Goal: Task Accomplishment & Management: Use online tool/utility

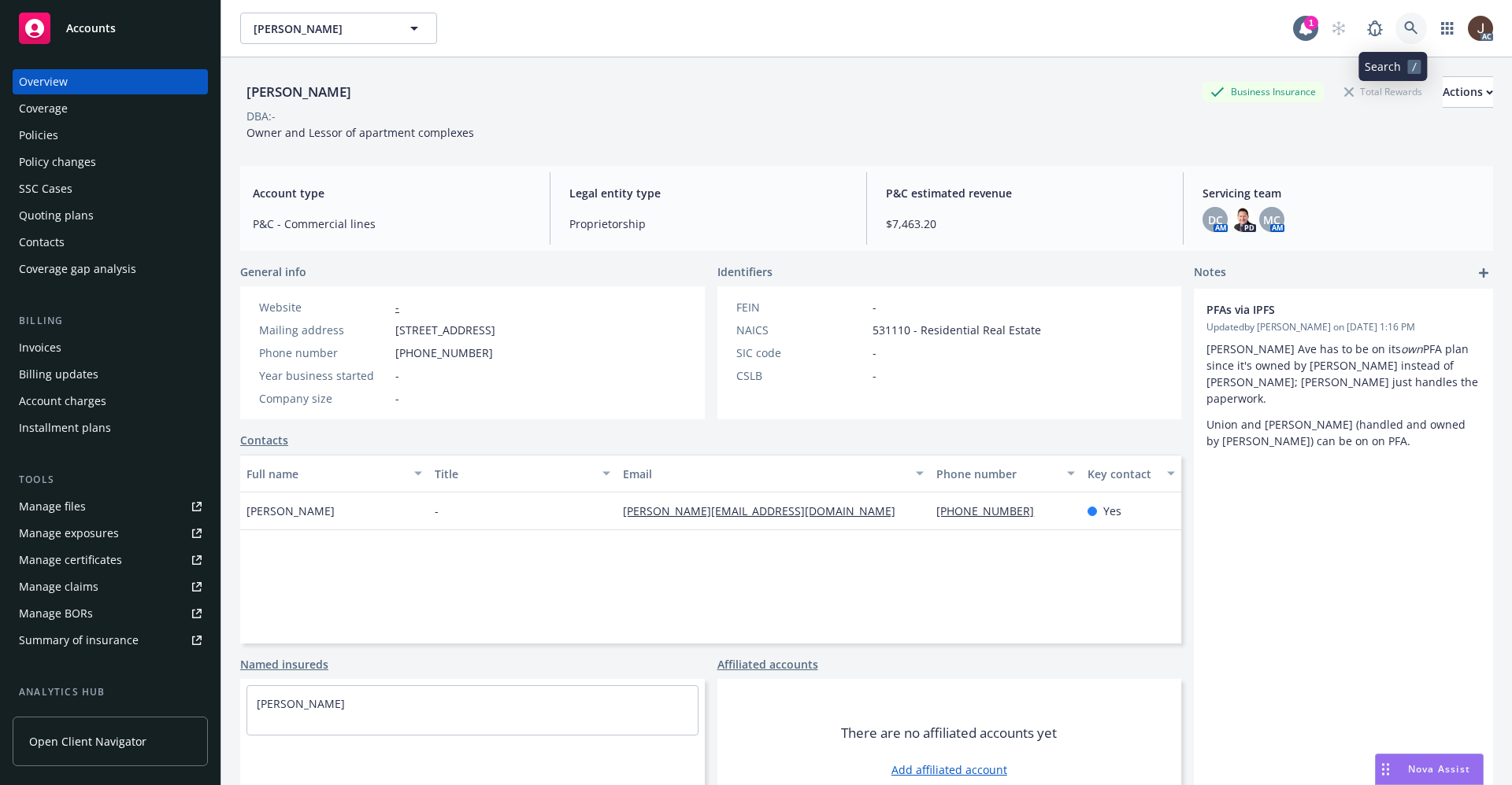
click at [1404, 27] on icon at bounding box center [1411, 28] width 14 height 14
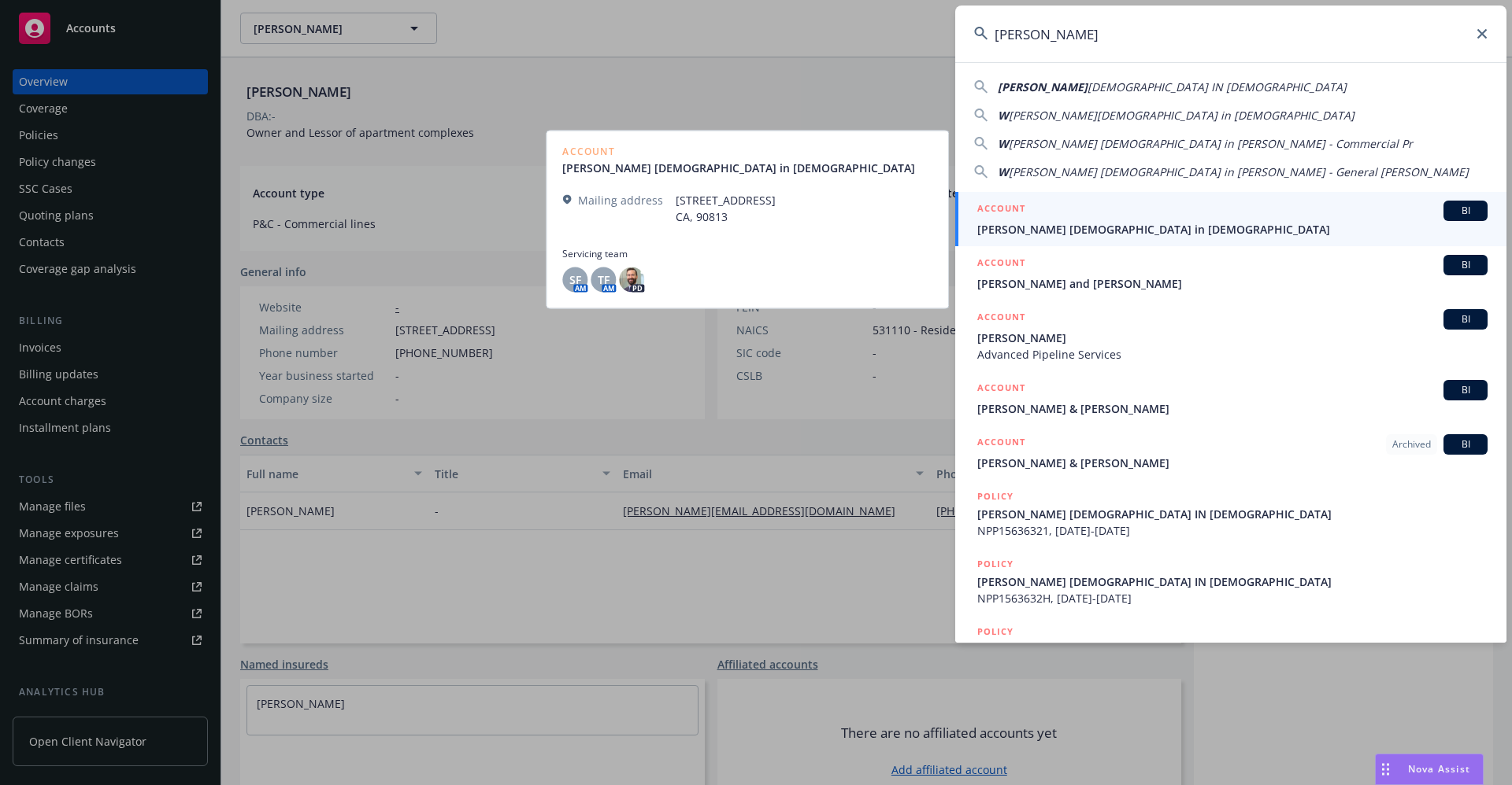
type input "WHITE ROSE"
click at [1091, 236] on span "White Rose Church of God in Christ" at bounding box center [1231, 229] width 510 height 17
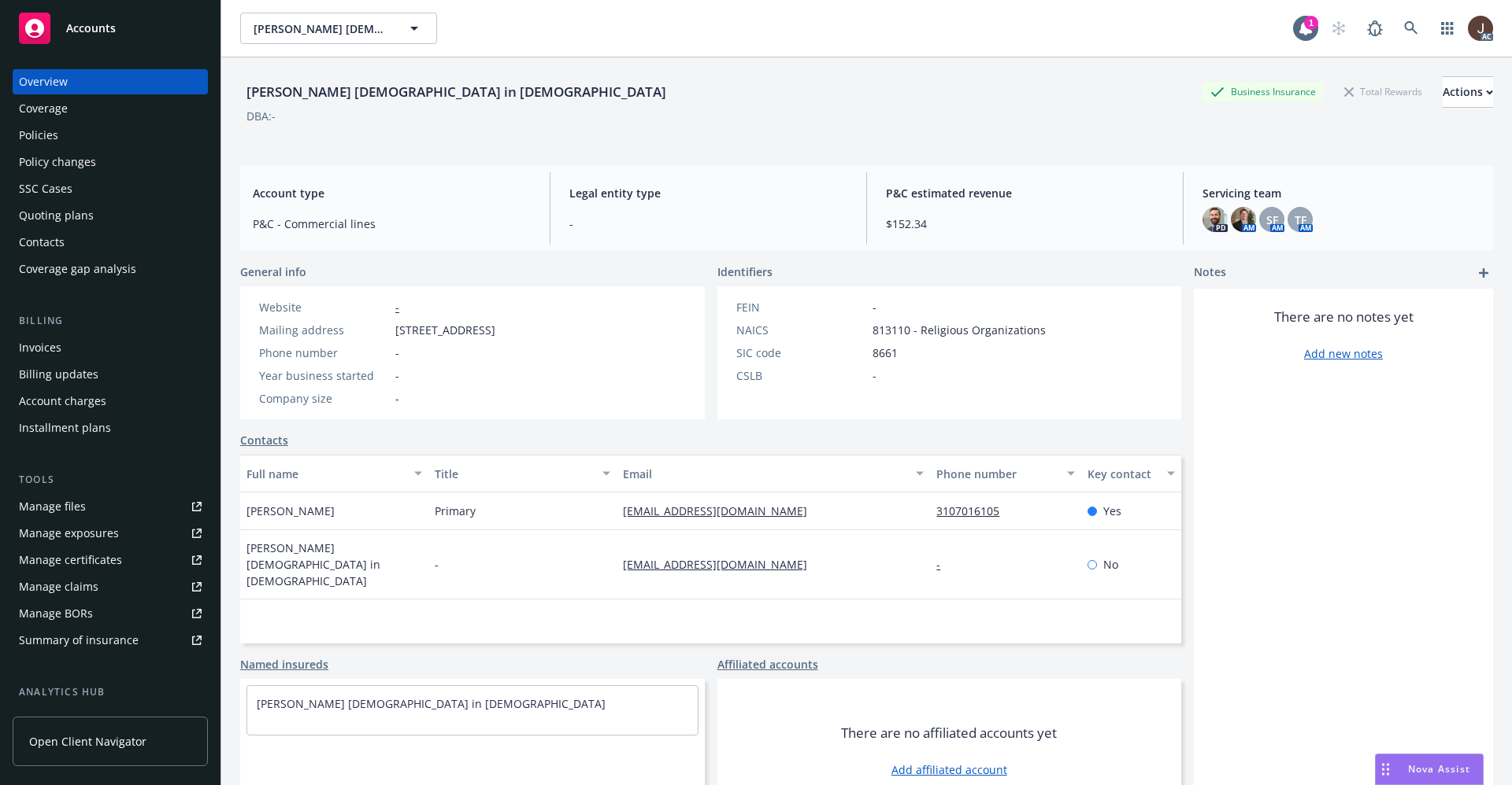
click at [35, 135] on div "Policies" at bounding box center [38, 135] width 39 height 25
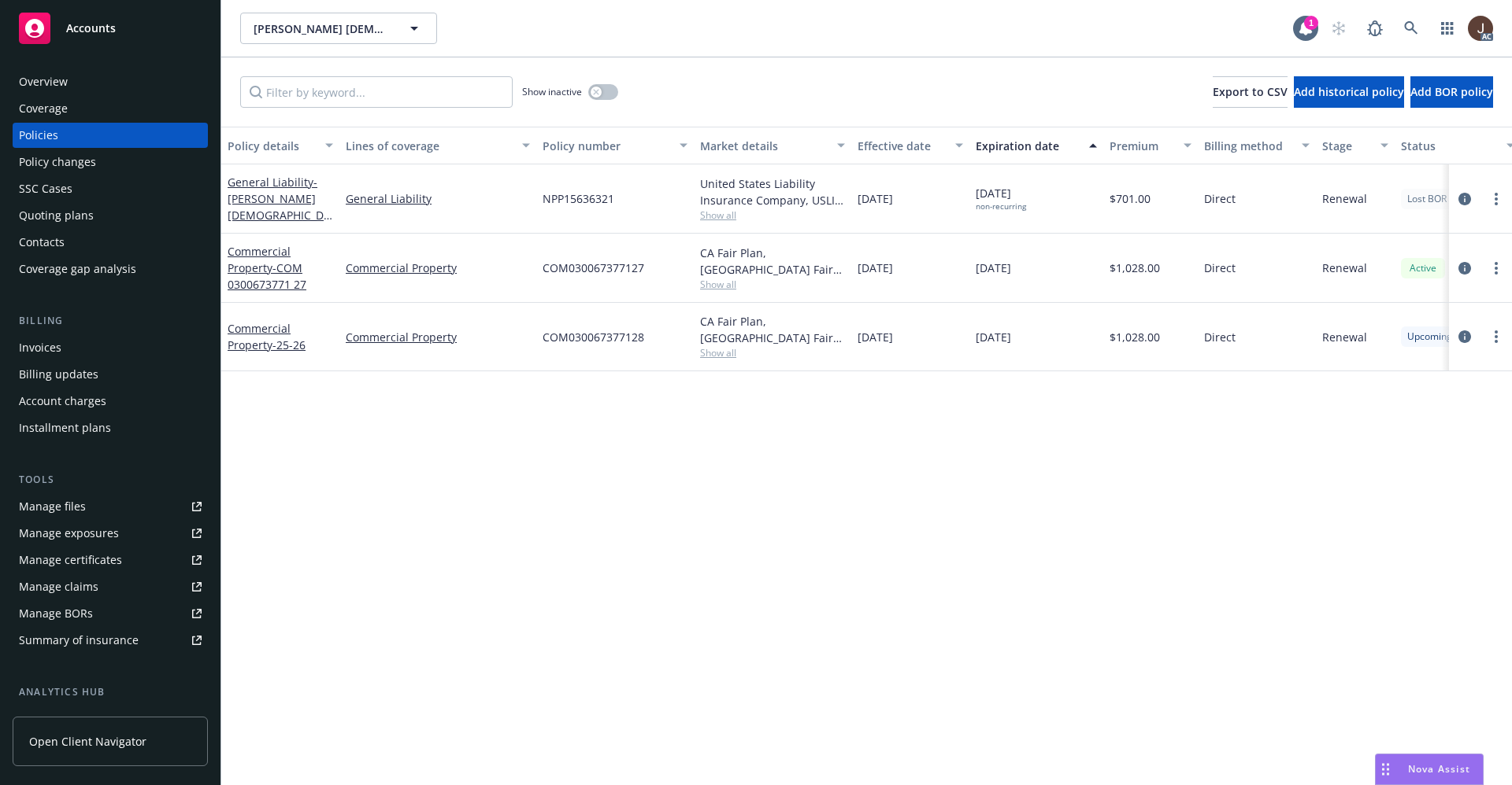
click at [45, 507] on div "Manage files" at bounding box center [52, 506] width 67 height 25
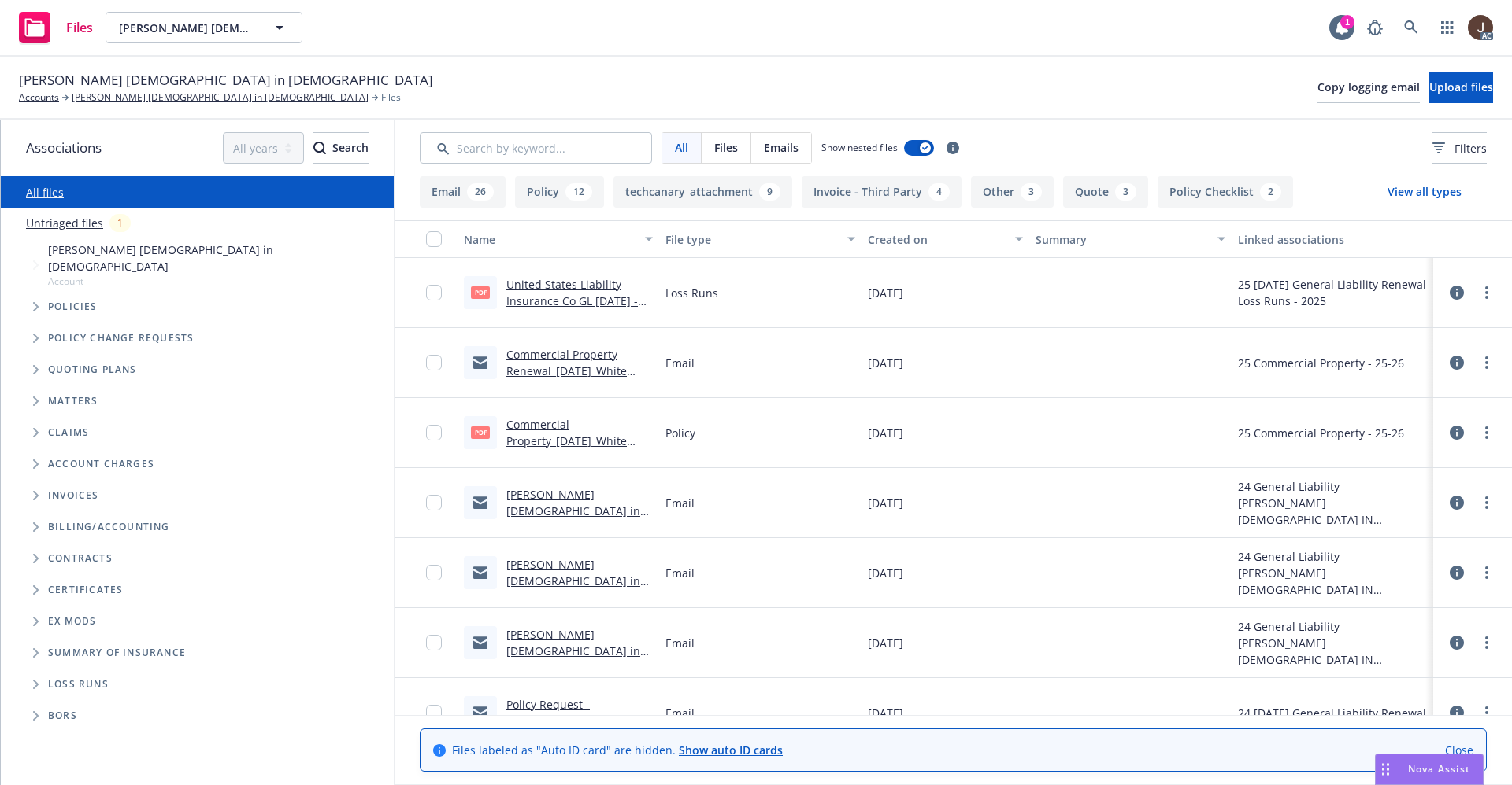
click at [59, 226] on link "Untriaged files" at bounding box center [65, 223] width 77 height 17
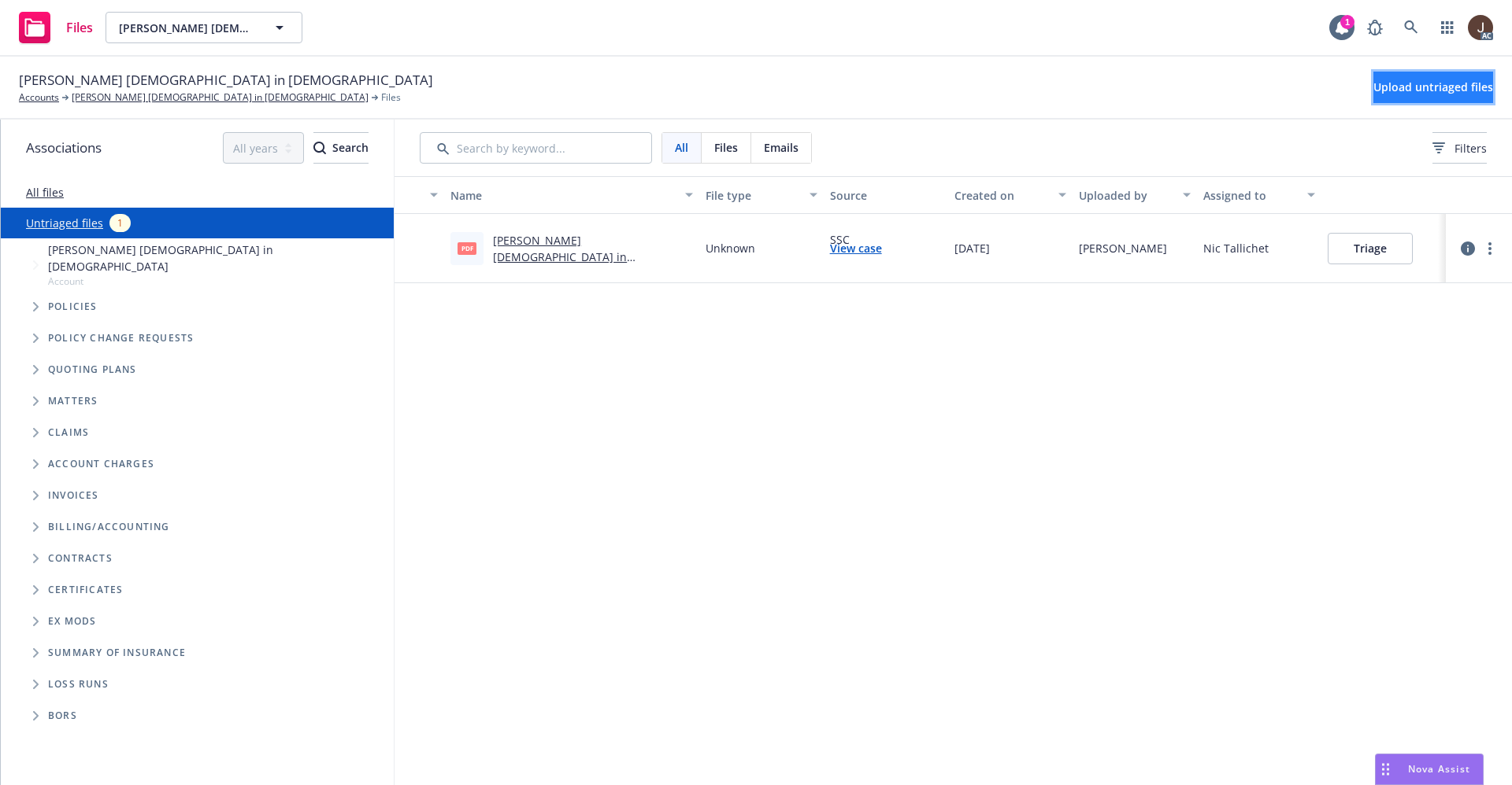
click at [1389, 91] on span "Upload untriaged files" at bounding box center [1432, 87] width 120 height 15
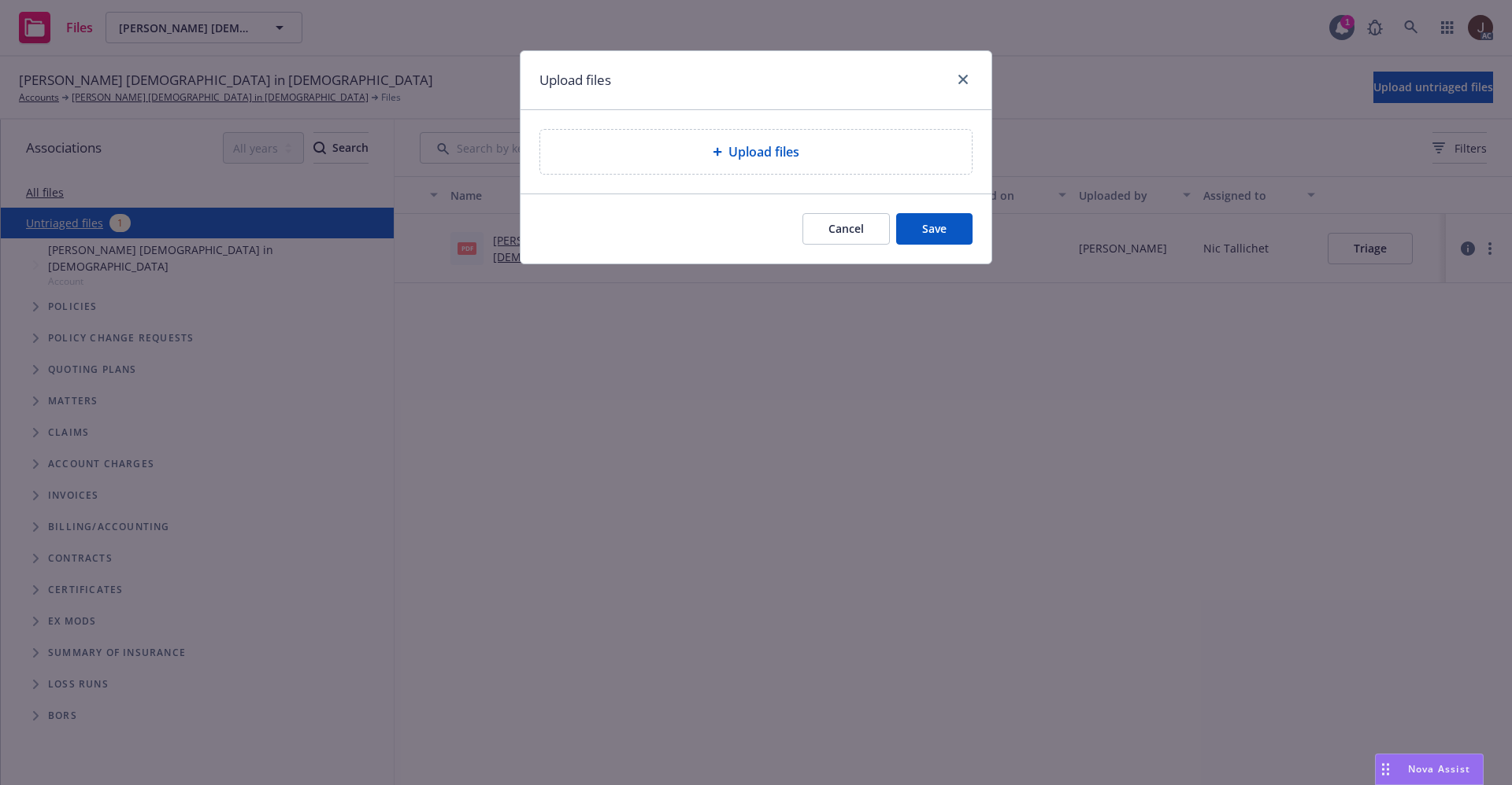
click at [738, 148] on span "Upload files" at bounding box center [763, 152] width 71 height 19
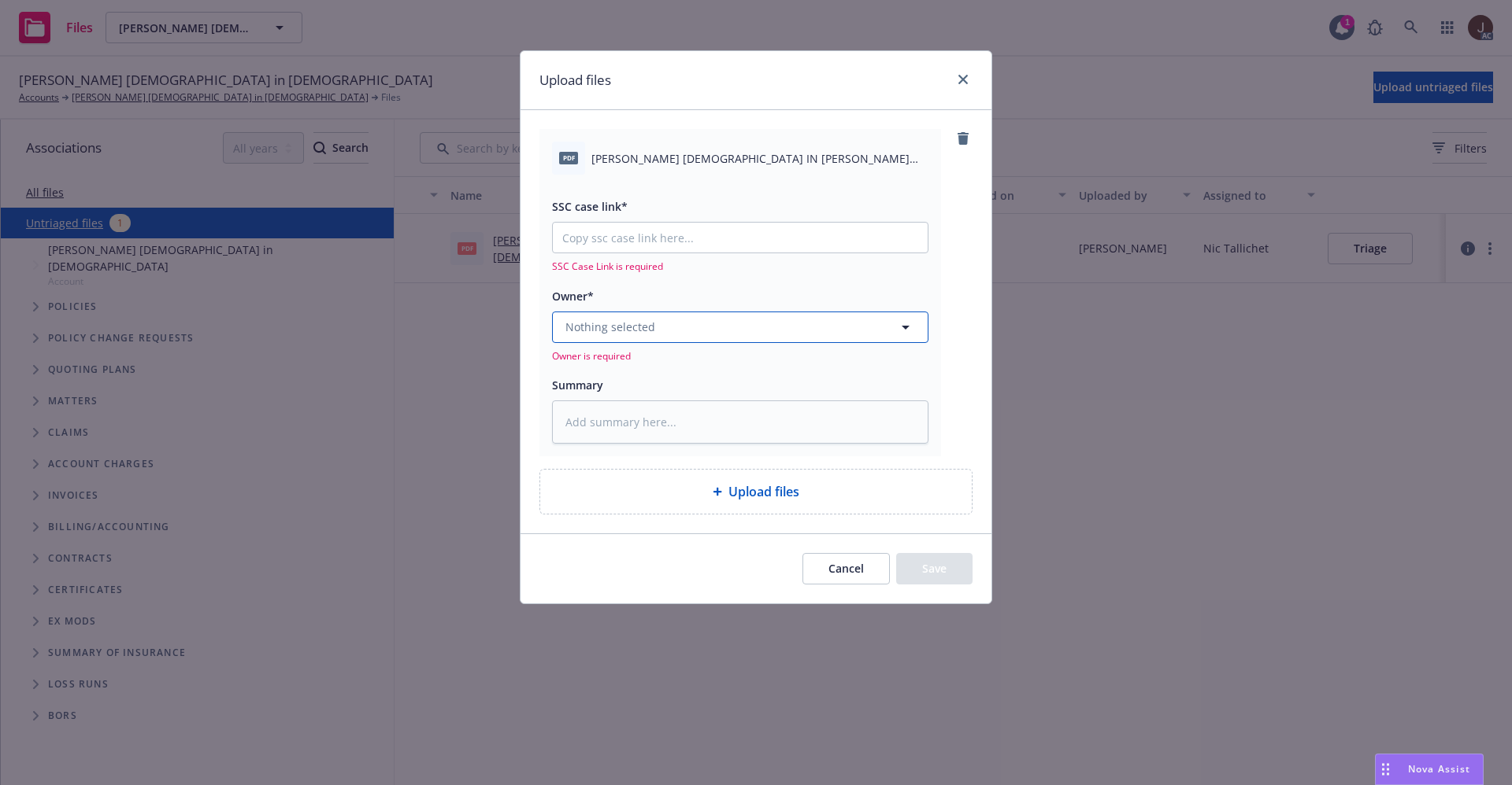
drag, startPoint x: 672, startPoint y: 333, endPoint x: 658, endPoint y: 333, distance: 14.0
click at [671, 333] on button "Nothing selected" at bounding box center [740, 328] width 376 height 31
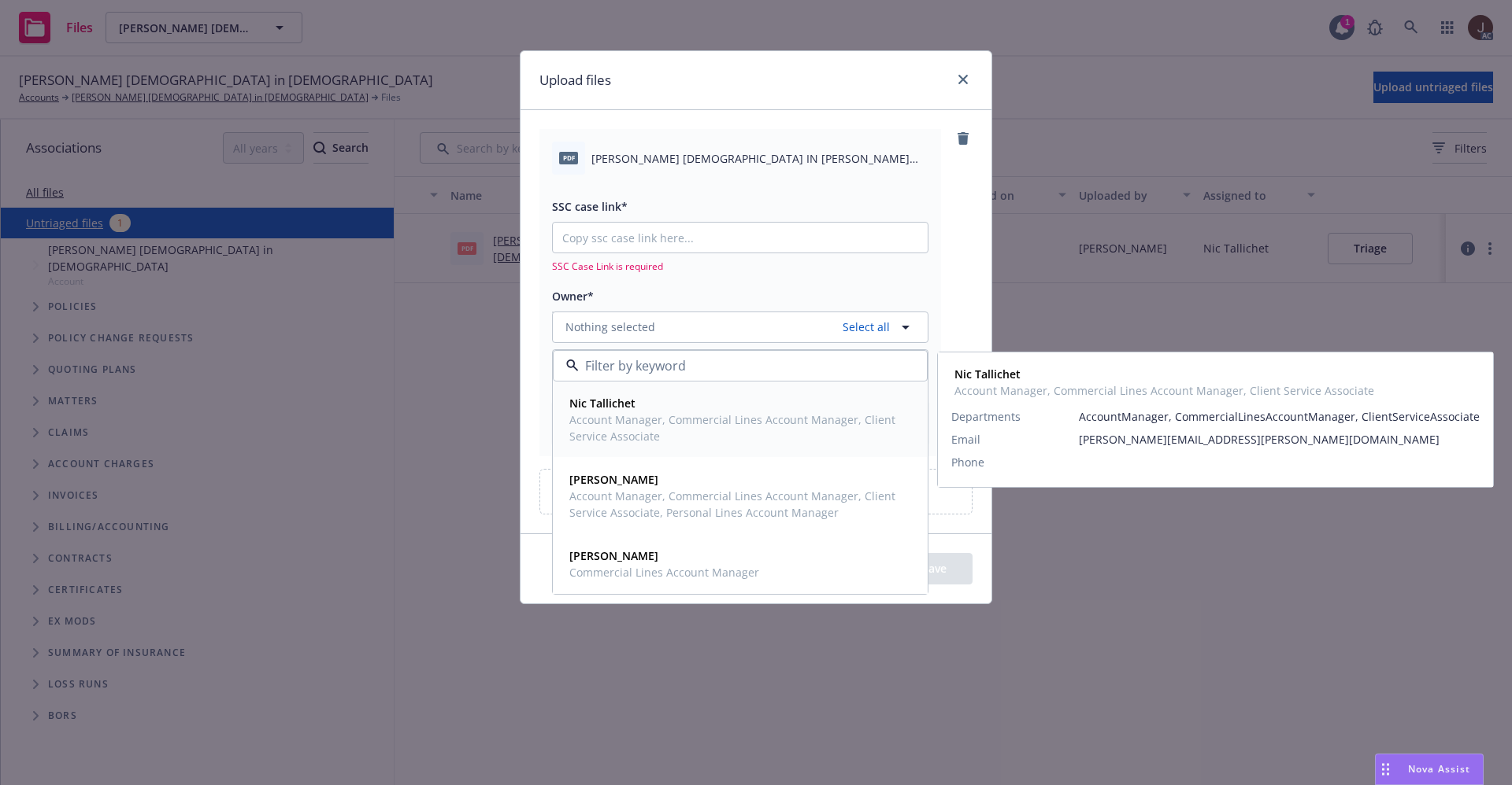
click at [624, 413] on span "Account Manager, Commercial Lines Account Manager, Client Service Associate" at bounding box center [738, 428] width 338 height 33
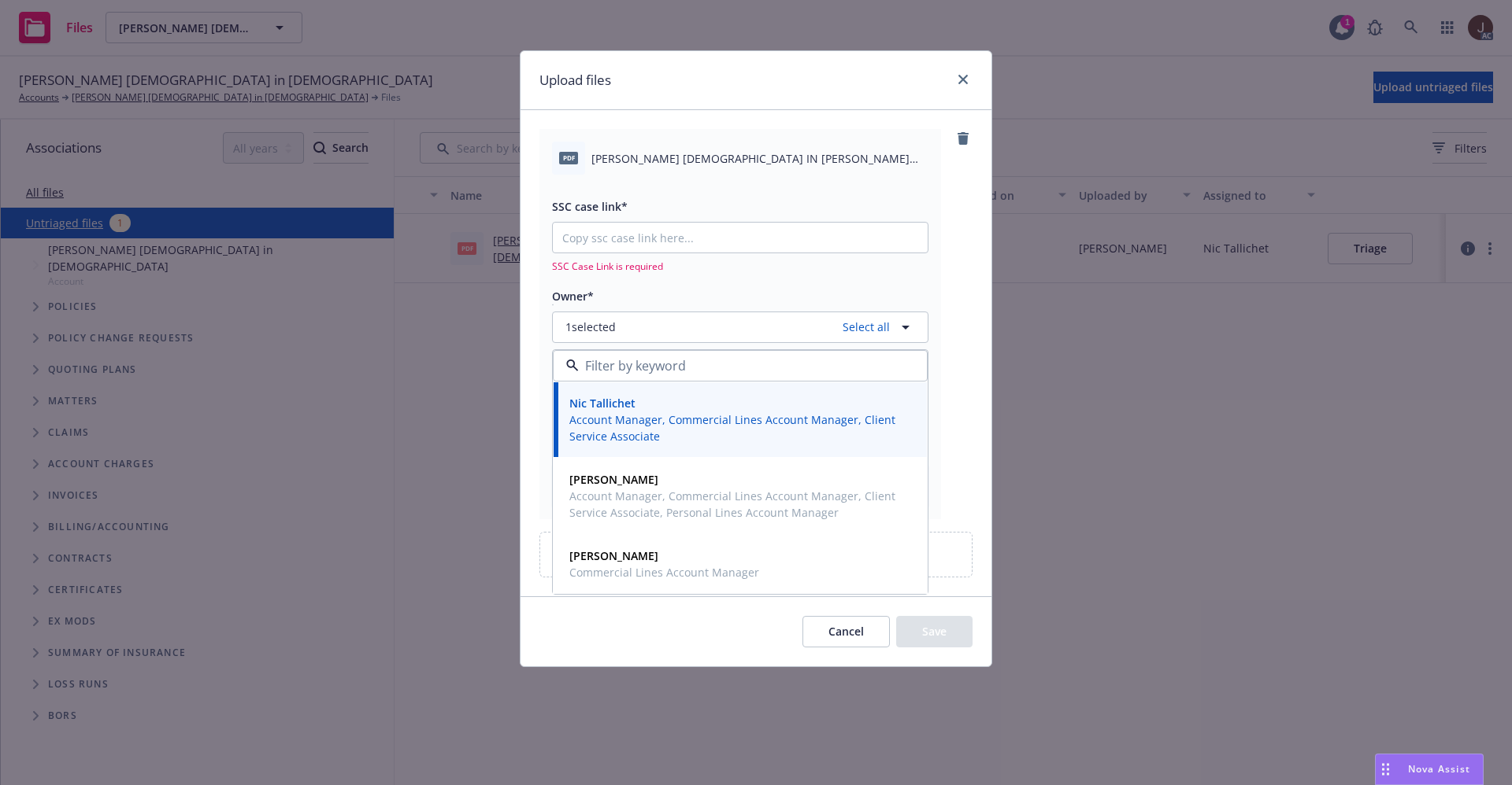
click at [967, 205] on div "pdf WHITE ROSE CHURCH OF GOD IN CHRIST 2024 GENERAL LIABILITY CONDITIONAL RENEW…" at bounding box center [756, 324] width 433 height 390
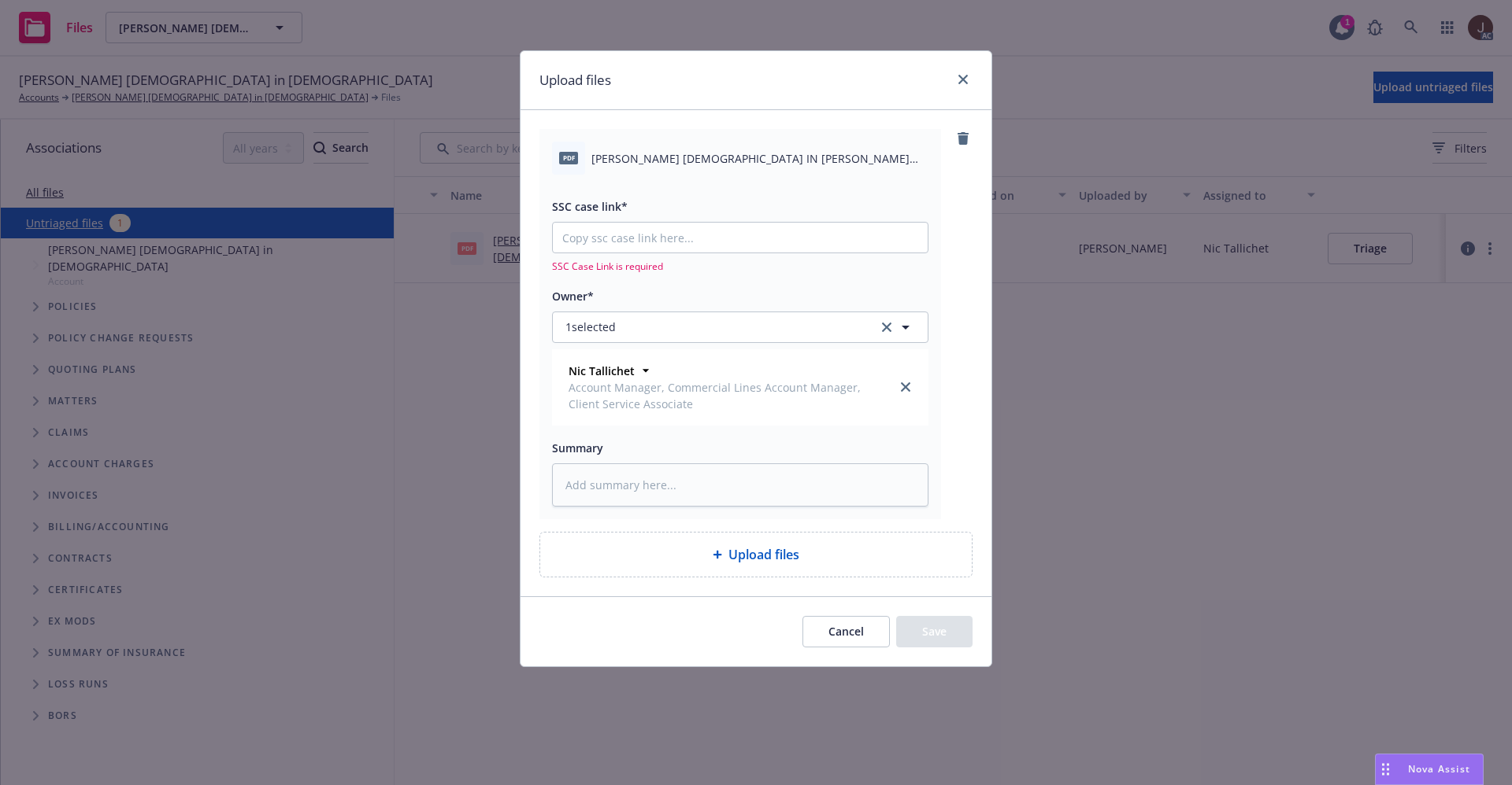
click at [697, 159] on span "WHITE ROSE CHURCH OF GOD IN CHRIST 2024 GENERAL LIABILITY CONDITIONAL RENEWAL.p…" at bounding box center [759, 158] width 337 height 17
click at [697, 158] on span "WHITE ROSE CHURCH OF GOD IN CHRIST 2024 GENERAL LIABILITY CONDITIONAL RENEWAL.p…" at bounding box center [759, 158] width 337 height 17
copy div "WHITE ROSE CHURCH OF GOD IN CHRIST 2024 GENERAL LIABILITY CONDITIONAL RENEWAL.p…"
click at [625, 477] on textarea at bounding box center [740, 485] width 376 height 44
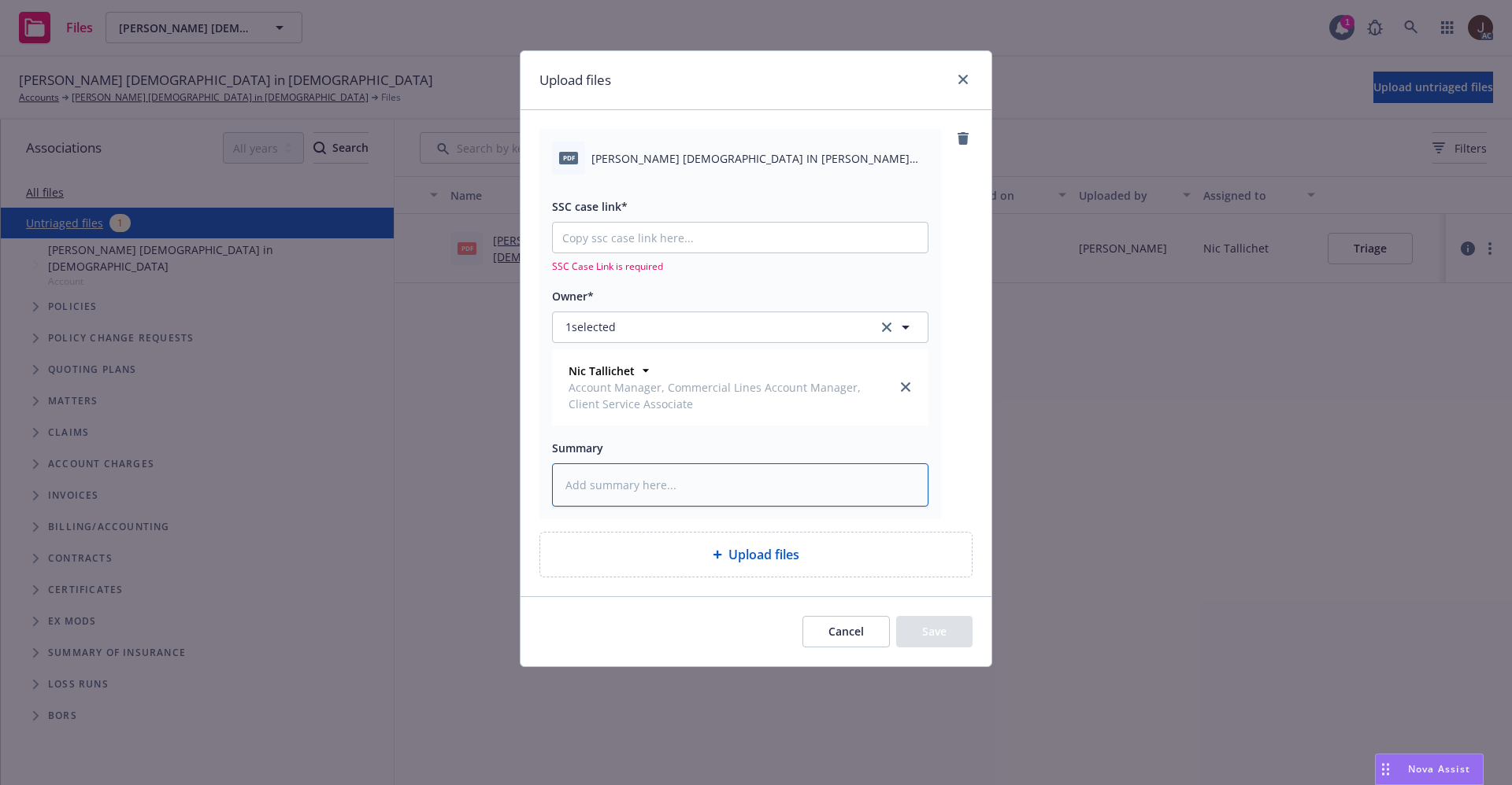
paste textarea "WHITE ROSE CHURCH OF GOD IN CHRIST 2024 GENERAL LIABILITY CONDITIONAL RENEWAL.p…"
type textarea "x"
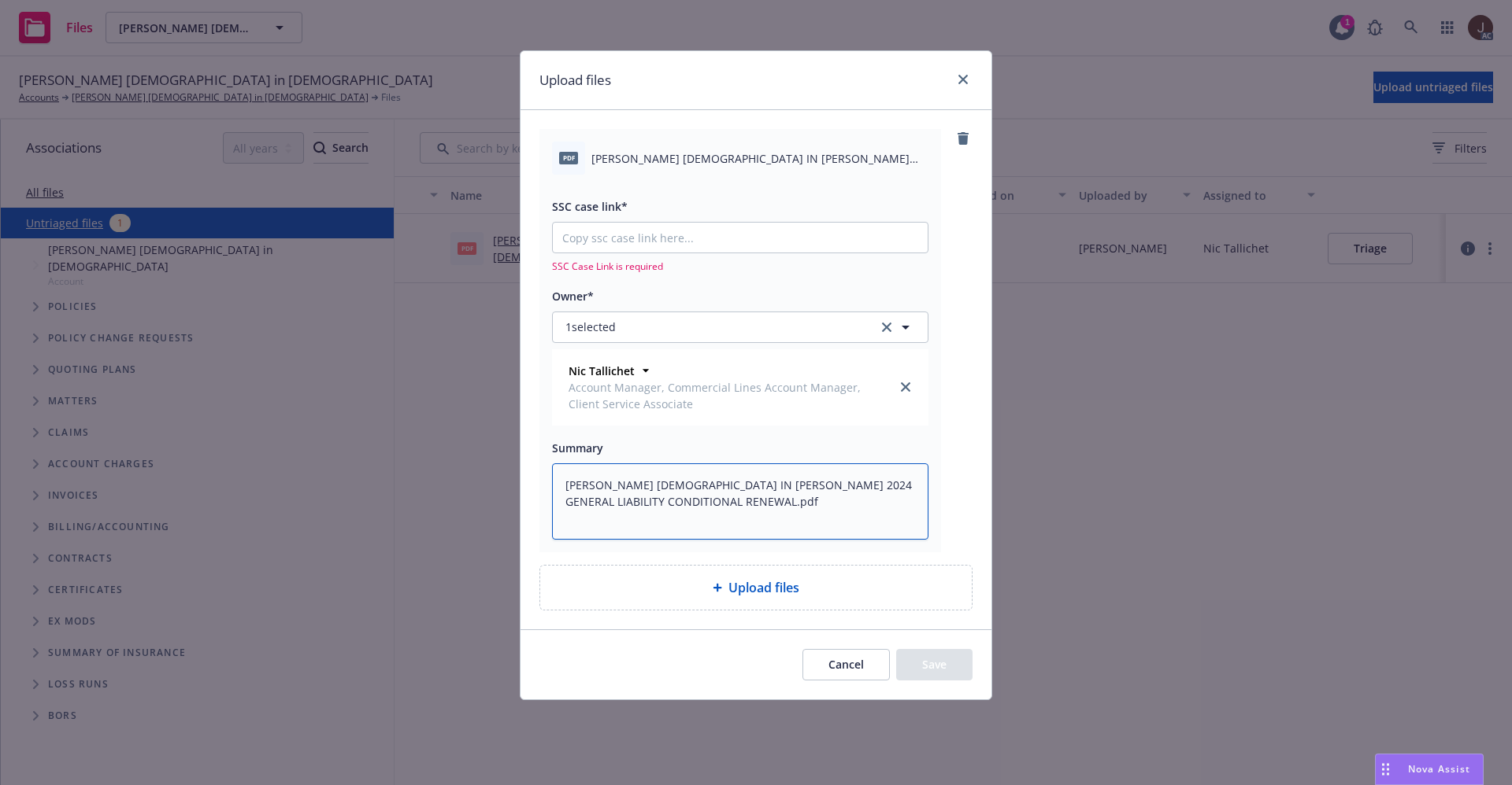
type textarea "WHITE ROSE CHURCH OF GOD IN CHRIST 2024 GENERAL LIABILITY CONDITIONAL RENEWAL.p…"
drag, startPoint x: 609, startPoint y: 253, endPoint x: 603, endPoint y: 245, distance: 10.0
click at [604, 251] on div at bounding box center [740, 238] width 376 height 31
click at [602, 236] on input "SSC case link*" at bounding box center [740, 238] width 375 height 30
paste input "https://newfront-ssc.lightning.force.com/lightning/r/Case/500Vz00000QfH9FIAV/vi…"
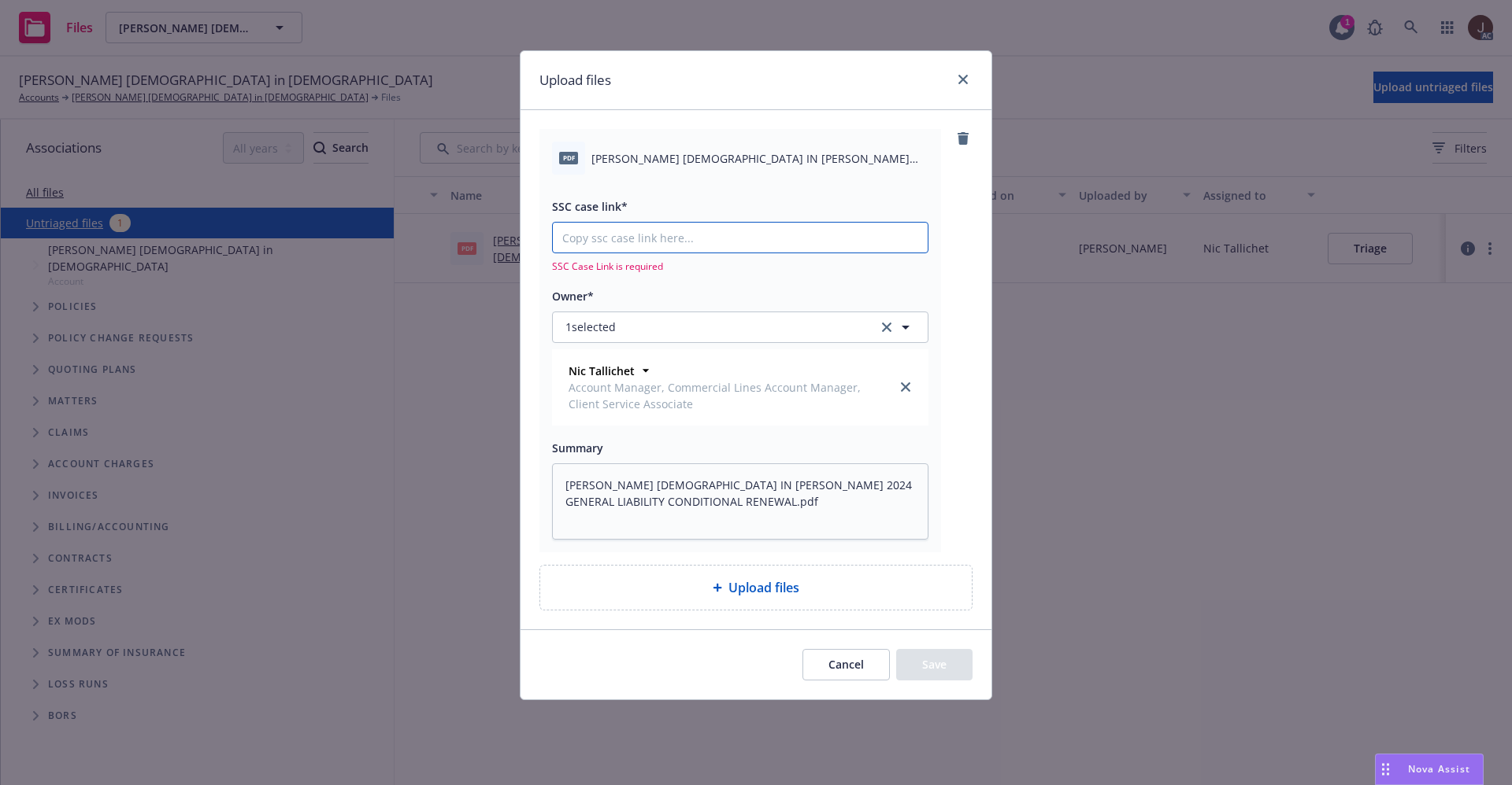
type textarea "x"
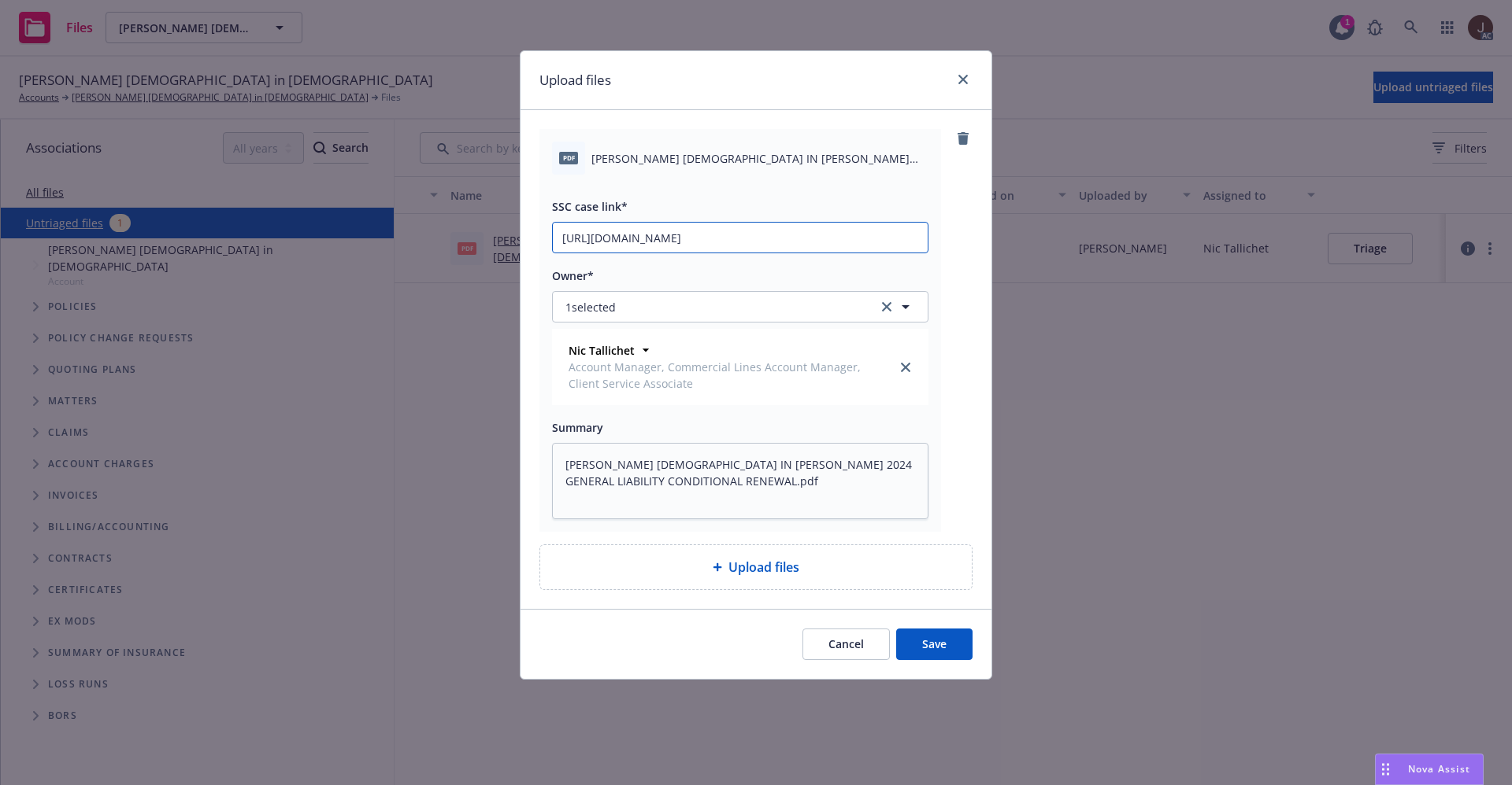
type input "https://newfront-ssc.lightning.force.com/lightning/r/Case/500Vz00000QfH9FIAV/vi…"
click at [946, 256] on div "pdf WHITE ROSE CHURCH OF GOD IN CHRIST 2024 GENERAL LIABILITY CONDITIONAL RENEW…" at bounding box center [756, 330] width 433 height 403
click at [918, 643] on button "Save" at bounding box center [933, 644] width 76 height 31
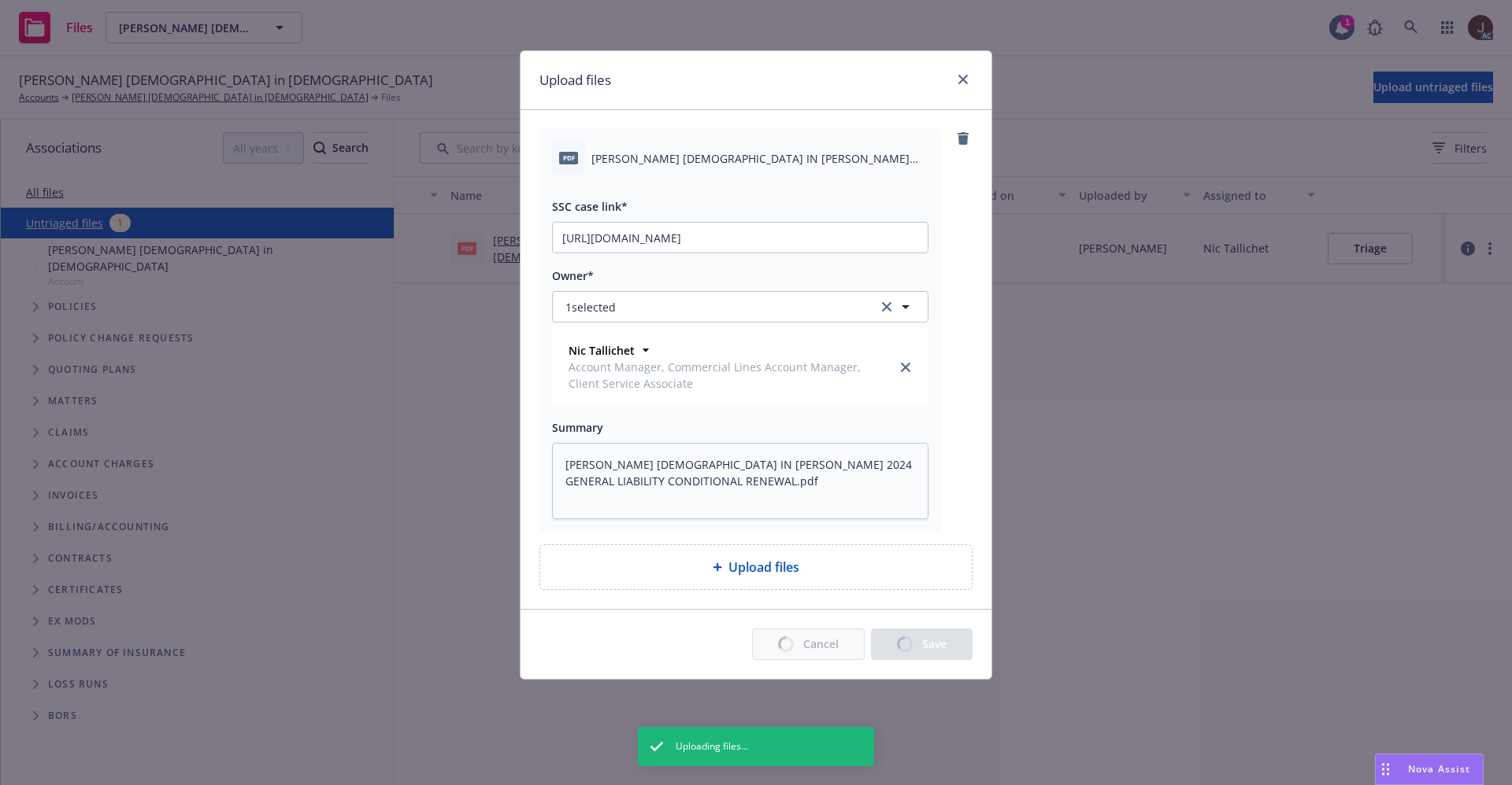
type textarea "x"
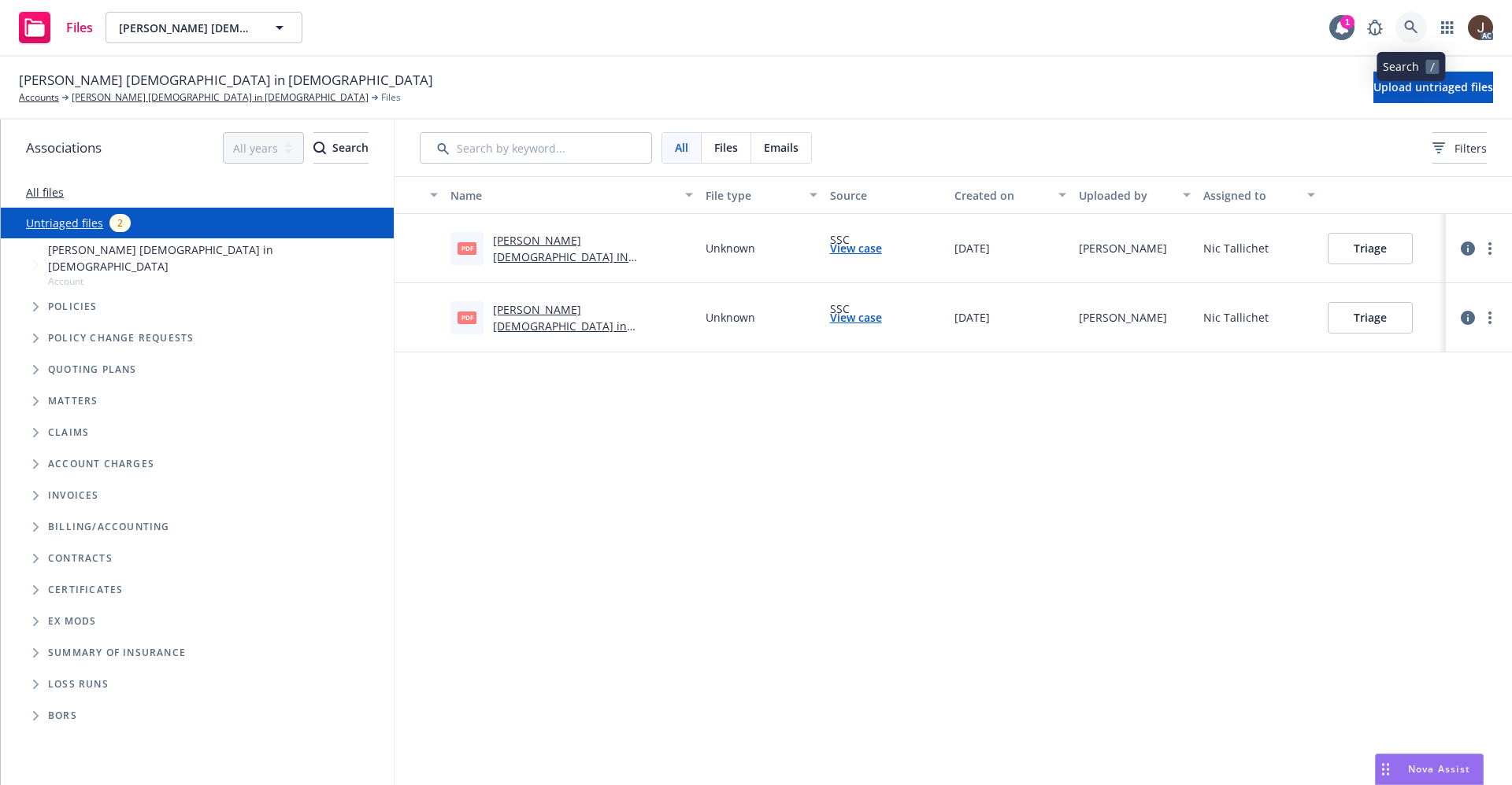
click at [1416, 26] on icon at bounding box center [1411, 27] width 14 height 14
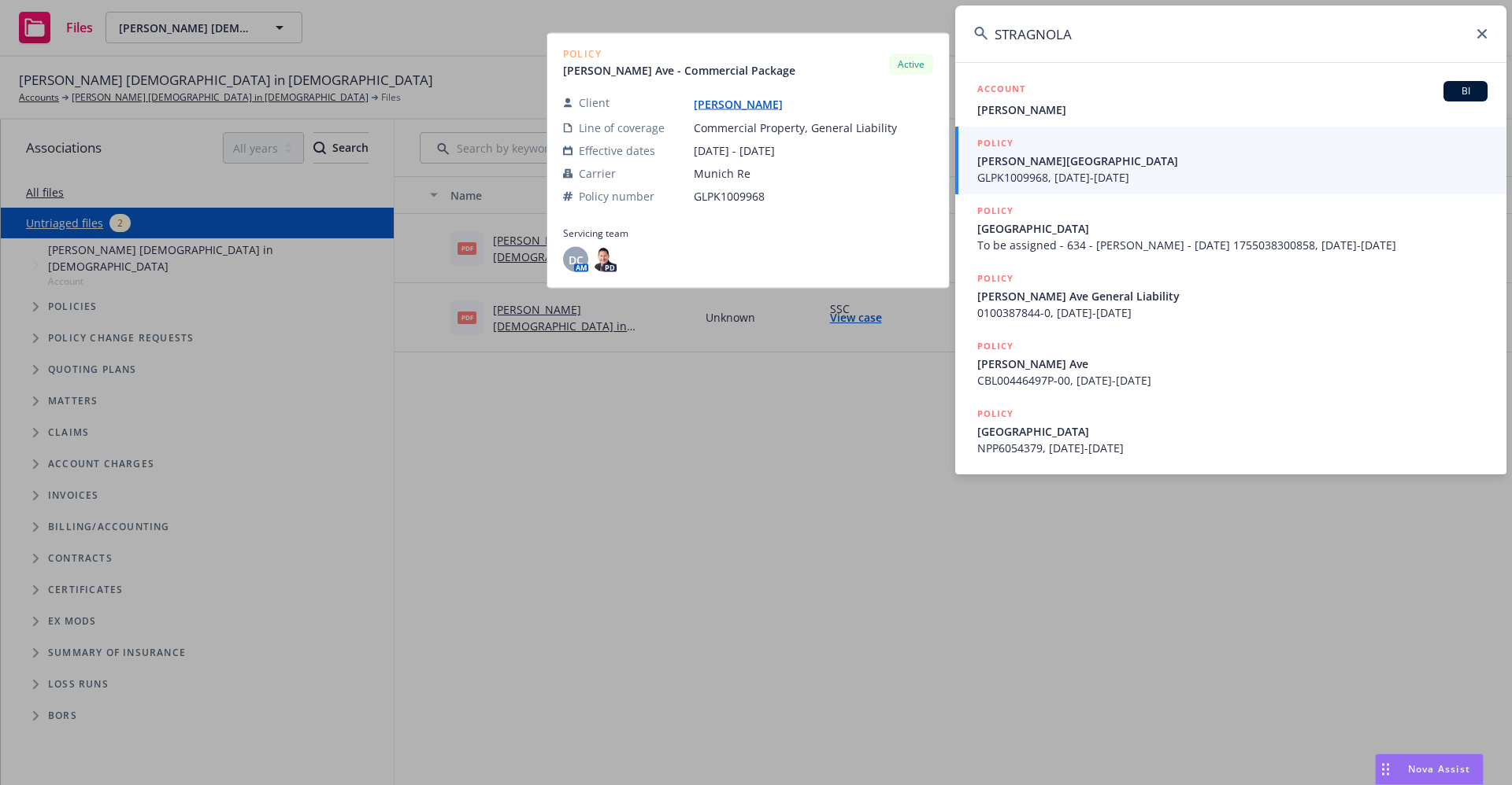
type input "STRAGNOLA"
click at [729, 101] on link "[PERSON_NAME]" at bounding box center [744, 104] width 101 height 15
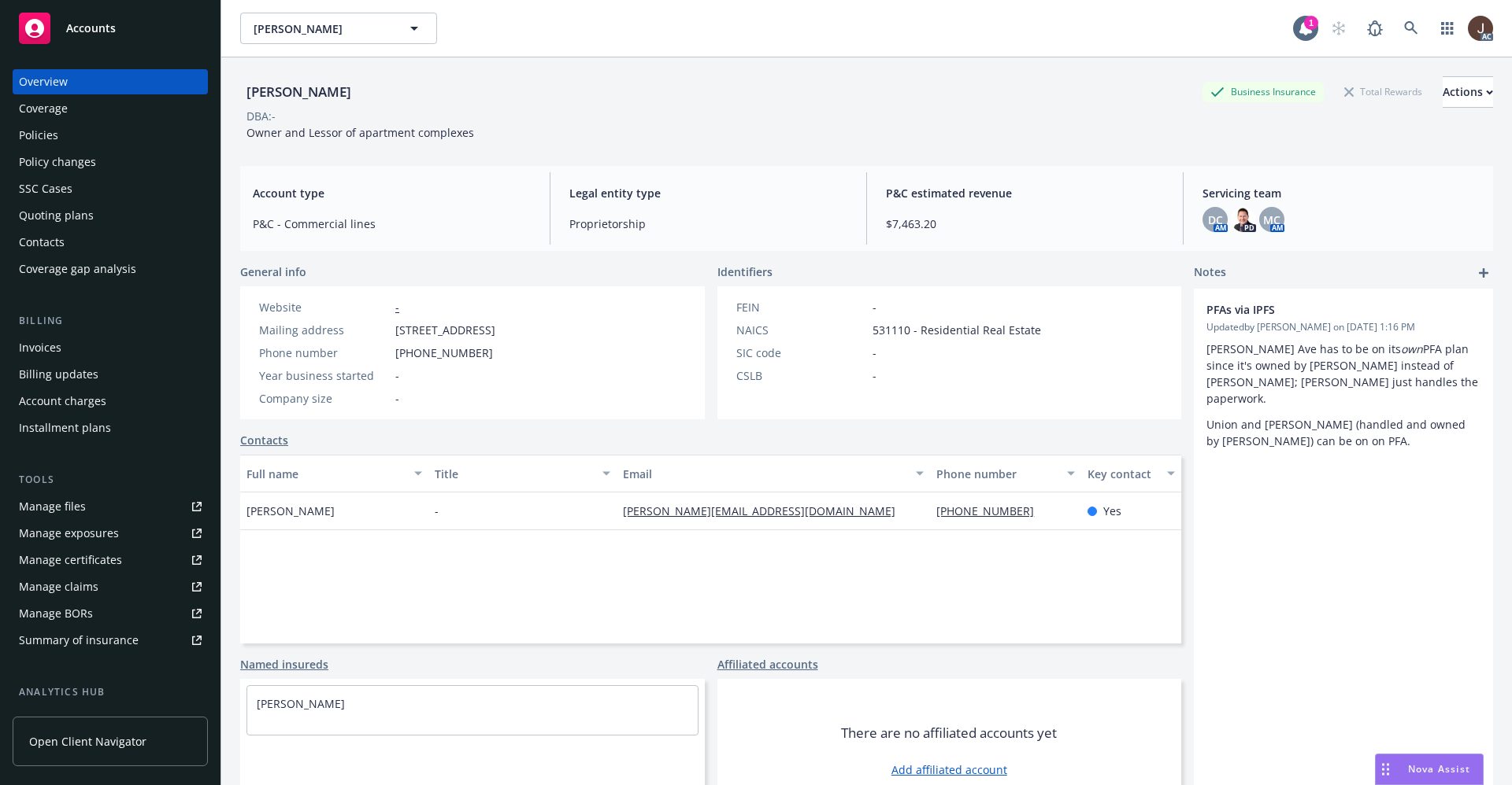
scroll to position [58, 0]
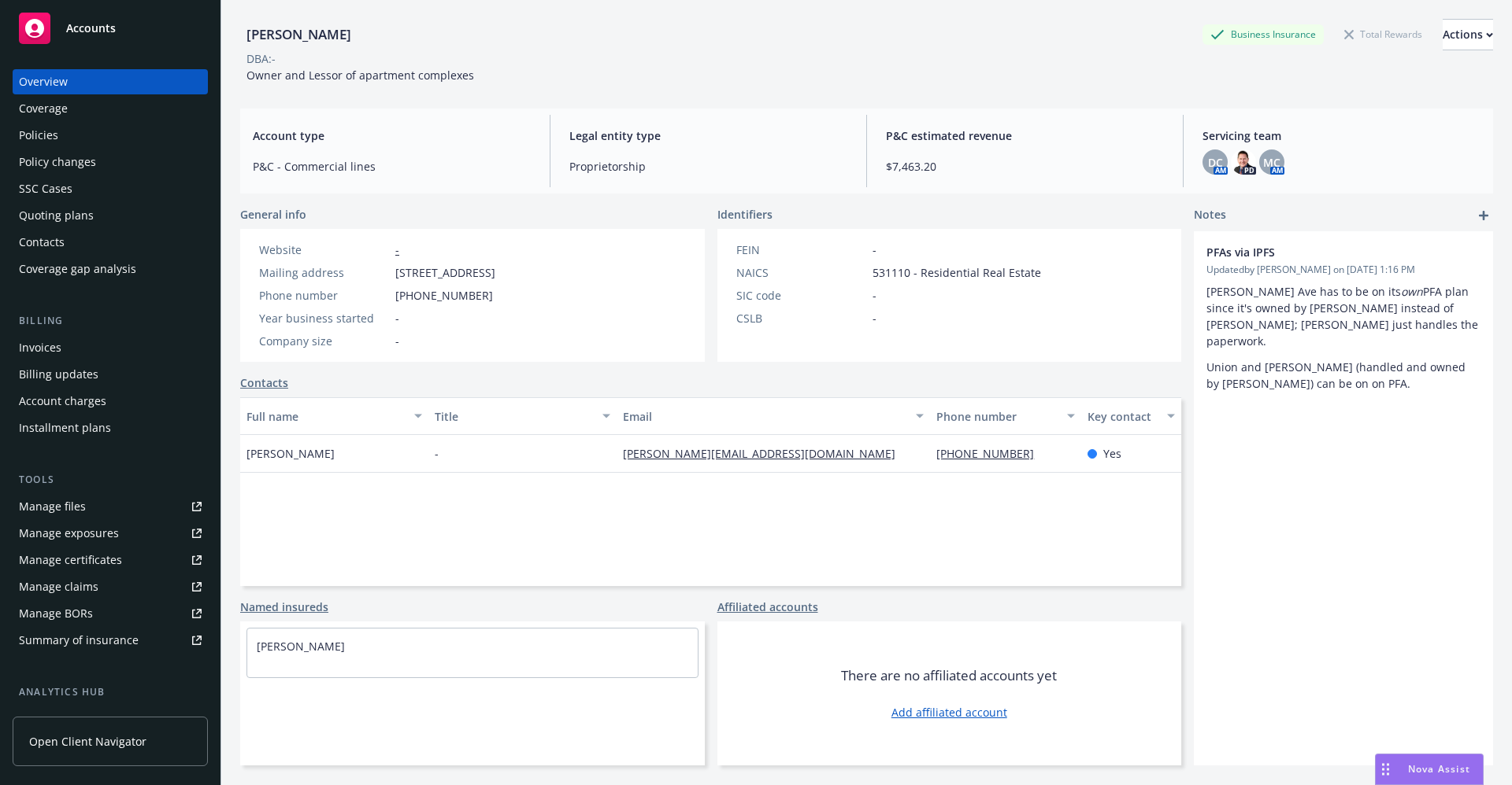
click at [45, 508] on div "Manage files" at bounding box center [52, 506] width 67 height 25
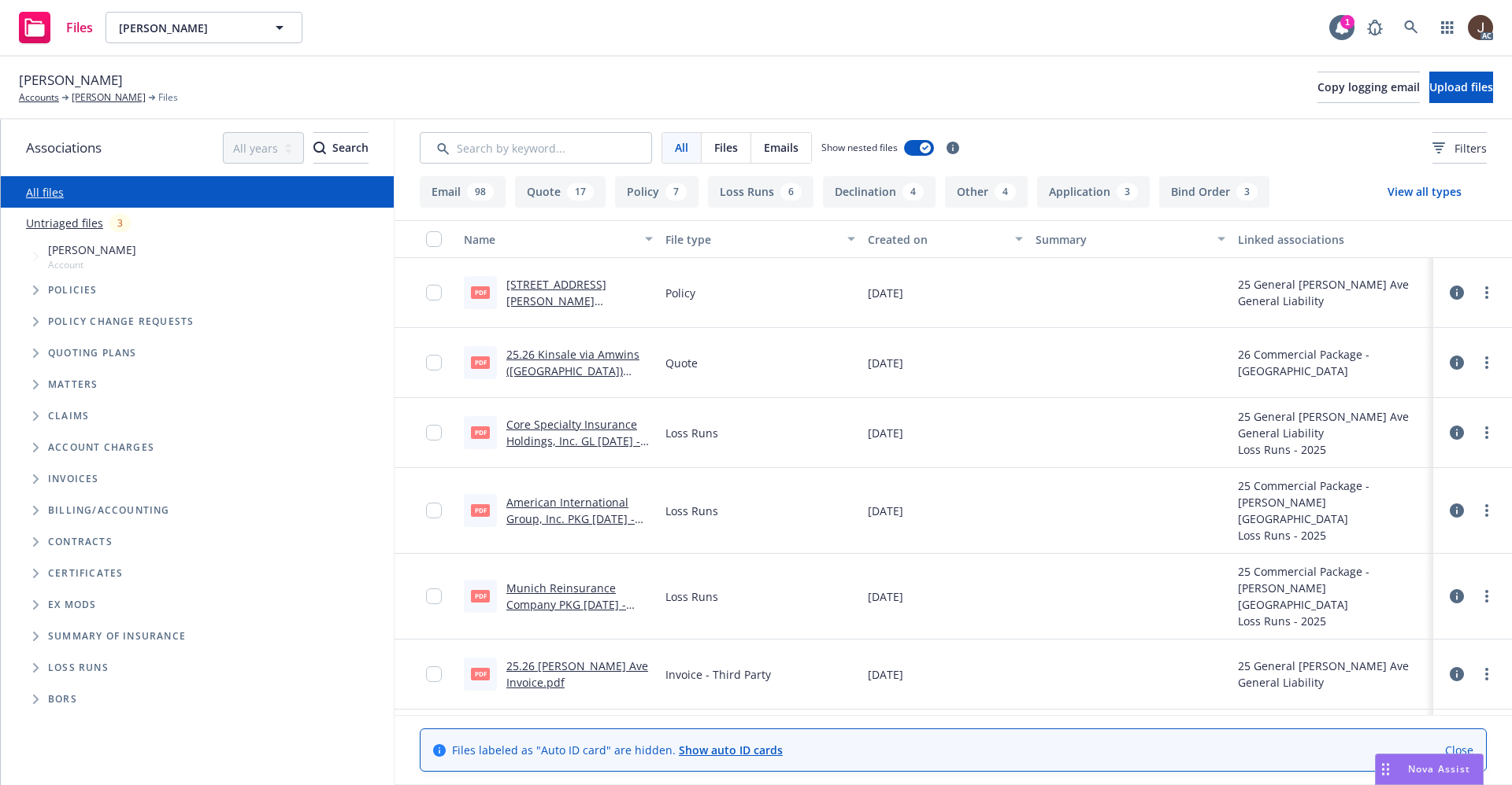
click at [63, 227] on link "Untriaged files" at bounding box center [65, 223] width 77 height 17
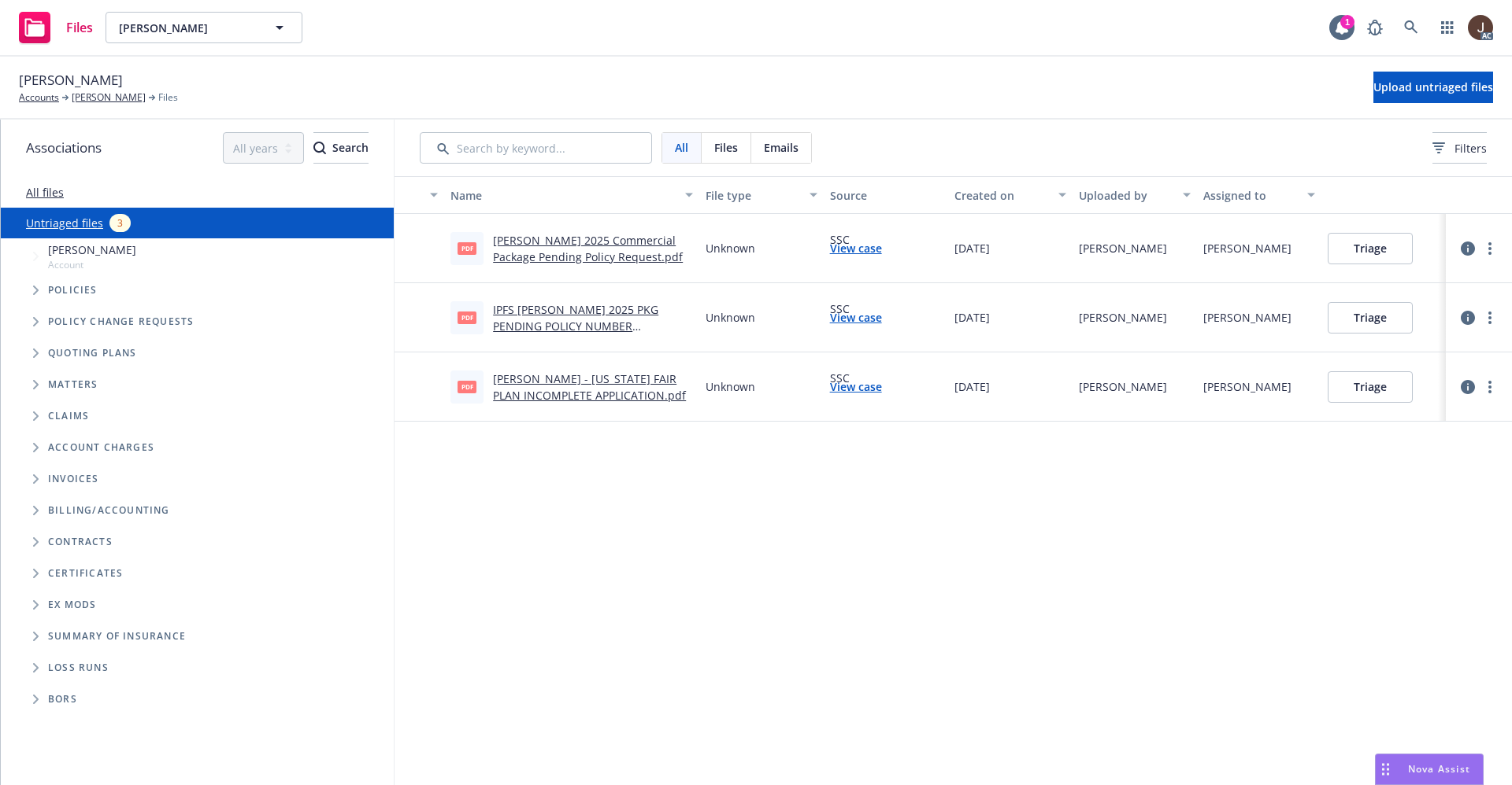
click at [606, 563] on div "Name File type Source Created on Uploaded by Assigned to pdf Steve Stragnola 20…" at bounding box center [952, 481] width 1117 height 609
click at [1399, 83] on span "Upload untriaged files" at bounding box center [1432, 87] width 120 height 15
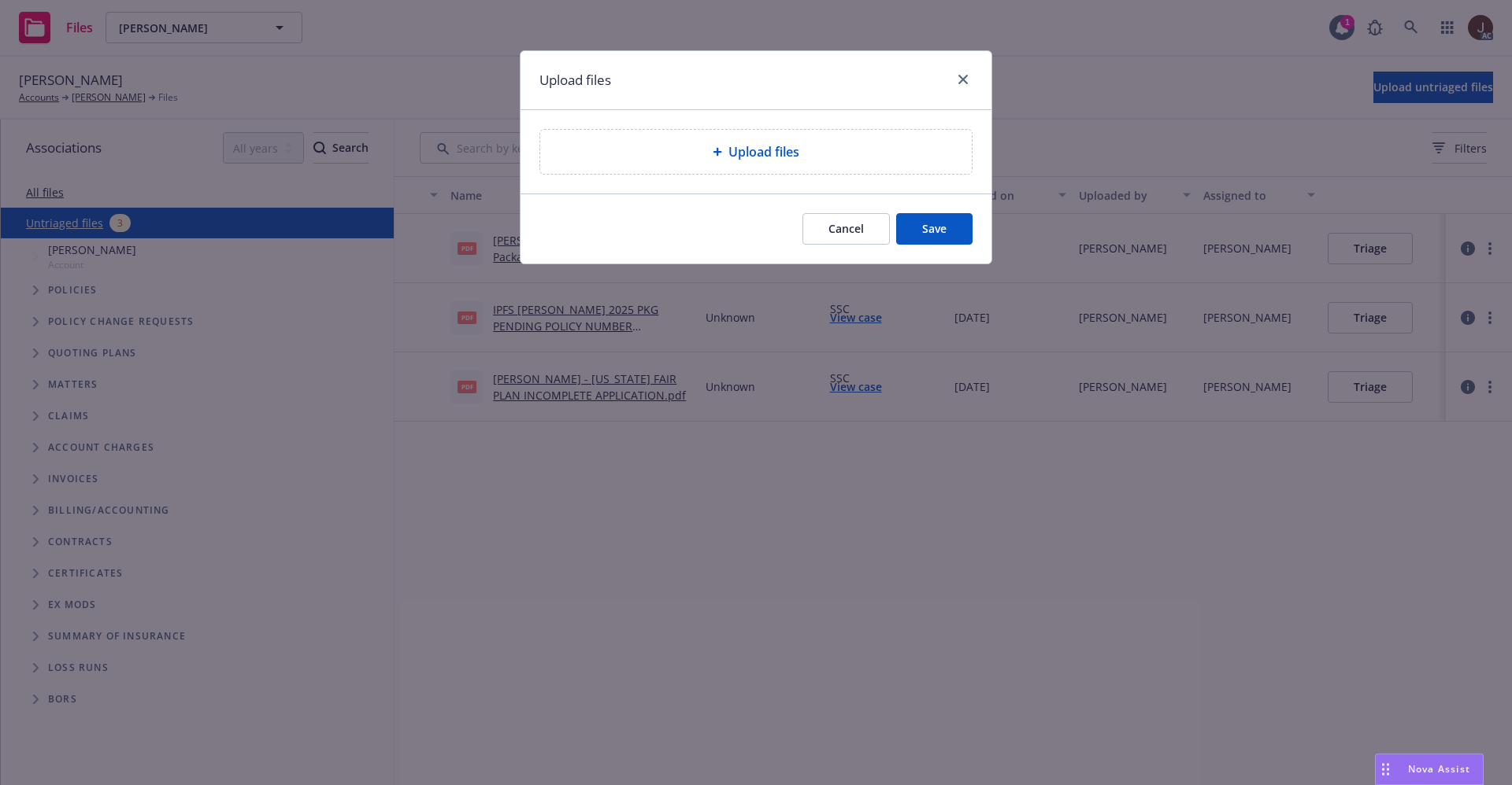
click at [791, 146] on span "Upload files" at bounding box center [763, 152] width 71 height 19
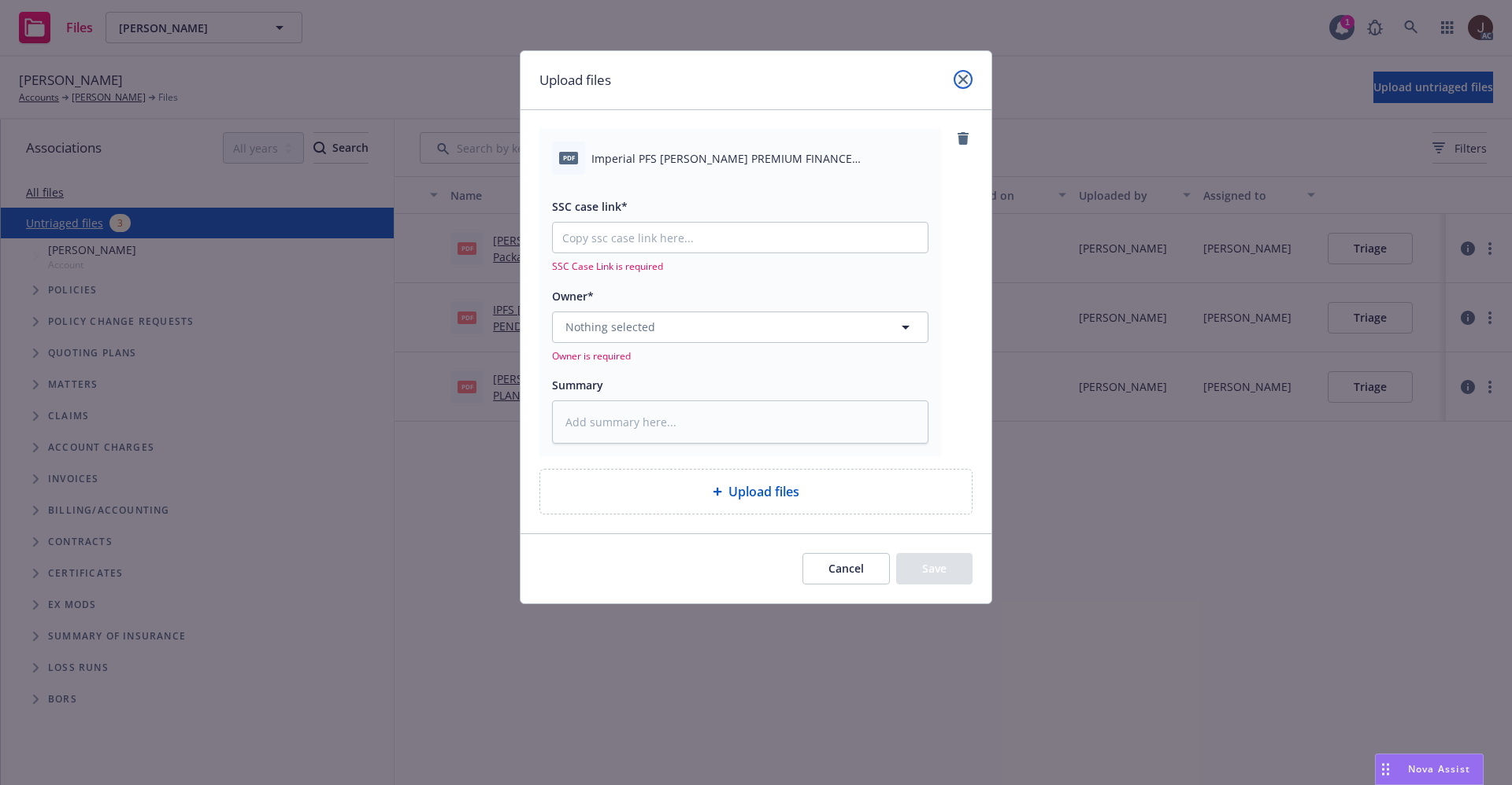
click at [961, 81] on icon "close" at bounding box center [963, 80] width 10 height 10
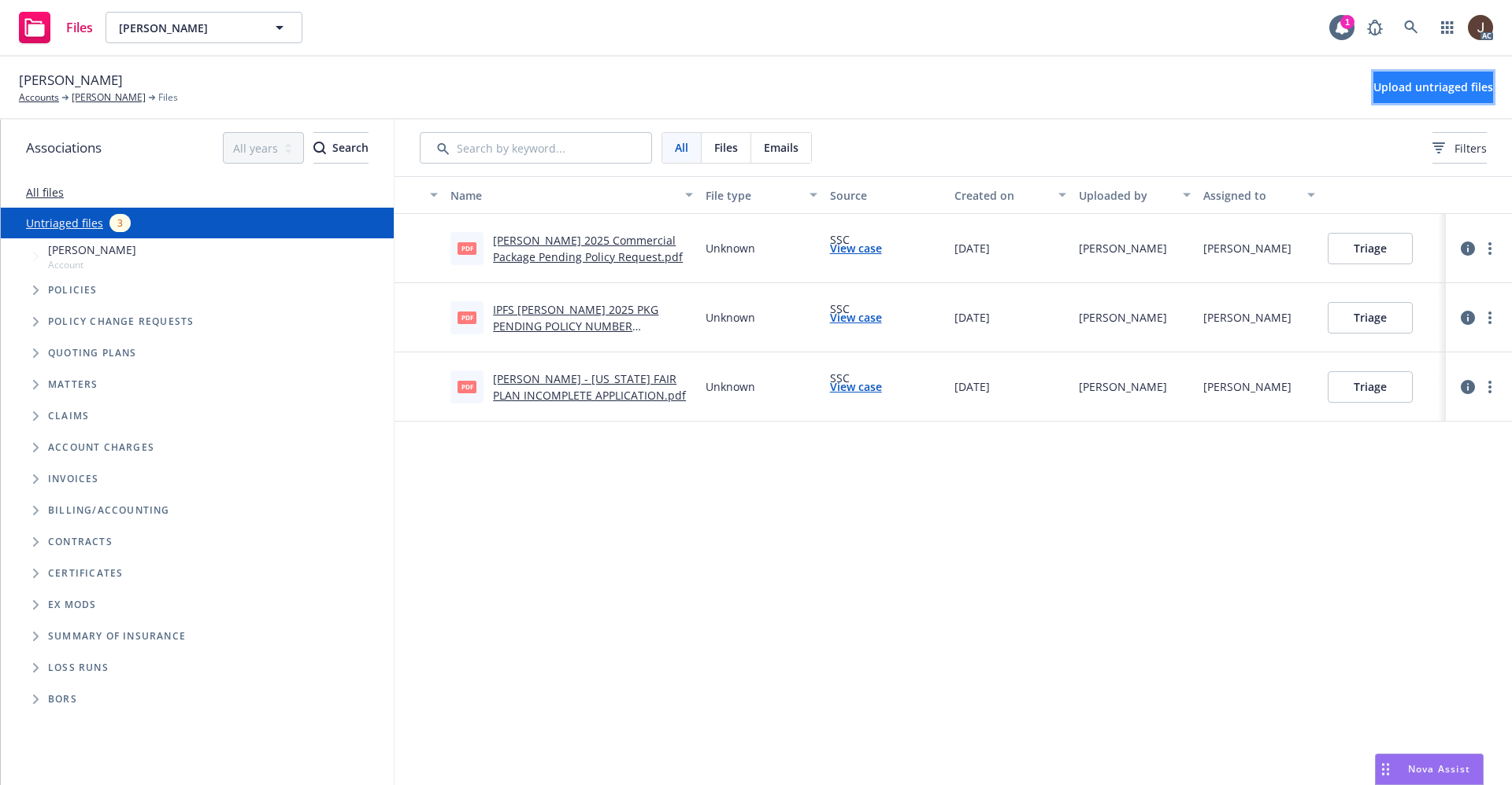
click at [1392, 88] on span "Upload untriaged files" at bounding box center [1432, 87] width 120 height 15
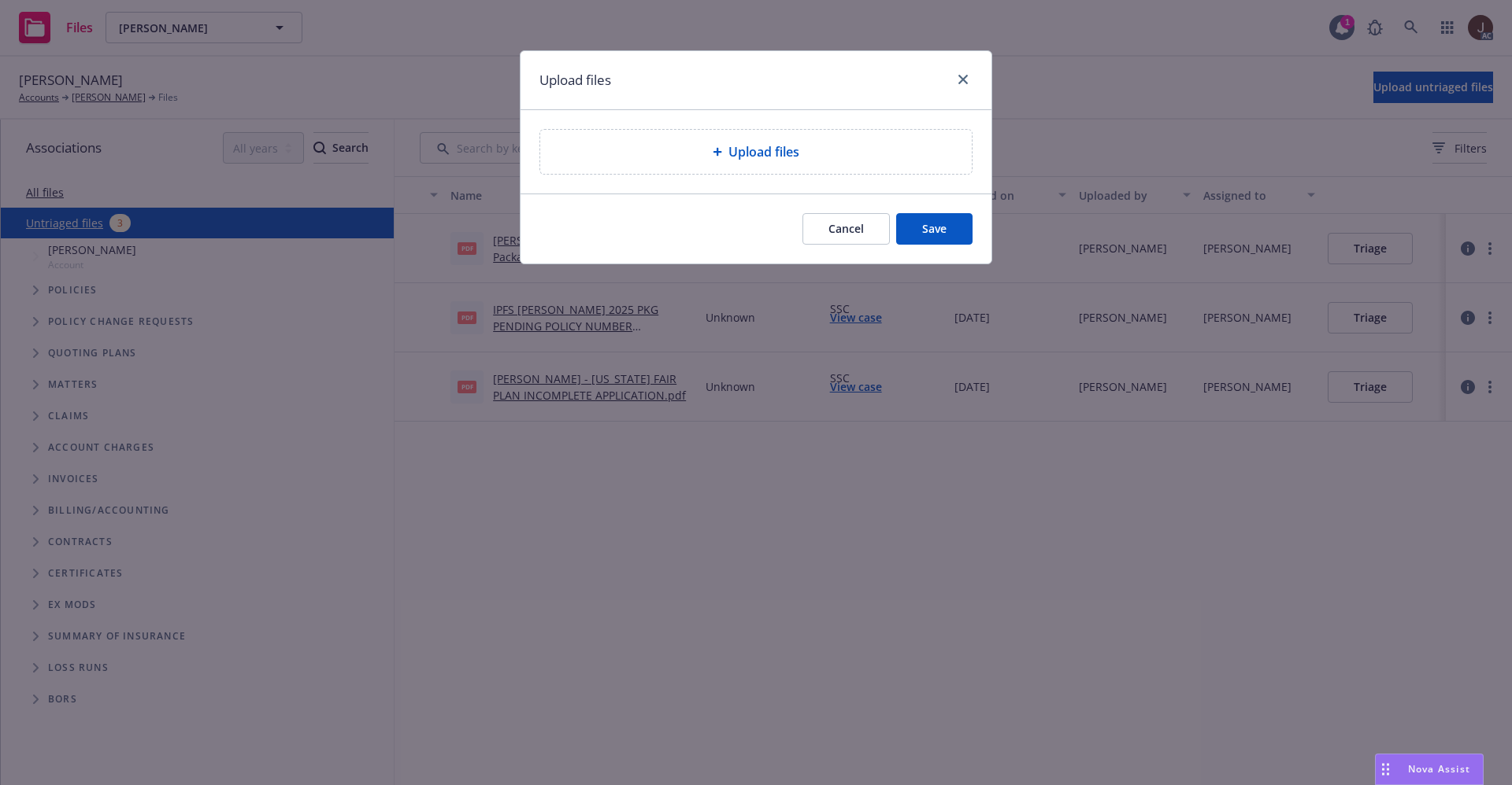
click at [756, 162] on div "Upload files" at bounding box center [756, 152] width 431 height 44
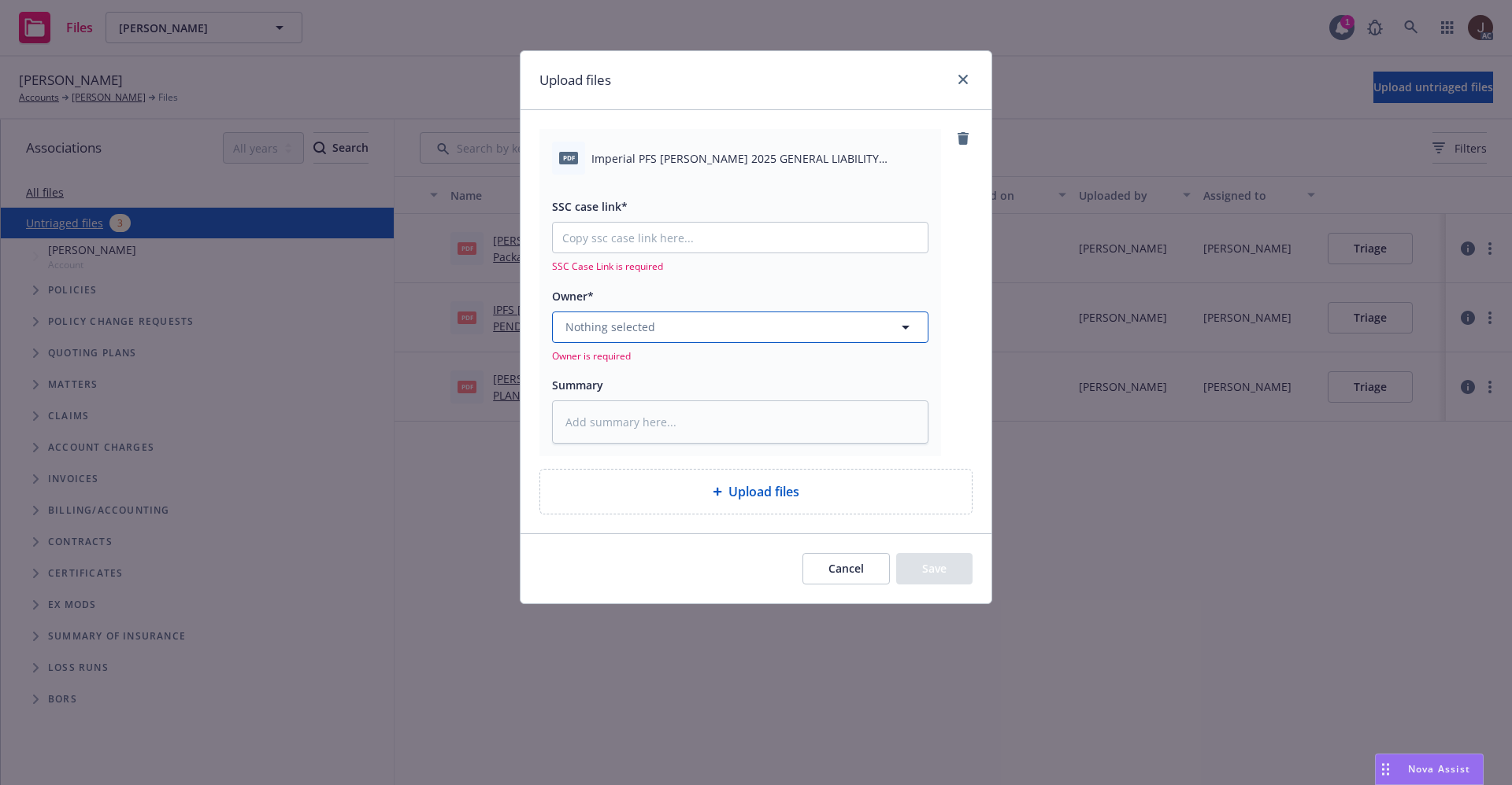
click at [686, 330] on button "Nothing selected" at bounding box center [740, 328] width 376 height 31
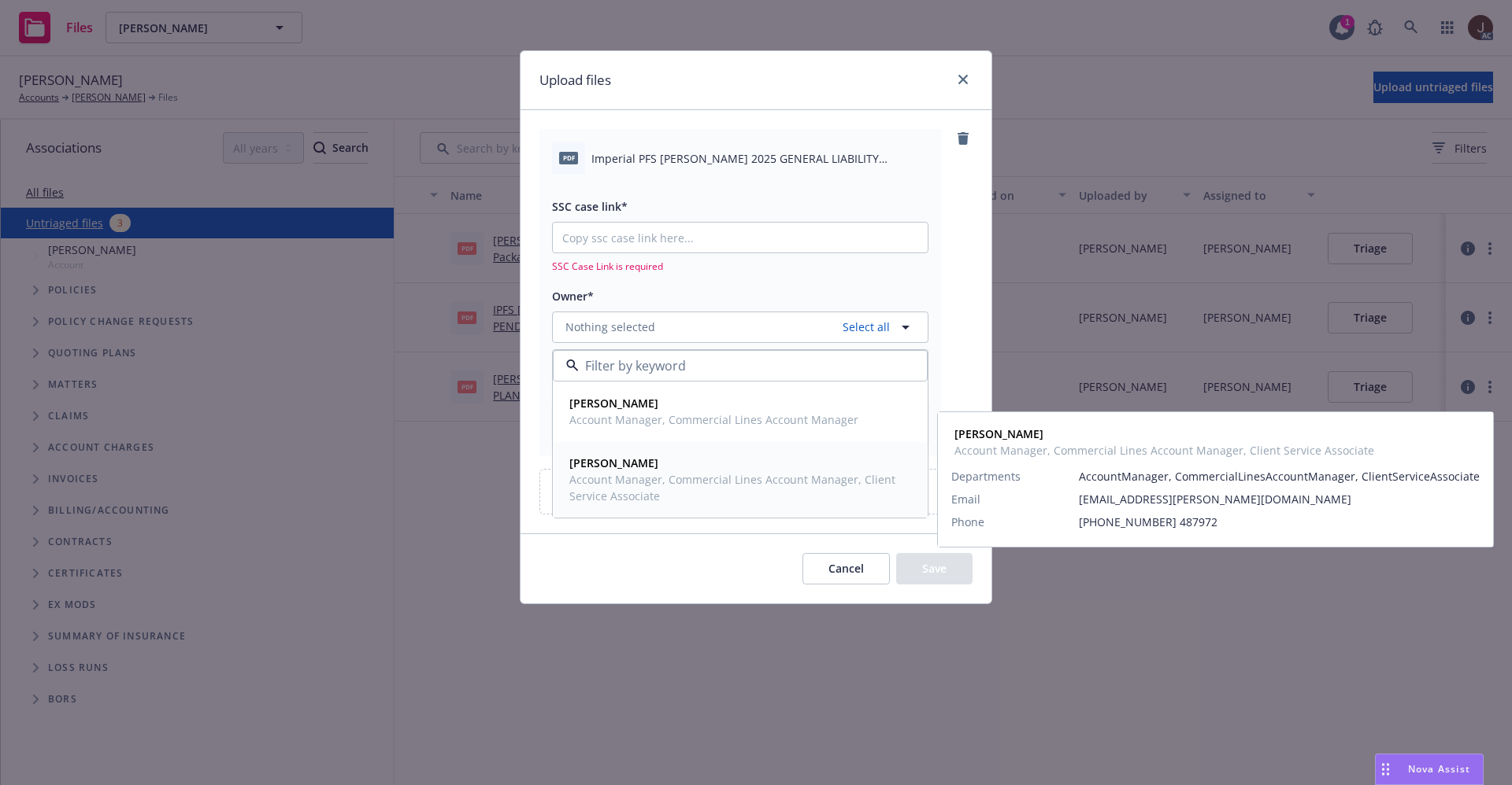
click at [642, 481] on span "Account Manager, Commercial Lines Account Manager, Client Service Associate" at bounding box center [738, 488] width 338 height 33
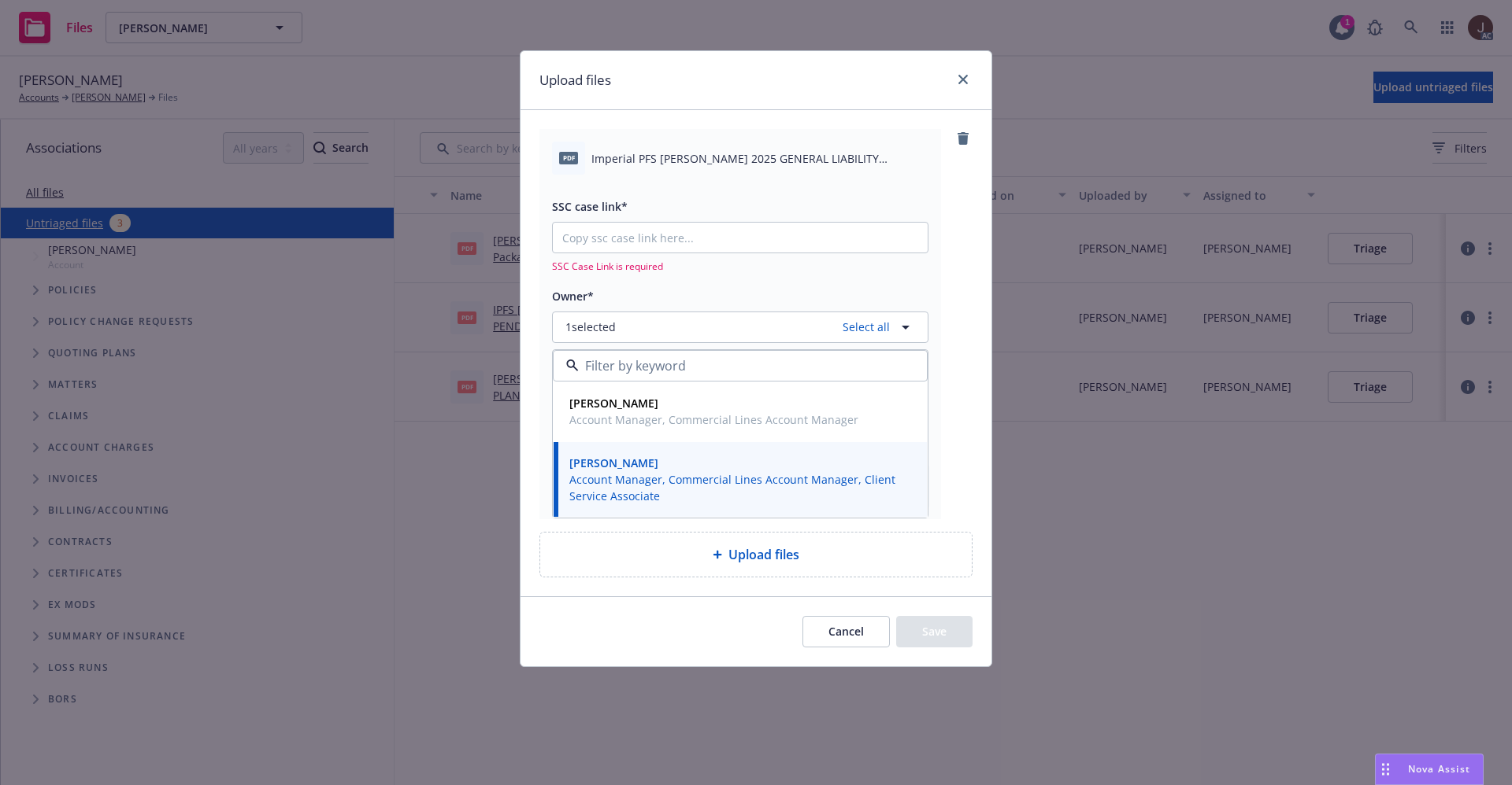
click at [967, 228] on div "pdf Imperial PFS PATRICIA STRAGNOLA 2025 GENERAL LIABILITY PREMIUM FINANCE AGRE…" at bounding box center [756, 324] width 433 height 390
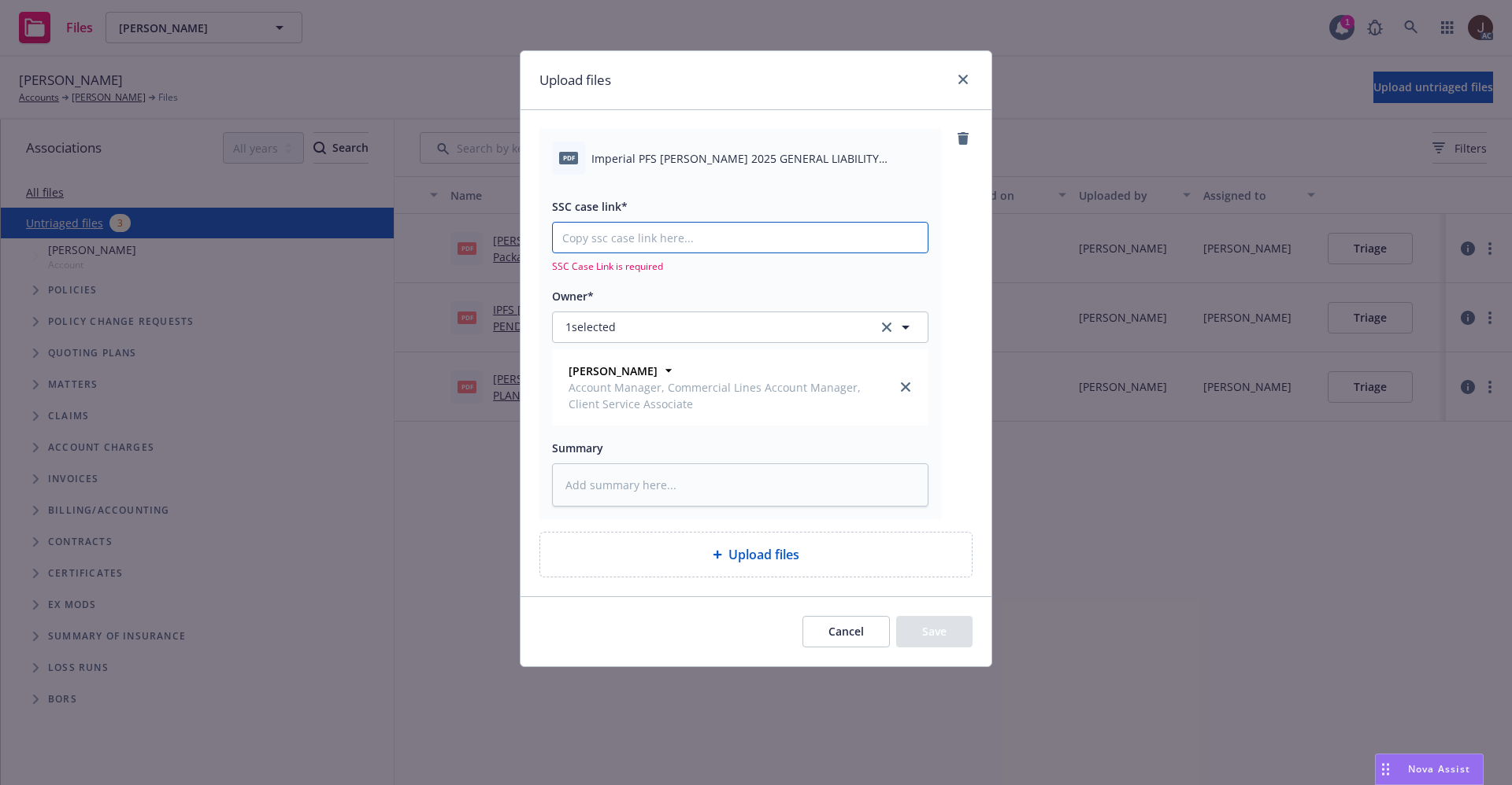
click at [620, 237] on input "SSC case link*" at bounding box center [740, 238] width 375 height 30
paste input "https://newfront-ssc.lightning.force.com/lightning/r/Case/500Vz00000Qewj9IAB/vi…"
type textarea "x"
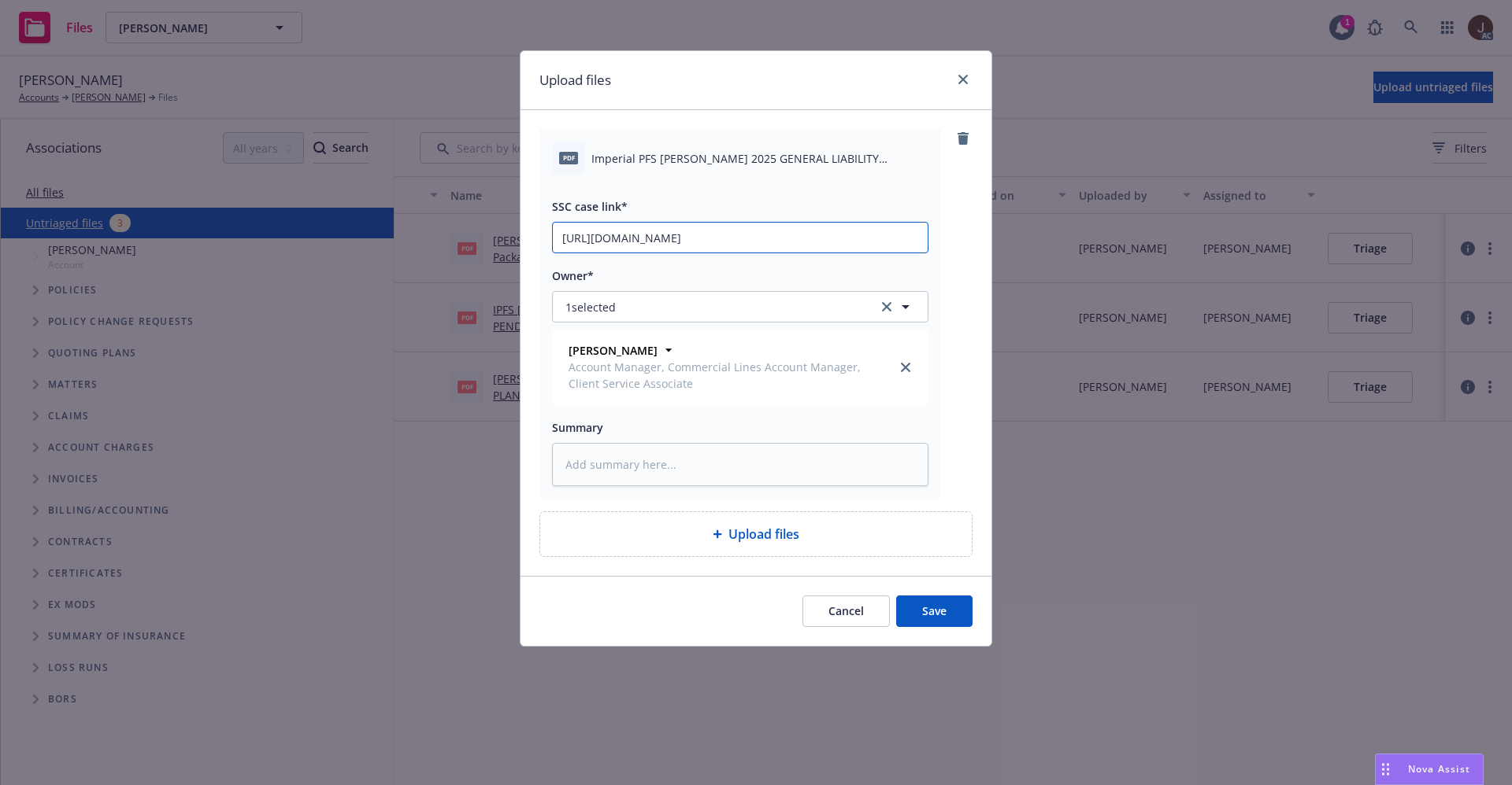
type input "https://newfront-ssc.lightning.force.com/lightning/r/Case/500Vz00000Qewj9IAB/vi…"
click at [762, 153] on span "Imperial PFS PATRICIA STRAGNOLA 2025 GENERAL LIABILITY PREMIUM FINANCE AGREEMEN…" at bounding box center [759, 158] width 337 height 17
click at [761, 153] on span "Imperial PFS PATRICIA STRAGNOLA 2025 GENERAL LIABILITY PREMIUM FINANCE AGREEMEN…" at bounding box center [759, 158] width 337 height 17
click at [763, 153] on span "Imperial PFS PATRICIA STRAGNOLA 2025 GENERAL LIABILITY PREMIUM FINANCE AGREEMEN…" at bounding box center [759, 158] width 337 height 17
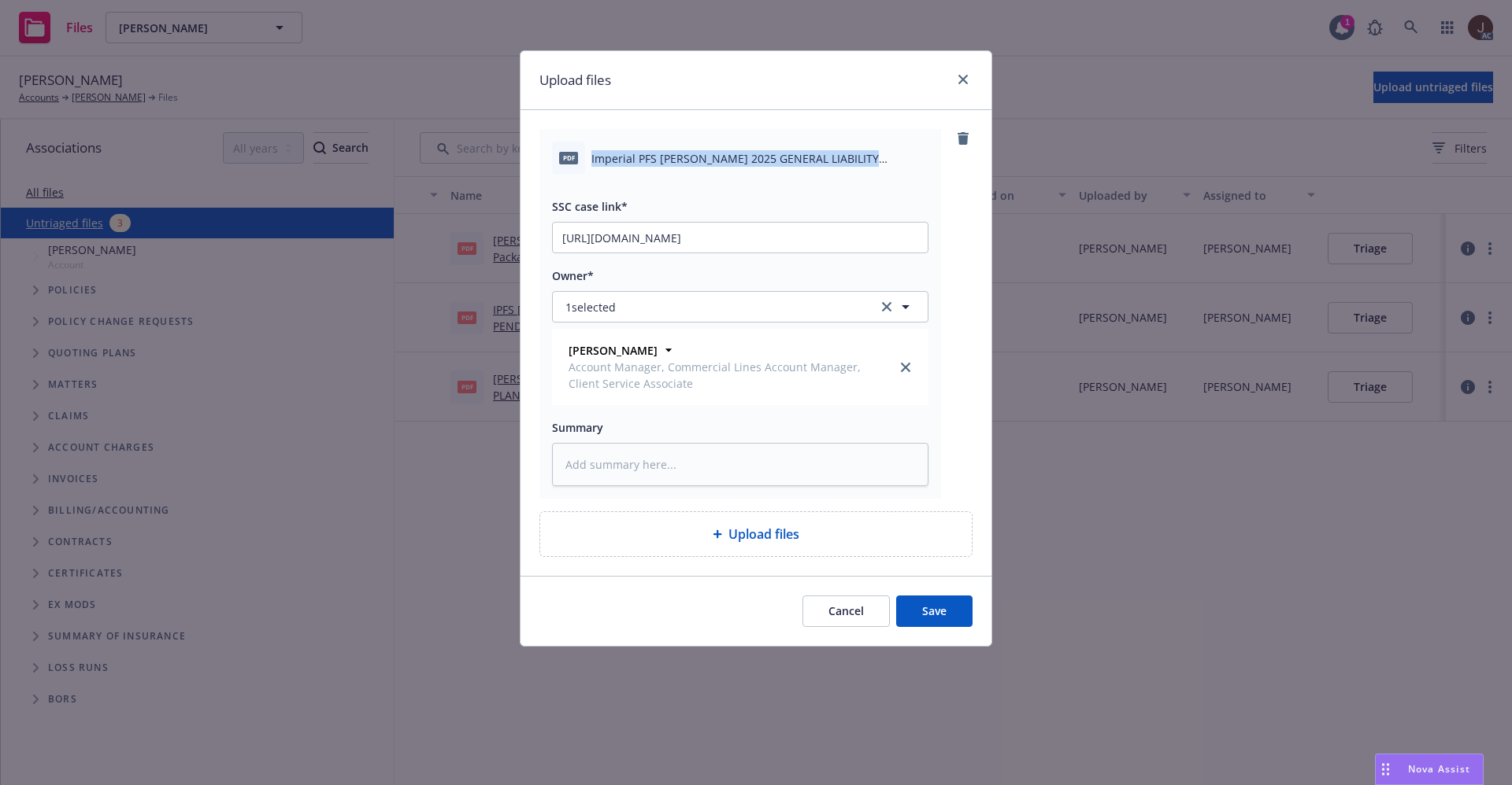
copy div "Imperial PFS PATRICIA STRAGNOLA 2025 GENERAL LIABILITY PREMIUM FINANCE AGREEMEN…"
click at [620, 461] on textarea at bounding box center [740, 465] width 376 height 44
paste textarea "Imperial PFS PATRICIA STRAGNOLA 2025 GENERAL LIABILITY PREMIUM FINANCE AGREEMEN…"
type textarea "x"
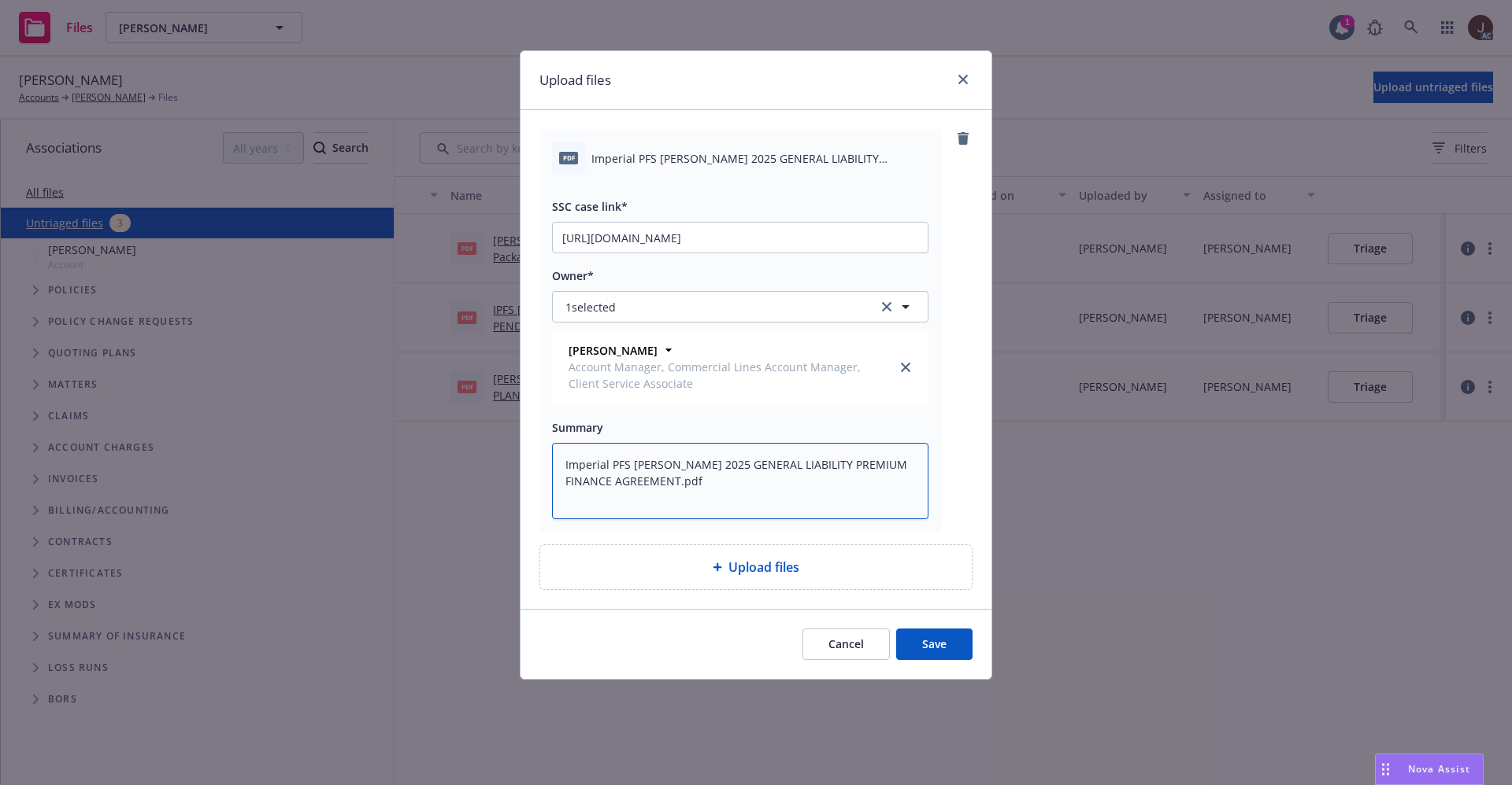
type textarea "Imperial PFS PATRICIA STRAGNOLA 2025 GENERAL LIABILITY PREMIUM FINANCE AGREEMEN…"
click at [933, 647] on button "Save" at bounding box center [933, 644] width 76 height 31
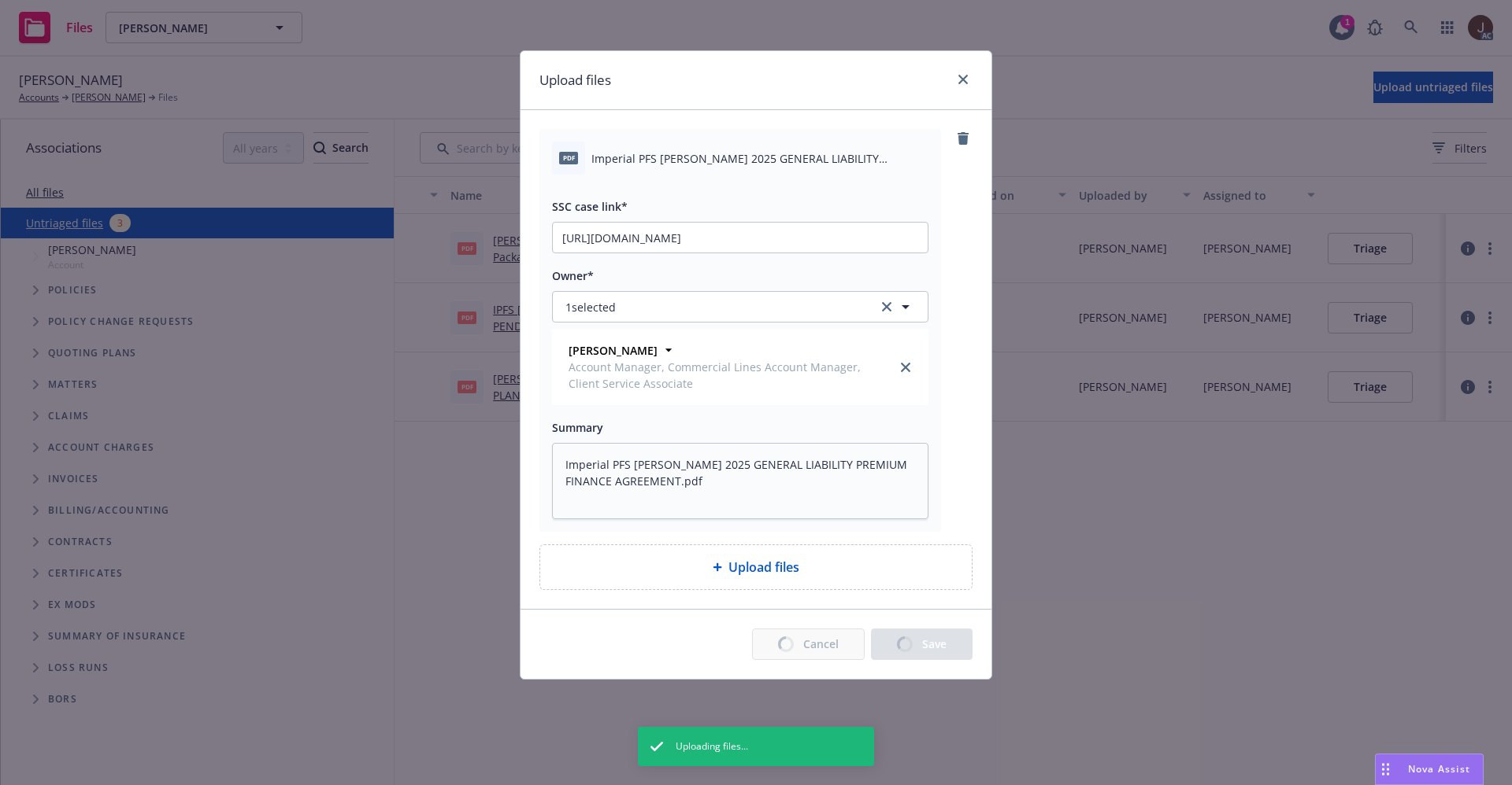
type textarea "x"
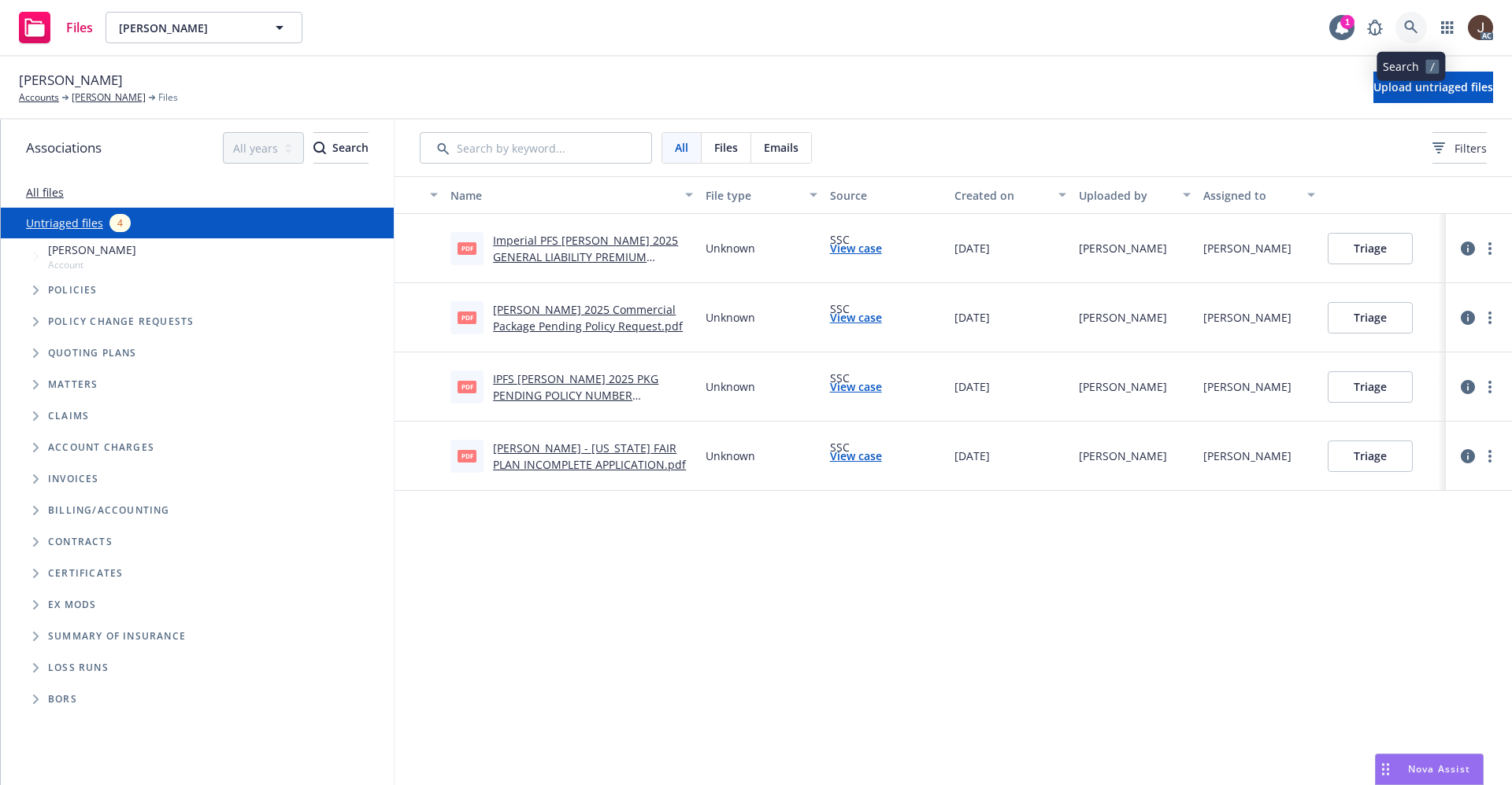
click at [1417, 20] on icon at bounding box center [1411, 27] width 14 height 14
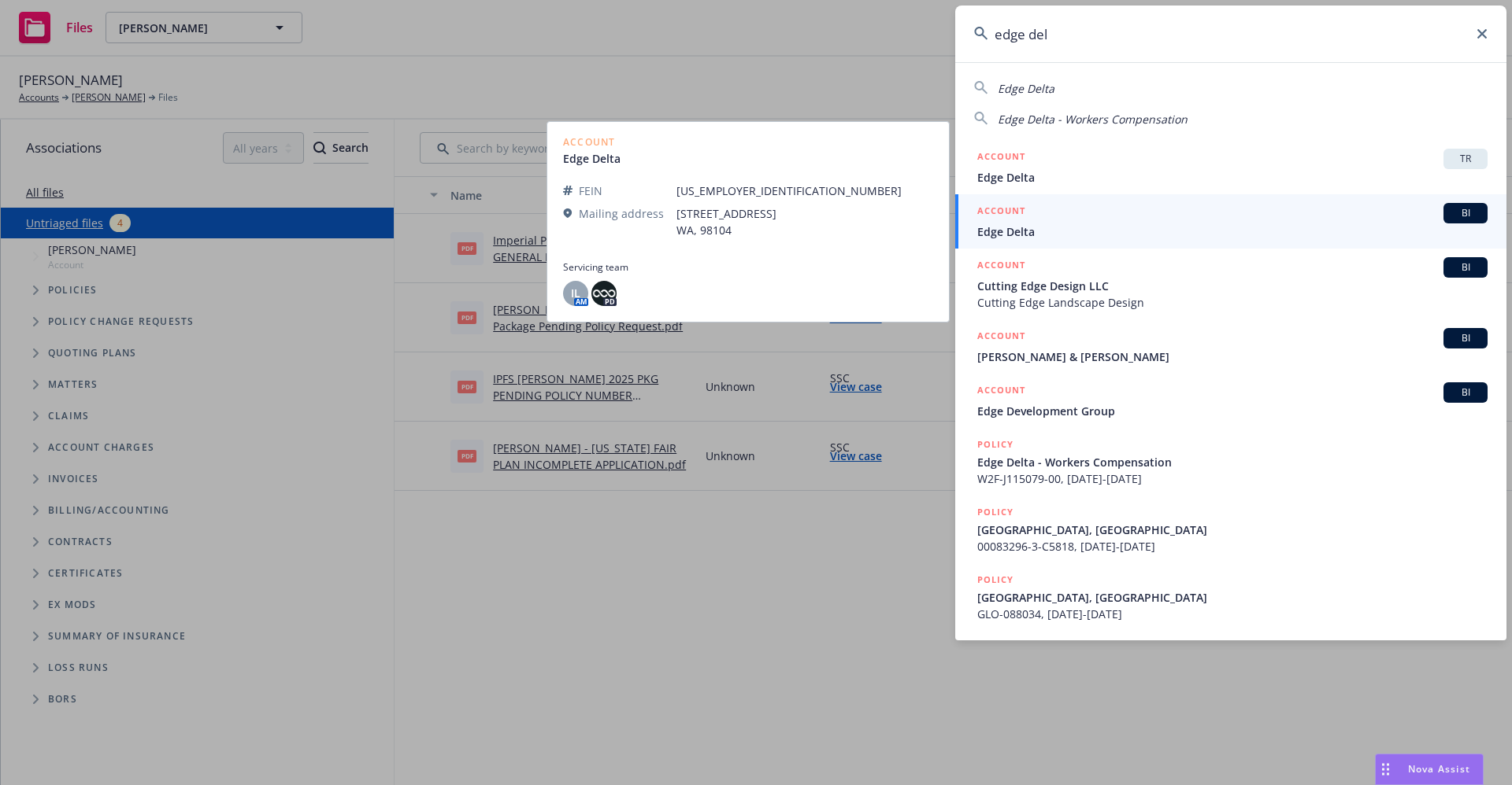
type input "edge del"
click at [1037, 231] on span "Edge Delta" at bounding box center [1231, 232] width 510 height 17
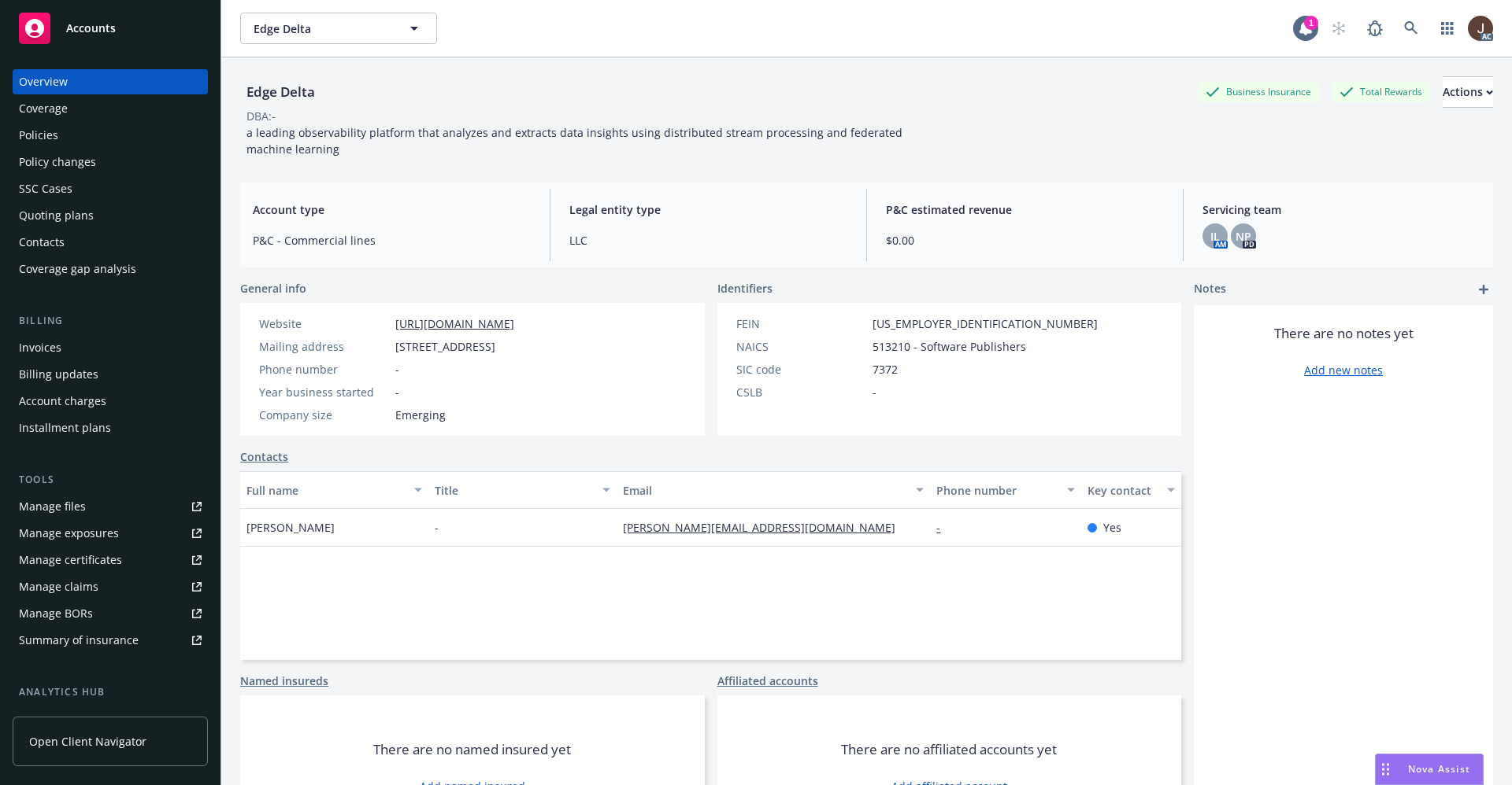
click at [52, 509] on div "Manage files" at bounding box center [52, 506] width 67 height 25
click at [1404, 31] on icon at bounding box center [1411, 28] width 14 height 14
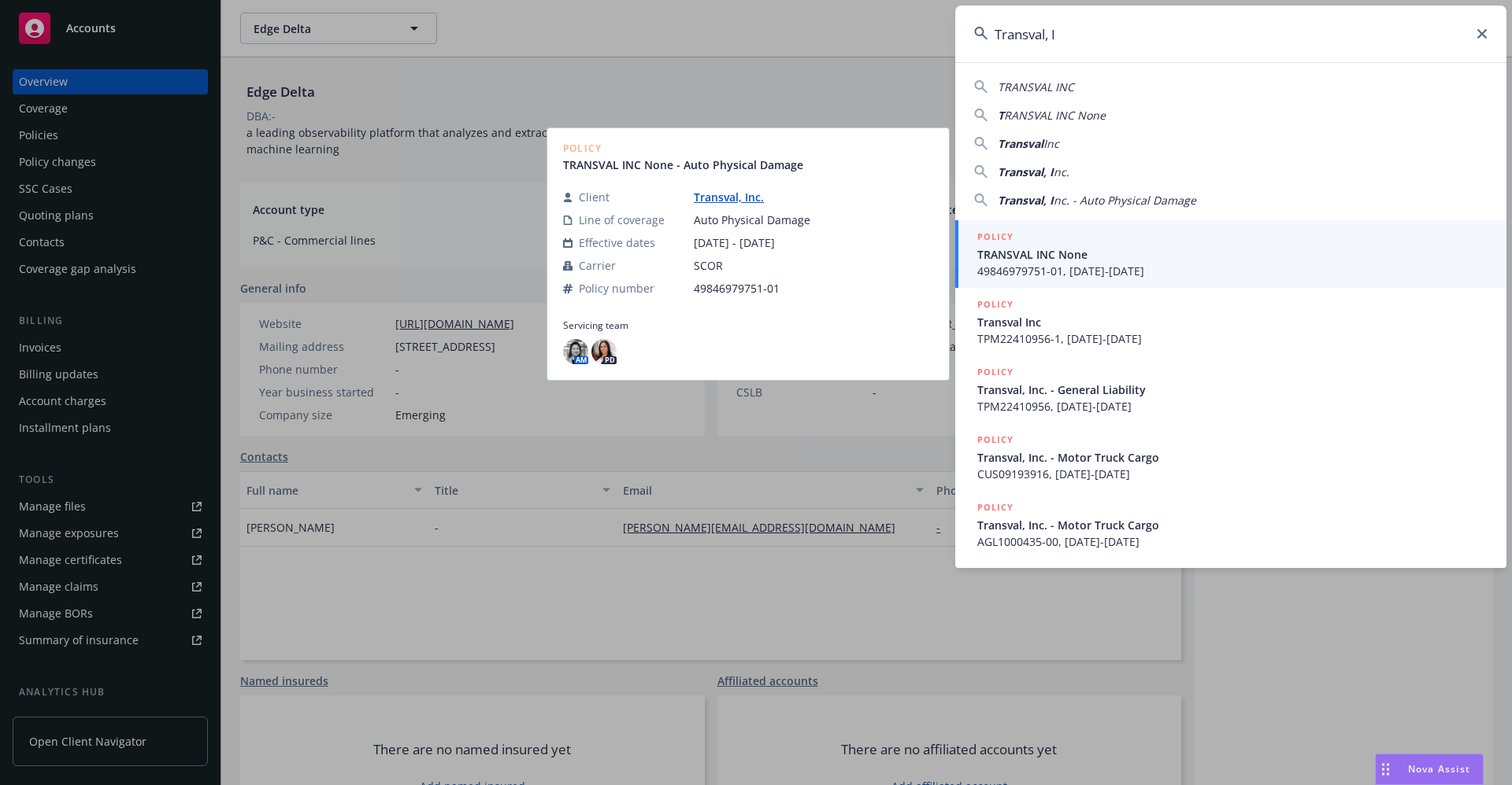
type input "Transval, I"
click at [728, 201] on link "Transval, Inc." at bounding box center [735, 197] width 83 height 15
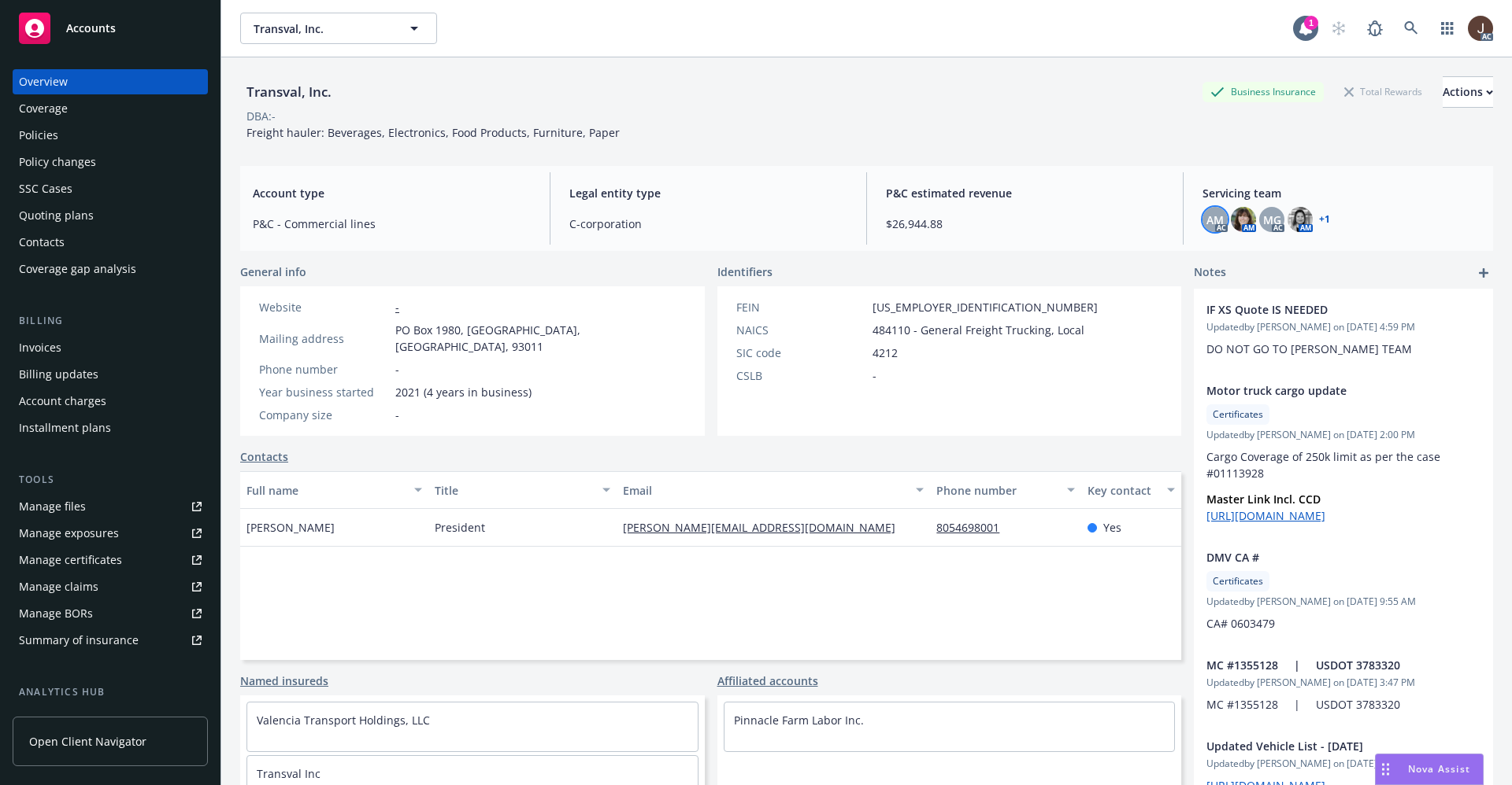
click at [1206, 226] on span "AM" at bounding box center [1215, 219] width 17 height 17
click at [762, 116] on div "DBA: -" at bounding box center [867, 115] width 1252 height 17
click at [1395, 19] on link at bounding box center [1411, 28] width 31 height 31
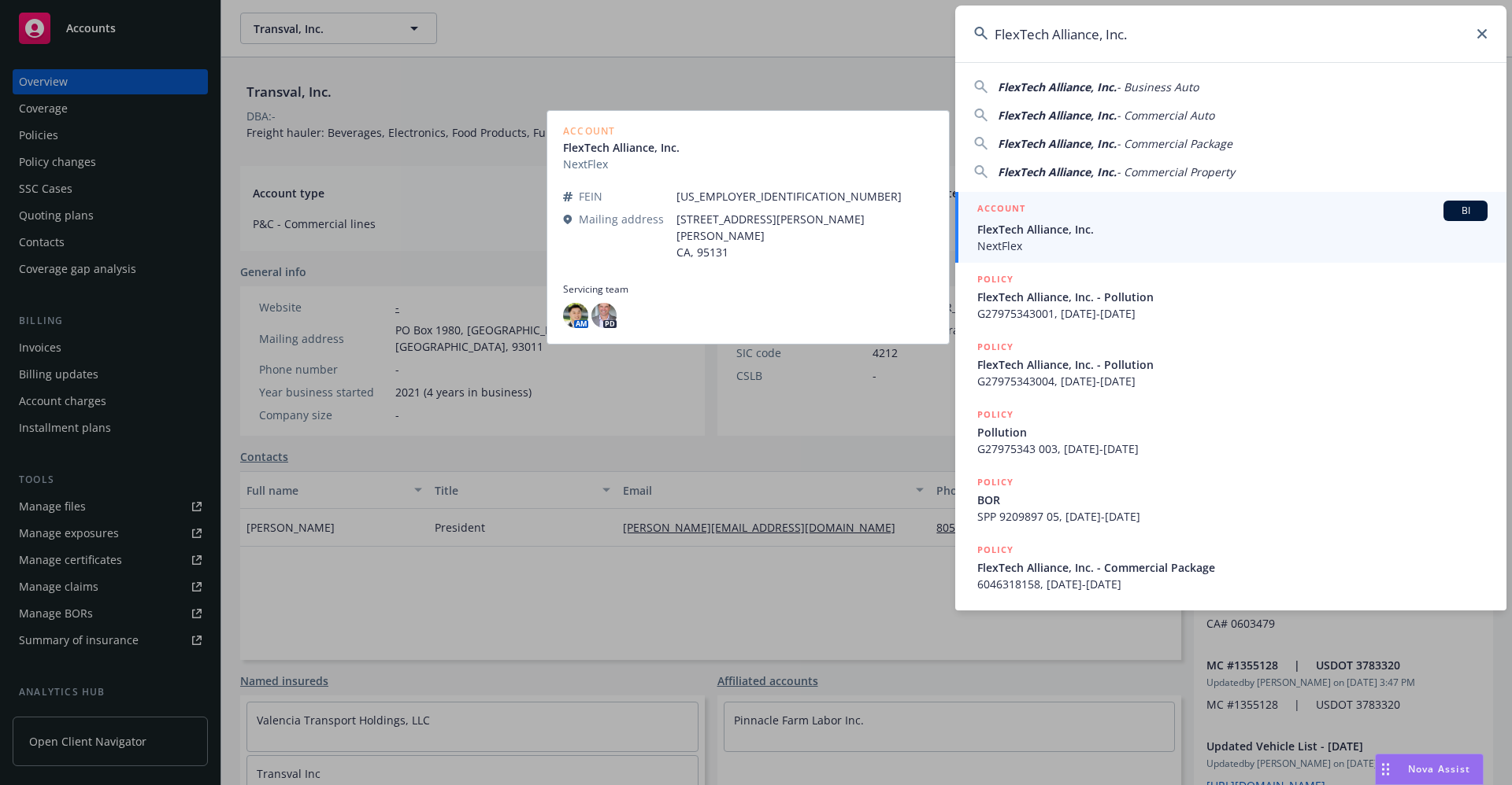
type input "FlexTech Alliance, Inc."
click at [1058, 233] on span "FlexTech Alliance, Inc." at bounding box center [1231, 229] width 510 height 17
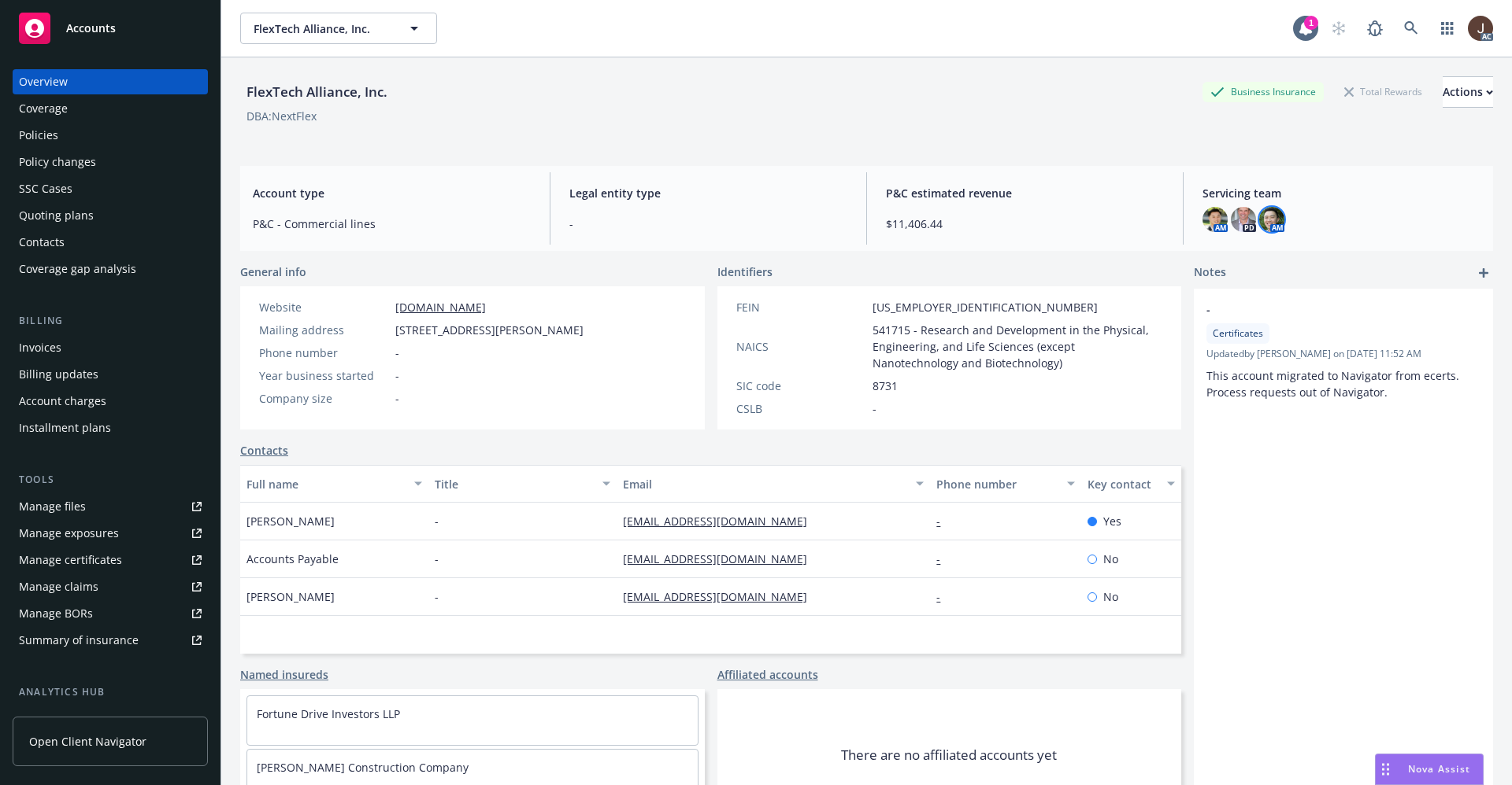
click at [1259, 218] on img at bounding box center [1272, 219] width 25 height 25
click at [1010, 174] on div "P&C estimated revenue $11,406.44" at bounding box center [1024, 208] width 303 height 73
click at [1404, 33] on icon at bounding box center [1411, 28] width 14 height 14
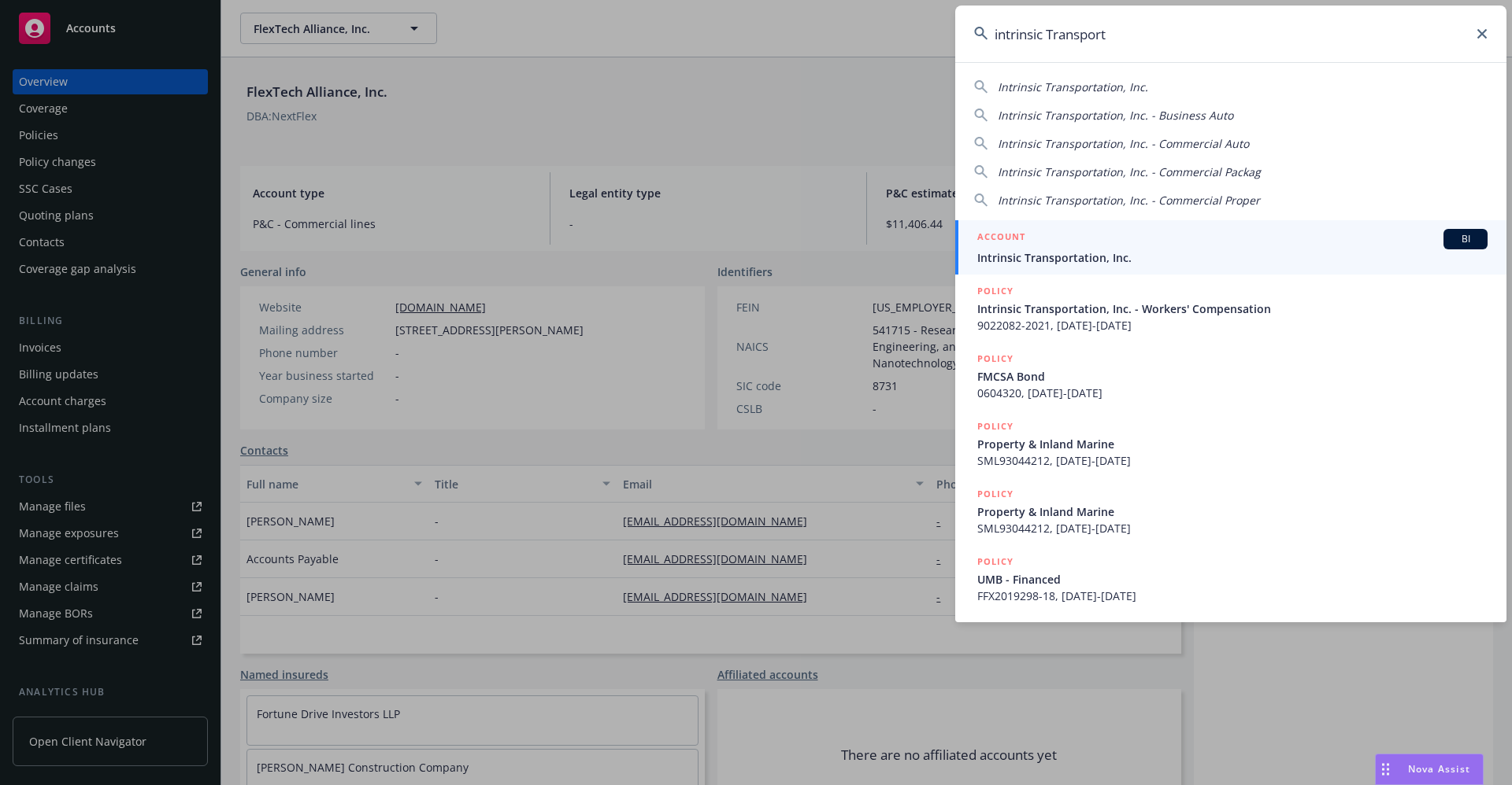
type input "intrinsic Transport"
click at [1077, 254] on span "Intrinsic Transportation, Inc." at bounding box center [1231, 257] width 510 height 17
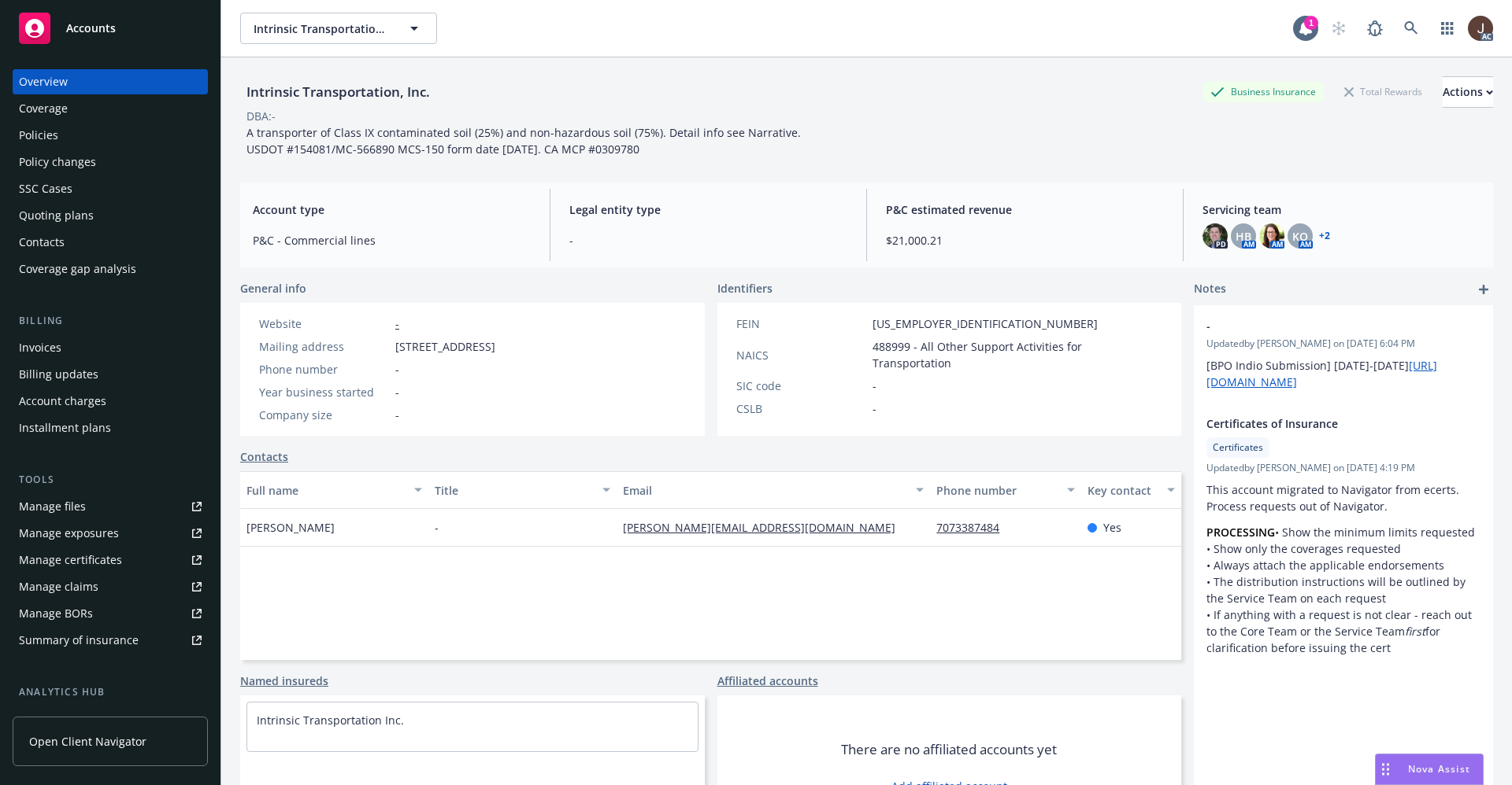
click at [57, 500] on div "Manage files" at bounding box center [52, 506] width 67 height 25
click at [34, 135] on div "Policies" at bounding box center [38, 135] width 39 height 25
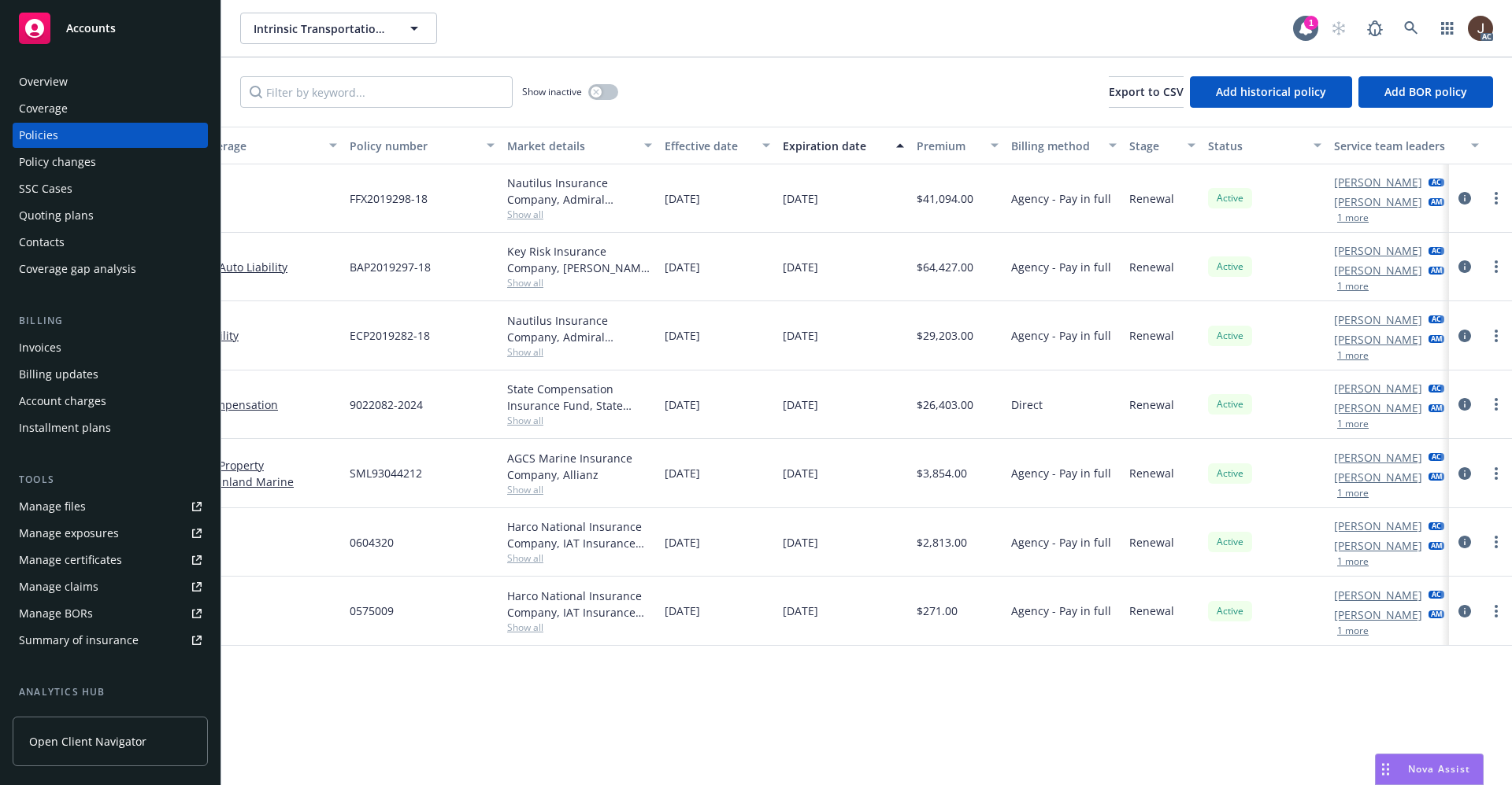
scroll to position [0, 194]
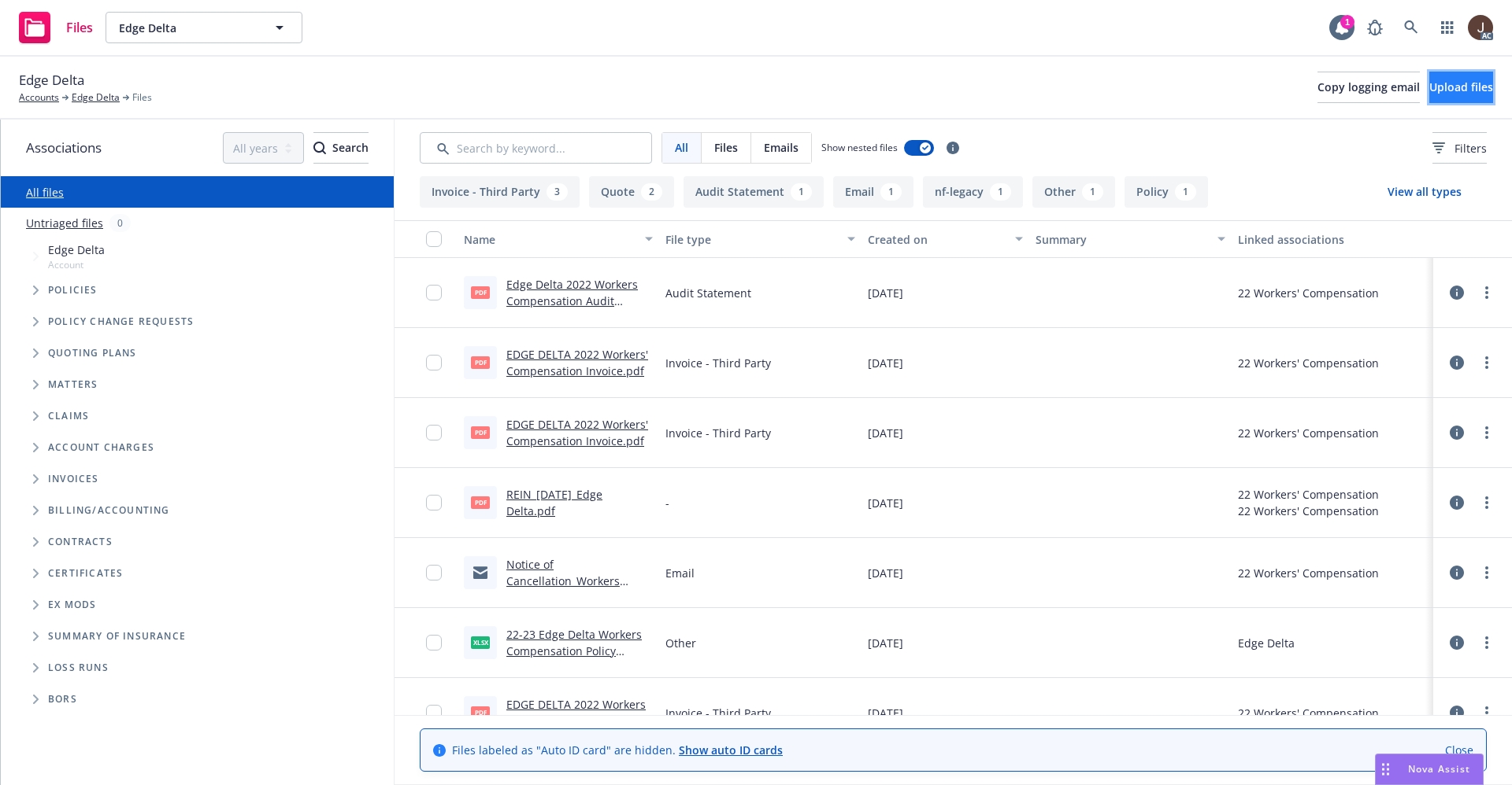
click at [1436, 89] on span "Upload files" at bounding box center [1460, 87] width 64 height 15
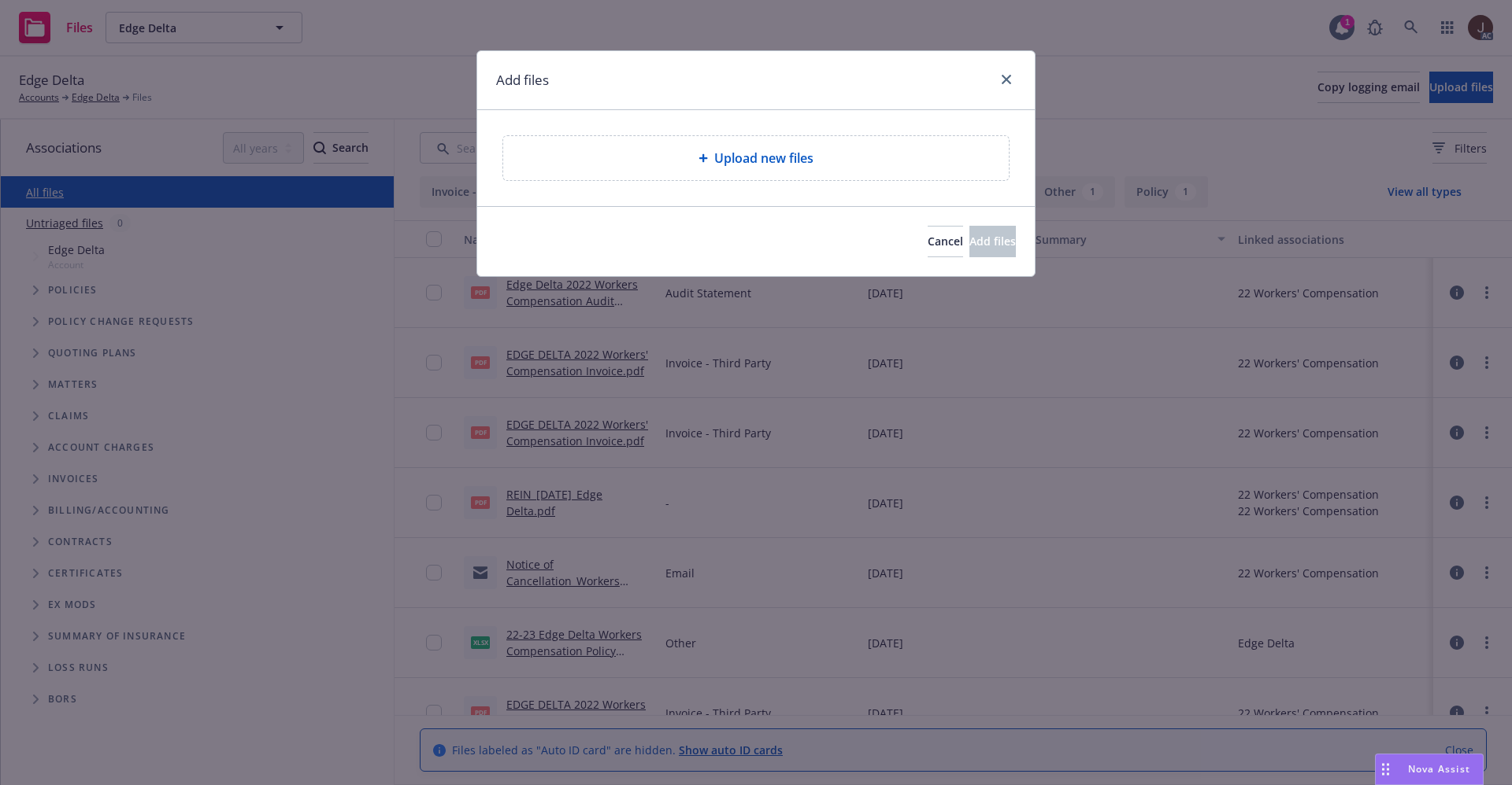
click at [744, 169] on div "Upload new files" at bounding box center [756, 158] width 505 height 44
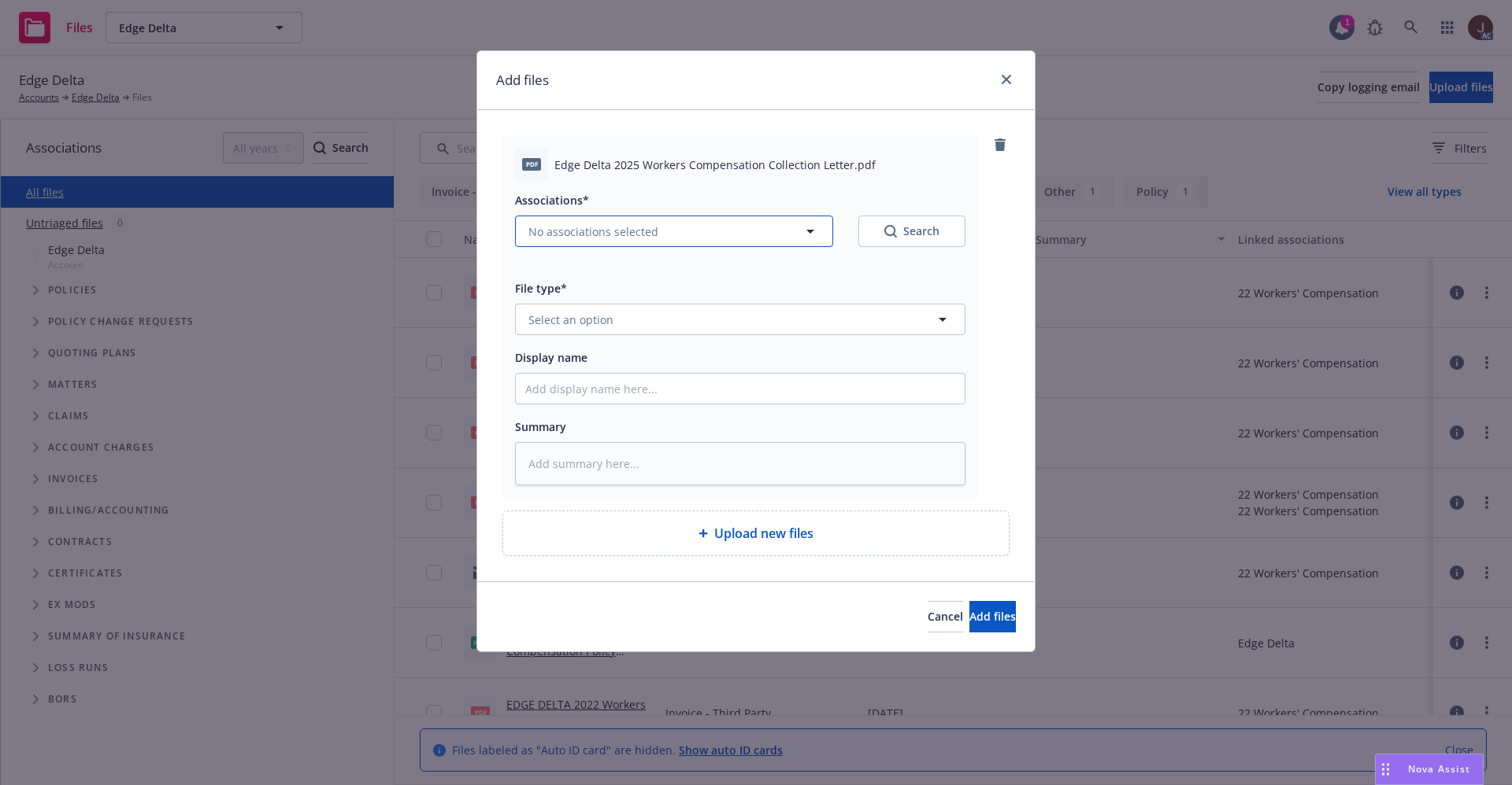
click at [615, 225] on span "No associations selected" at bounding box center [593, 232] width 130 height 17
type textarea "x"
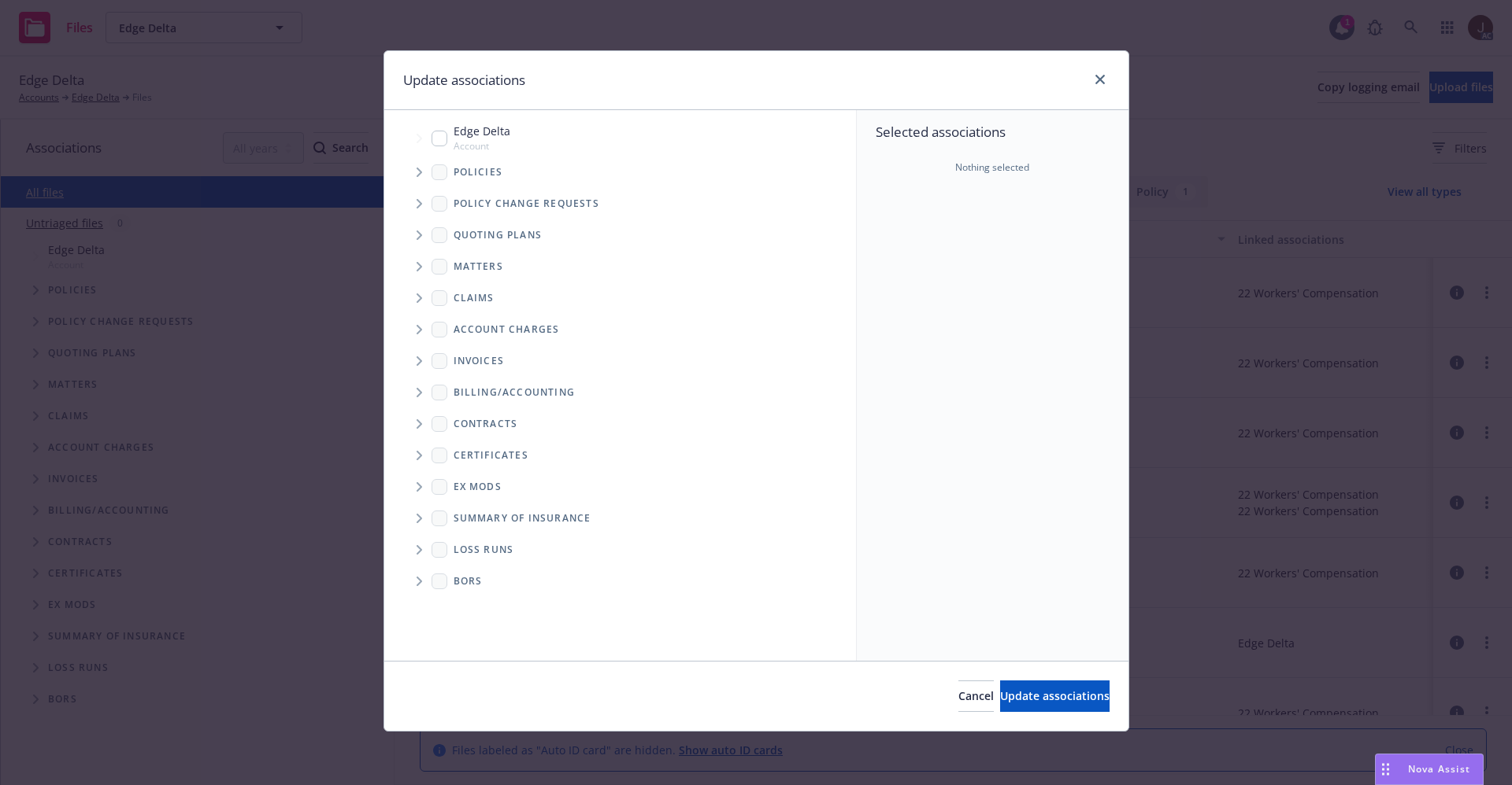
click at [442, 135] on input "Tree Example" at bounding box center [439, 138] width 16 height 16
checkbox input "true"
click at [902, 399] on div "Selected associations Account Edge Delta" at bounding box center [992, 386] width 272 height 551
click at [1023, 696] on span "Update associations" at bounding box center [1054, 696] width 109 height 15
type textarea "x"
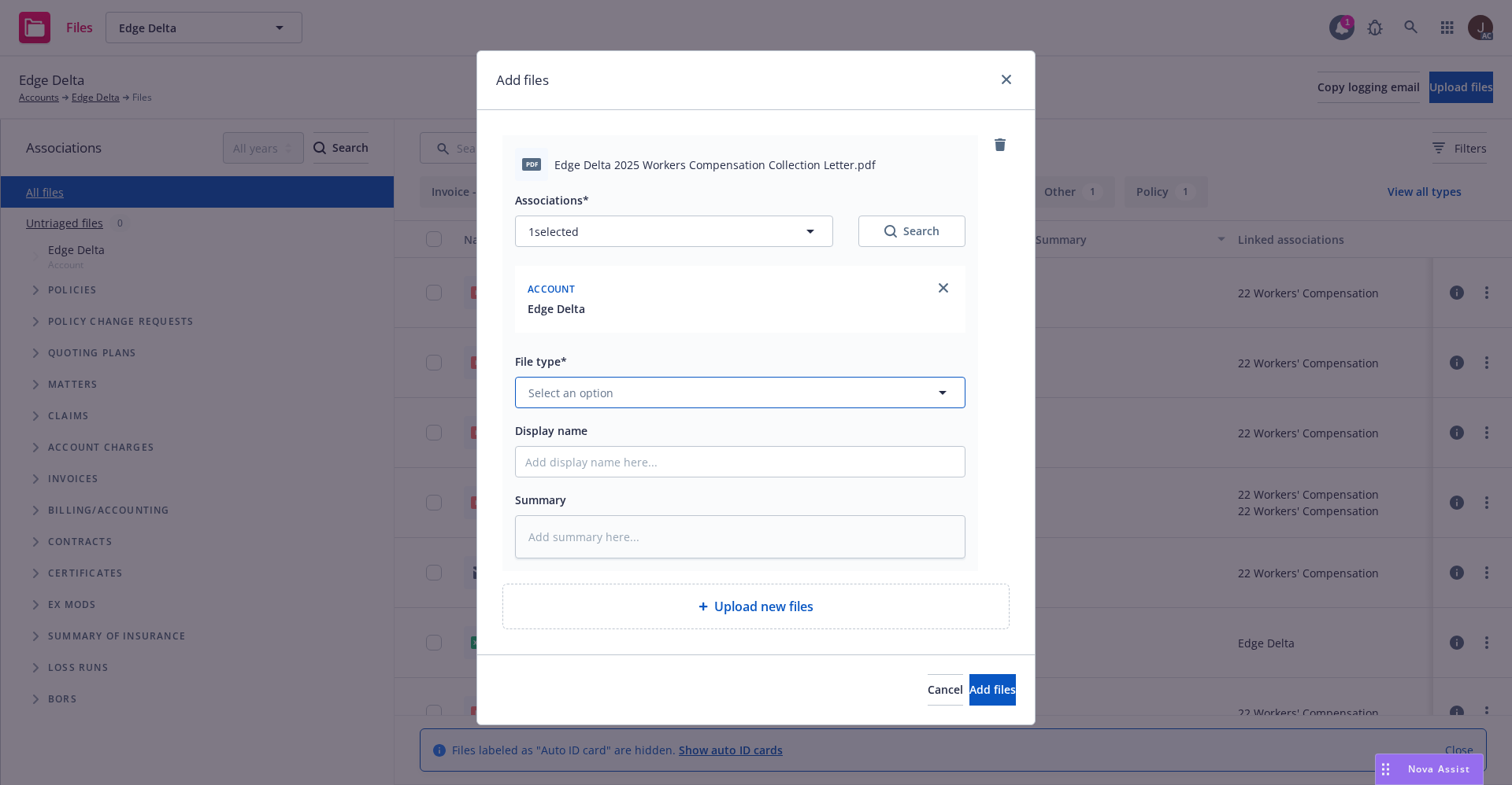
click at [597, 392] on span "Select an option" at bounding box center [570, 392] width 85 height 17
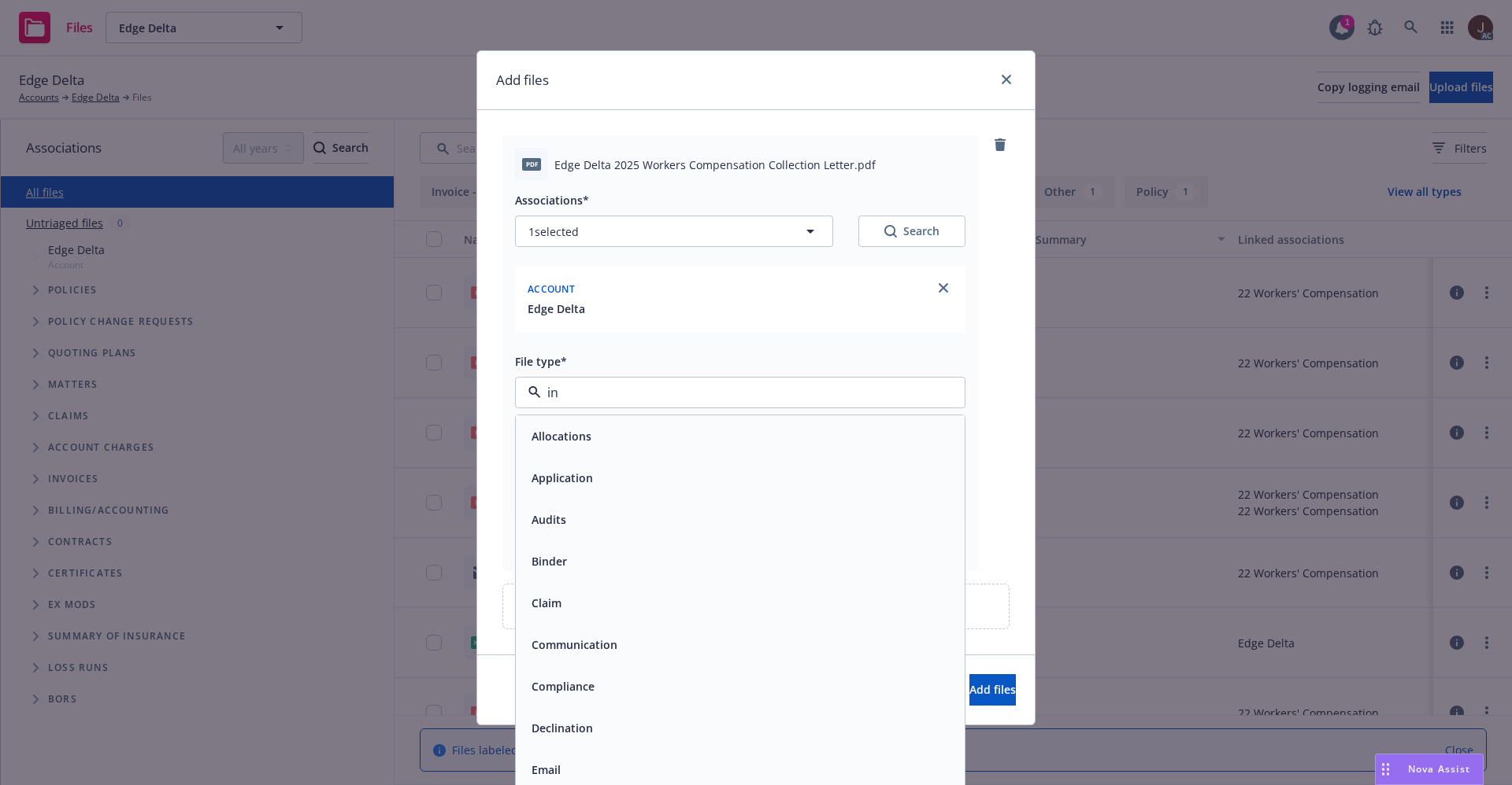
type input "inv"
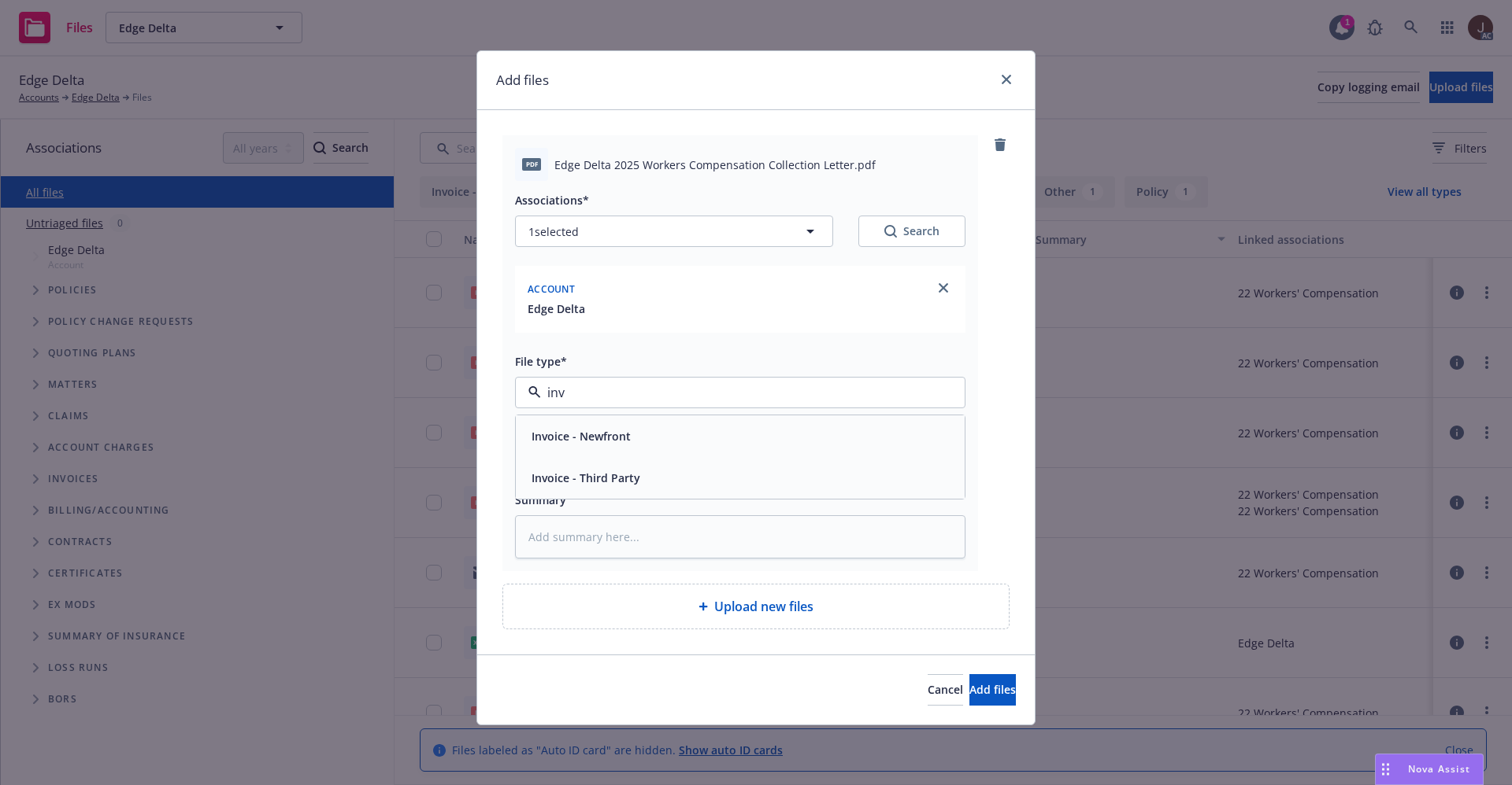
click at [617, 481] on span "Invoice - Third Party" at bounding box center [586, 477] width 108 height 17
click at [572, 474] on input "Display name" at bounding box center [740, 462] width 449 height 30
paste input "Edge Delta 2025 Workers Compensation Collection Letter"
type textarea "x"
type input "Edge Delta 2025 Workers Compensation Collection Letter"
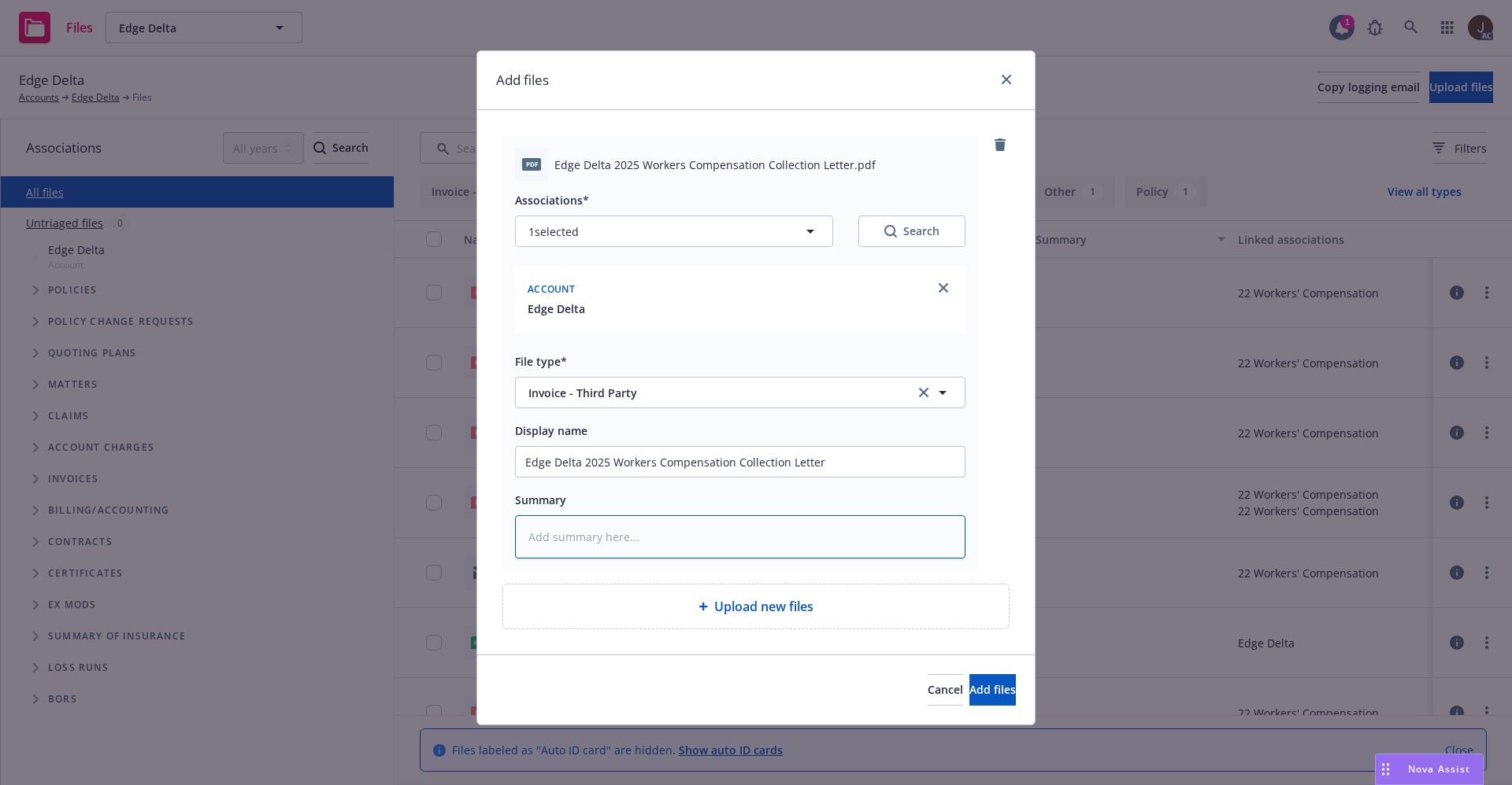
click at [571, 542] on textarea at bounding box center [740, 538] width 450 height 44
paste textarea "Edge Delta 2025 Workers Compensation Collection Letter"
type textarea "Edge Delta 2025 Workers Compensation Collection Letter"
type textarea "x"
type textarea "Edge Delta 2025 Workers Compensation Collection Letter"
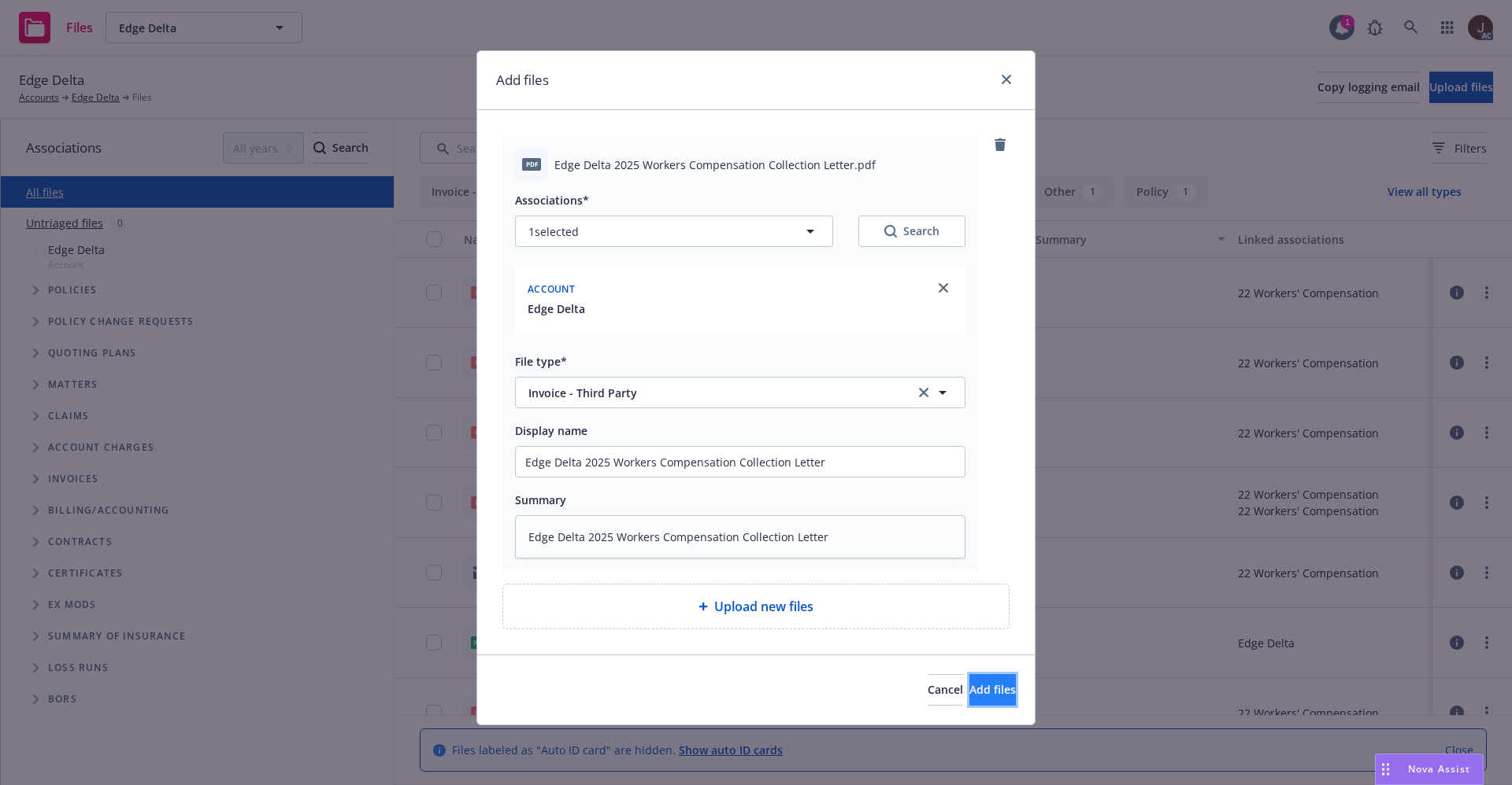
click at [969, 691] on span "Add files" at bounding box center [992, 690] width 46 height 15
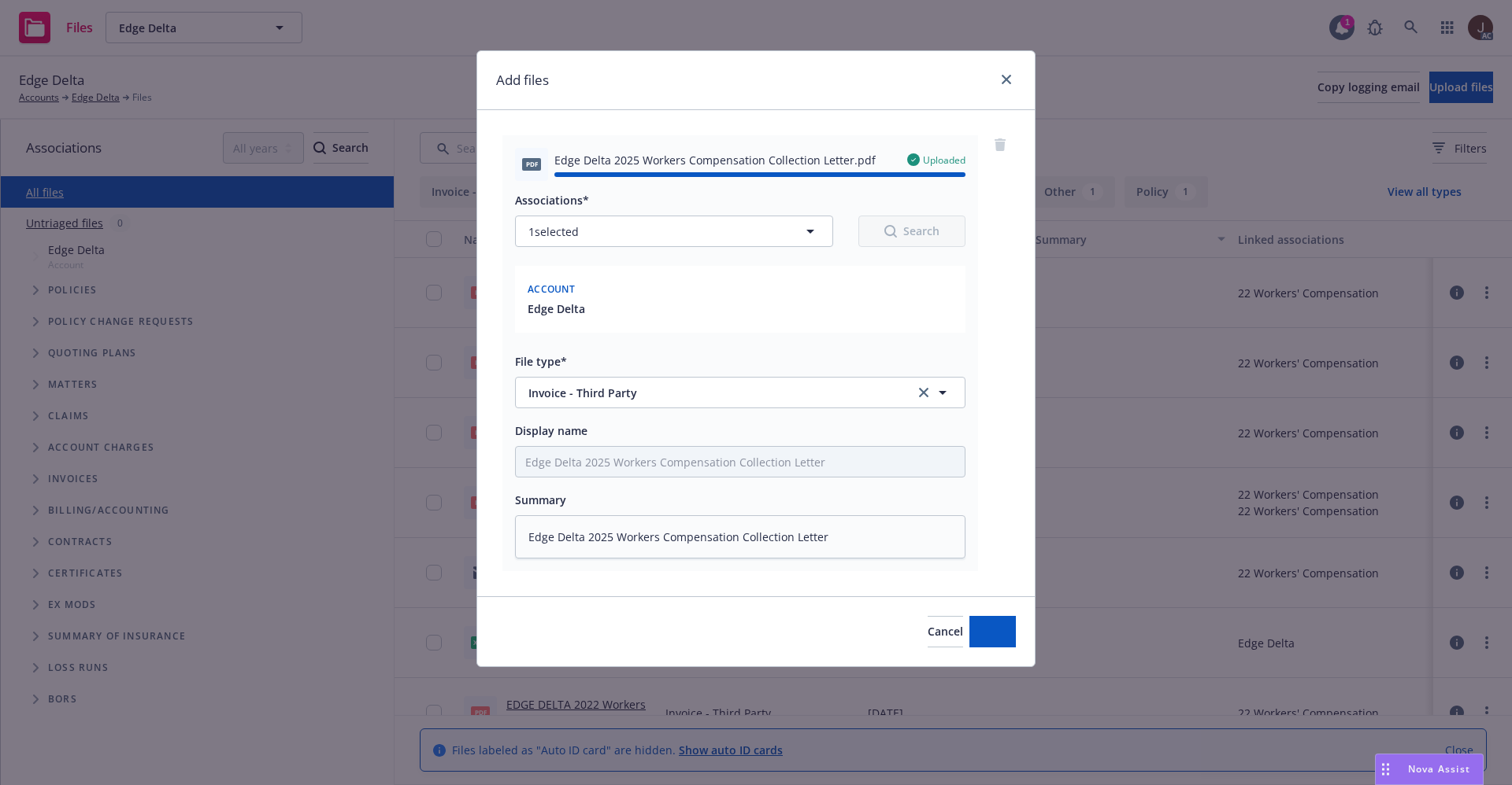
type textarea "x"
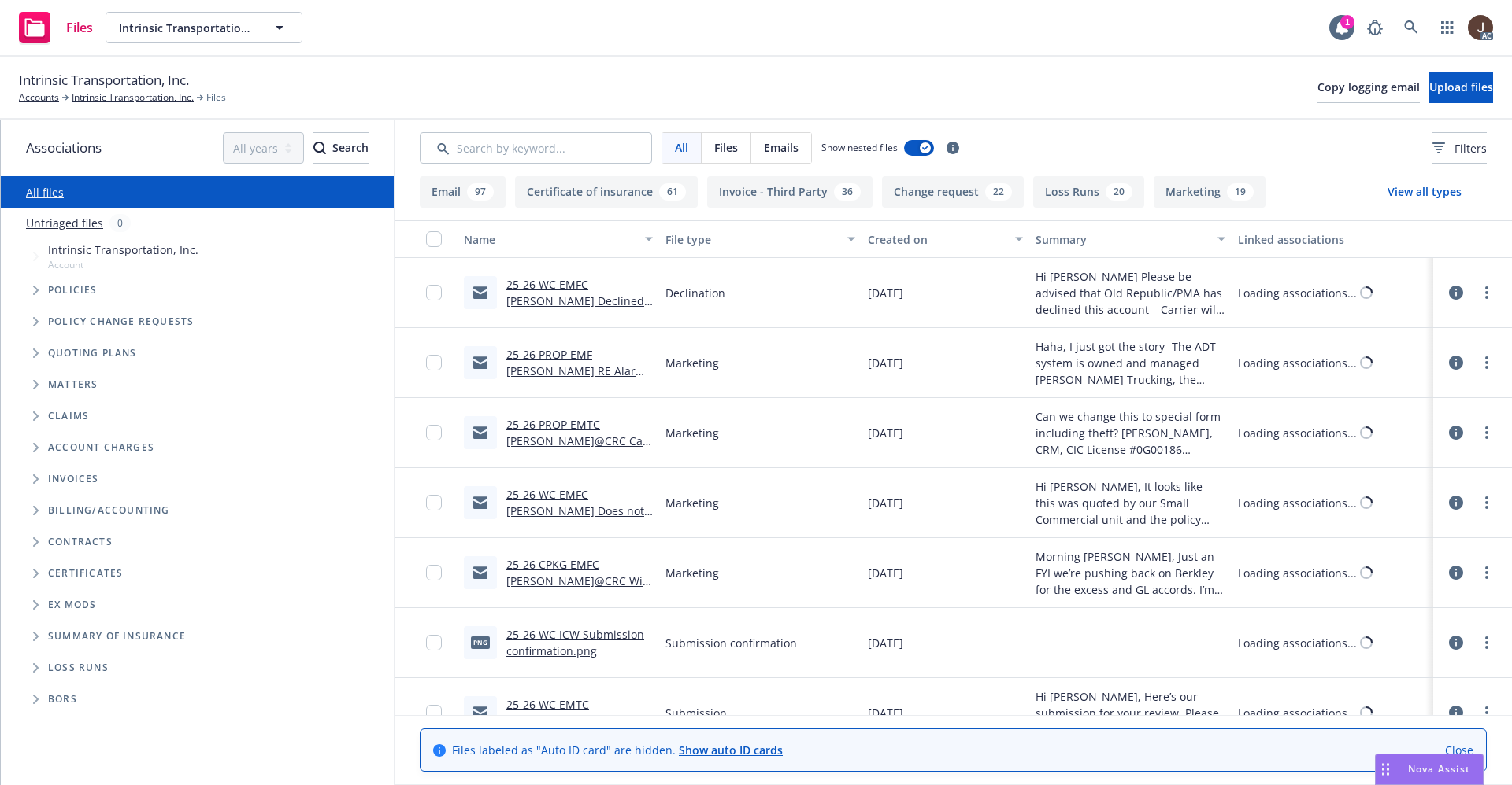
click at [62, 223] on link "Untriaged files" at bounding box center [65, 223] width 77 height 17
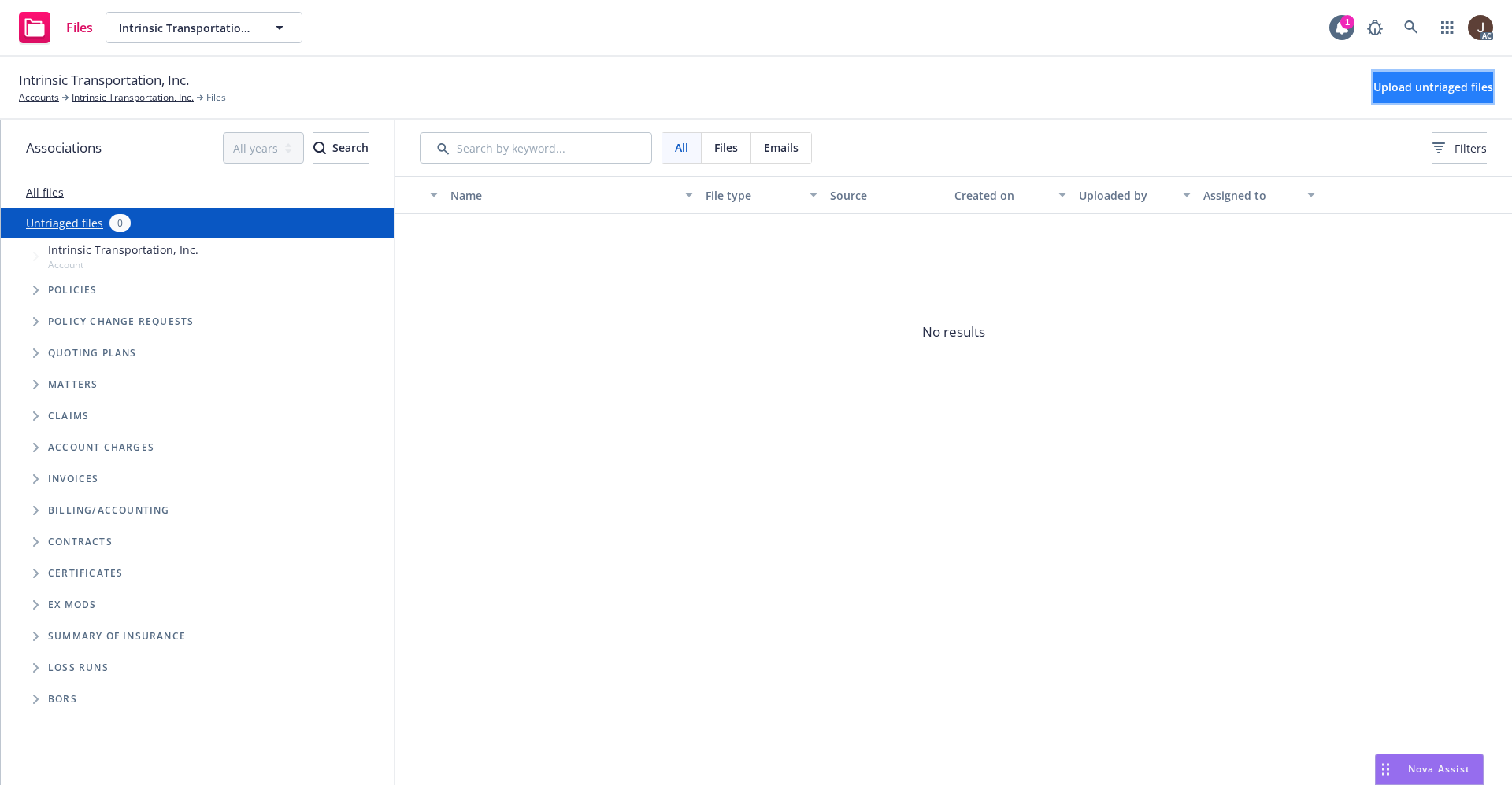
click at [1416, 95] on button "Upload untriaged files" at bounding box center [1432, 87] width 120 height 31
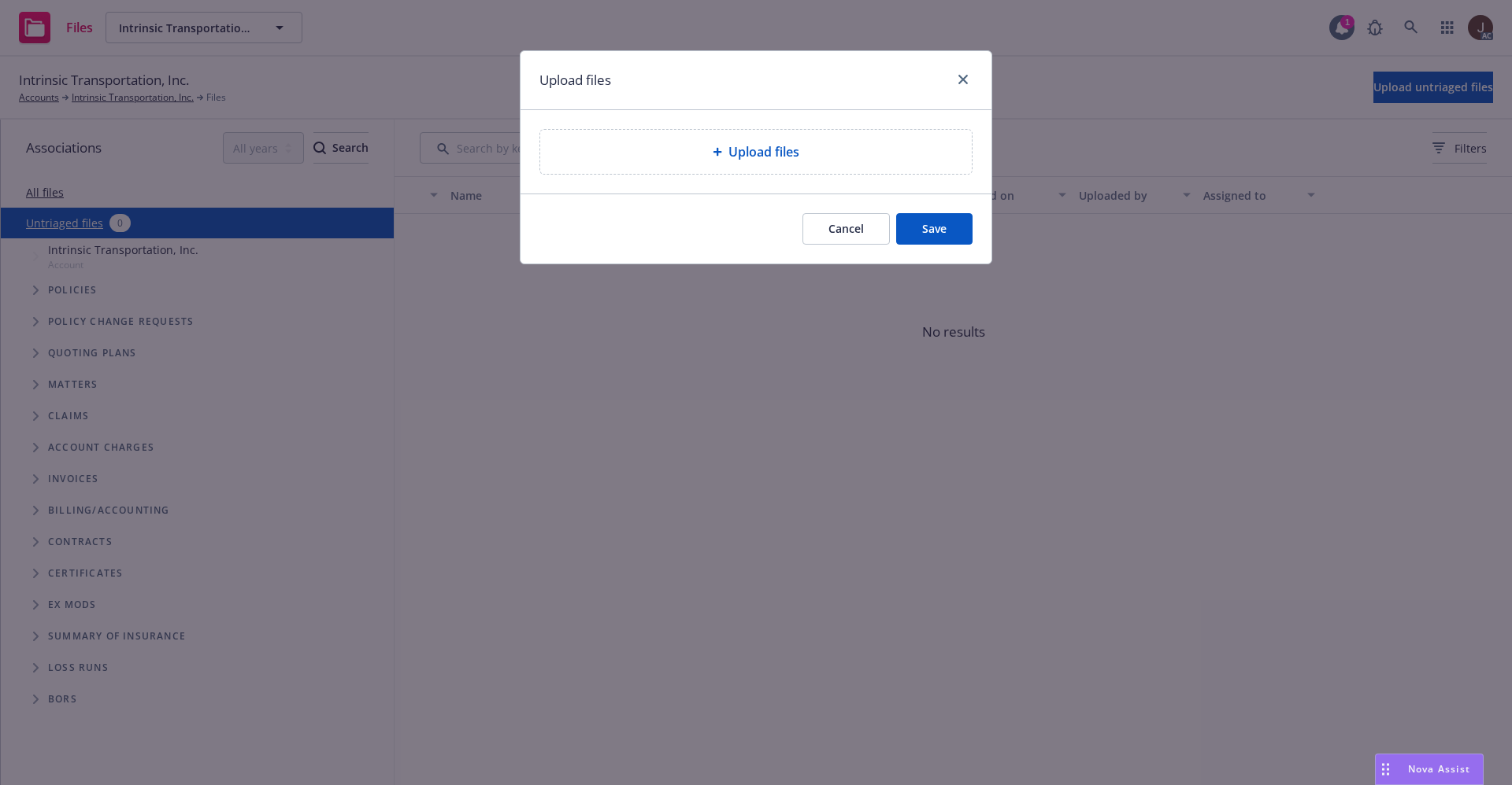
click at [758, 162] on div "Upload files" at bounding box center [756, 152] width 431 height 44
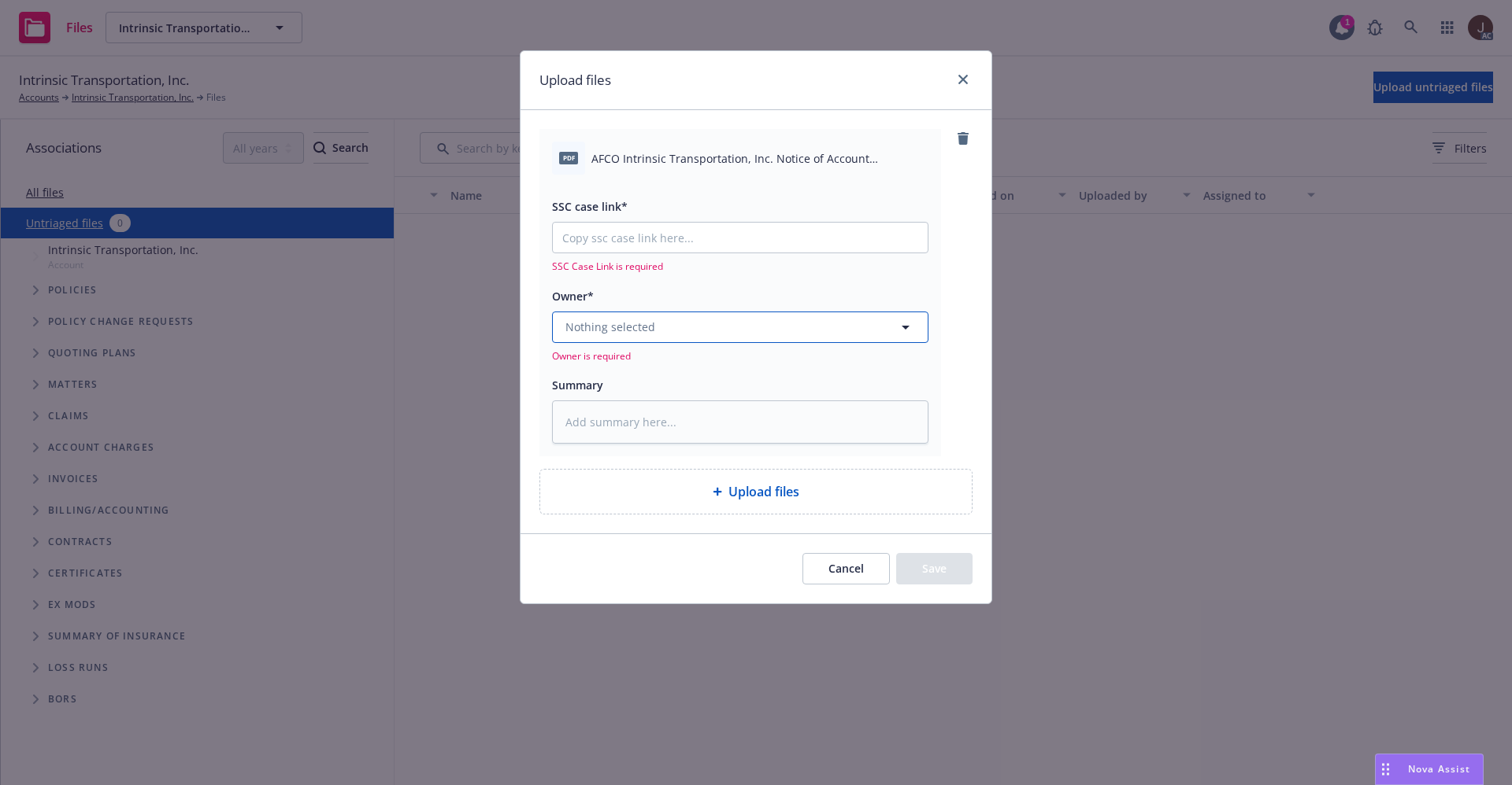
click at [689, 335] on button "Nothing selected" at bounding box center [740, 328] width 376 height 31
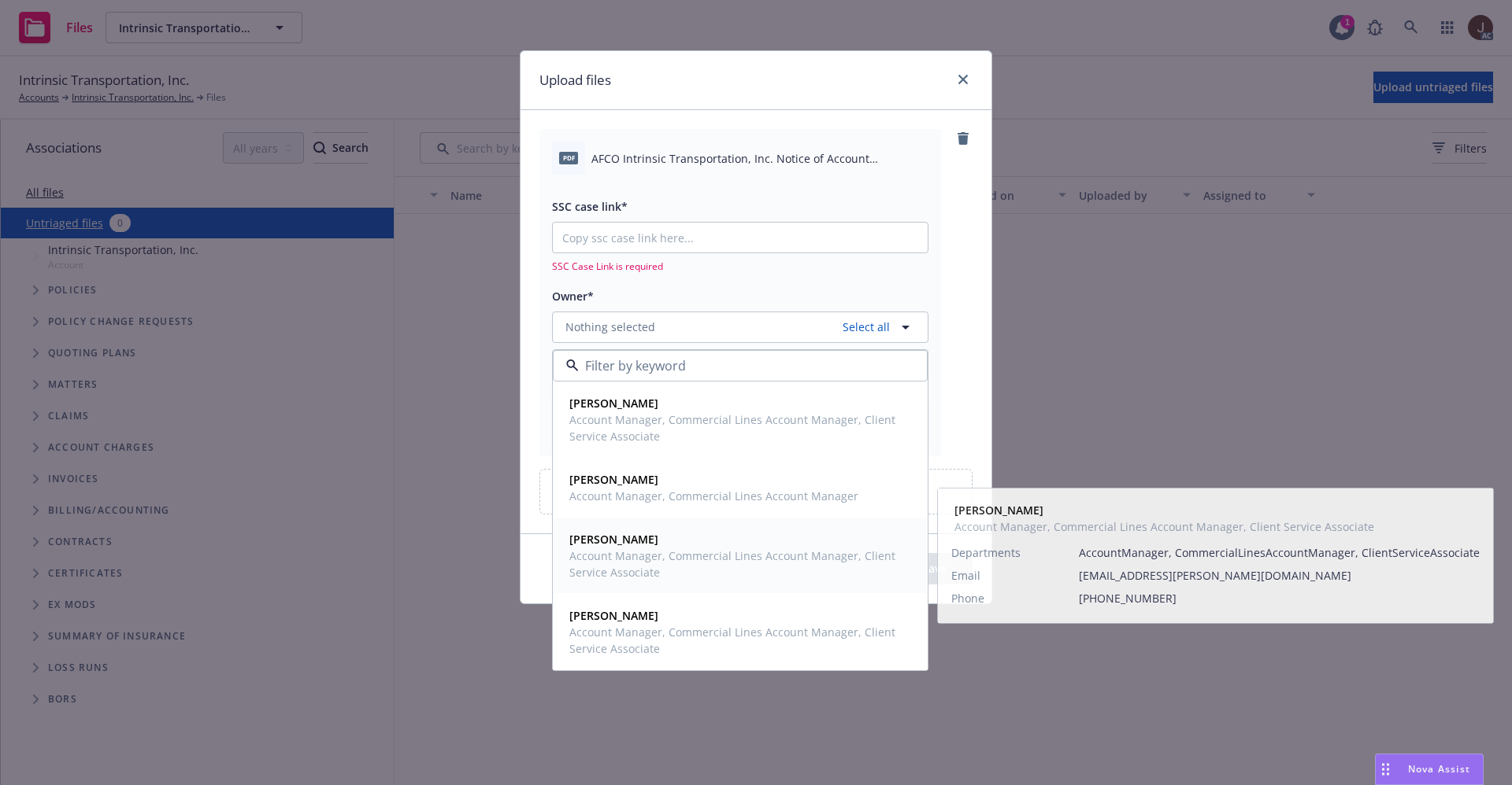
click at [625, 543] on strong "Kat O'Bryan" at bounding box center [614, 539] width 89 height 15
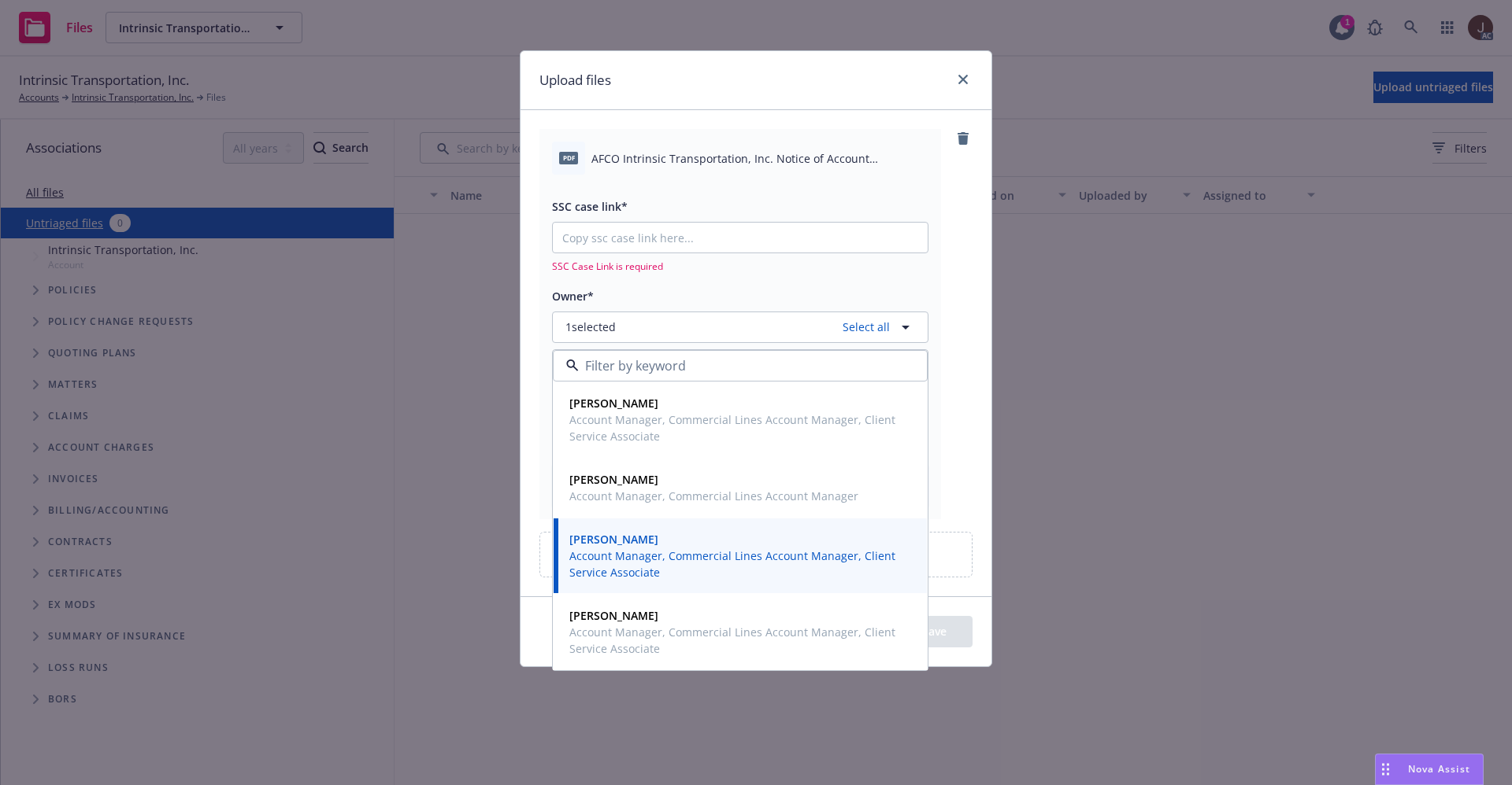
click at [955, 280] on div "pdf AFCO Intrinsic Transportation, Inc. Notice of Account Decrease.pdf SSC case…" at bounding box center [756, 324] width 433 height 390
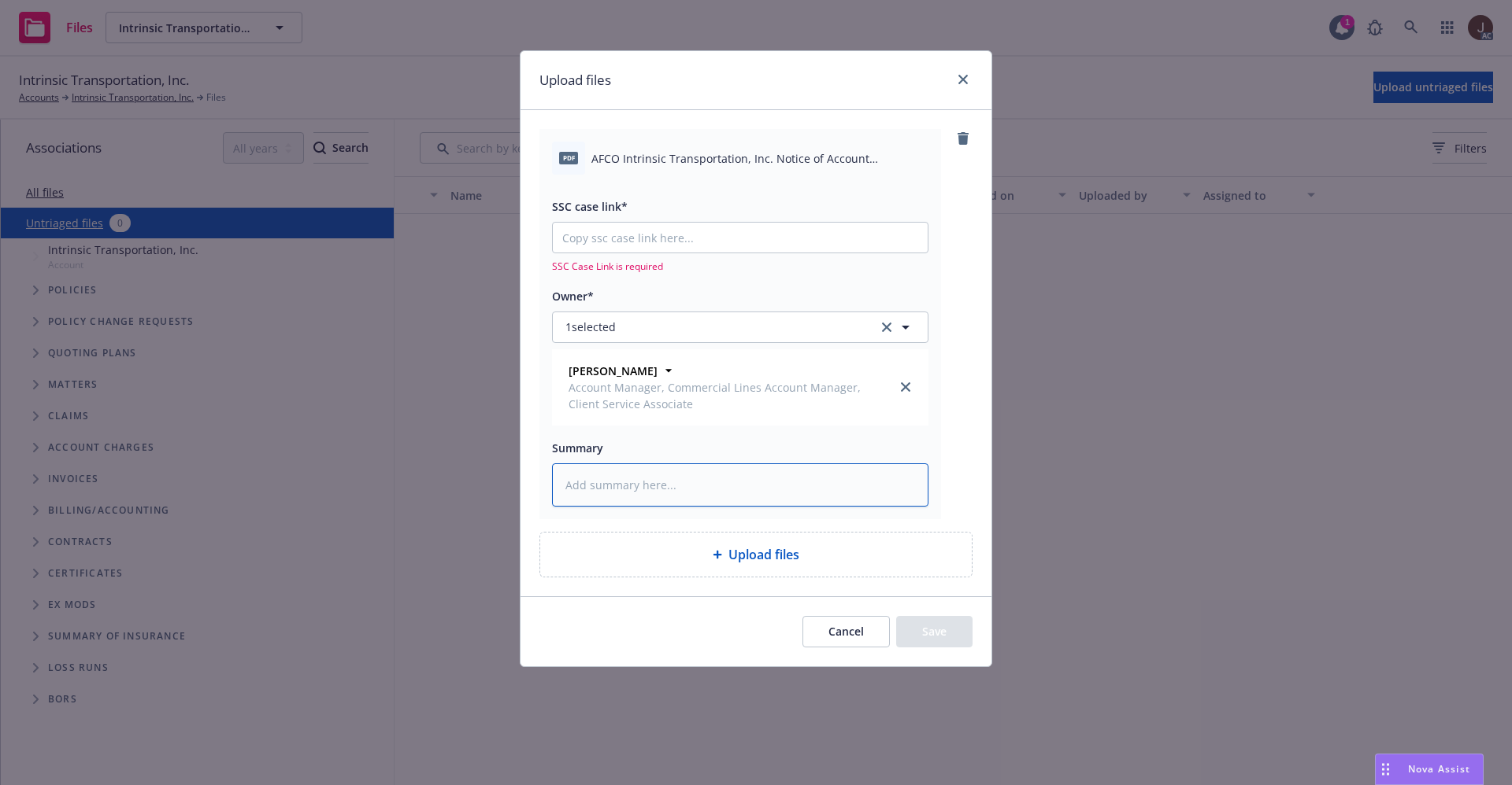
click at [666, 493] on textarea at bounding box center [740, 485] width 376 height 44
paste textarea "ntrinsic Transport"
type textarea "x"
type textarea "ntrinsic Transport"
drag, startPoint x: 670, startPoint y: 479, endPoint x: 554, endPoint y: 484, distance: 116.1
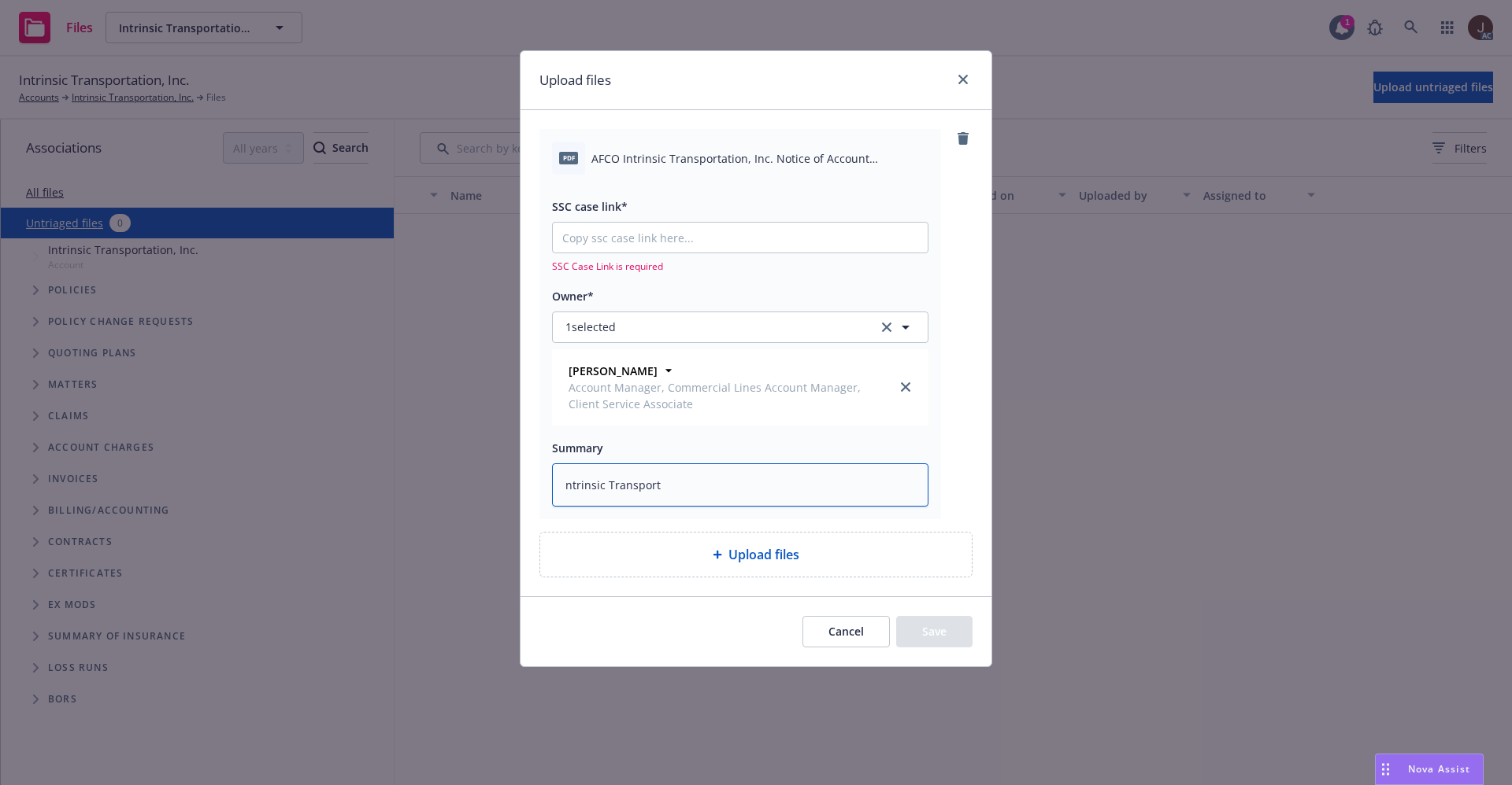
click at [554, 484] on textarea "ntrinsic Transport" at bounding box center [740, 485] width 376 height 44
type textarea "x"
click at [660, 134] on div "pdf AFCO Intrinsic Transportation, Inc. Notice of Account Decrease.pdf SSC case…" at bounding box center [740, 324] width 401 height 390
click at [669, 152] on span "AFCO Intrinsic Transportation, Inc. Notice of Account Decrease.pdf" at bounding box center [759, 158] width 337 height 17
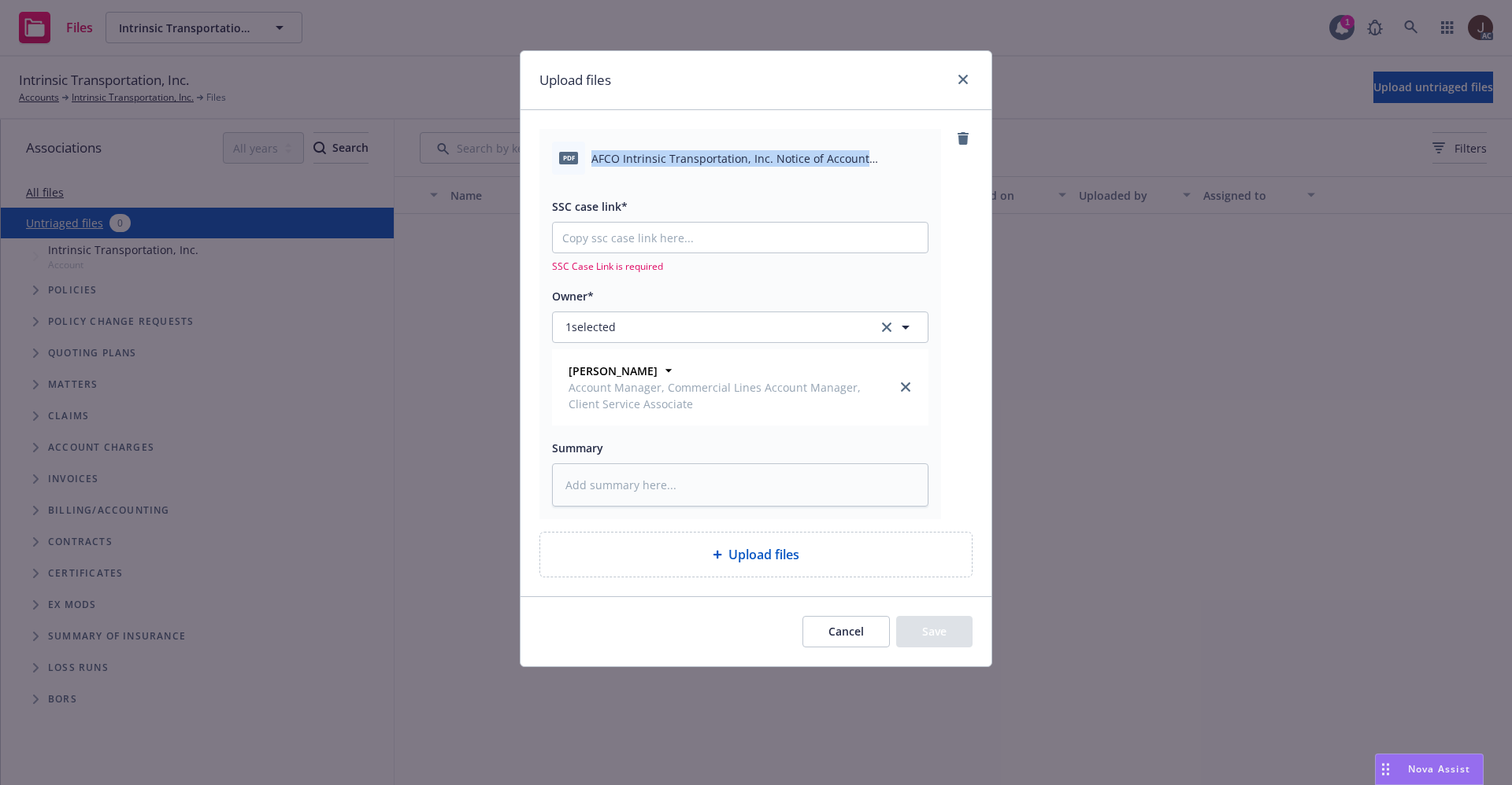
click at [669, 152] on span "AFCO Intrinsic Transportation, Inc. Notice of Account Decrease.pdf" at bounding box center [759, 158] width 337 height 17
copy div "AFCO Intrinsic Transportation, Inc. Notice of Account Decrease.pdf"
click at [617, 489] on textarea at bounding box center [740, 485] width 376 height 44
paste textarea "AFCO Intrinsic Transportation, Inc. Notice of Account Decrease.pdf"
type textarea "x"
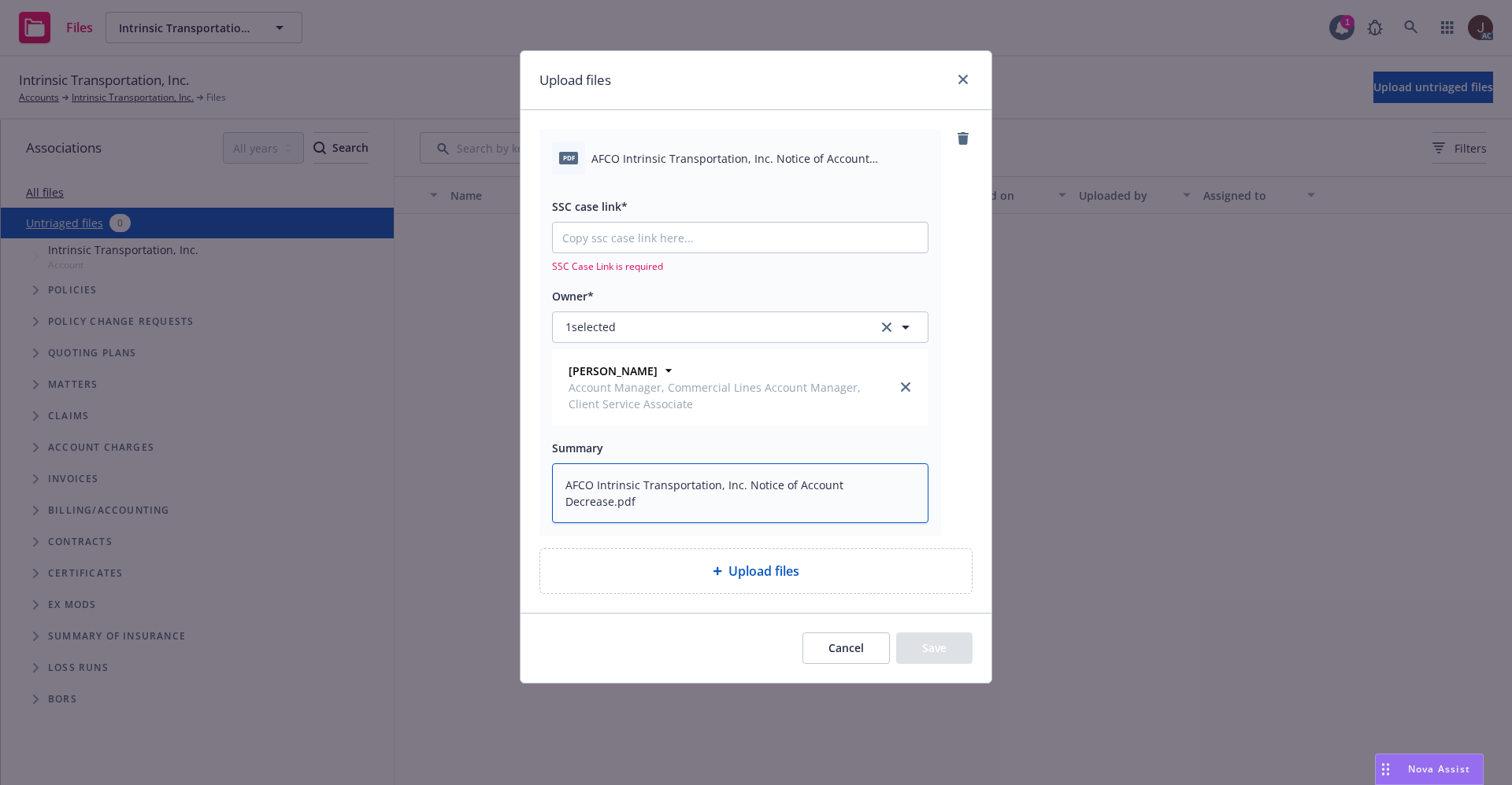
scroll to position [3, 0]
type textarea "AFCO Intrinsic Transportation, Inc. Notice of Account Decrease.pdf"
click at [642, 247] on input "SSC case link*" at bounding box center [740, 238] width 375 height 30
paste input "https://newfront-ssc.lightning.force.com/lightning/r/Case/500Vz00000QfrnsIAB/vi…"
type textarea "x"
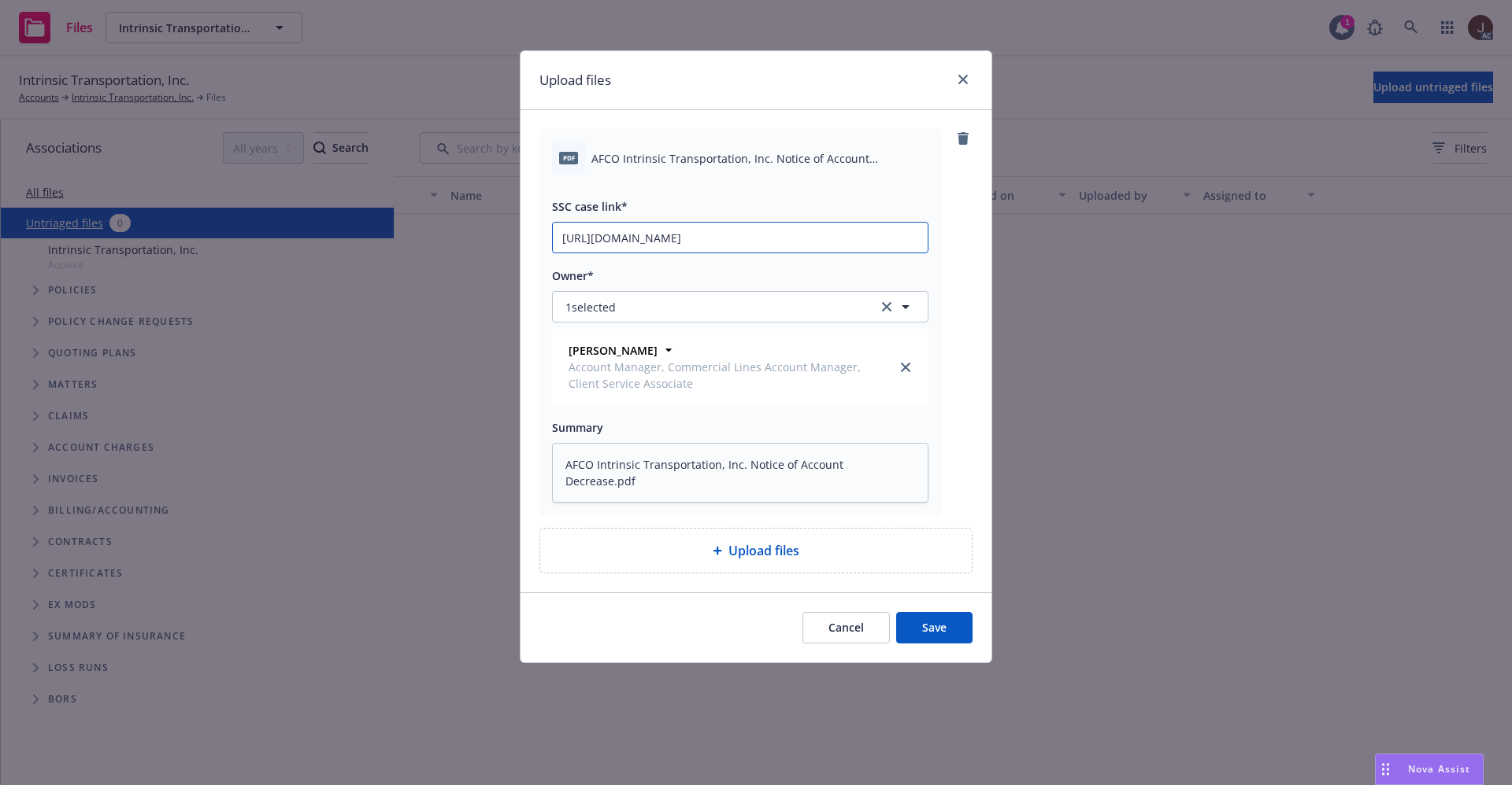
scroll to position [0, 75]
type input "https://newfront-ssc.lightning.force.com/lightning/r/Case/500Vz00000QfrnsIAB/vi…"
click at [972, 247] on div "pdf AFCO Intrinsic Transportation, Inc. Notice of Account Decrease.pdf SSC case…" at bounding box center [756, 323] width 433 height 386
click at [936, 623] on button "Save" at bounding box center [933, 628] width 76 height 31
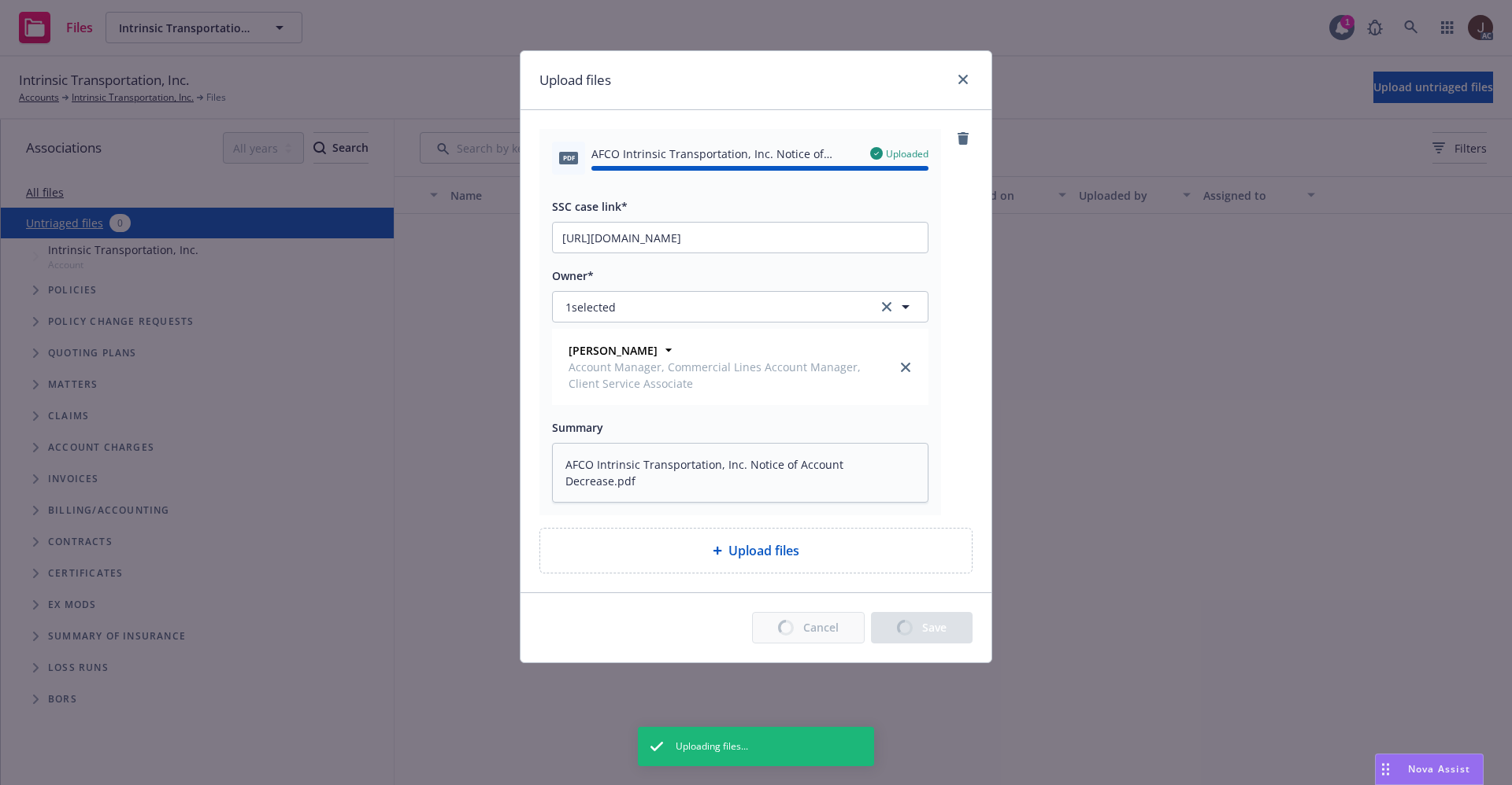
type textarea "x"
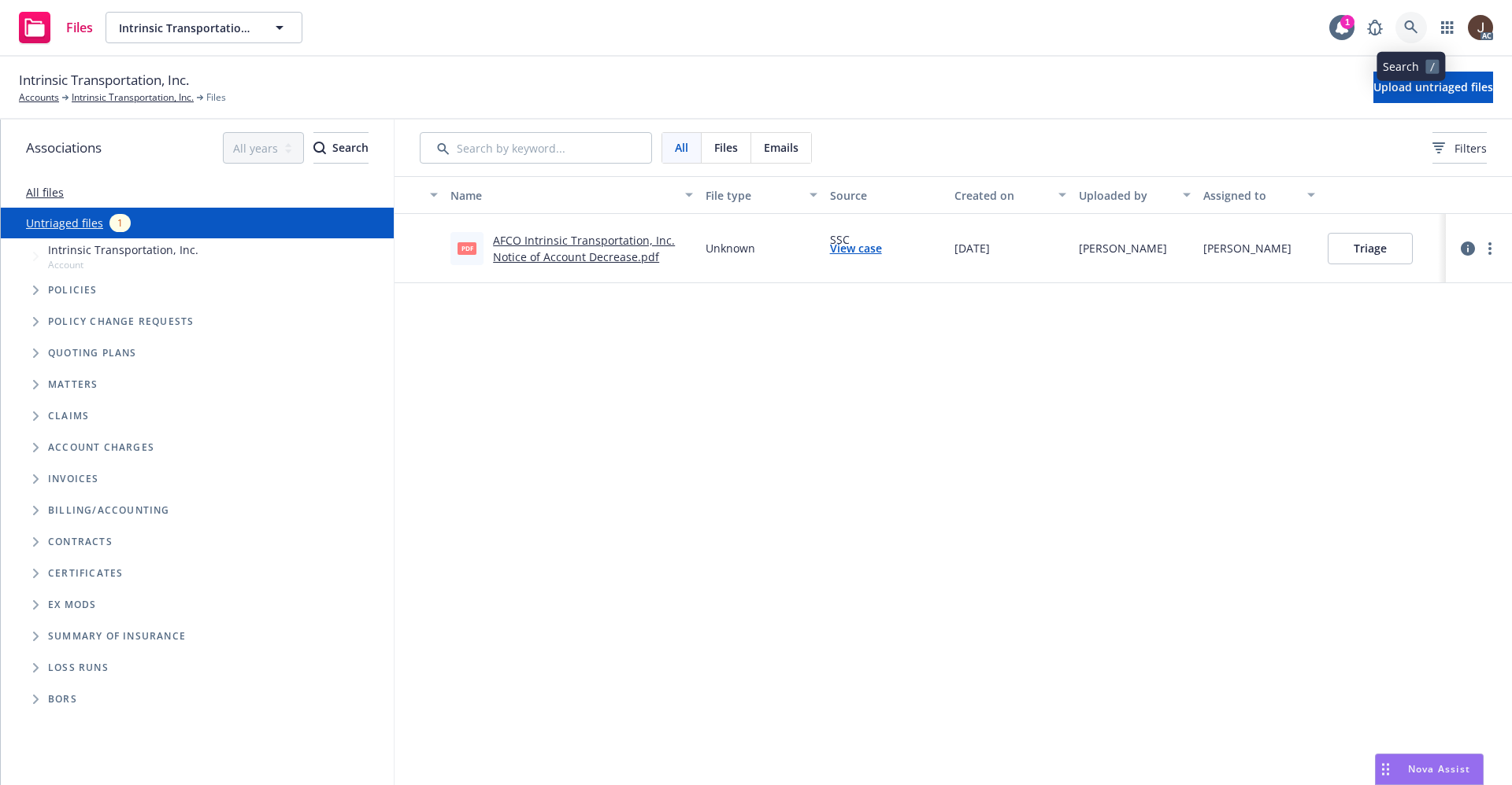
click at [1410, 28] on icon at bounding box center [1411, 27] width 14 height 14
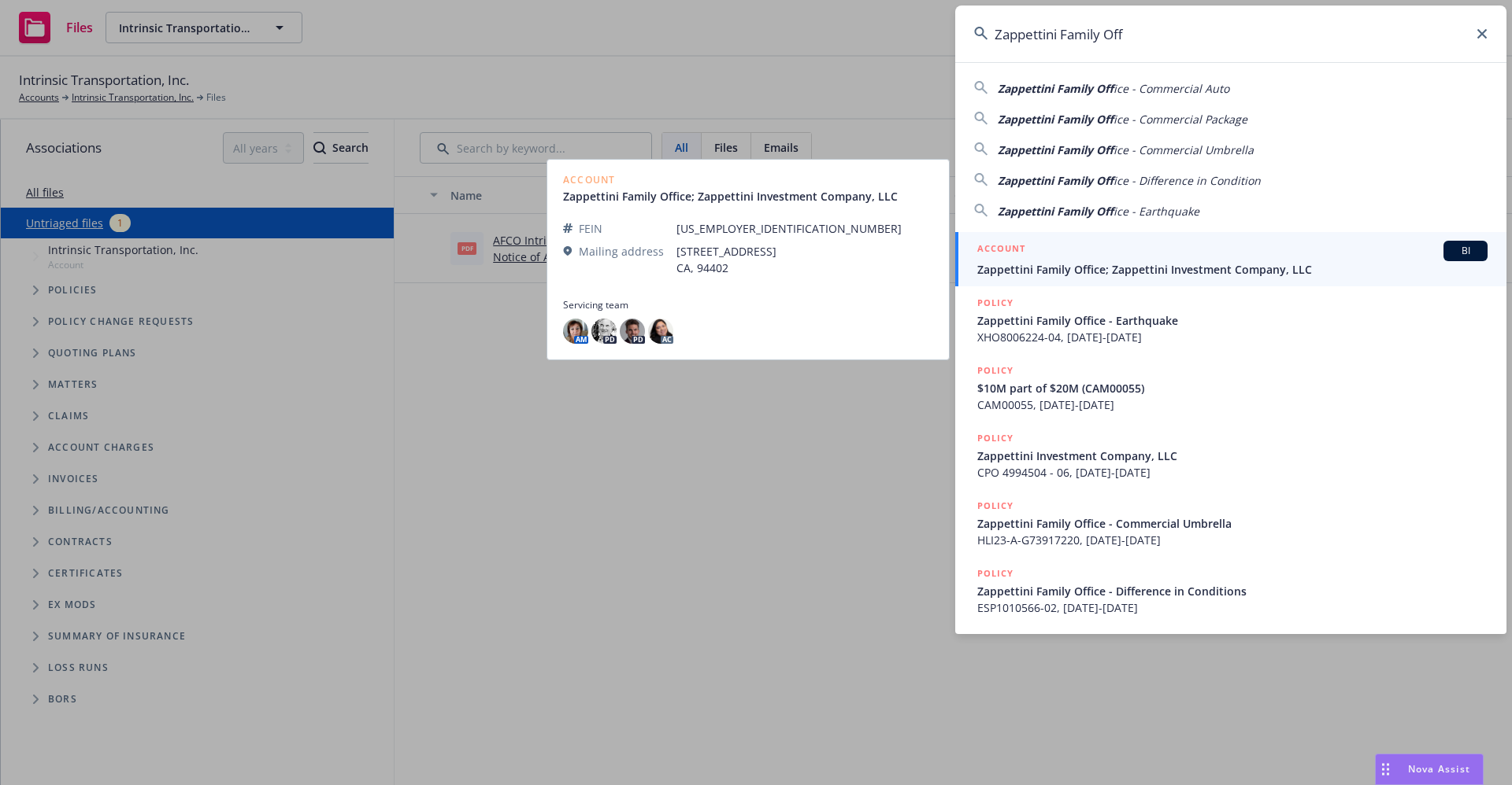
type input "Zappettini Family Off"
click at [1090, 275] on span "Zappettini Family Office; Zappettini Investment Company, LLC" at bounding box center [1231, 269] width 510 height 17
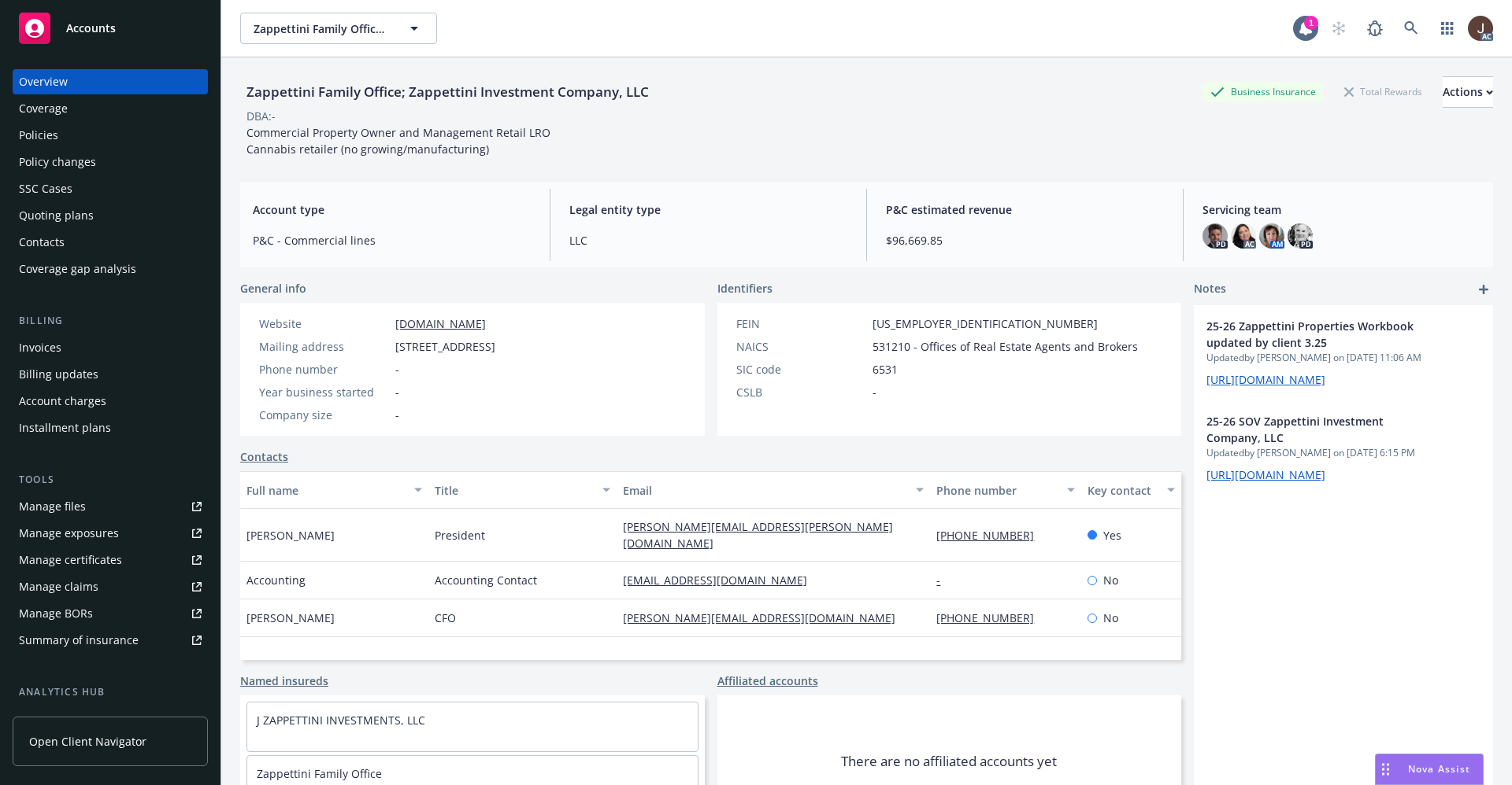
click at [49, 514] on div "Manage files" at bounding box center [52, 506] width 67 height 25
click at [45, 136] on div "Policies" at bounding box center [38, 135] width 39 height 25
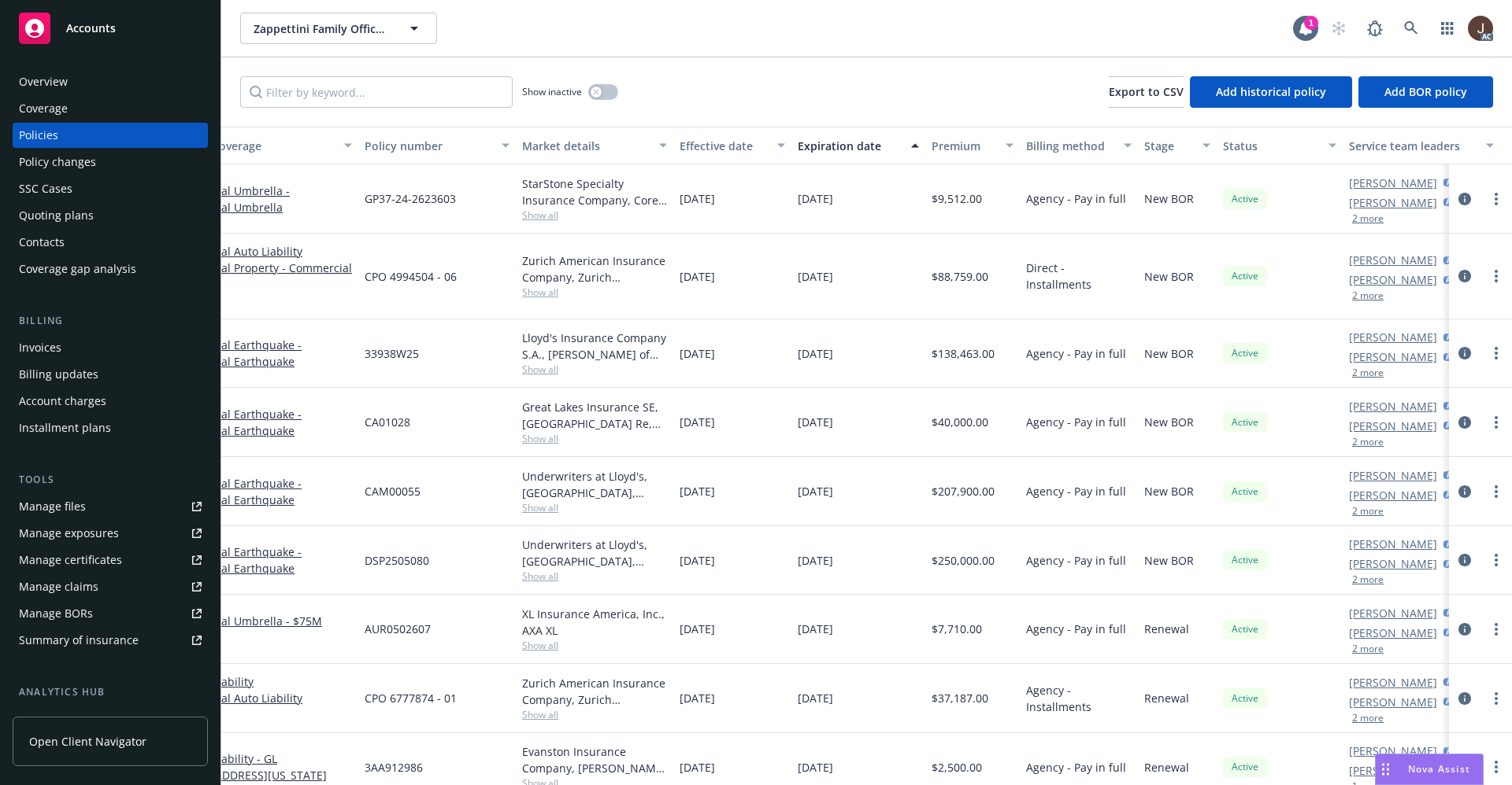
scroll to position [0, 190]
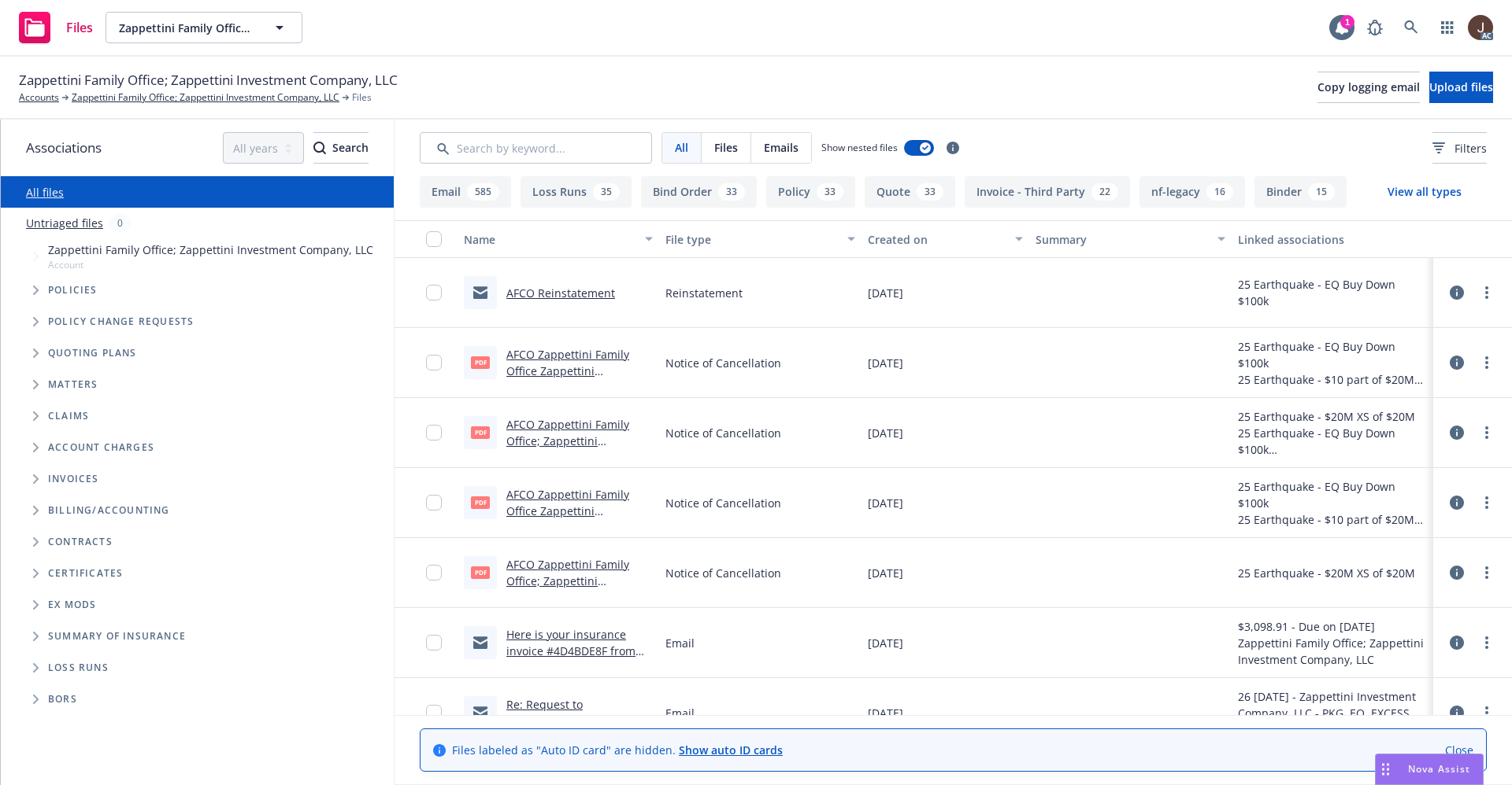
click at [70, 227] on link "Untriaged files" at bounding box center [65, 223] width 77 height 17
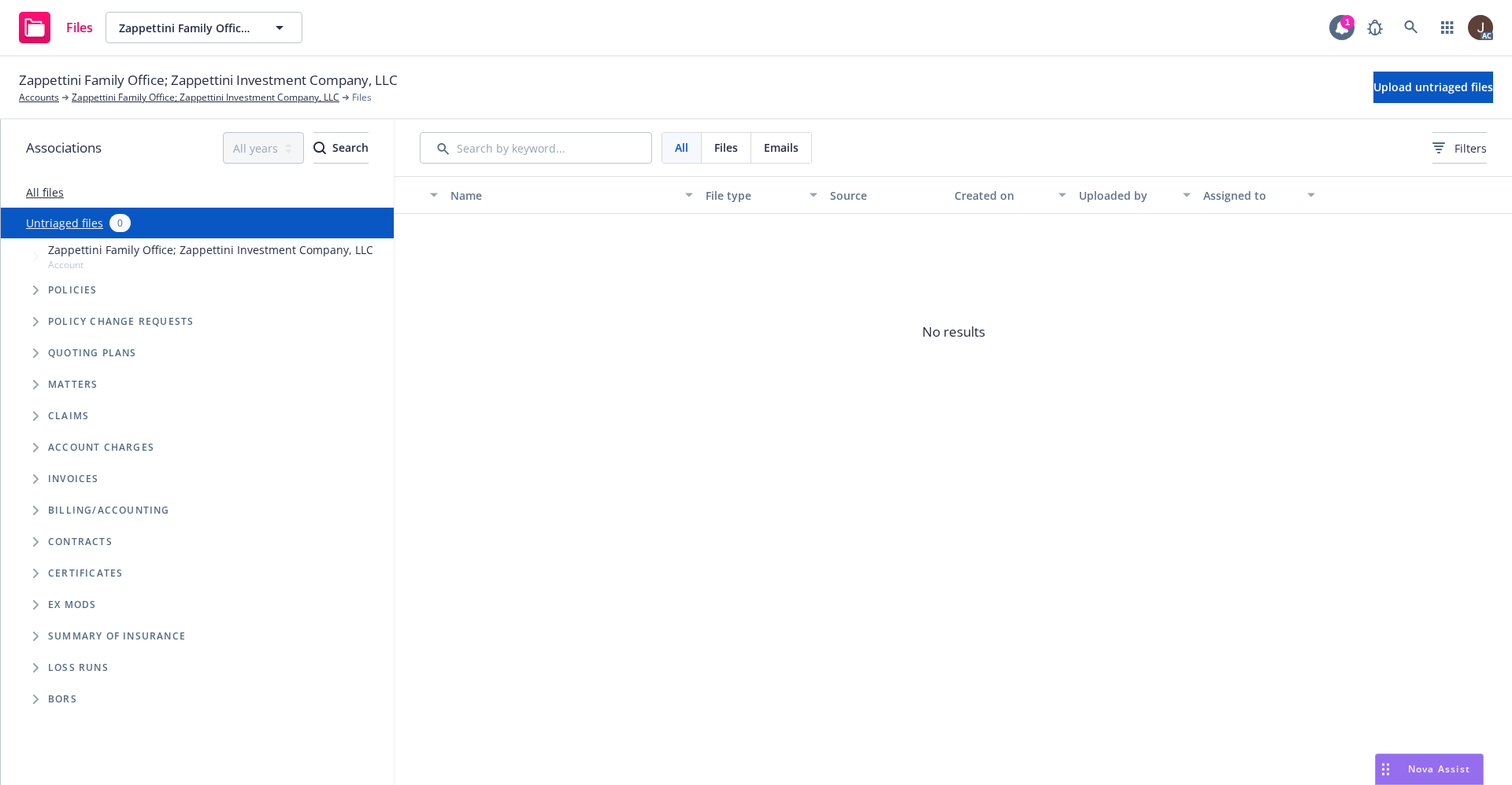
click at [51, 191] on link "All files" at bounding box center [45, 192] width 38 height 15
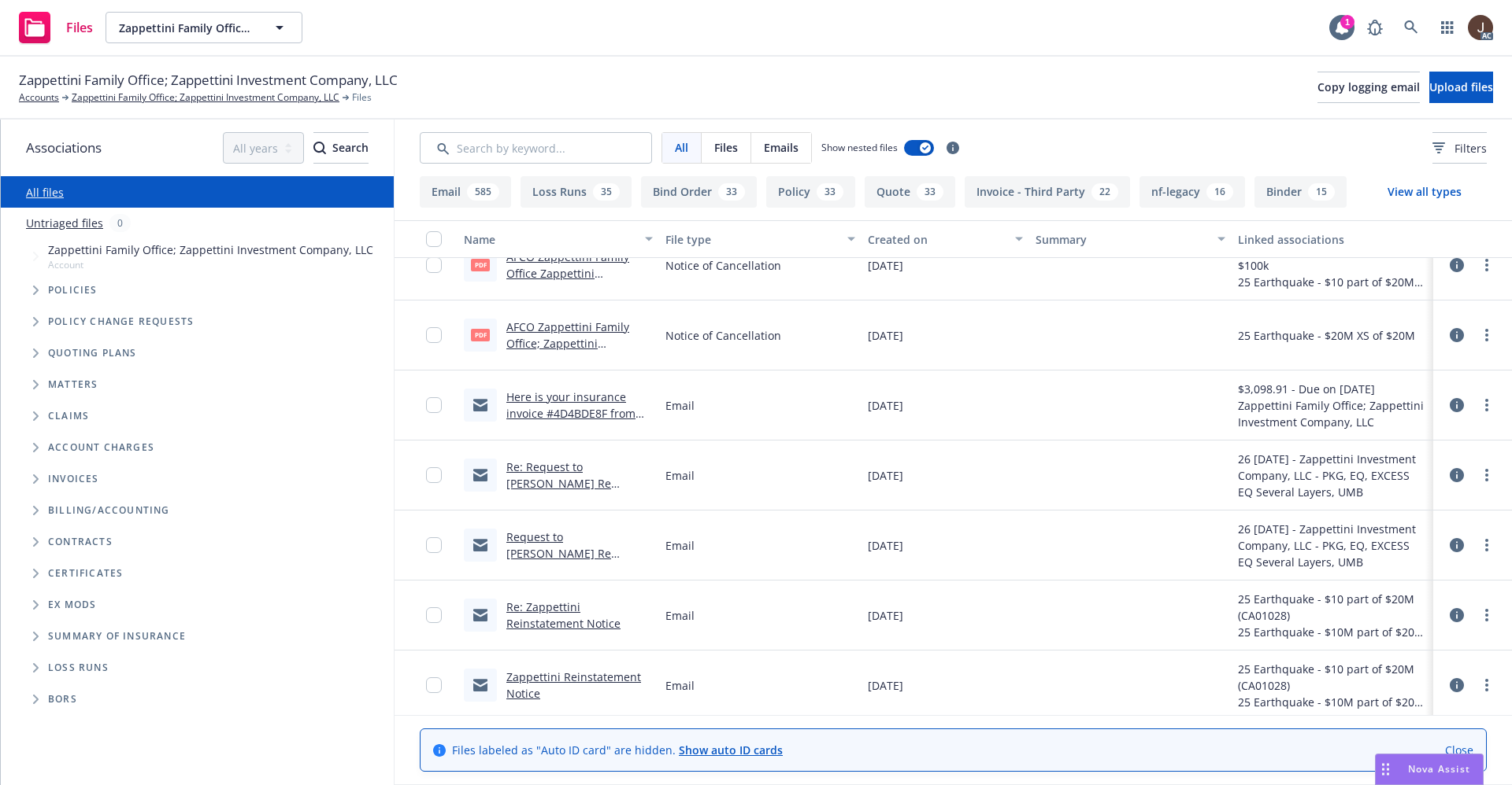
scroll to position [472, 0]
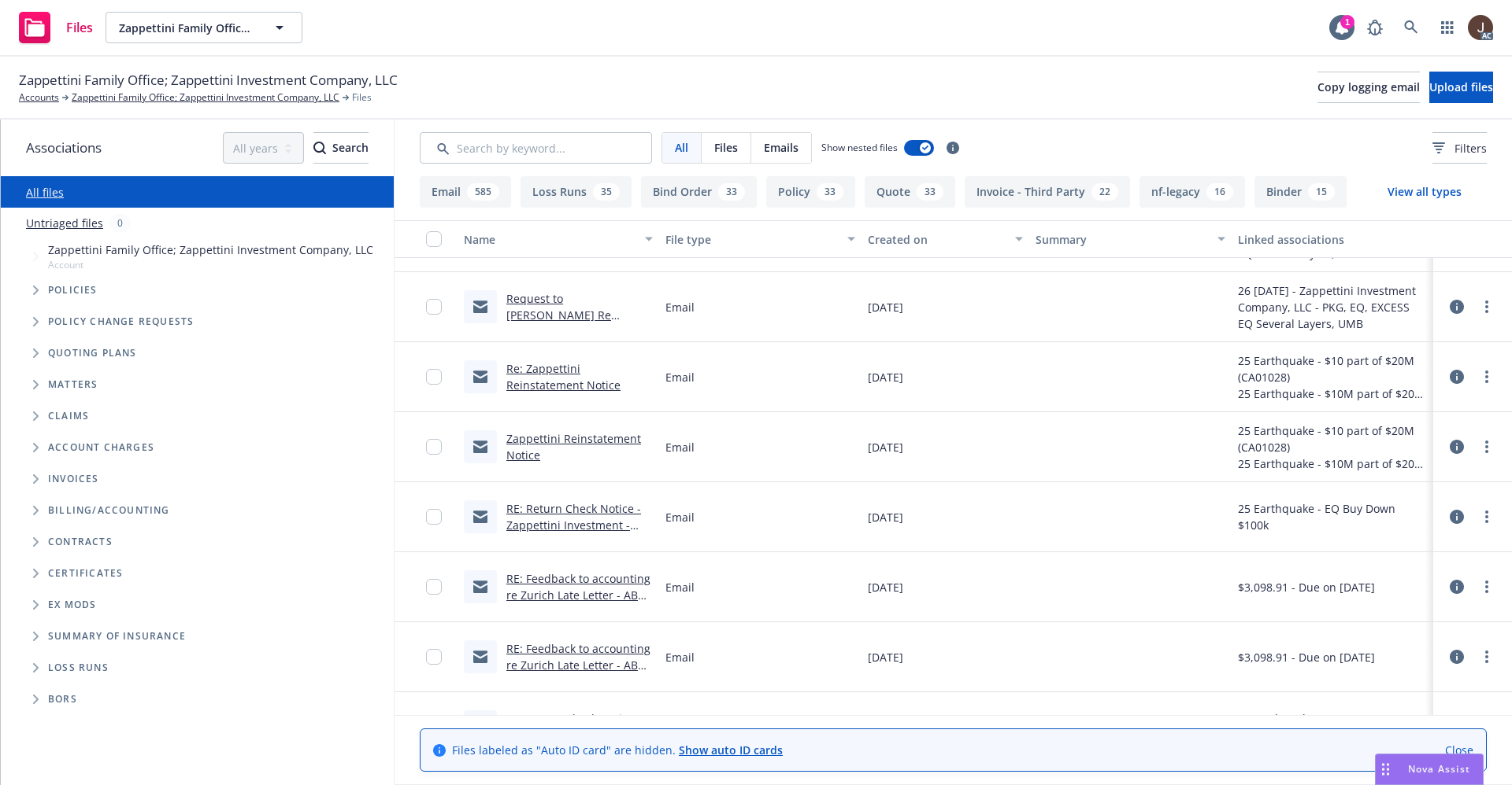
click at [599, 441] on link "Zappettini Reinstatement Notice" at bounding box center [574, 447] width 135 height 31
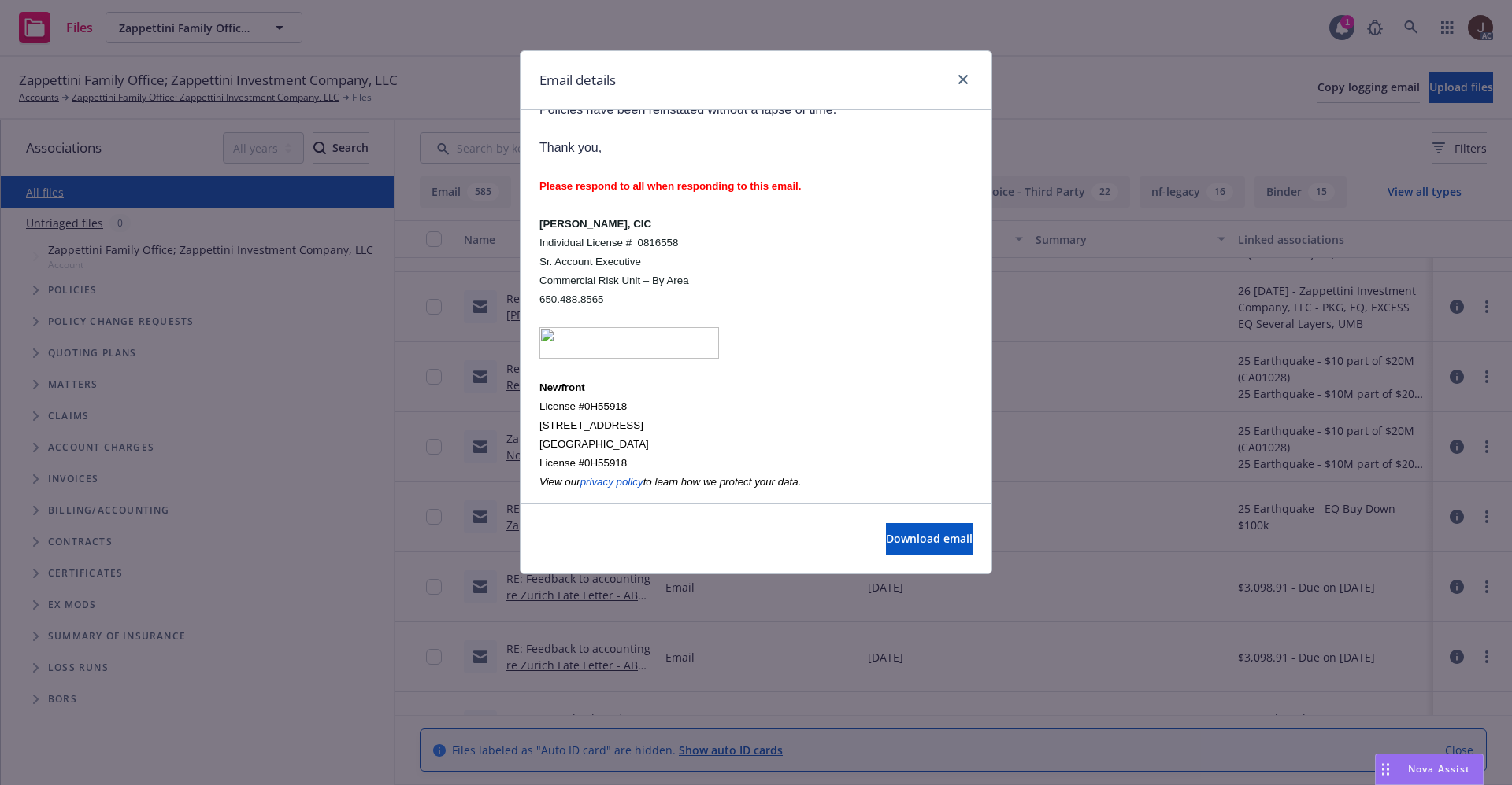
scroll to position [266, 0]
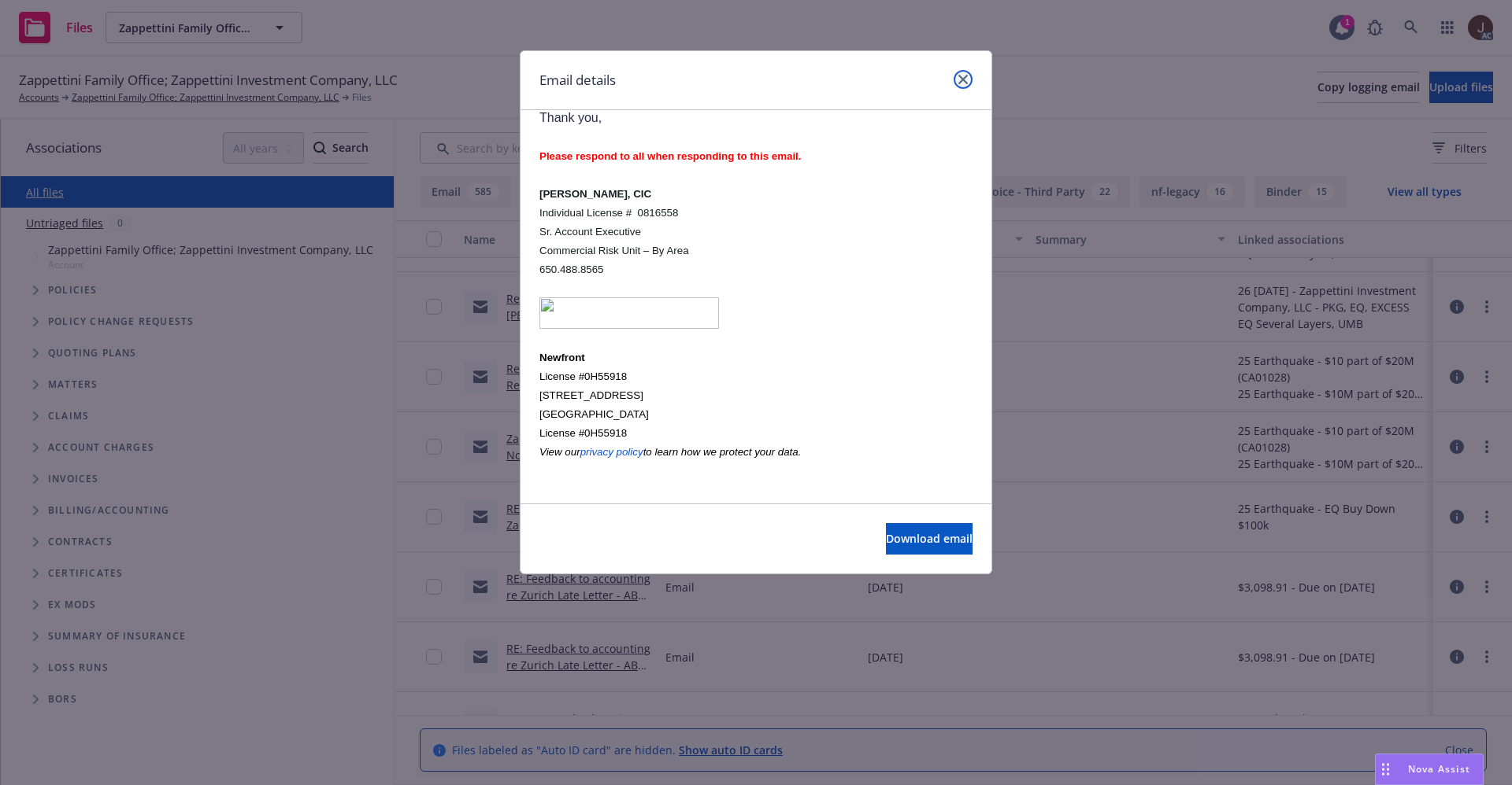
click at [963, 77] on icon "close" at bounding box center [963, 80] width 10 height 10
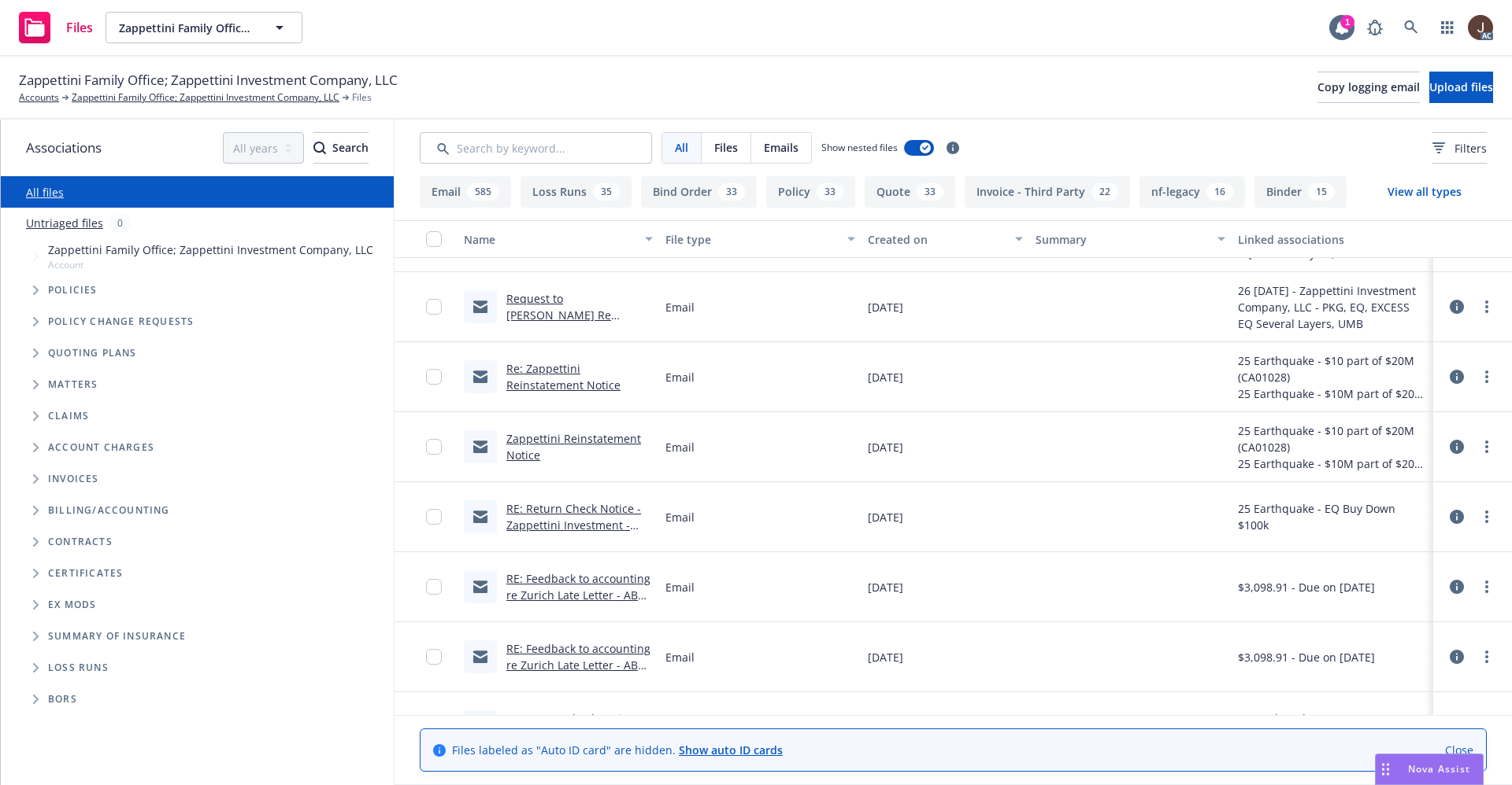
click at [74, 222] on link "Untriaged files" at bounding box center [65, 223] width 77 height 17
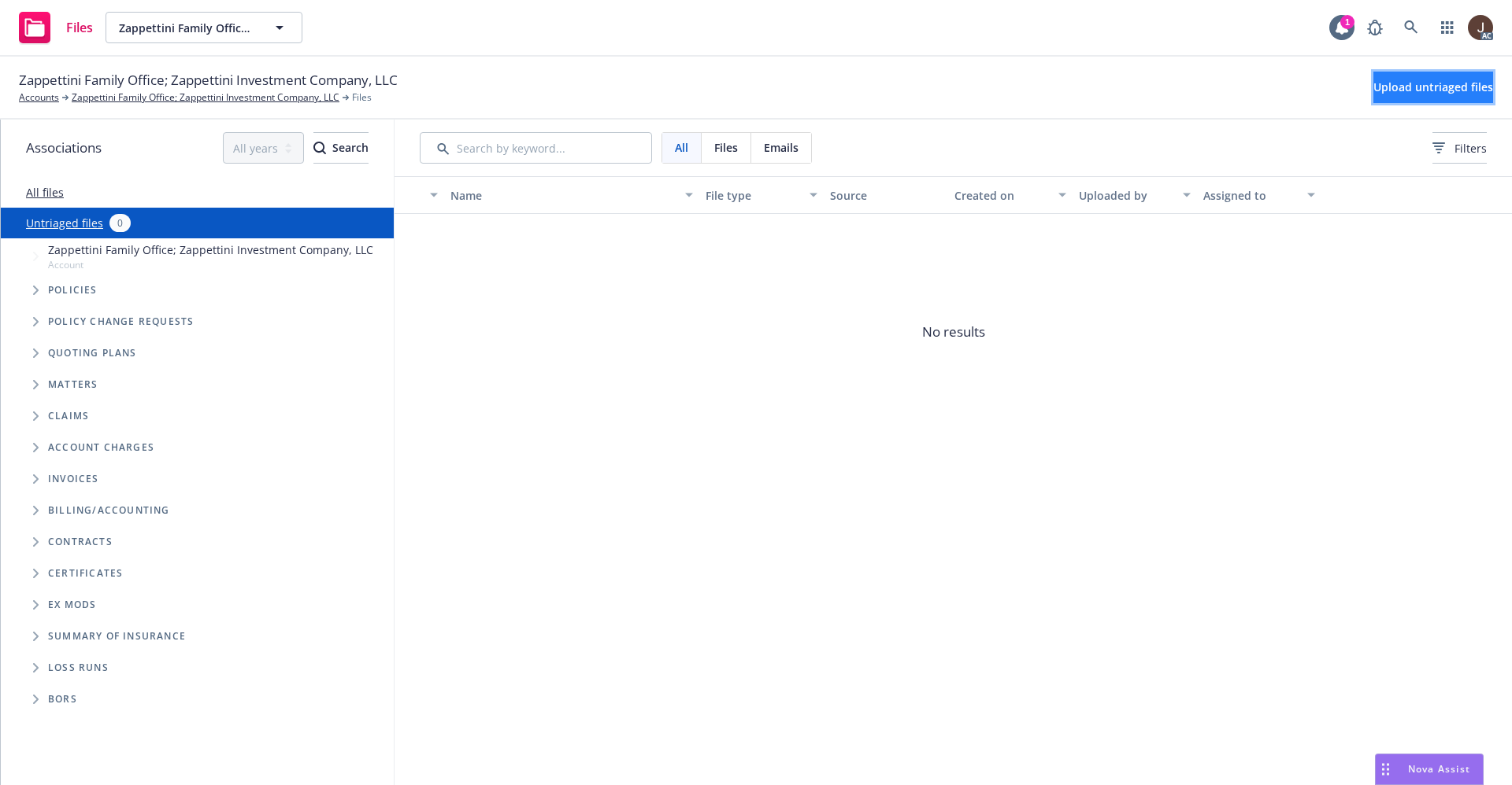
click at [1391, 83] on span "Upload untriaged files" at bounding box center [1432, 87] width 120 height 15
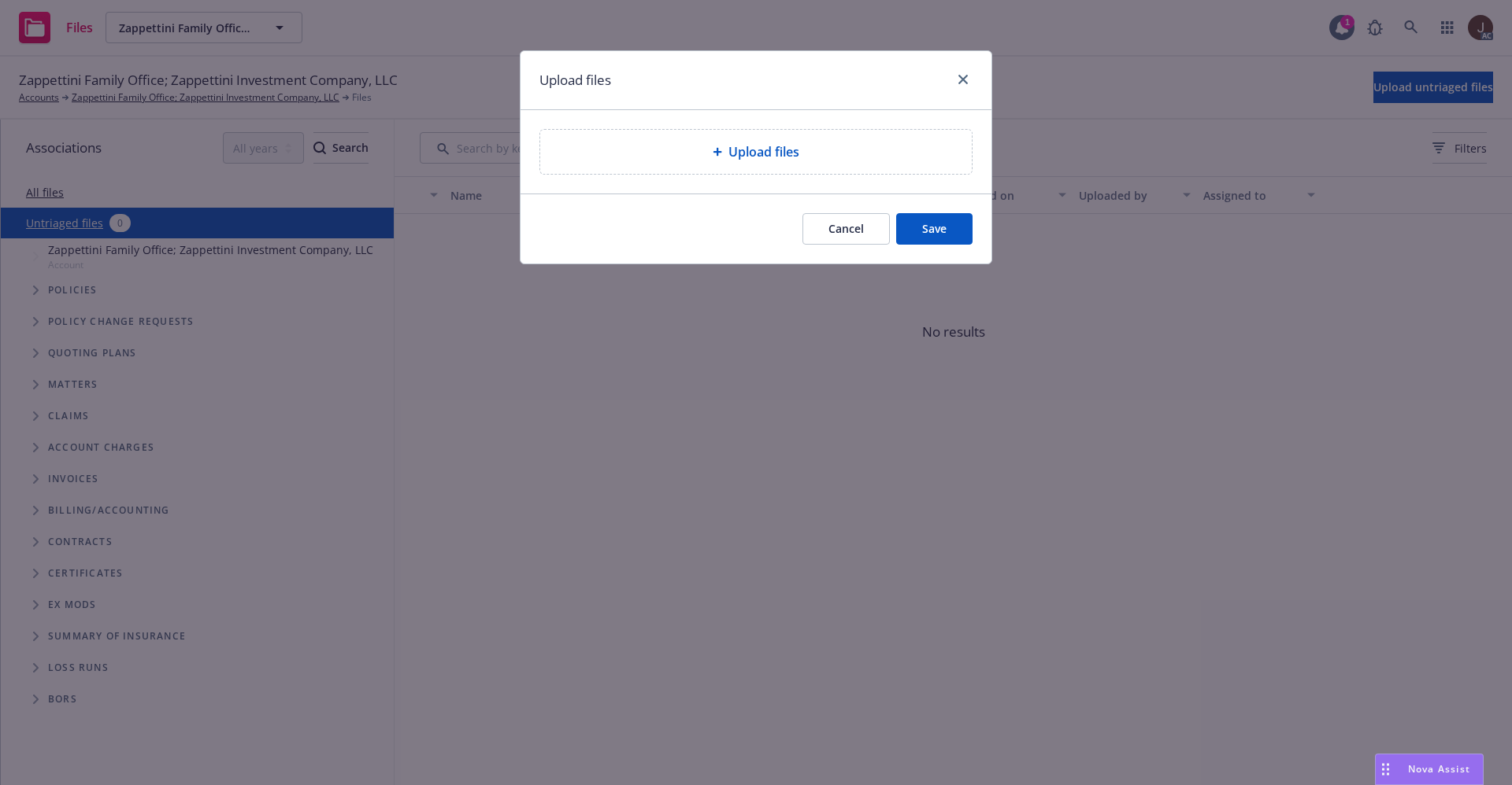
click at [746, 162] on div "Upload files" at bounding box center [756, 152] width 431 height 44
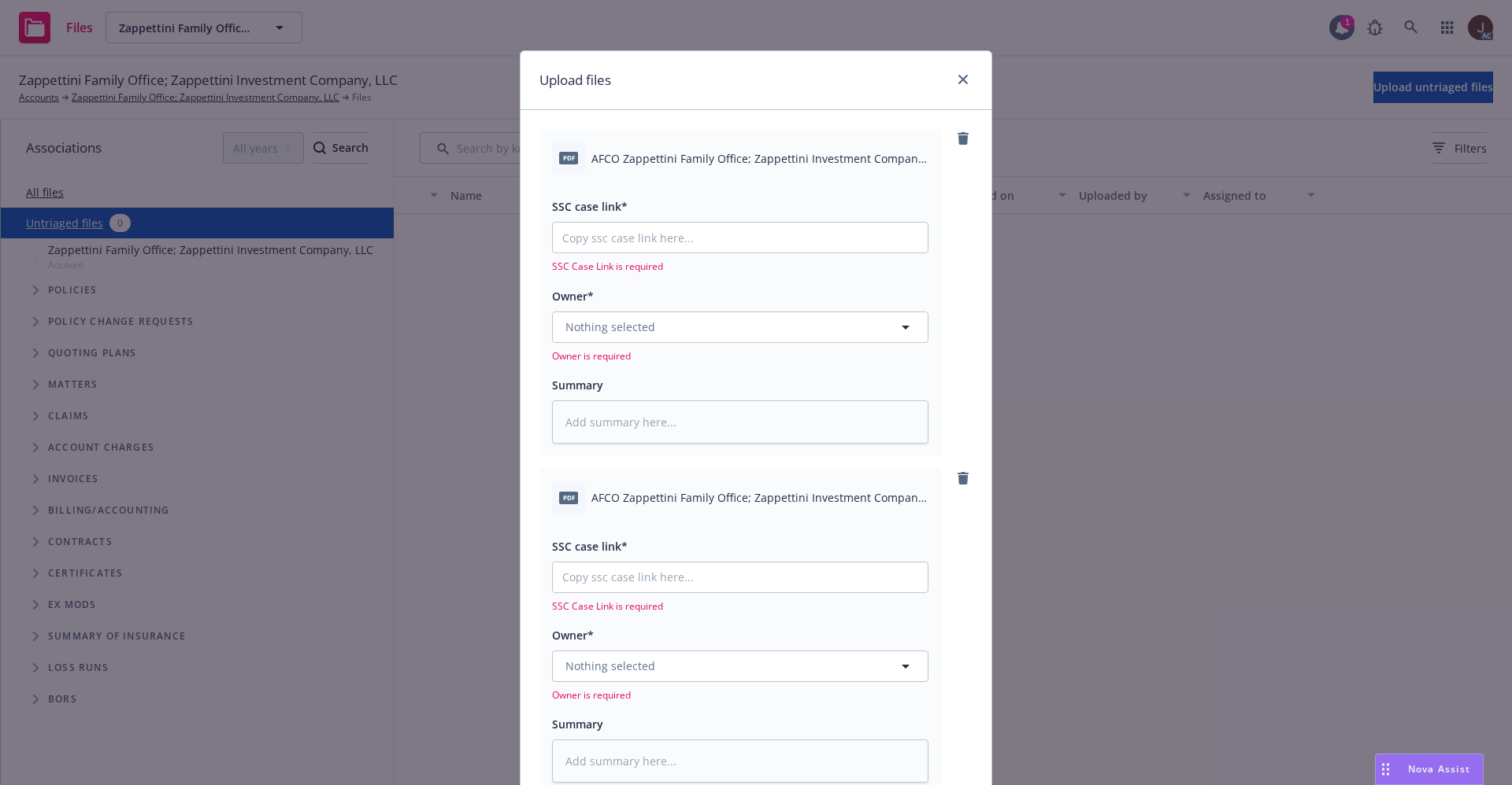
click at [689, 159] on span "AFCO Zappettini Family Office; Zappettini Investment Company, LLC Commercial Ea…" at bounding box center [759, 158] width 337 height 17
click at [689, 158] on span "AFCO Zappettini Family Office; Zappettini Investment Company, LLC Commercial Ea…" at bounding box center [759, 158] width 337 height 17
copy div "AFCO Zappettini Family Office; Zappettini Investment Company, LLC Commercial Ea…"
click at [588, 420] on textarea at bounding box center [740, 422] width 376 height 44
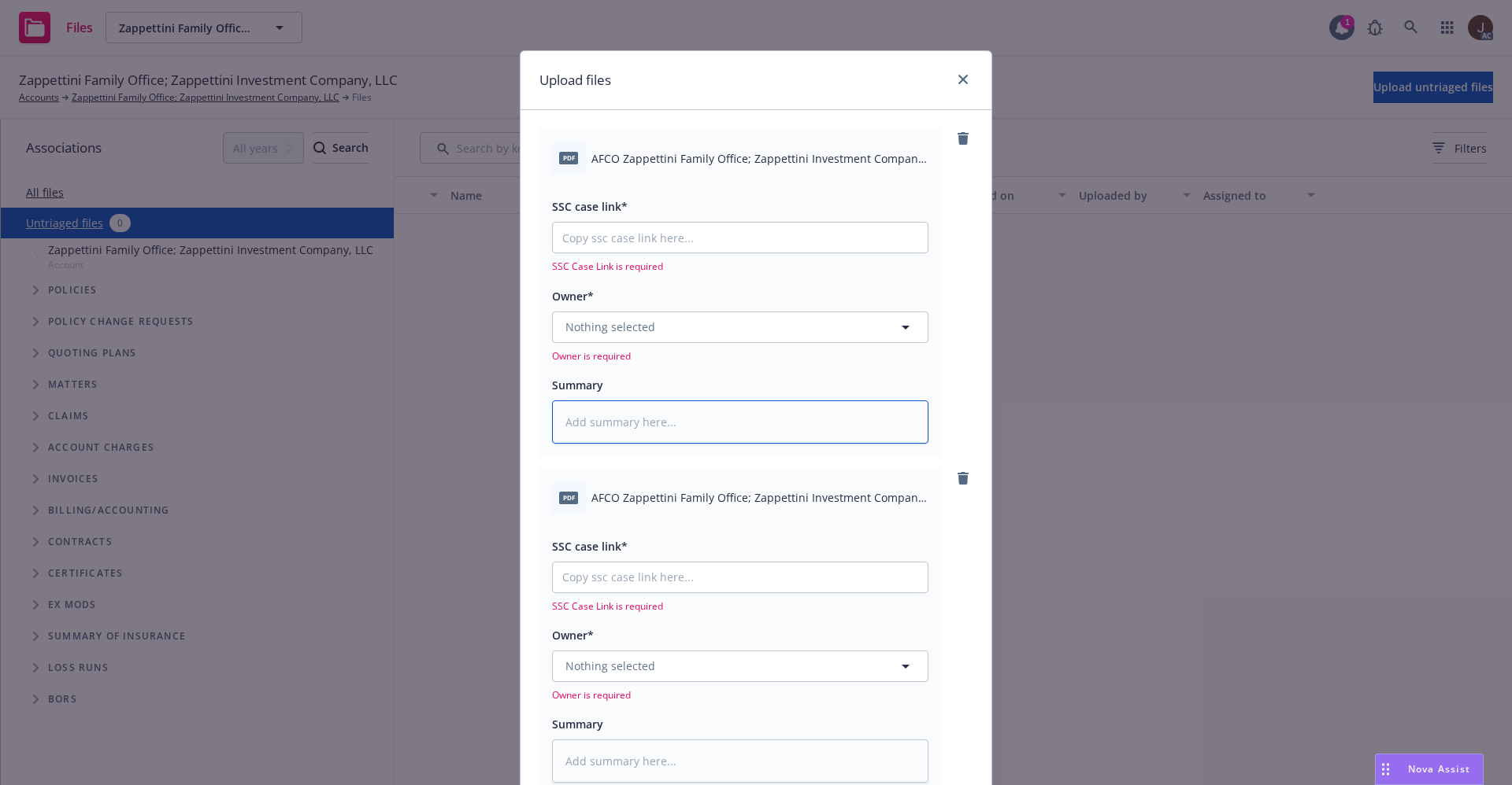
paste textarea "AFCO Zappettini Family Office; Zappettini Investment Company, LLC Commercial Ea…"
type textarea "x"
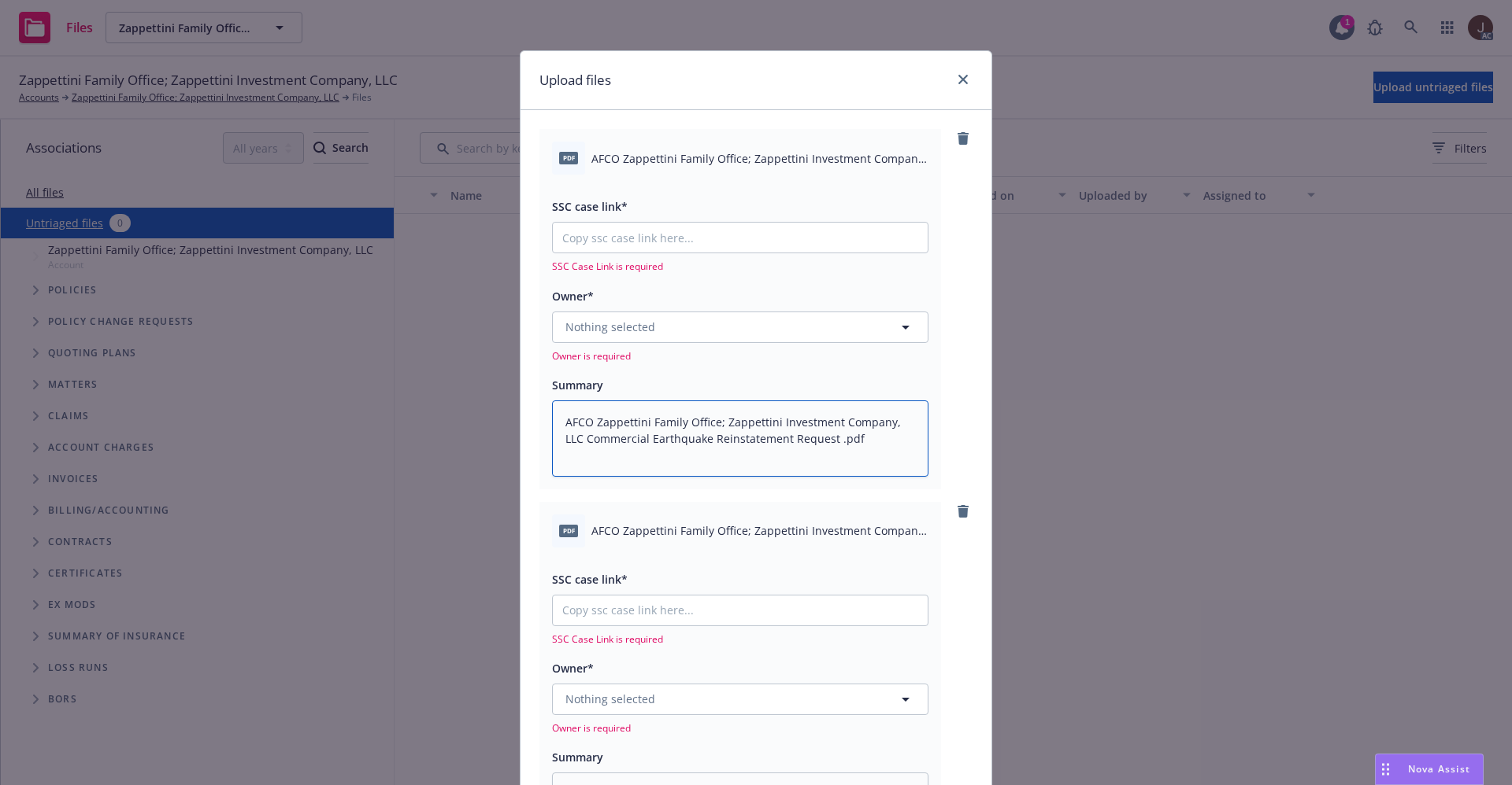
type textarea "AFCO Zappettini Family Office; Zappettini Investment Company, LLC Commercial Ea…"
click at [824, 535] on span "AFCO Zappettini Family Office; Zappettini Investment Company, LLC Commercial Ea…" at bounding box center [759, 531] width 337 height 17
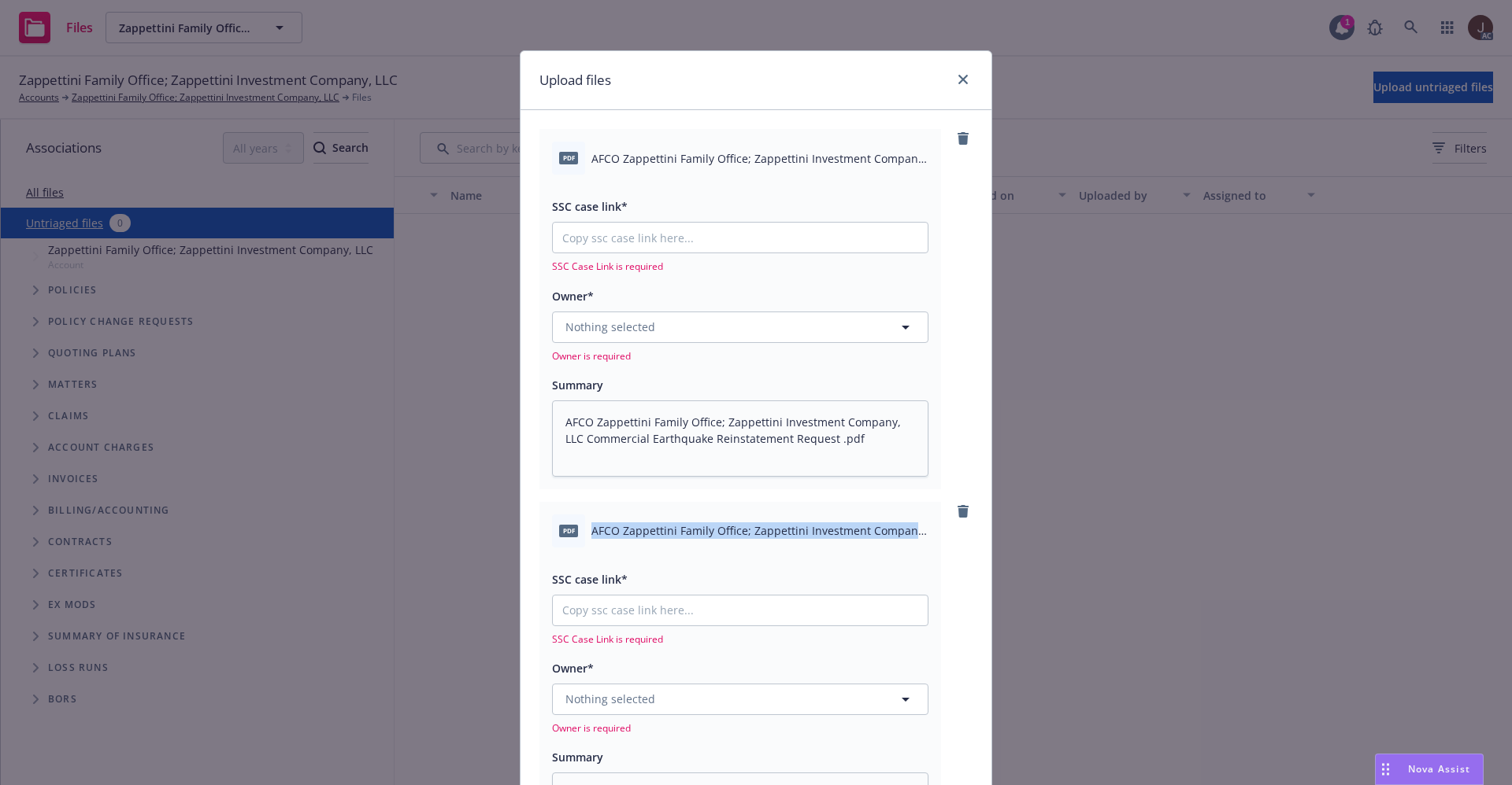
click at [824, 535] on span "AFCO Zappettini Family Office; Zappettini Investment Company, LLC Commercial Ea…" at bounding box center [759, 531] width 337 height 17
copy div "AFCO Zappettini Family Office; Zappettini Investment Company, LLC Commercial Ea…"
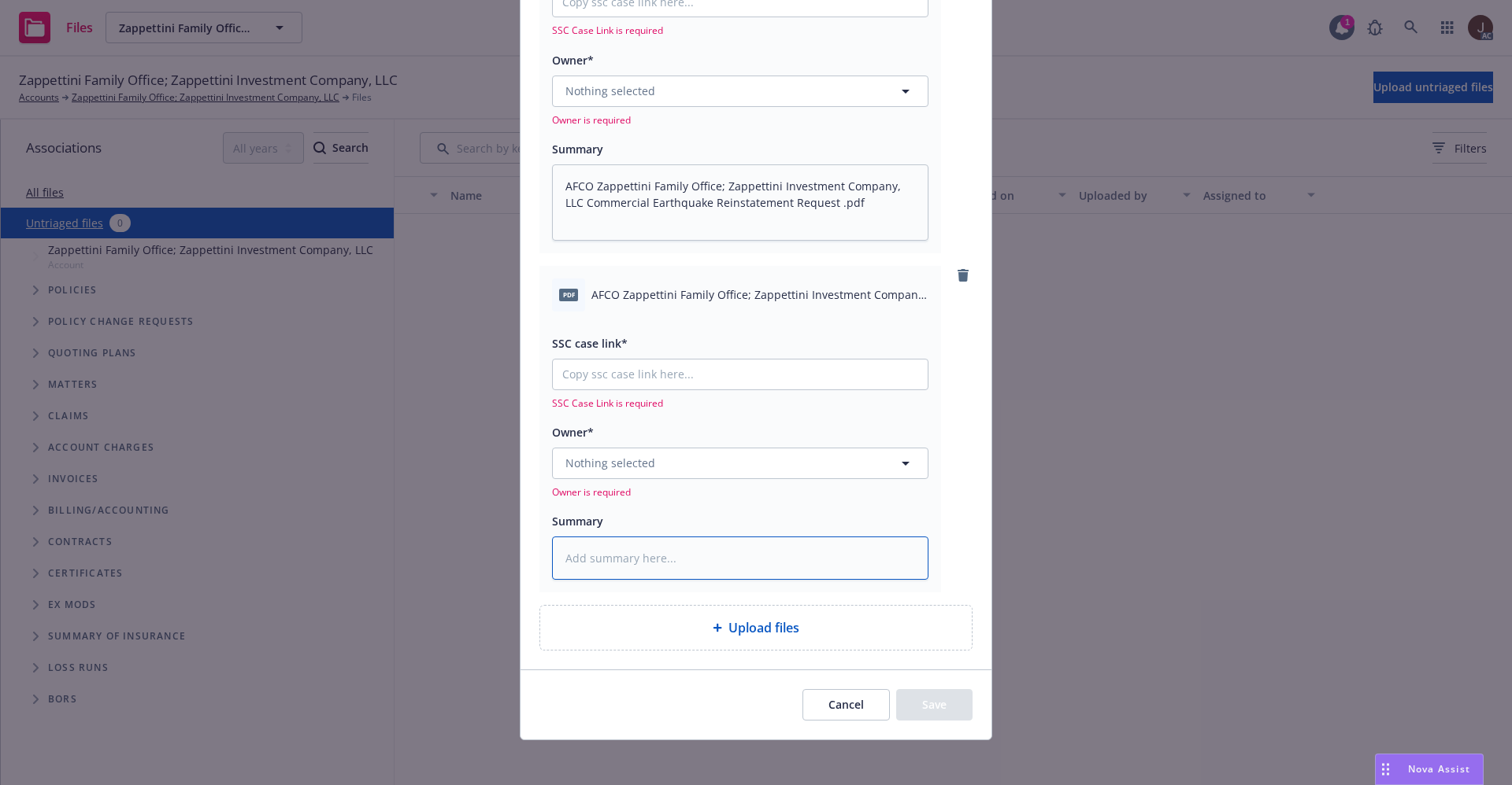
click at [657, 562] on textarea at bounding box center [740, 559] width 376 height 44
paste textarea "AFCO Zappettini Family Office; Zappettini Investment Company, LLC Commercial Ea…"
type textarea "x"
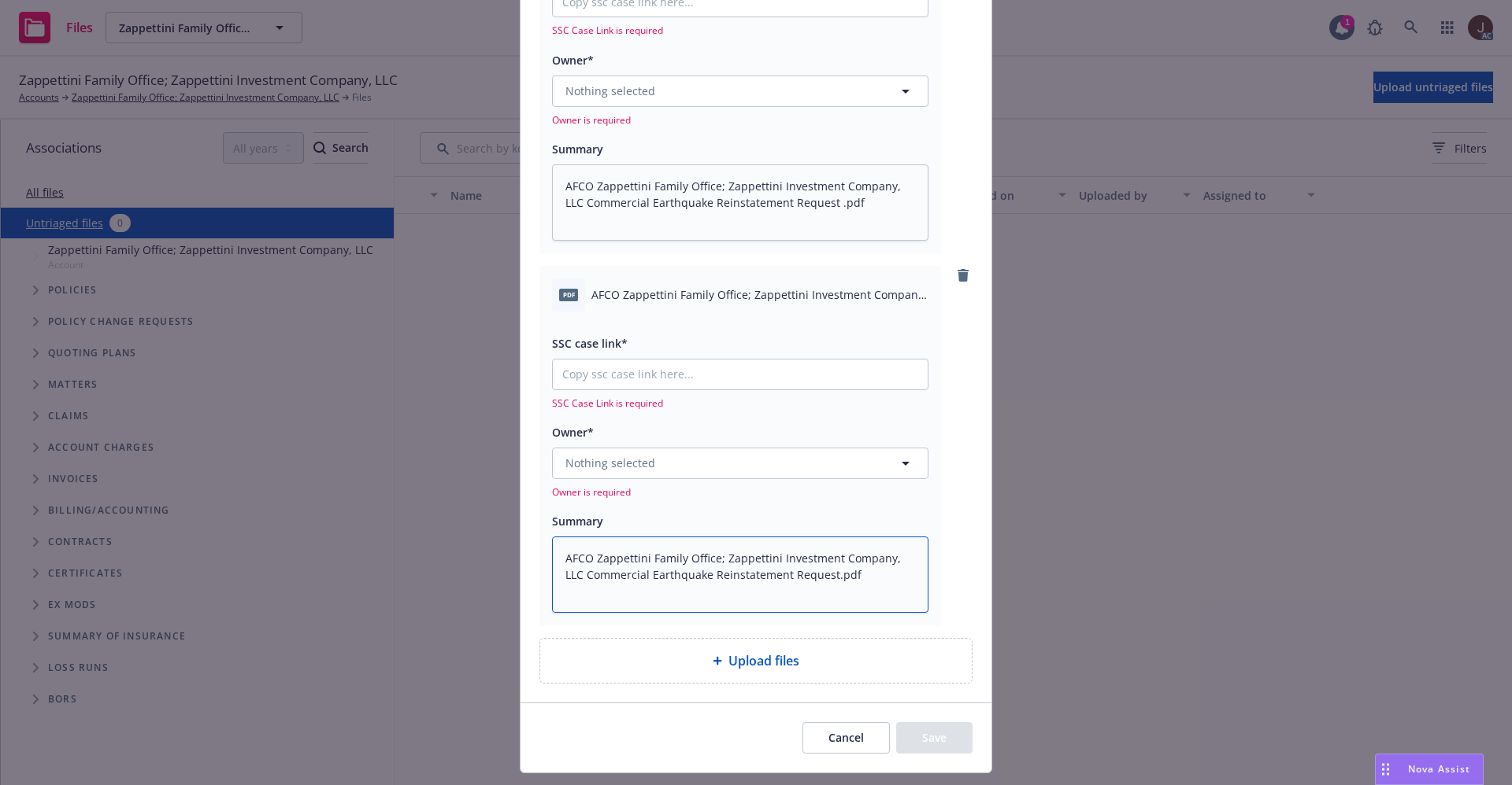
type textarea "AFCO Zappettini Family Office; Zappettini Investment Company, LLC Commercial Ea…"
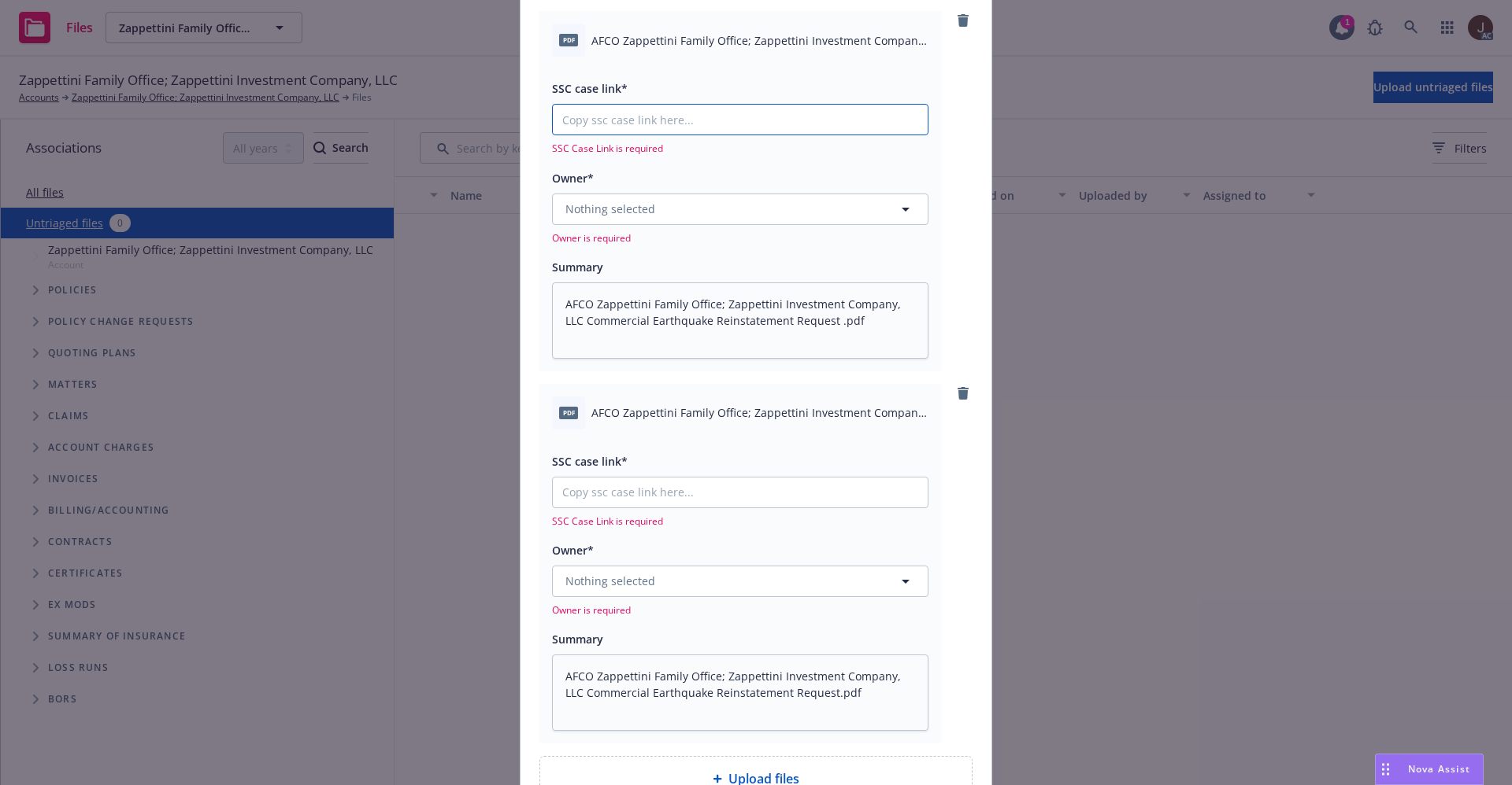
click at [621, 129] on input "SSC case link*" at bounding box center [740, 120] width 375 height 30
paste input "[URL][DOMAIN_NAME]"
type textarea "x"
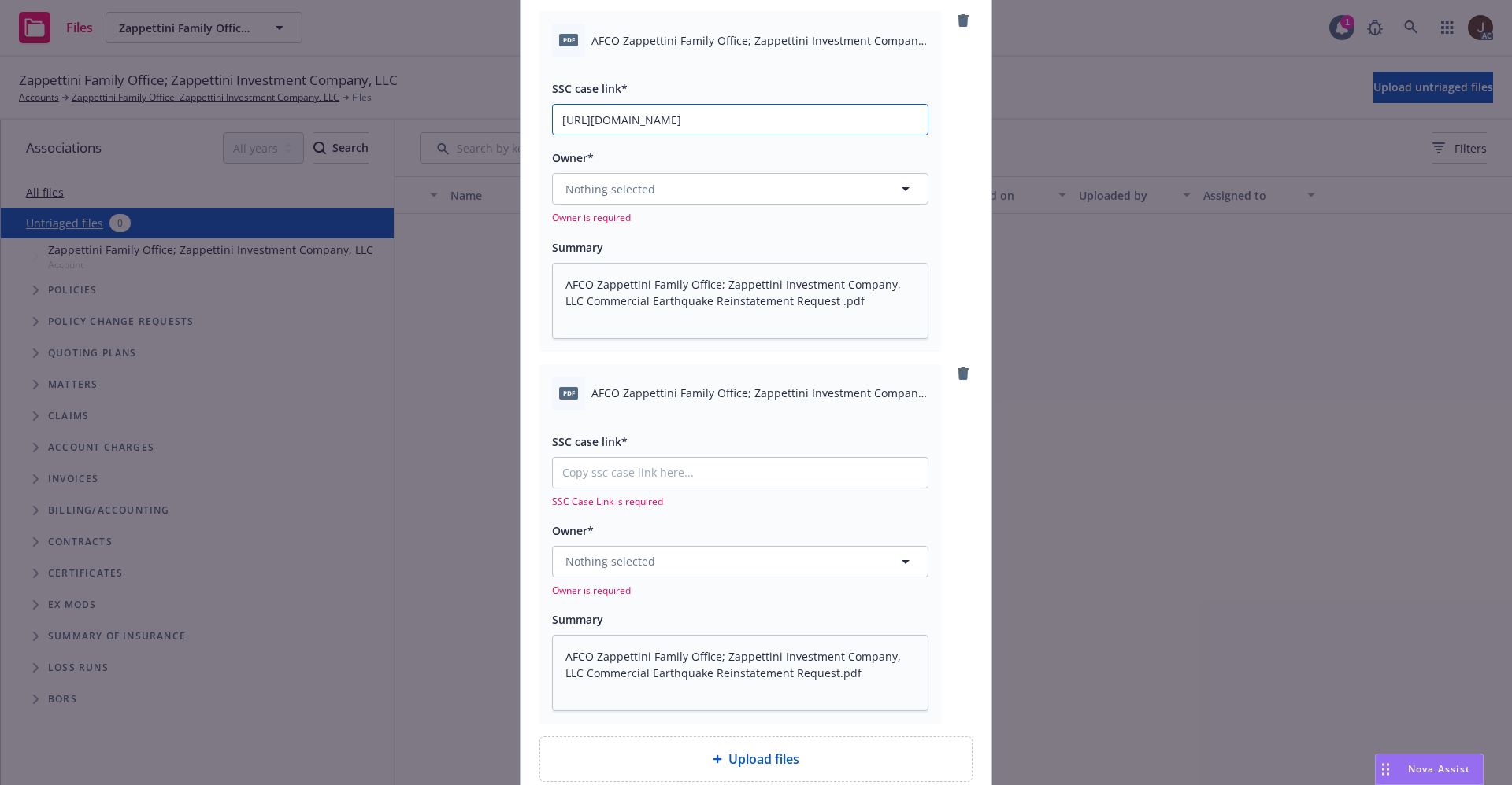
scroll to position [0, 75]
type input "[URL][DOMAIN_NAME]"
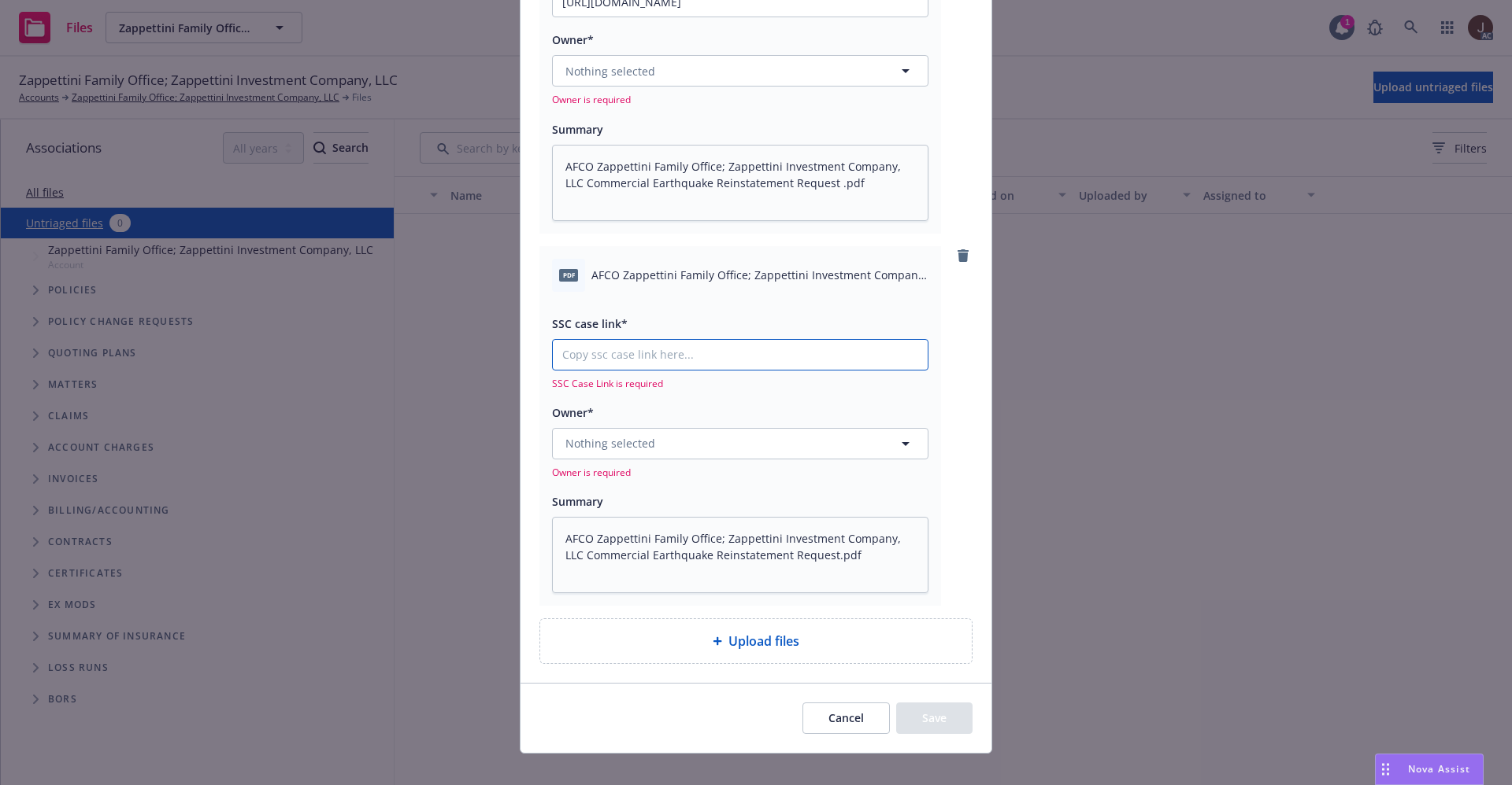
click at [587, 17] on input "SSC case link*" at bounding box center [740, 2] width 375 height 30
paste input "[URL][DOMAIN_NAME]"
type textarea "x"
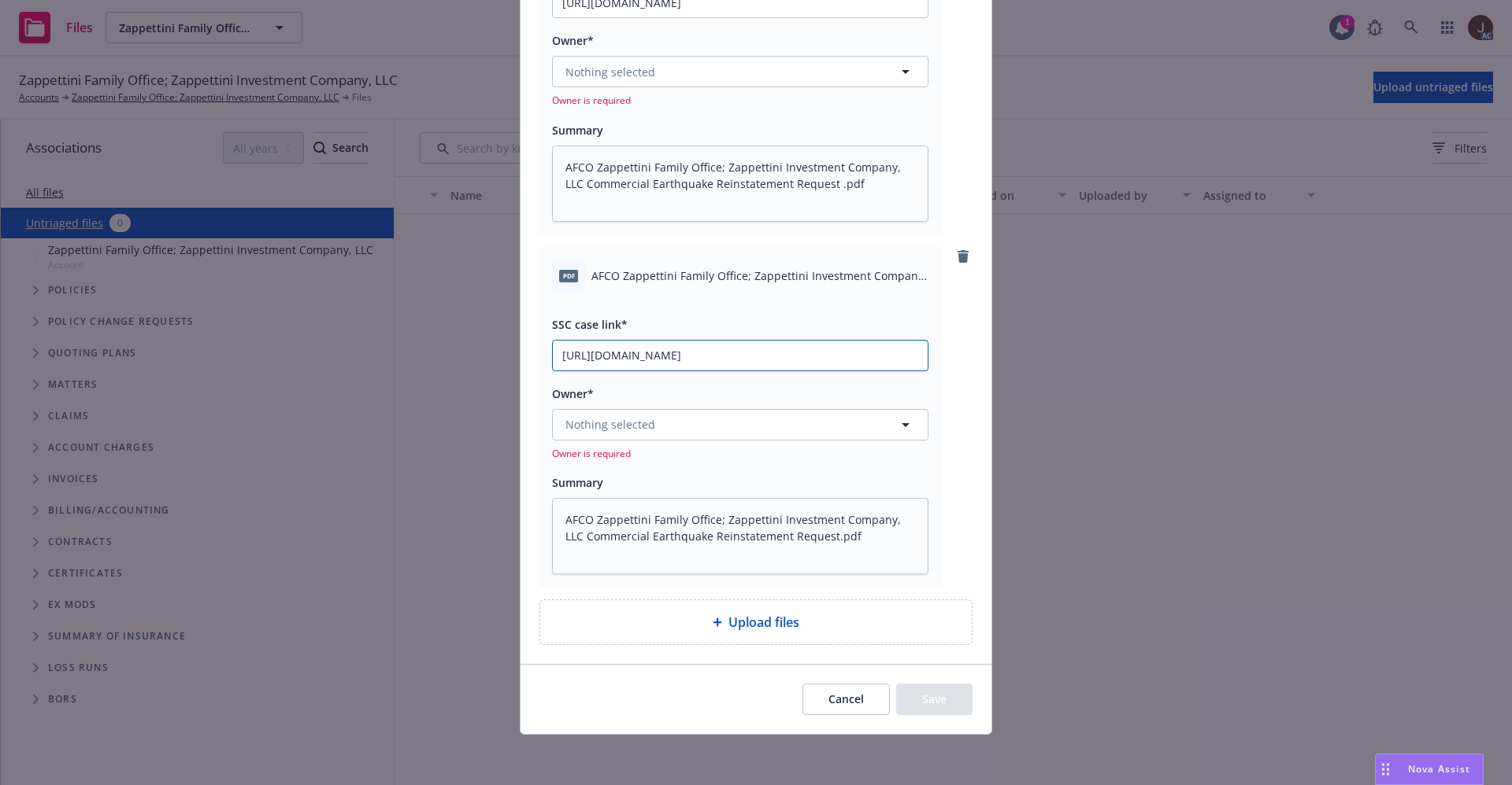
scroll to position [235, 0]
type input "[URL][DOMAIN_NAME]"
click at [693, 418] on button "Nothing selected" at bounding box center [740, 425] width 376 height 31
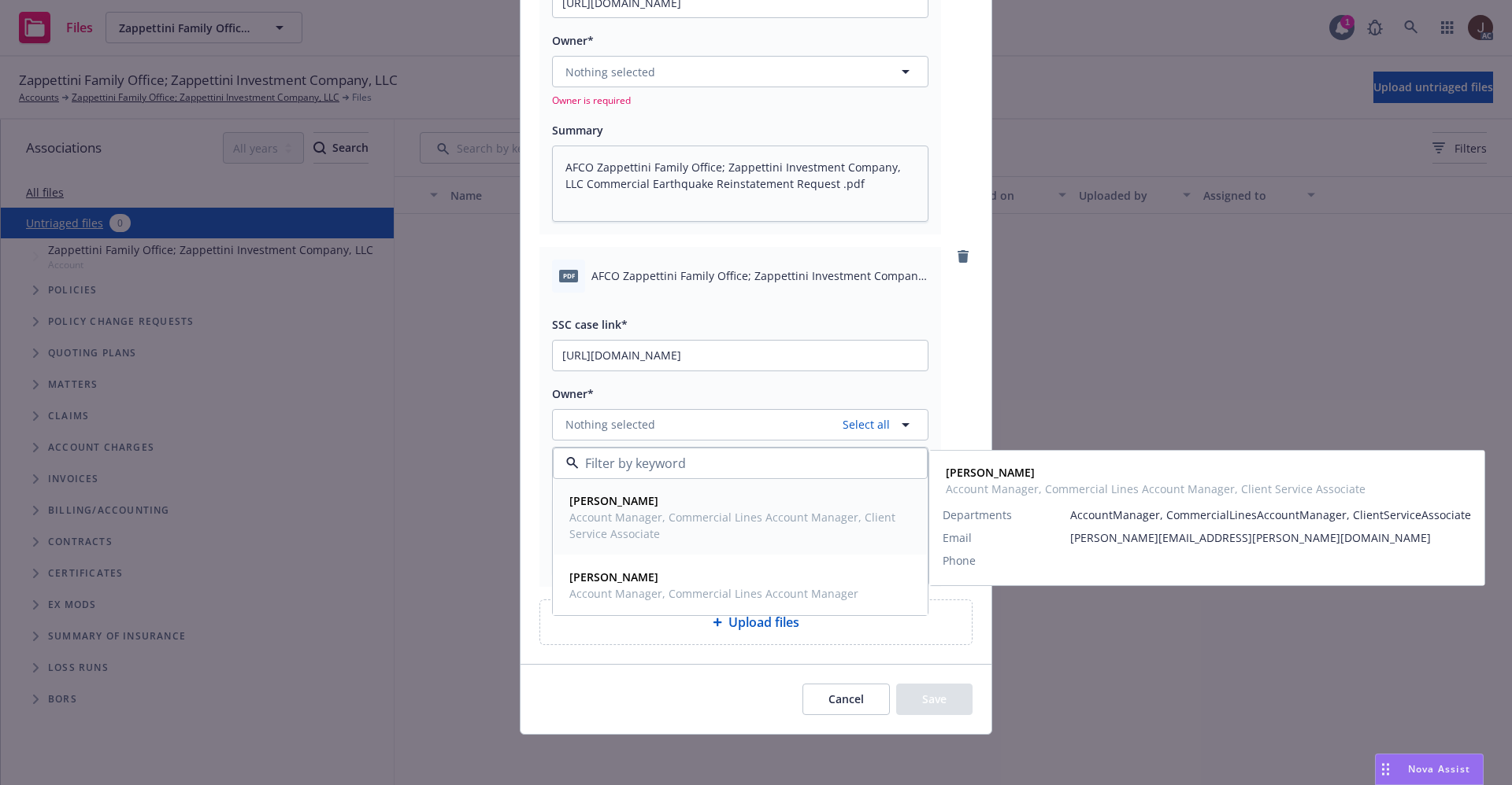
click at [646, 503] on span "[PERSON_NAME]" at bounding box center [738, 501] width 338 height 17
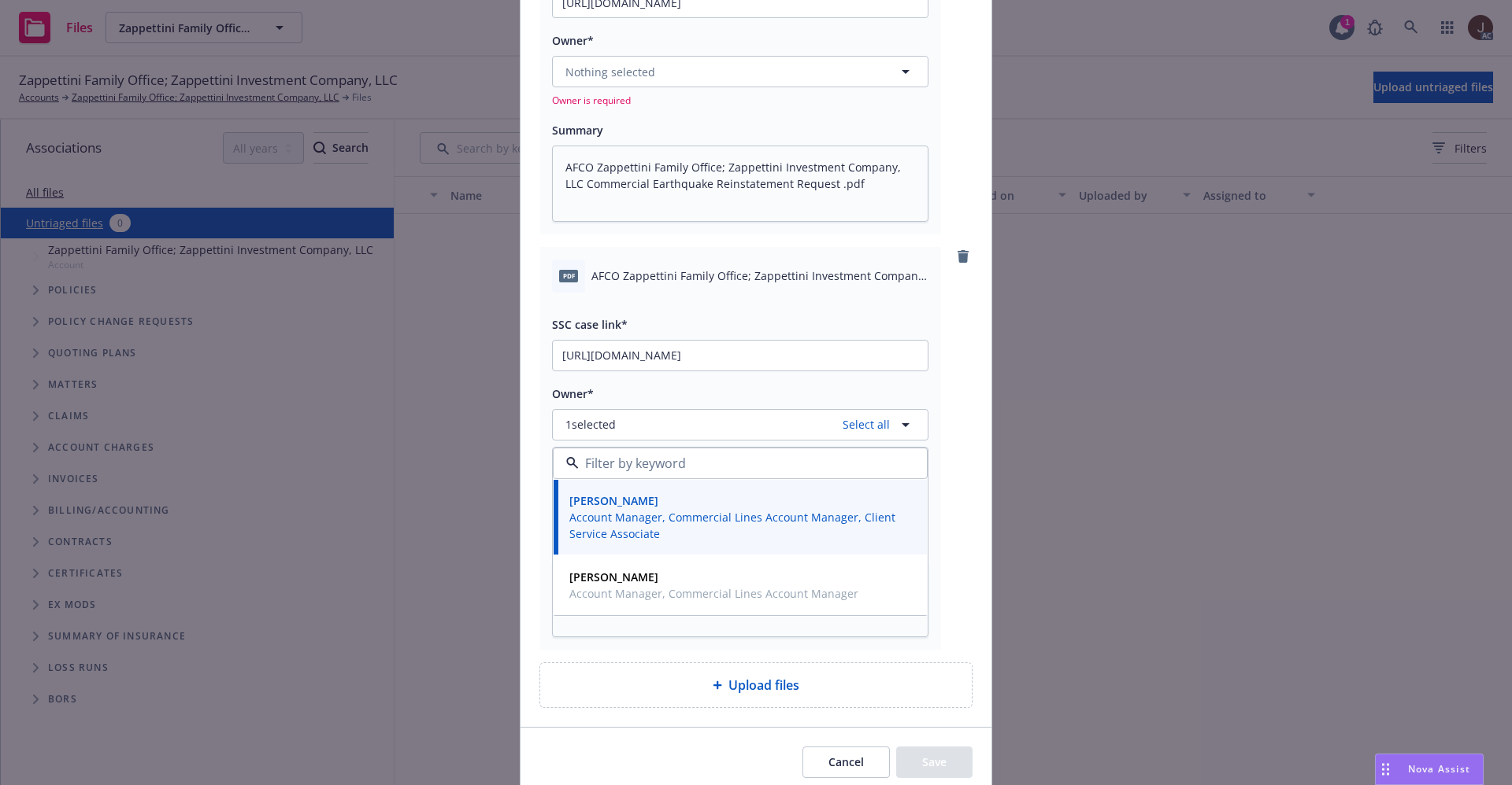
scroll to position [117, 0]
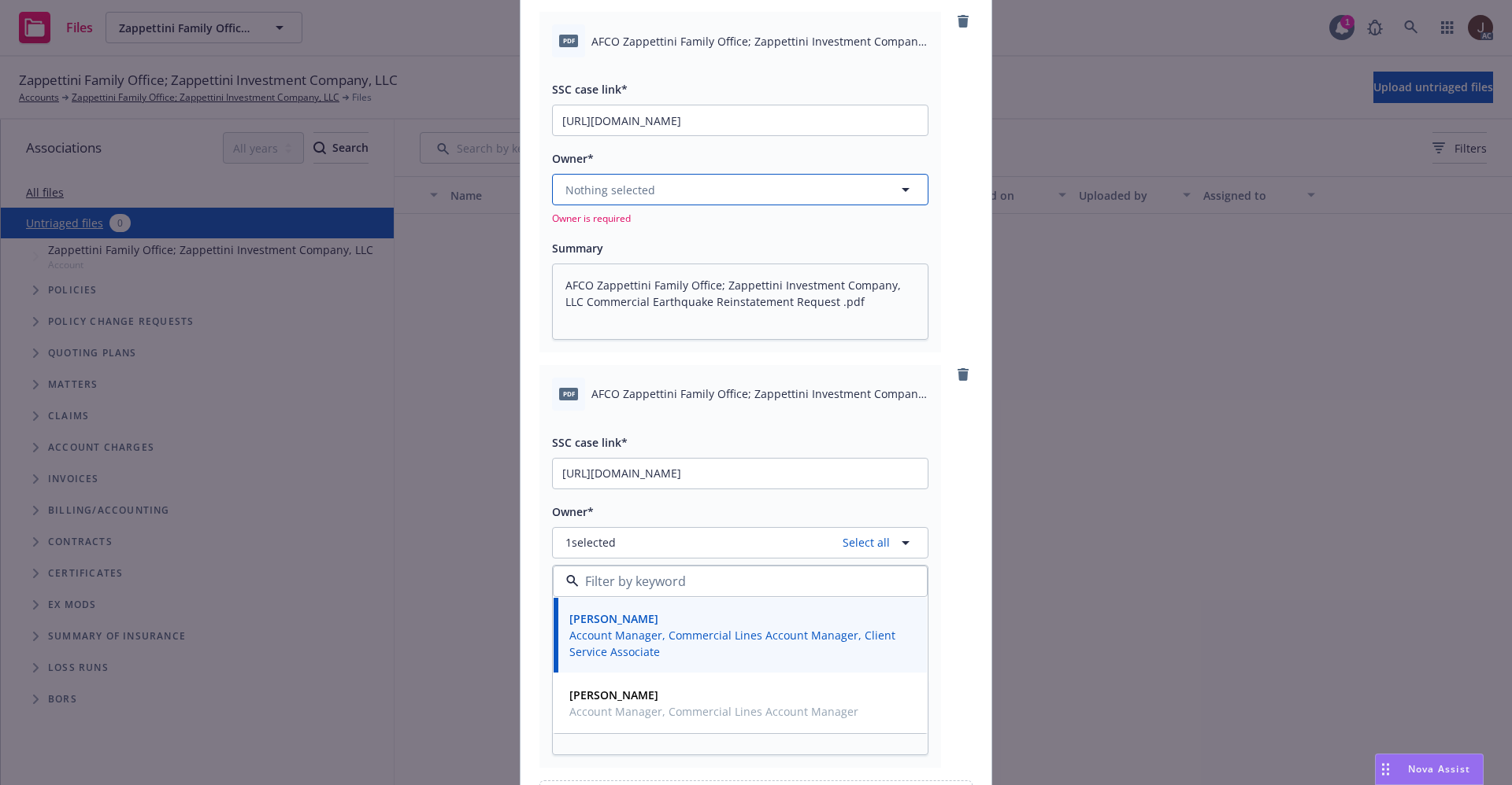
click at [673, 184] on button "Nothing selected" at bounding box center [740, 190] width 376 height 31
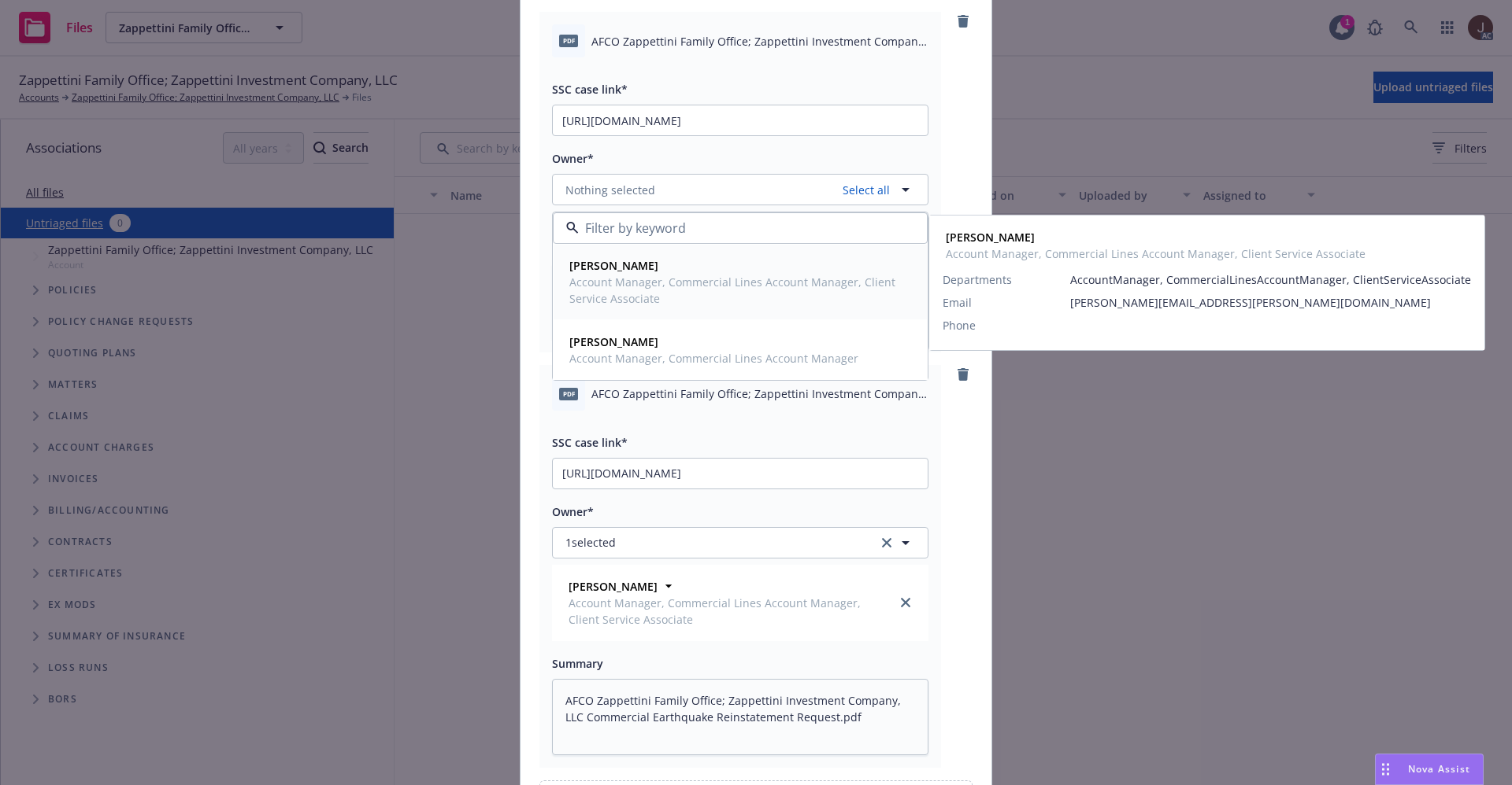
click at [624, 276] on span "Account Manager, Commercial Lines Account Manager, Client Service Associate" at bounding box center [738, 290] width 338 height 33
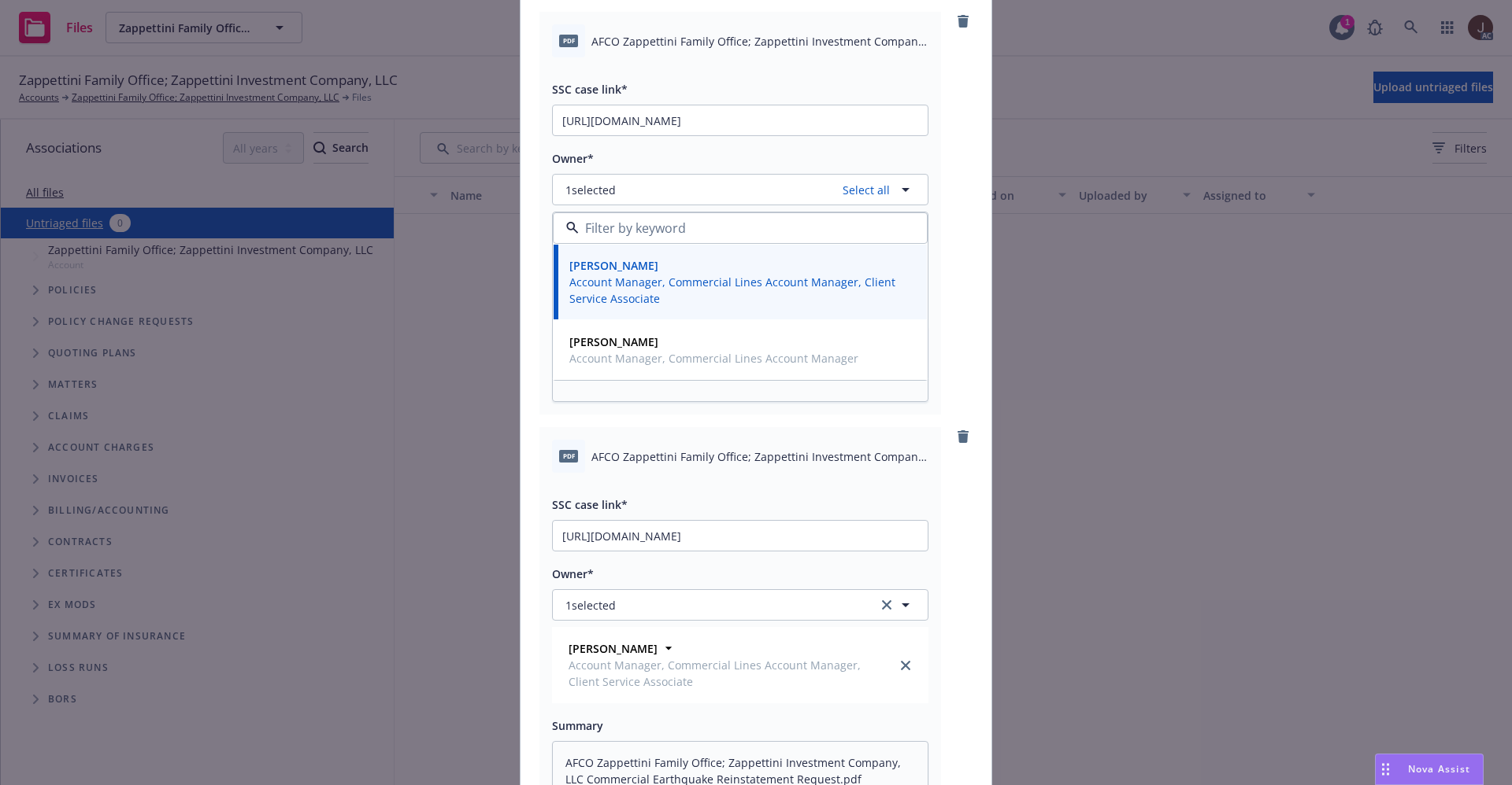
click at [951, 133] on div "pdf AFCO Zappettini Family Office; Zappettini Investment Company, LLC Commercia…" at bounding box center [756, 213] width 433 height 403
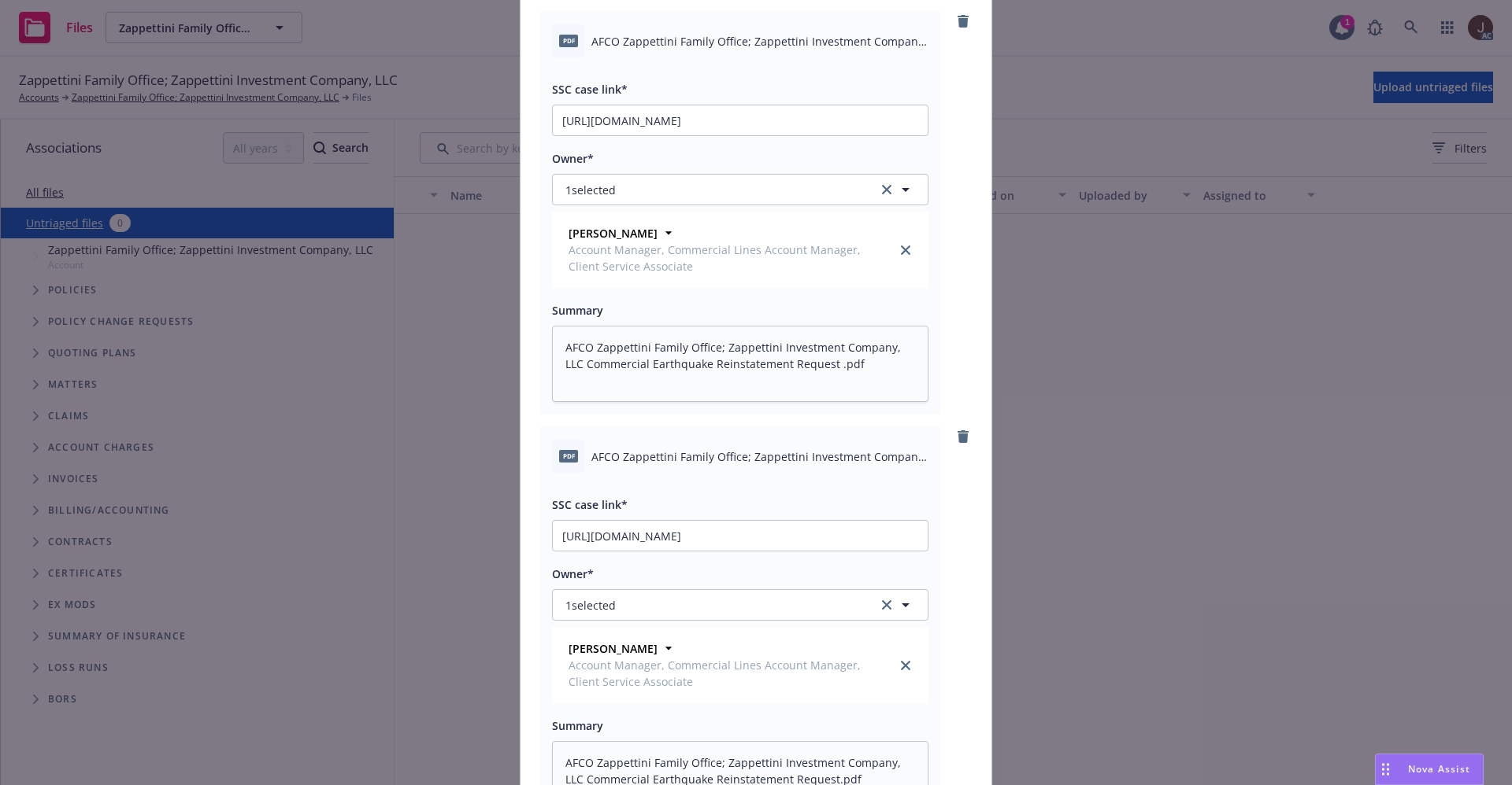
scroll to position [353, 0]
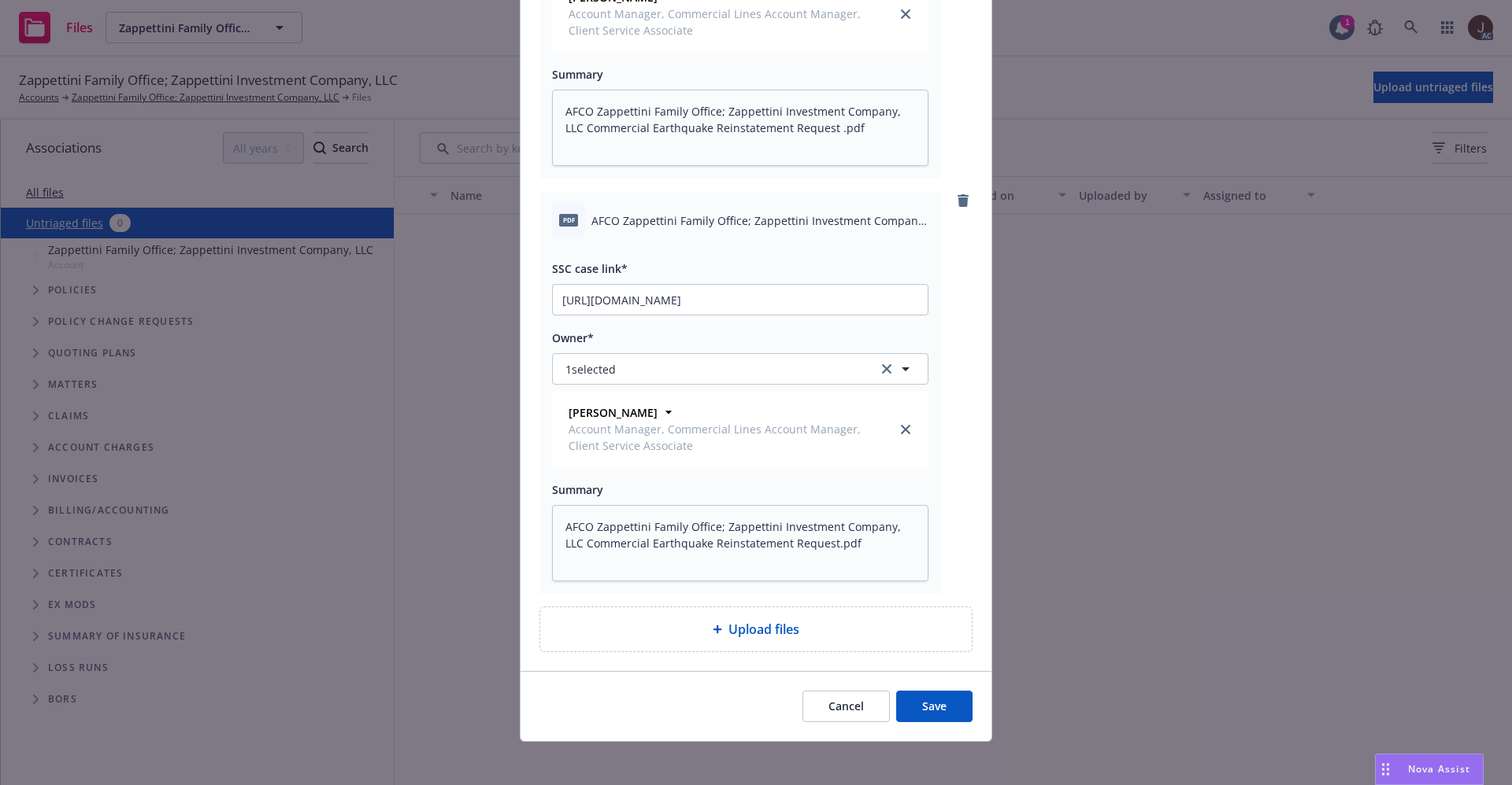
click at [927, 695] on button "Save" at bounding box center [933, 706] width 76 height 31
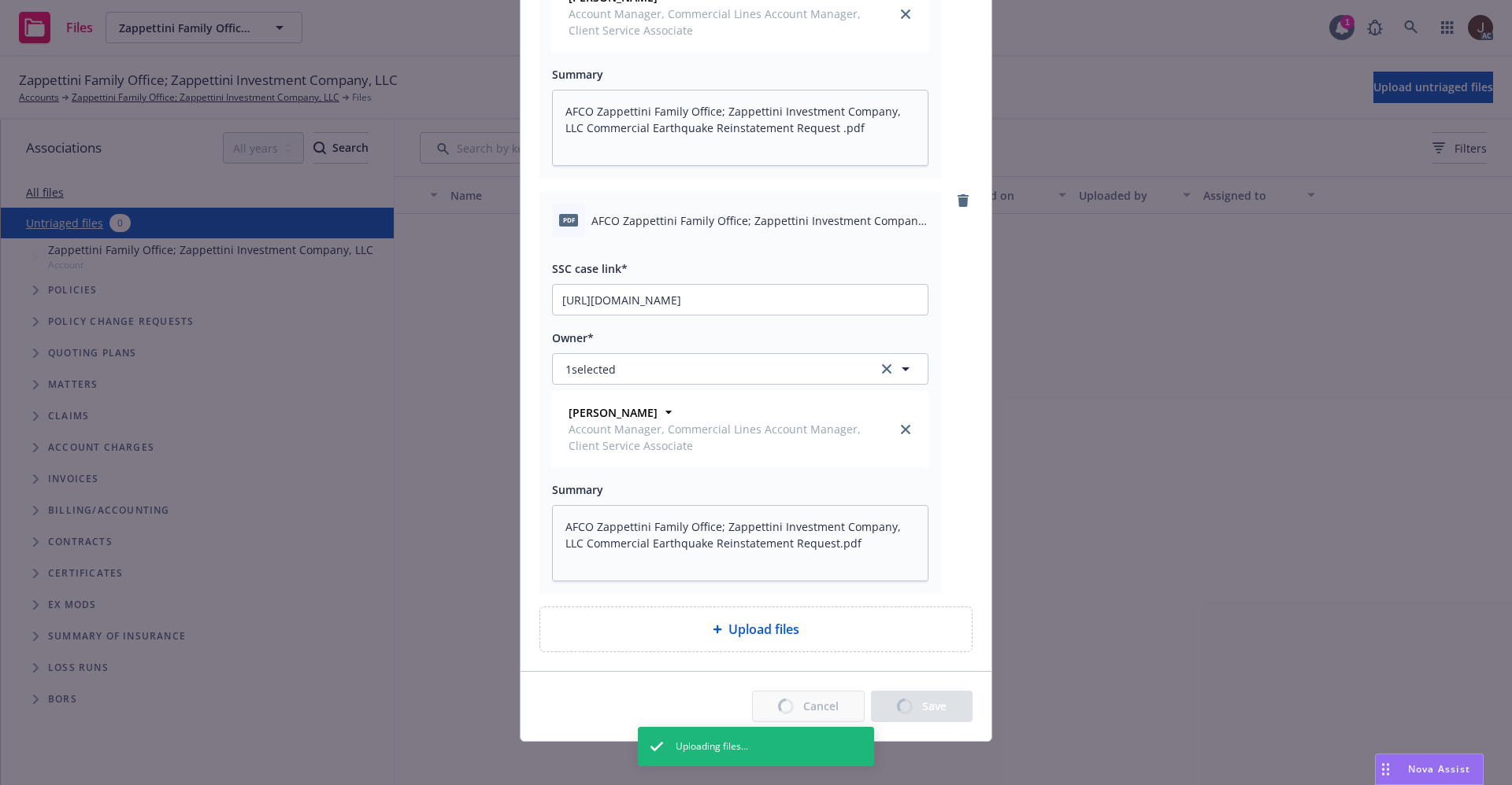
type textarea "x"
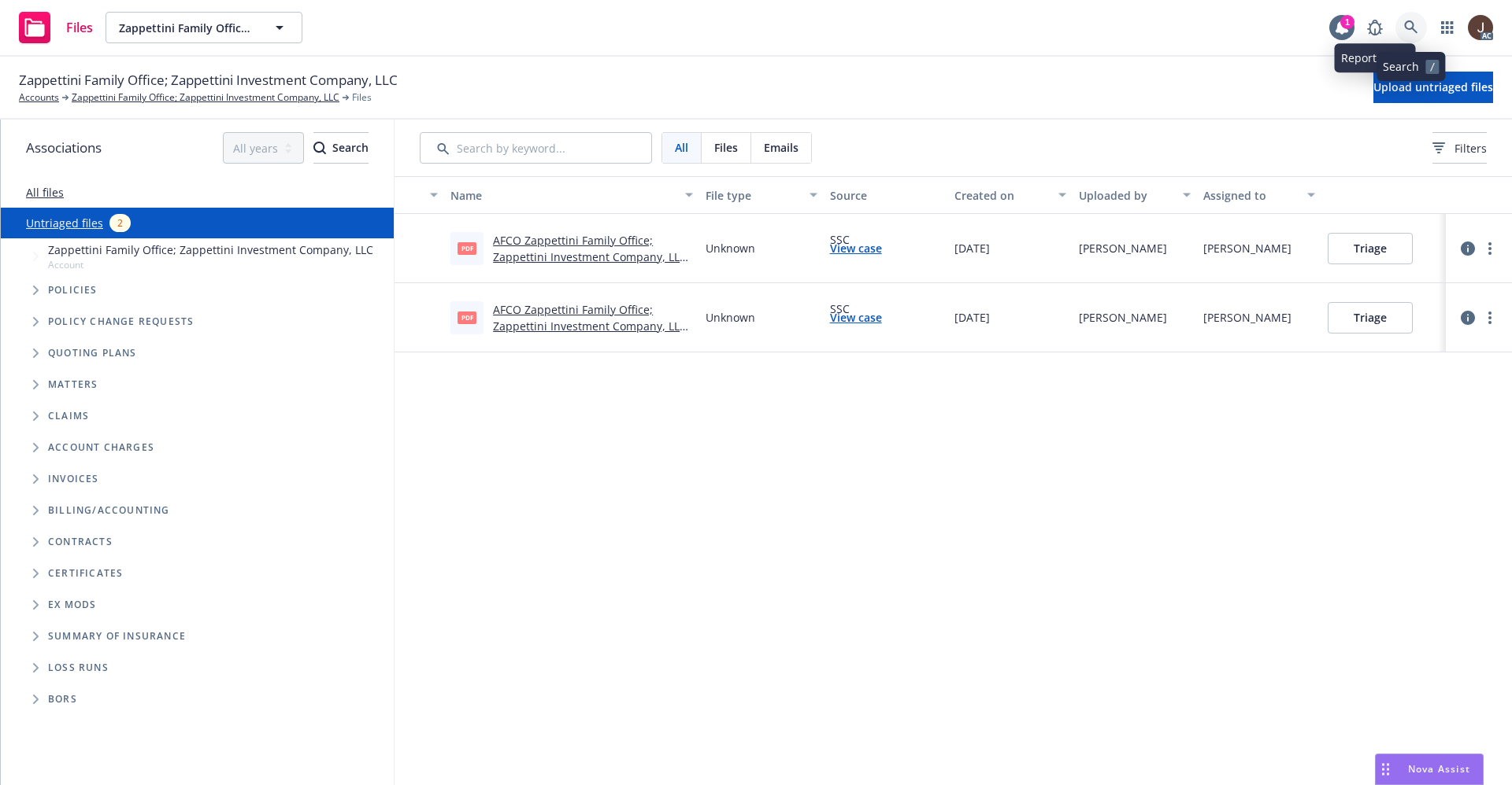
click at [1414, 25] on icon at bounding box center [1411, 27] width 14 height 14
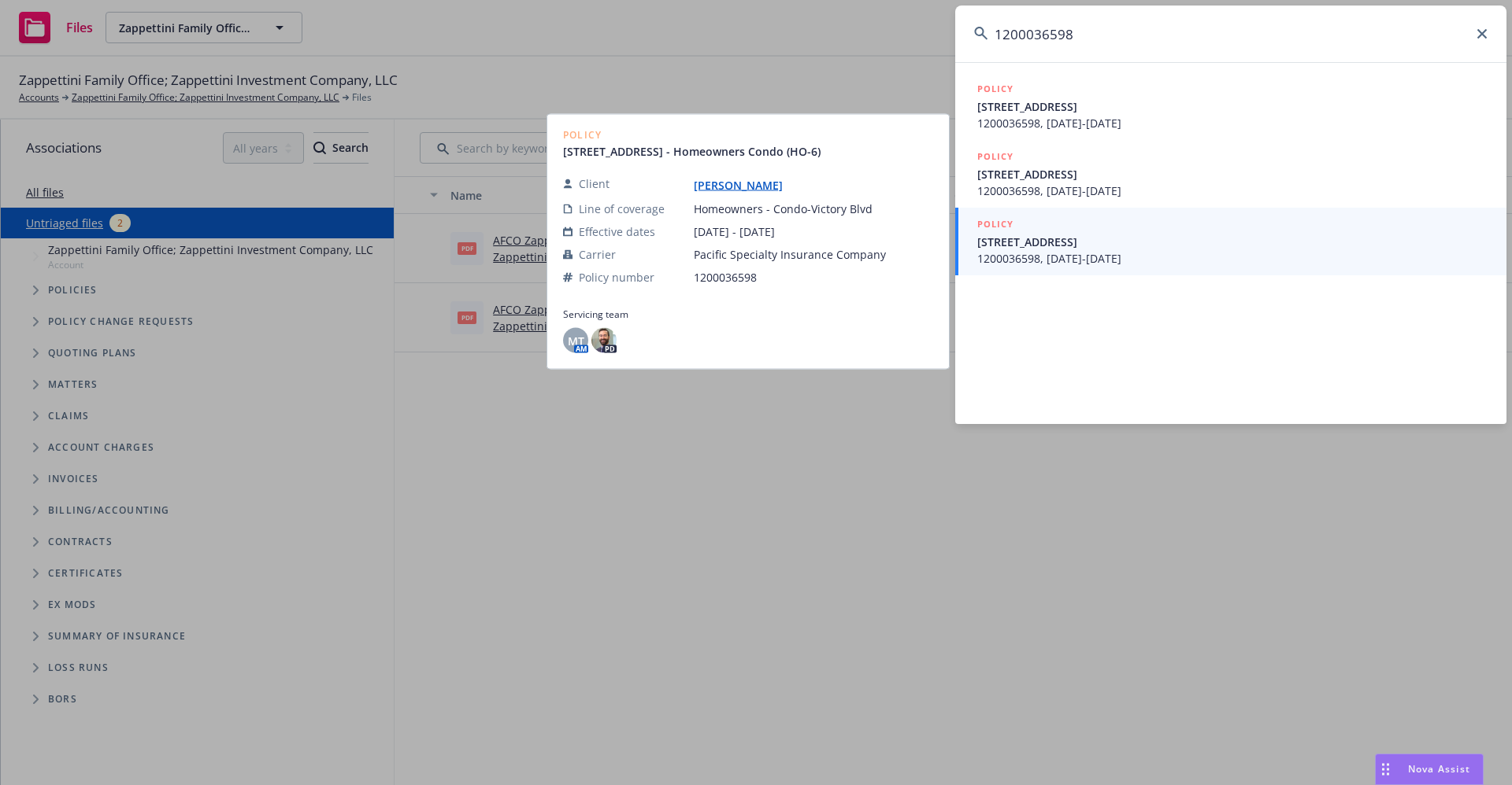
type input "1200036598"
click at [727, 193] on link "[PERSON_NAME]" at bounding box center [744, 184] width 101 height 15
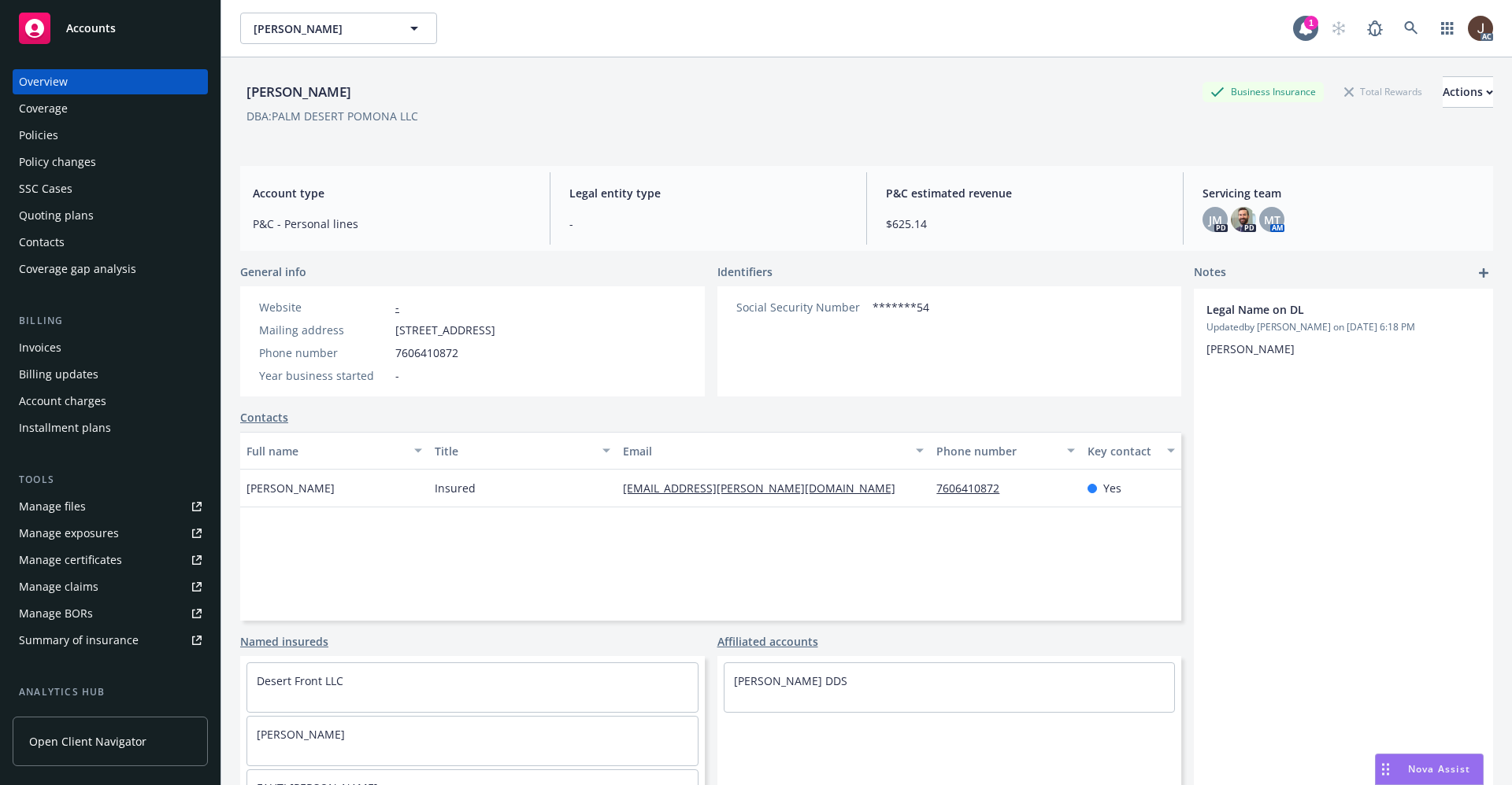
click at [54, 138] on div "Policies" at bounding box center [38, 135] width 39 height 25
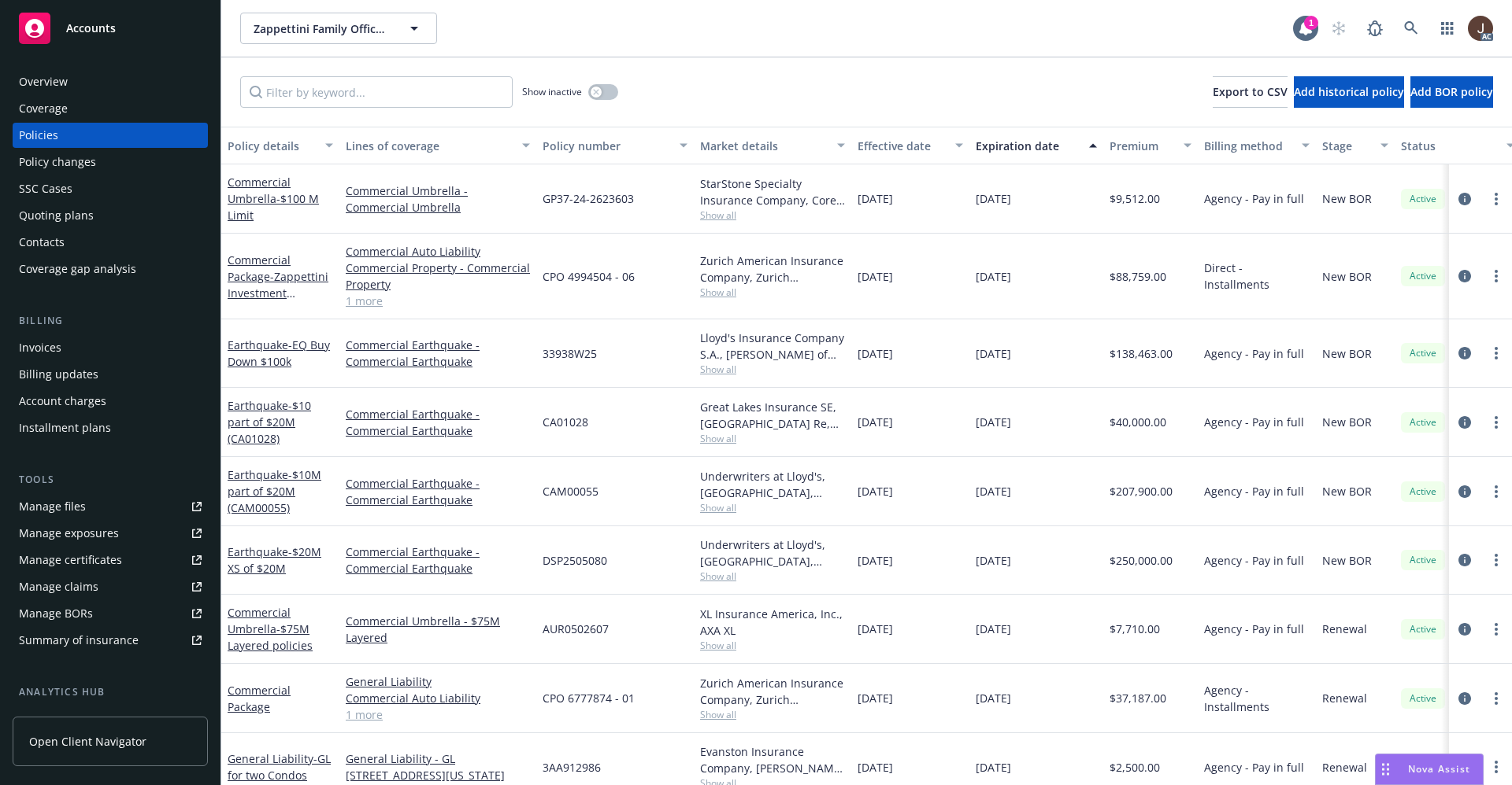
scroll to position [0, 190]
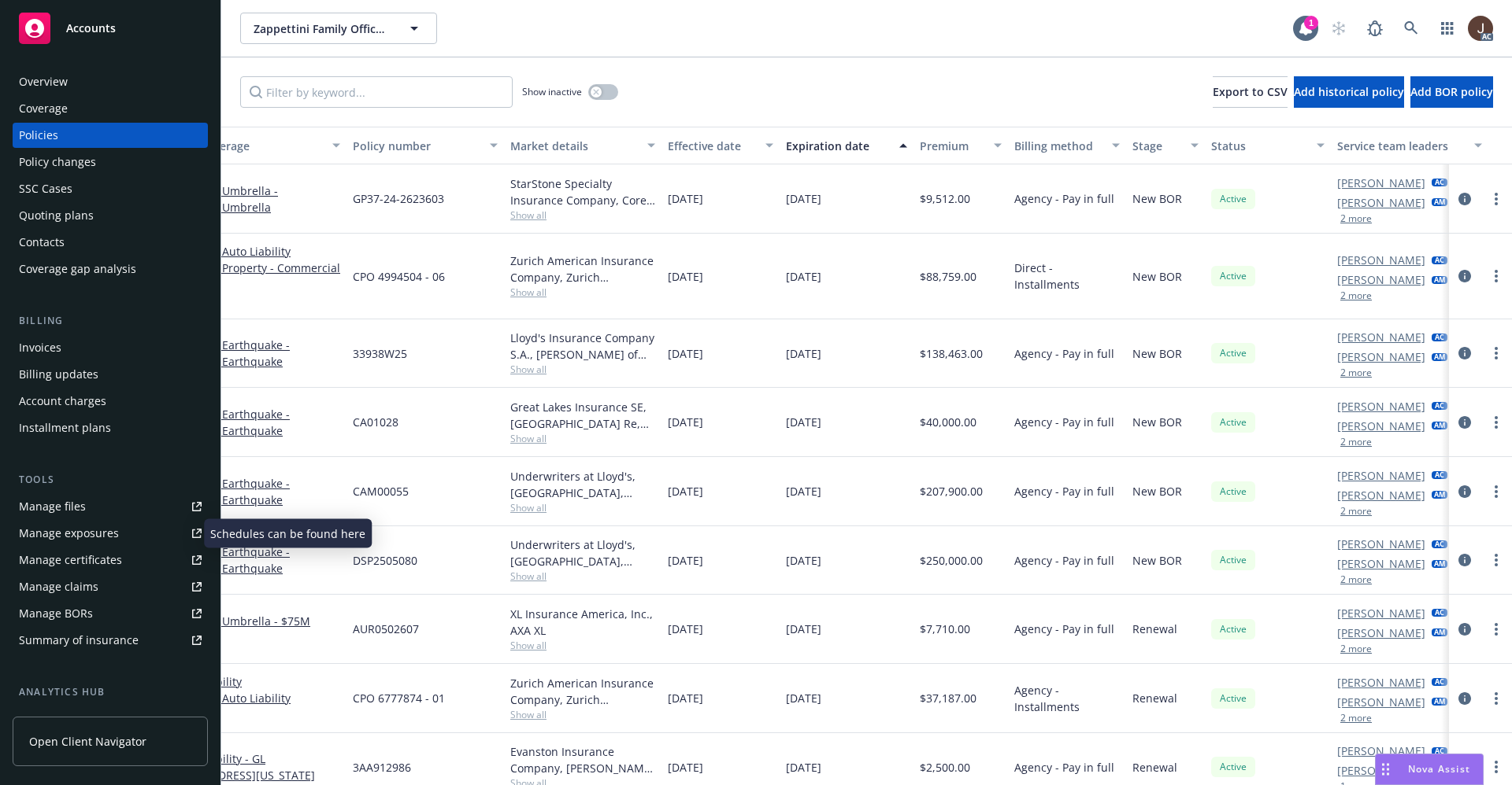
click at [47, 512] on div "Manage files" at bounding box center [52, 506] width 67 height 25
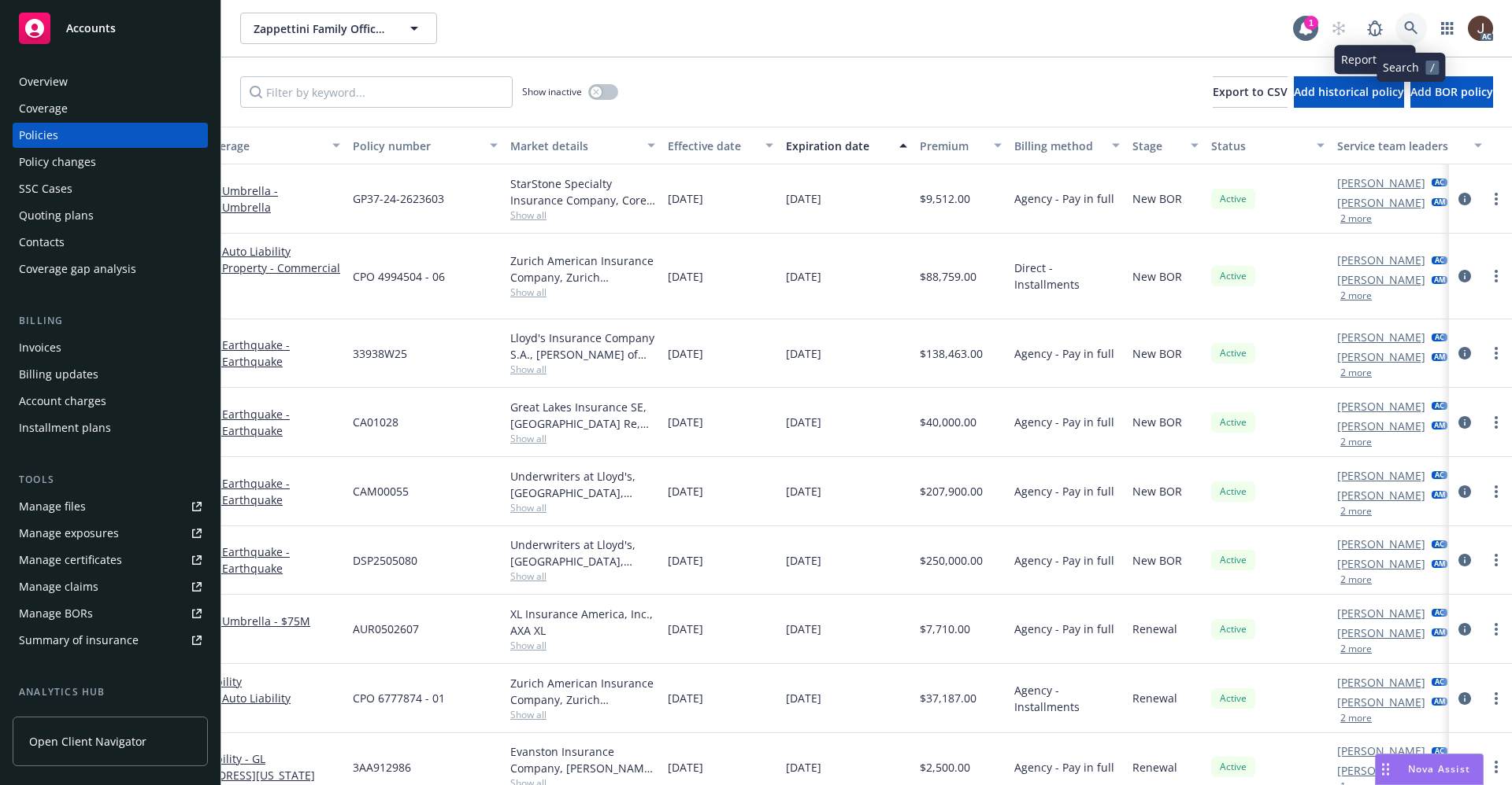
click at [1411, 26] on icon at bounding box center [1411, 28] width 14 height 14
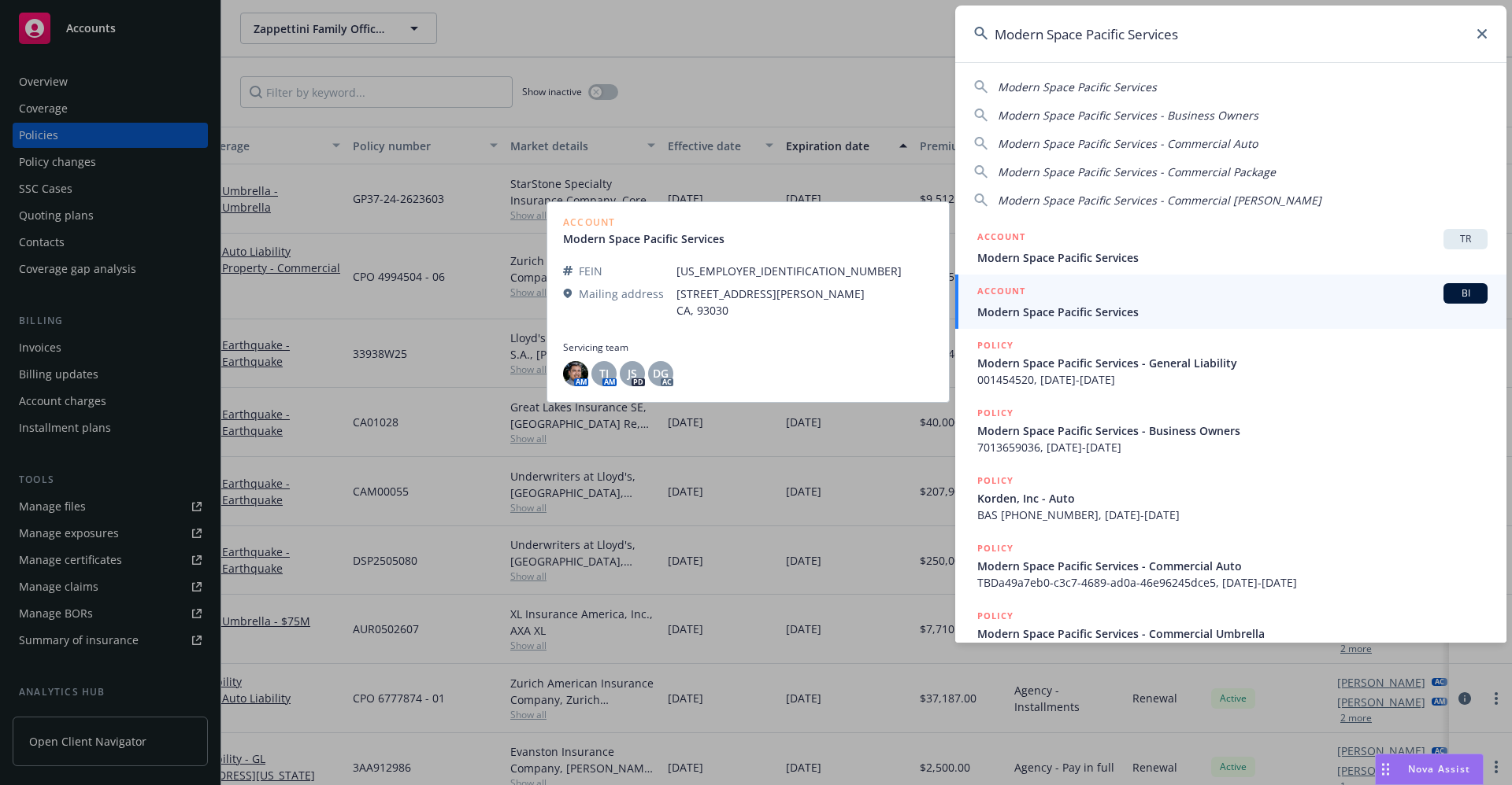
type input "Modern Space Pacific Services"
click at [1083, 316] on span "Modern Space Pacific Services" at bounding box center [1231, 312] width 510 height 17
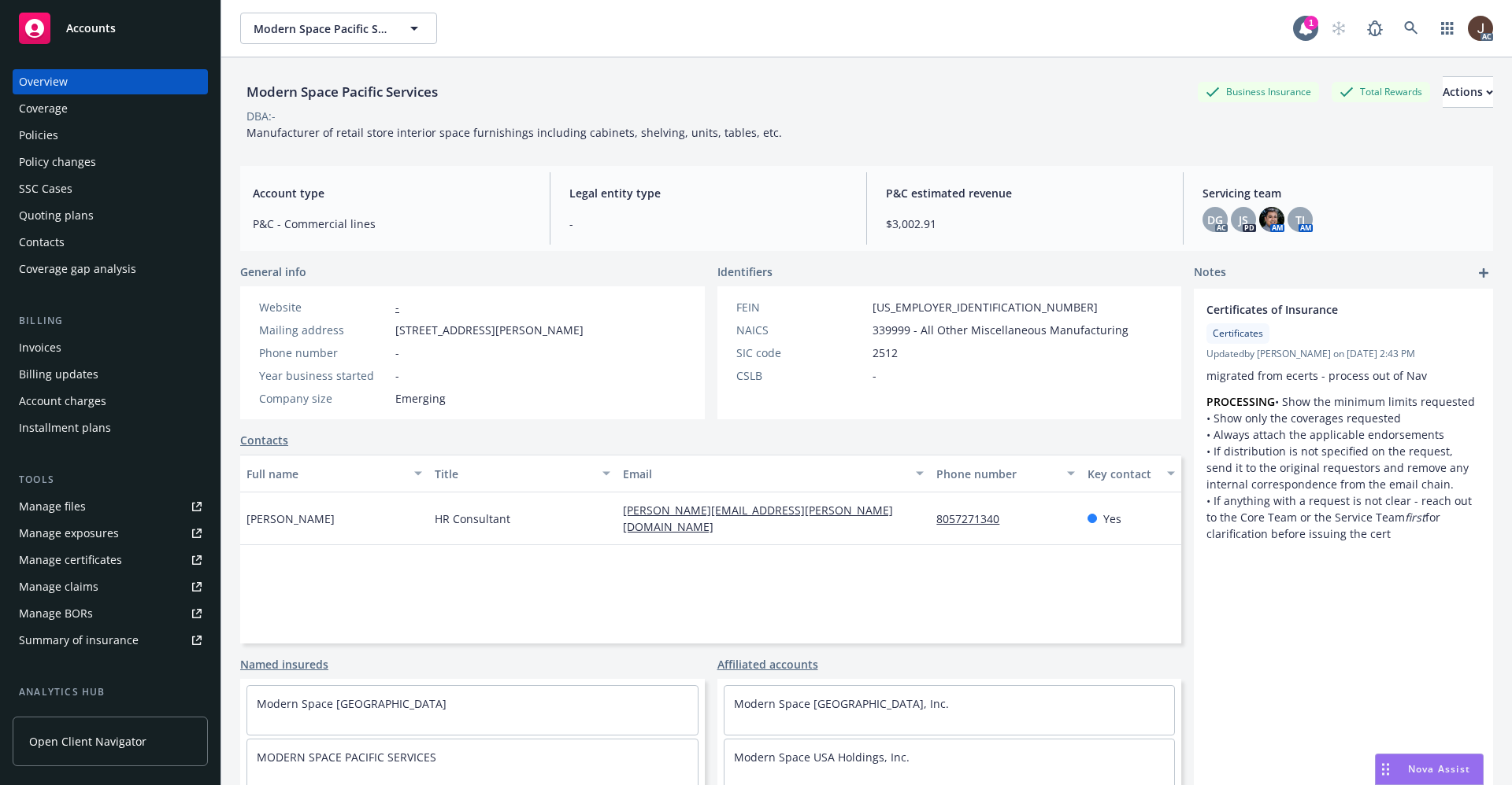
click at [32, 137] on div "Policies" at bounding box center [38, 135] width 39 height 25
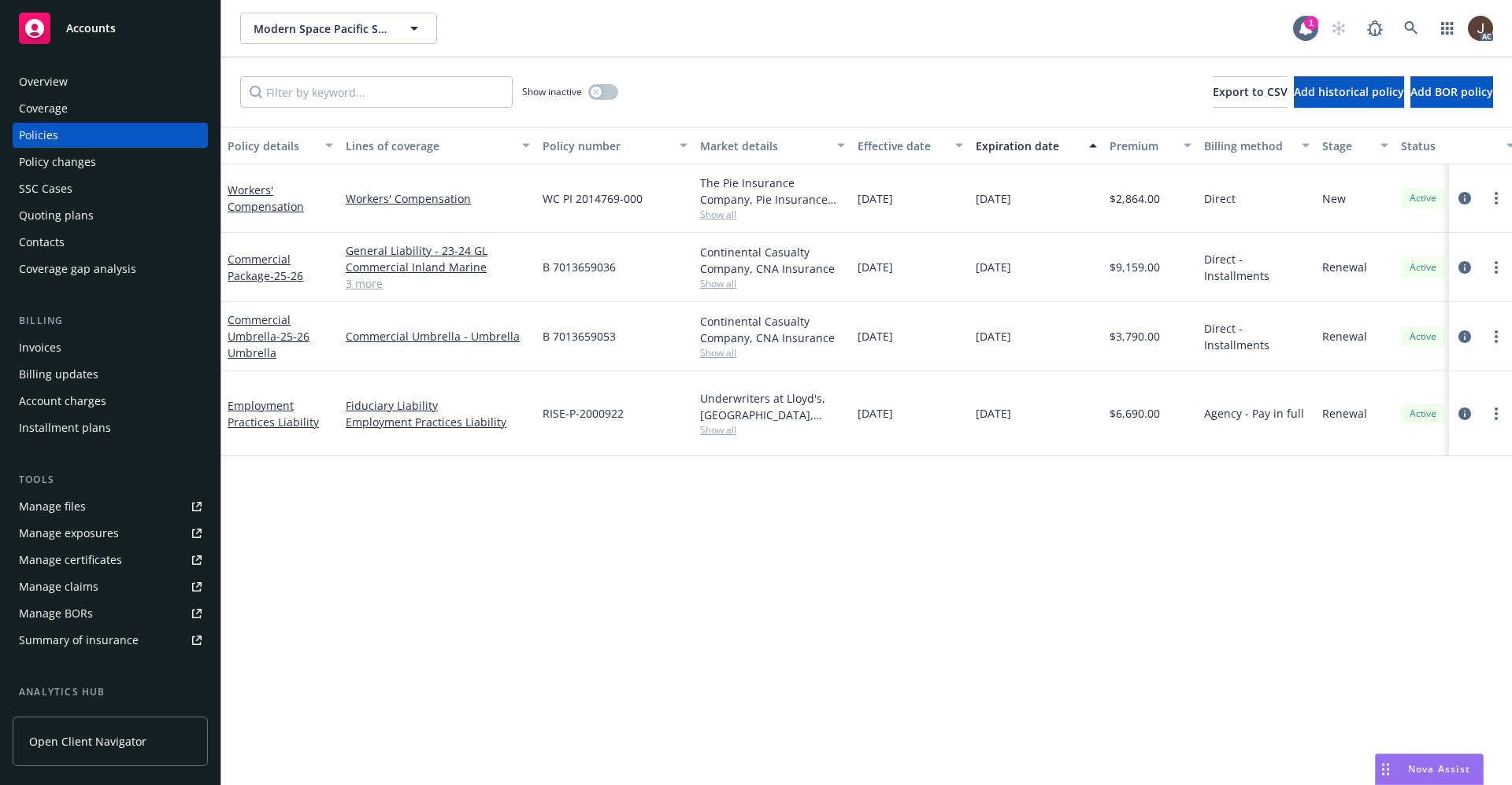
click at [604, 490] on div "Policy details Lines of coverage Policy number Market details Effective date Ex…" at bounding box center [867, 456] width 1291 height 659
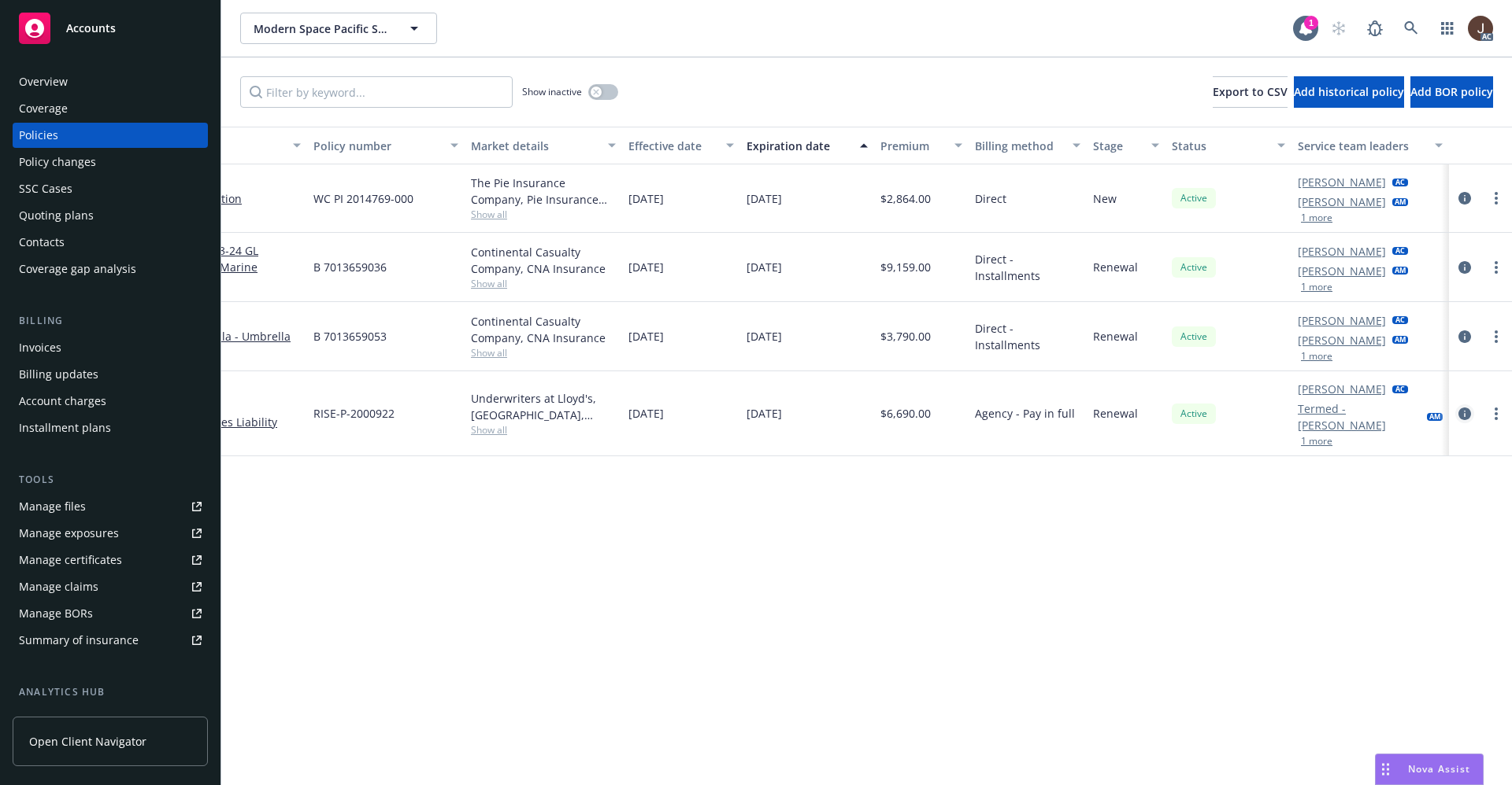
click at [1465, 414] on icon "circleInformation" at bounding box center [1464, 413] width 12 height 12
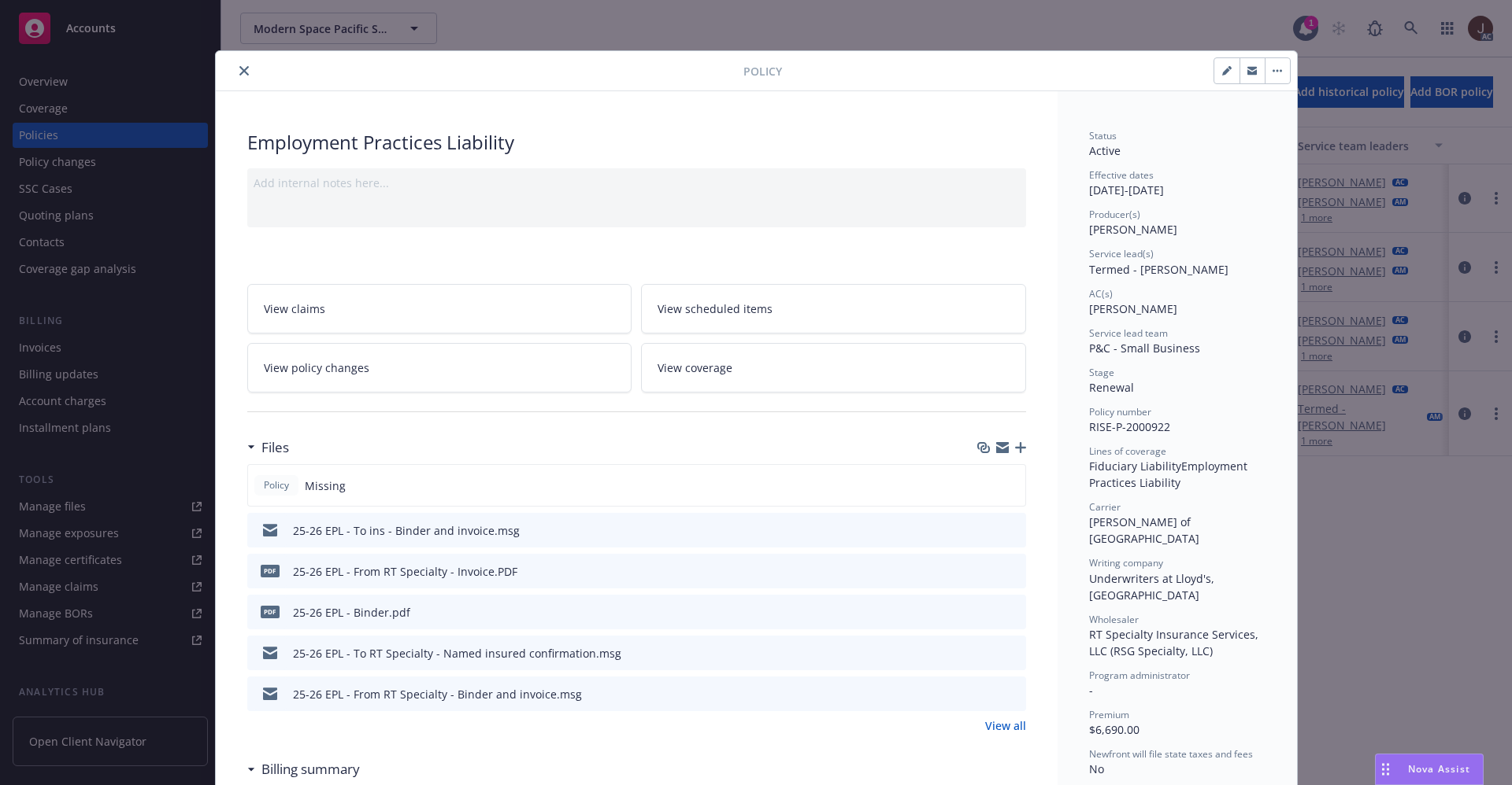
click at [240, 67] on icon "close" at bounding box center [244, 71] width 10 height 10
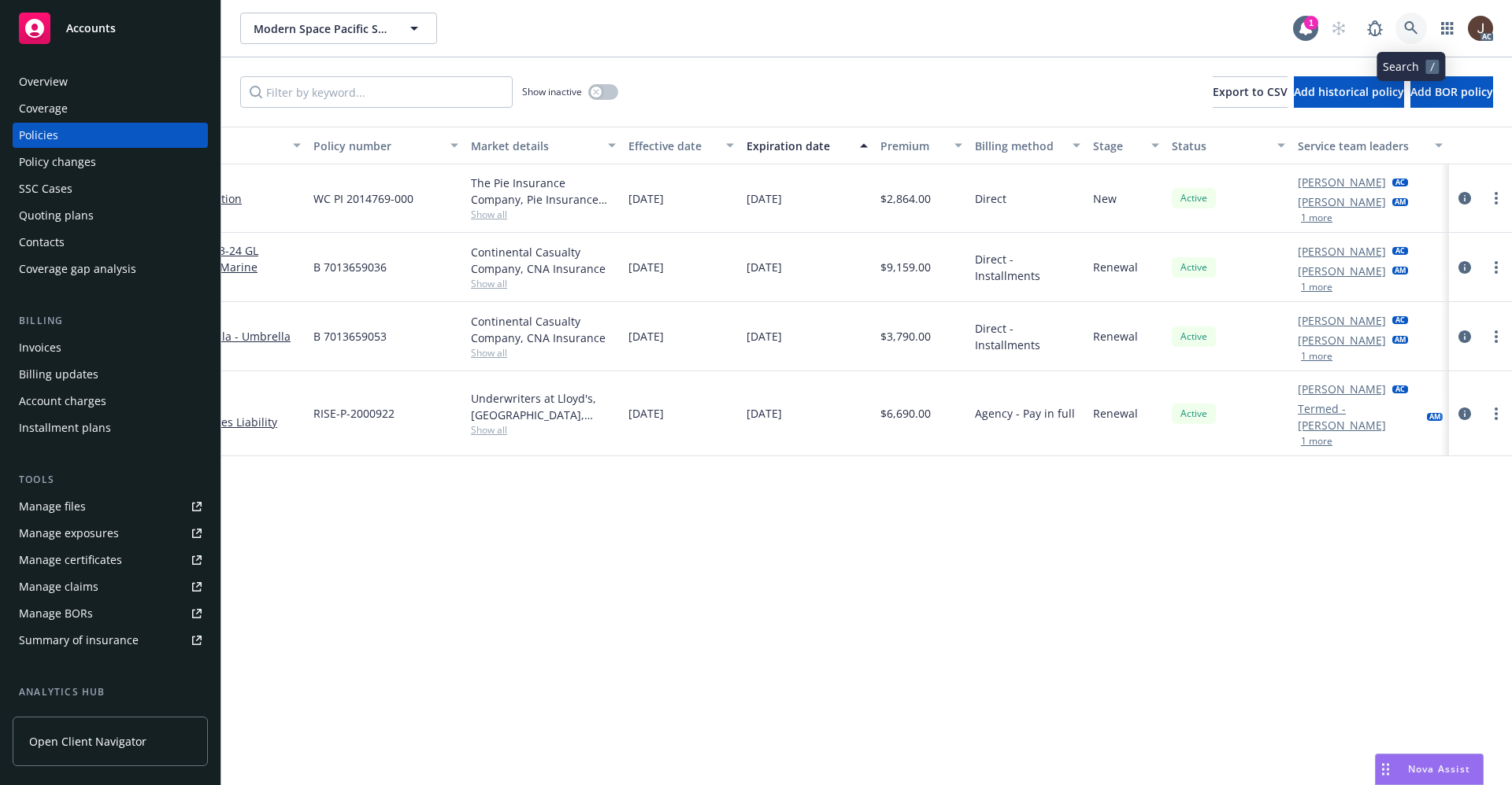
click at [1418, 24] on link at bounding box center [1411, 28] width 31 height 31
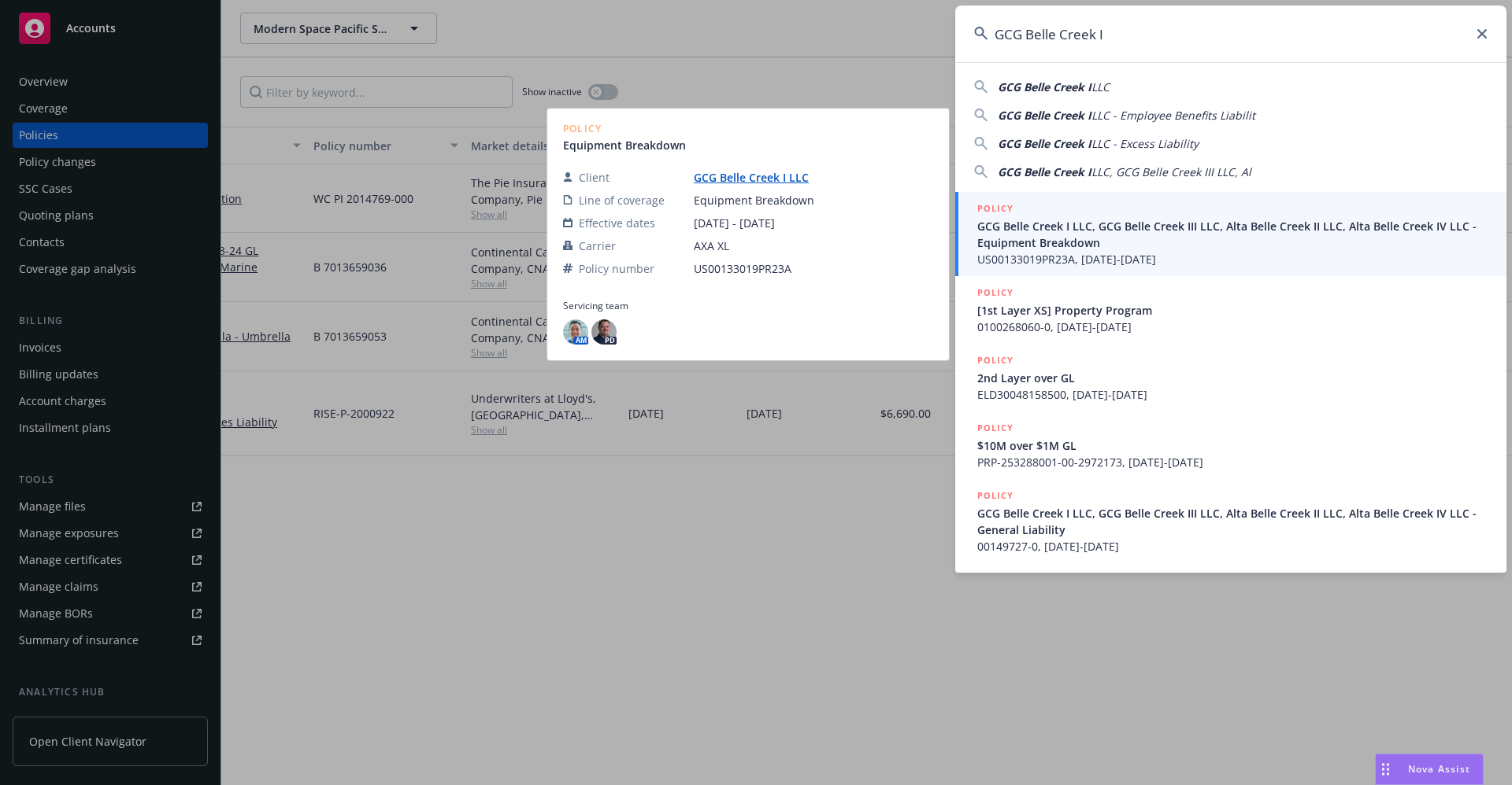
type input "GCG Belle Creek I"
click at [750, 184] on link "GCG Belle Creek I LLC" at bounding box center [757, 177] width 128 height 15
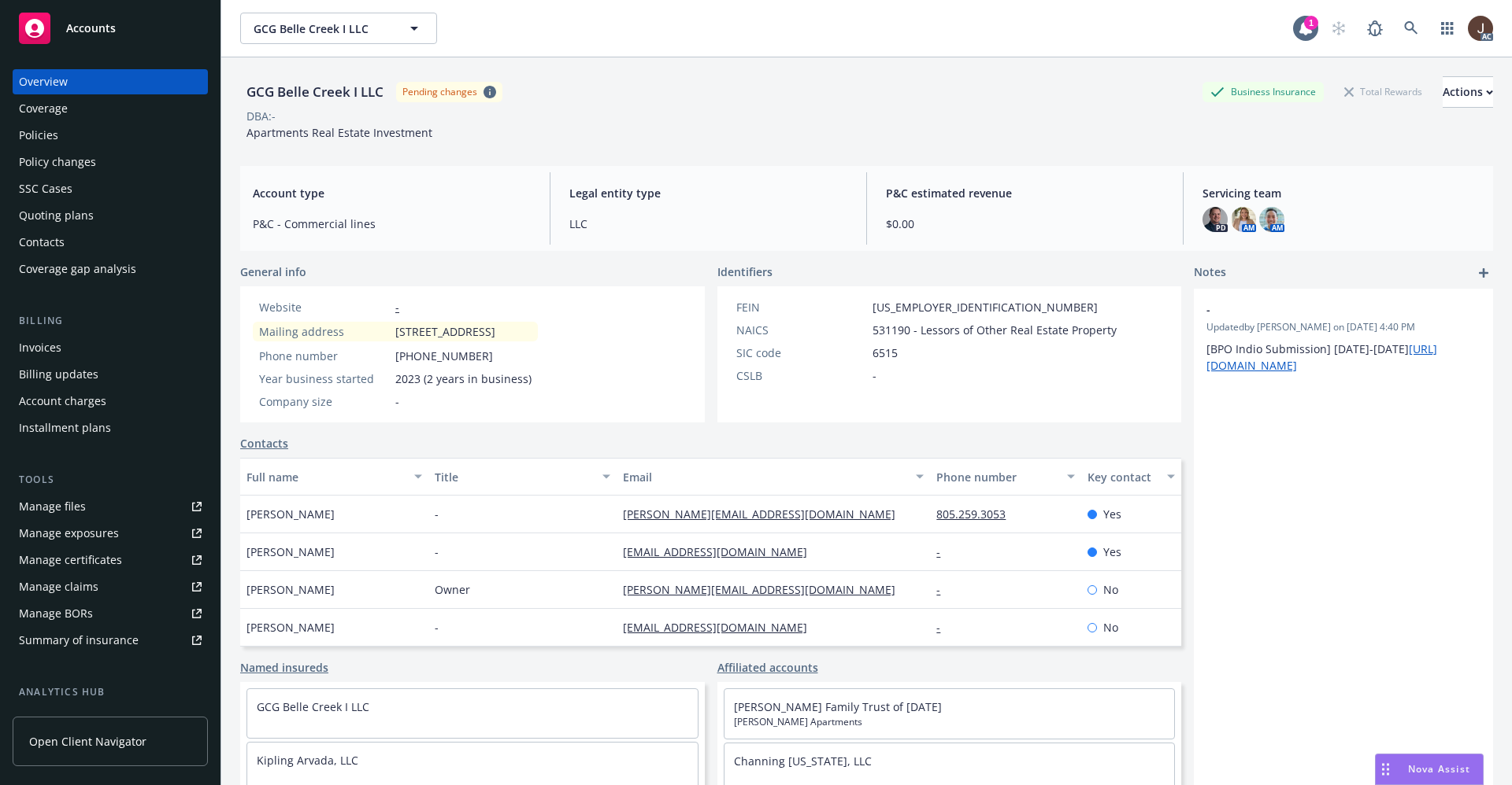
click at [38, 151] on div "Policy changes" at bounding box center [58, 162] width 77 height 25
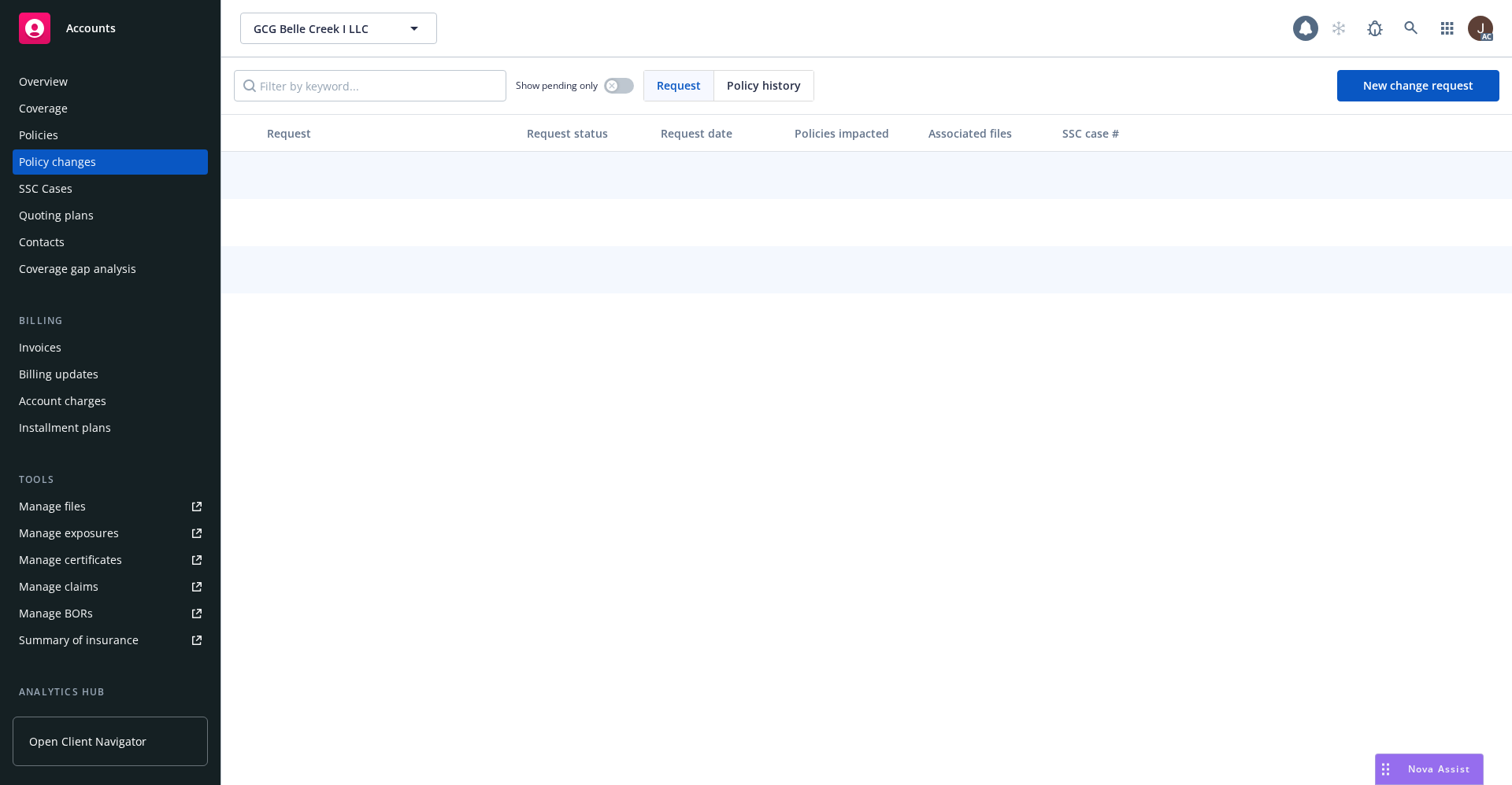
click at [37, 136] on div "Policies" at bounding box center [38, 135] width 39 height 25
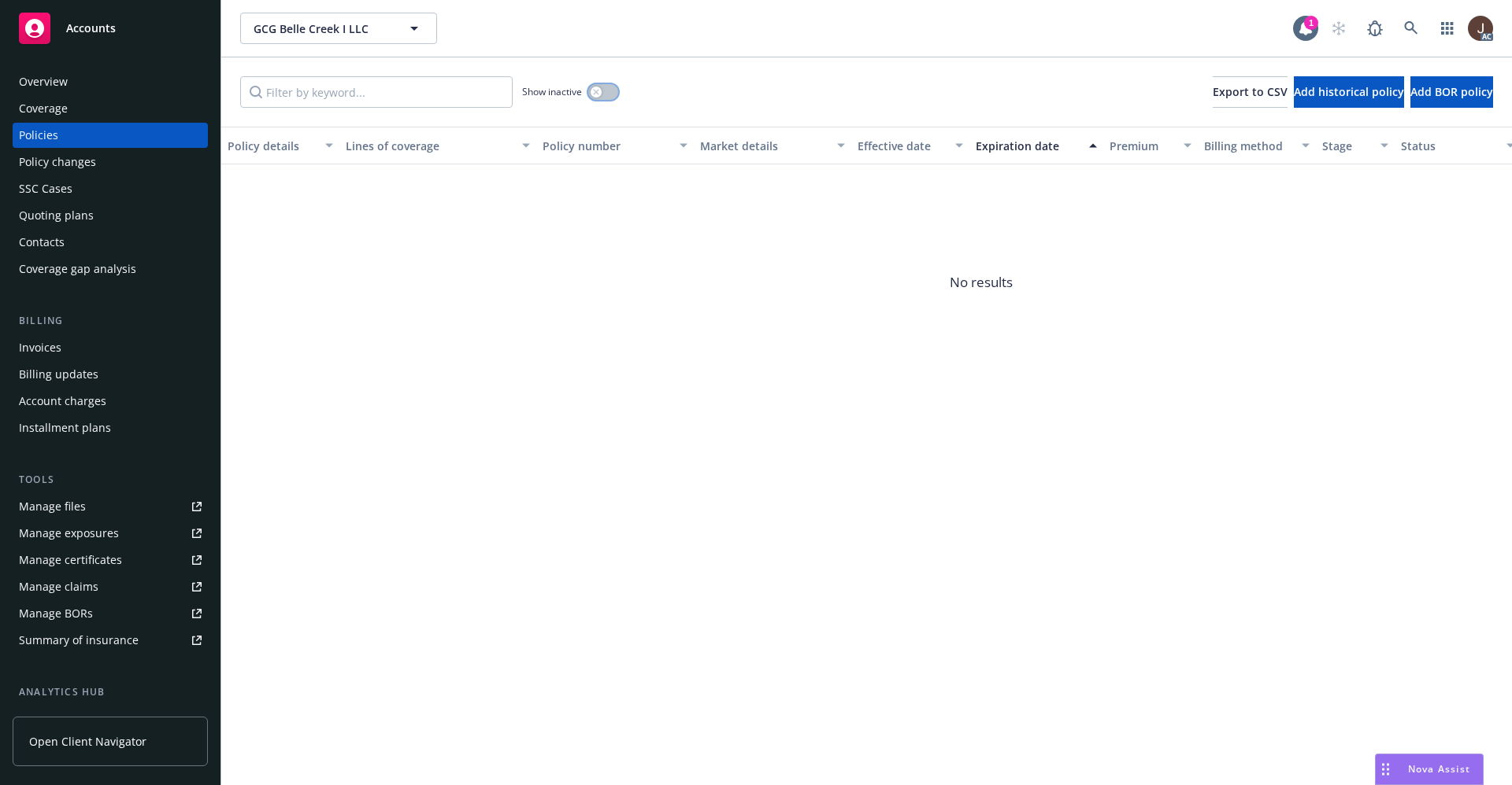
click at [605, 99] on button "button" at bounding box center [603, 92] width 30 height 16
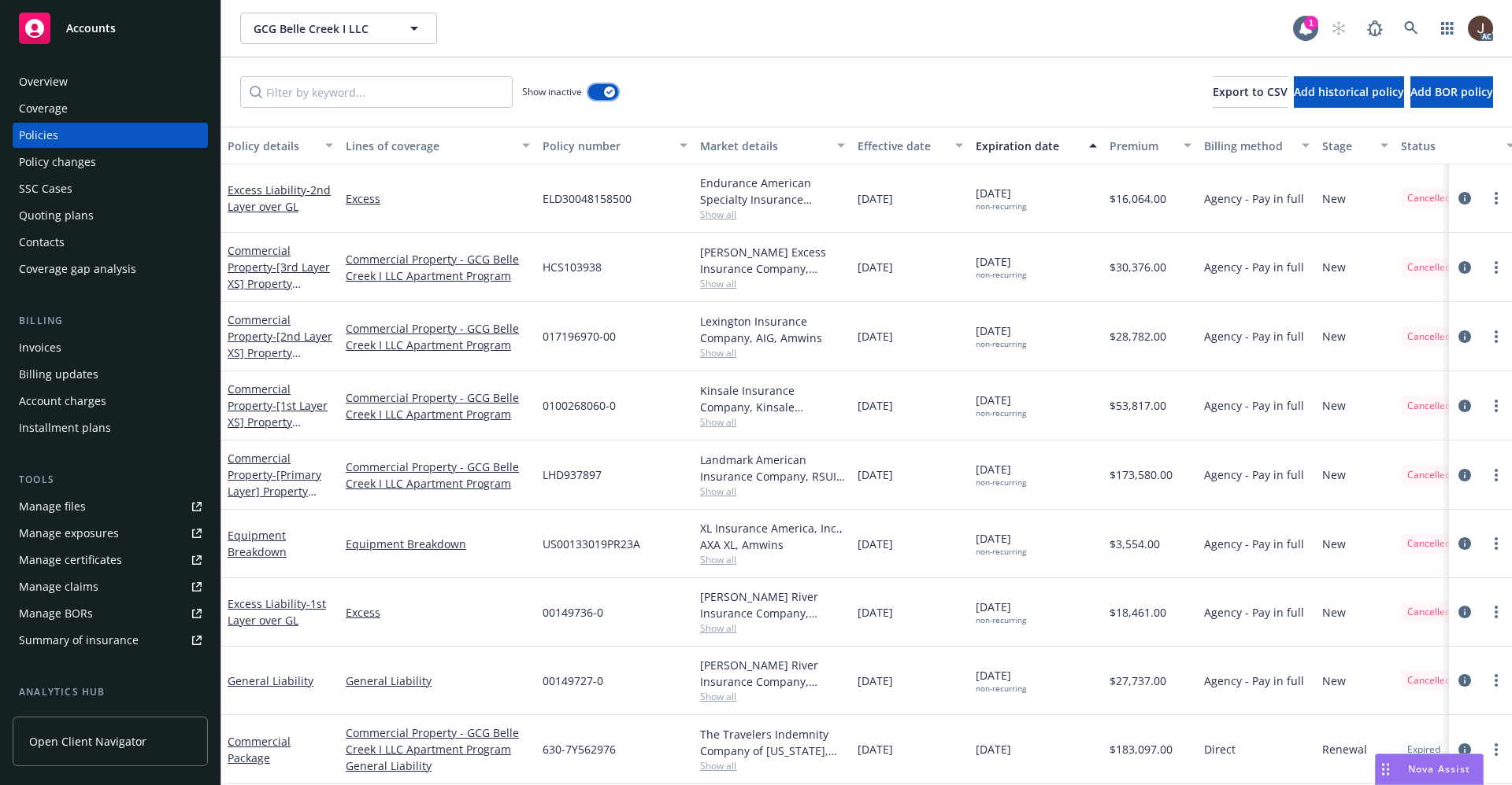
scroll to position [86, 0]
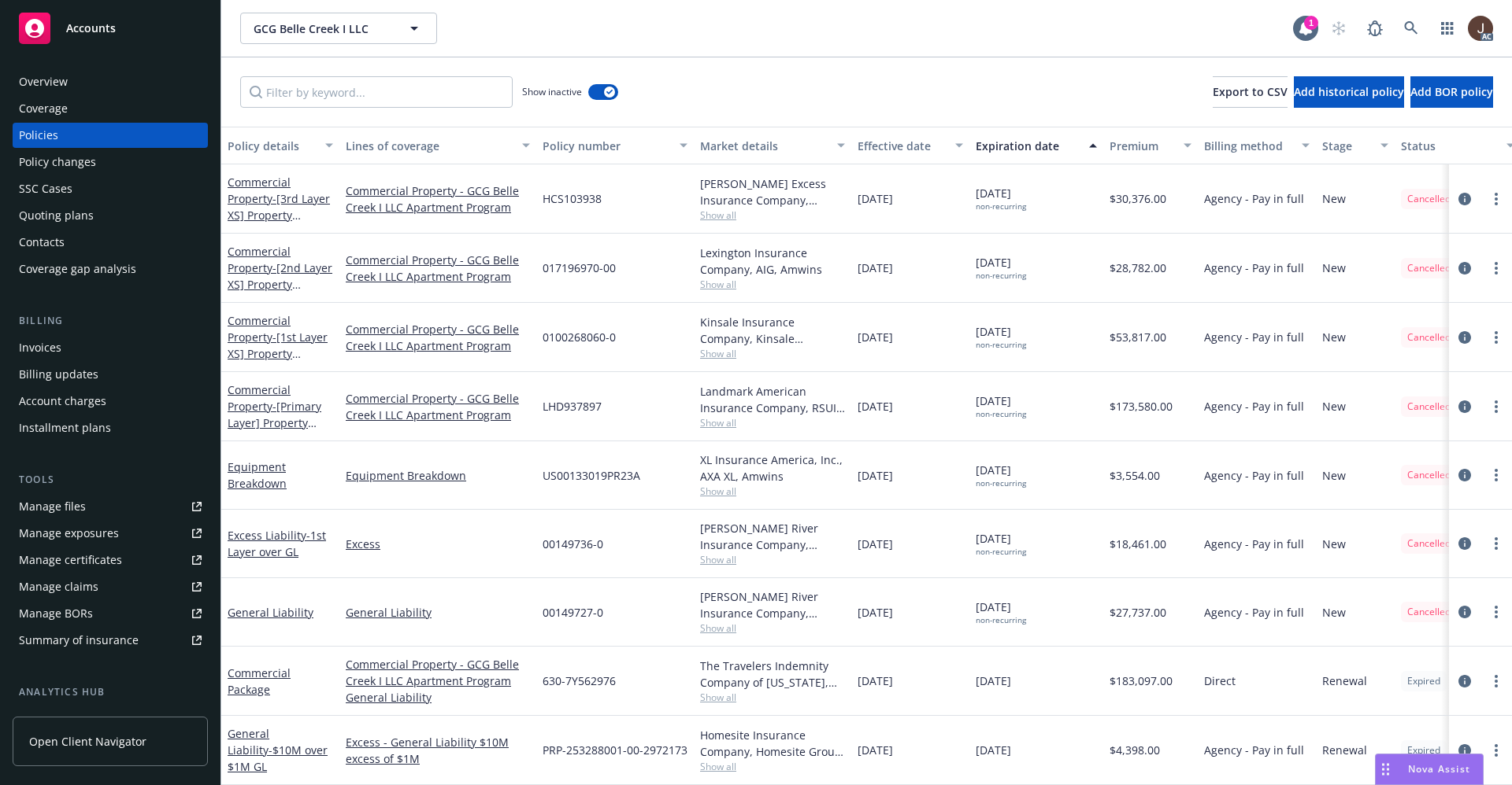
click at [45, 220] on div "Quoting plans" at bounding box center [57, 215] width 75 height 25
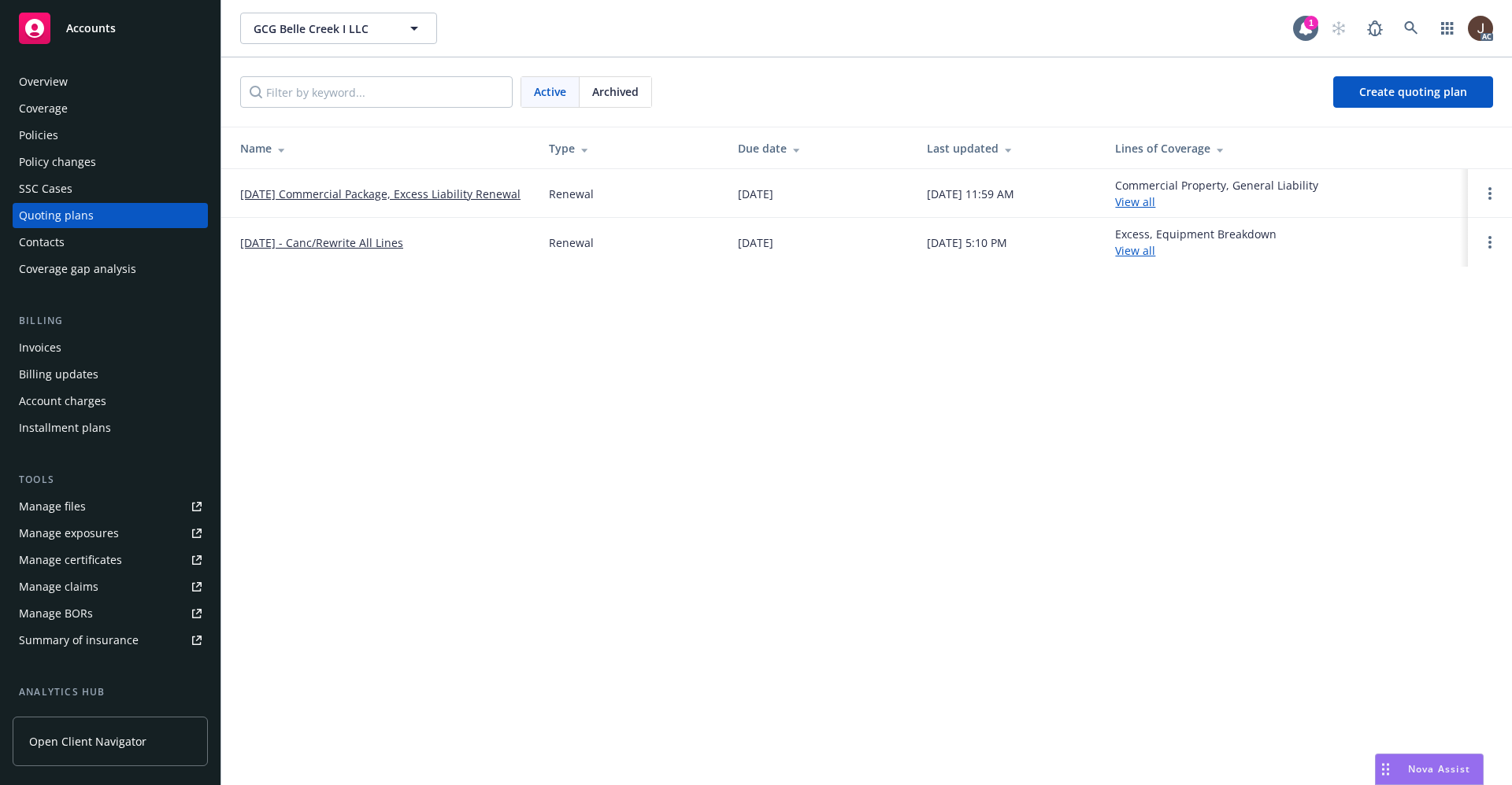
click at [488, 454] on div "GCG Belle Creek I LLC GCG Belle Creek I LLC 1 AC Active Archived Create quoting…" at bounding box center [867, 392] width 1291 height 785
click at [732, 345] on div "GCG Belle Creek I LLC GCG Belle Creek I LLC 1 AC Active Archived Create quoting…" at bounding box center [867, 392] width 1291 height 785
click at [55, 503] on div "Manage files" at bounding box center [52, 506] width 67 height 25
click at [40, 81] on div "Overview" at bounding box center [44, 81] width 49 height 25
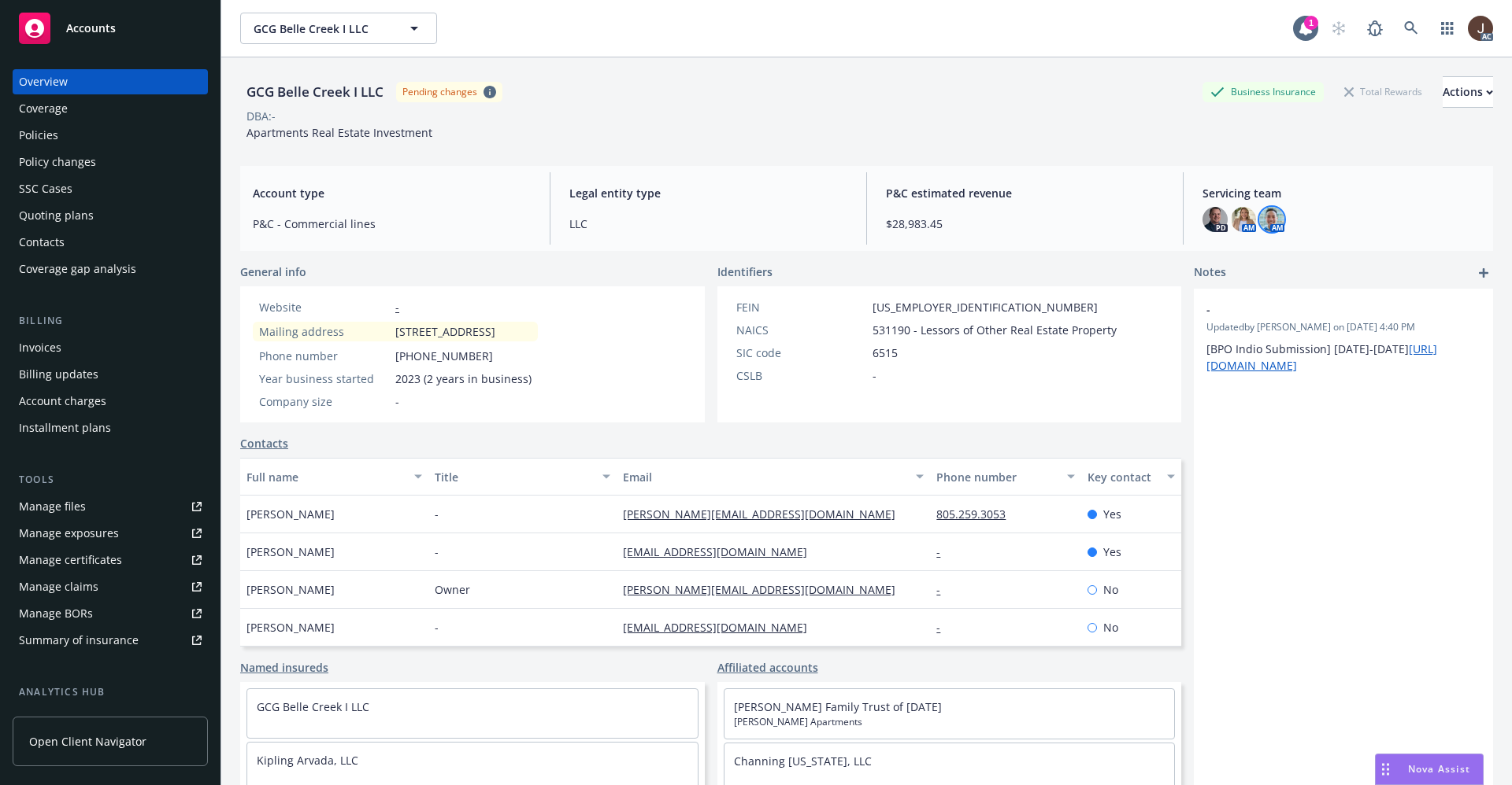
click at [1264, 218] on img at bounding box center [1272, 219] width 25 height 25
click at [972, 110] on div "DBA: -" at bounding box center [867, 115] width 1252 height 17
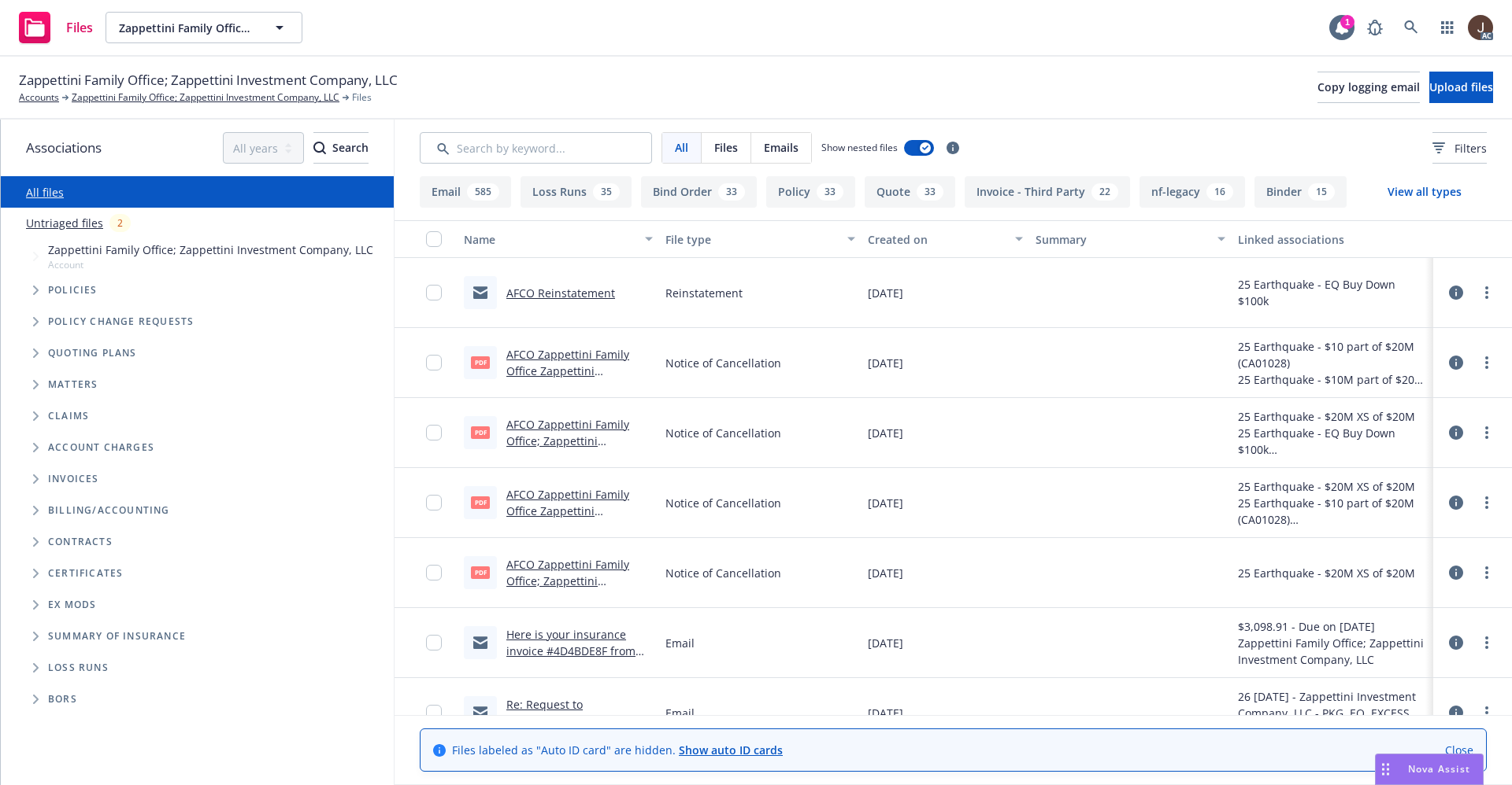
click at [64, 223] on link "Untriaged files" at bounding box center [65, 223] width 77 height 17
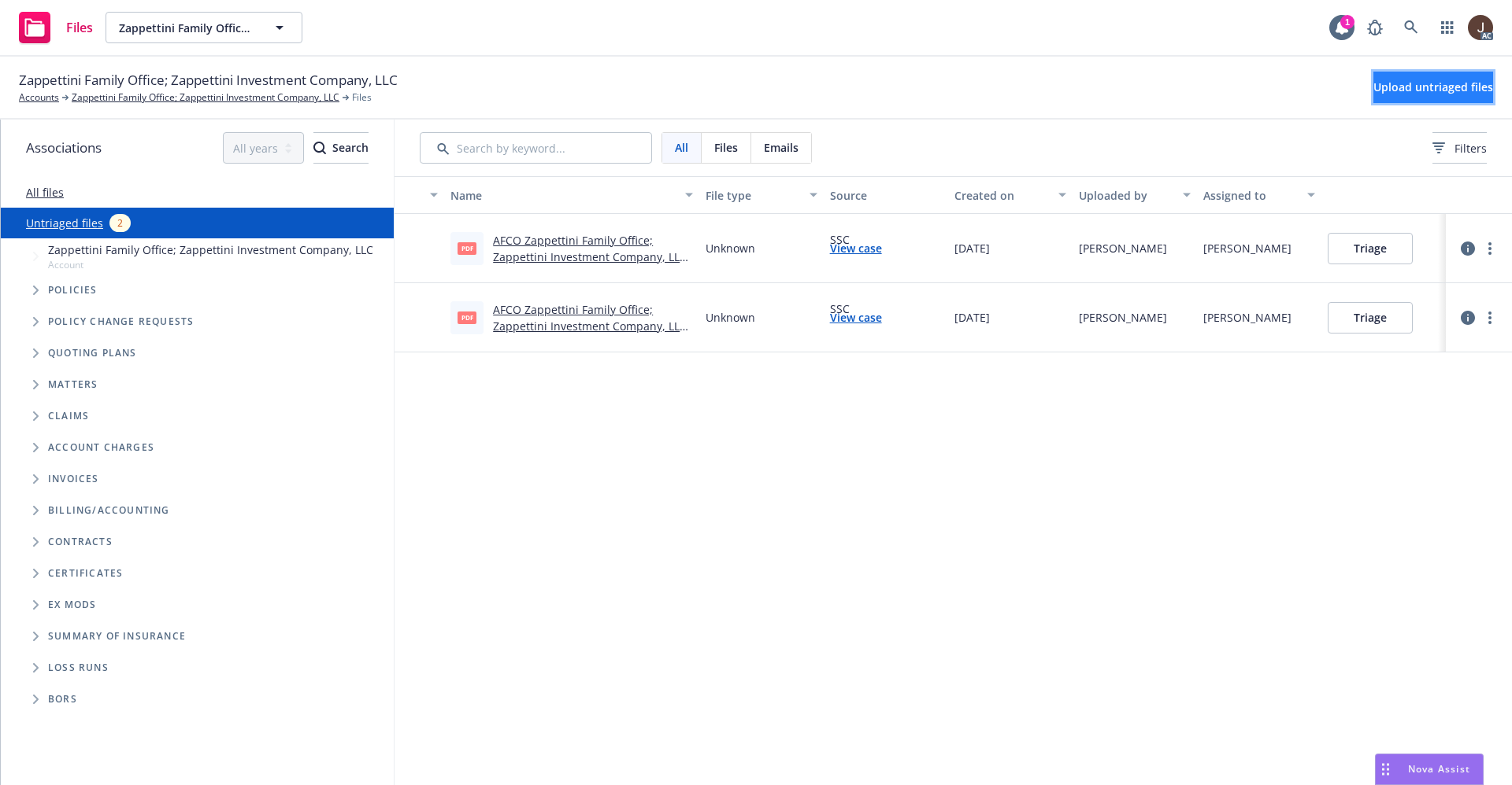
click at [1390, 89] on span "Upload untriaged files" at bounding box center [1432, 87] width 120 height 15
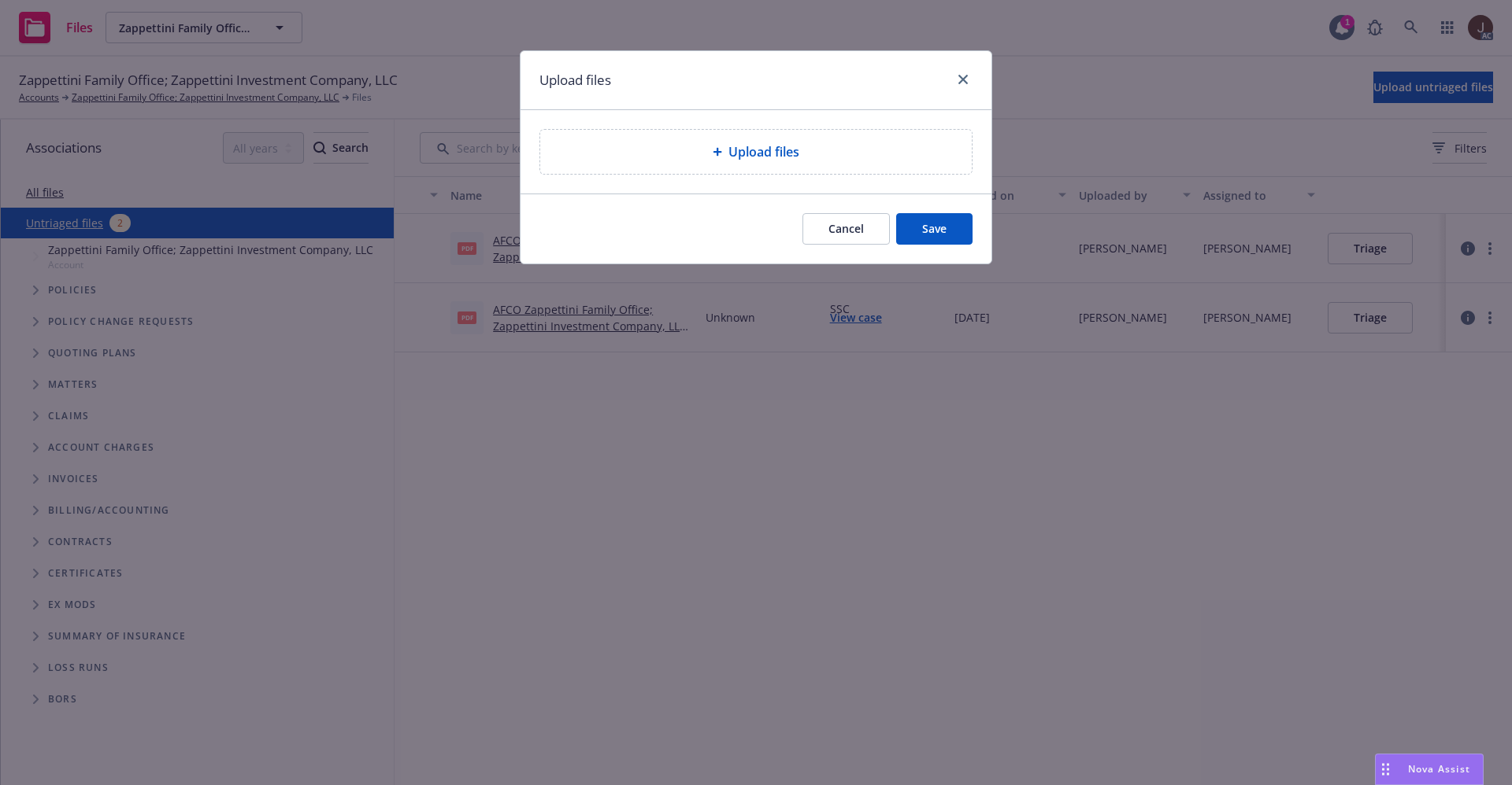
click at [770, 156] on span "Upload files" at bounding box center [763, 152] width 71 height 19
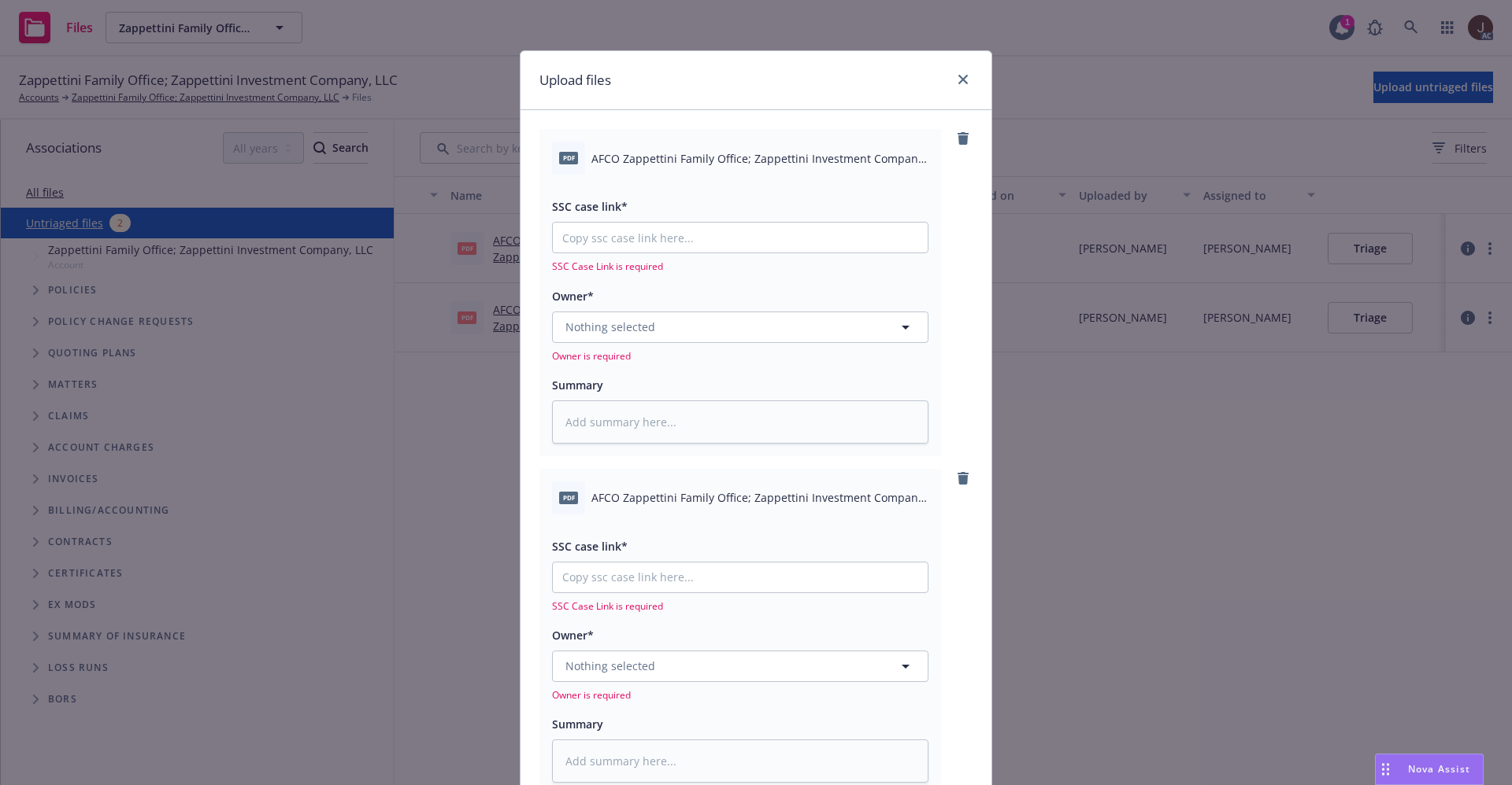
click at [703, 157] on span "AFCO Zappettini Family Office; Zappettini Investment Company, LLC 2025 Commerci…" at bounding box center [759, 158] width 337 height 17
copy div "AFCO Zappettini Family Office; Zappettini Investment Company, LLC 2025 Commerci…"
drag, startPoint x: 628, startPoint y: 432, endPoint x: 627, endPoint y: 422, distance: 10.0
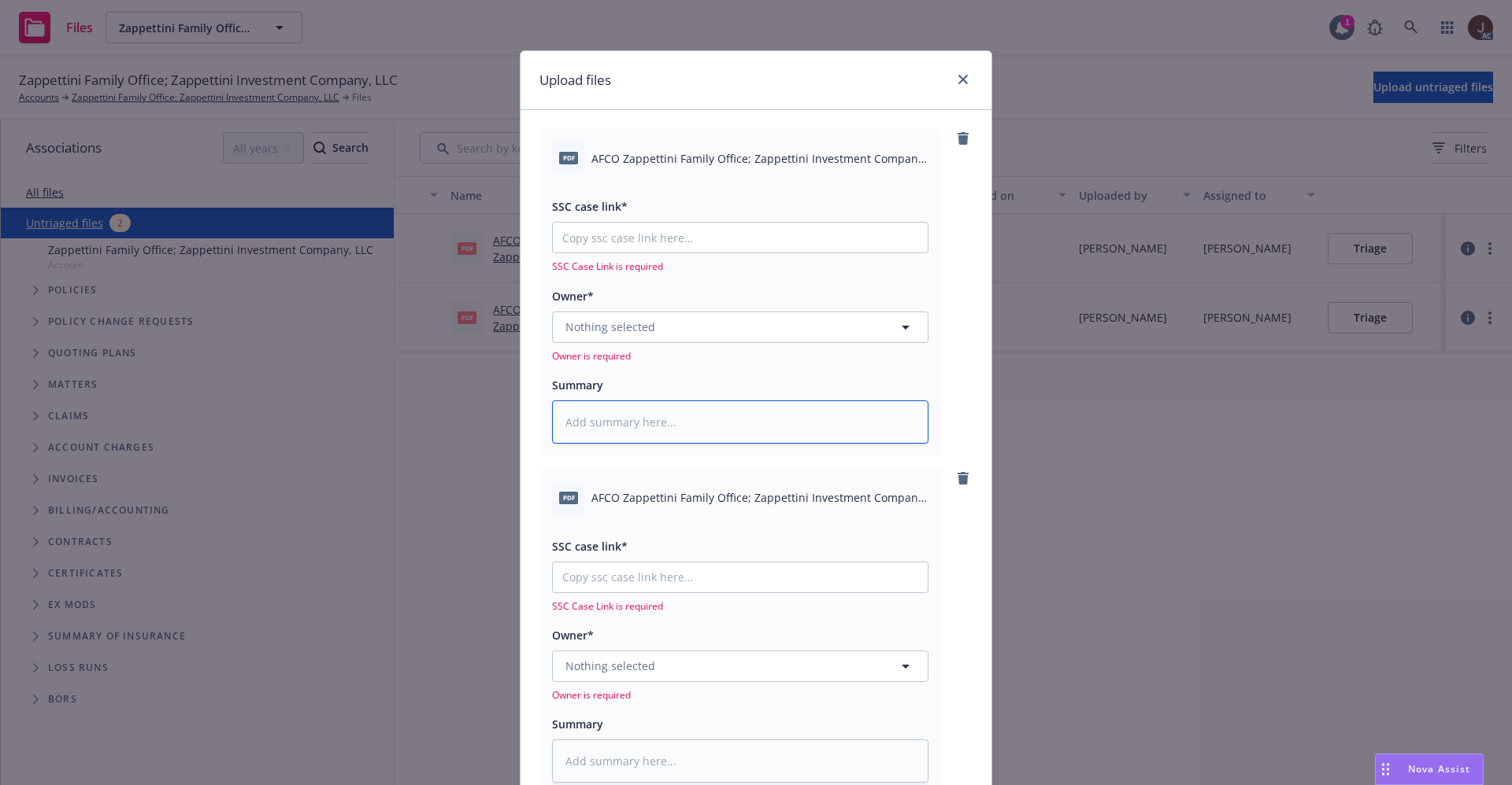
click at [627, 430] on textarea at bounding box center [740, 422] width 376 height 44
paste textarea "AFCO Zappettini Family Office; Zappettini Investment Company, LLC 2025 Commerci…"
type textarea "x"
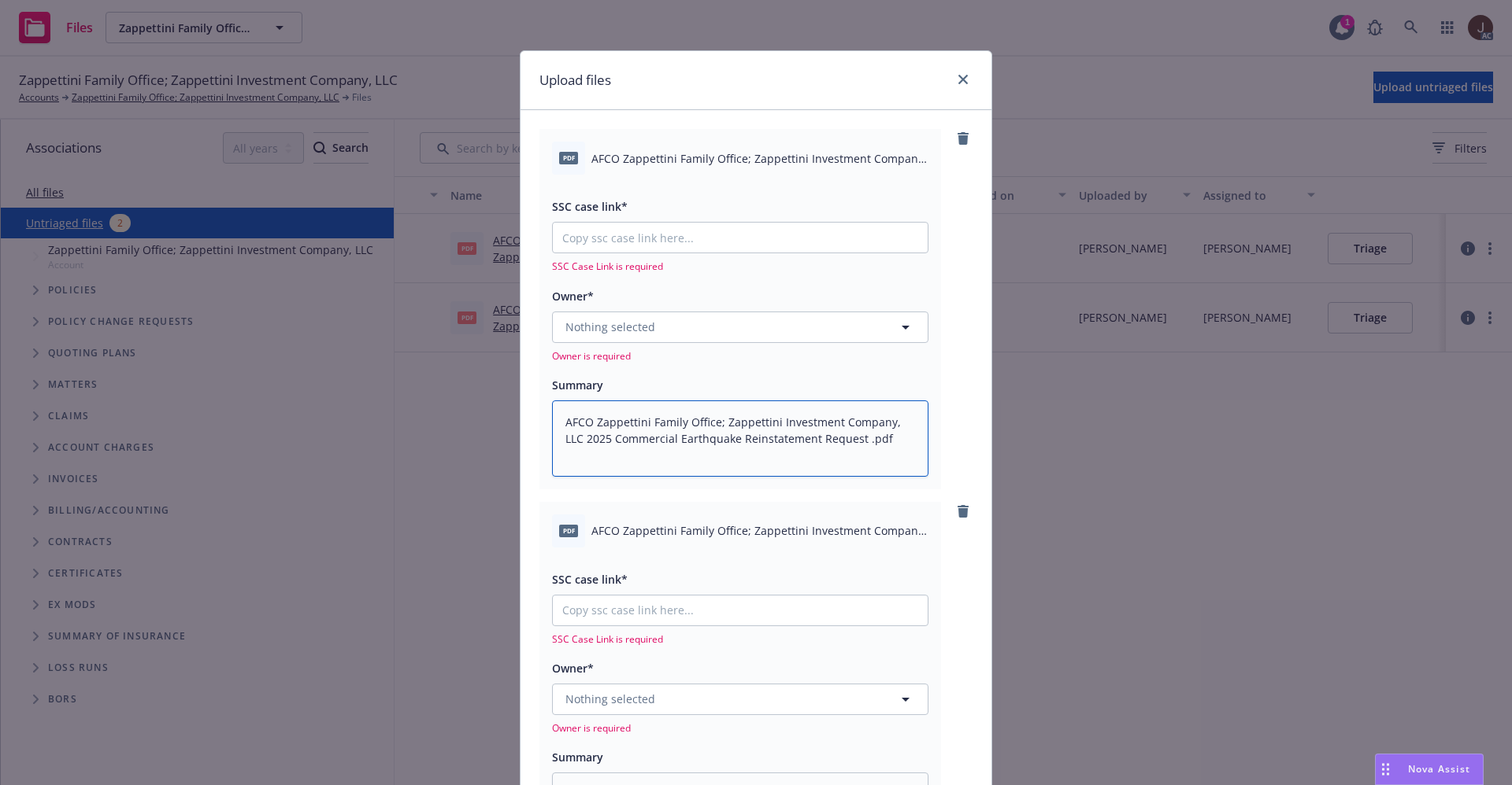
type textarea "AFCO Zappettini Family Office; Zappettini Investment Company, LLC 2025 Commerci…"
click at [680, 517] on div "pdf AFCO Zappettini Family Office; Zappettini Investment Company, LLC 2025 Comm…" at bounding box center [740, 531] width 376 height 33
click at [681, 517] on div "pdf AFCO Zappettini Family Office; Zappettini Investment Company, LLC 2025 Comm…" at bounding box center [740, 531] width 376 height 33
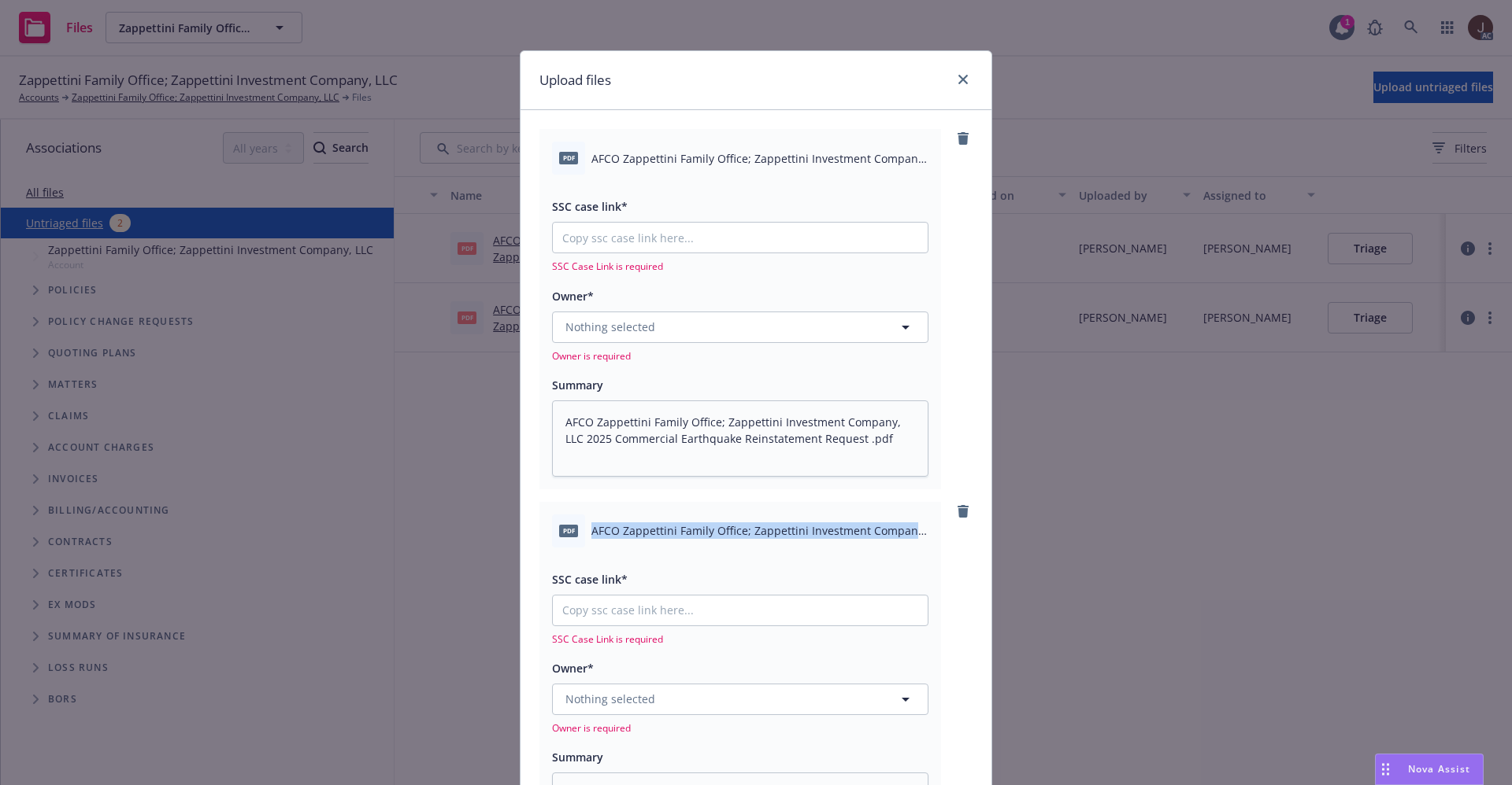
click at [681, 515] on div "pdf AFCO Zappettini Family Office; Zappettini Investment Company, LLC 2025 Comm…" at bounding box center [740, 531] width 376 height 33
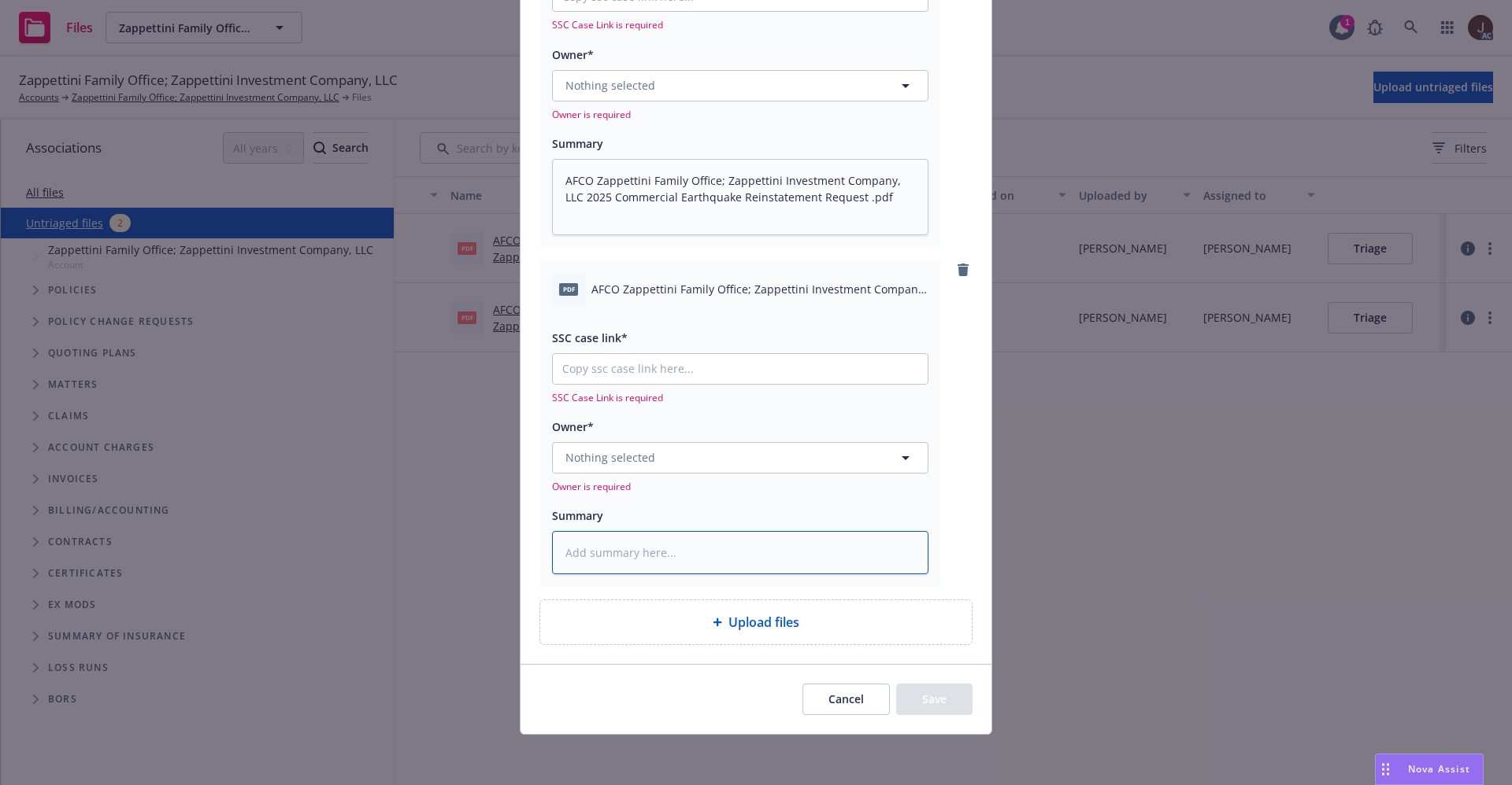
click at [615, 548] on textarea at bounding box center [740, 553] width 376 height 44
paste textarea "AFCO Zappettini Family Office; Zappettini Investment Company, LLC 2025 Commerci…"
type textarea "x"
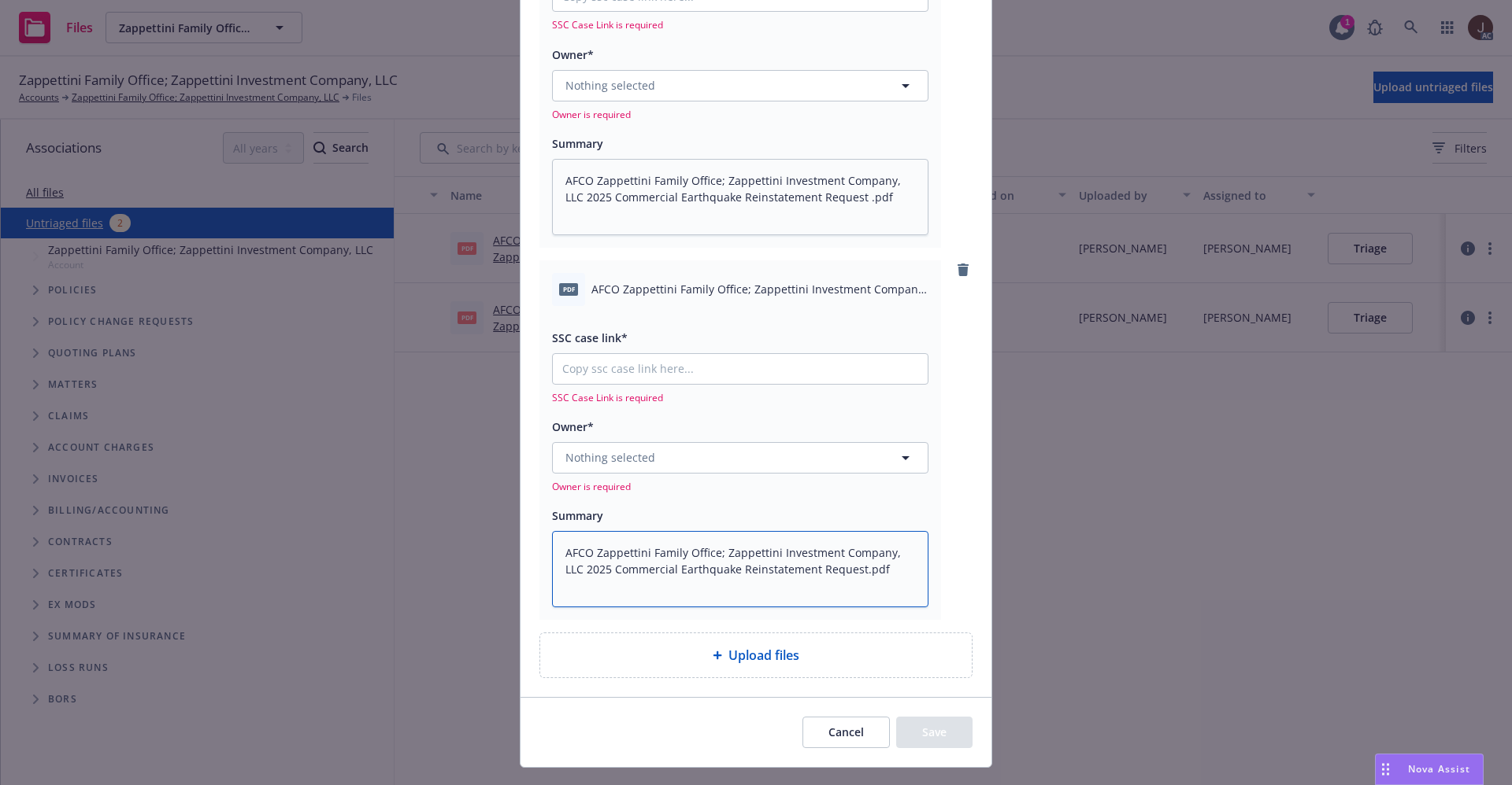
type textarea "AFCO Zappettini Family Office; Zappettini Investment Company, LLC 2025 Commerci…"
click at [644, 465] on button "Nothing selected" at bounding box center [740, 458] width 376 height 31
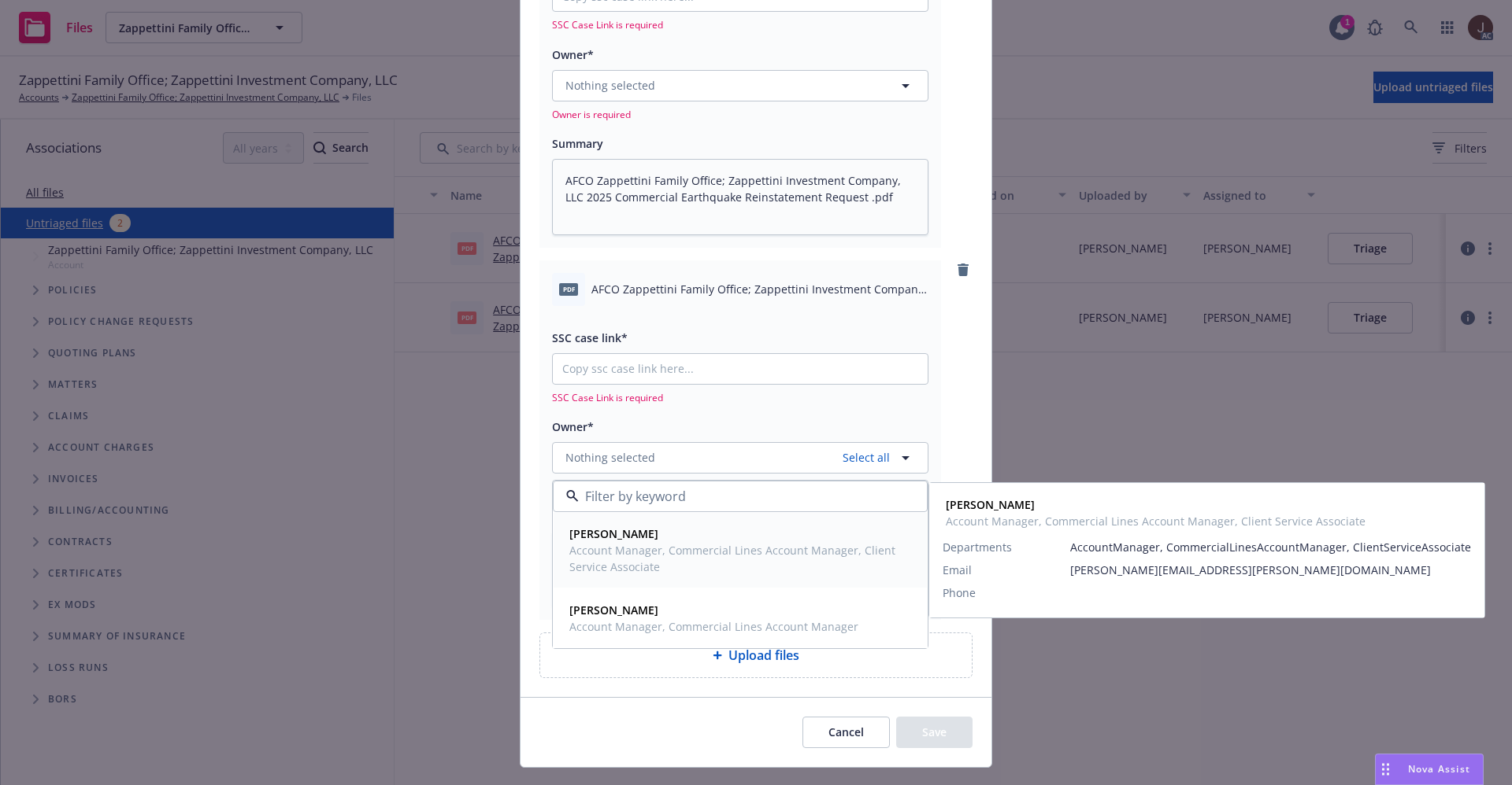
click at [617, 531] on strong "Mayra Santiago" at bounding box center [614, 533] width 89 height 15
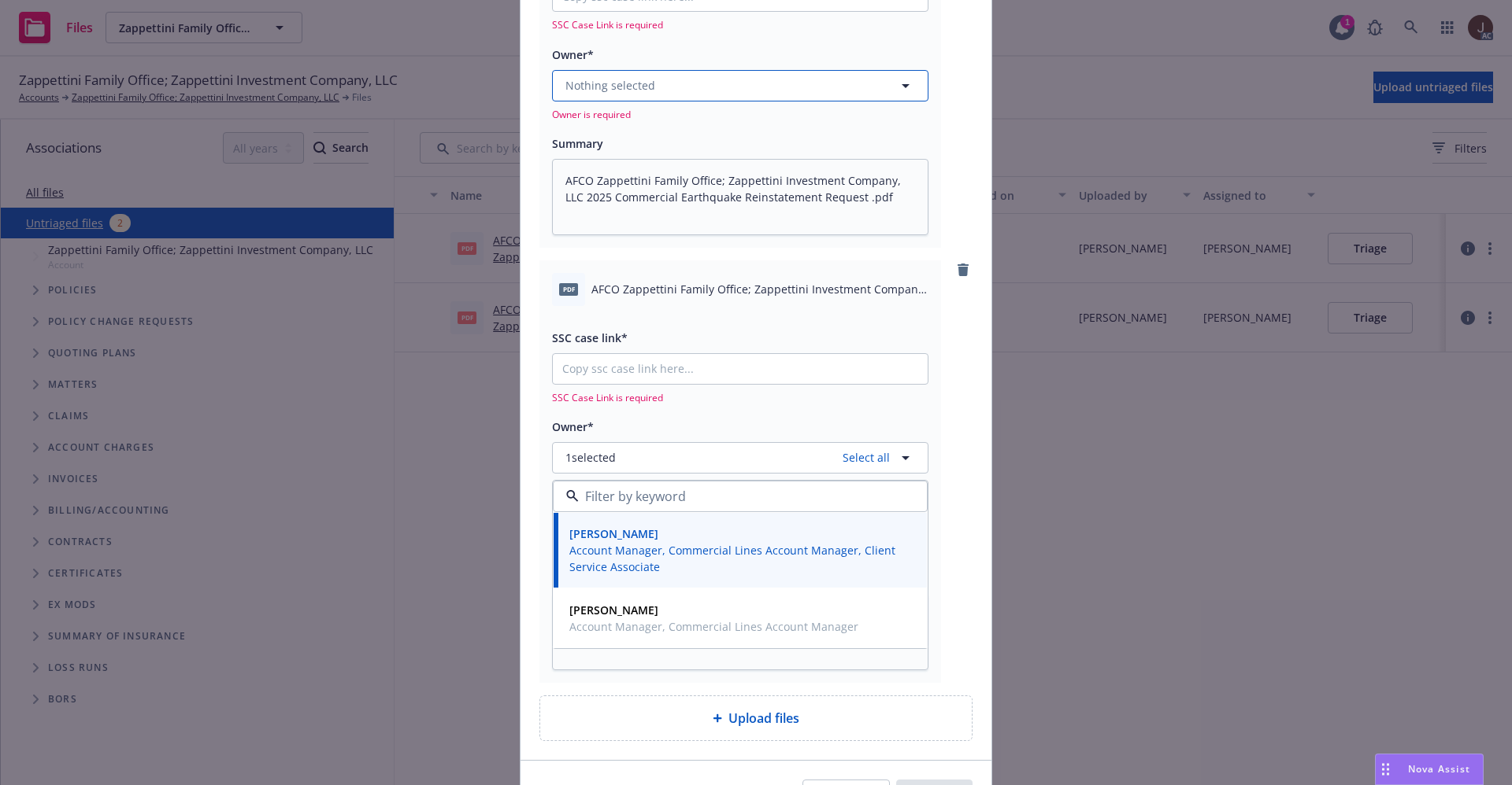
click at [620, 97] on button "Nothing selected" at bounding box center [740, 86] width 376 height 31
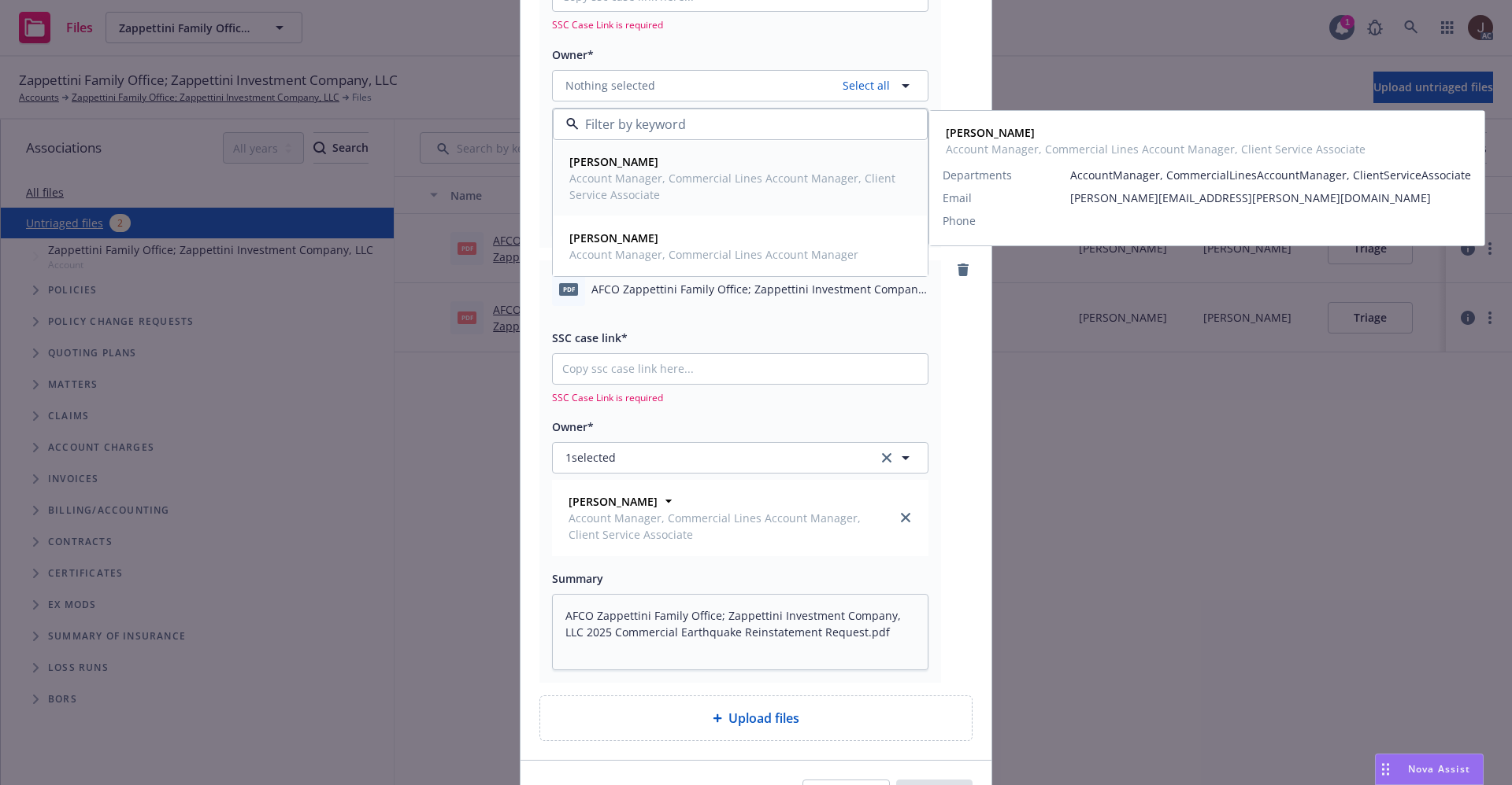
click at [612, 170] on span "Account Manager, Commercial Lines Account Manager, Client Service Associate" at bounding box center [738, 186] width 338 height 33
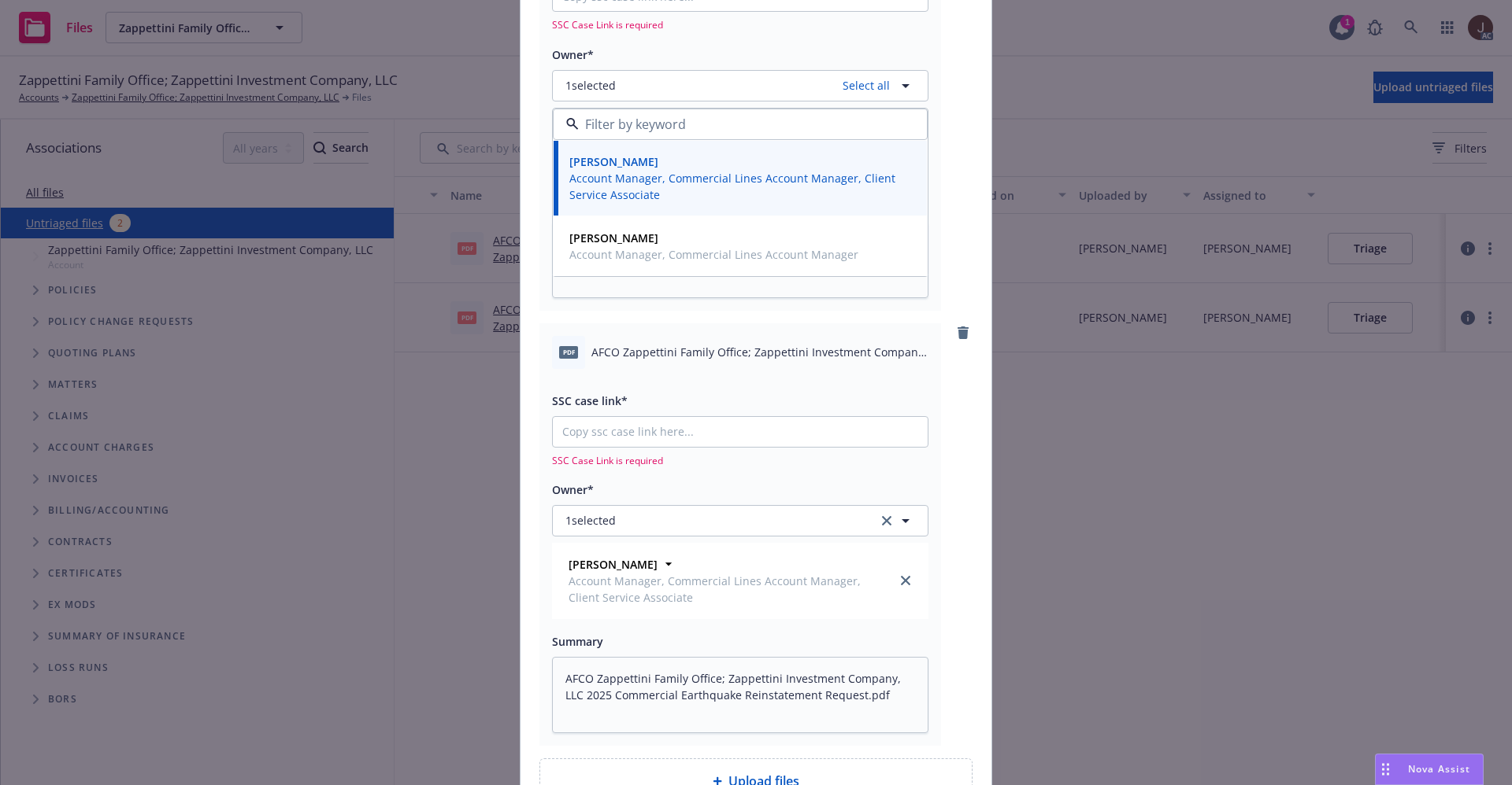
click at [940, 59] on div "pdf AFCO Zappettini Family Office; Zappettini Investment Company, LLC 2025 Comm…" at bounding box center [756, 98] width 433 height 422
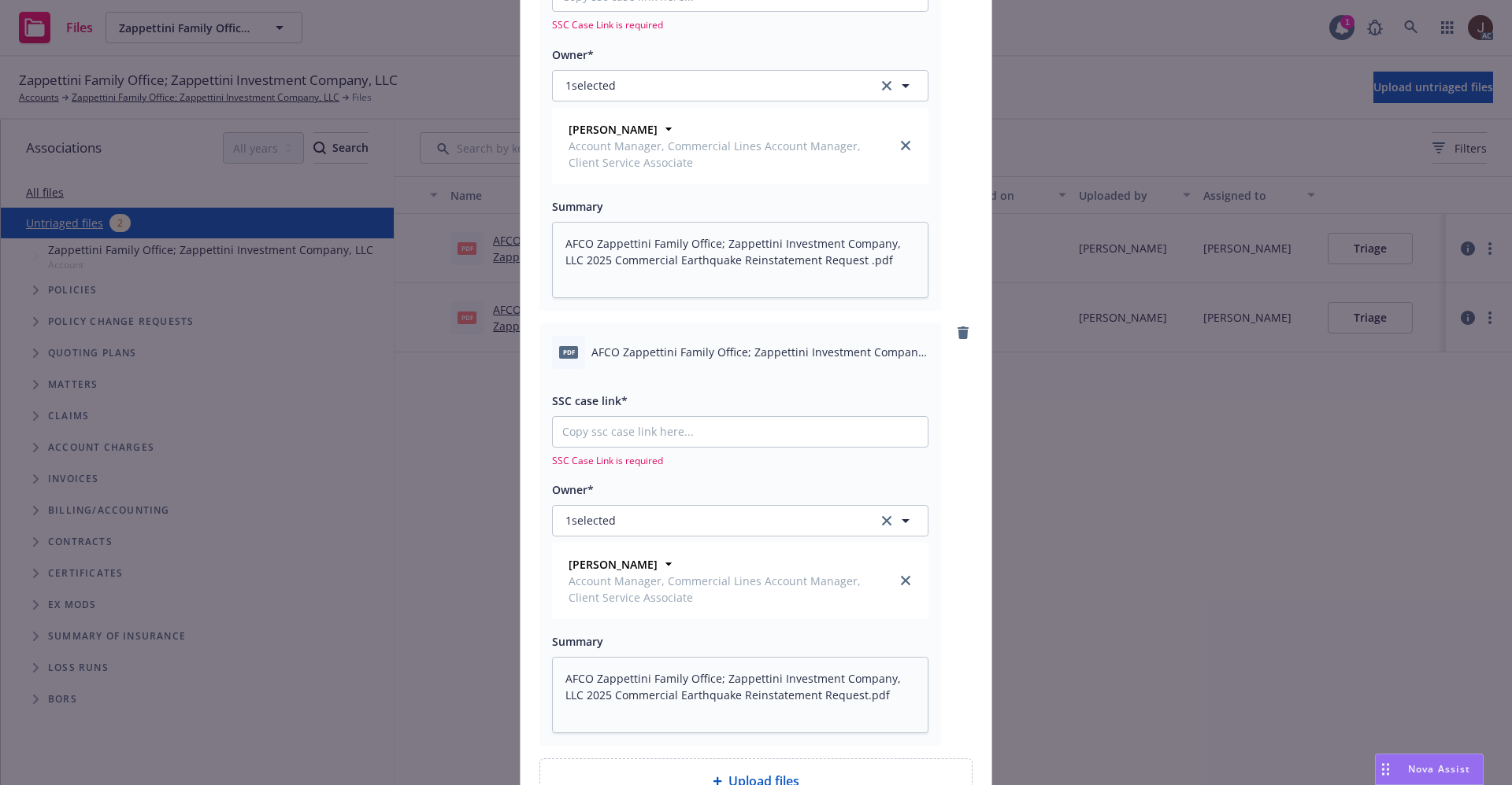
scroll to position [5, 0]
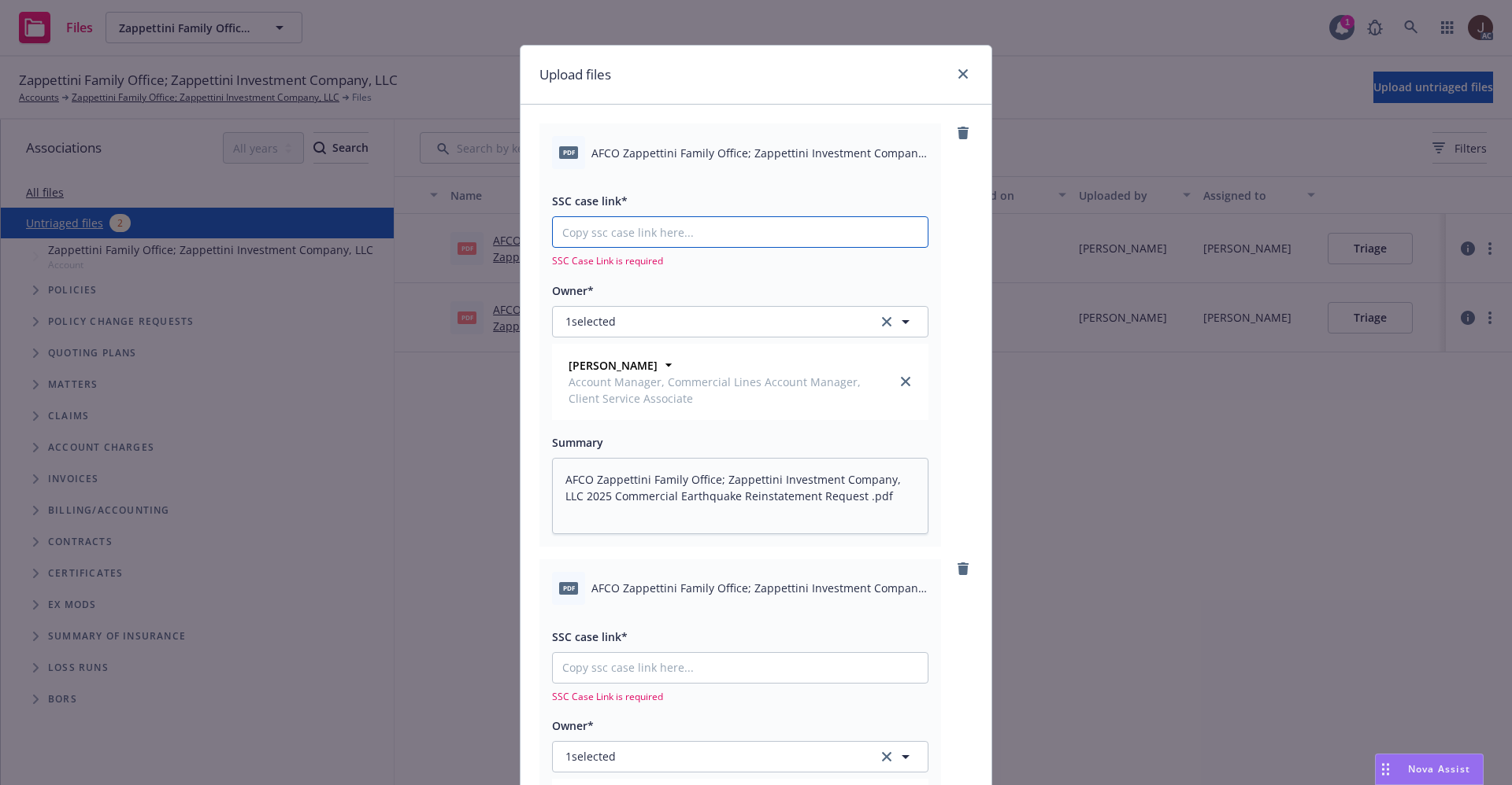
click at [626, 240] on input "SSC case link*" at bounding box center [740, 232] width 375 height 30
paste input "https://newfront-ssc.lightning.force.com/lightning/r/Case/500Vz00000Qg1ryIAB/vi…"
type textarea "x"
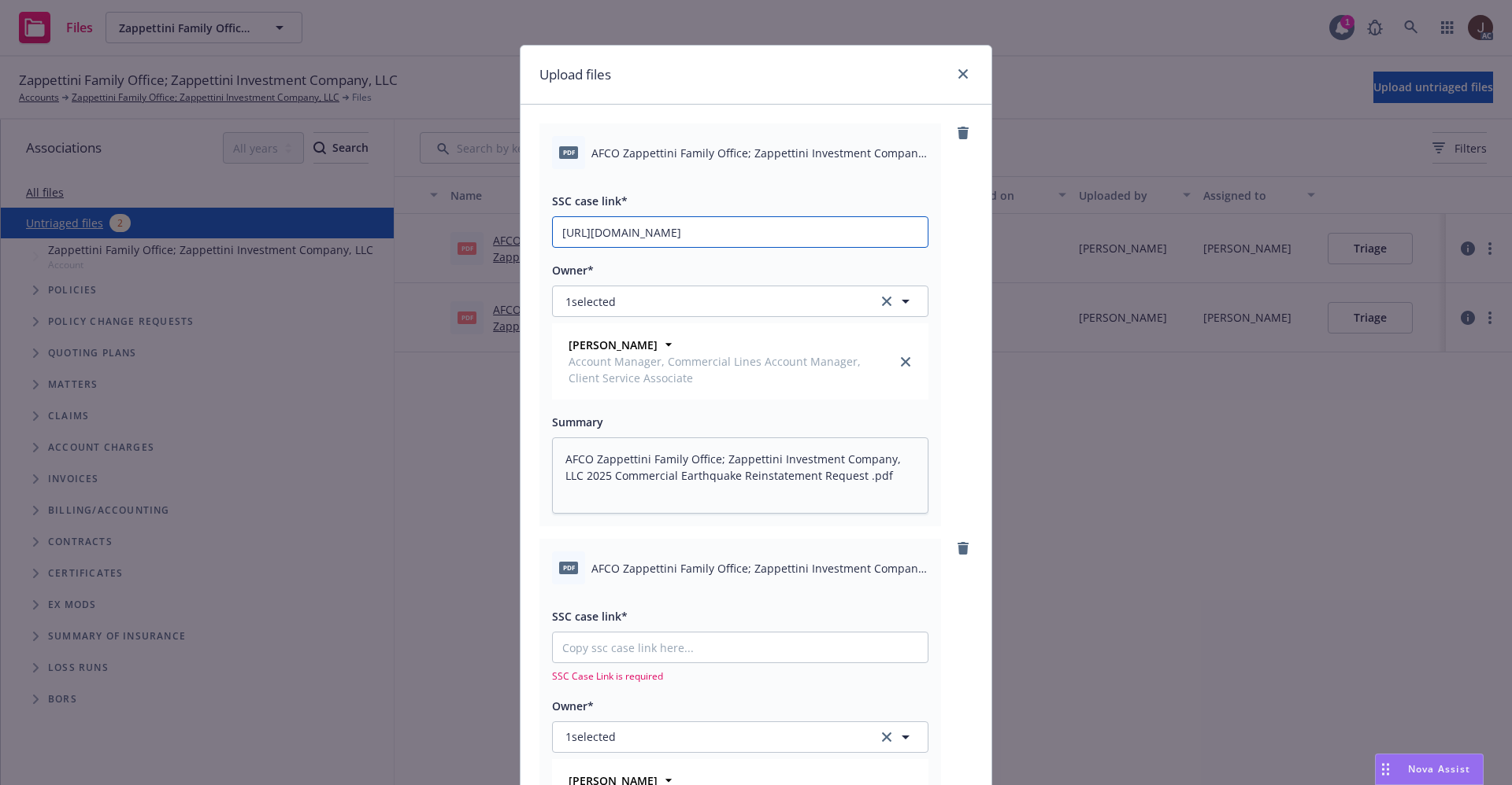
scroll to position [0, 217]
type input "https://newfront-ssc.lightning.force.com/lightning/r/Case/500Vz00000Qg1ryIAB/vi…"
click at [948, 264] on div "pdf AFCO Zappettini Family Office; Zappettini Investment Company, LLC 2025 Comm…" at bounding box center [756, 324] width 433 height 403
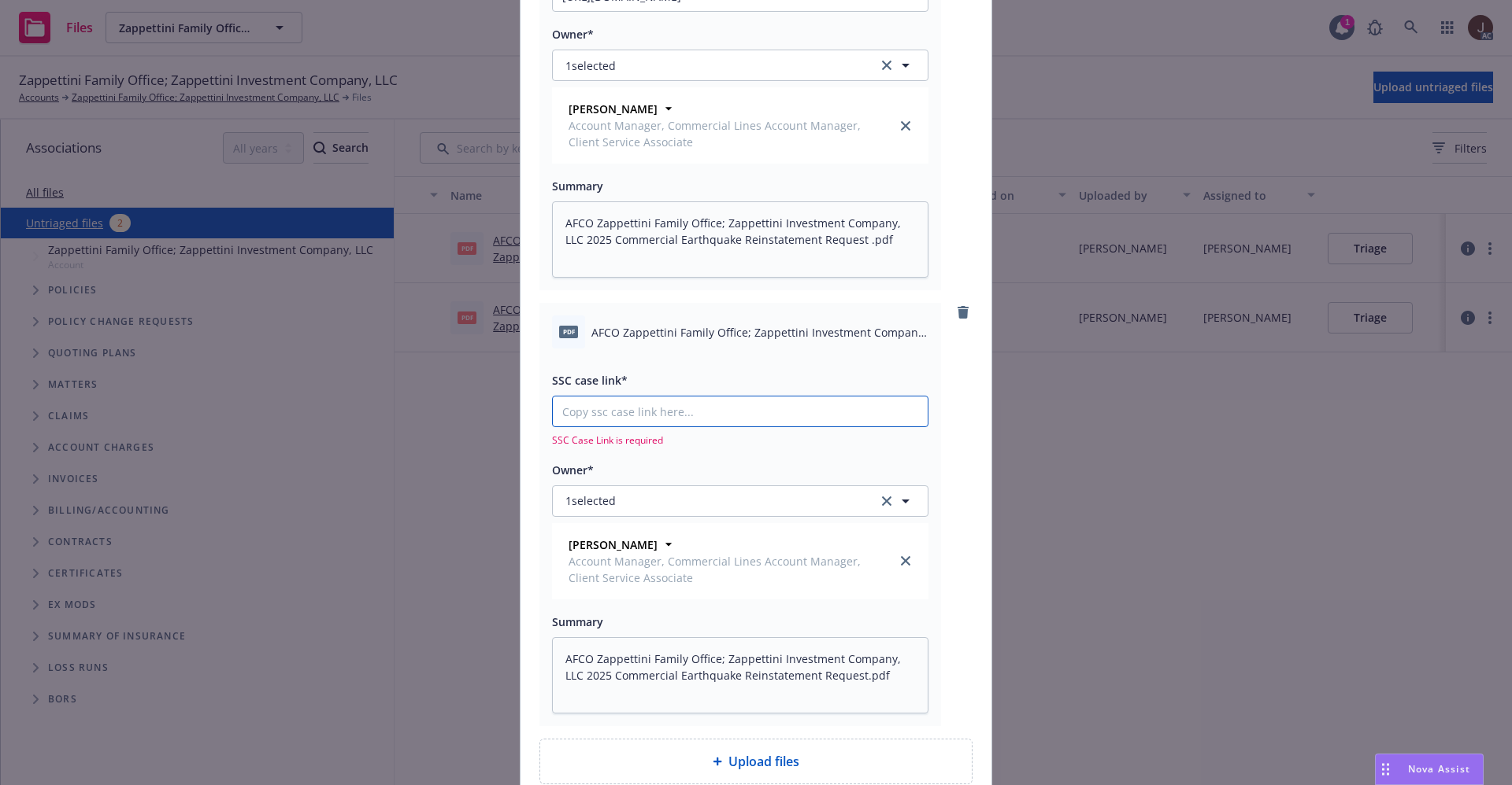
paste input "https://newfront-ssc.lightning.force.com/lightning/r/Case/500Vz00000Qg3deIAB/vi…"
type textarea "x"
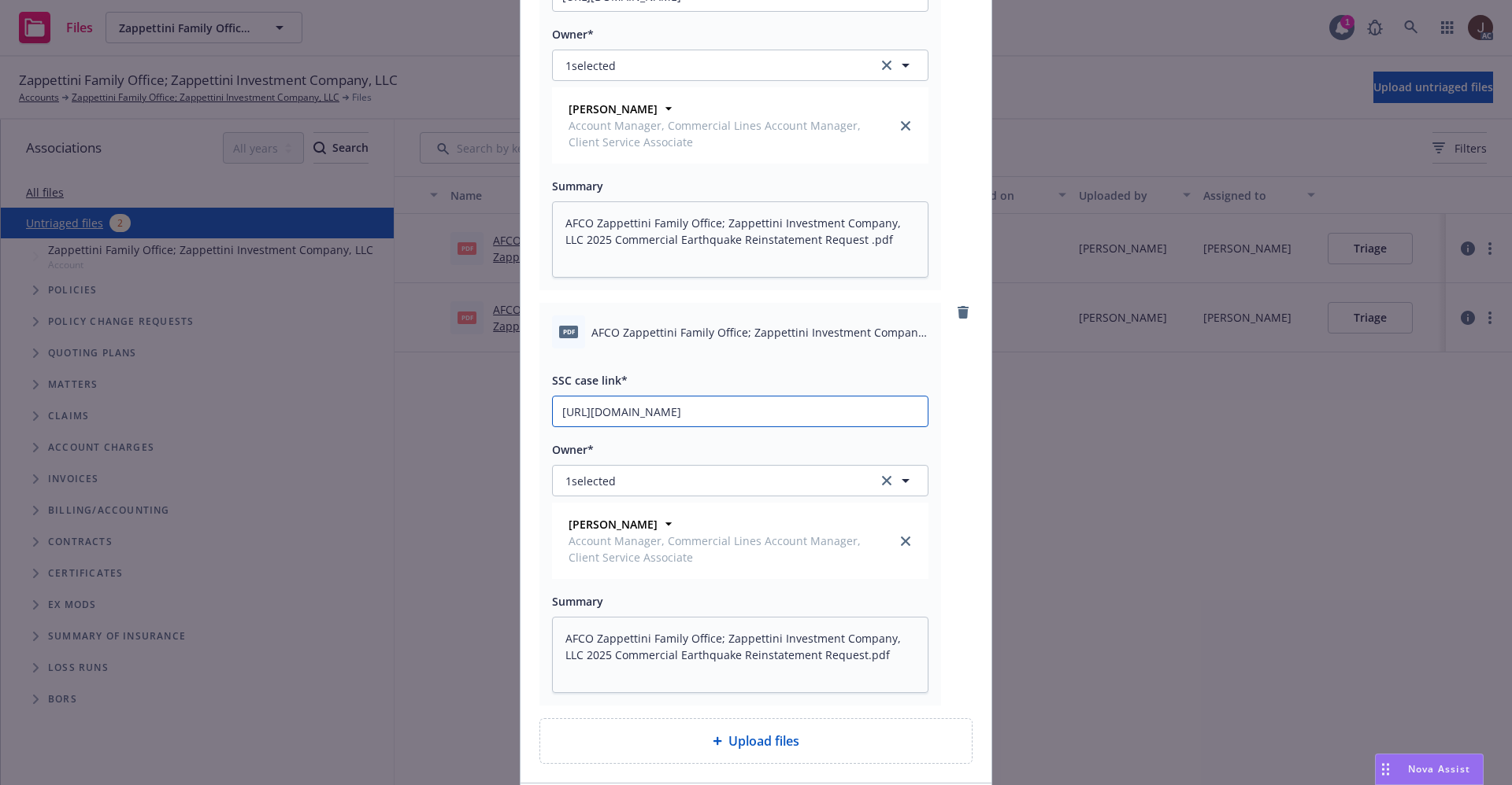
type input "https://newfront-ssc.lightning.force.com/lightning/r/Case/500Vz00000Qg3deIAB/vi…"
click at [953, 443] on div "pdf AFCO Zappettini Family Office; Zappettini Investment Company, LLC 2025 Comm…" at bounding box center [756, 504] width 433 height 403
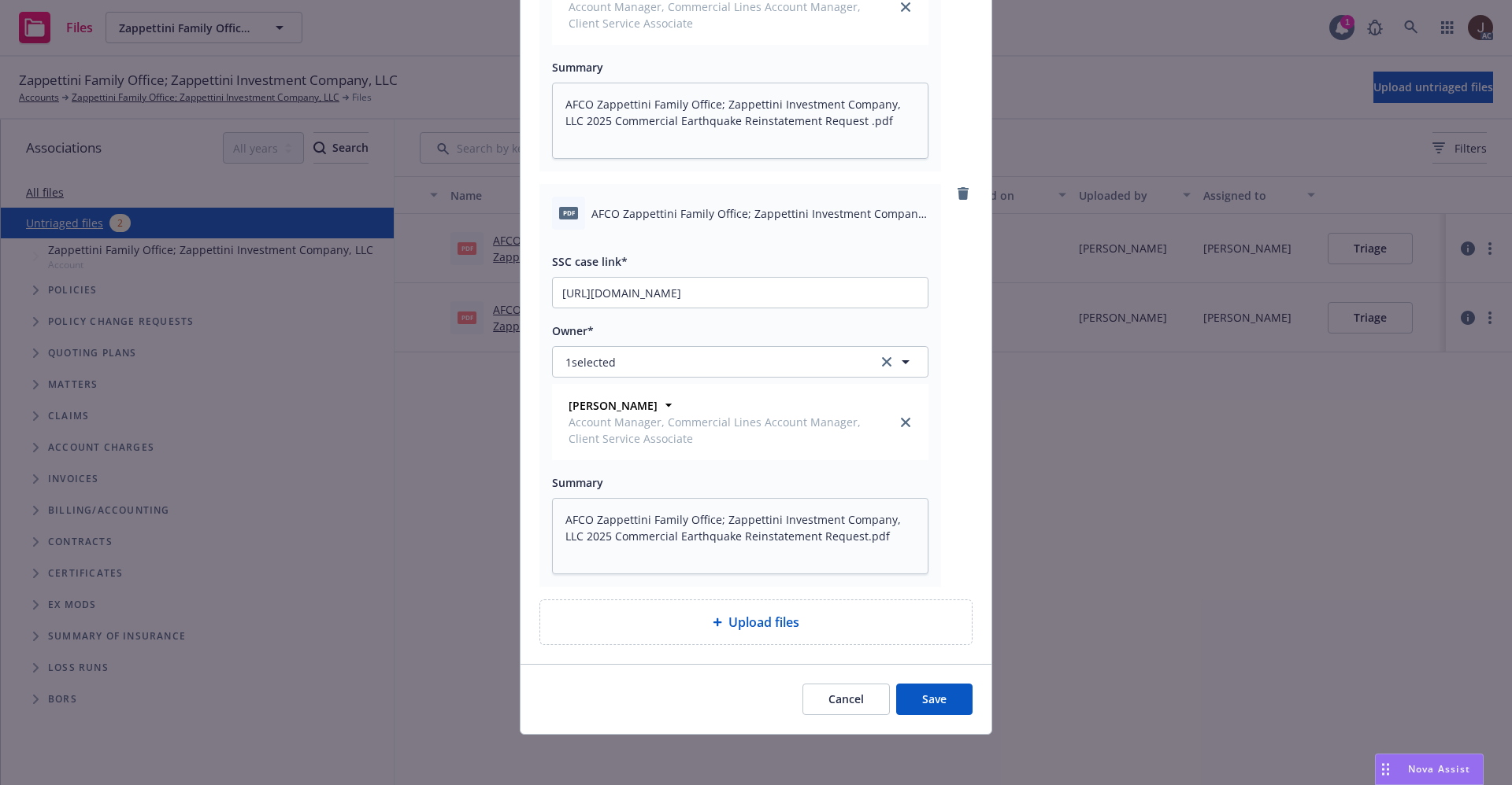
click at [931, 690] on button "Save" at bounding box center [933, 699] width 76 height 31
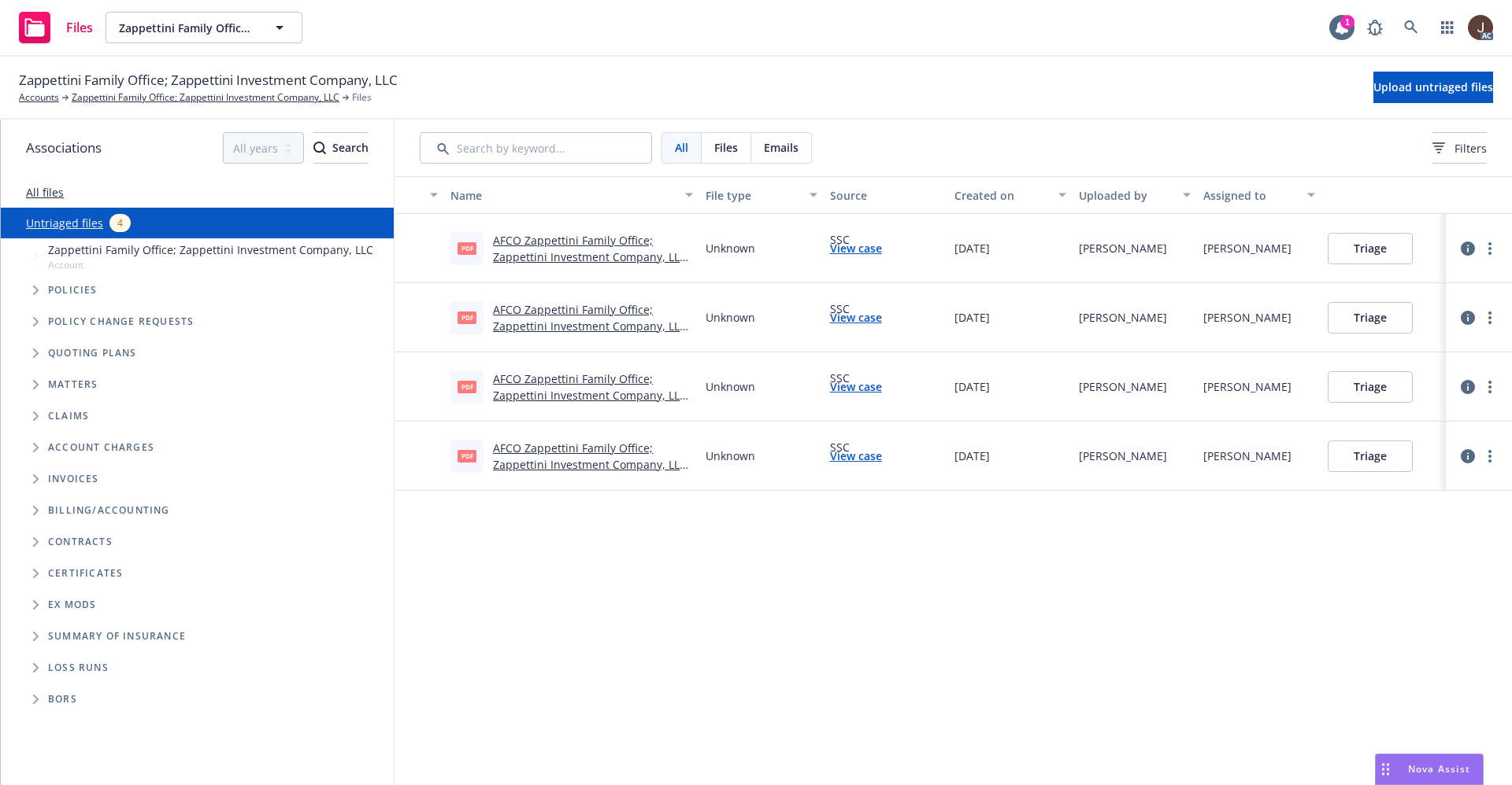
click at [50, 193] on link "All files" at bounding box center [45, 192] width 38 height 15
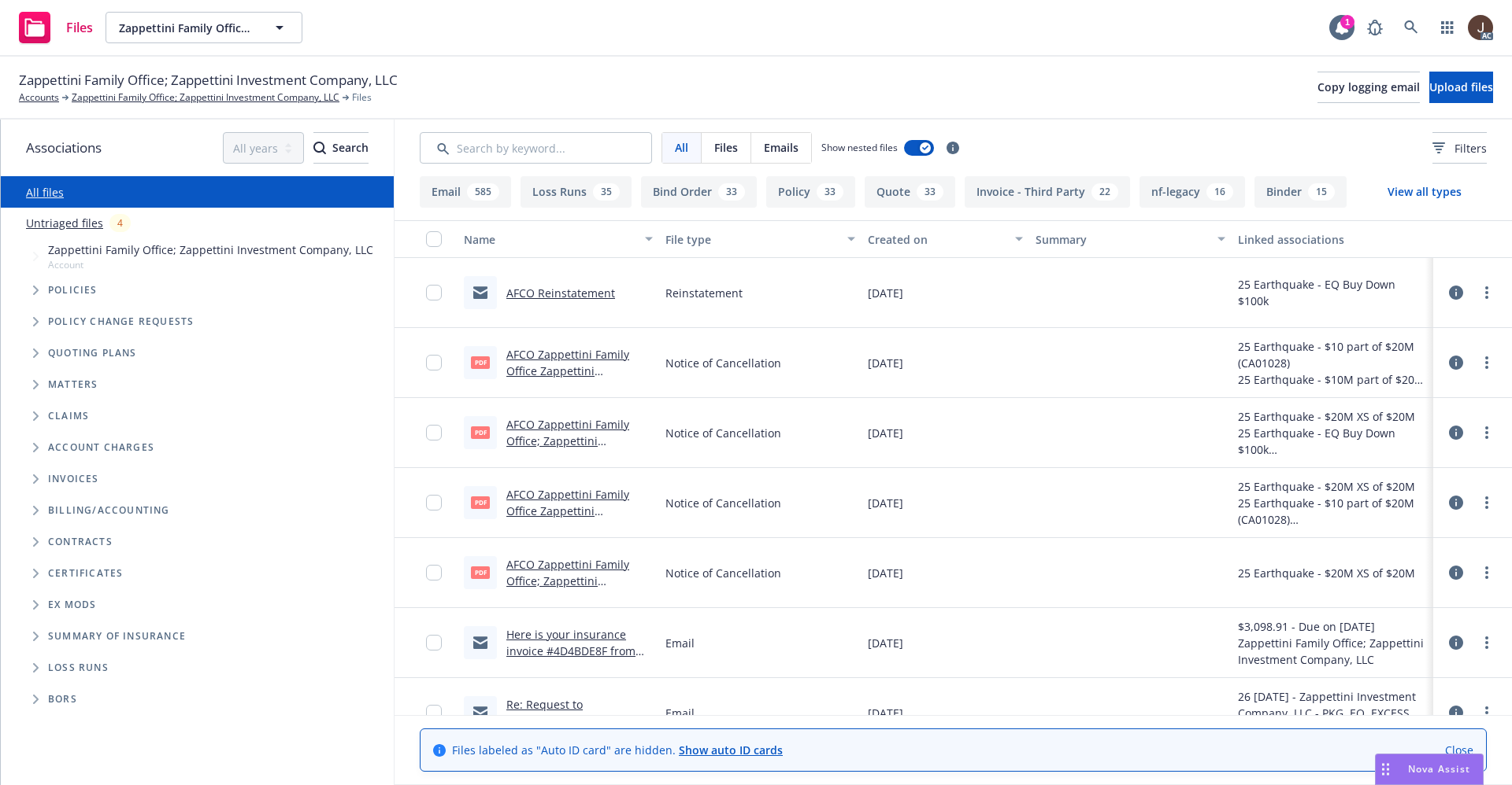
click at [582, 567] on link "AFCO Zappettini Family Office; Zappettini Investment Company, LLC 2025 Earthqua…" at bounding box center [577, 597] width 142 height 81
click at [55, 221] on link "Untriaged files" at bounding box center [65, 223] width 77 height 17
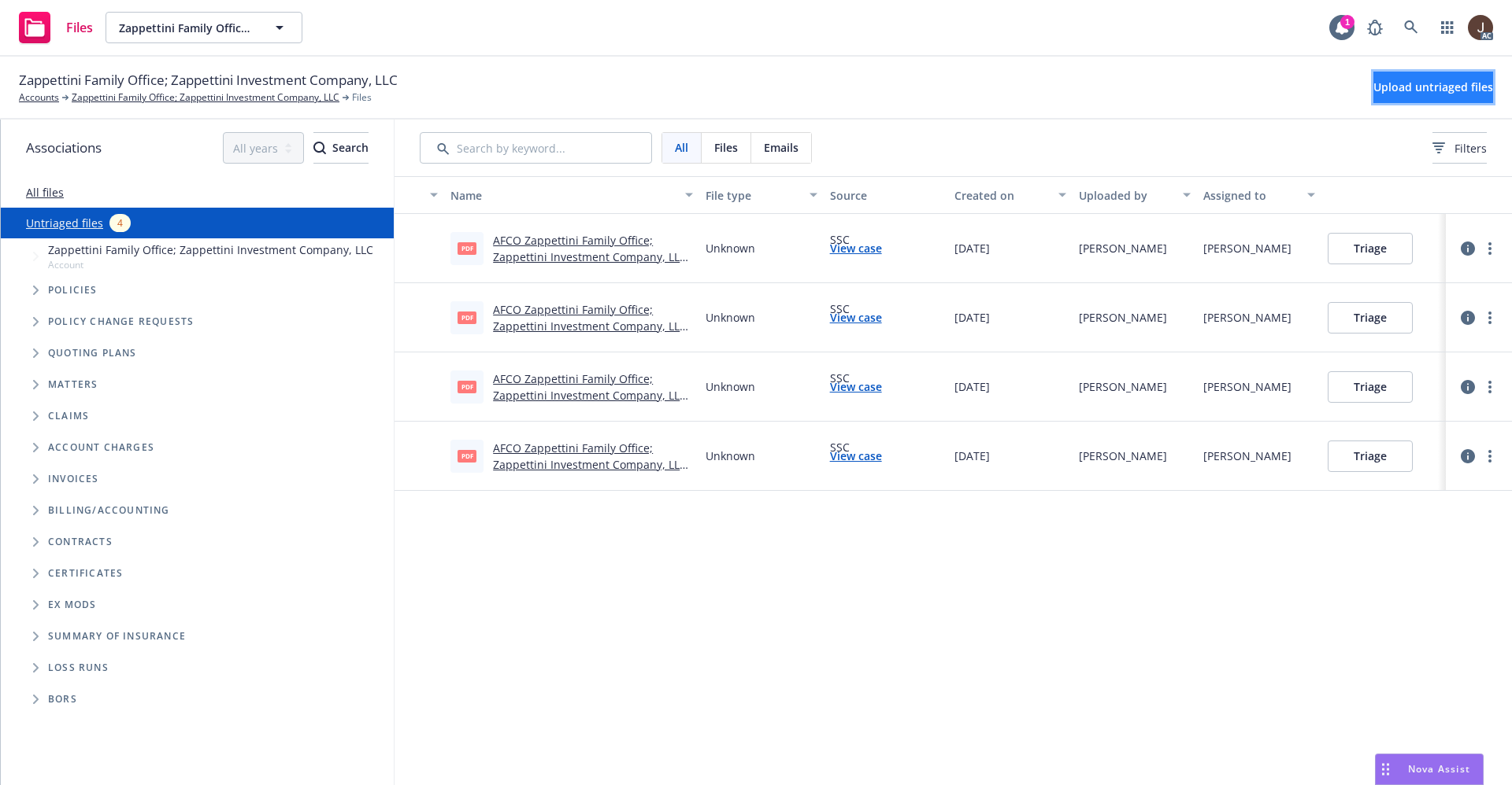
click at [1399, 101] on button "Upload untriaged files" at bounding box center [1432, 87] width 120 height 31
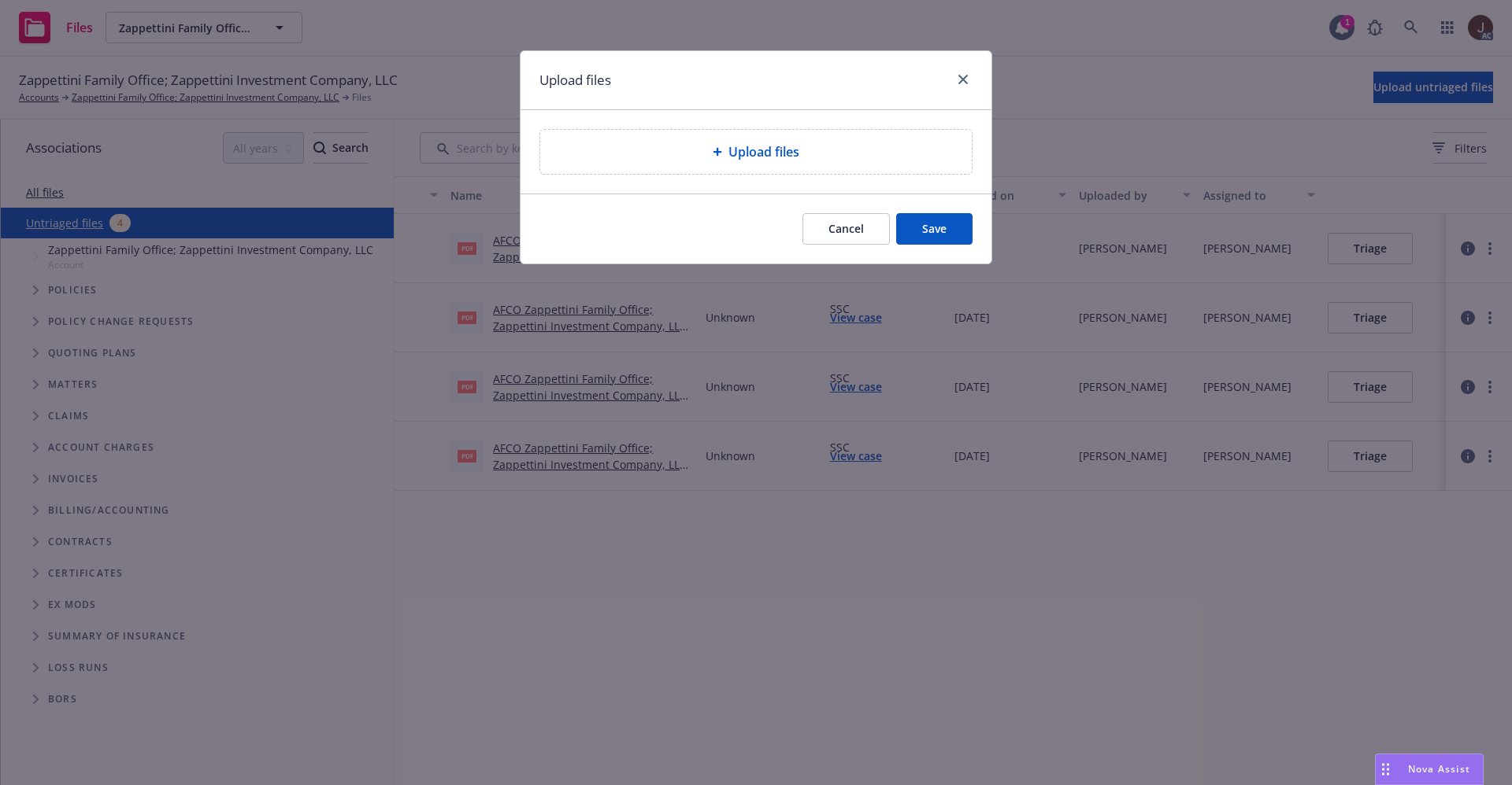
click at [767, 154] on span "Upload files" at bounding box center [763, 152] width 71 height 19
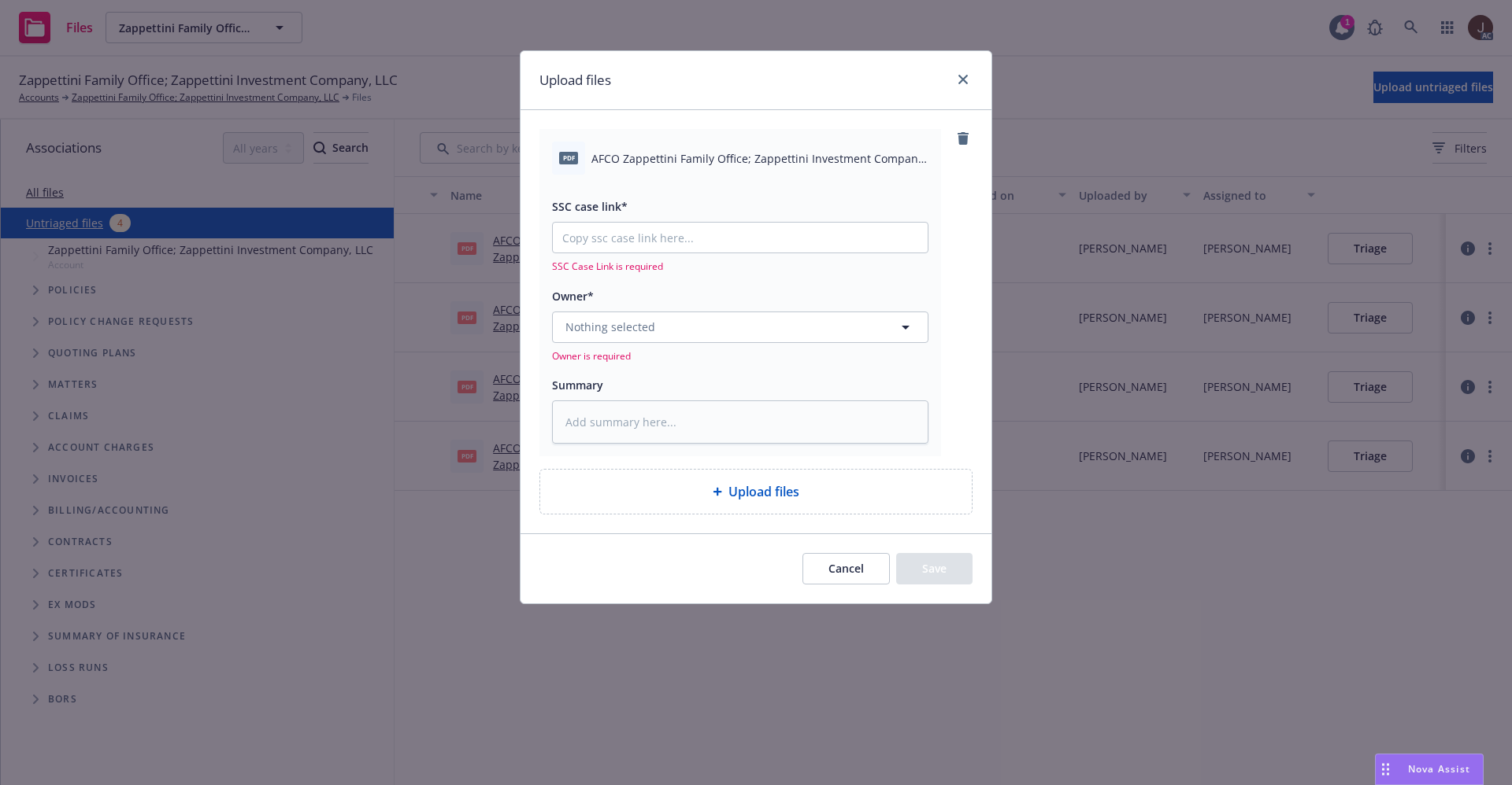
click at [686, 153] on span "AFCO Zappettini Family Office; Zappettini Investment Company, LLC Notice of Int…" at bounding box center [759, 158] width 337 height 17
copy div "AFCO Zappettini Family Office; Zappettini Investment Company, LLC Notice of Int…"
click at [627, 422] on textarea at bounding box center [740, 422] width 376 height 44
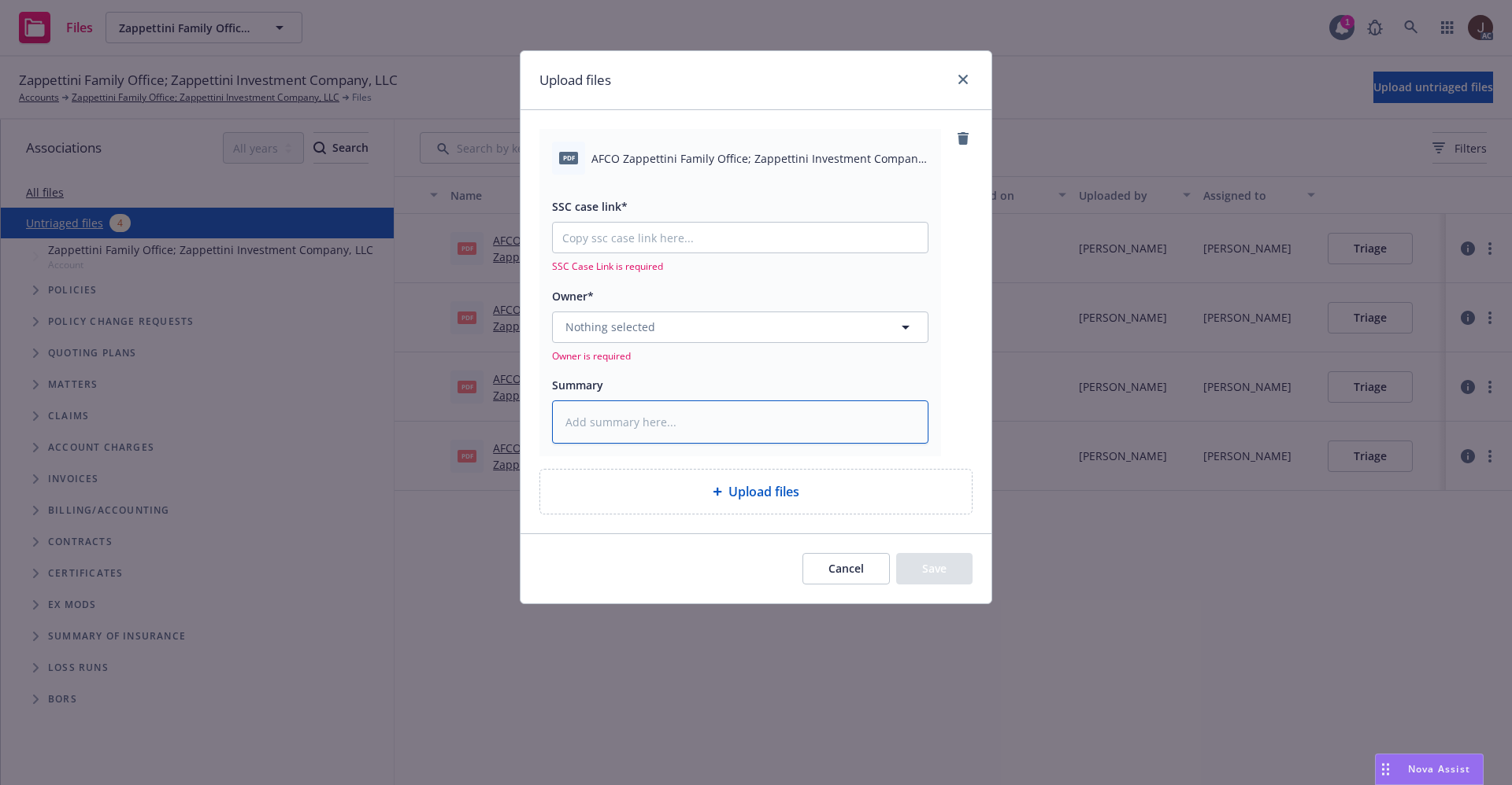
paste textarea "AFCO Zappettini Family Office; Zappettini Investment Company, LLC Notice of Int…"
type textarea "x"
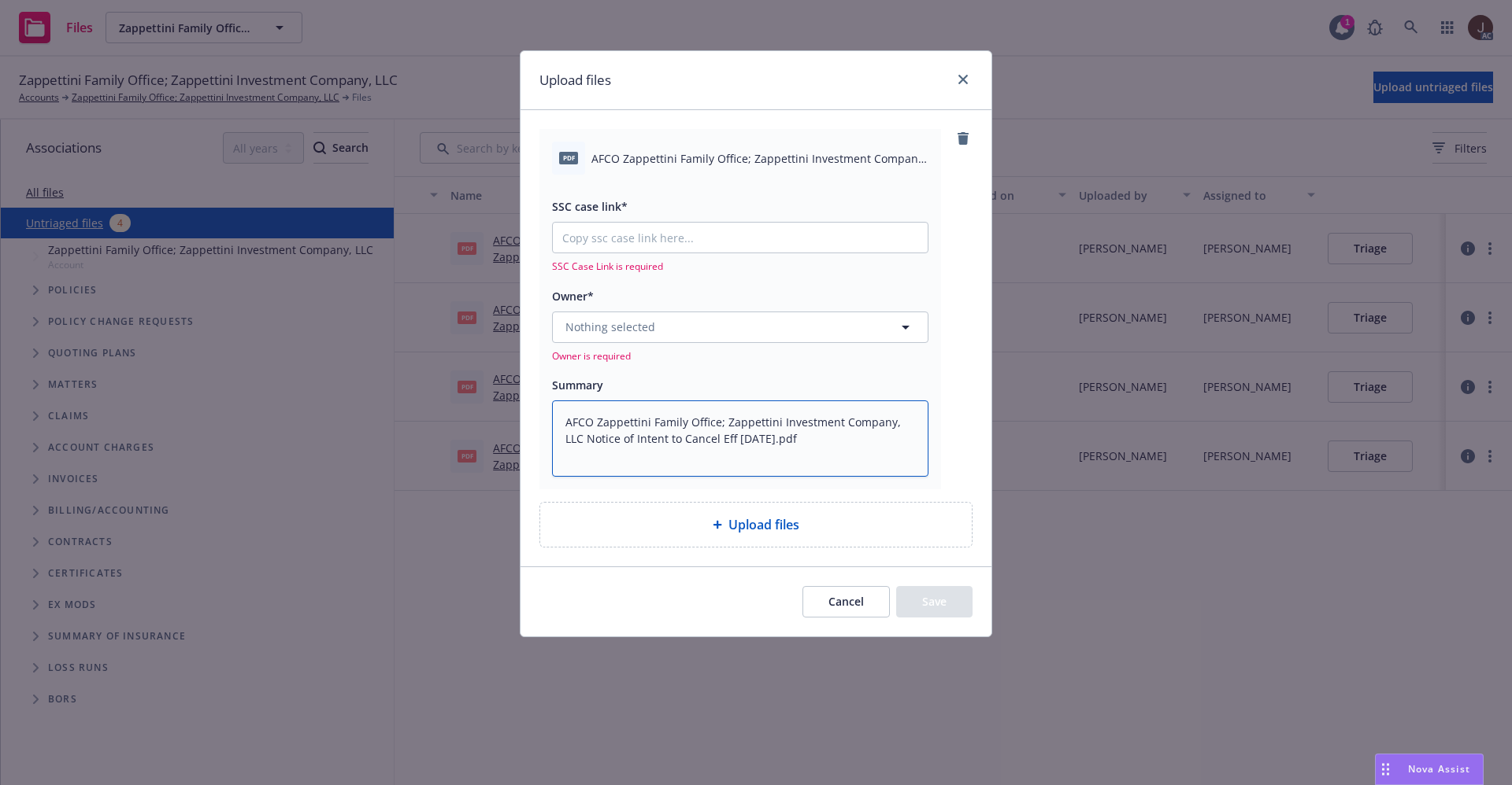
type textarea "AFCO Zappettini Family Office; Zappettini Investment Company, LLC Notice of Int…"
click at [656, 330] on button "Nothing selected" at bounding box center [740, 328] width 376 height 31
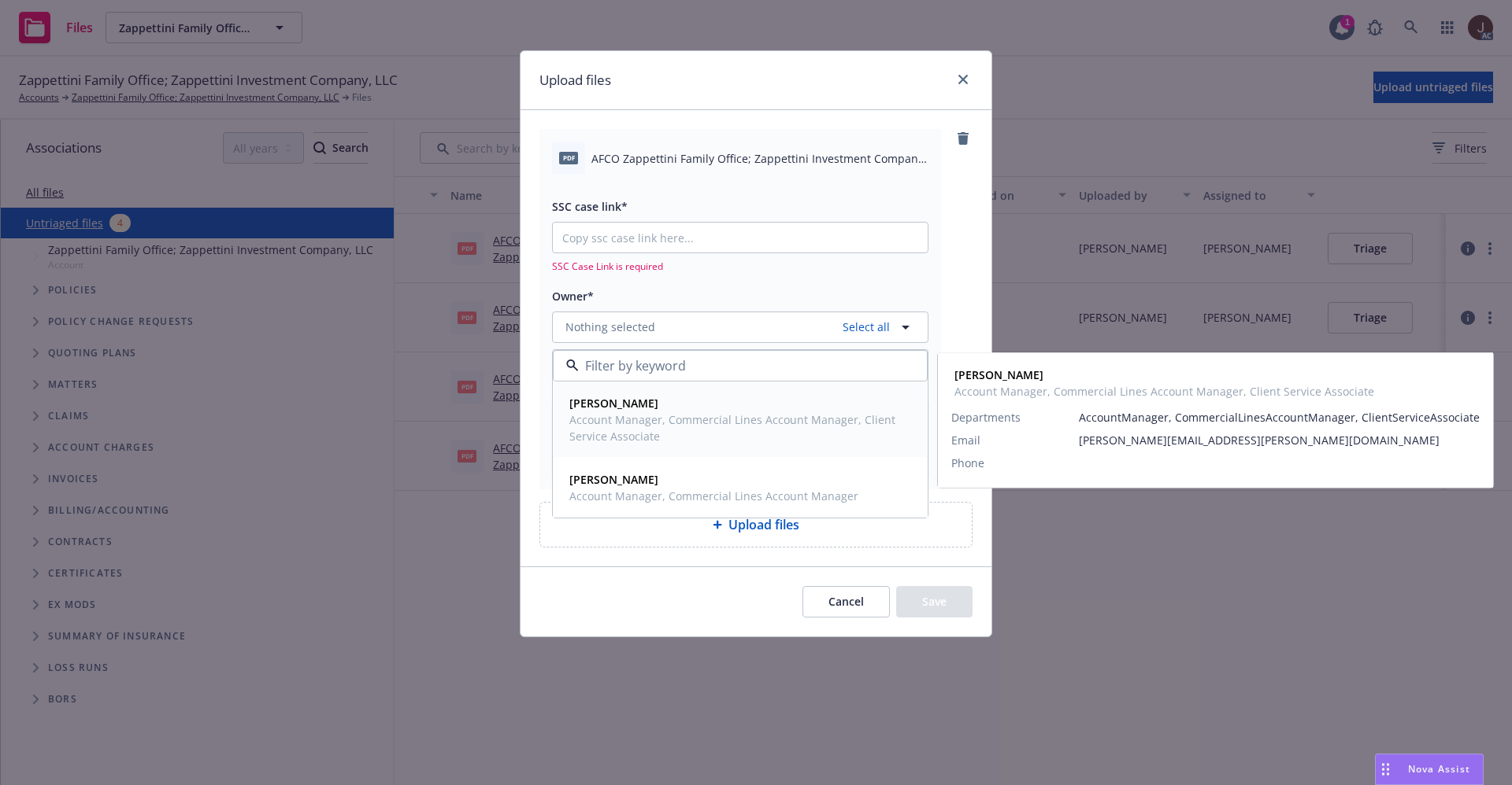
click at [638, 400] on strong "Mayra Santiago" at bounding box center [614, 403] width 89 height 15
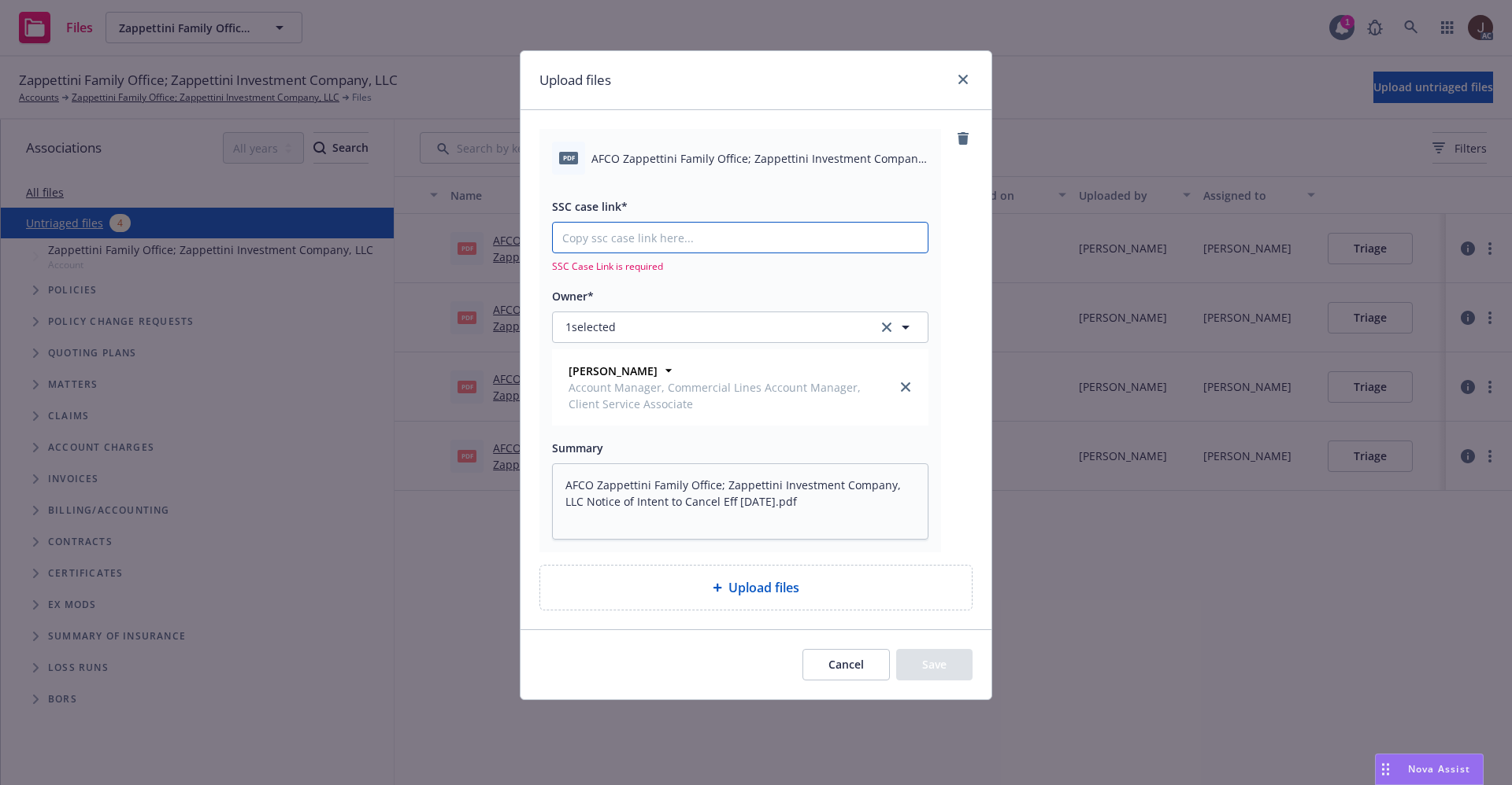
click at [665, 240] on input "SSC case link*" at bounding box center [740, 238] width 375 height 30
paste input "https://newfront-ssc.lightning.force.com/lightning/r/Case/500Vz00000Qfx6uIAB/vi…"
type textarea "x"
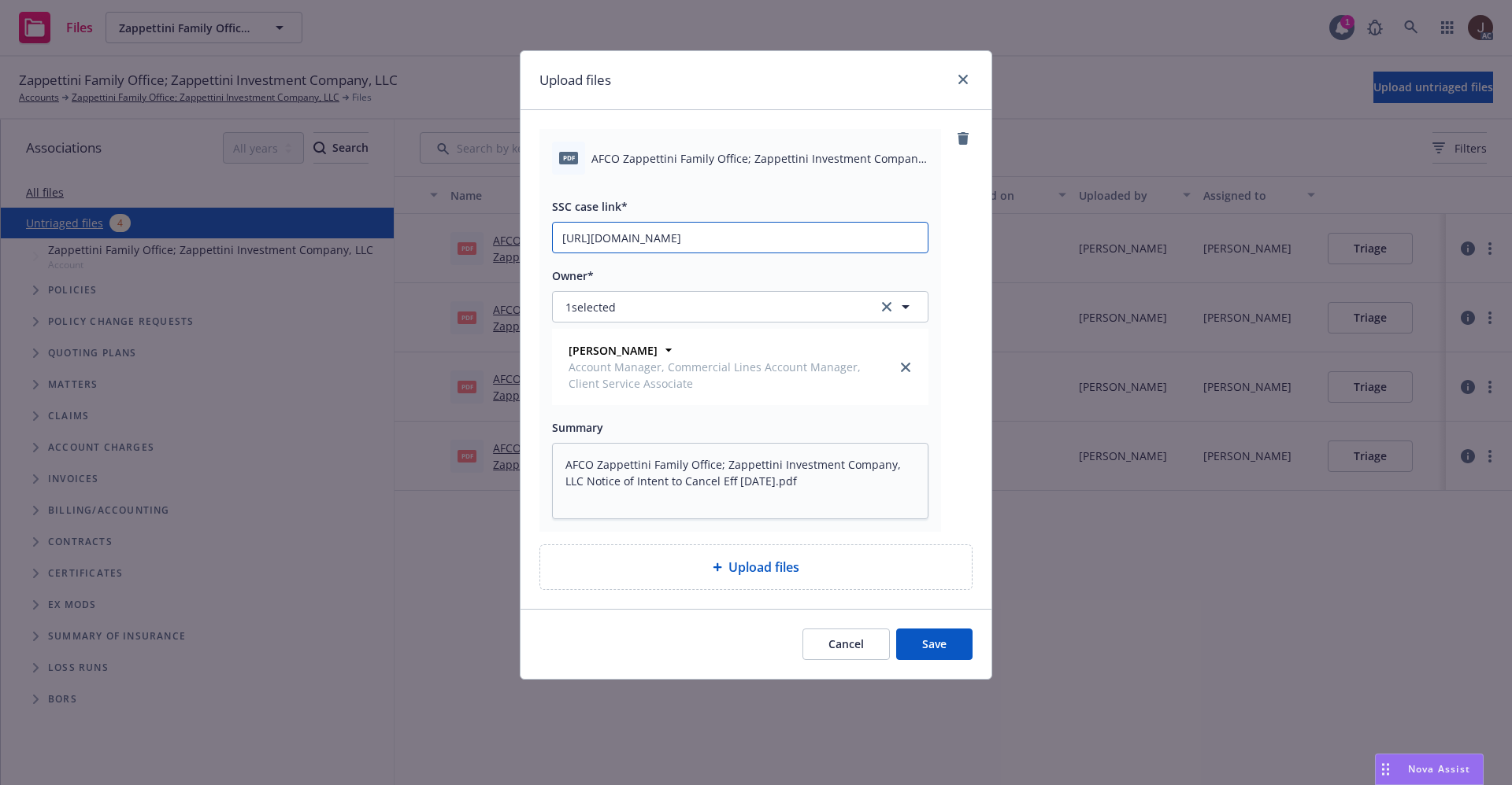
scroll to position [0, 218]
type input "https://newfront-ssc.lightning.force.com/lightning/r/Case/500Vz00000Qfx6uIAB/vi…"
click at [953, 240] on div "pdf AFCO Zappettini Family Office; Zappettini Investment Company, LLC Notice of…" at bounding box center [756, 330] width 433 height 403
click at [928, 639] on button "Save" at bounding box center [933, 644] width 76 height 31
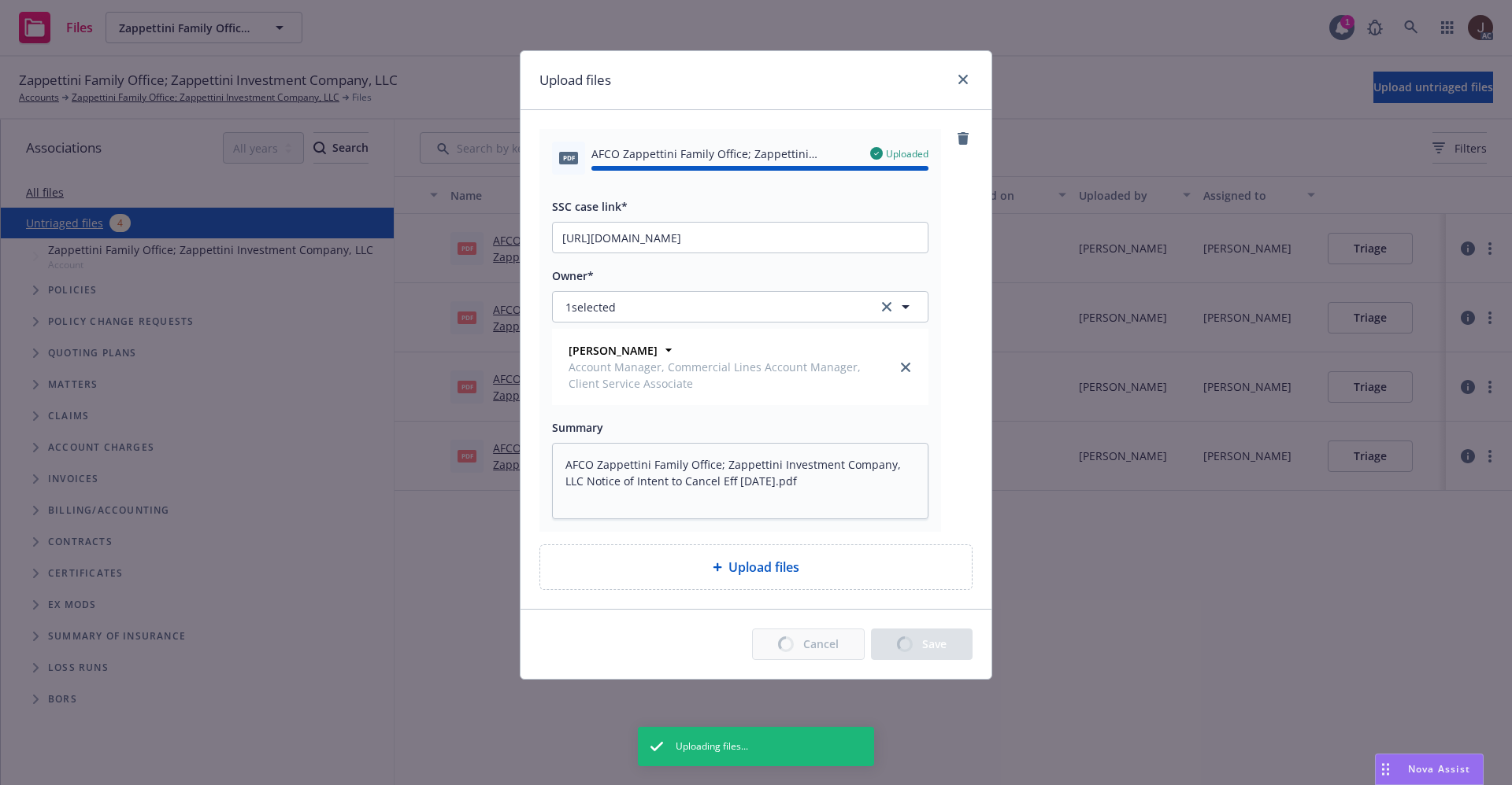
type textarea "x"
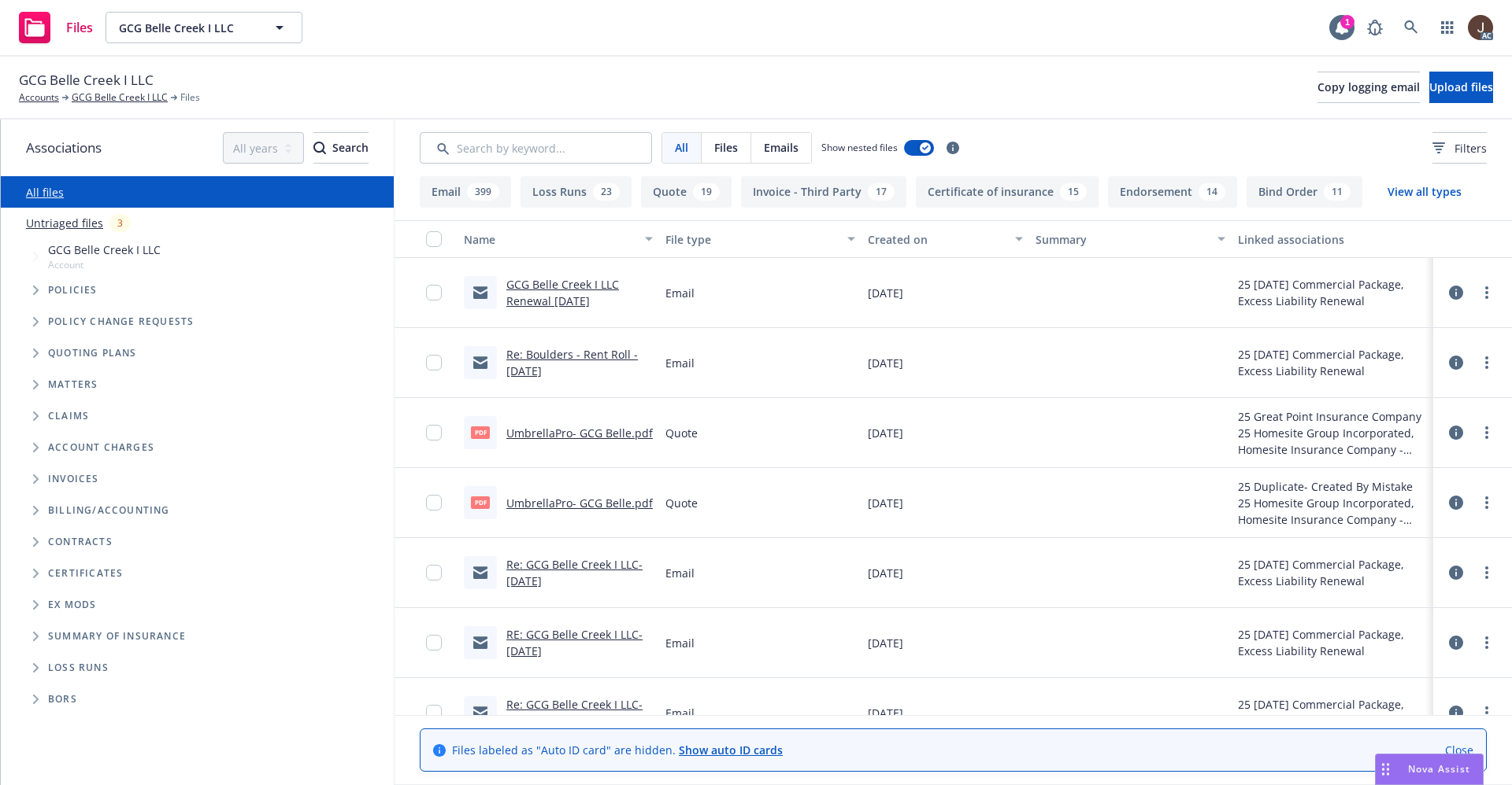
click at [64, 225] on link "Untriaged files" at bounding box center [65, 223] width 77 height 17
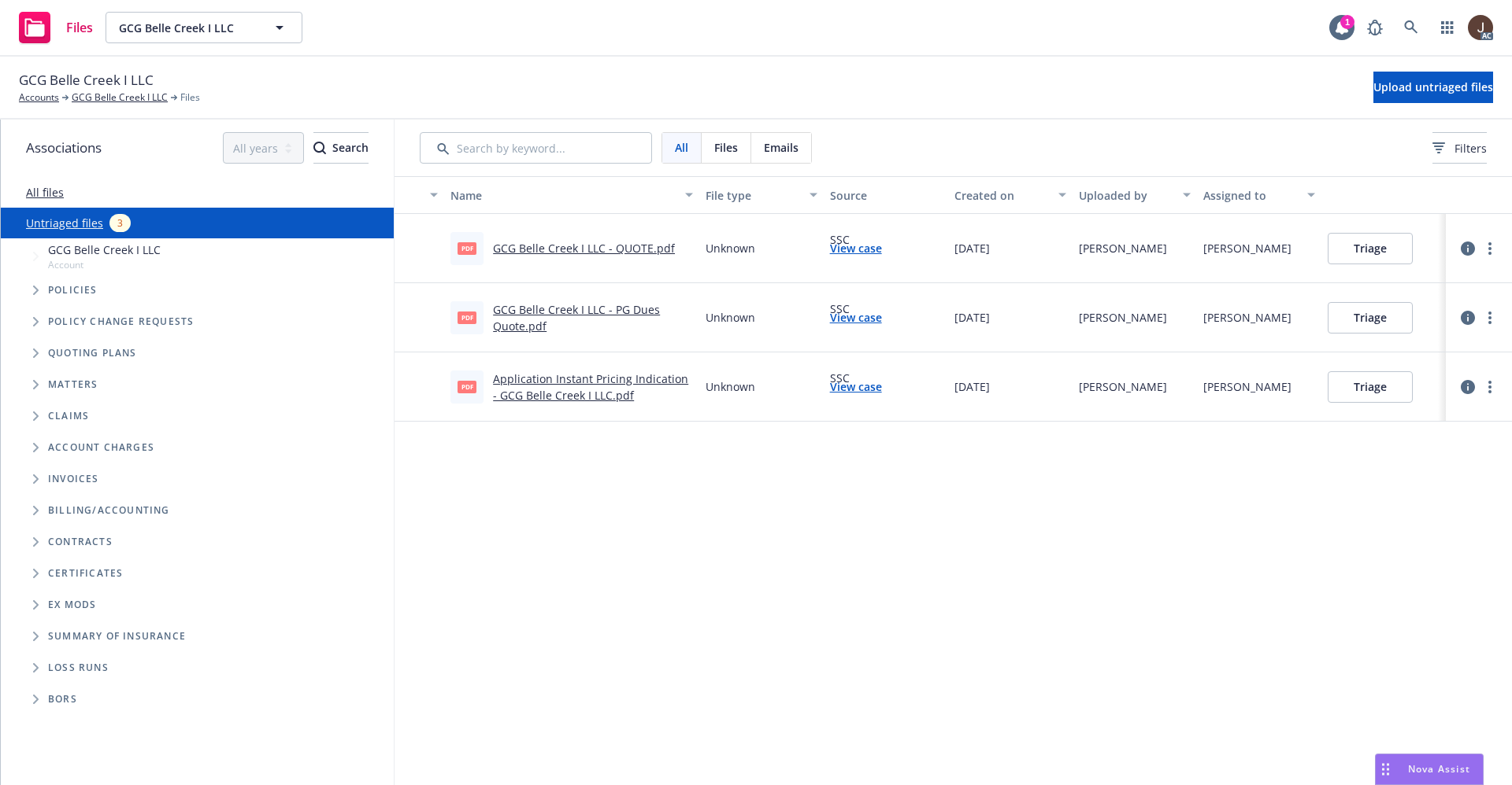
click at [728, 539] on div "Name File type Source Created on Uploaded by Assigned to pdf GCG Belle Creek I …" at bounding box center [952, 481] width 1117 height 609
click at [1422, 91] on span "Upload untriaged files" at bounding box center [1432, 87] width 120 height 15
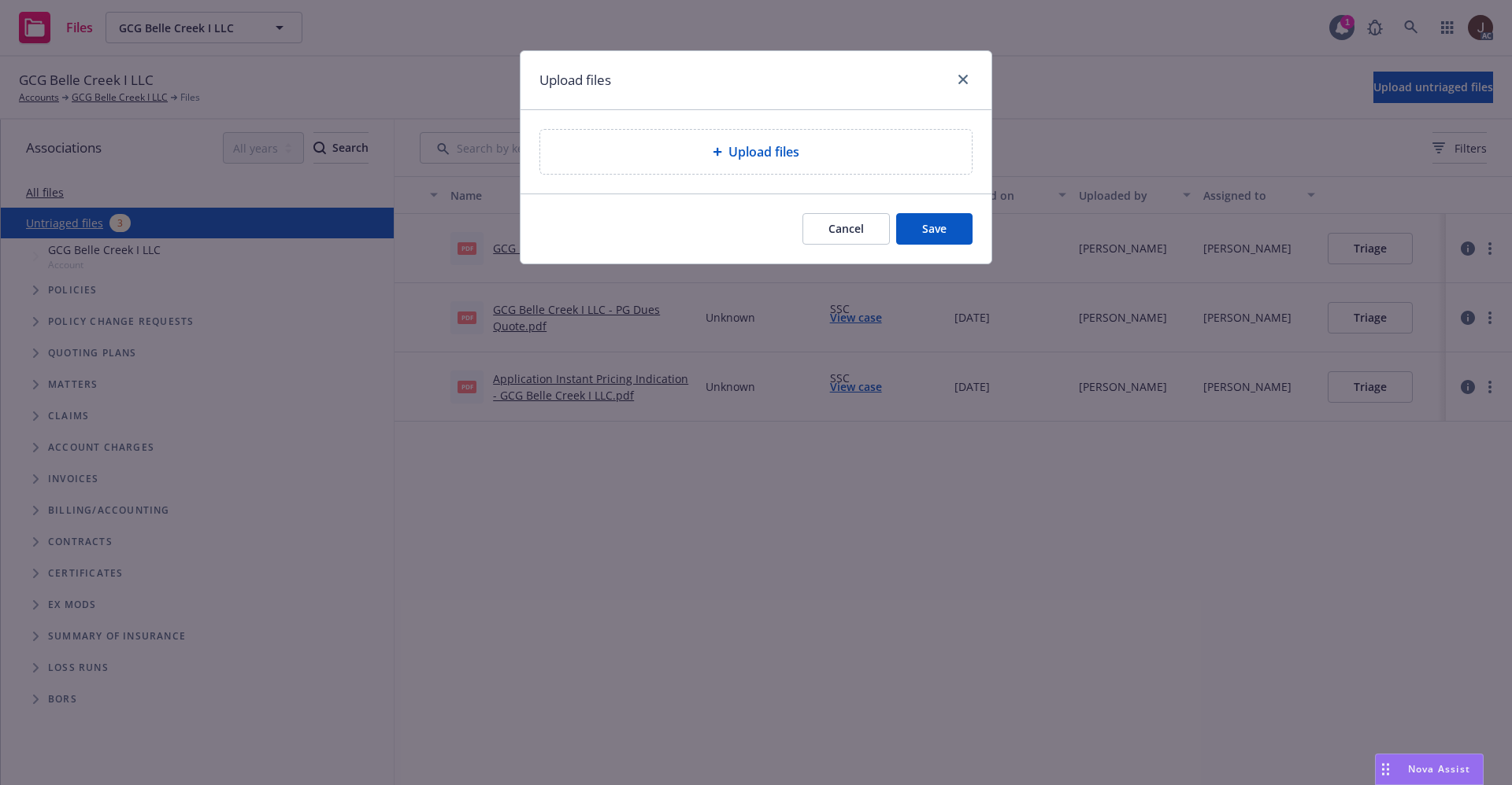
click at [762, 156] on span "Upload files" at bounding box center [763, 152] width 71 height 19
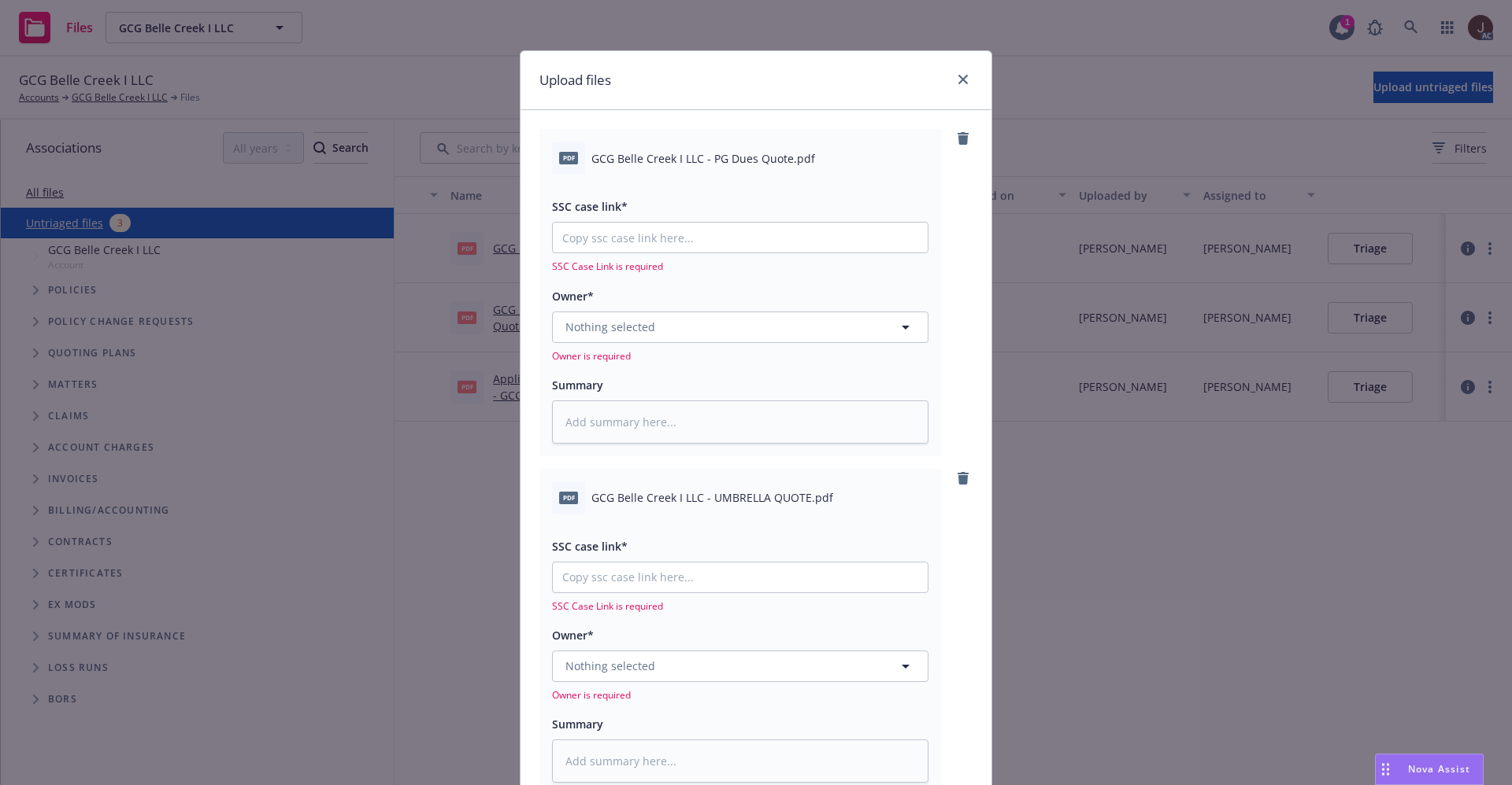
click at [651, 150] on span "GCG Belle Creek I LLC - PG Dues Quote.pdf" at bounding box center [703, 158] width 224 height 17
click at [654, 153] on span "GCG Belle Creek I LLC - PG Dues Quote.pdf" at bounding box center [703, 158] width 224 height 17
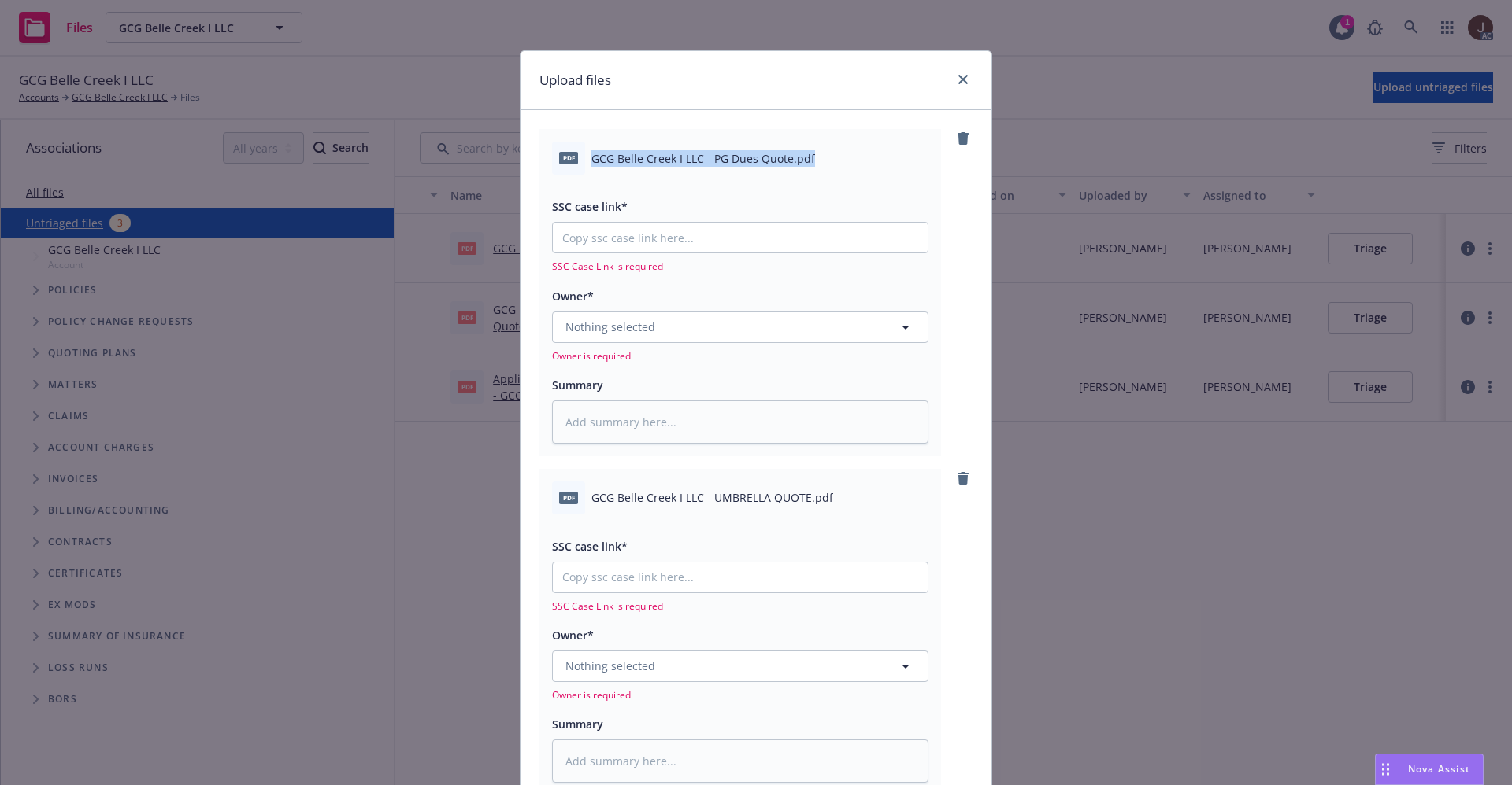
copy div "GCG Belle Creek I LLC - PG Dues Quote.pdf"
click at [625, 427] on textarea at bounding box center [740, 422] width 376 height 44
paste textarea "GCG Belle Creek I LLC - PG Dues Quote.pdf"
type textarea "x"
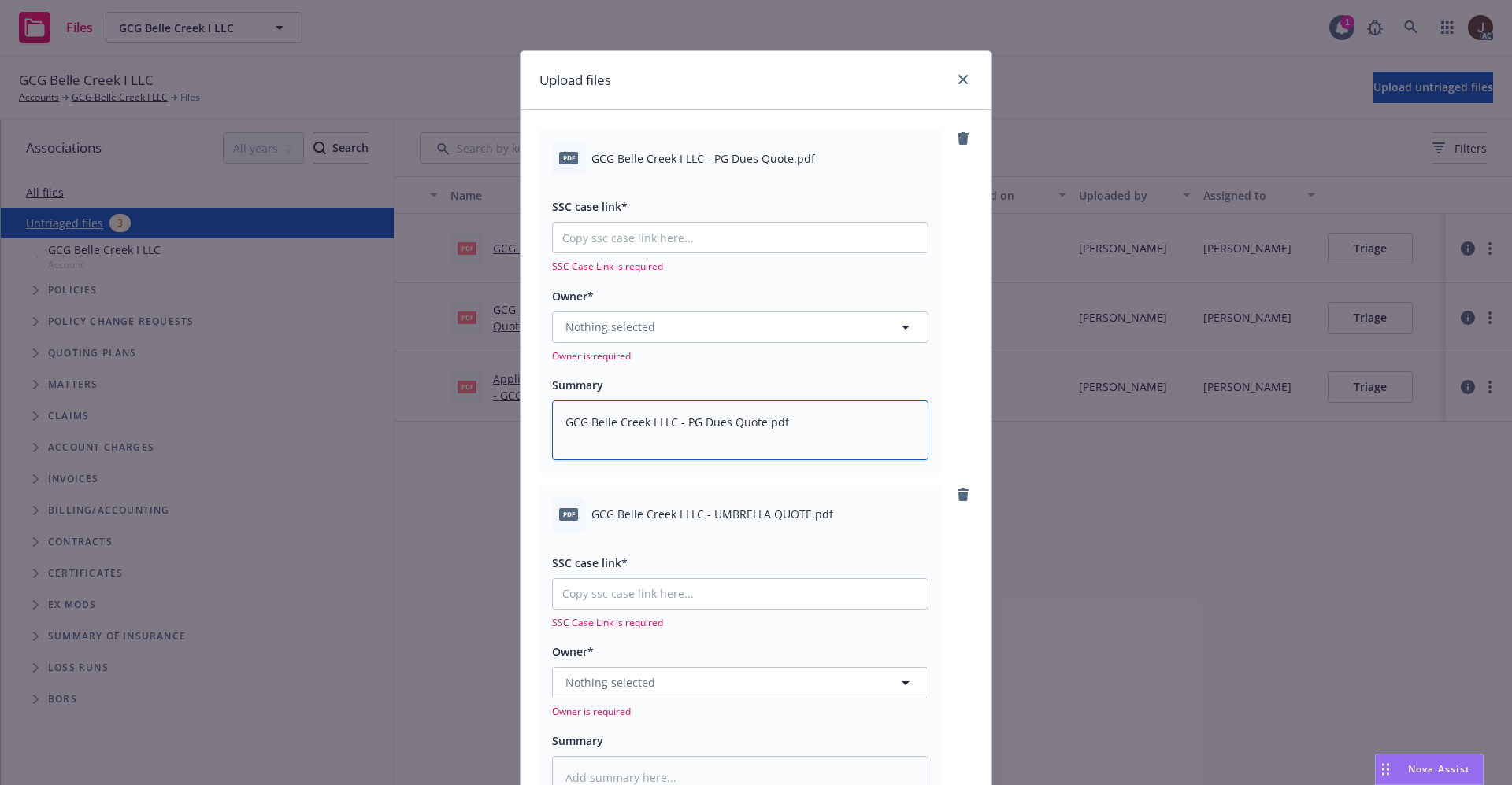
type textarea "GCG Belle Creek I LLC - PG Dues Quote.pdf"
drag, startPoint x: 719, startPoint y: 514, endPoint x: 725, endPoint y: 506, distance: 10.0
click at [725, 506] on span "GCG Belle Creek I LLC - UMBRELLA QUOTE.pdf" at bounding box center [712, 514] width 241 height 17
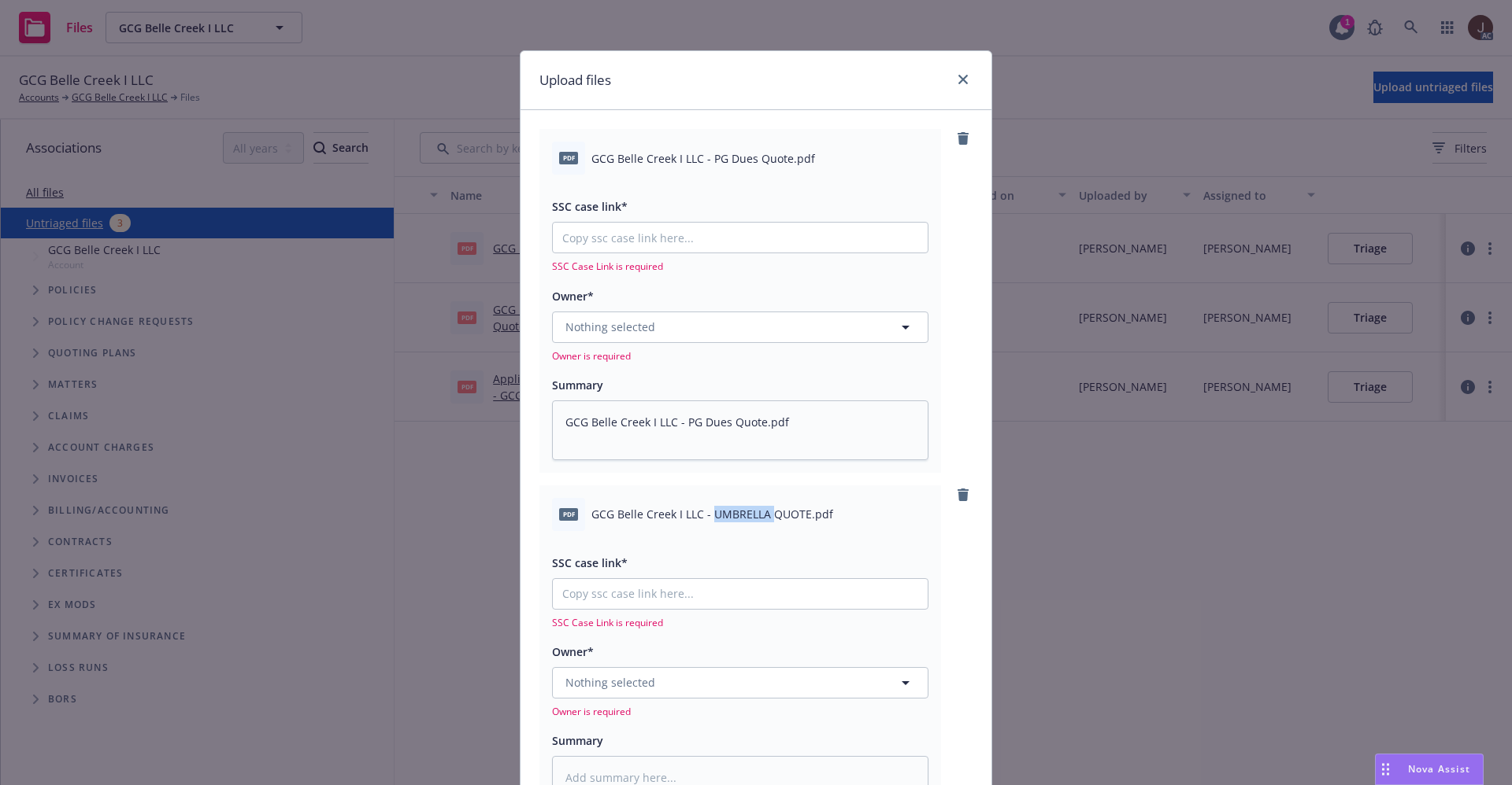
click at [726, 504] on div "pdf GCG Belle Creek I LLC - UMBRELLA QUOTE.pdf" at bounding box center [740, 515] width 376 height 33
click at [726, 509] on span "GCG Belle Creek I LLC - UMBRELLA QUOTE.pdf" at bounding box center [712, 514] width 241 height 17
click at [726, 510] on span "GCG Belle Creek I LLC - UMBRELLA QUOTE.pdf" at bounding box center [712, 514] width 241 height 17
copy div "GCG Belle Creek I LLC - UMBRELLA QUOTE.pdf"
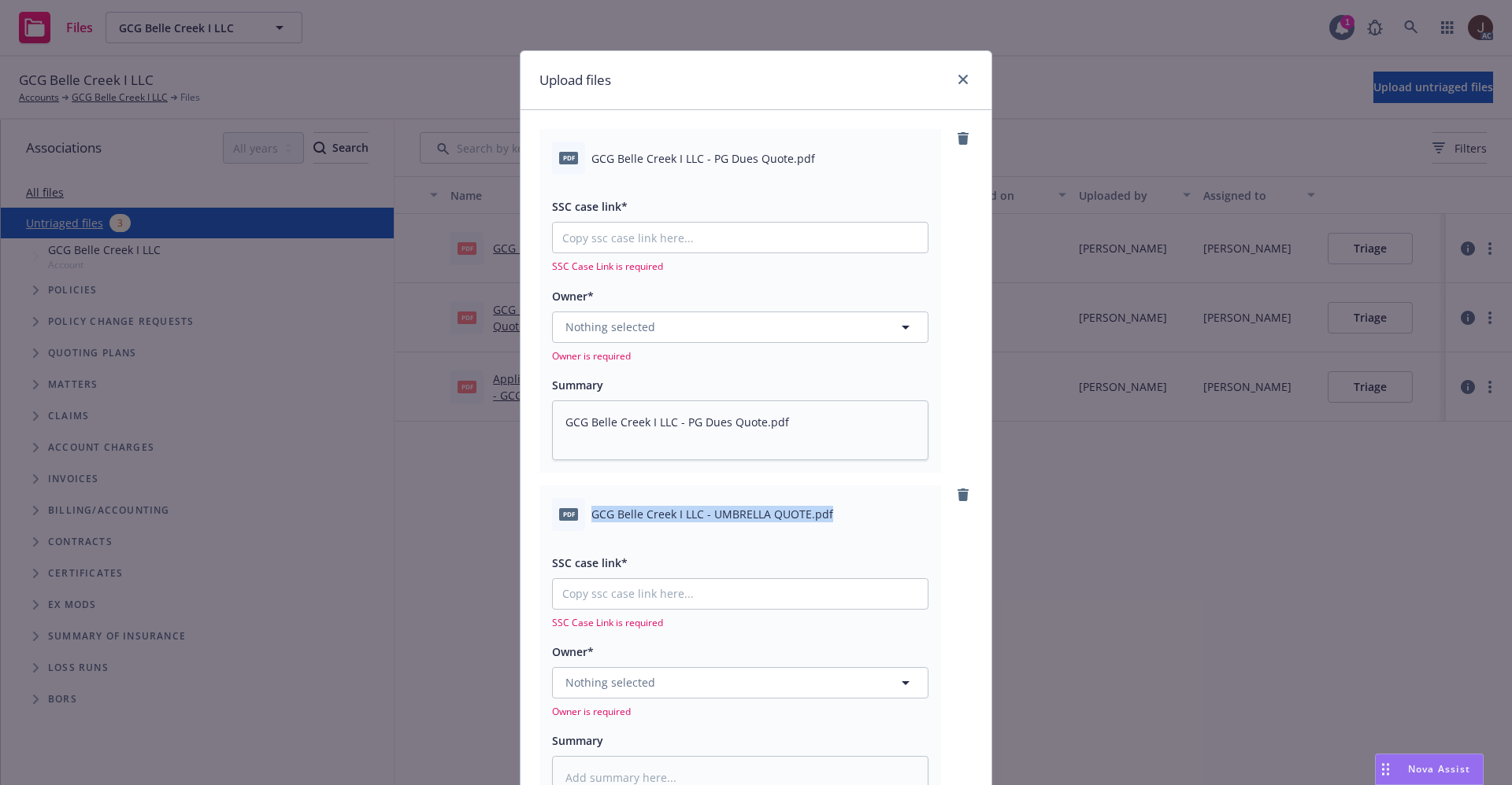
scroll to position [225, 0]
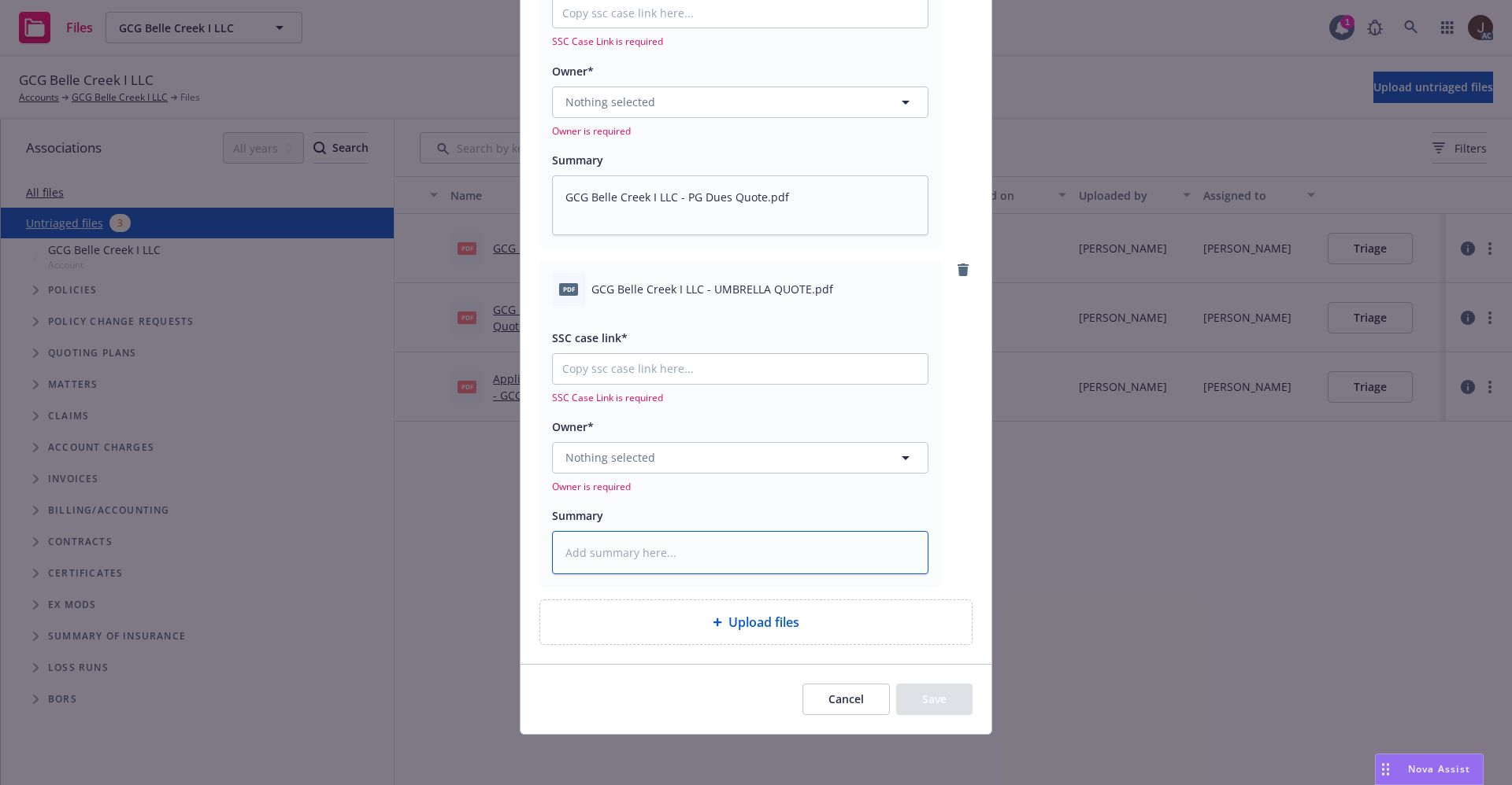
click at [618, 559] on textarea at bounding box center [740, 553] width 376 height 44
paste textarea "GCG Belle Creek I LLC - UMBRELLA QUOTE.pdf"
type textarea "x"
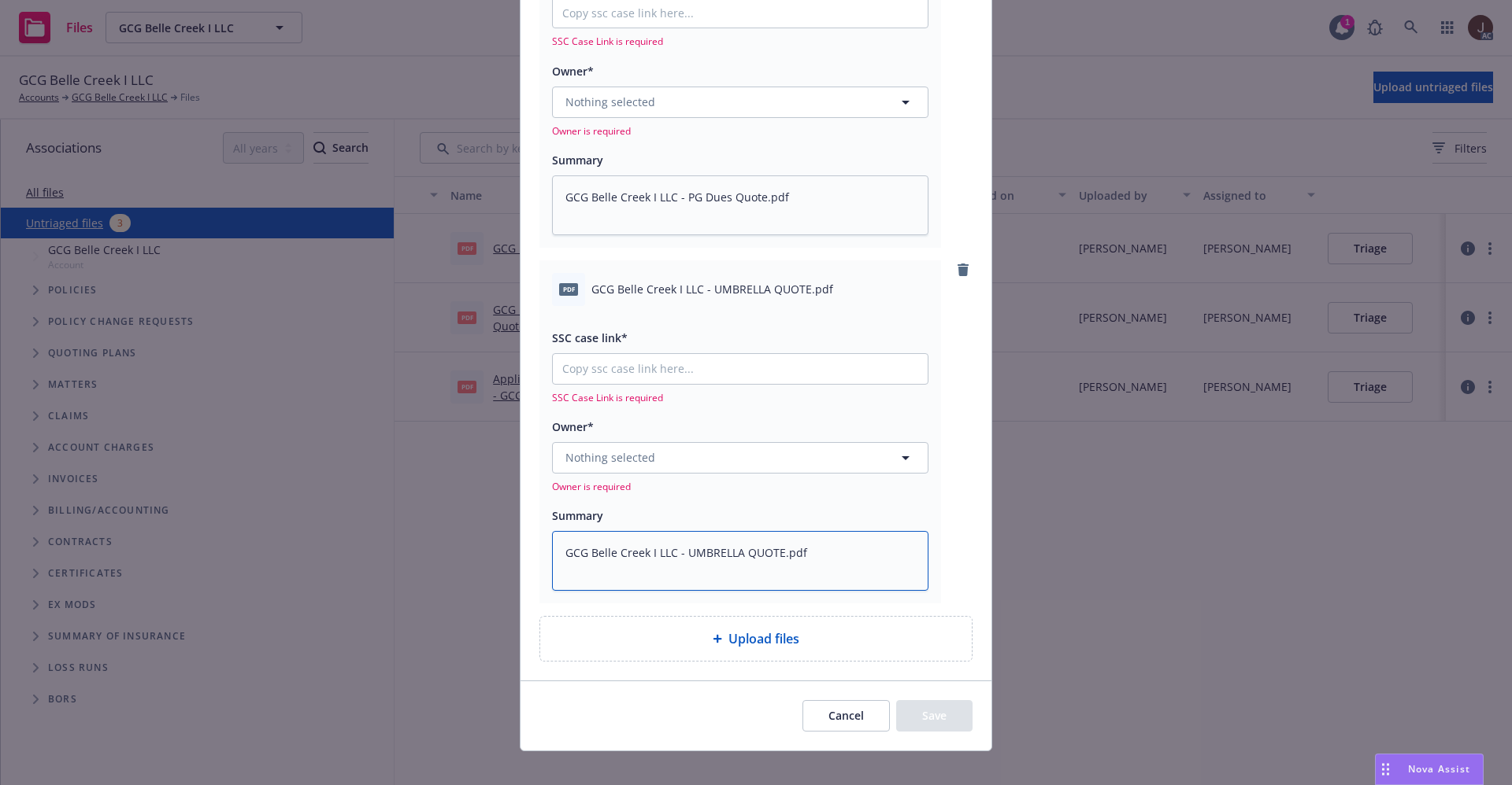
type textarea "GCG Belle Creek I LLC - UMBRELLA QUOTE.pdf"
click at [644, 451] on button "Nothing selected" at bounding box center [740, 458] width 376 height 31
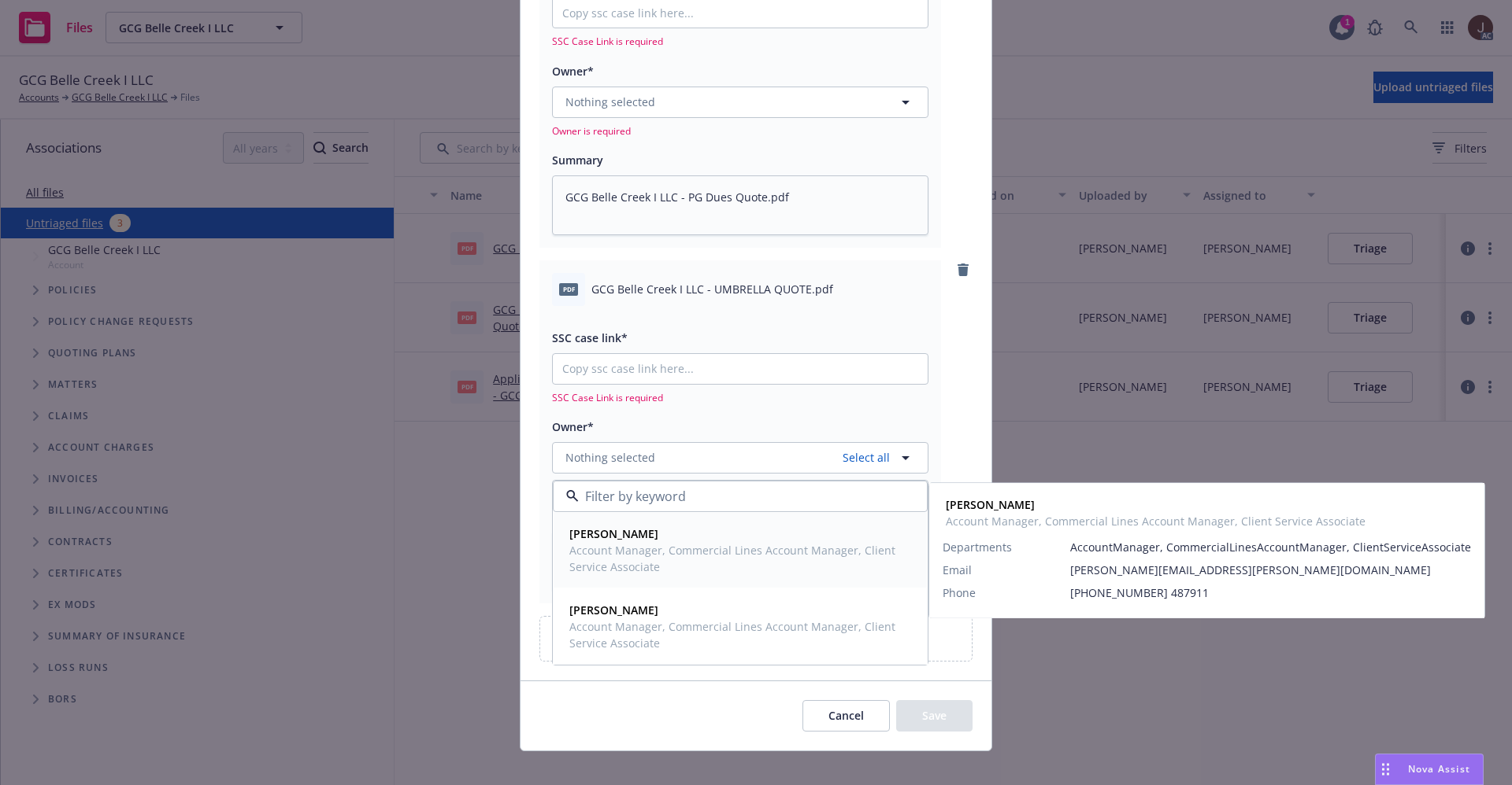
click at [614, 541] on div "Rachel Bledsoe Account Manager, Commercial Lines Account Manager, Client Servic…" at bounding box center [738, 550] width 338 height 50
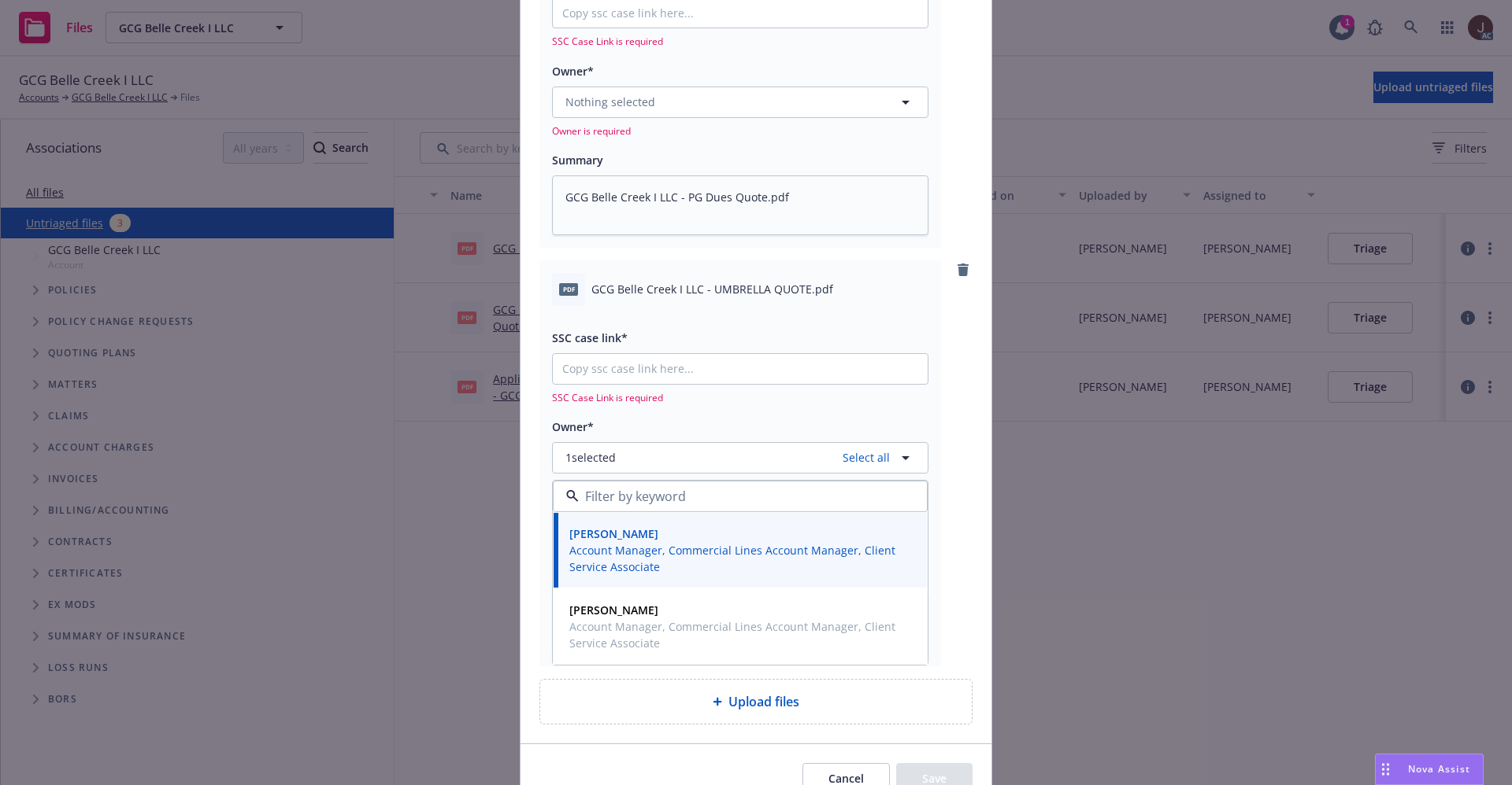
scroll to position [107, 0]
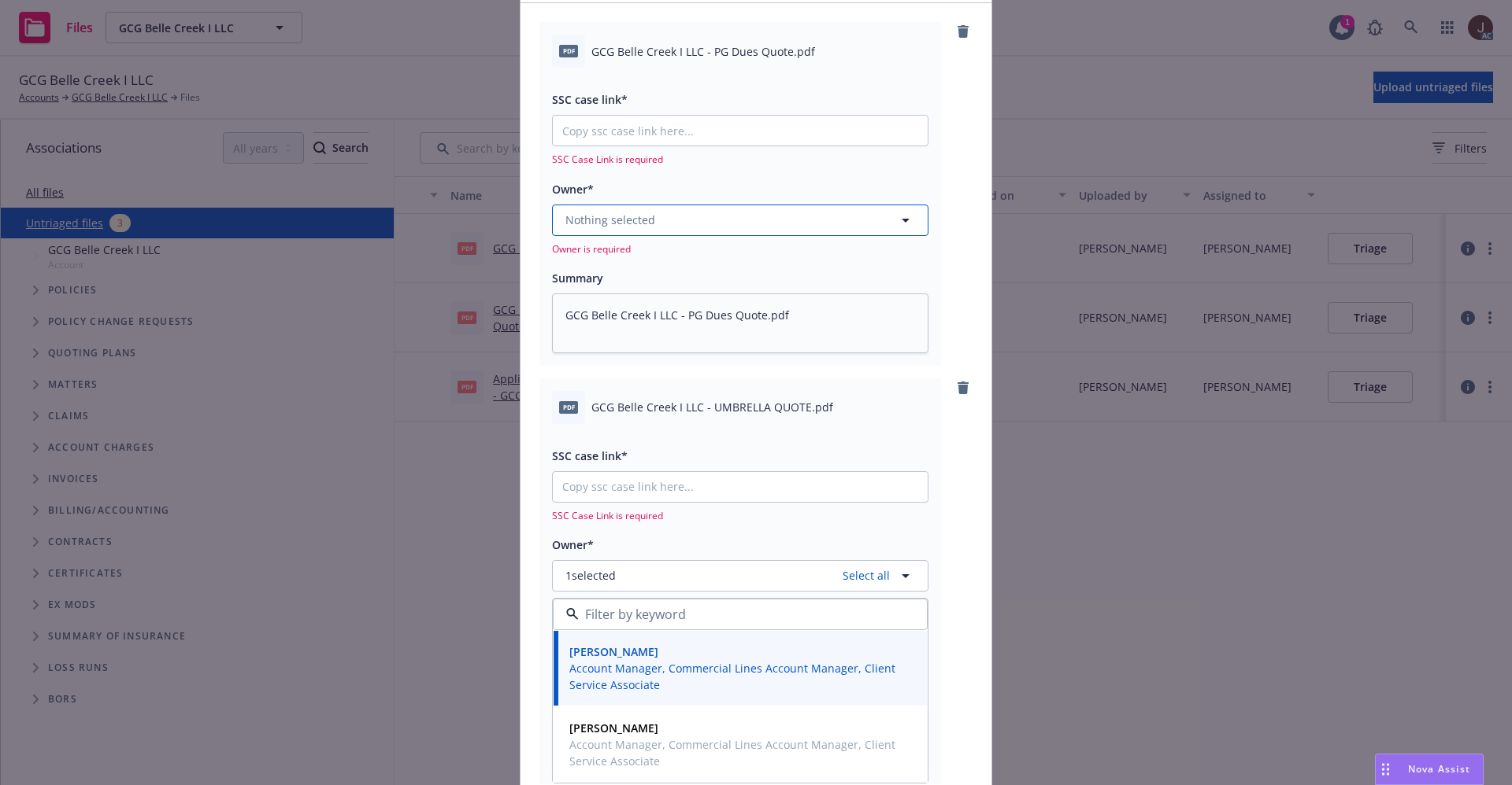
click at [624, 225] on span "Nothing selected" at bounding box center [610, 219] width 90 height 17
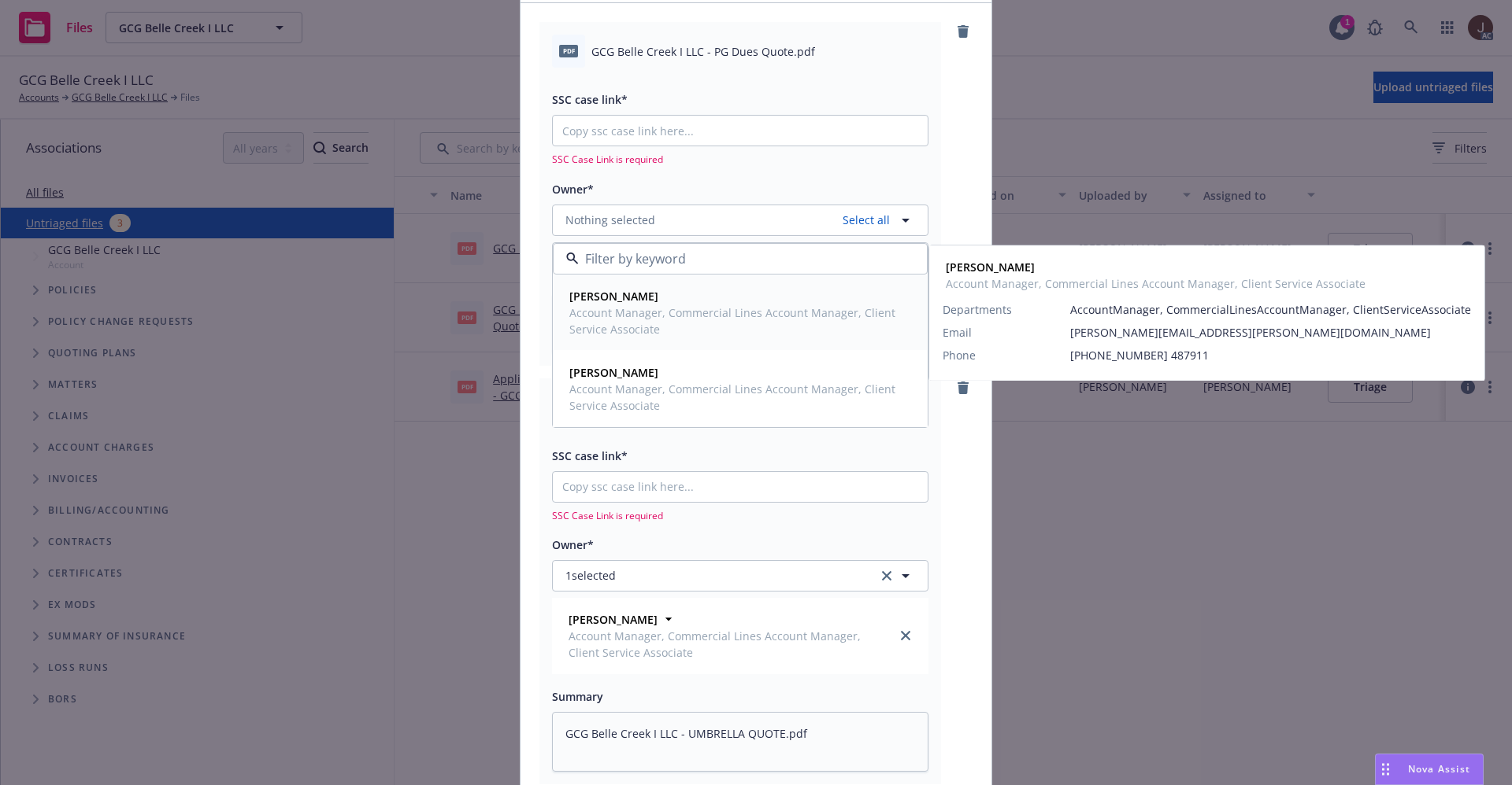
click at [624, 309] on span "Account Manager, Commercial Lines Account Manager, Client Service Associate" at bounding box center [738, 321] width 338 height 33
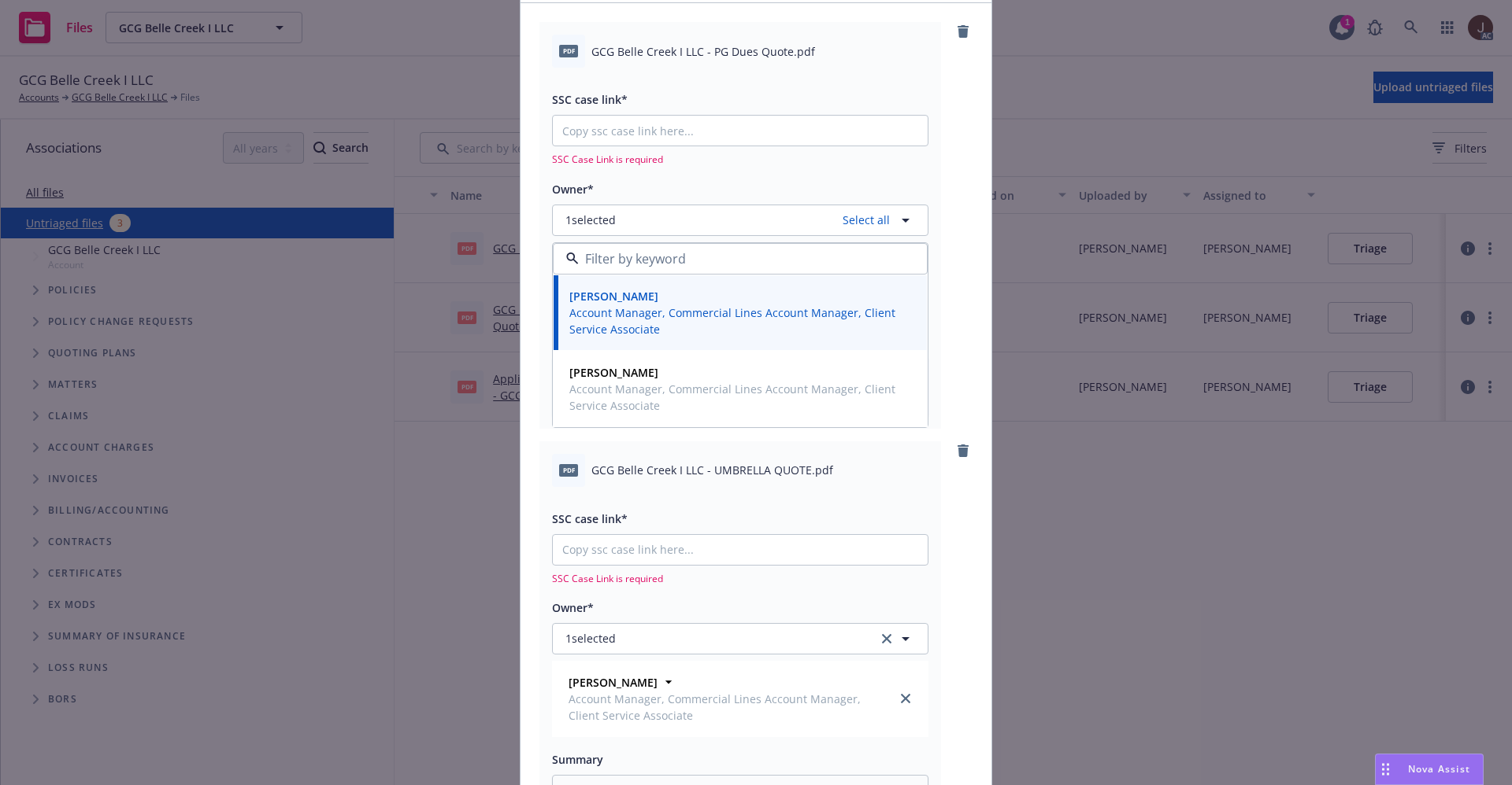
scroll to position [0, 0]
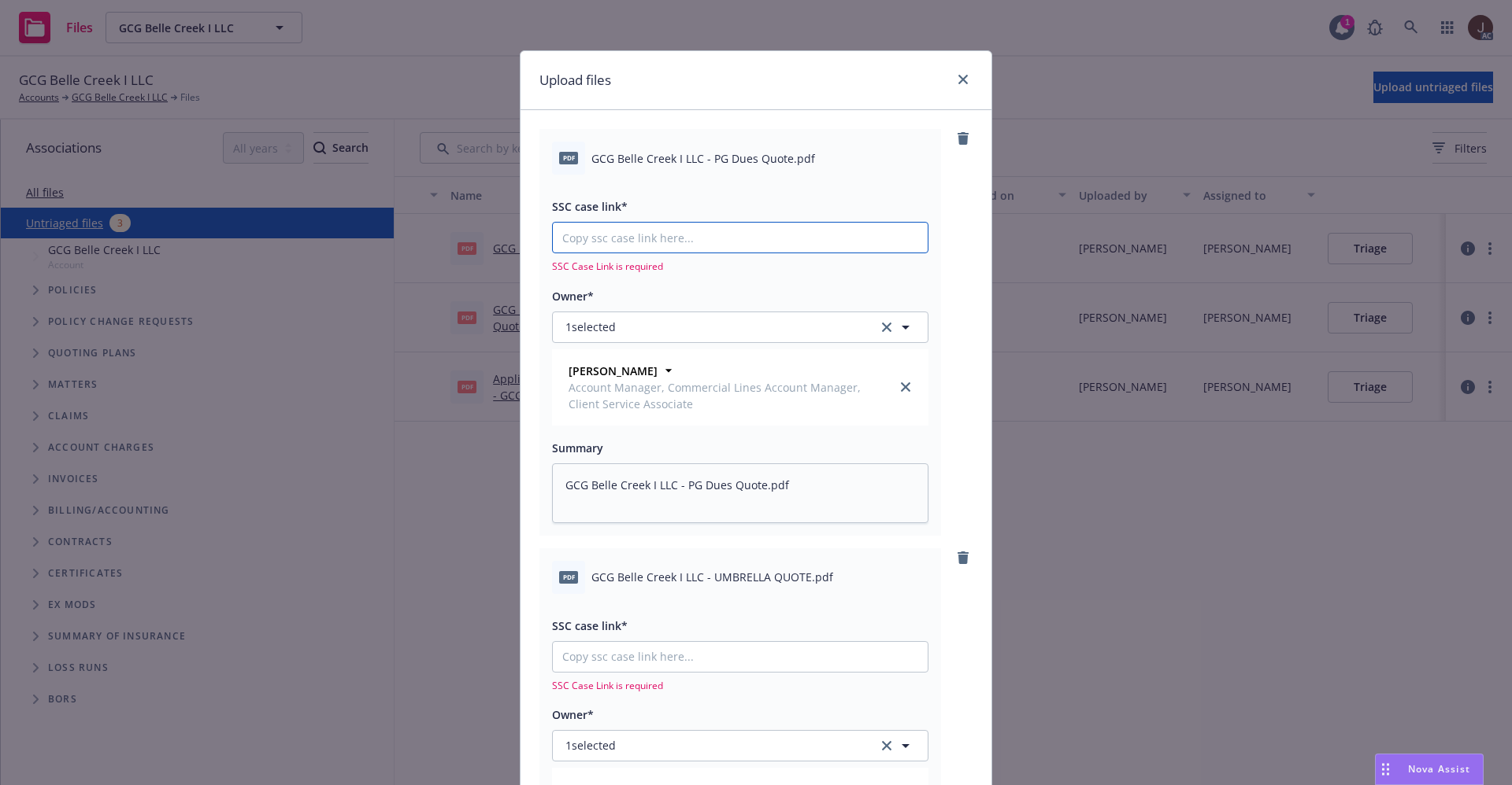
click at [620, 241] on input "SSC case link*" at bounding box center [740, 238] width 375 height 30
paste input "https://newfront-ssc.lightning.force.com/lightning/r/Case/500Vz00000Qg8a8IAB/vi…"
type textarea "x"
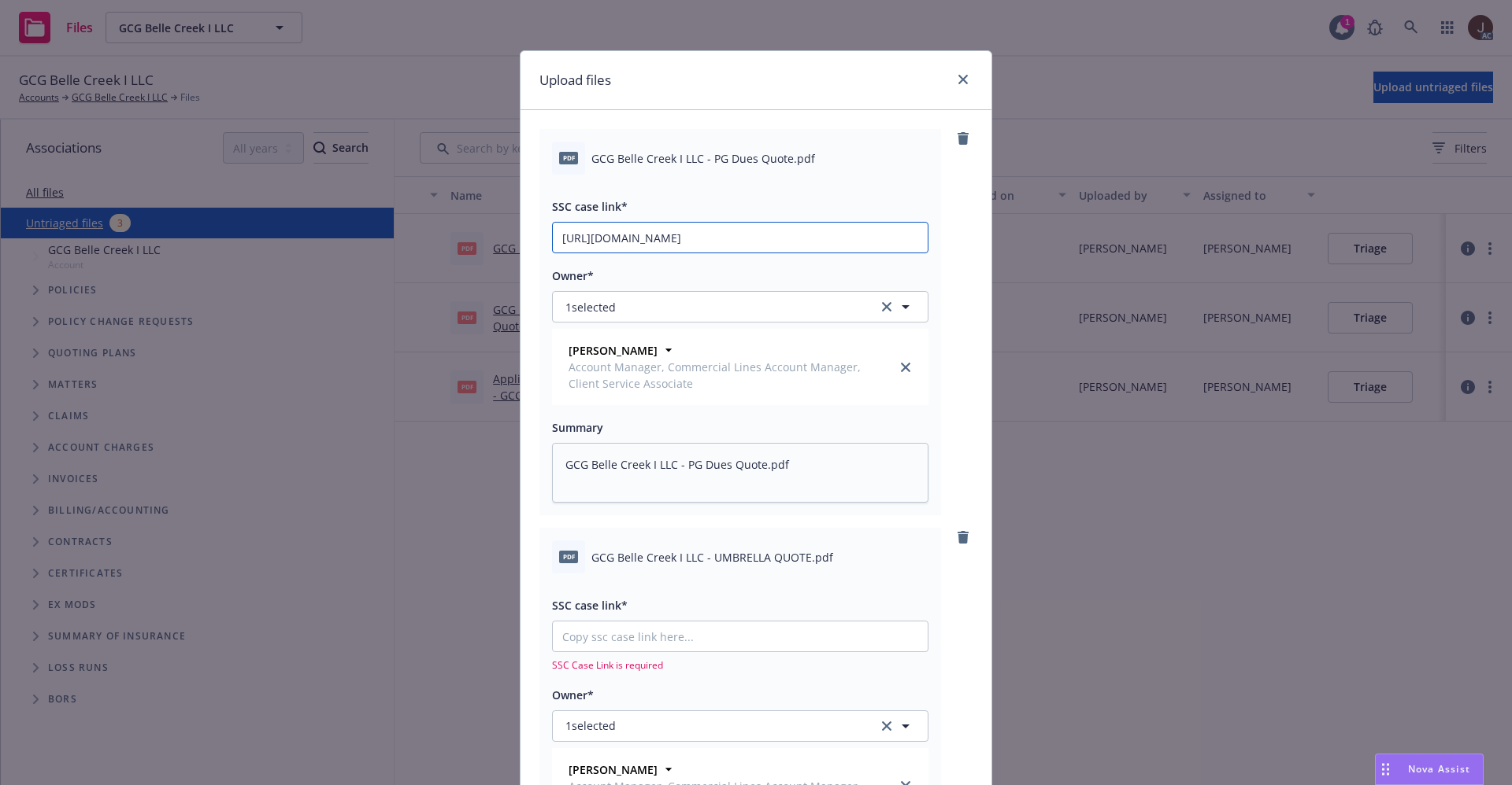
type input "https://newfront-ssc.lightning.force.com/lightning/r/Case/500Vz00000Qg8a8IAB/vi…"
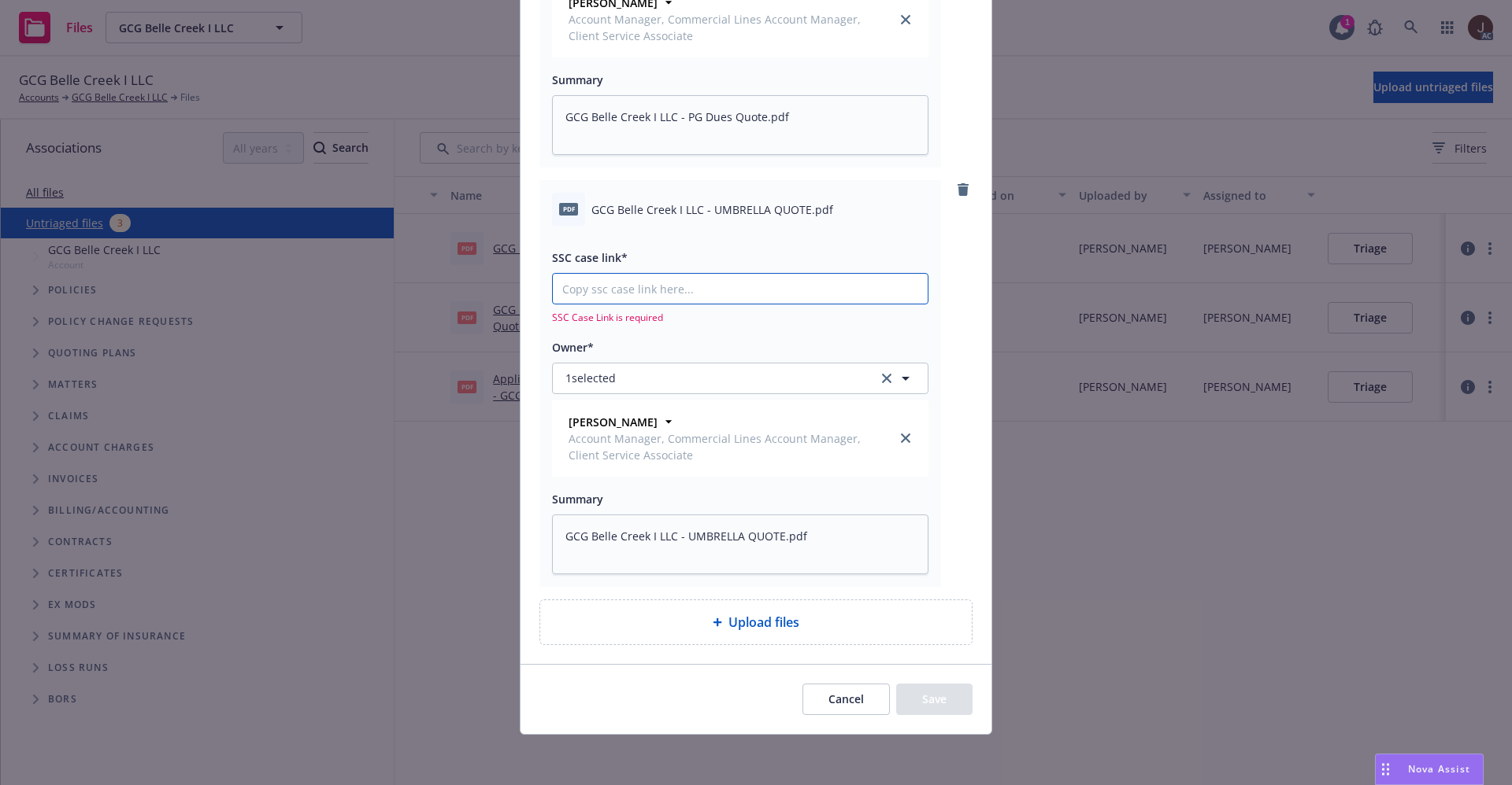
paste input "https://newfront-ssc.lightning.force.com/lightning/r/Case/500Vz00000Qfz5YIAR/vi…"
type textarea "x"
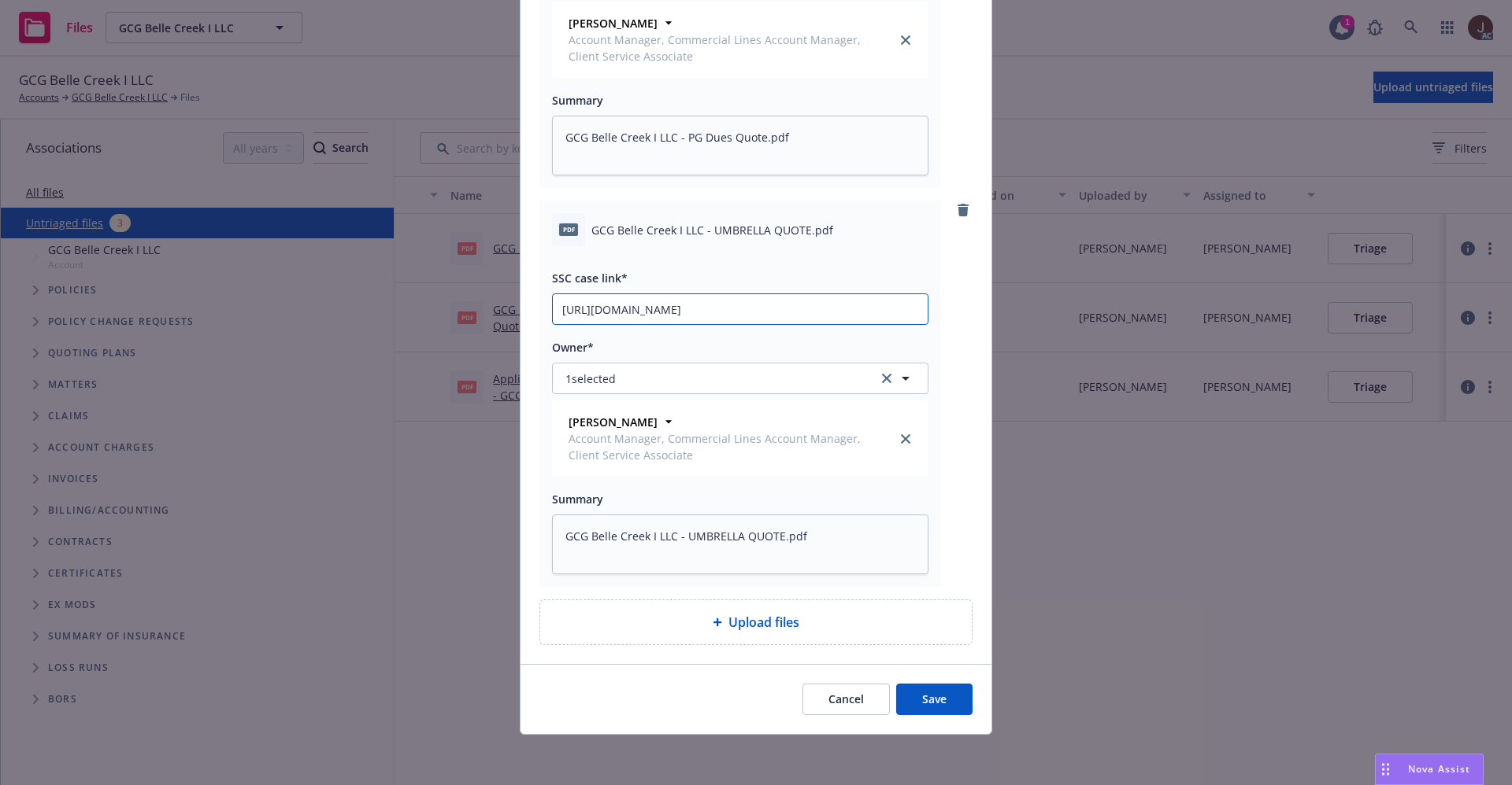
type input "https://newfront-ssc.lightning.force.com/lightning/r/Case/500Vz00000Qfz5YIAR/vi…"
click at [953, 303] on div "pdf GCG Belle Creek I LLC - UMBRELLA QUOTE.pdf SSC case link* https://newfront-…" at bounding box center [756, 394] width 433 height 386
click at [914, 696] on button "Save" at bounding box center [933, 699] width 76 height 31
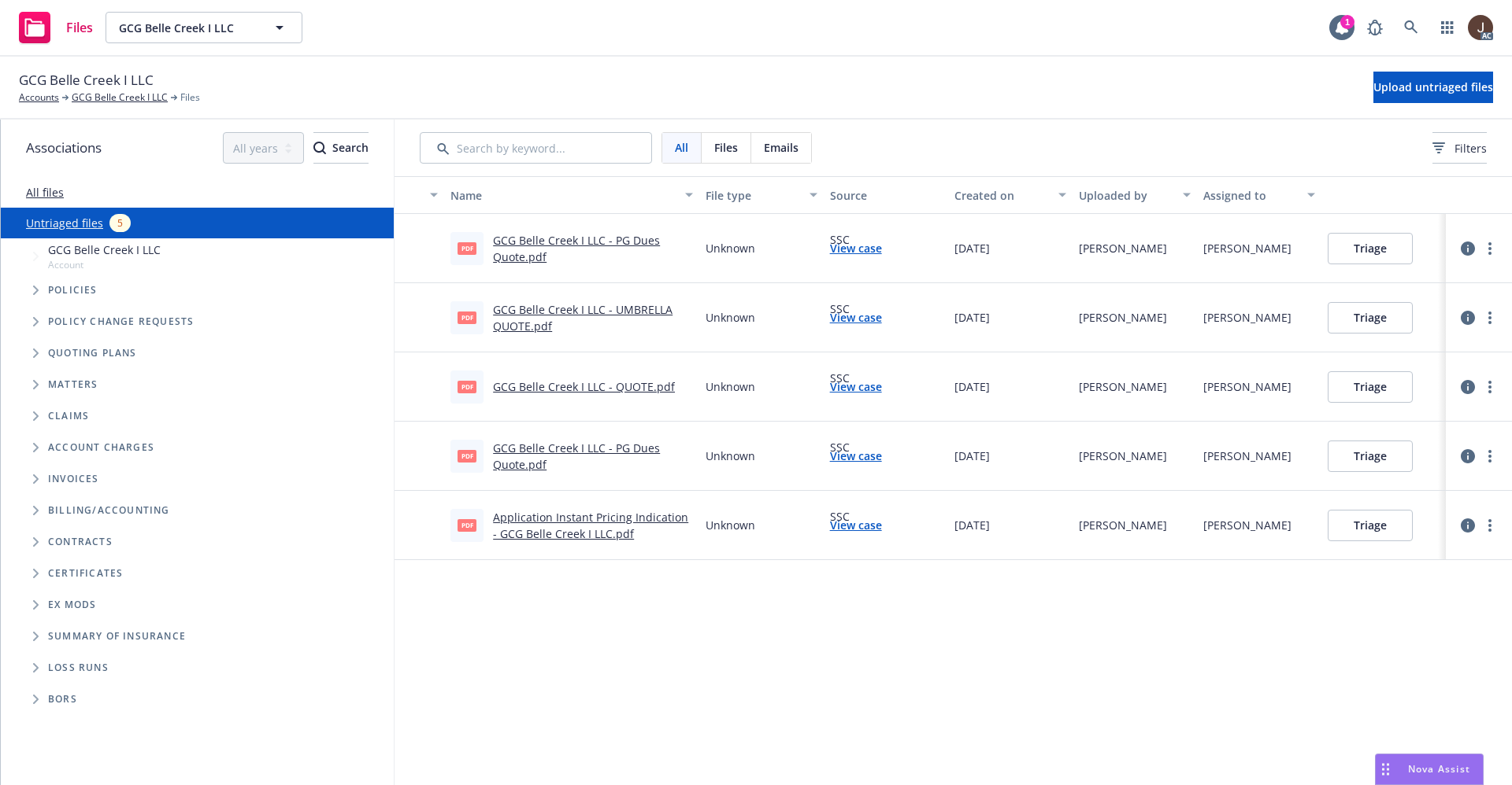
click at [75, 225] on link "Untriaged files" at bounding box center [65, 223] width 77 height 17
click at [1401, 89] on span "Upload untriaged files" at bounding box center [1432, 87] width 120 height 15
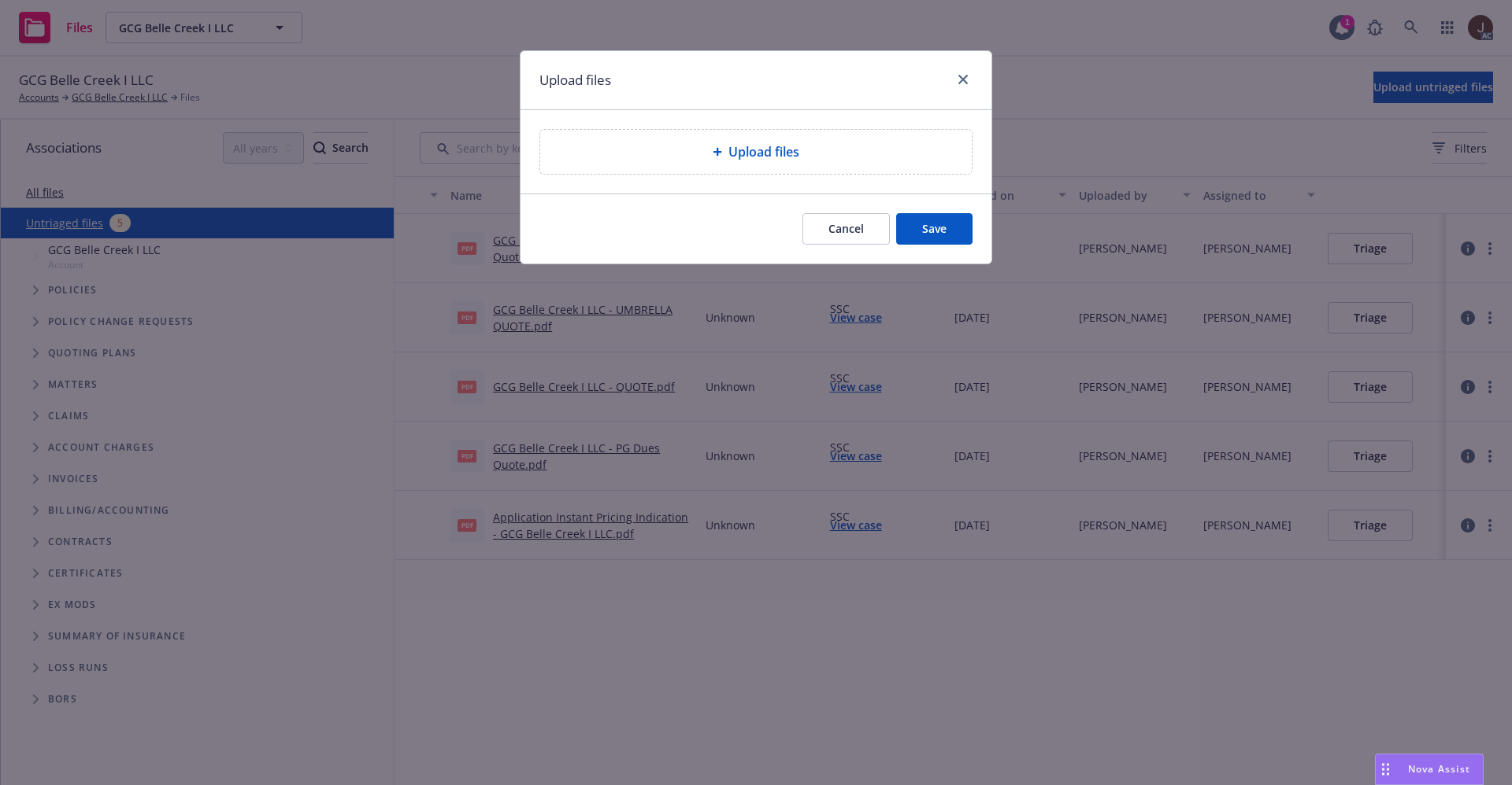
click at [764, 146] on span "Upload files" at bounding box center [763, 152] width 71 height 19
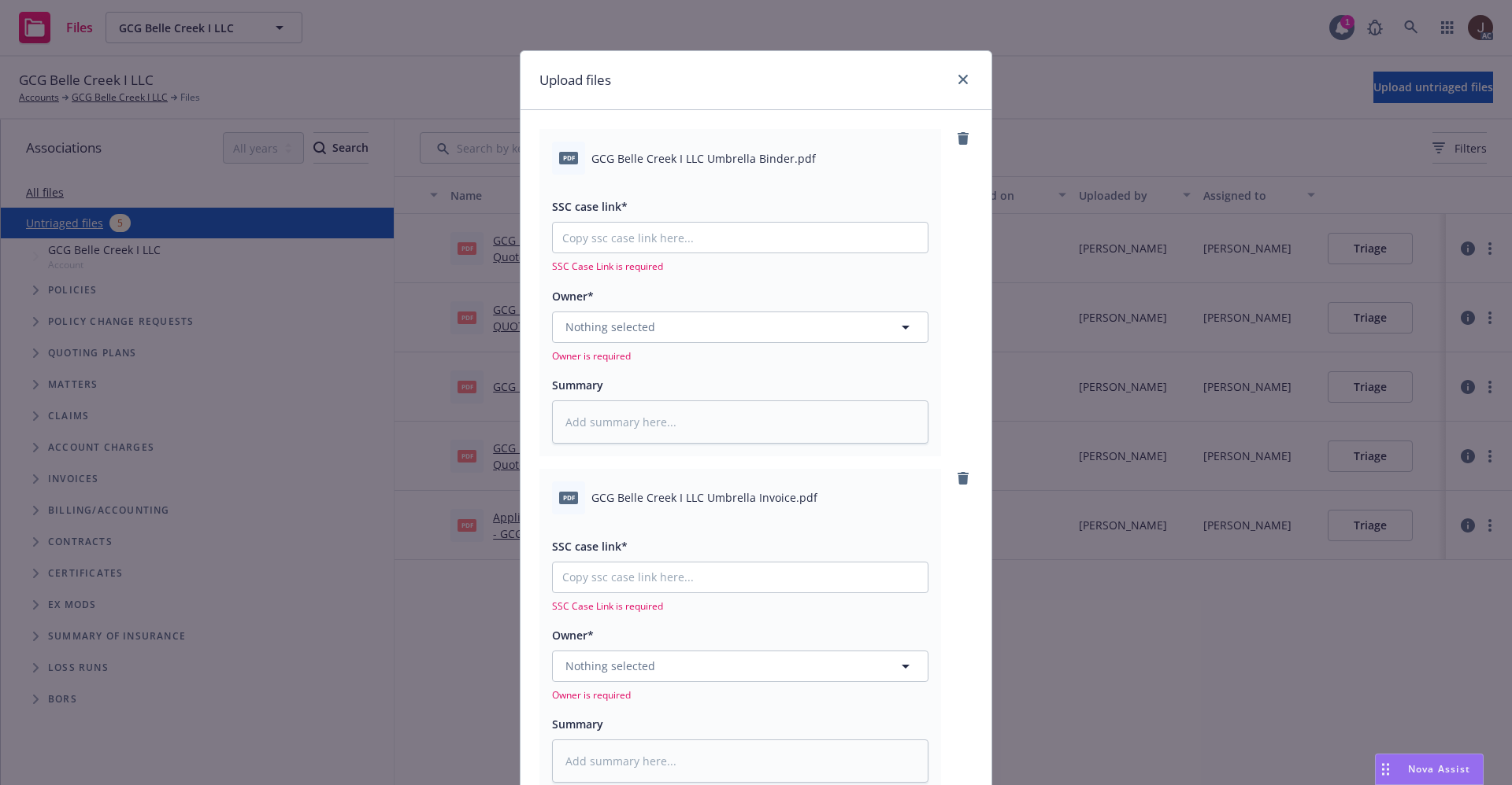
click at [711, 160] on span "GCG Belle Creek I LLC Umbrella Binder.pdf" at bounding box center [703, 158] width 225 height 17
click at [709, 160] on span "GCG Belle Creek I LLC Umbrella Binder.pdf" at bounding box center [703, 158] width 225 height 17
copy div "GCG Belle Creek I LLC Umbrella Binder.pdf"
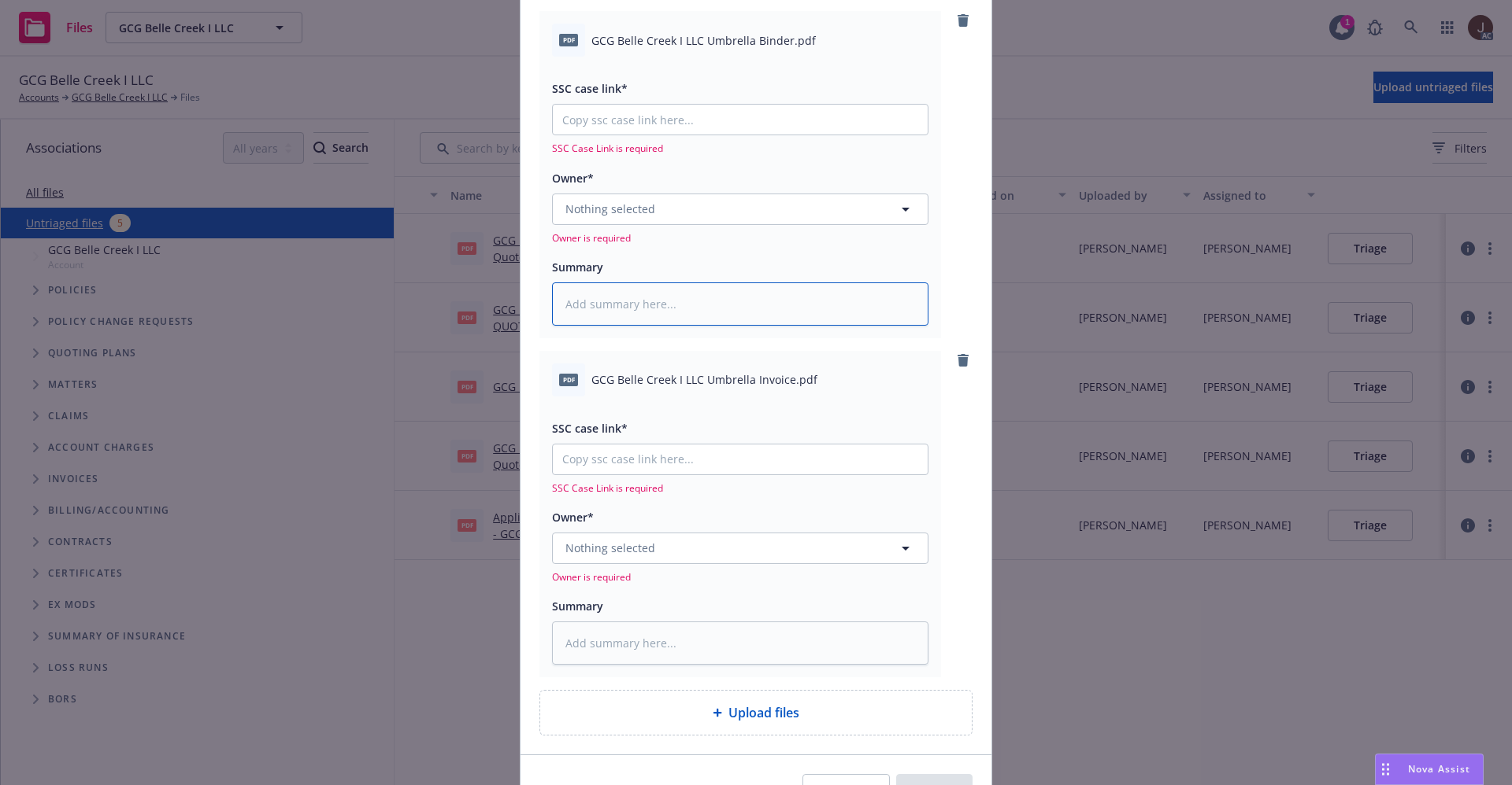
click at [625, 298] on textarea at bounding box center [740, 304] width 376 height 44
paste textarea "GCG Belle Creek I LLC Umbrella Binder.pdf"
type textarea "x"
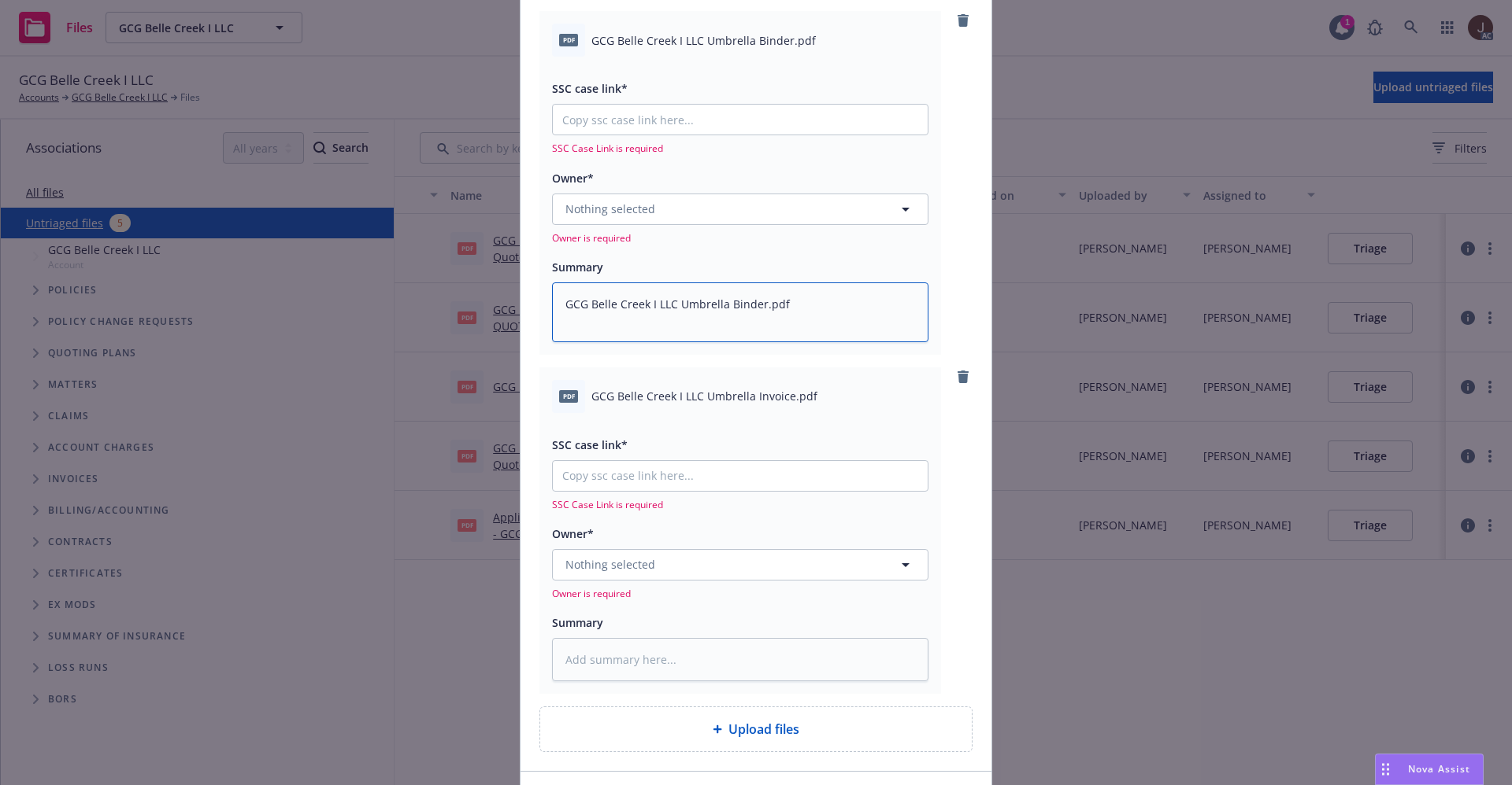
scroll to position [225, 0]
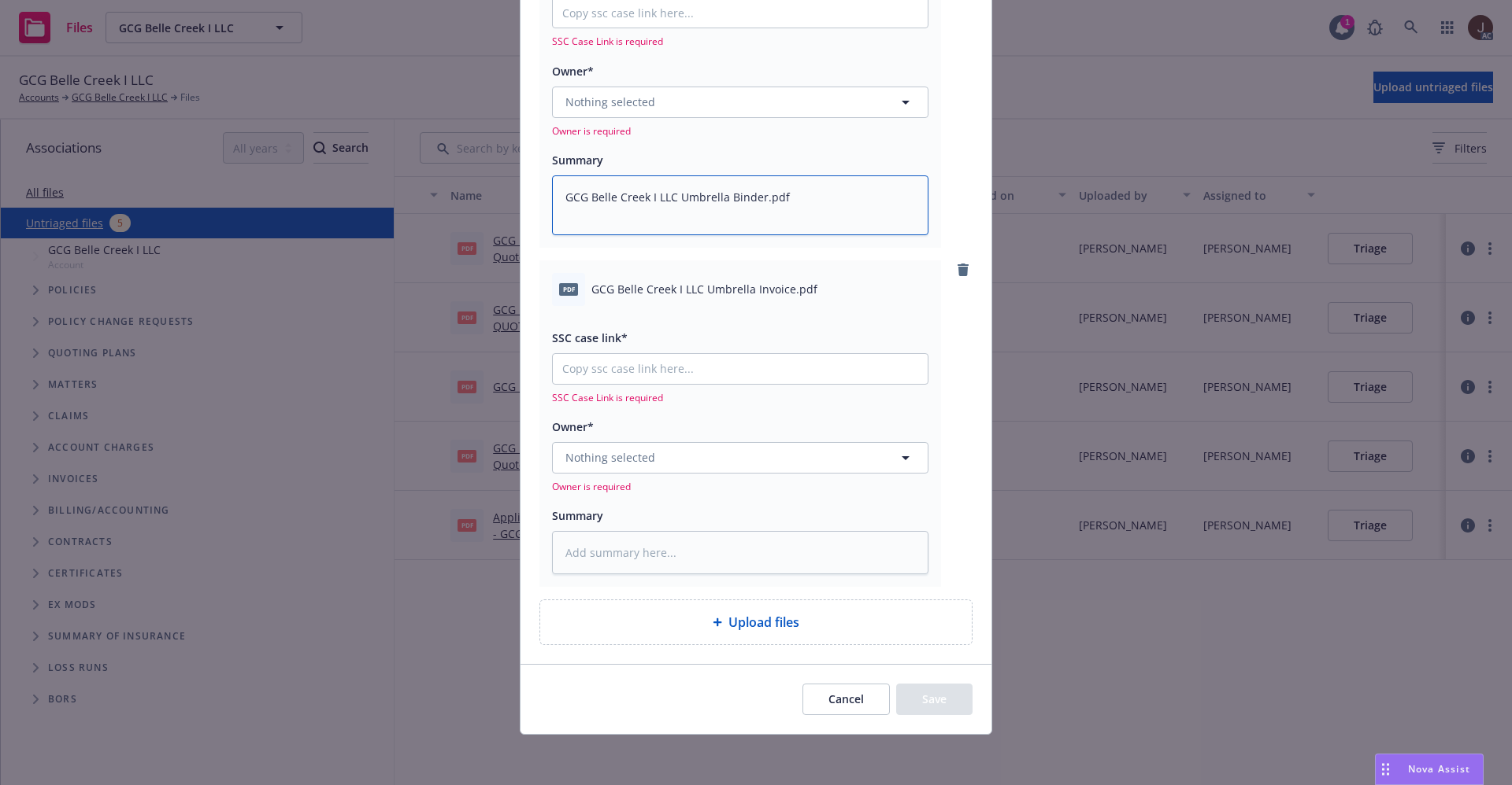
type textarea "GCG Belle Creek I LLC Umbrella Binder.pdf"
click at [699, 290] on span "GCG Belle Creek I LLC Umbrella Invoice.pdf" at bounding box center [704, 288] width 226 height 17
copy div "GCG Belle Creek I LLC Umbrella Invoice.pdf"
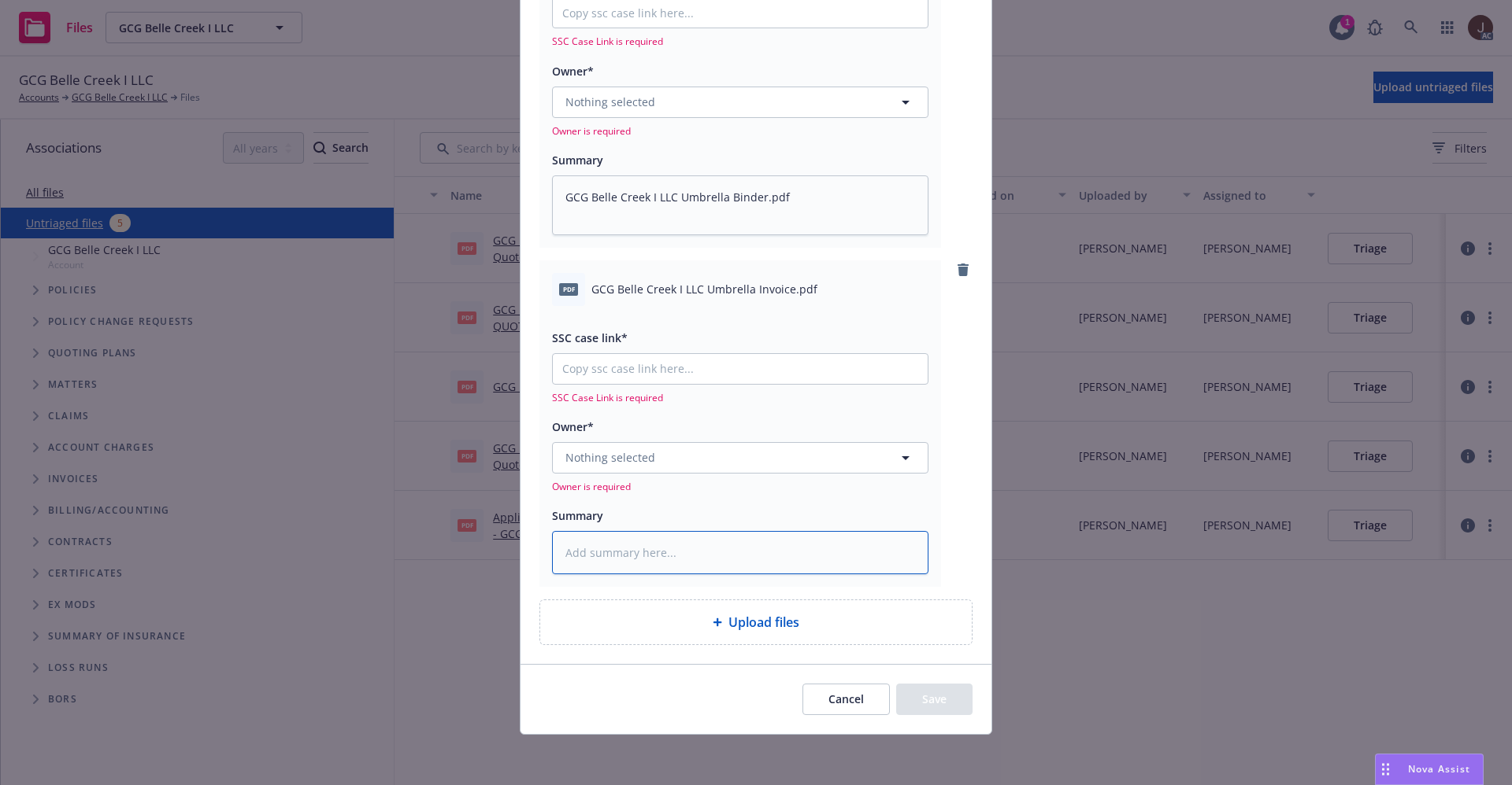
click at [600, 540] on textarea at bounding box center [740, 553] width 376 height 44
paste textarea "GCG Belle Creek I LLC Umbrella Invoice.pdf"
type textarea "x"
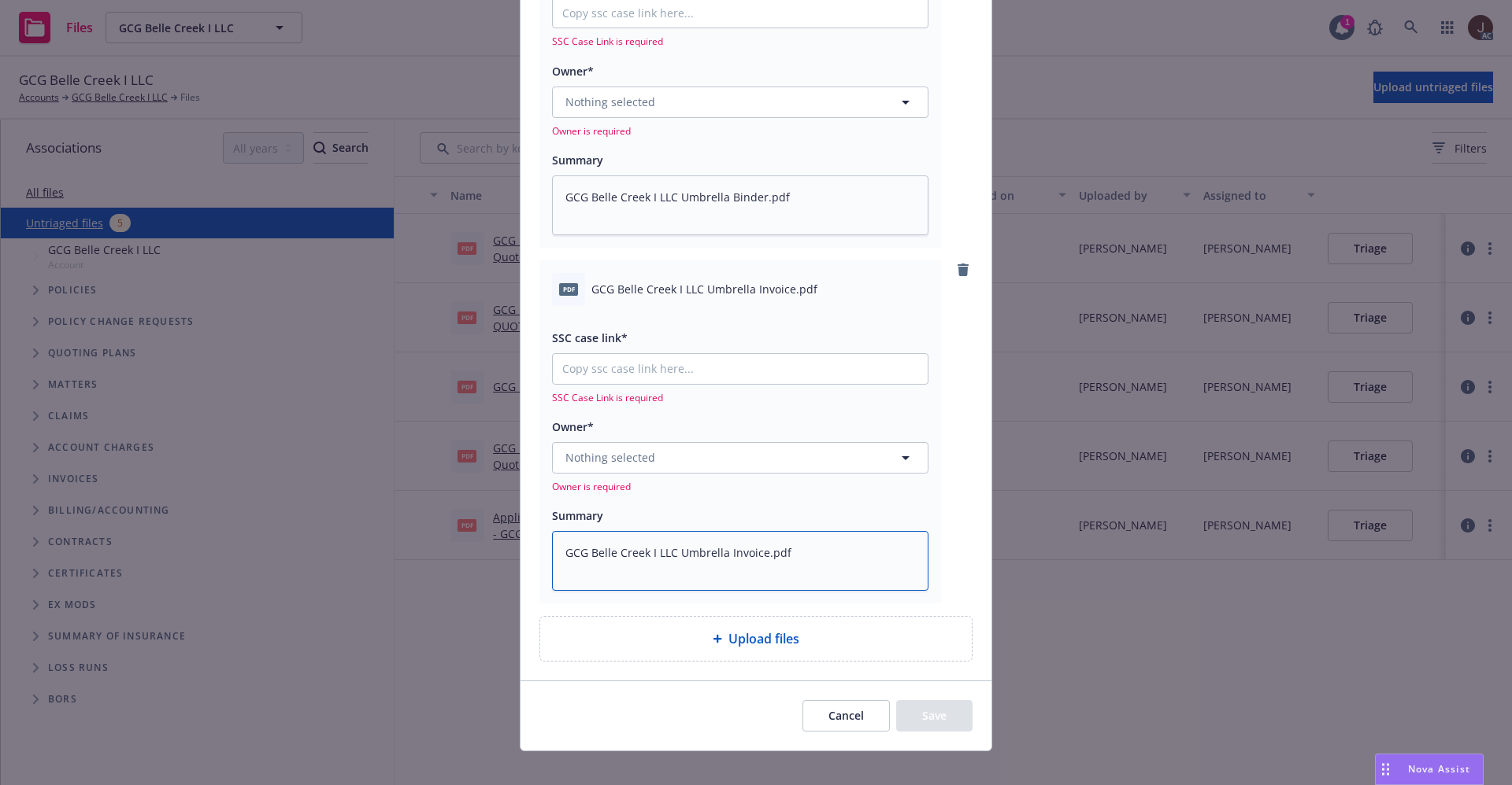
type textarea "GCG Belle Creek I LLC Umbrella Invoice.pdf"
click at [660, 460] on button "Nothing selected" at bounding box center [740, 458] width 376 height 31
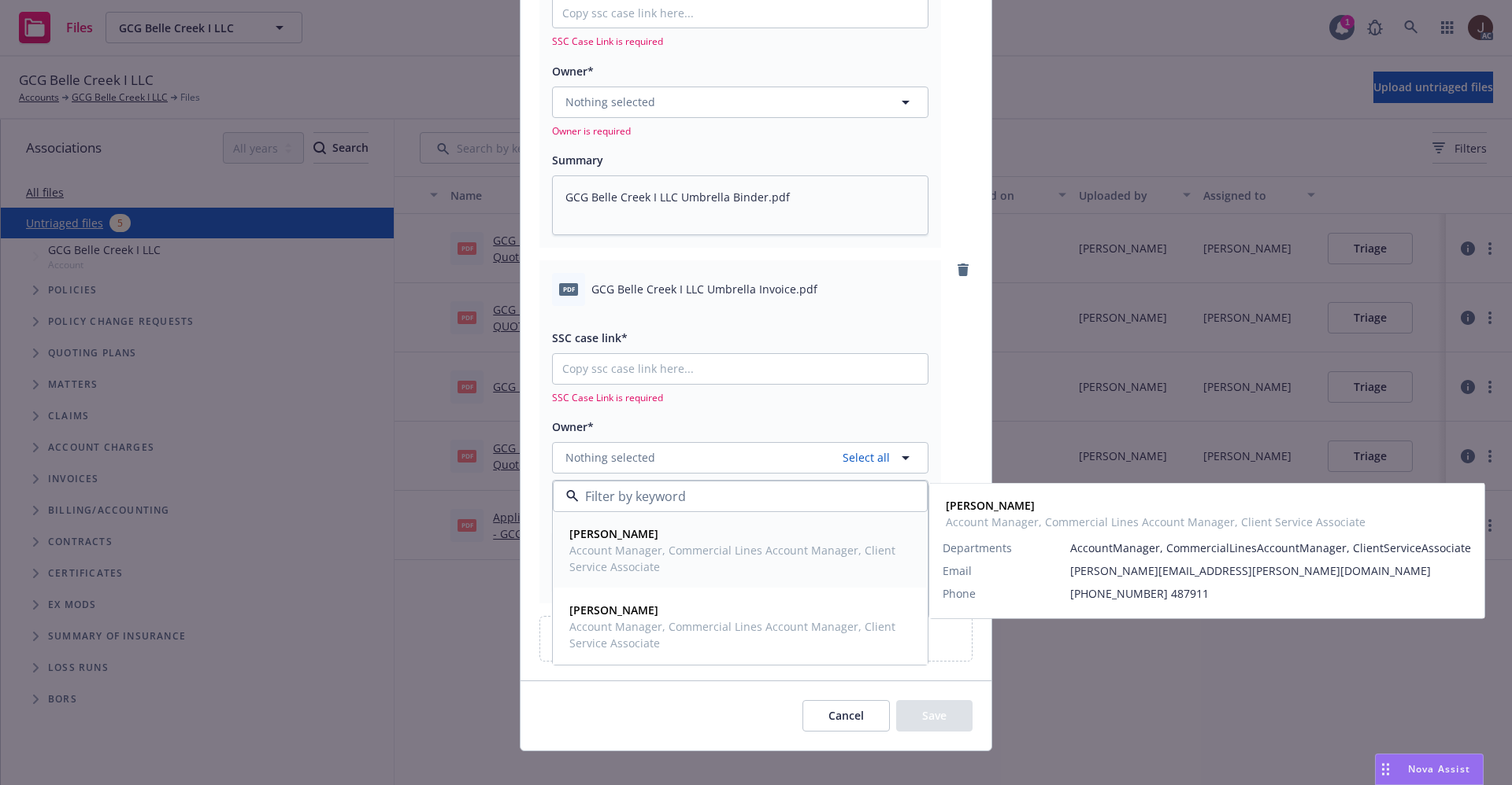
click at [628, 539] on strong "Rachel Bledsoe" at bounding box center [614, 533] width 89 height 15
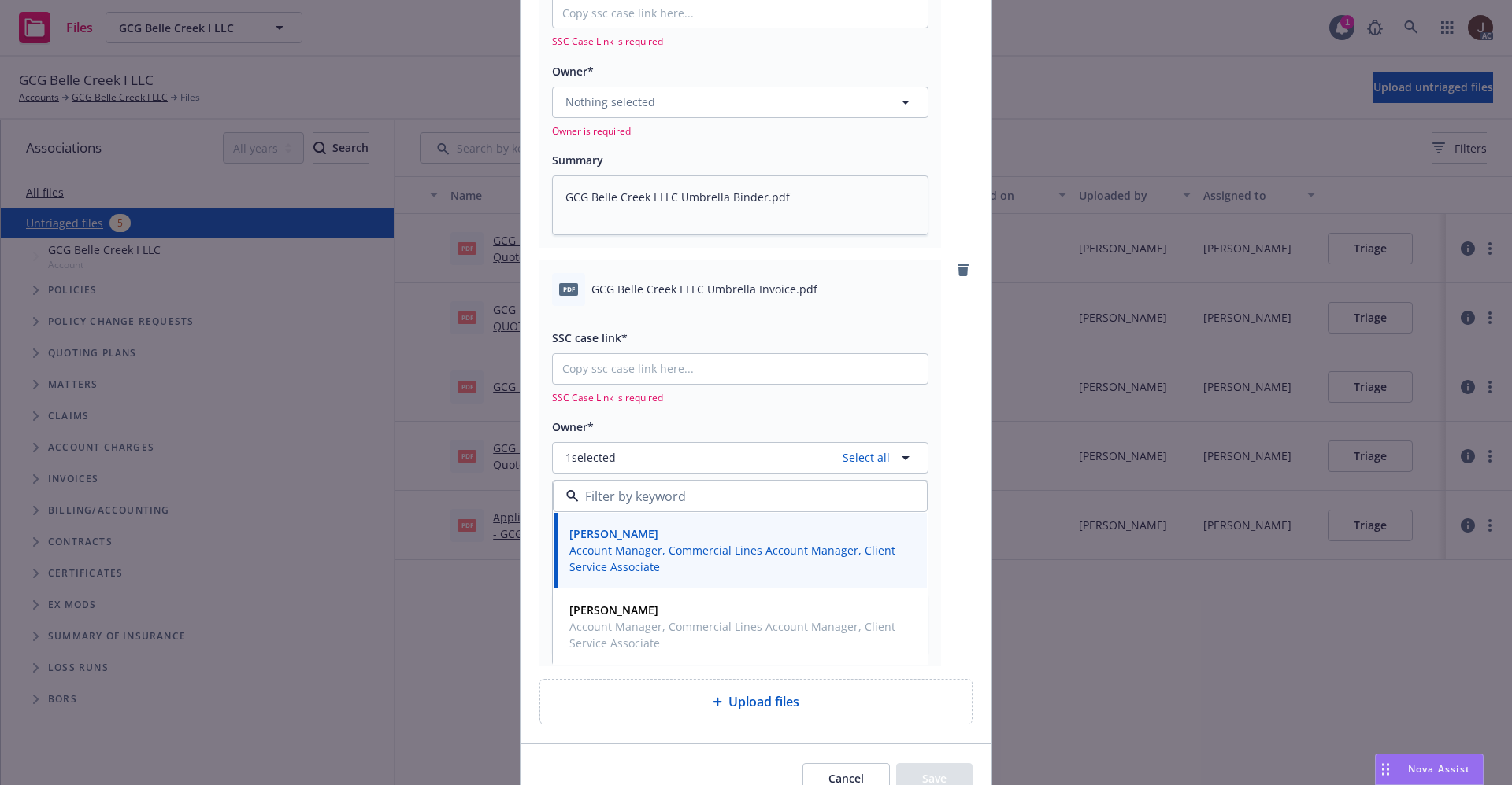
scroll to position [107, 0]
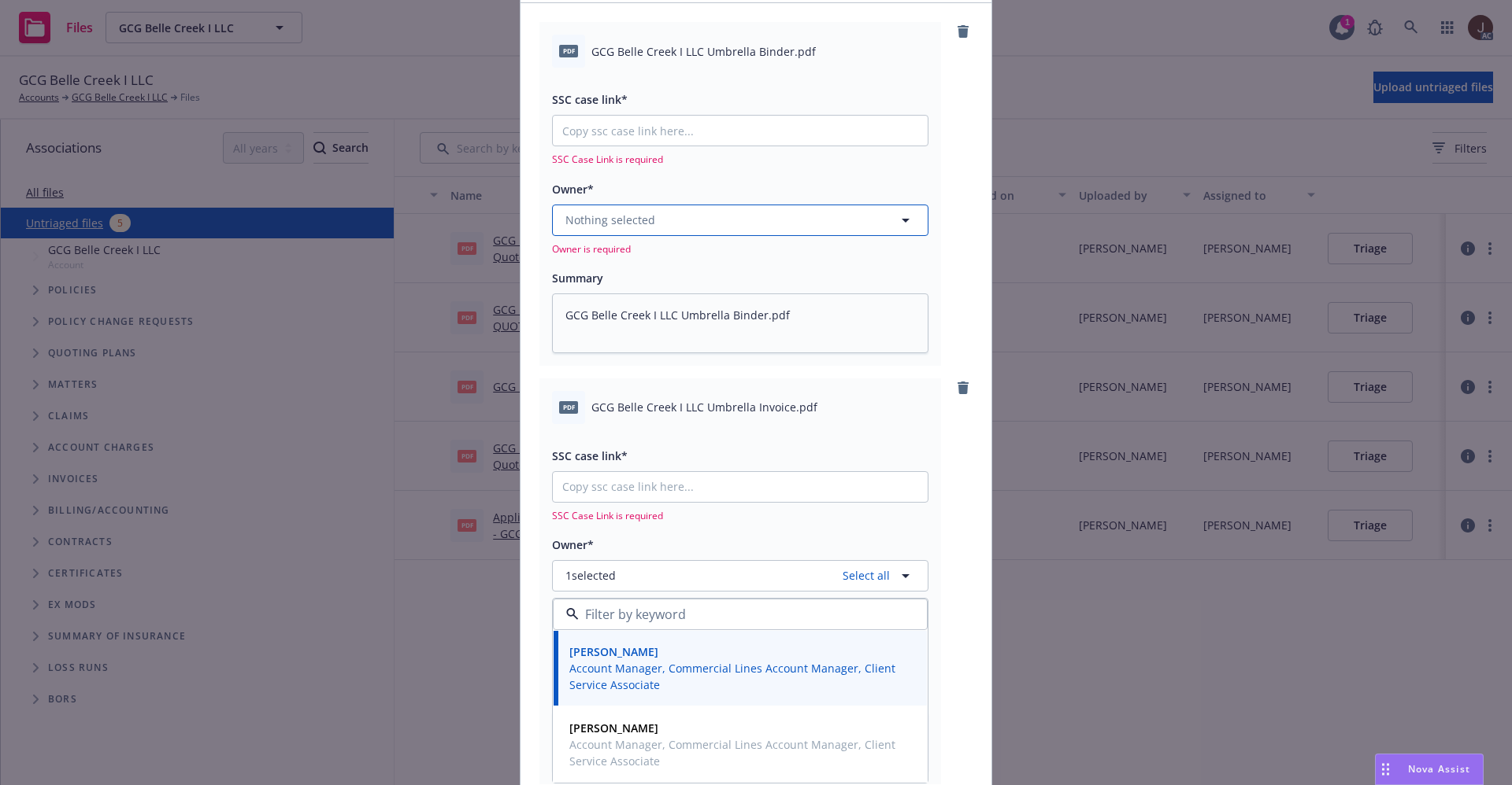
click at [660, 215] on button "Nothing selected" at bounding box center [740, 220] width 376 height 31
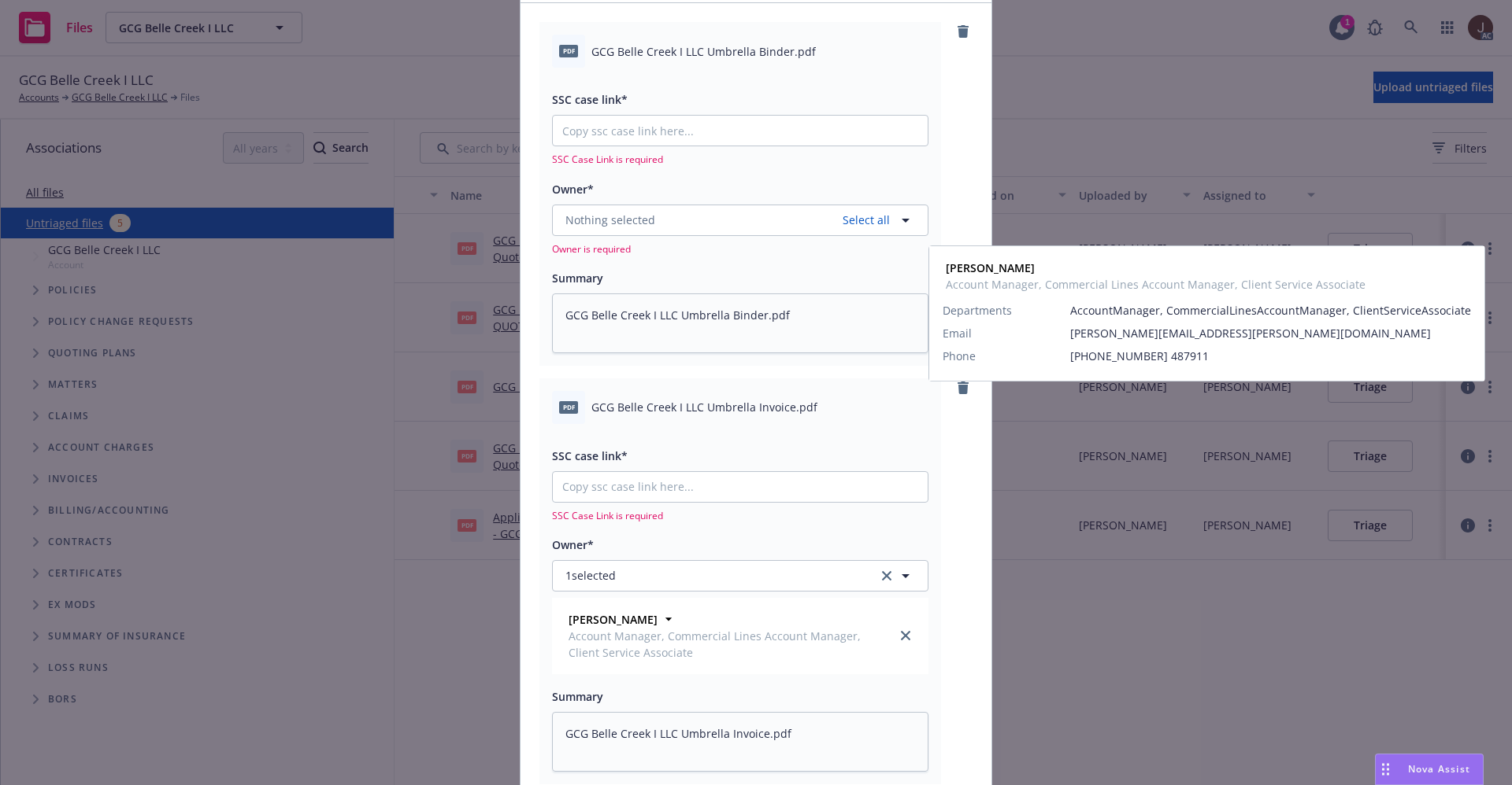
click at [642, 315] on span "Account Manager, Commercial Lines Account Manager, Client Service Associate" at bounding box center [738, 321] width 338 height 33
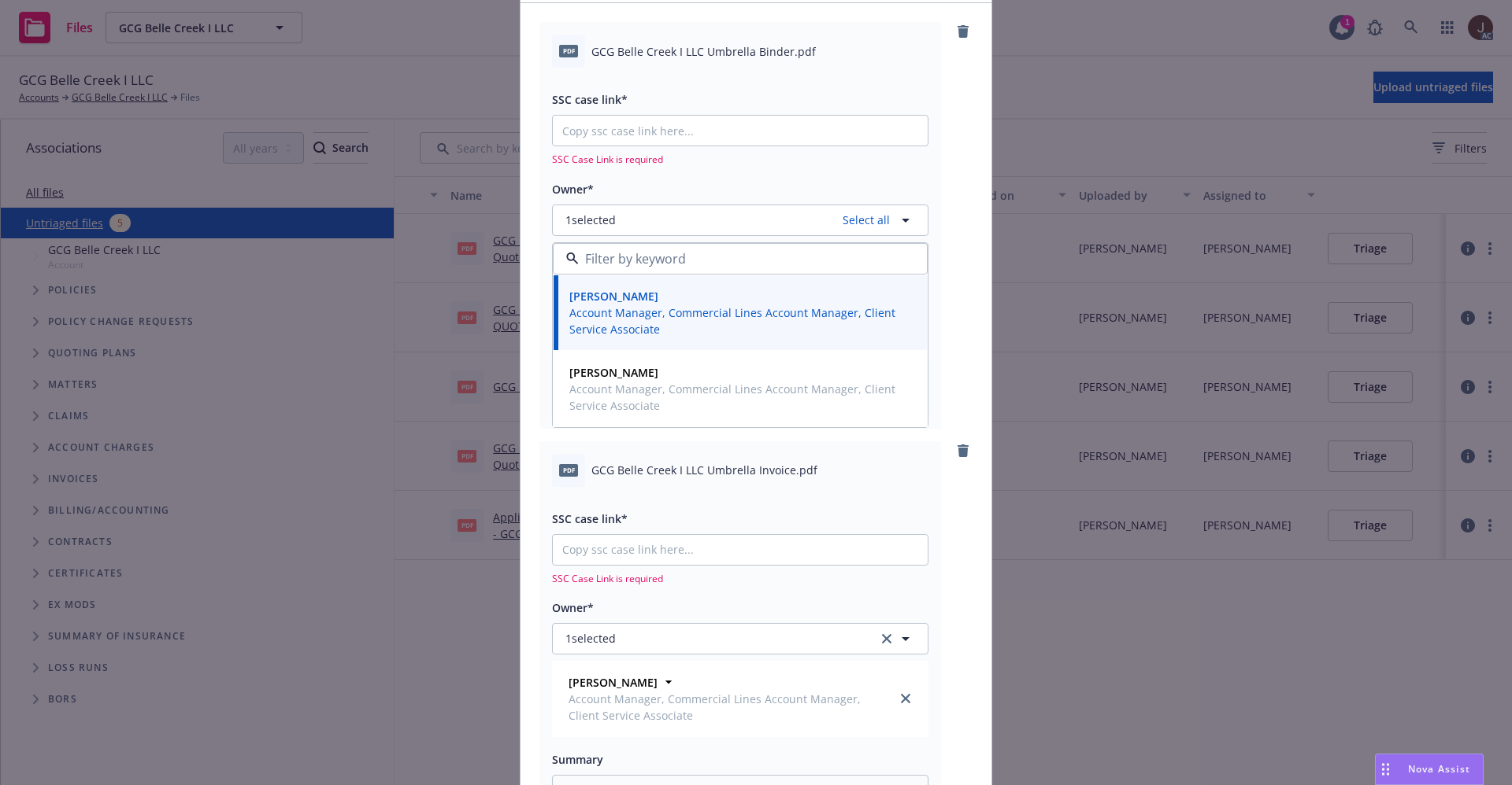
scroll to position [0, 0]
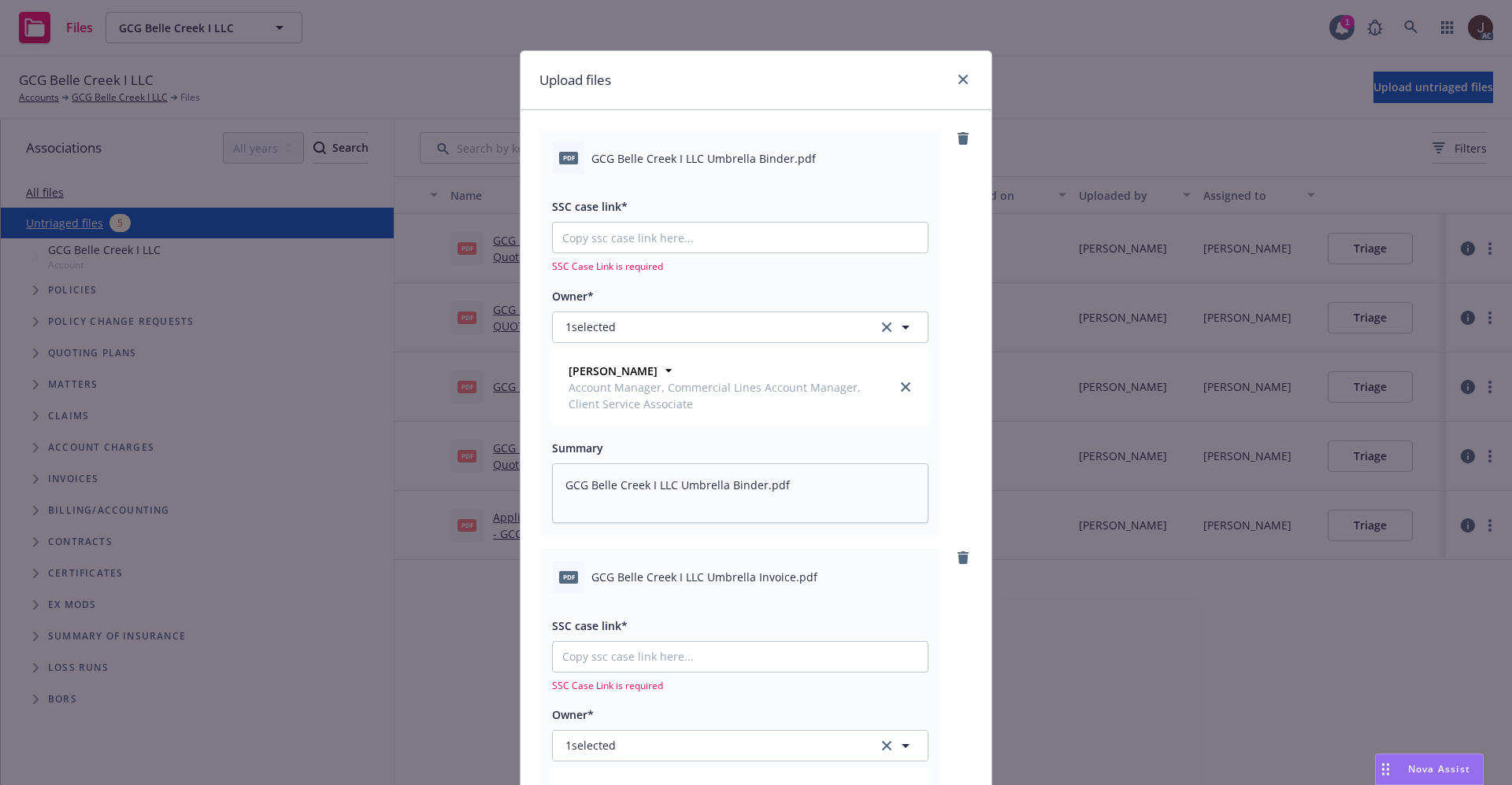
click at [598, 217] on div "SSC case link* SSC Case Link is required" at bounding box center [740, 234] width 376 height 76
click at [603, 234] on input "SSC case link*" at bounding box center [740, 238] width 375 height 30
paste input "https://newfront-ssc.lightning.force.com/lightning/r/Case/500Vz00000QgAQdIAN/vi…"
type textarea "x"
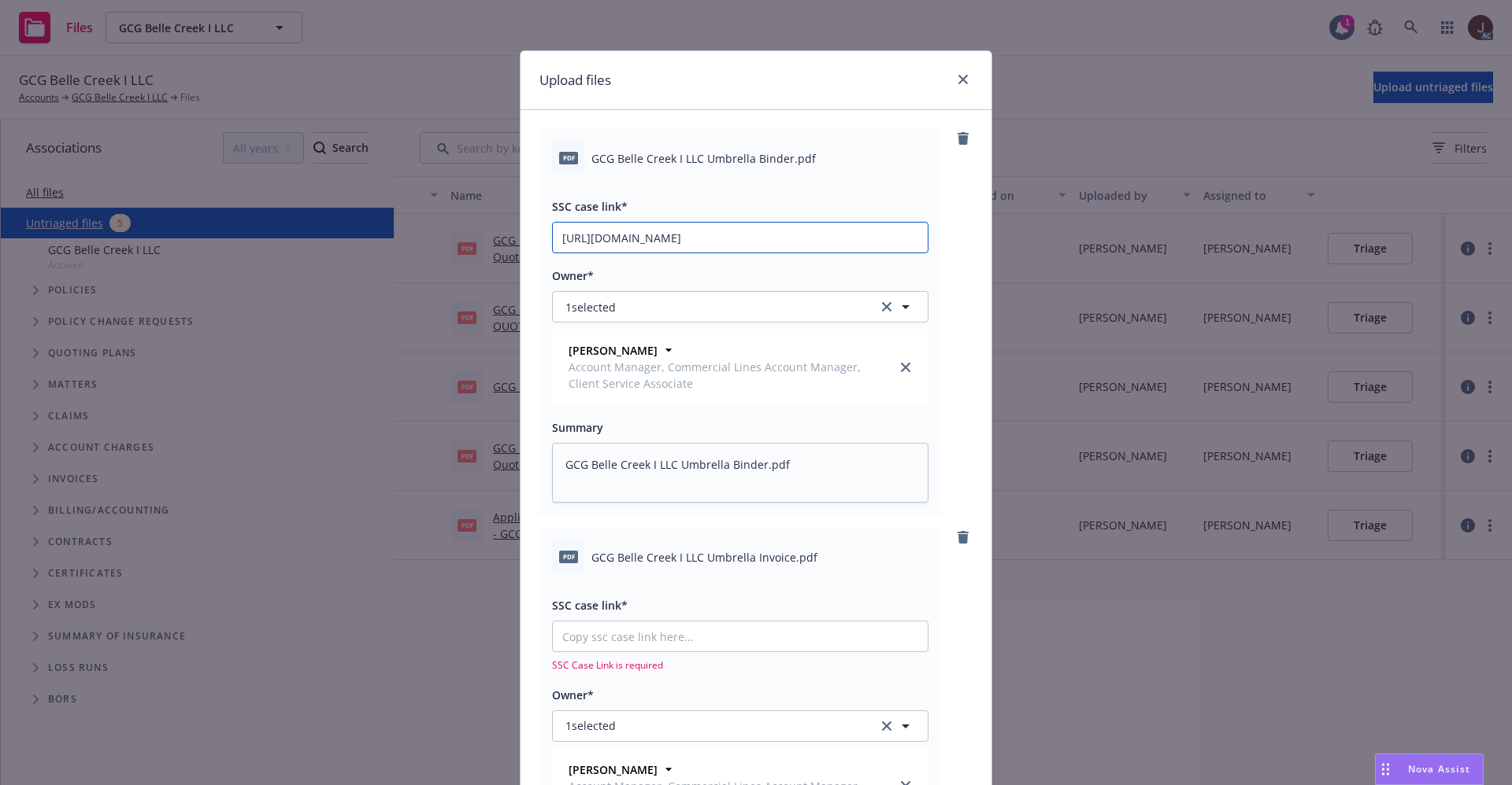
scroll to position [236, 0]
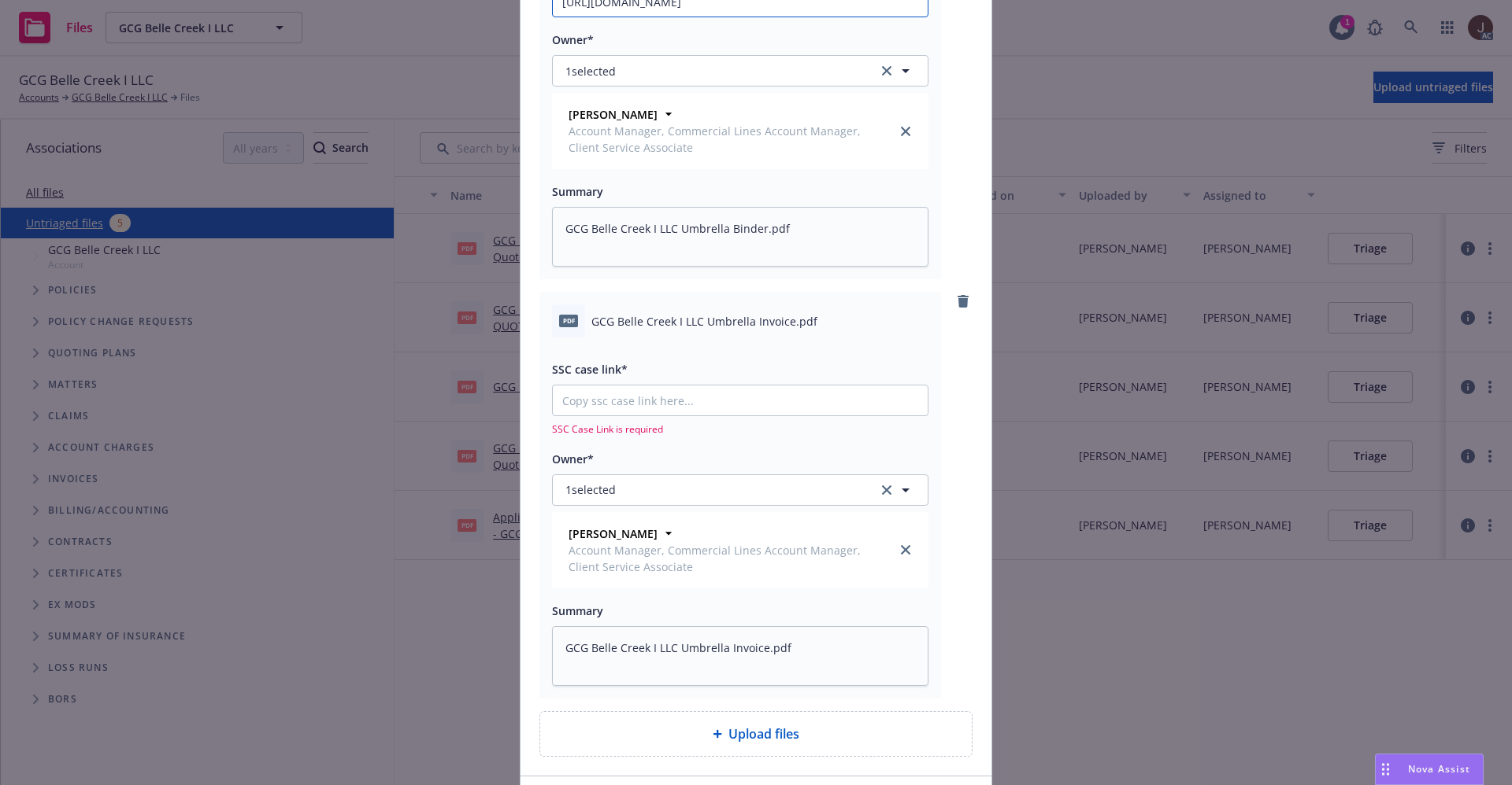
type input "https://newfront-ssc.lightning.force.com/lightning/r/Case/500Vz00000QgAQdIAN/vi…"
click at [615, 17] on input "SSC case link*" at bounding box center [740, 2] width 375 height 30
paste input "https://newfront-ssc.lightning.force.com/lightning/r/Case/500Vz00000QgAQdIAN/vi…"
type textarea "x"
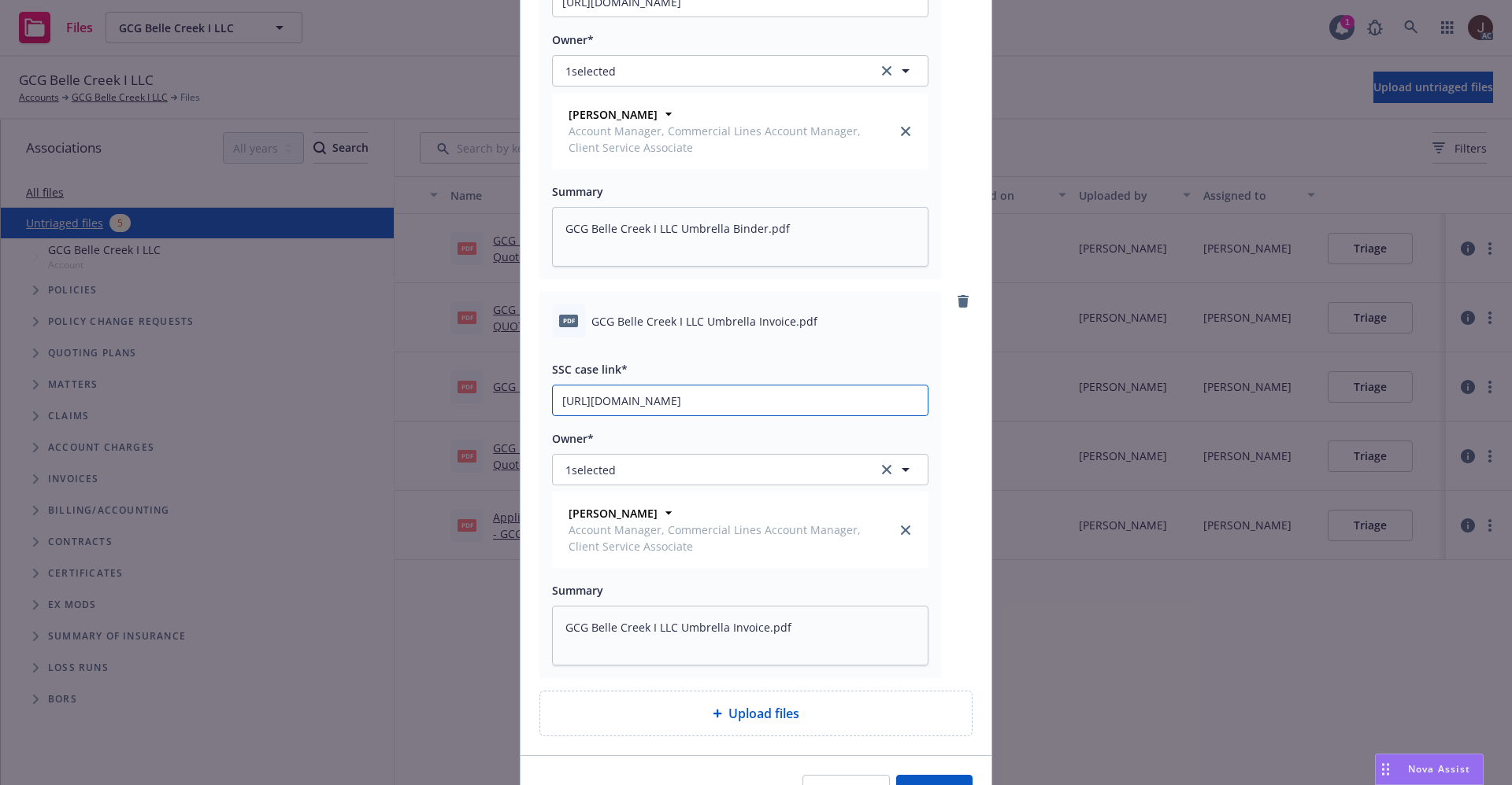
scroll to position [0, 84]
type input "https://newfront-ssc.lightning.force.com/lightning/r/Case/500Vz00000QgAQdIAN/vi…"
click at [980, 396] on div "pdf GCG Belle Creek I LLC Umbrella Binder.pdf SSC case link* https://newfront-s…" at bounding box center [756, 315] width 470 height 881
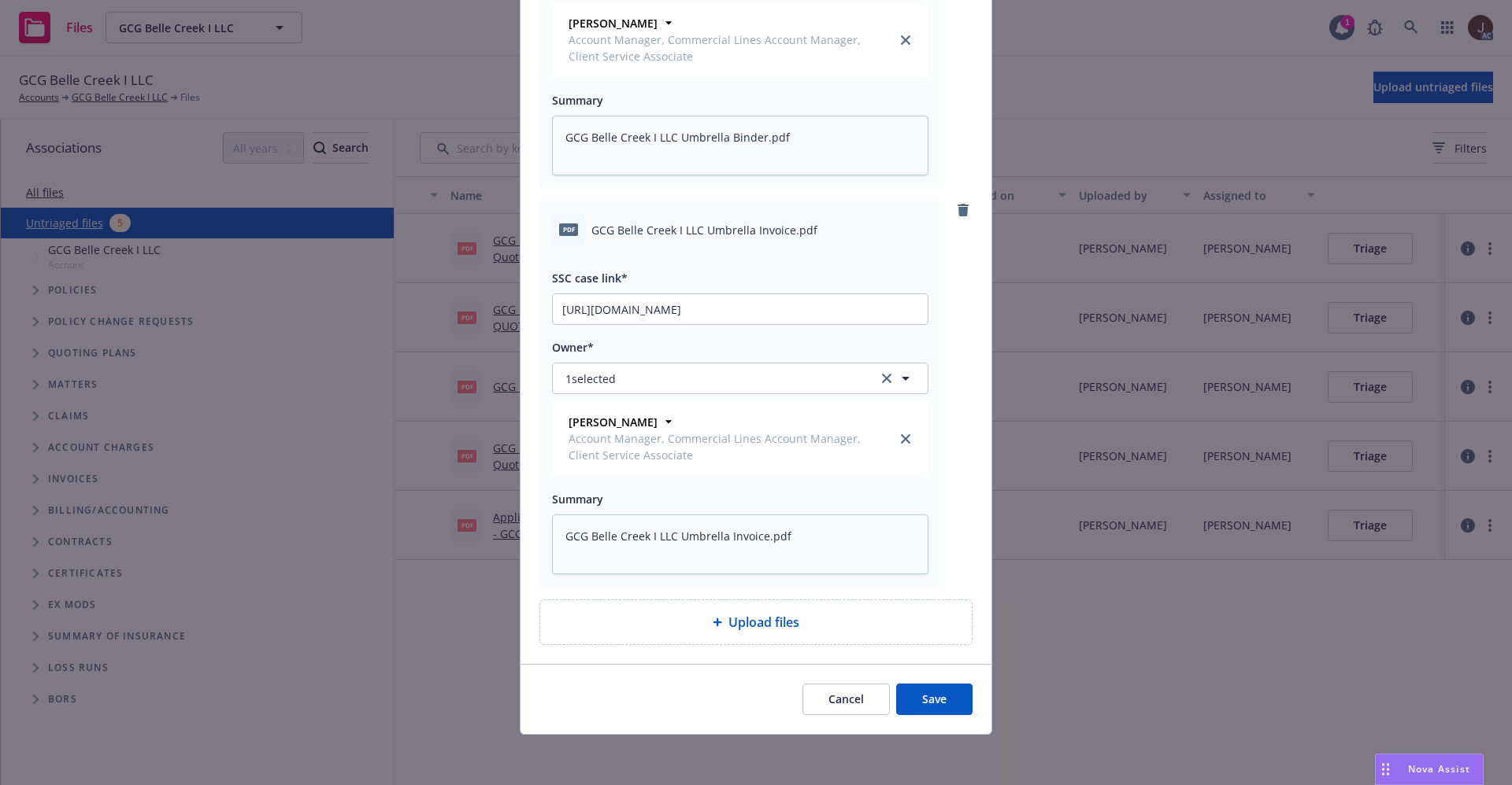
click at [918, 678] on div "Cancel Save" at bounding box center [756, 699] width 470 height 70
click at [923, 689] on button "Save" at bounding box center [933, 699] width 76 height 31
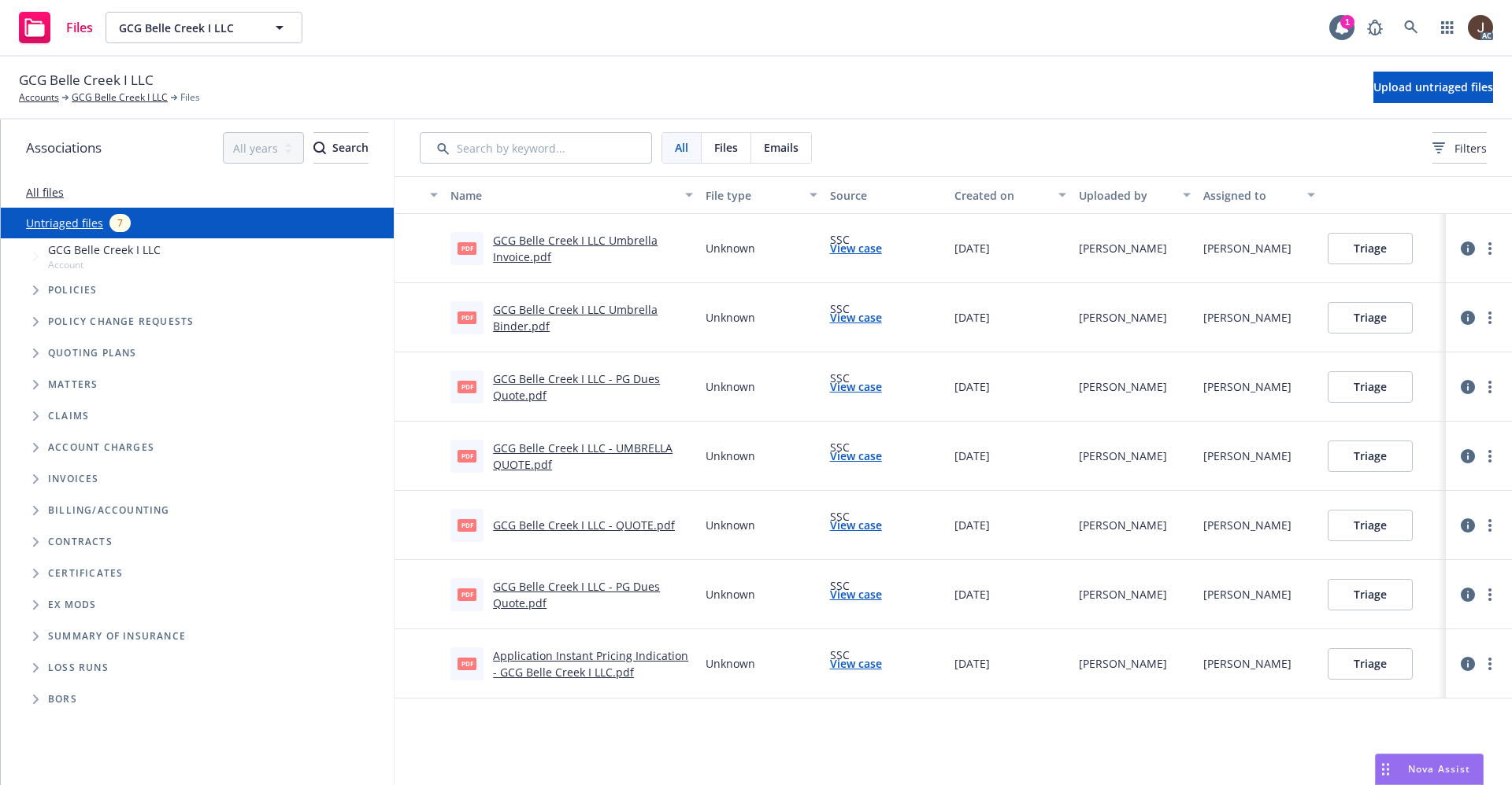
click at [59, 219] on link "Untriaged files" at bounding box center [65, 223] width 77 height 17
click at [1407, 91] on span "Upload untriaged files" at bounding box center [1432, 87] width 120 height 15
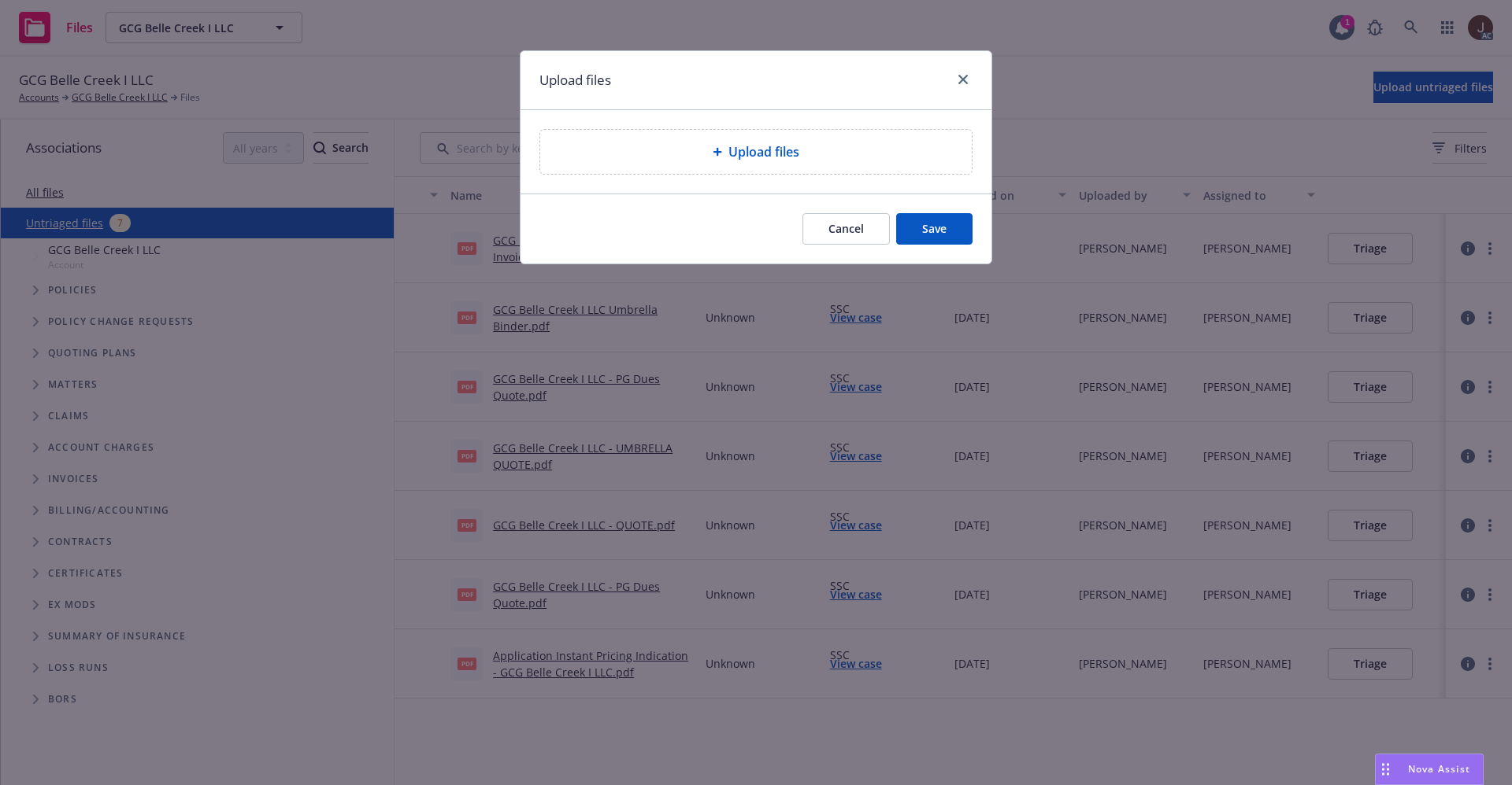
click at [772, 157] on span "Upload files" at bounding box center [763, 152] width 71 height 19
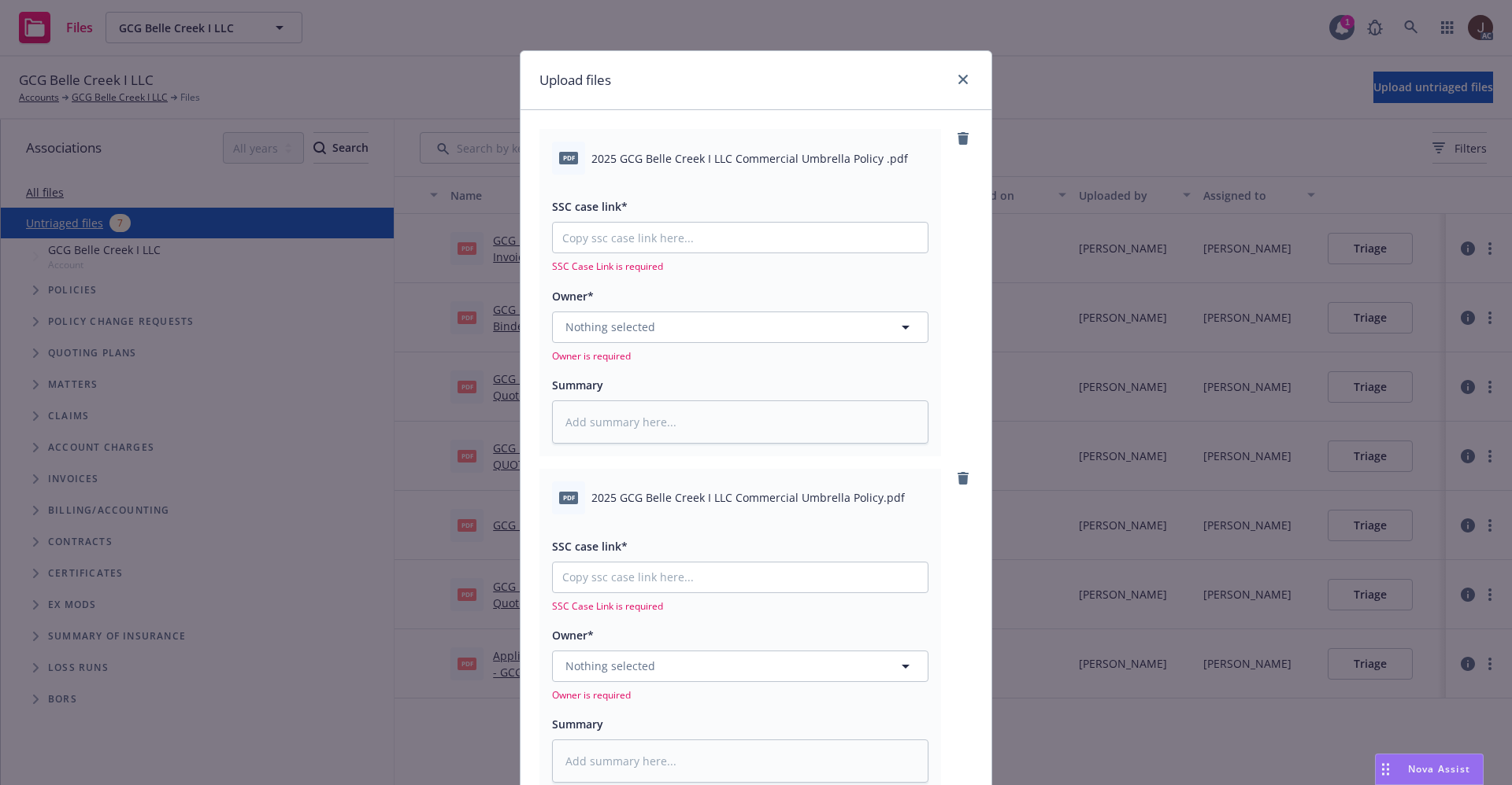
click at [720, 164] on span "2025 GCG Belle Creek I LLC Commercial Umbrella Policy .pdf" at bounding box center [749, 158] width 317 height 17
copy div "2025 GCG Belle Creek I LLC Commercial Umbrella Policy .pdf"
click at [647, 430] on textarea at bounding box center [740, 422] width 376 height 44
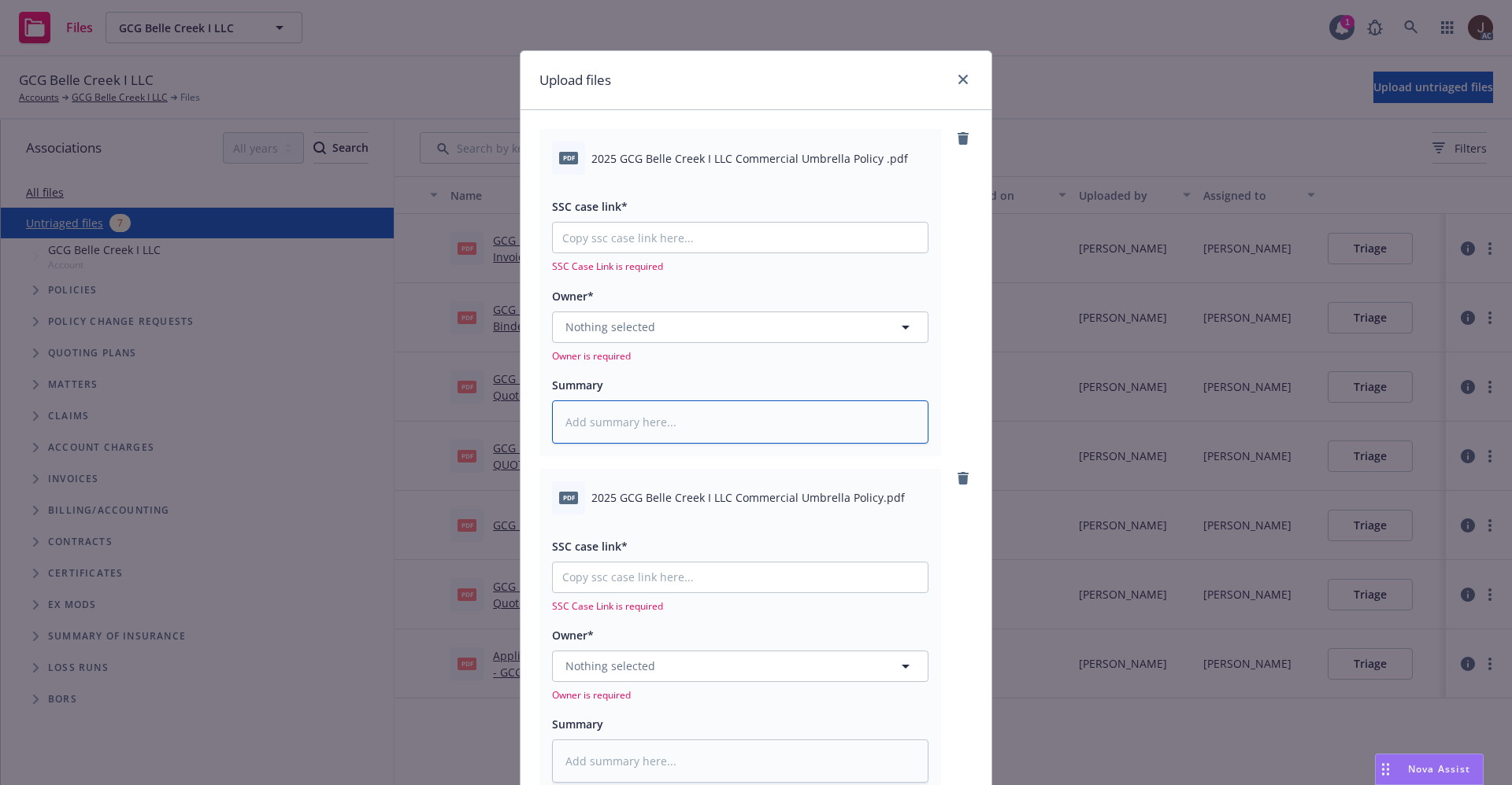
paste textarea "2025 GCG Belle Creek I LLC Commercial Umbrella Policy .pdf"
type textarea "x"
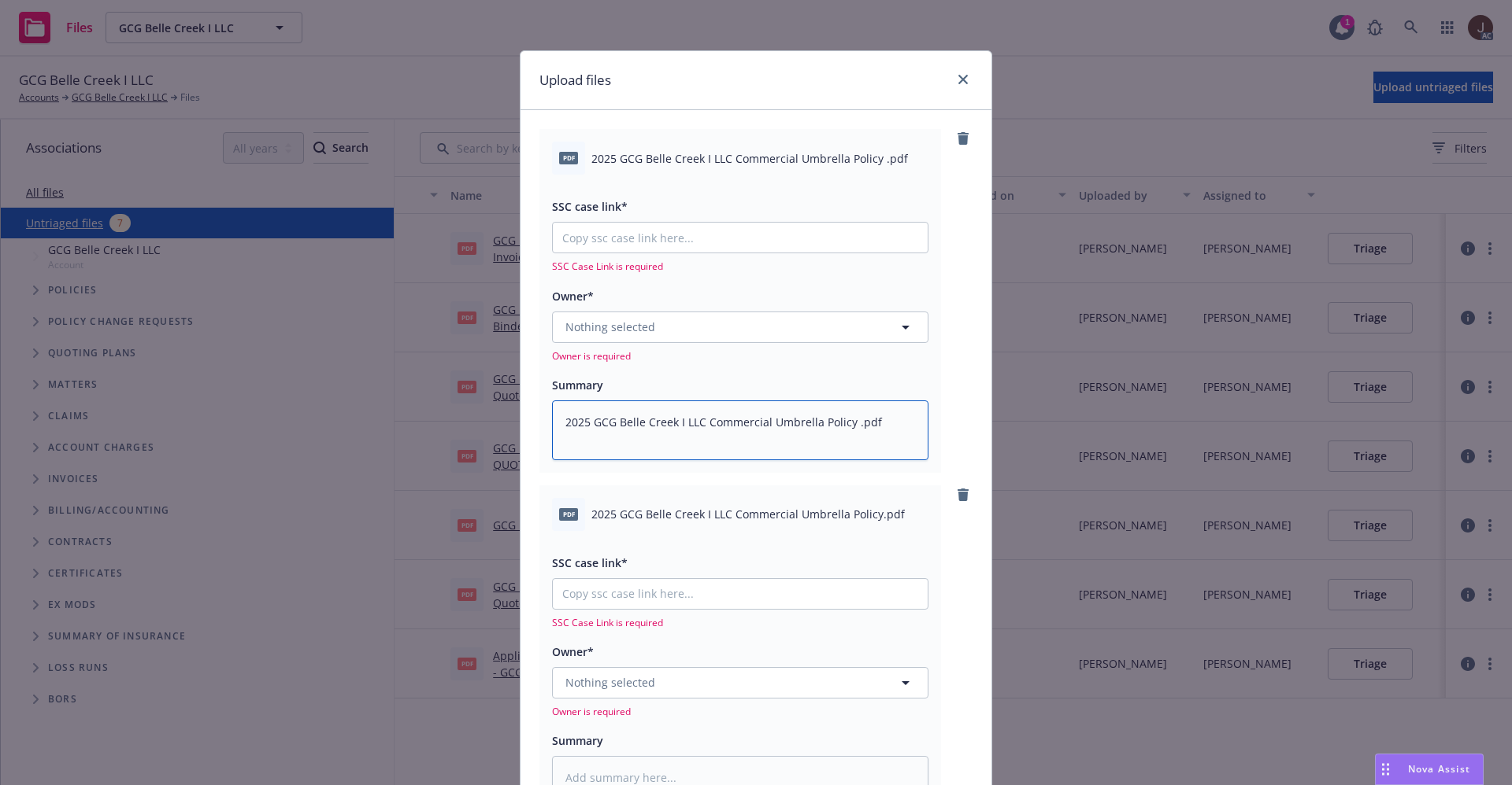
scroll to position [225, 0]
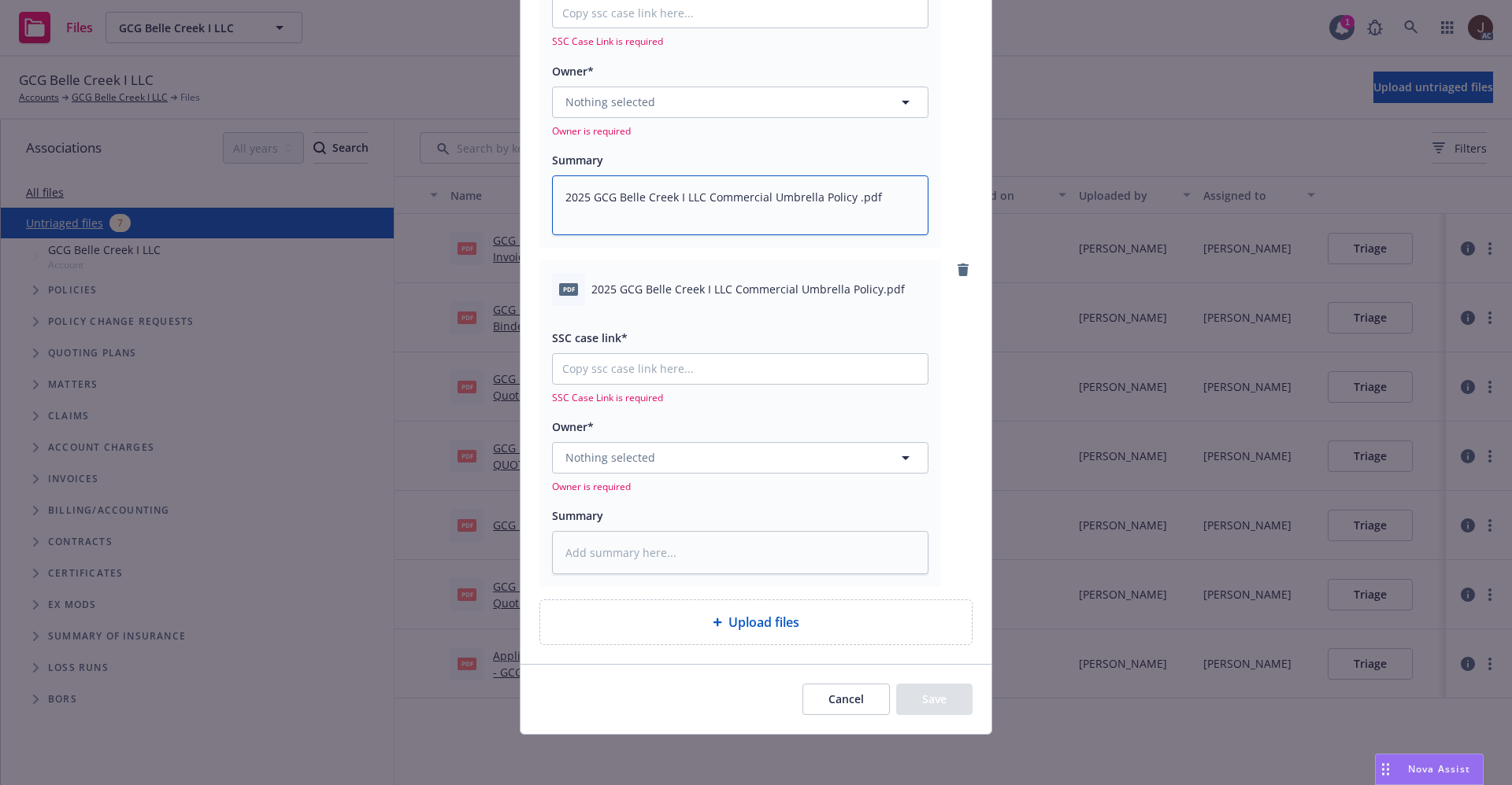
type textarea "2025 GCG Belle Creek I LLC Commercial Umbrella Policy .pdf"
click at [682, 286] on span "2025 GCG Belle Creek I LLC Commercial Umbrella Policy.pdf" at bounding box center [748, 288] width 313 height 17
click at [682, 285] on span "2025 GCG Belle Creek I LLC Commercial Umbrella Policy.pdf" at bounding box center [748, 288] width 313 height 17
copy div "2025 GCG Belle Creek I LLC Commercial Umbrella Policy.pdf"
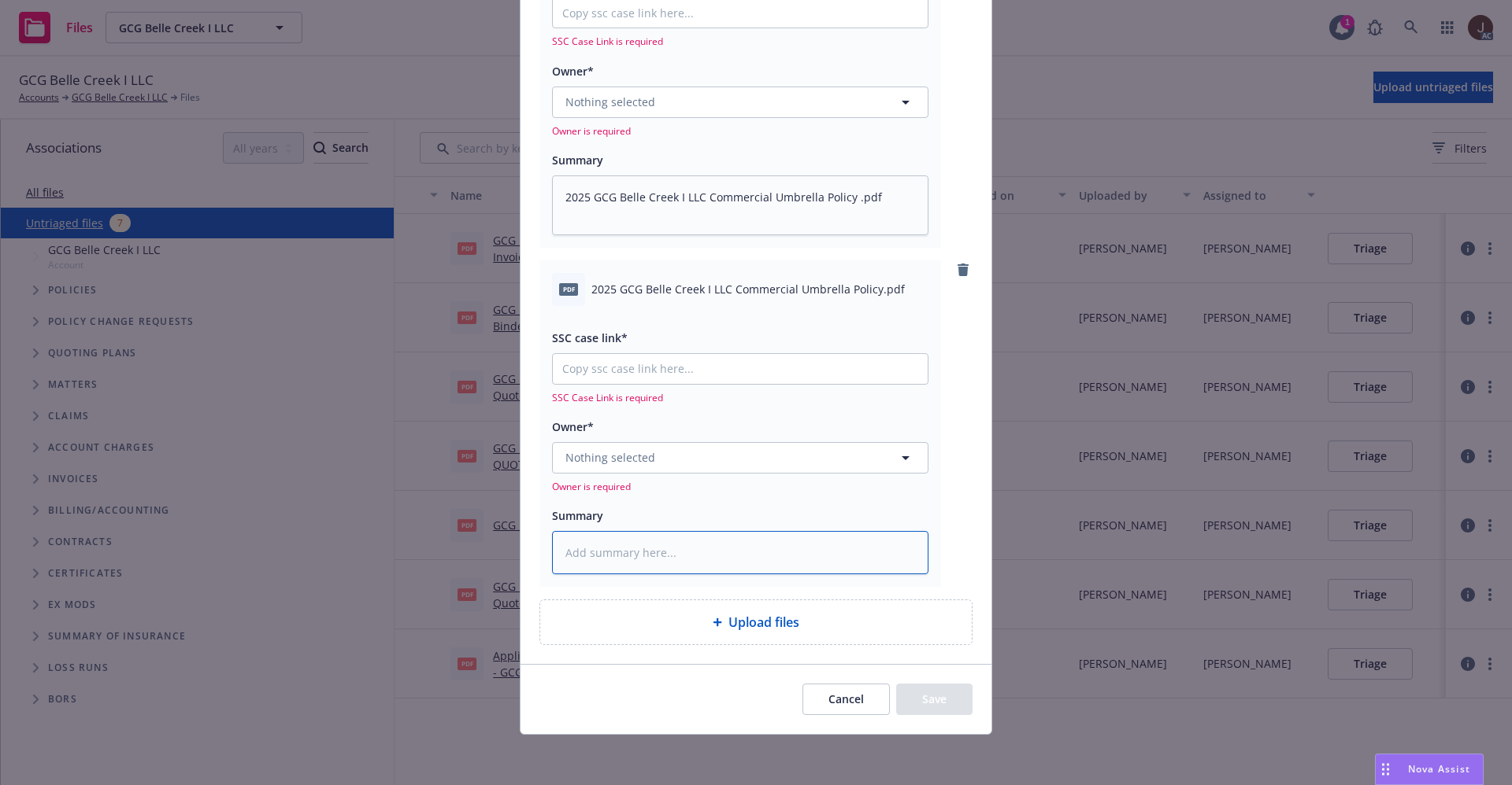
click at [622, 551] on textarea at bounding box center [740, 553] width 376 height 44
paste textarea "2025 GCG Belle Creek I LLC Commercial Umbrella Policy.pdf"
type textarea "x"
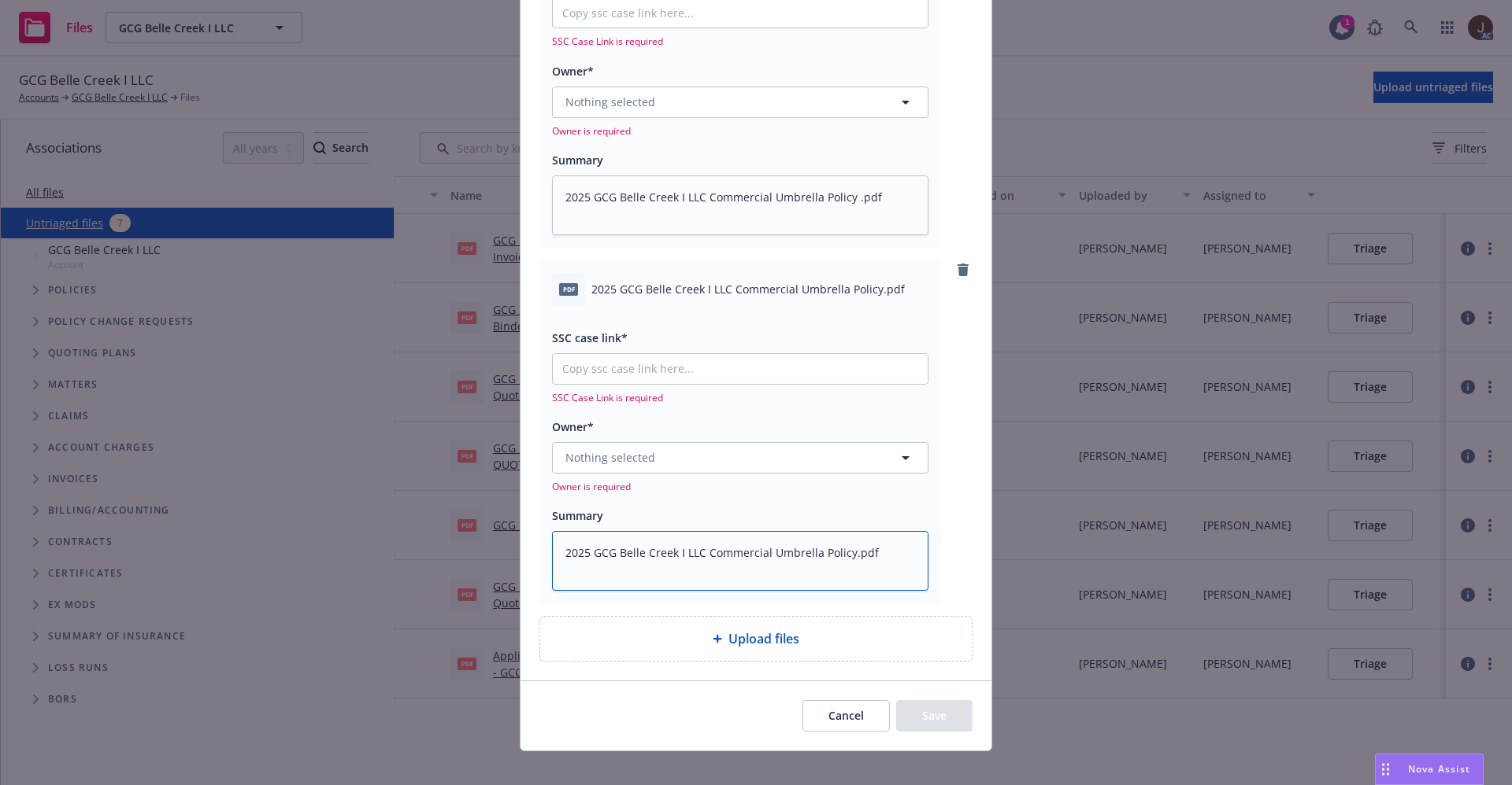
type textarea "2025 GCG Belle Creek I LLC Commercial Umbrella Policy.pdf"
click at [643, 454] on span "Nothing selected" at bounding box center [610, 457] width 90 height 17
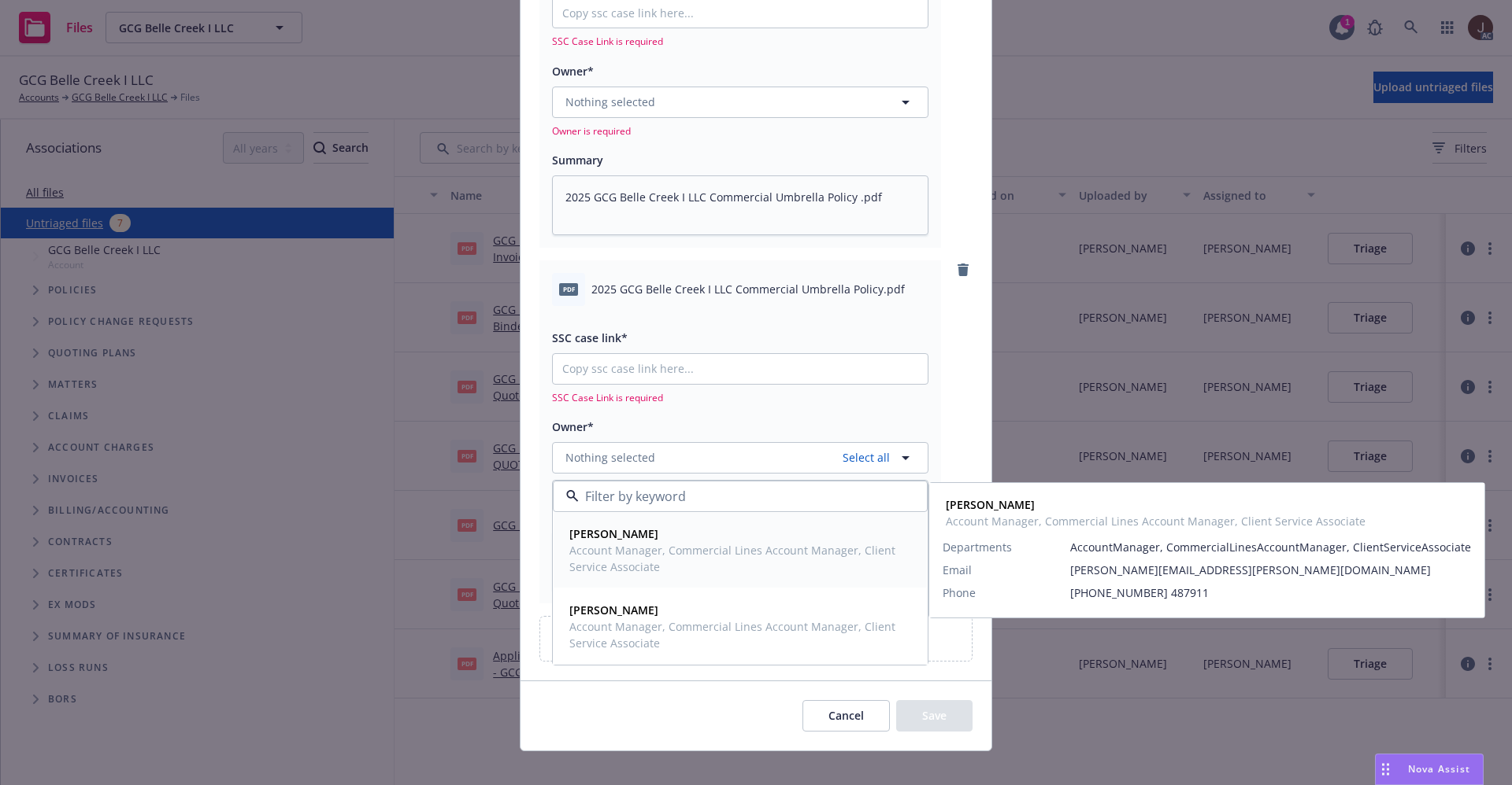
click at [628, 540] on strong "Rachel Bledsoe" at bounding box center [614, 533] width 89 height 15
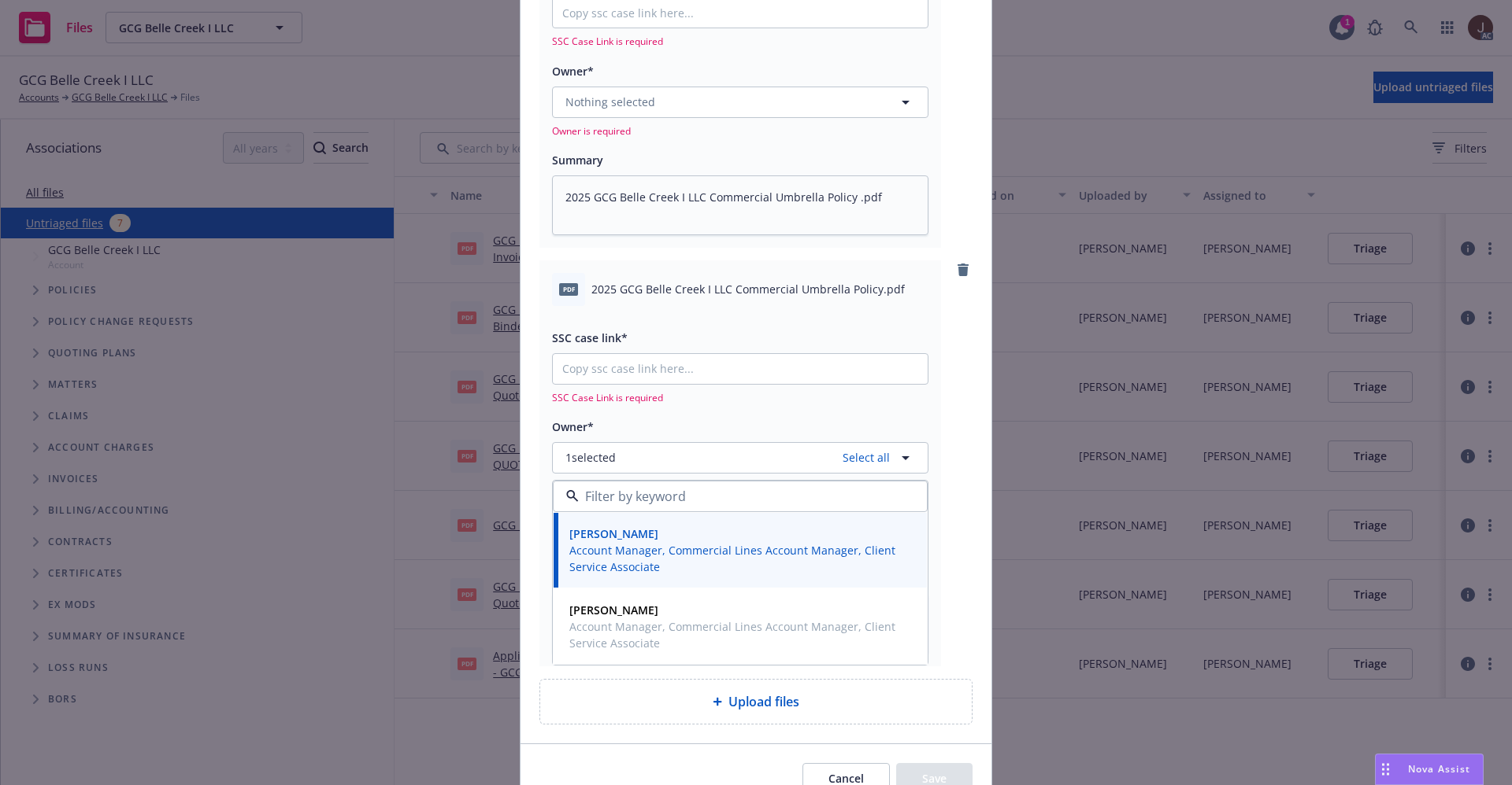
scroll to position [0, 0]
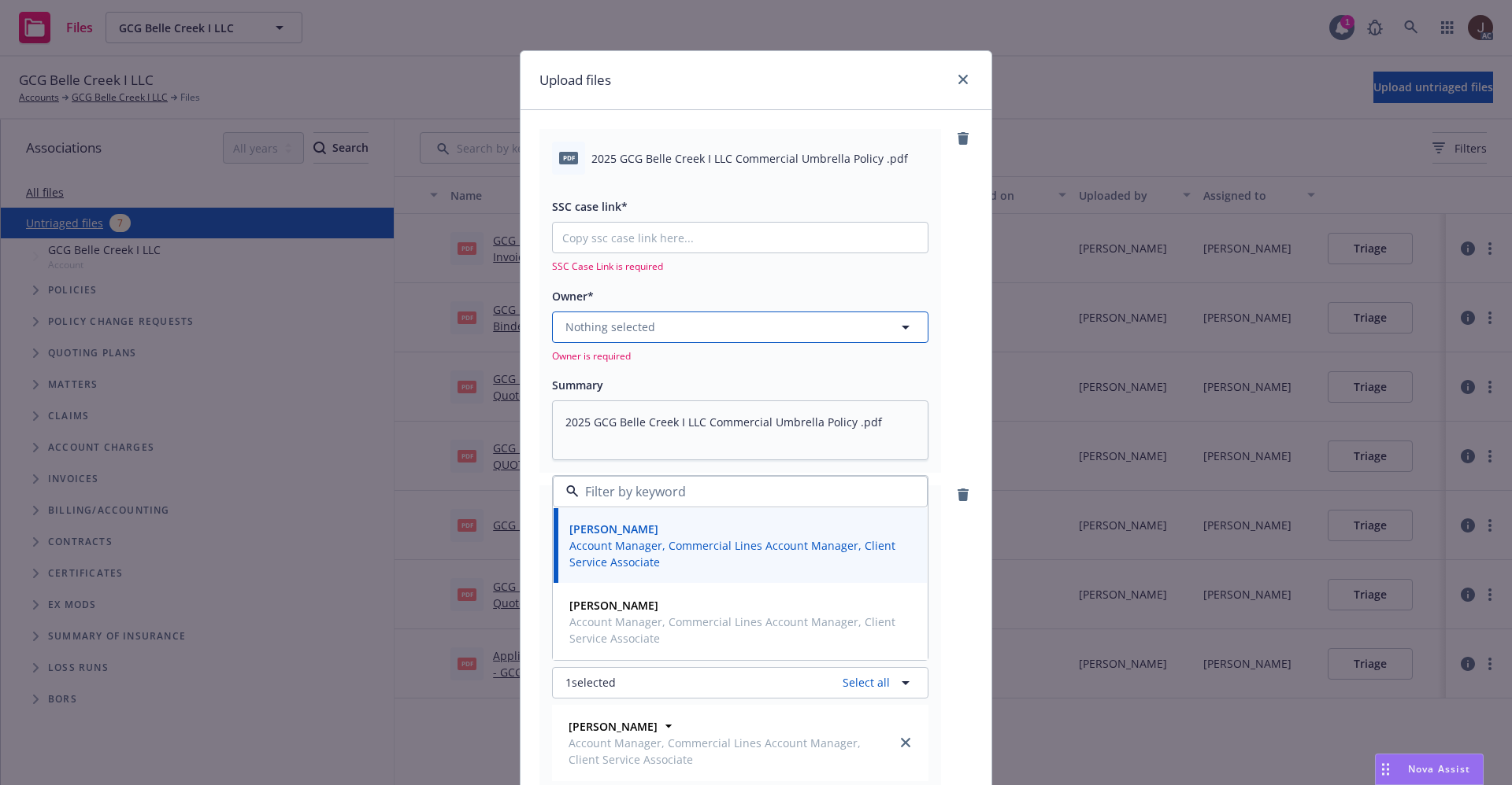
click at [631, 325] on span "Nothing selected" at bounding box center [610, 327] width 90 height 17
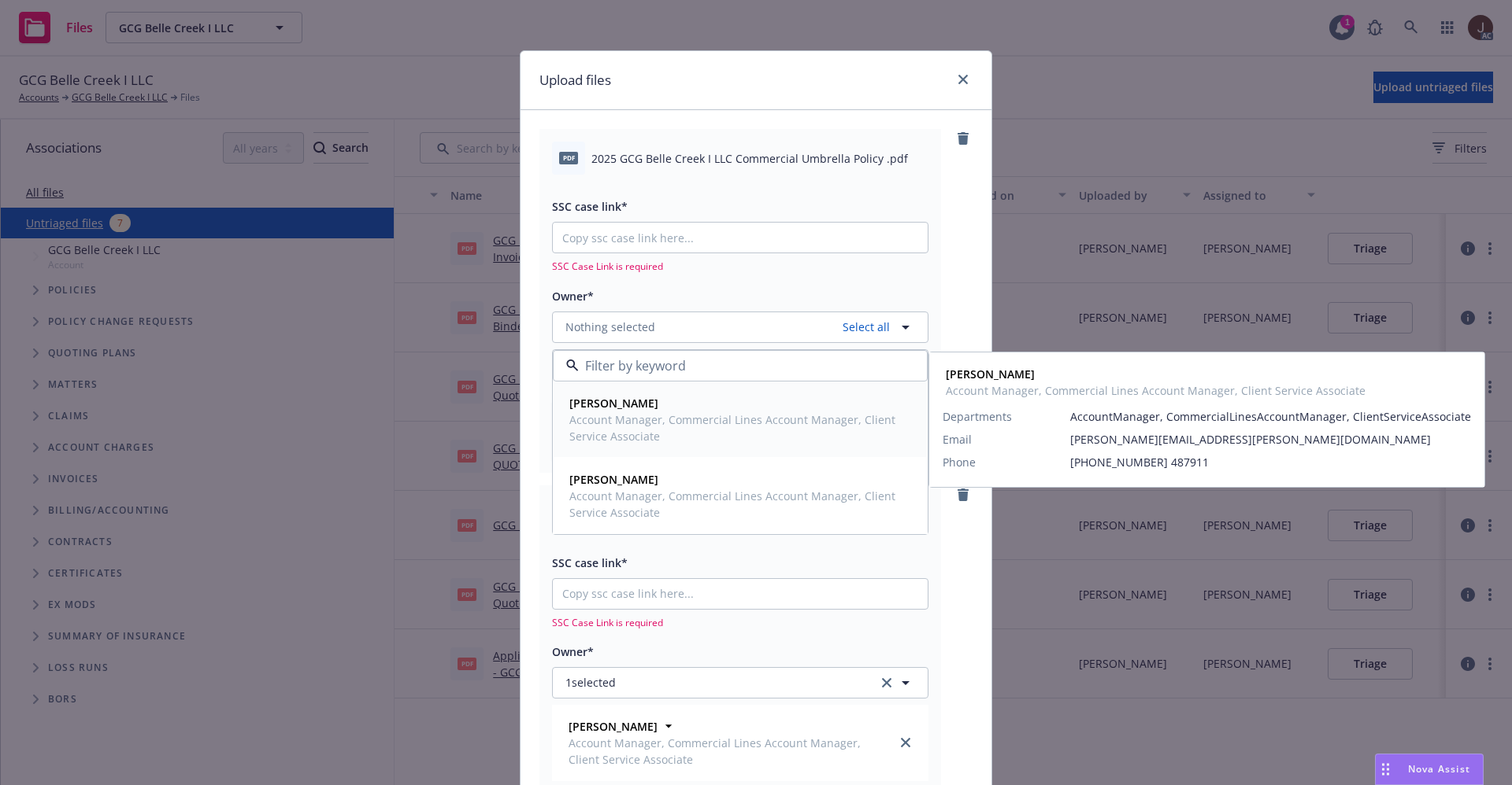
click at [624, 426] on span "Account Manager, Commercial Lines Account Manager, Client Service Associate" at bounding box center [738, 428] width 338 height 33
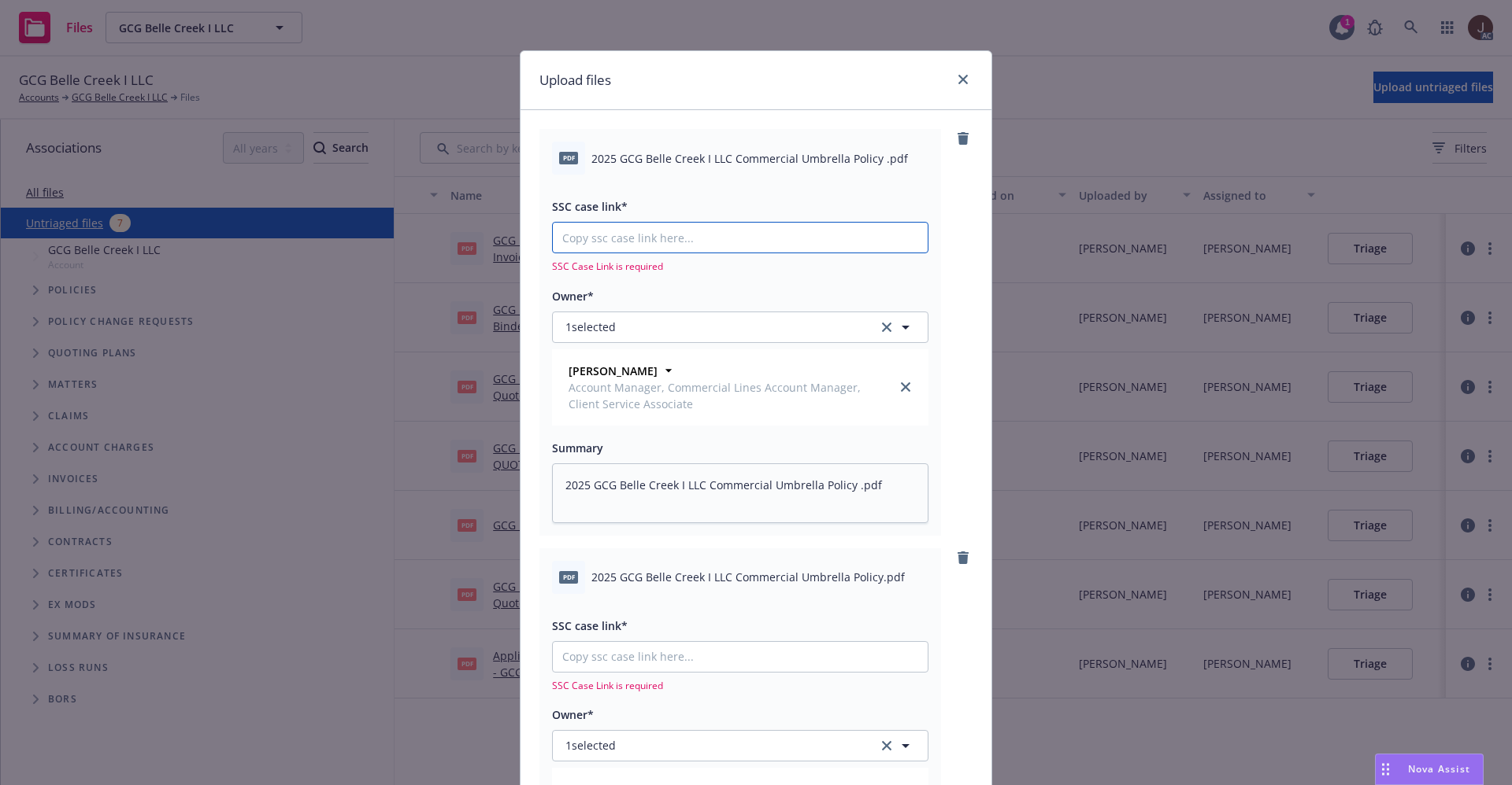
click at [618, 236] on input "SSC case link*" at bounding box center [740, 238] width 375 height 30
paste input "https://newfront-ssc.lightning.force.com/lightning/r/Case/500Vz00000QgE4RIAV/vi…"
type textarea "x"
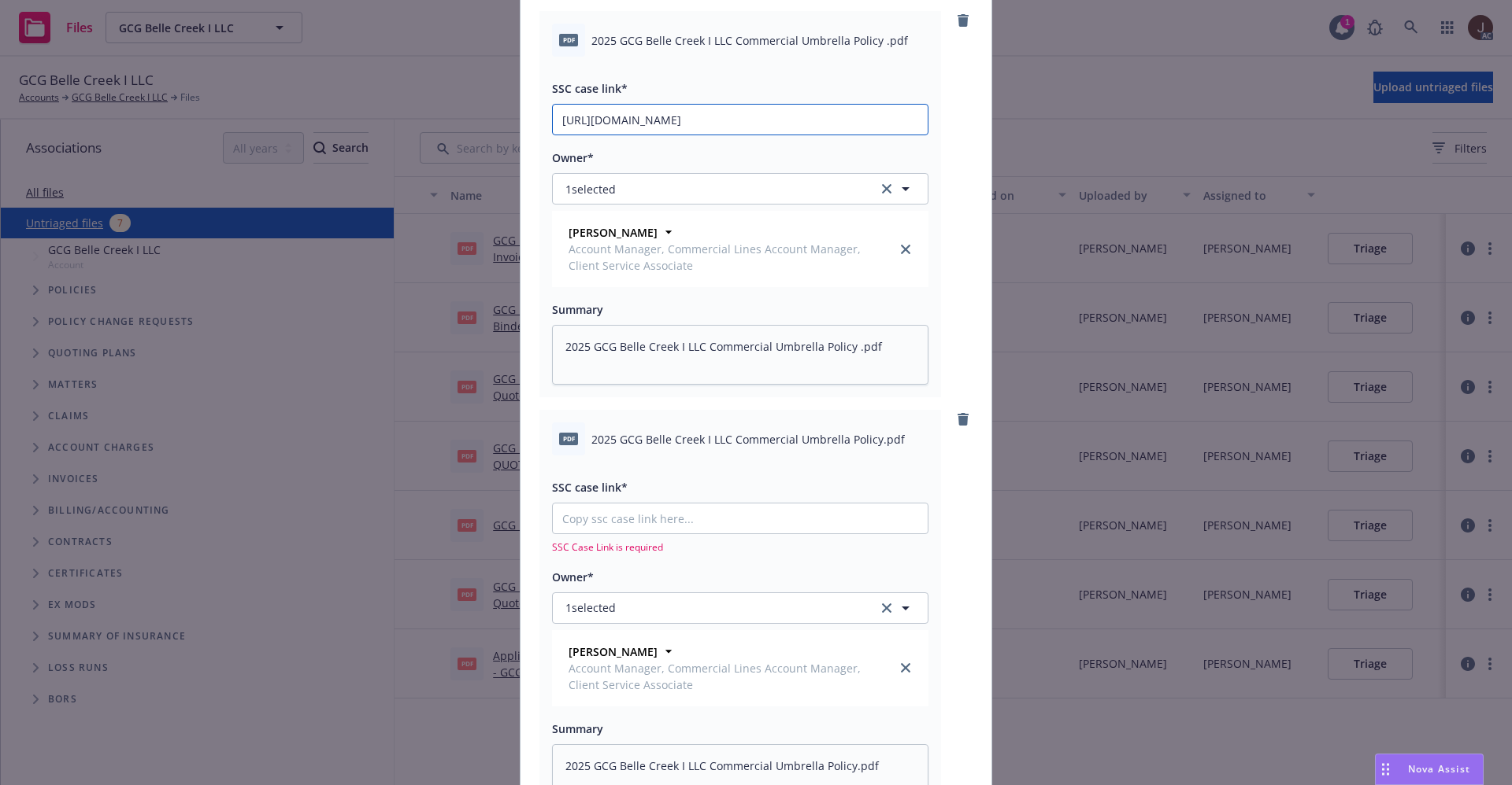
scroll to position [348, 0]
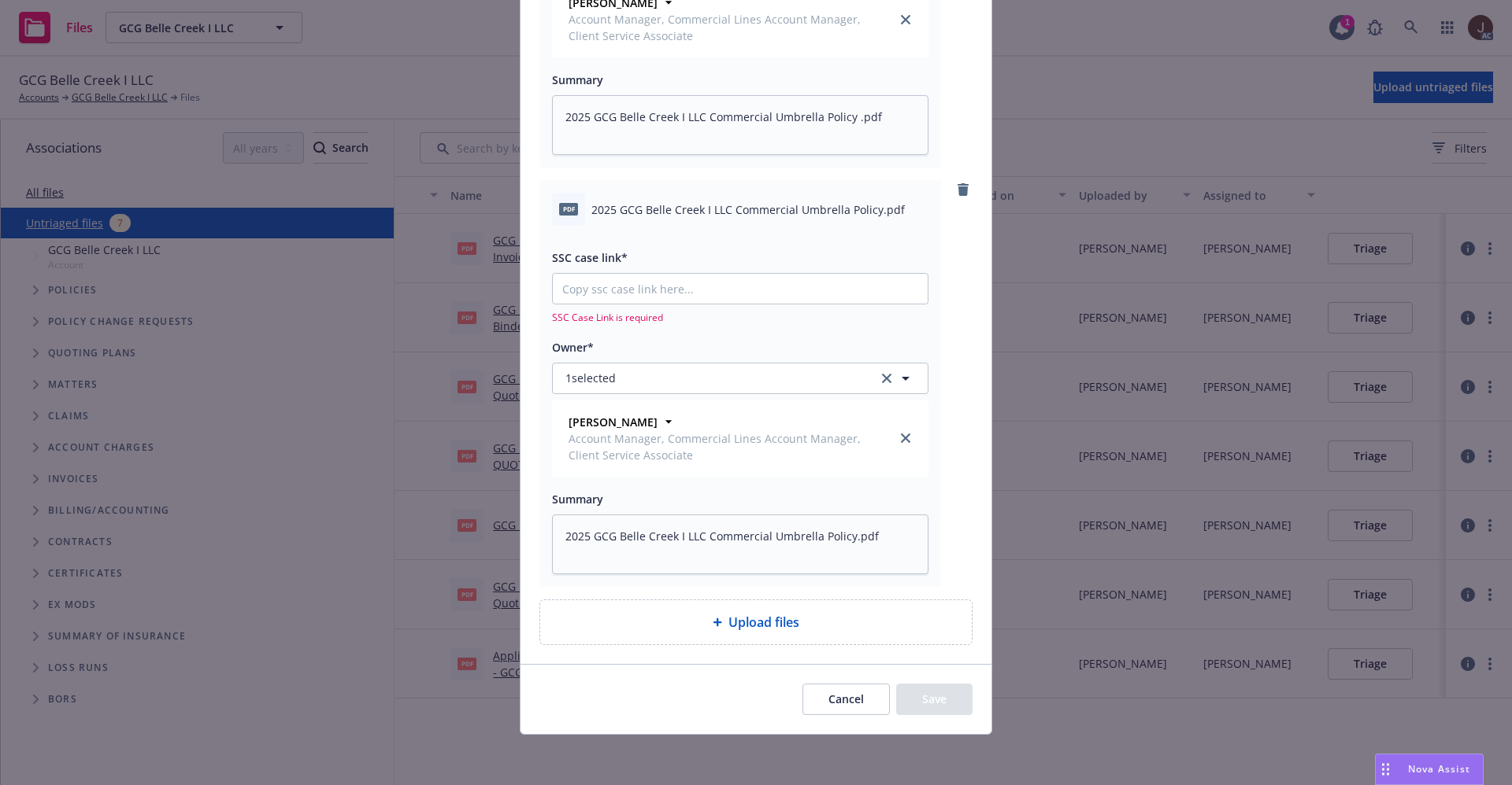
type input "https://newfront-ssc.lightning.force.com/lightning/r/Case/500Vz00000QgE4RIAV/vi…"
paste input "https://newfront-ssc.lightning.force.com/lightning/r/Case/500Vz00000QgE4RIAV/vi…"
type textarea "x"
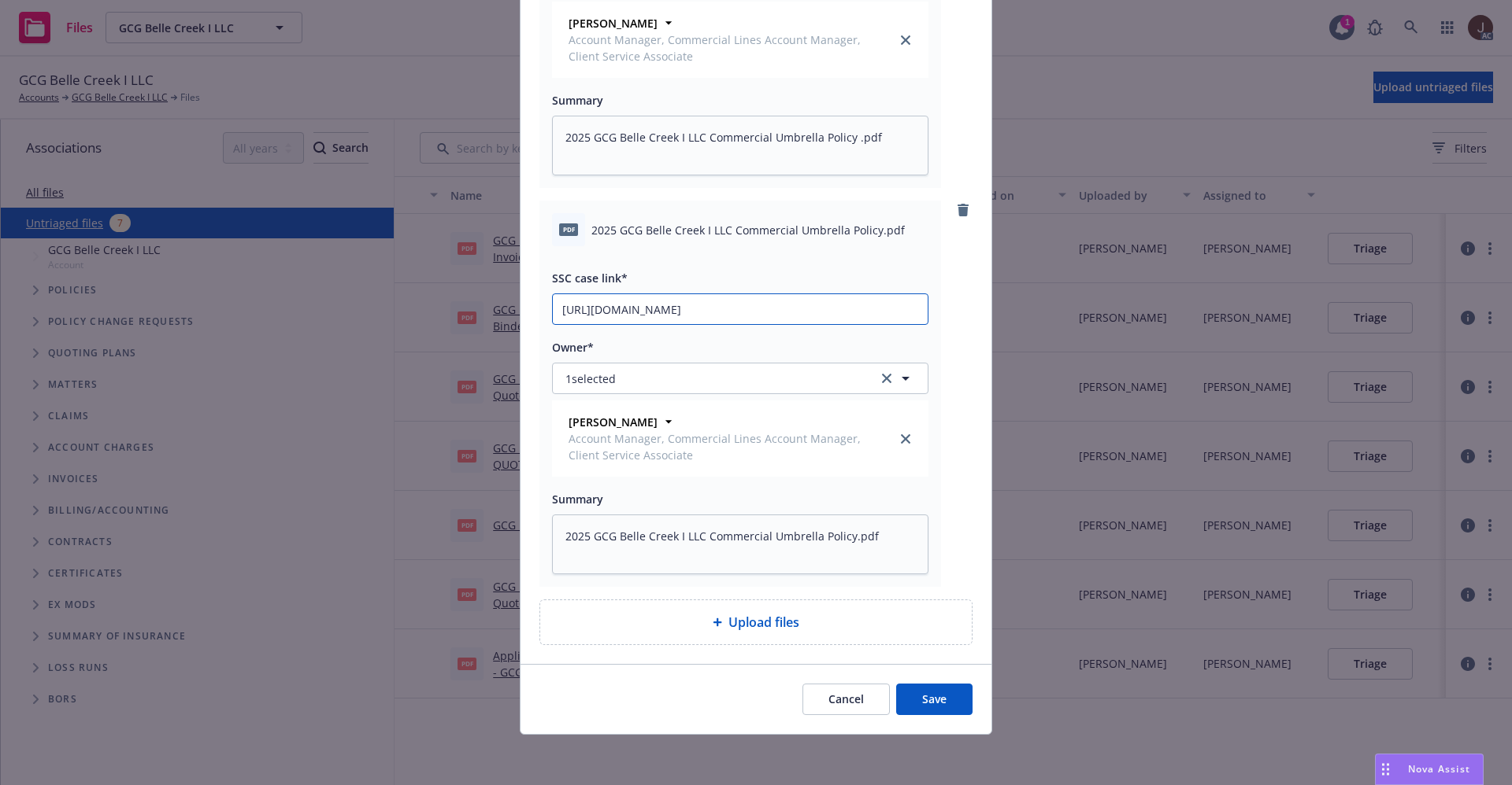
scroll to position [328, 0]
type input "https://newfront-ssc.lightning.force.com/lightning/r/Case/500Vz00000QgE4RIAV/vi…"
click at [948, 308] on div "pdf 2025 GCG Belle Creek I LLC Commercial Umbrella Policy.pdf SSC case link* ht…" at bounding box center [756, 394] width 433 height 386
click at [919, 706] on button "Save" at bounding box center [933, 699] width 76 height 31
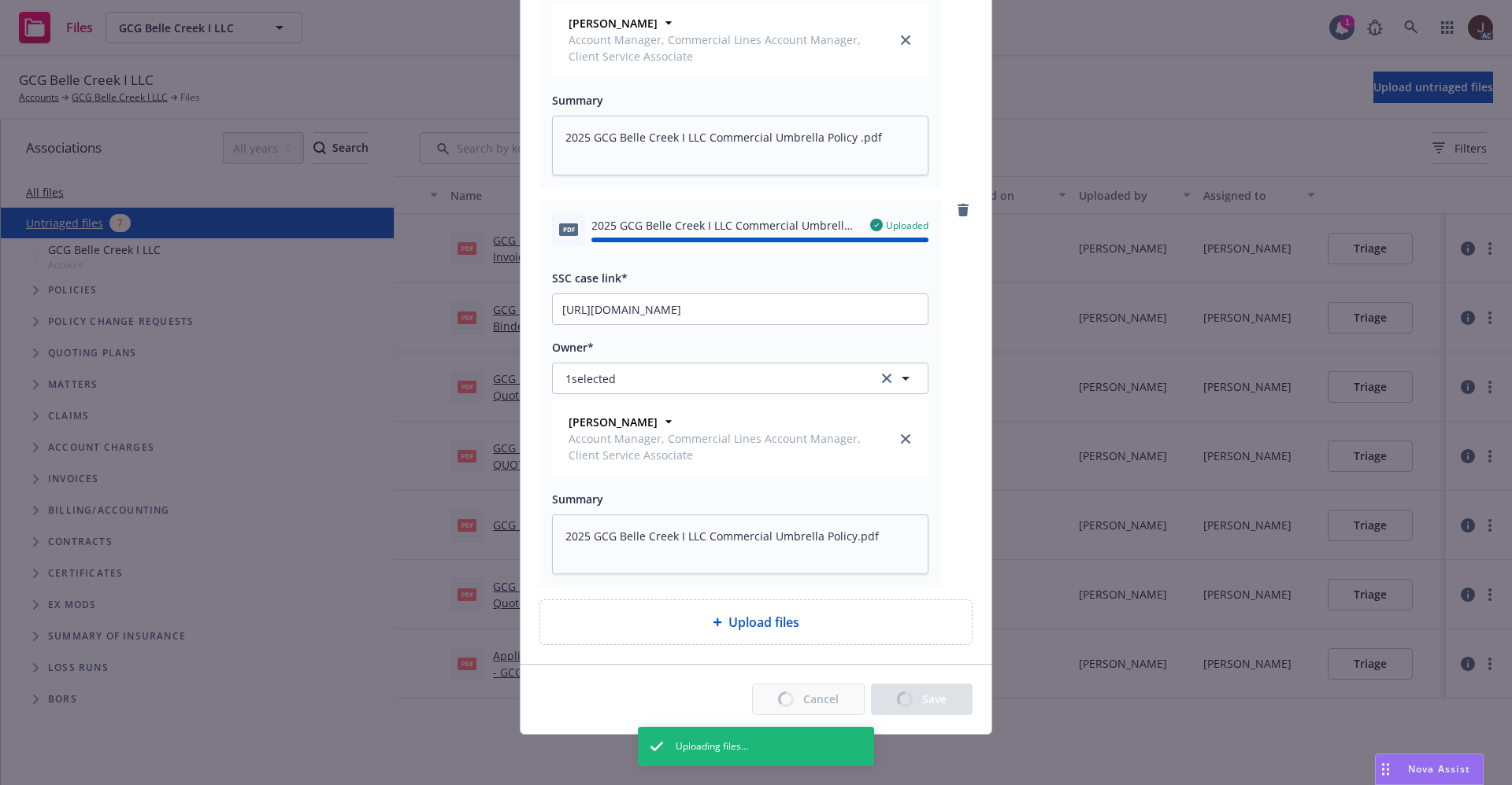
type textarea "x"
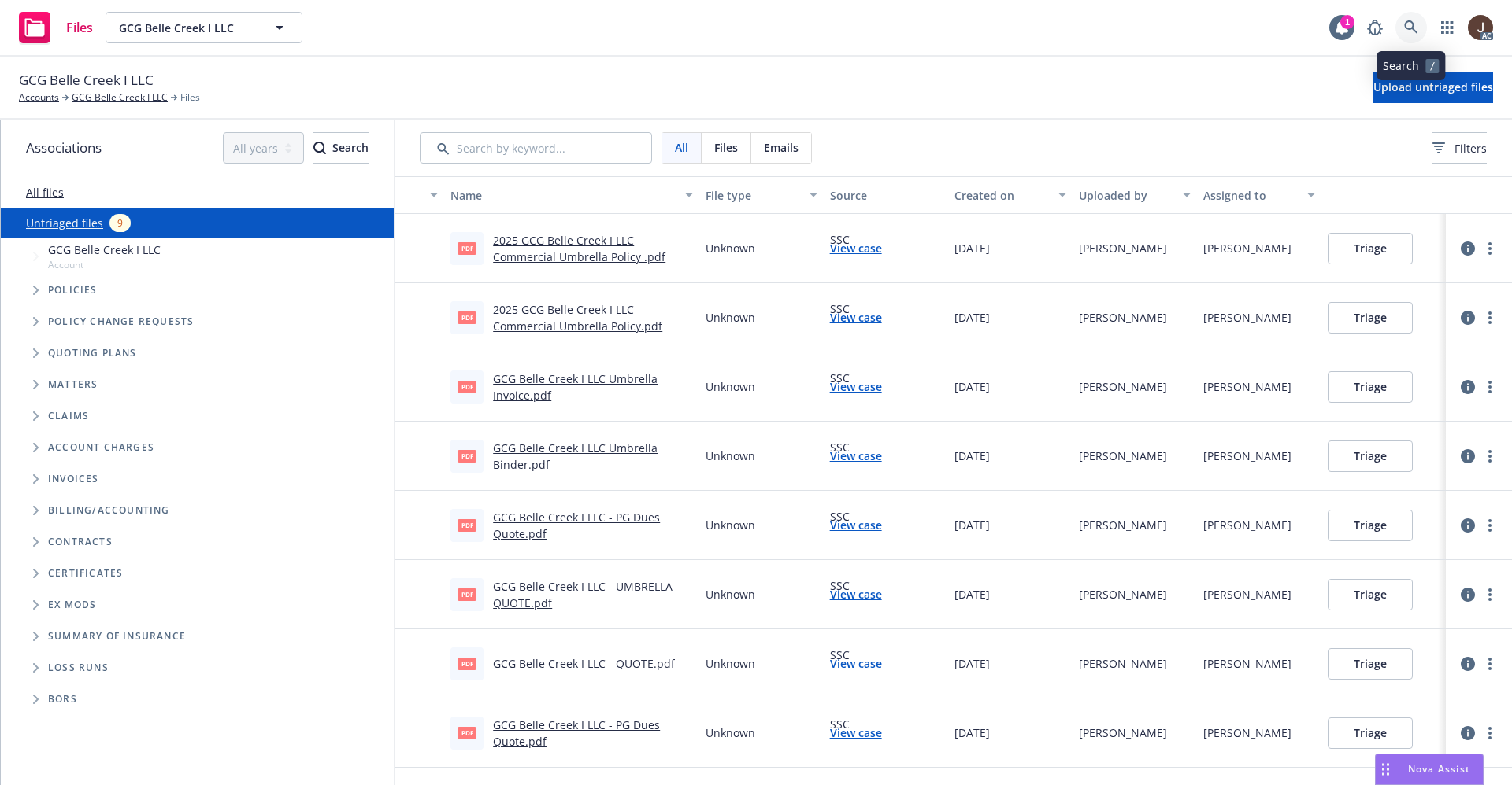
click at [1404, 28] on icon at bounding box center [1411, 27] width 14 height 14
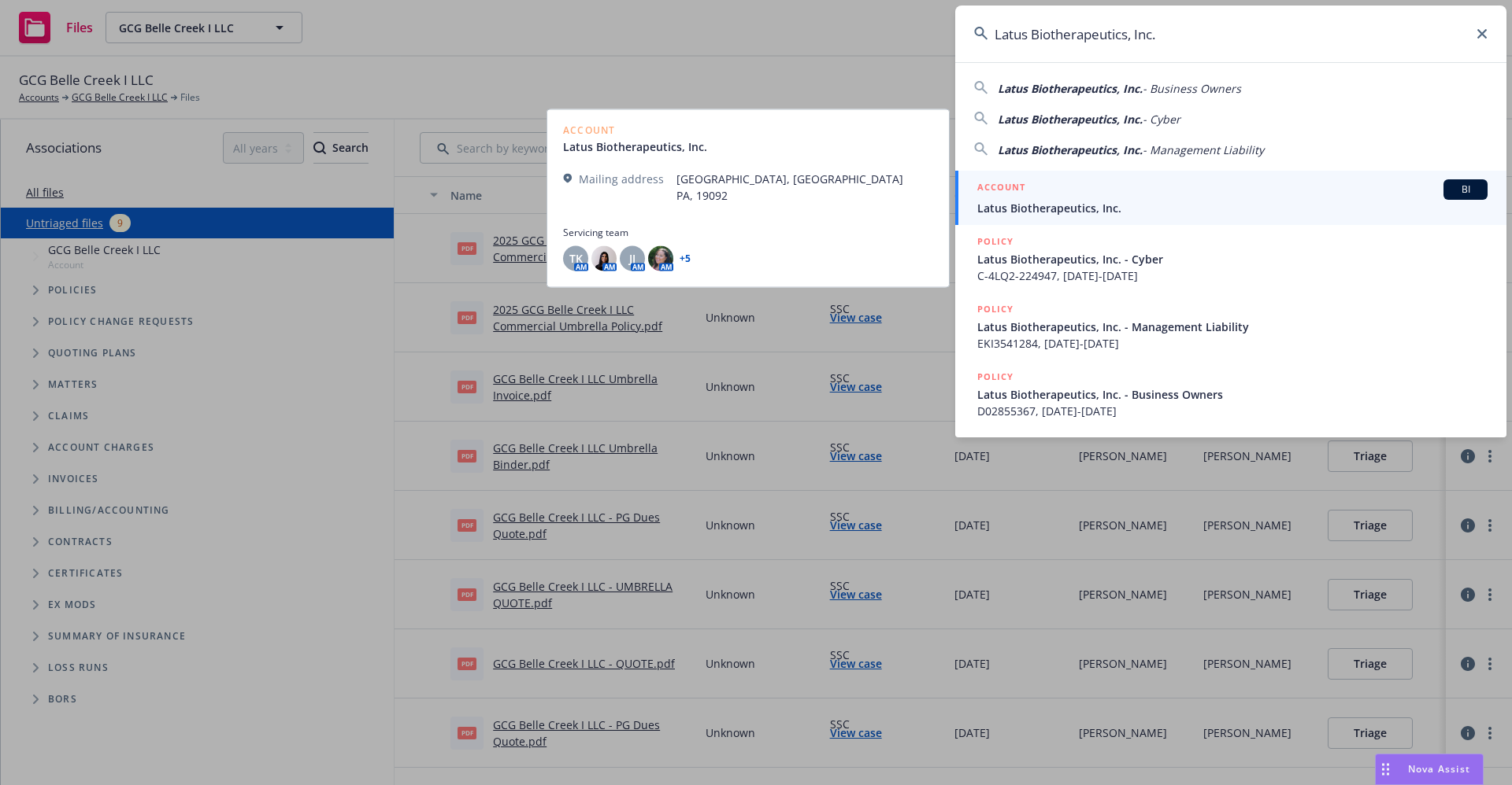
type input "Latus Biotherapeutics, Inc."
click at [1051, 209] on span "Latus Biotherapeutics, Inc." at bounding box center [1231, 208] width 510 height 17
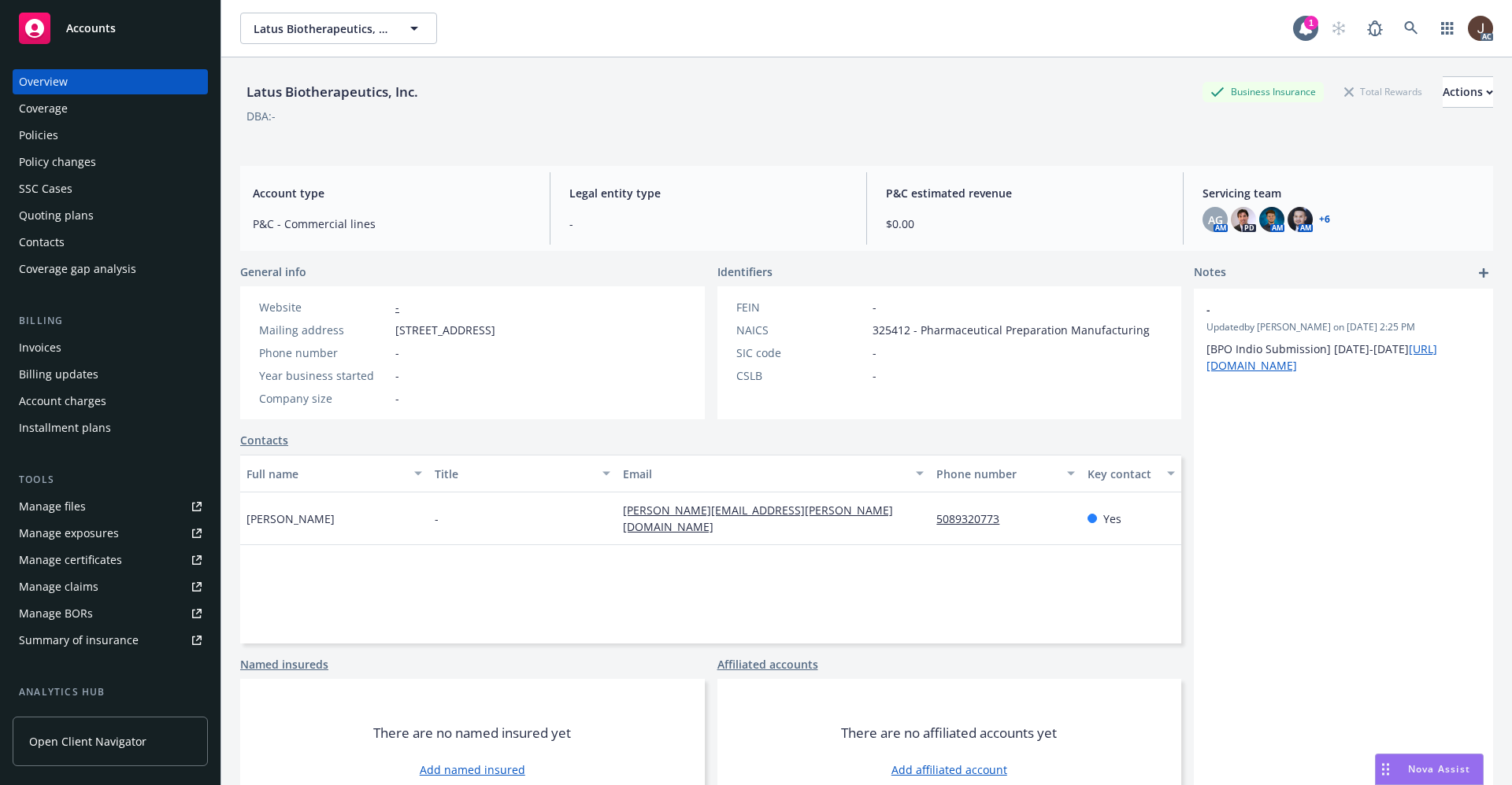
scroll to position [213, 0]
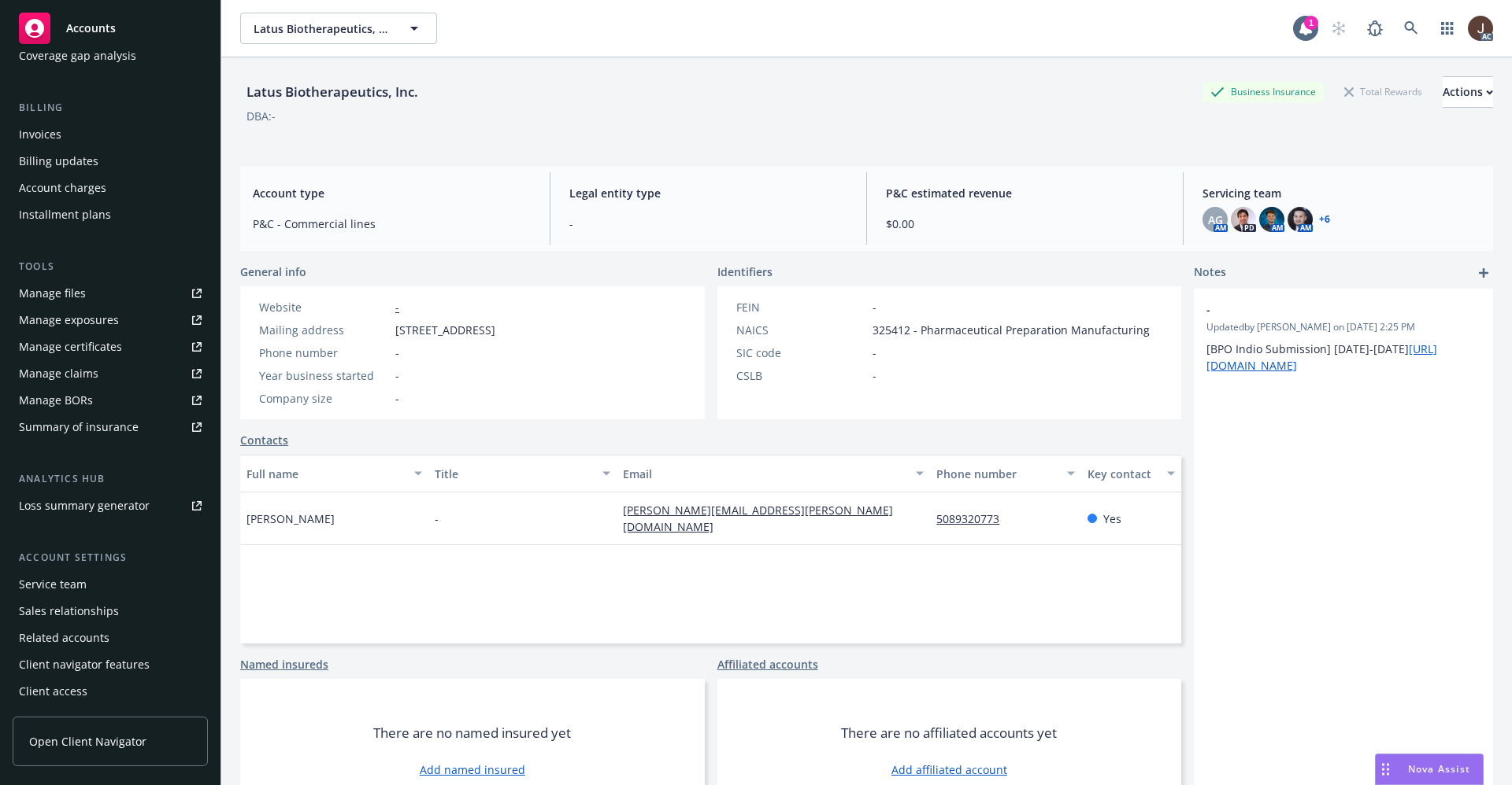
click at [65, 581] on div "Service team" at bounding box center [52, 584] width 67 height 25
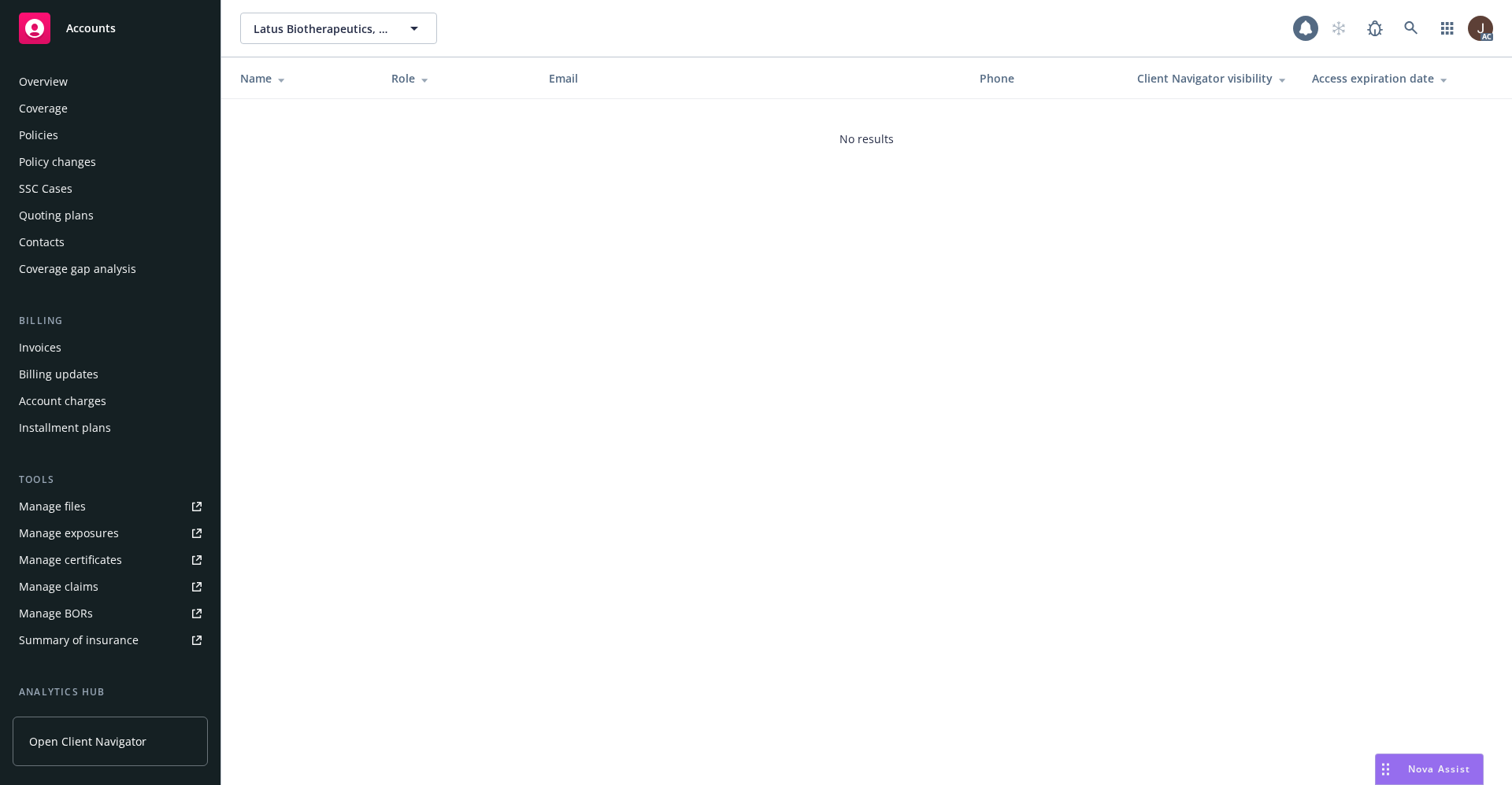
scroll to position [213, 0]
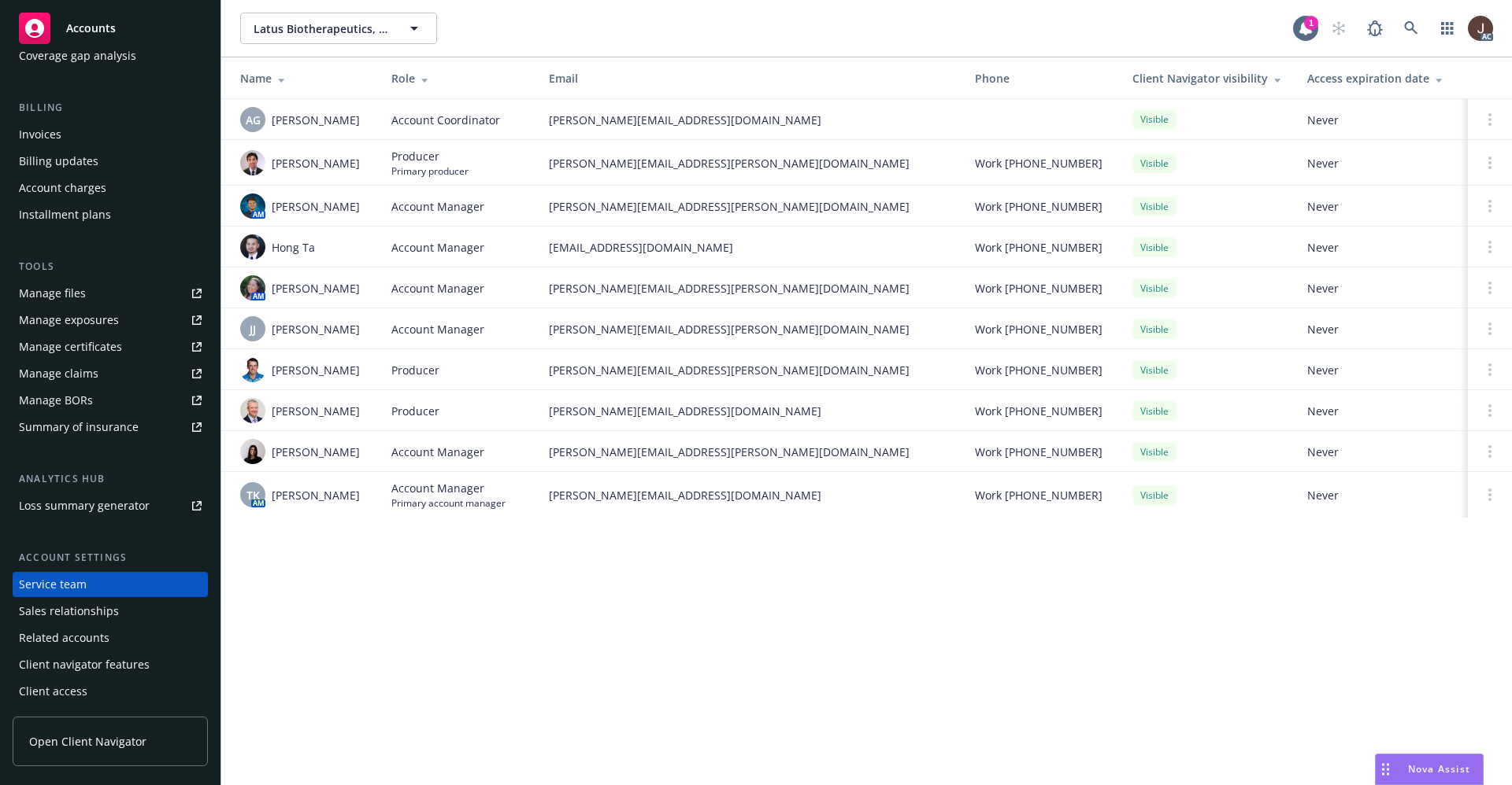
click at [463, 635] on div "Latus Biotherapeutics, Inc. Latus Biotherapeutics, Inc. 1 AC Name Role Email Ph…" at bounding box center [867, 392] width 1291 height 785
click at [253, 501] on span "TK" at bounding box center [253, 495] width 13 height 17
click at [375, 609] on div "Latus Biotherapeutics, Inc. Latus Biotherapeutics, Inc. 1 AC Name Role Email Ph…" at bounding box center [867, 392] width 1291 height 785
click at [254, 113] on span "AG" at bounding box center [253, 120] width 15 height 17
drag, startPoint x: 342, startPoint y: 115, endPoint x: 273, endPoint y: 121, distance: 69.3
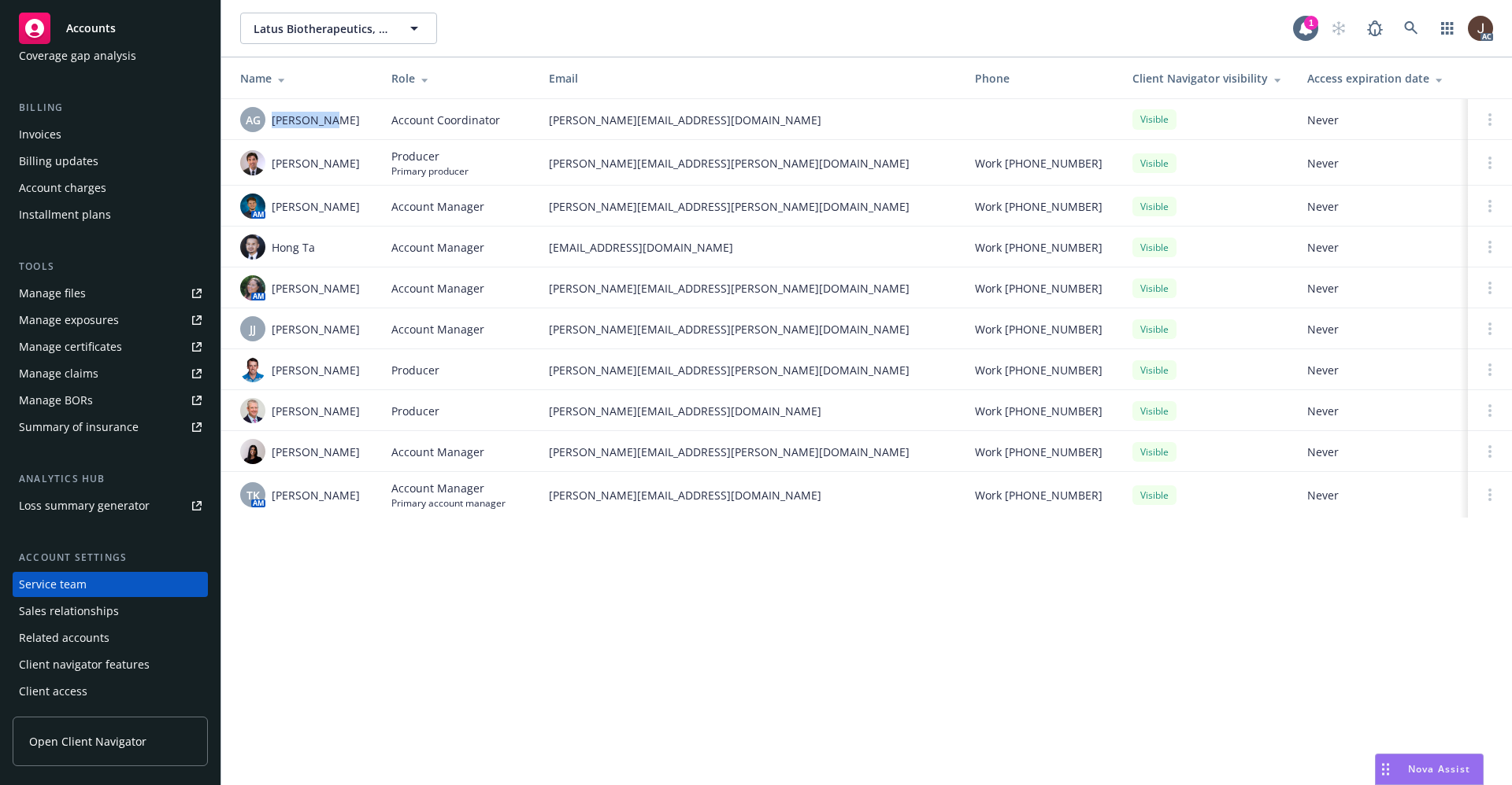
click at [273, 121] on div "AG [PERSON_NAME]" at bounding box center [303, 119] width 126 height 25
copy span "[PERSON_NAME]"
click at [1406, 31] on icon at bounding box center [1411, 28] width 14 height 14
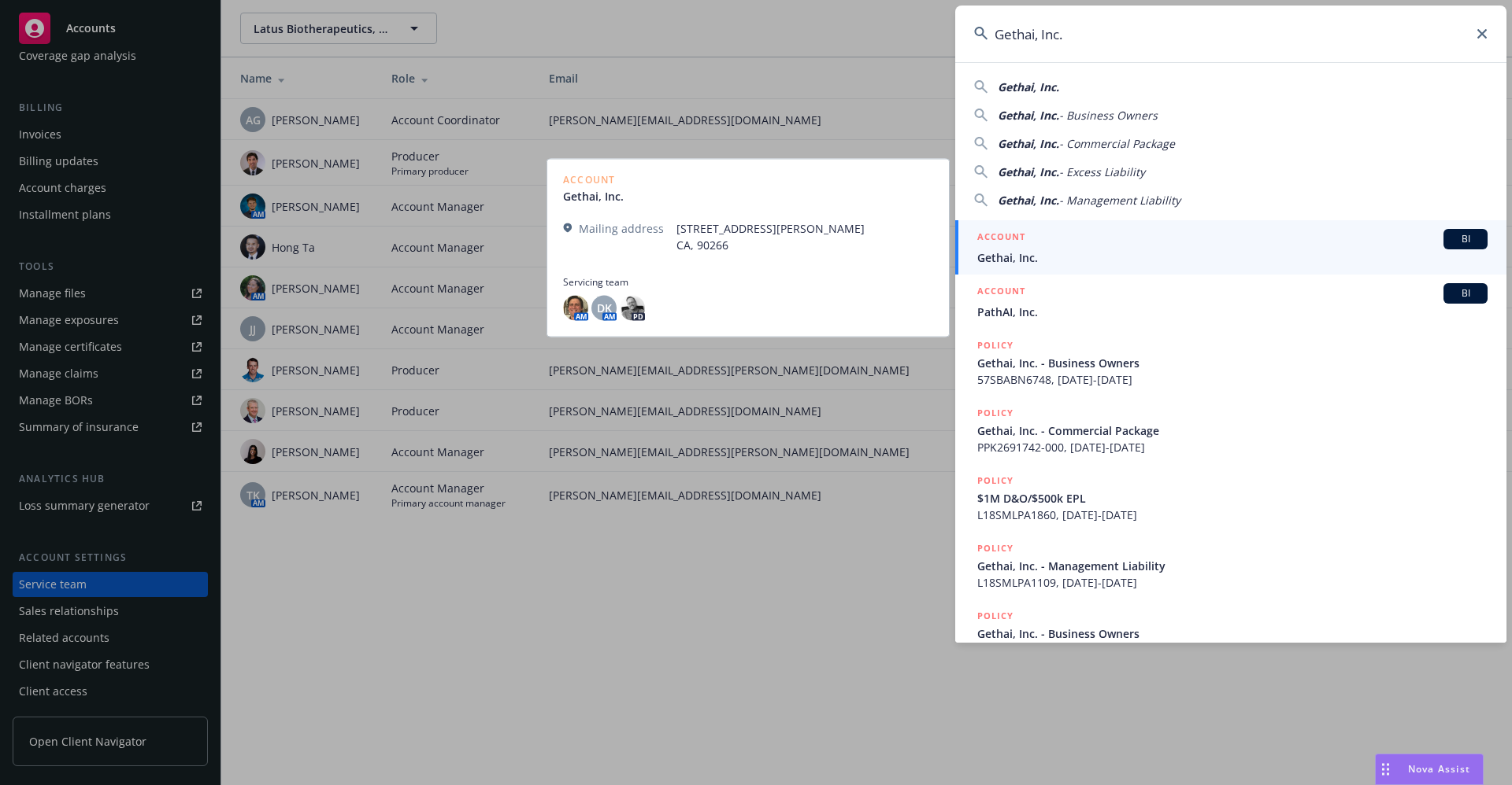
type input "Gethai, Inc."
click at [1025, 260] on span "Gethai, Inc." at bounding box center [1231, 257] width 510 height 17
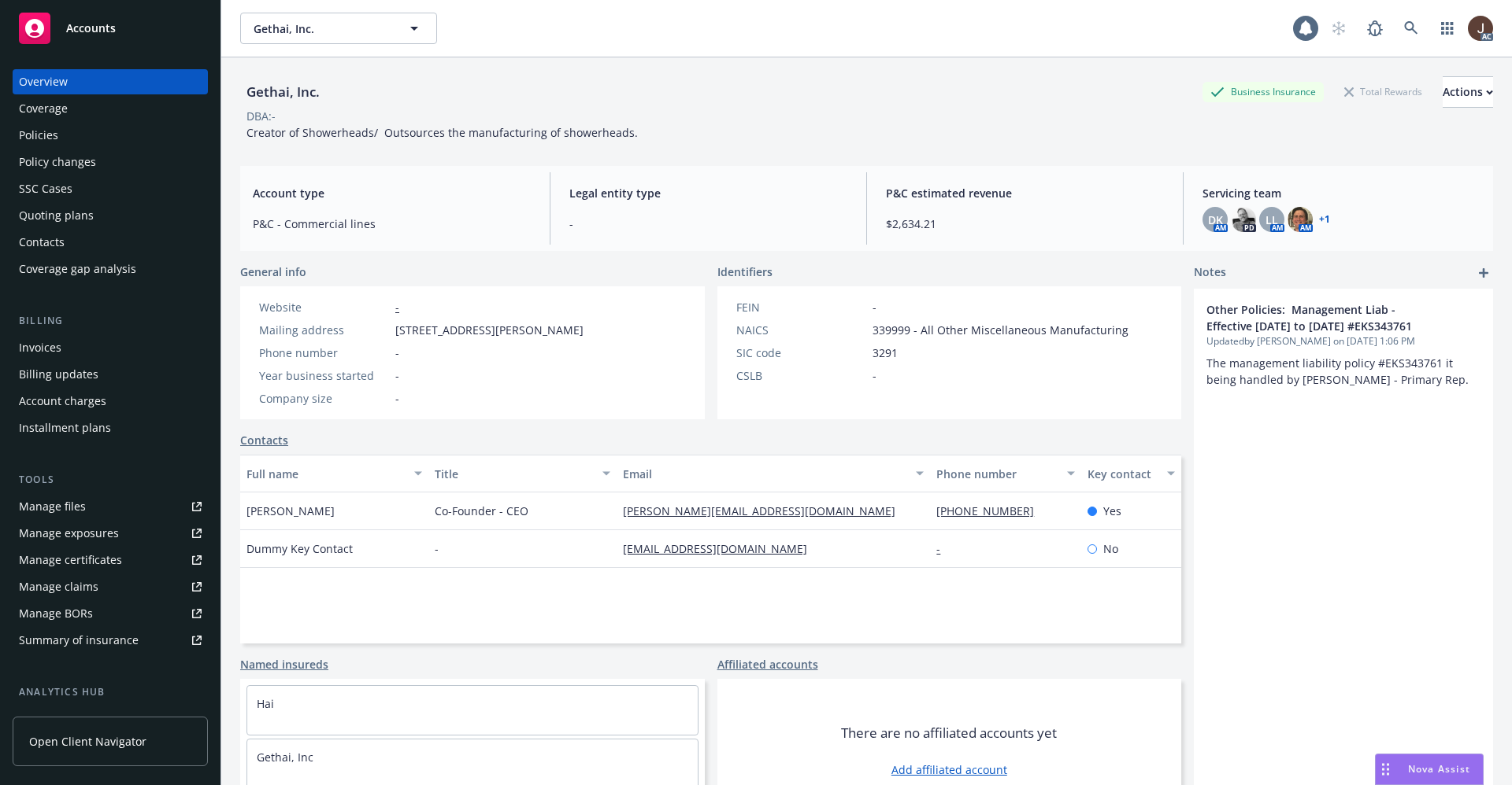
click at [28, 130] on div "Policies" at bounding box center [38, 135] width 39 height 25
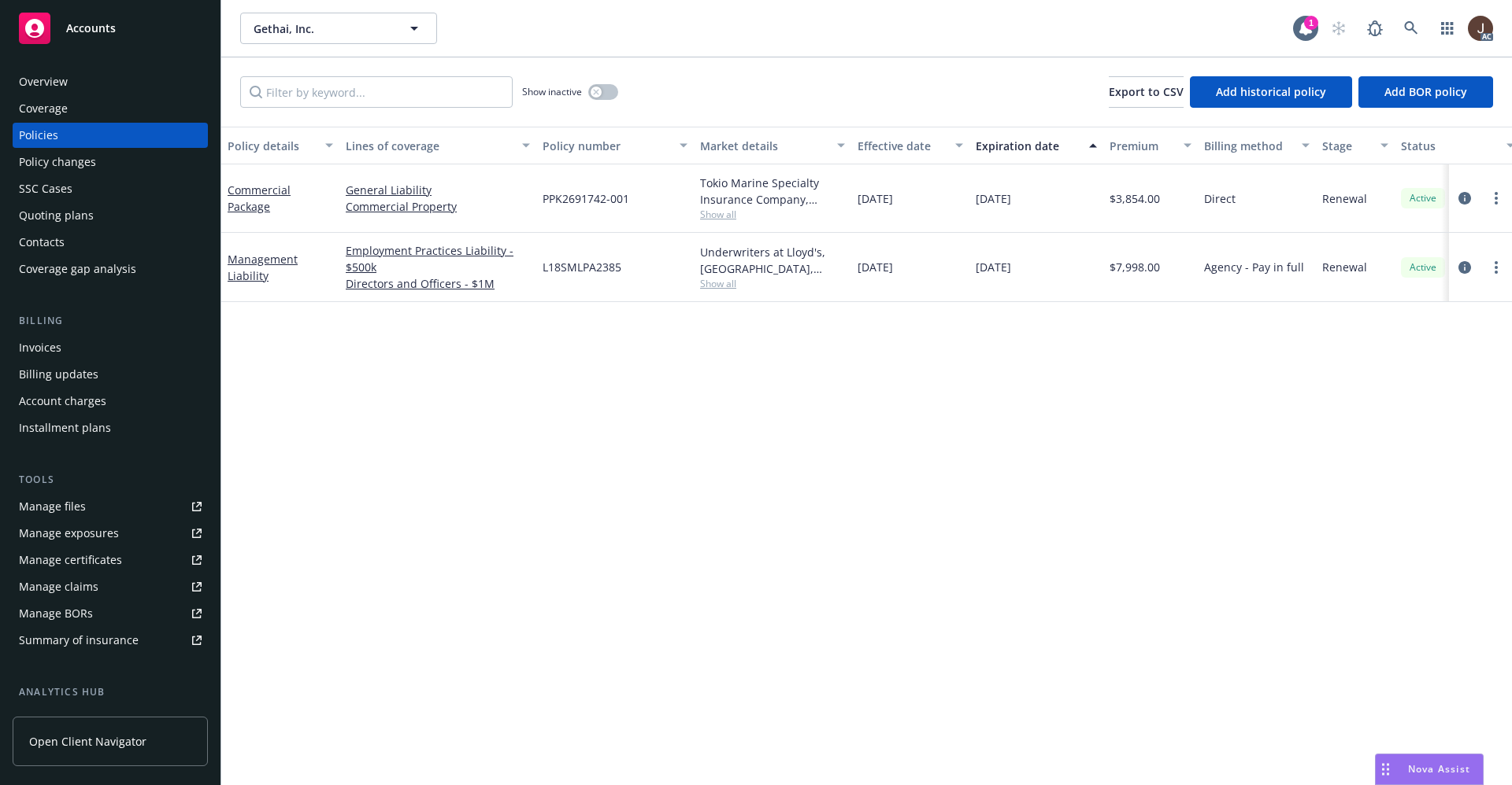
click at [589, 372] on div "Policy details Lines of coverage Policy number Market details Effective date Ex…" at bounding box center [867, 456] width 1291 height 659
click at [56, 504] on div "Manage files" at bounding box center [52, 506] width 67 height 25
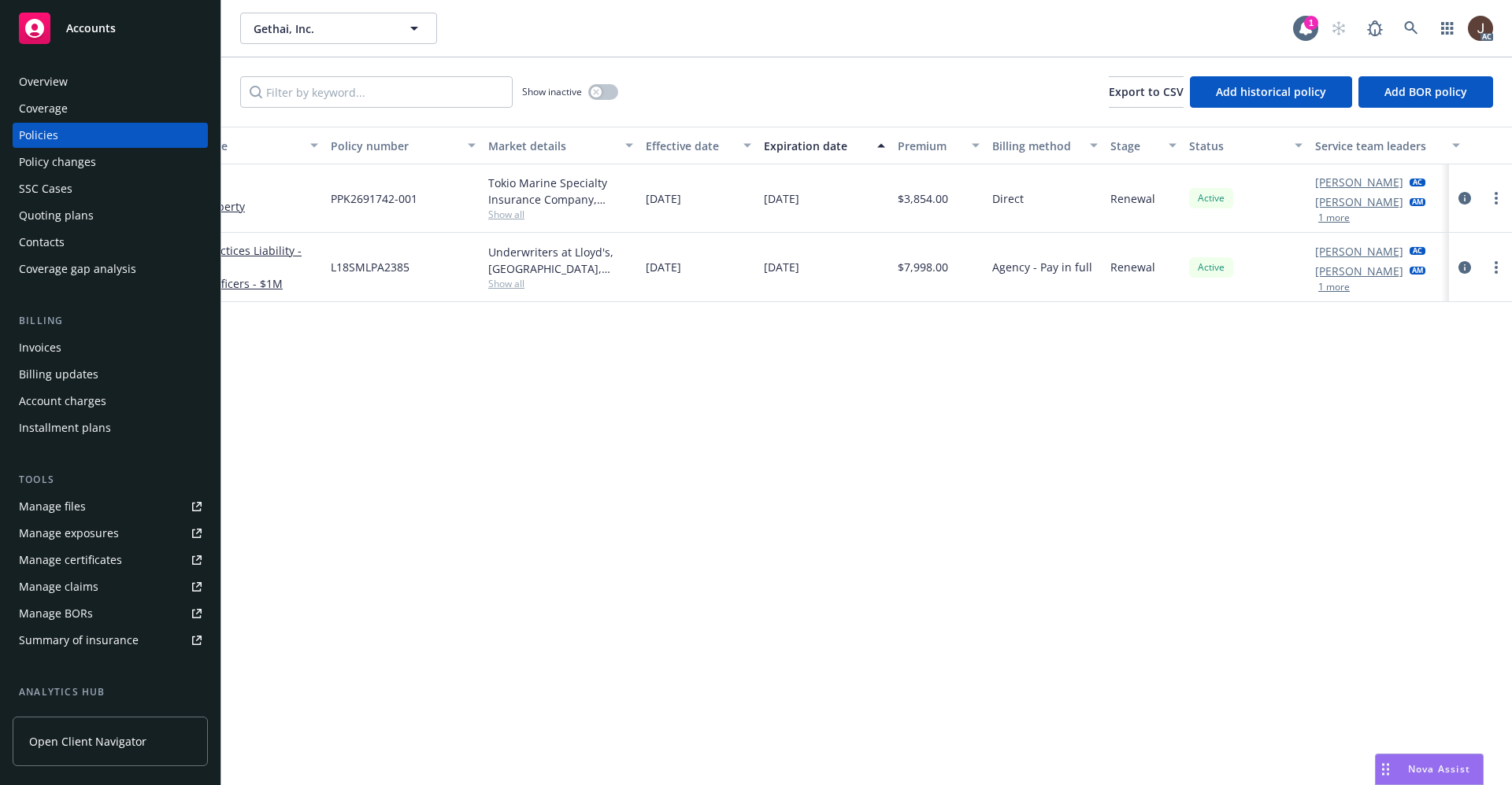
scroll to position [0, 229]
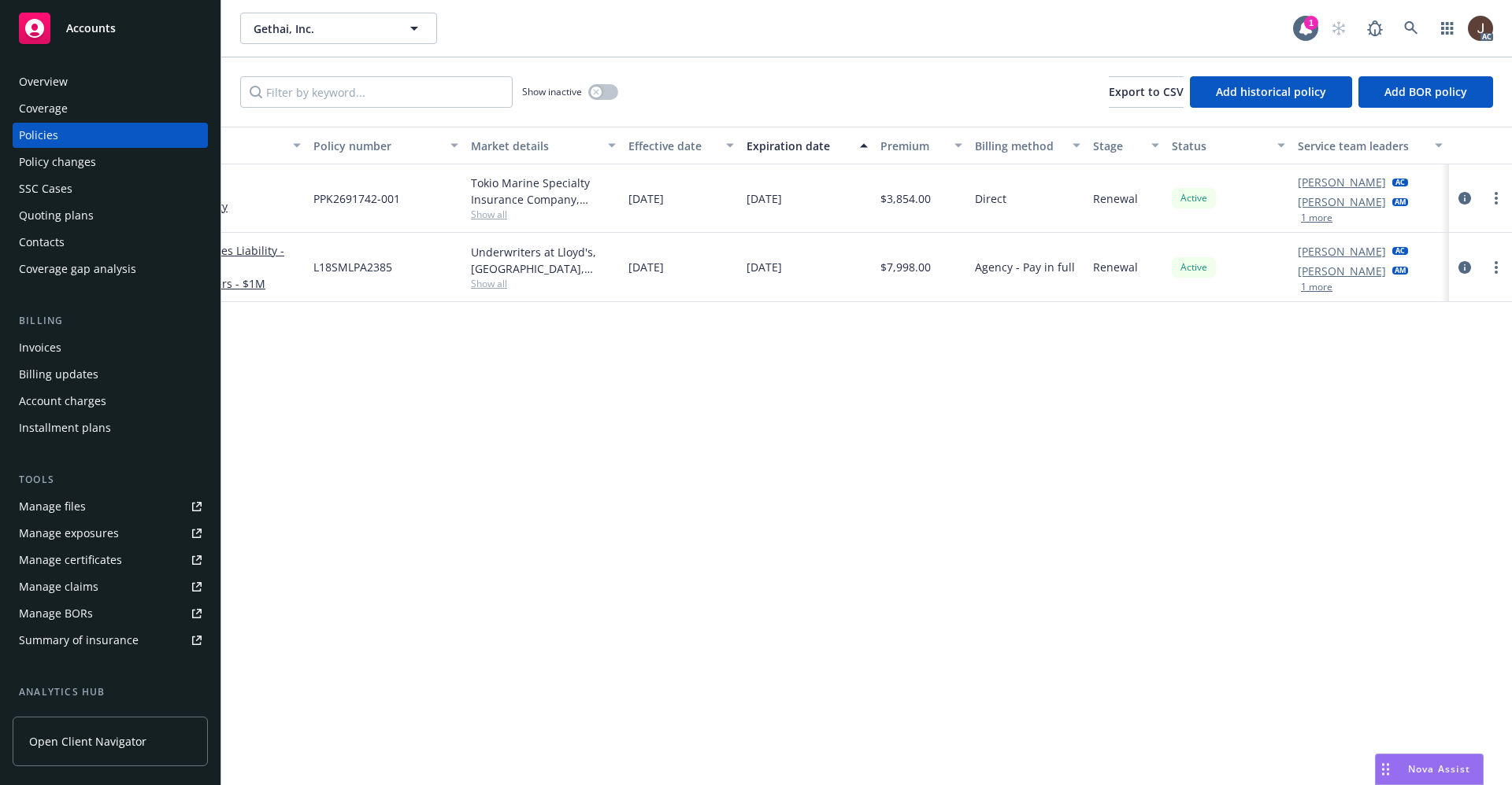
click at [1322, 284] on button "1 more" at bounding box center [1316, 287] width 31 height 10
click at [1370, 418] on div "Policy details Lines of coverage Policy number Market details Effective date Ex…" at bounding box center [867, 456] width 1291 height 659
click at [1407, 31] on icon at bounding box center [1411, 28] width 14 height 14
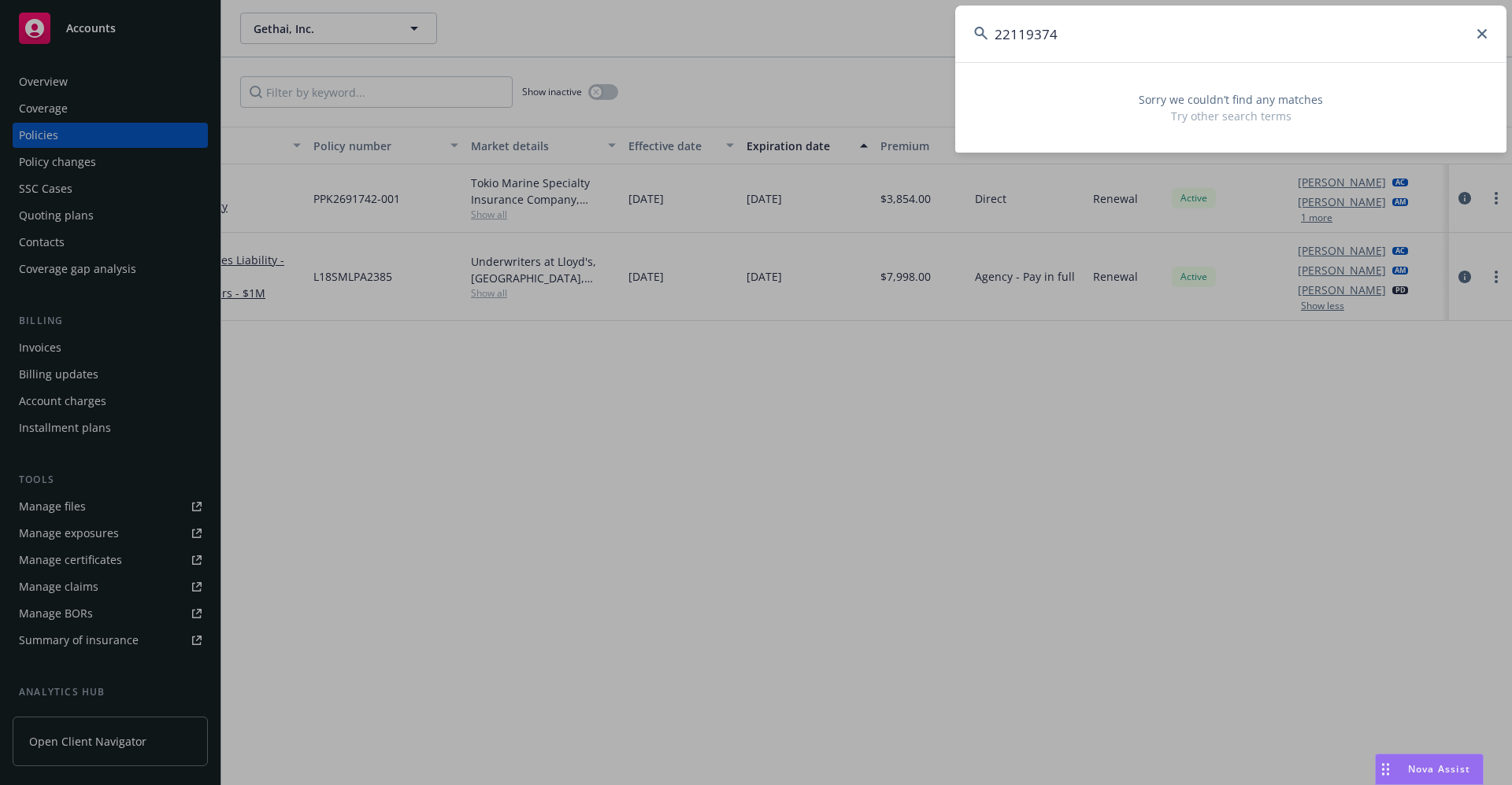
drag, startPoint x: 1082, startPoint y: 36, endPoint x: 920, endPoint y: 38, distance: 162.0
click at [920, 38] on div "22119374 Sorry we couldn’t find any matches Try other search terms" at bounding box center [756, 392] width 1512 height 785
paste input "Pipe Technologi"
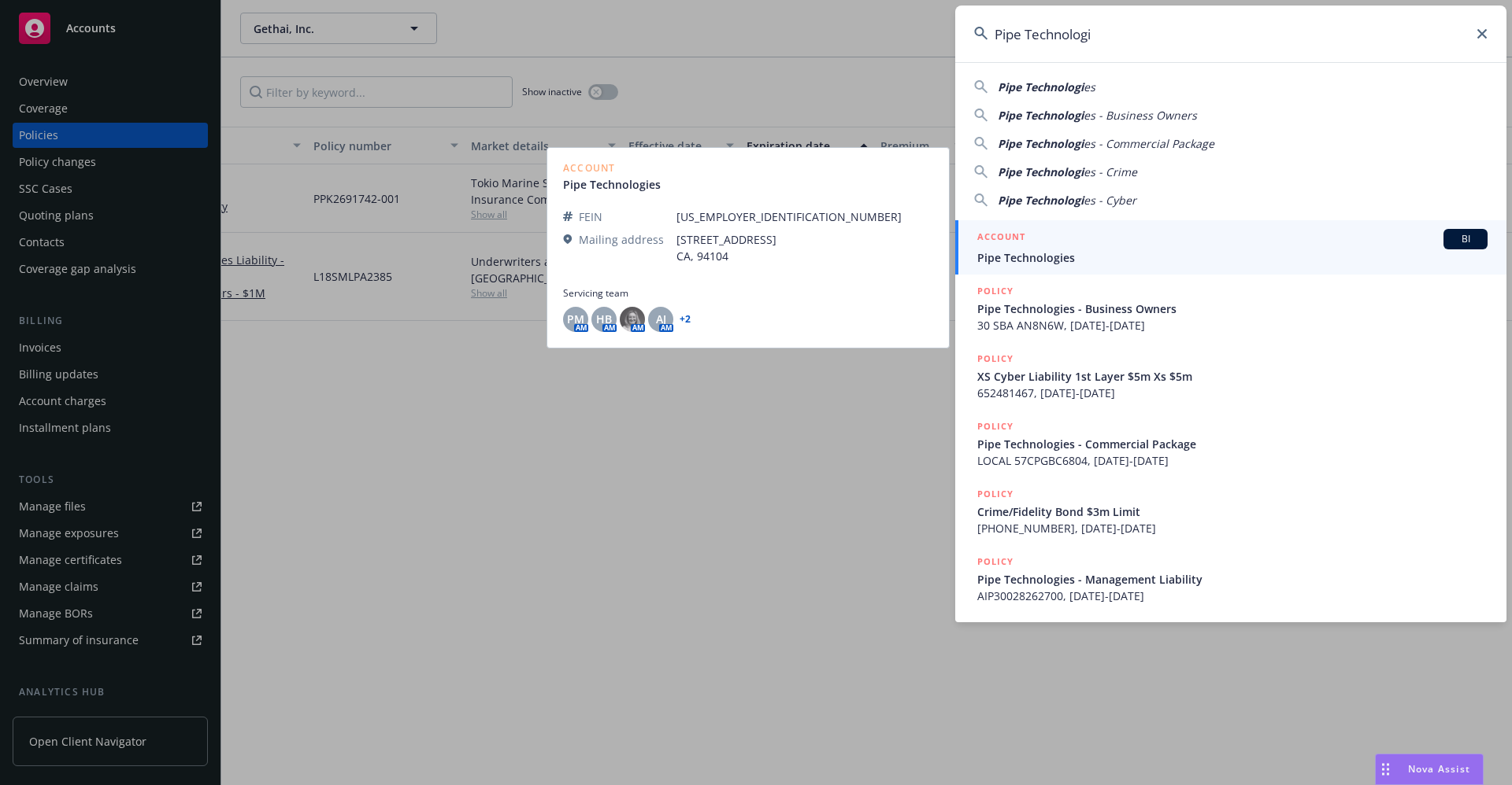
type input "Pipe Technologi"
click at [1056, 265] on span "Pipe Technologies" at bounding box center [1231, 257] width 510 height 17
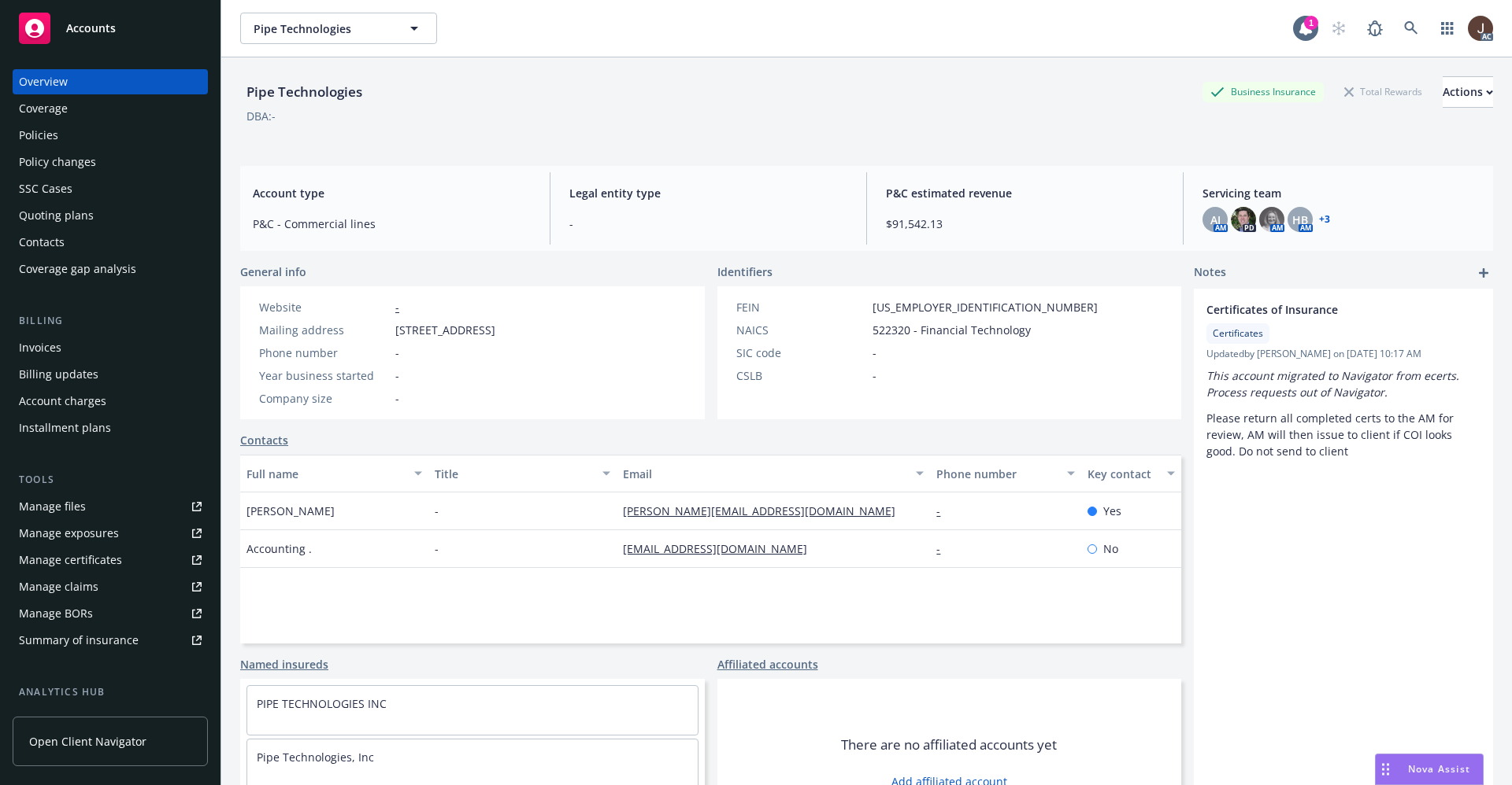
click at [28, 134] on div "Policies" at bounding box center [38, 135] width 39 height 25
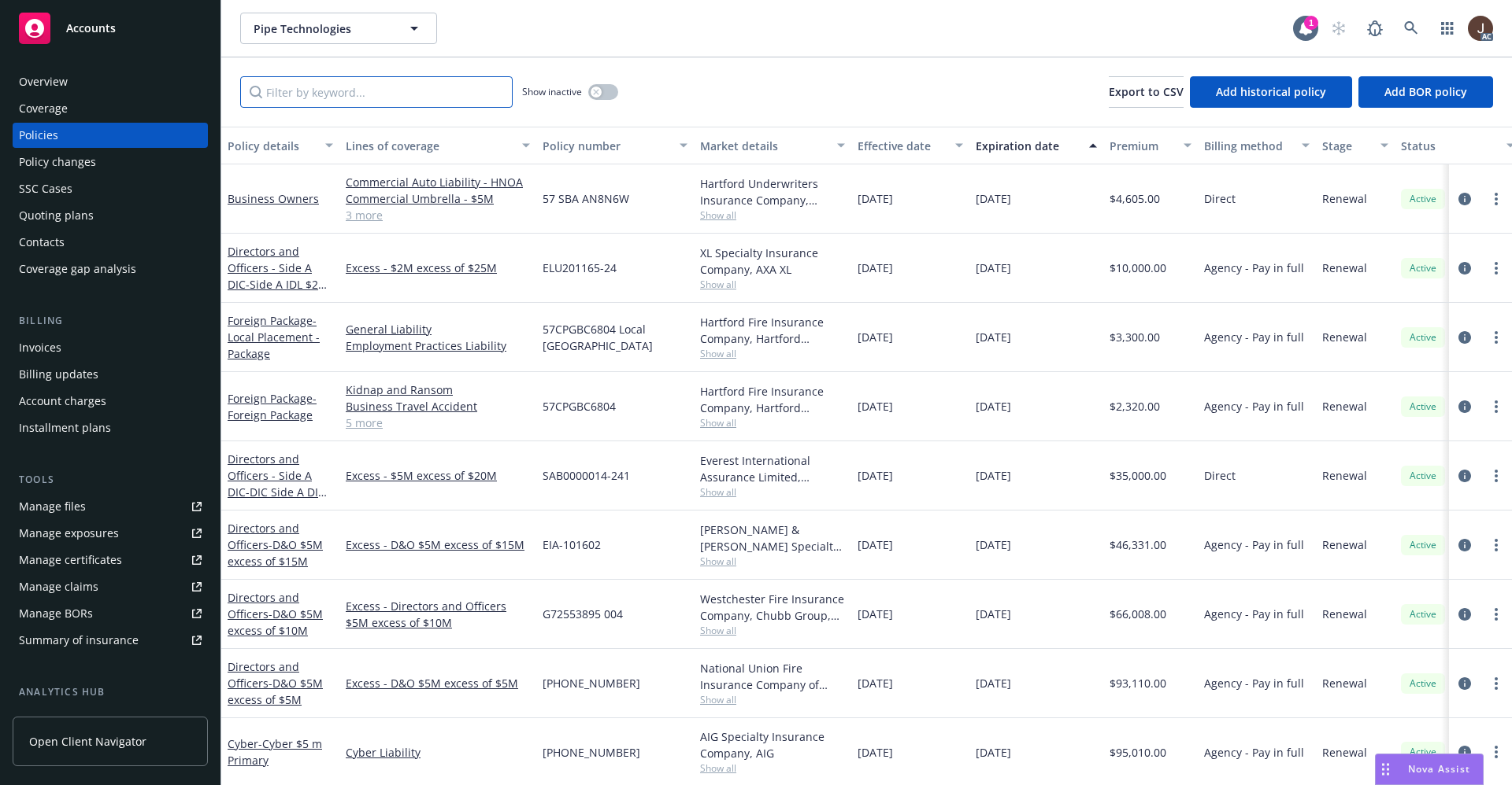
click at [266, 92] on input "Filter by keyword..." at bounding box center [376, 92] width 272 height 31
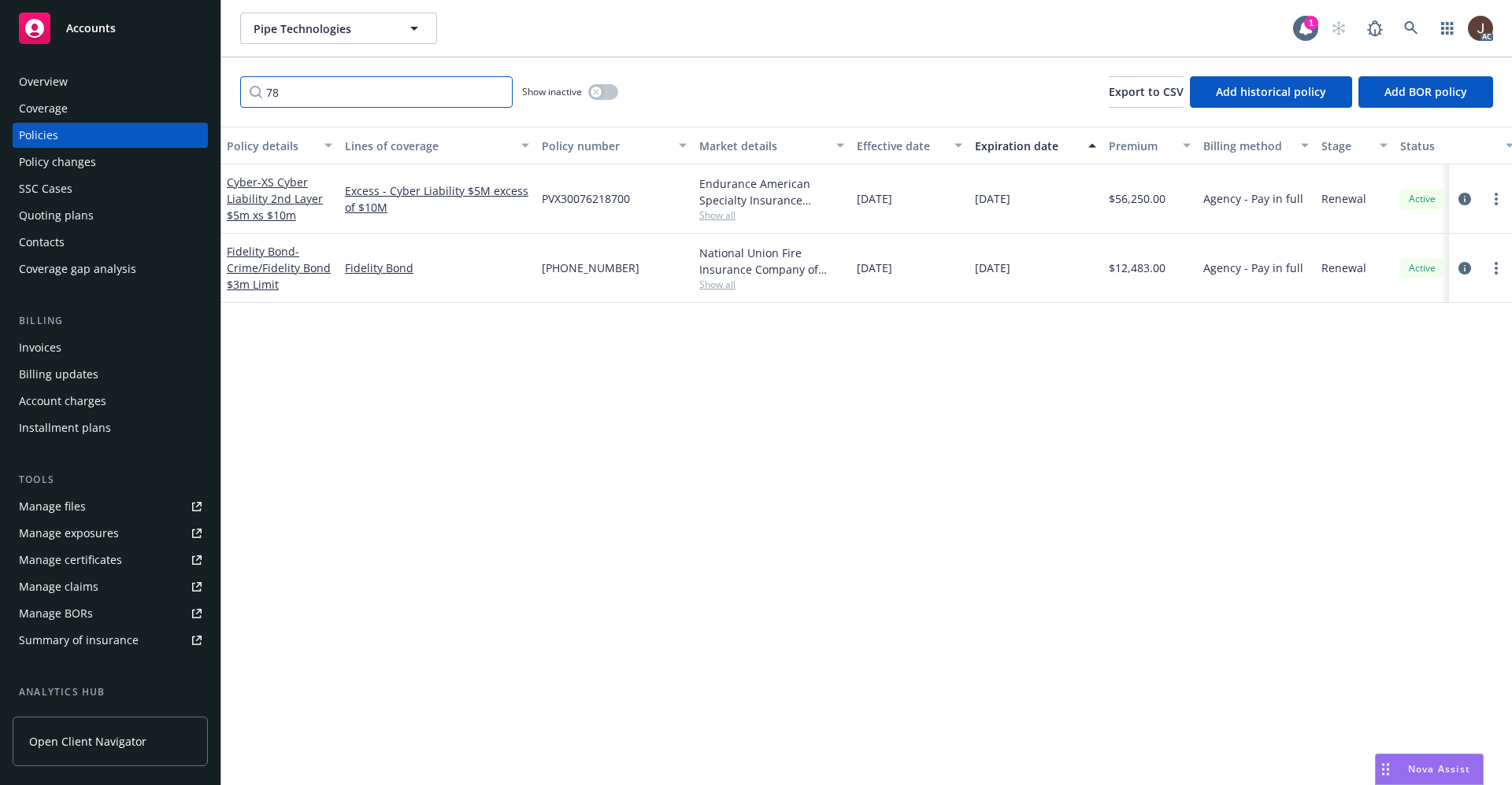
scroll to position [0, 229]
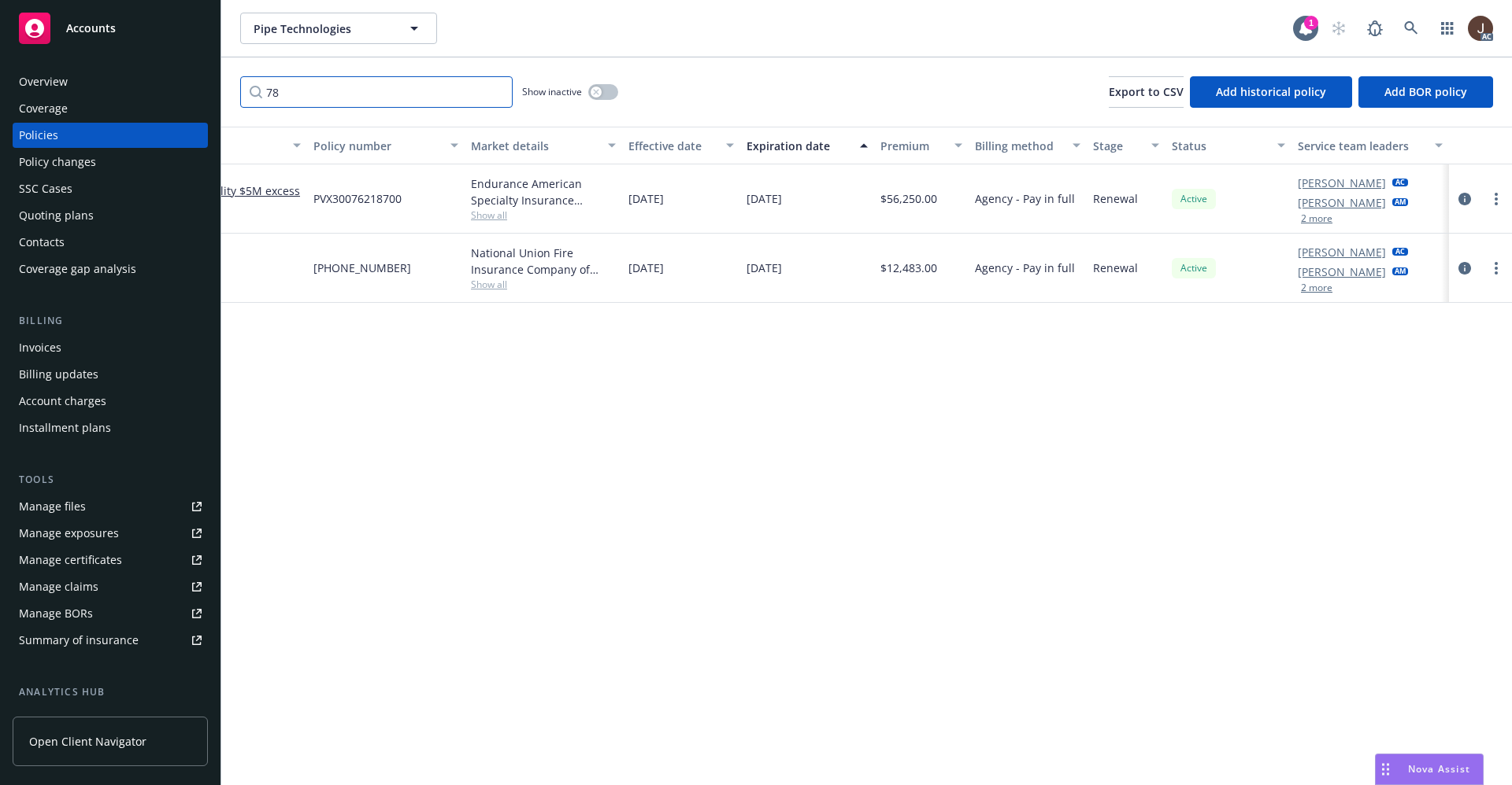
type input "78"
click at [42, 509] on div "Manage files" at bounding box center [52, 506] width 67 height 25
click at [1401, 22] on link at bounding box center [1411, 28] width 31 height 31
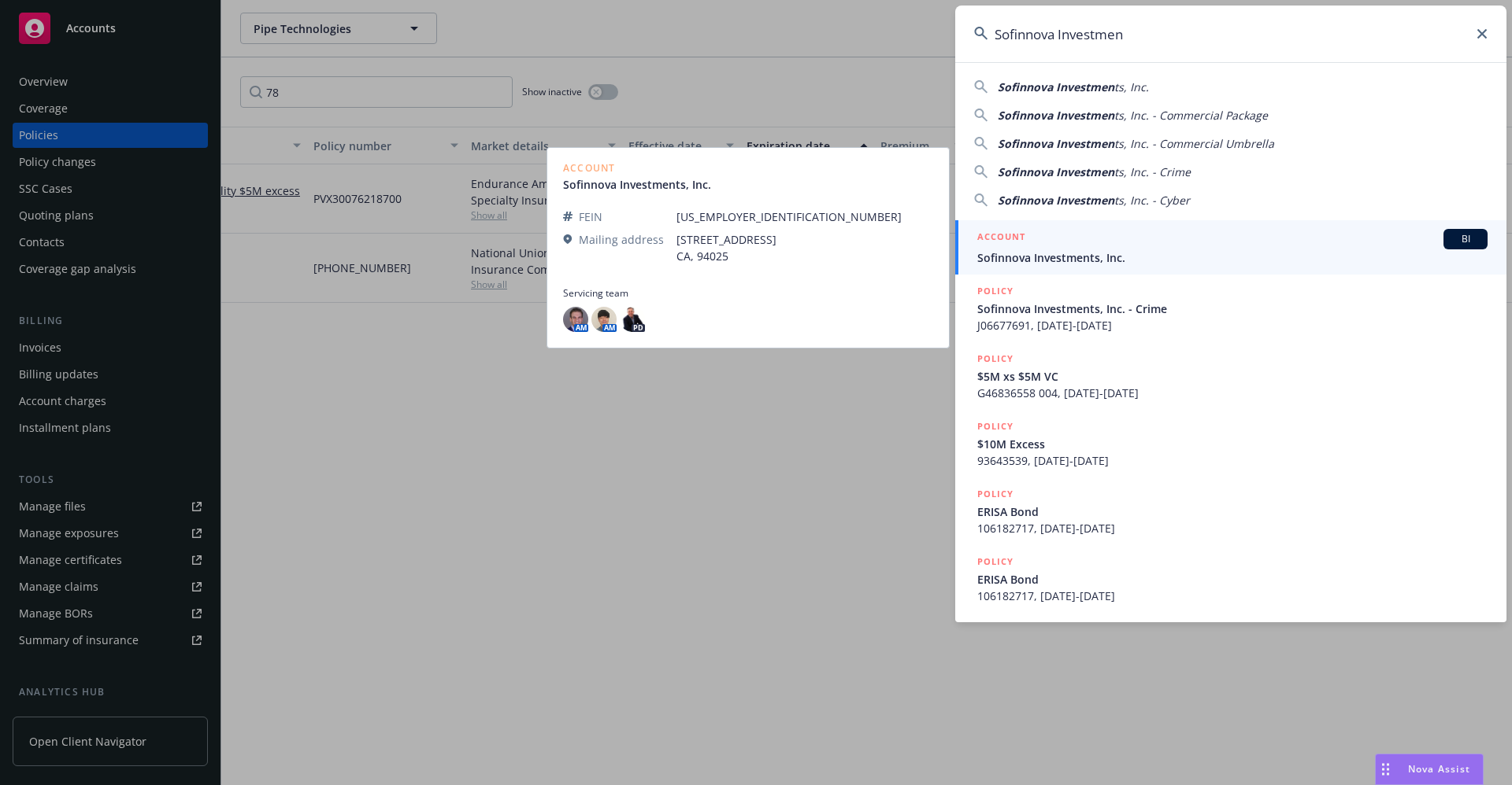
type input "Sofinnova Investmen"
click at [1099, 268] on link "ACCOUNT BI Sofinnova Investments, Inc." at bounding box center [1230, 247] width 551 height 54
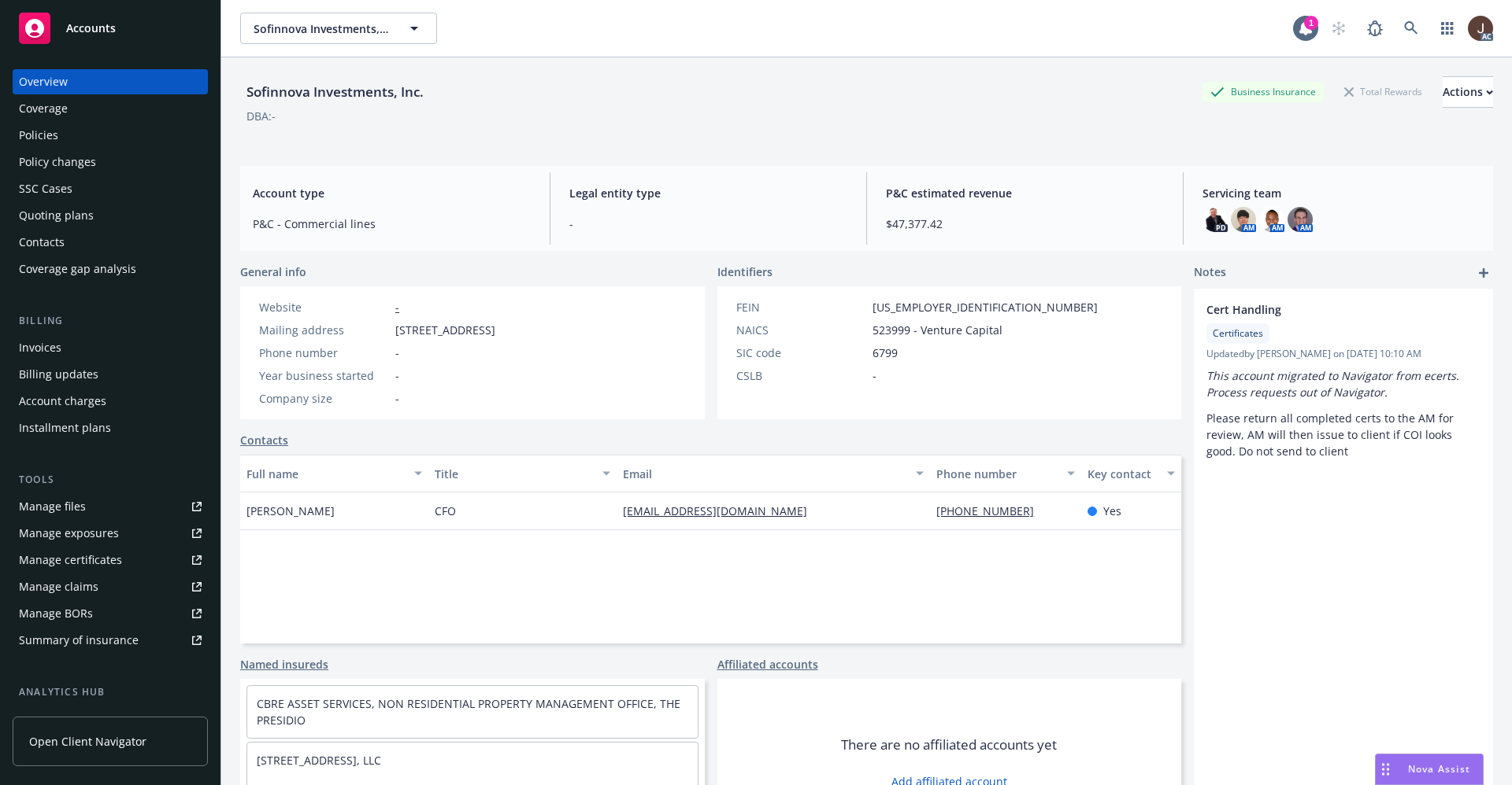
click at [22, 136] on div "Policies" at bounding box center [38, 135] width 39 height 25
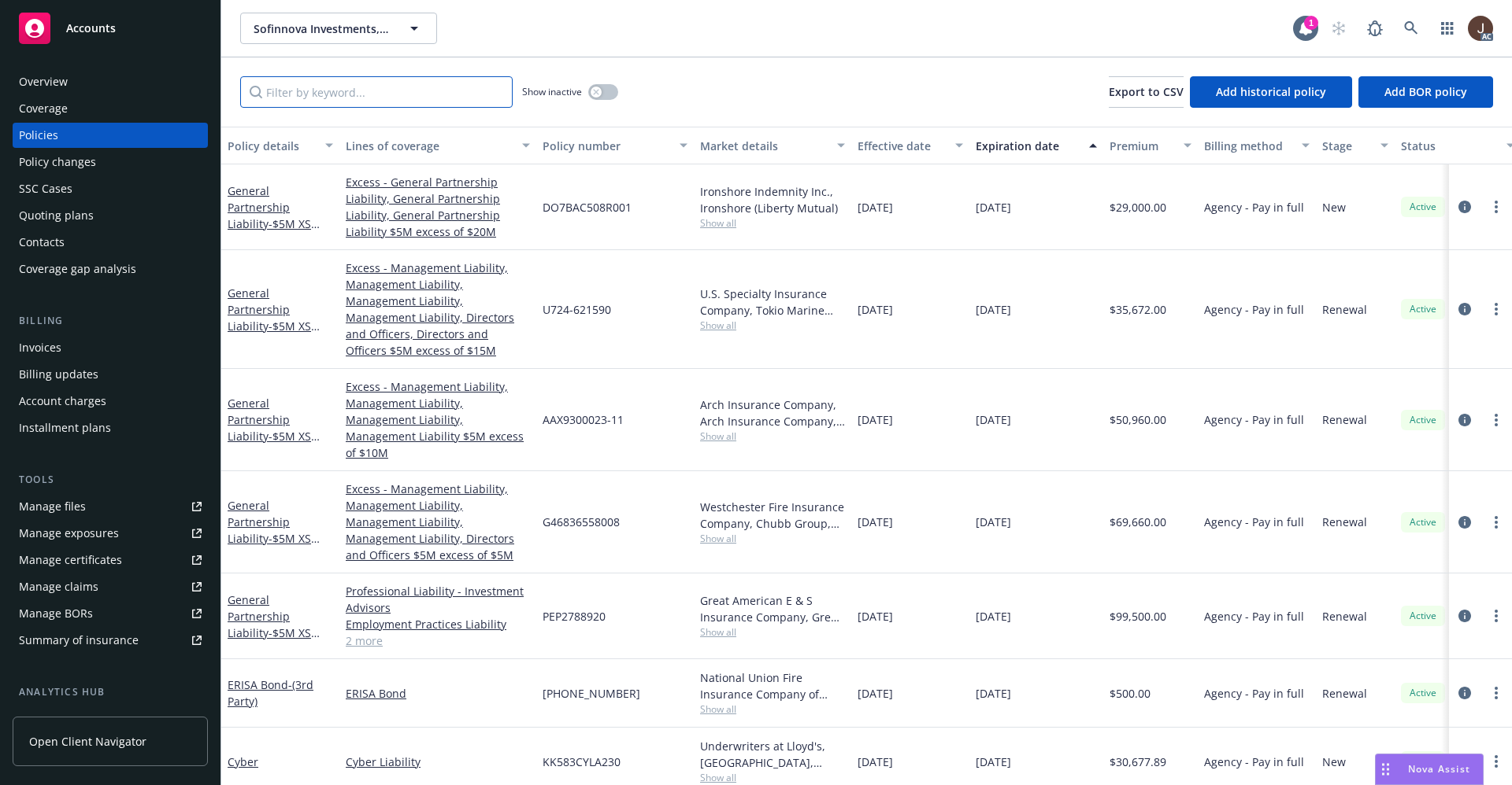
click at [281, 100] on input "Filter by keyword..." at bounding box center [376, 92] width 272 height 31
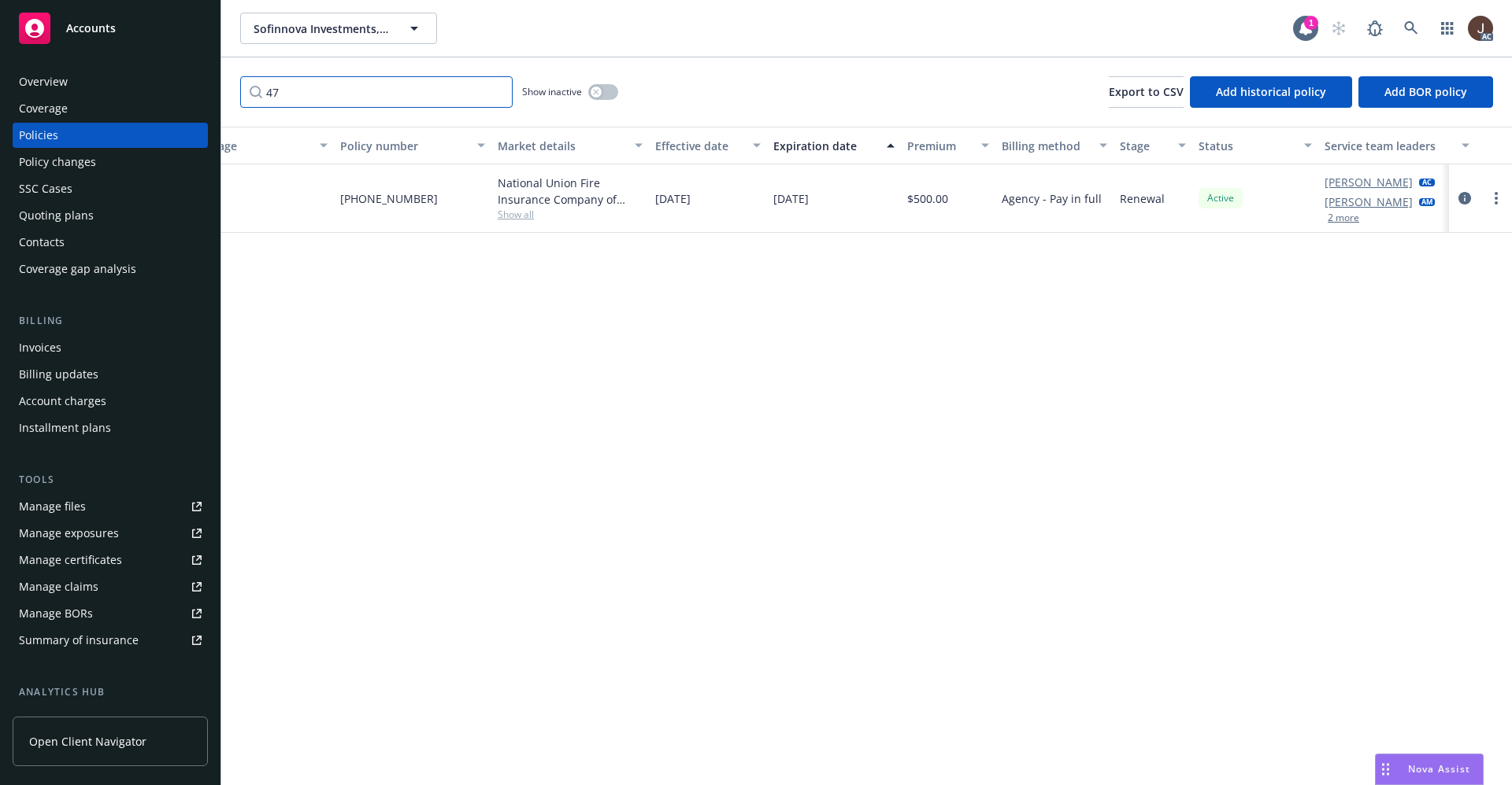
scroll to position [0, 229]
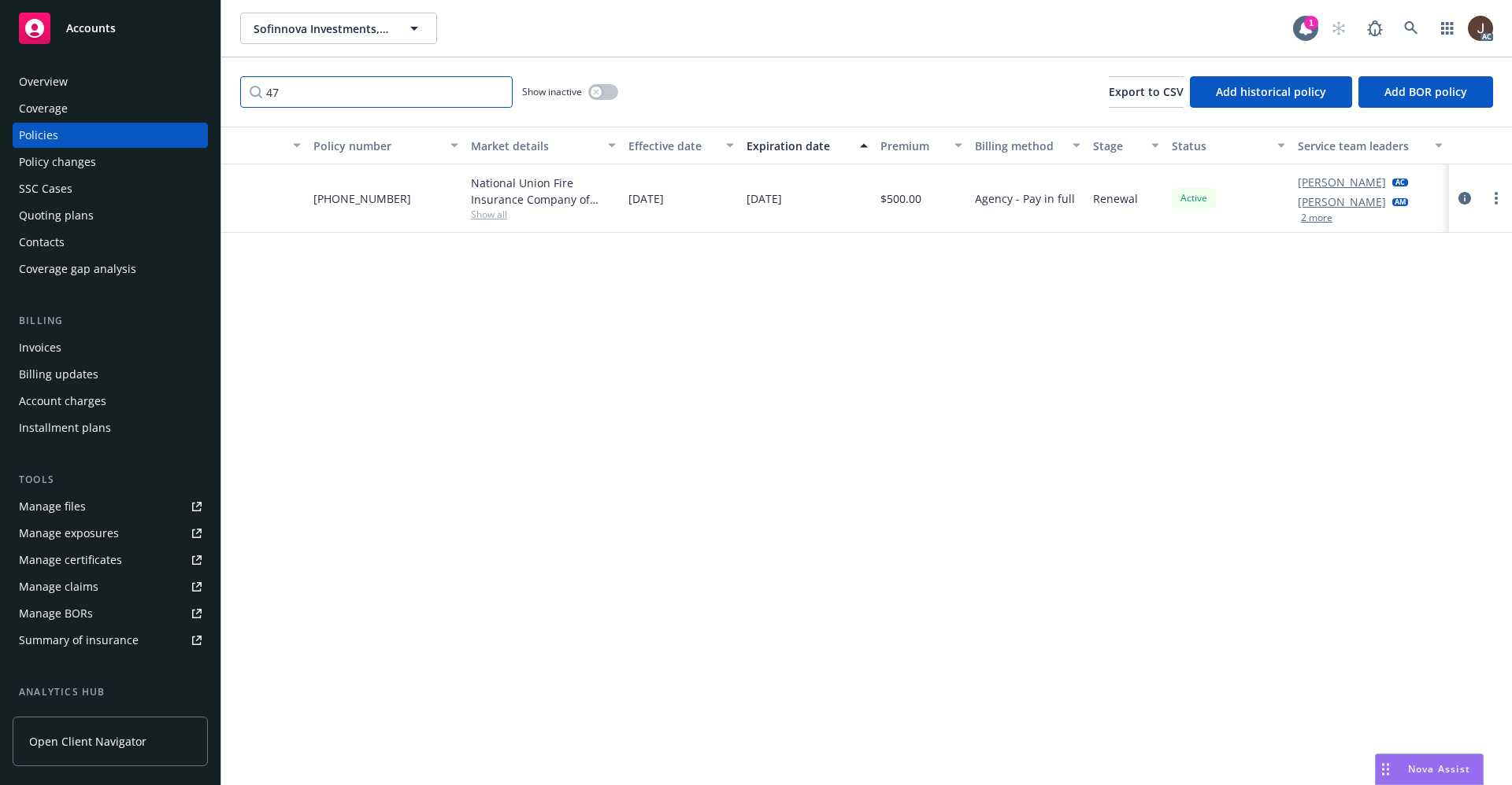
type input "47"
click at [41, 508] on div "Manage files" at bounding box center [52, 506] width 67 height 25
click at [1417, 21] on icon at bounding box center [1411, 28] width 14 height 14
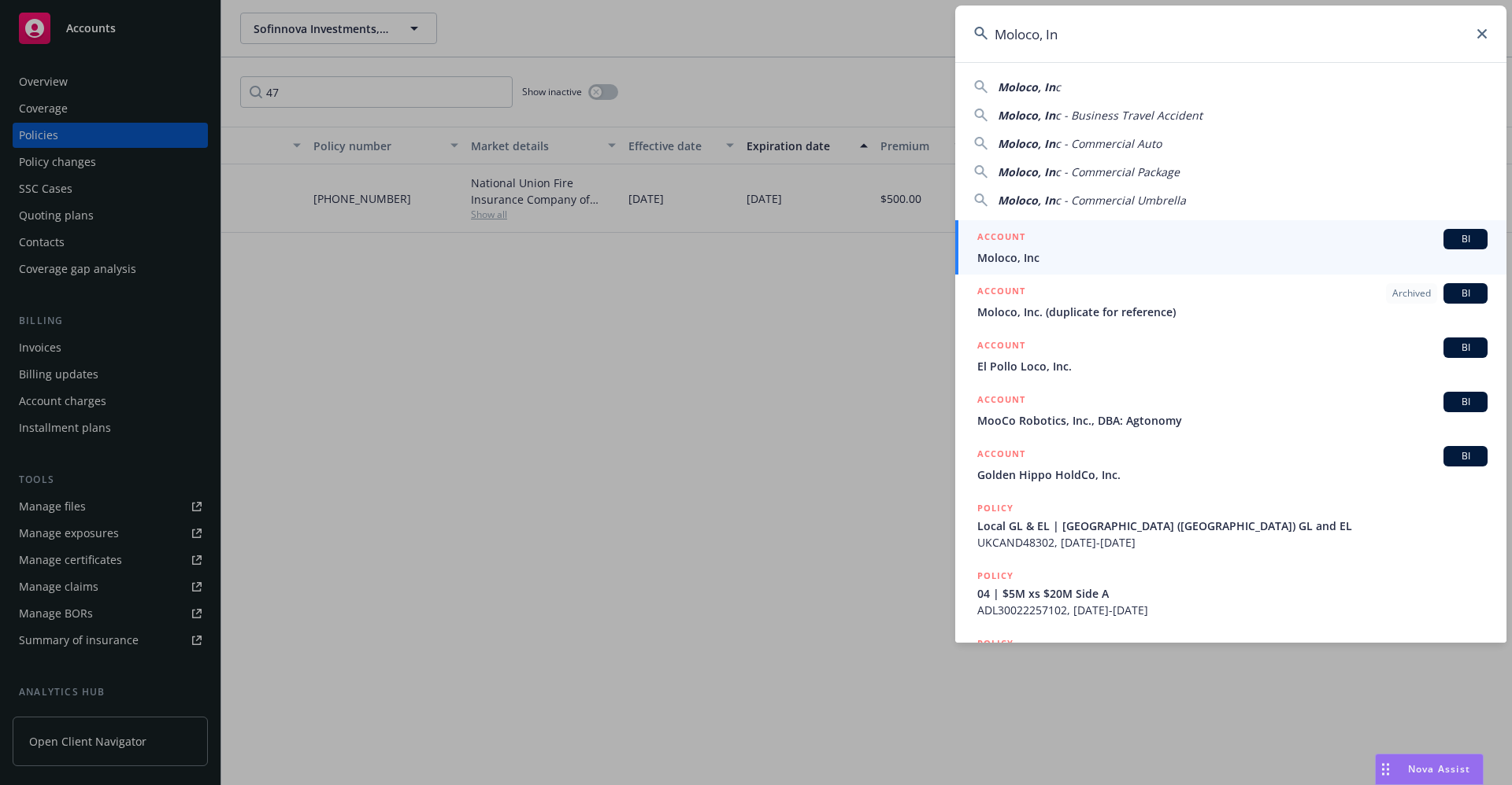
type input "Moloco, In"
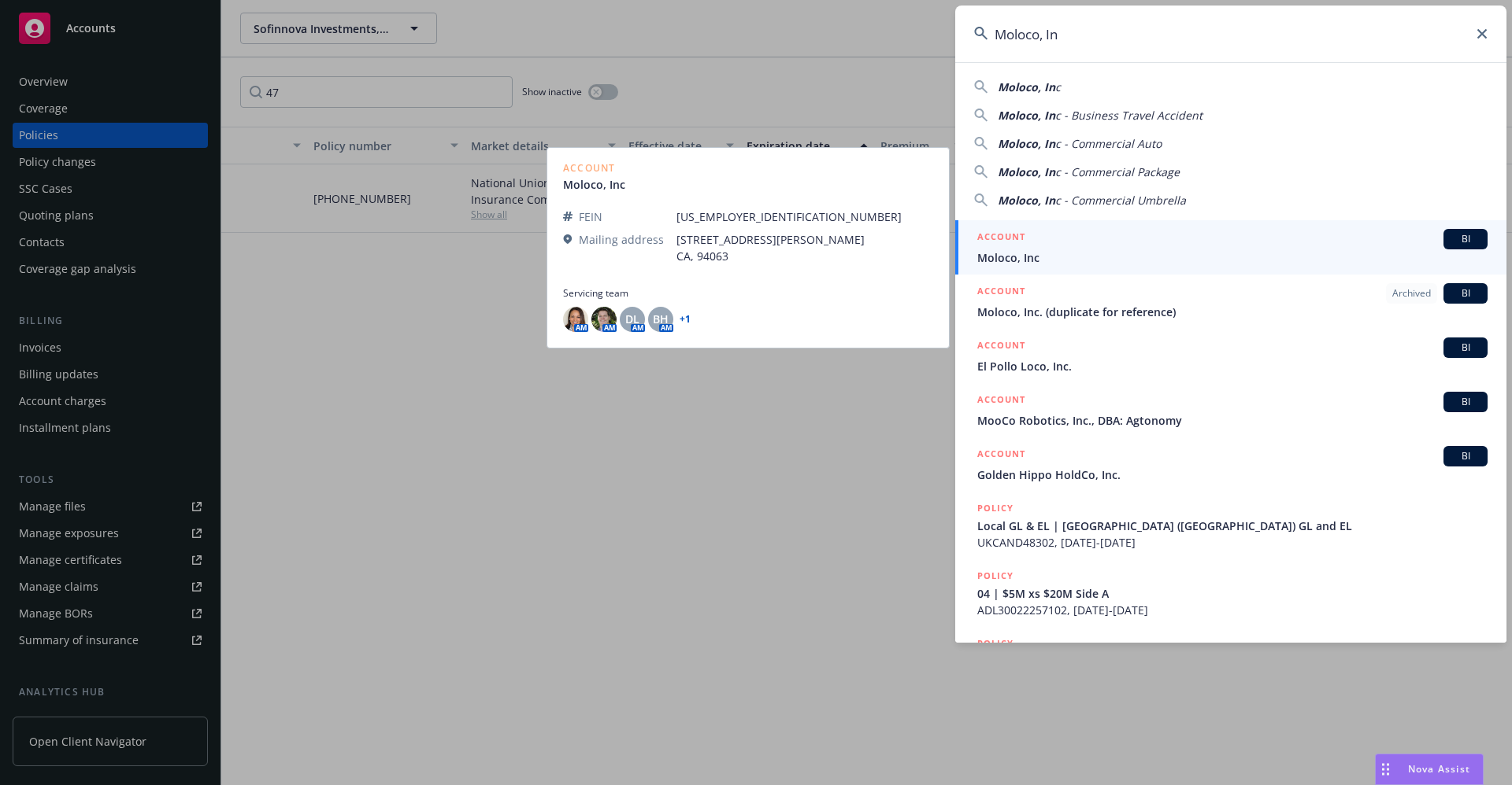
click at [1048, 255] on span "Moloco, Inc" at bounding box center [1231, 257] width 510 height 17
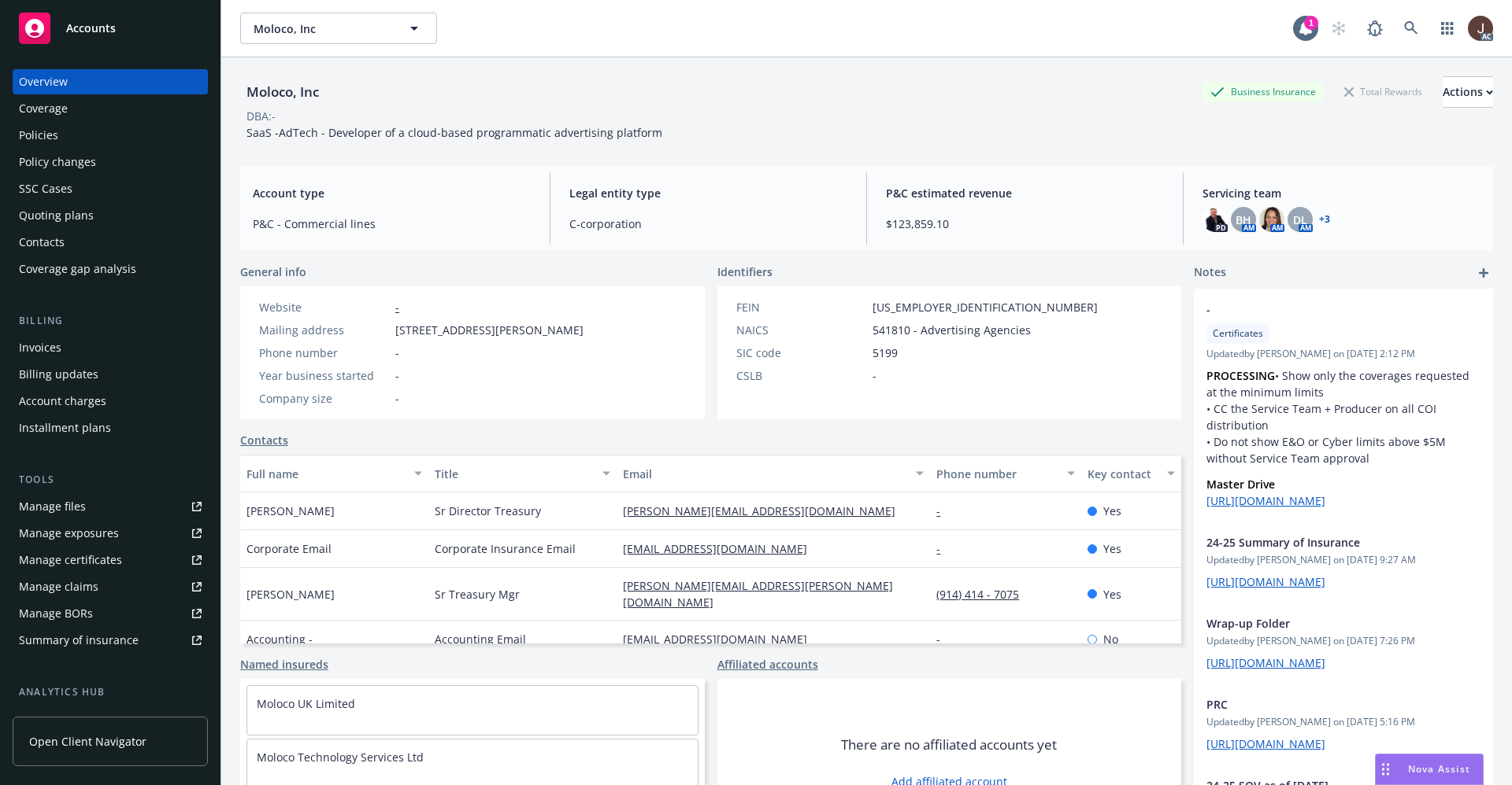
click at [35, 138] on div "Policies" at bounding box center [38, 135] width 39 height 25
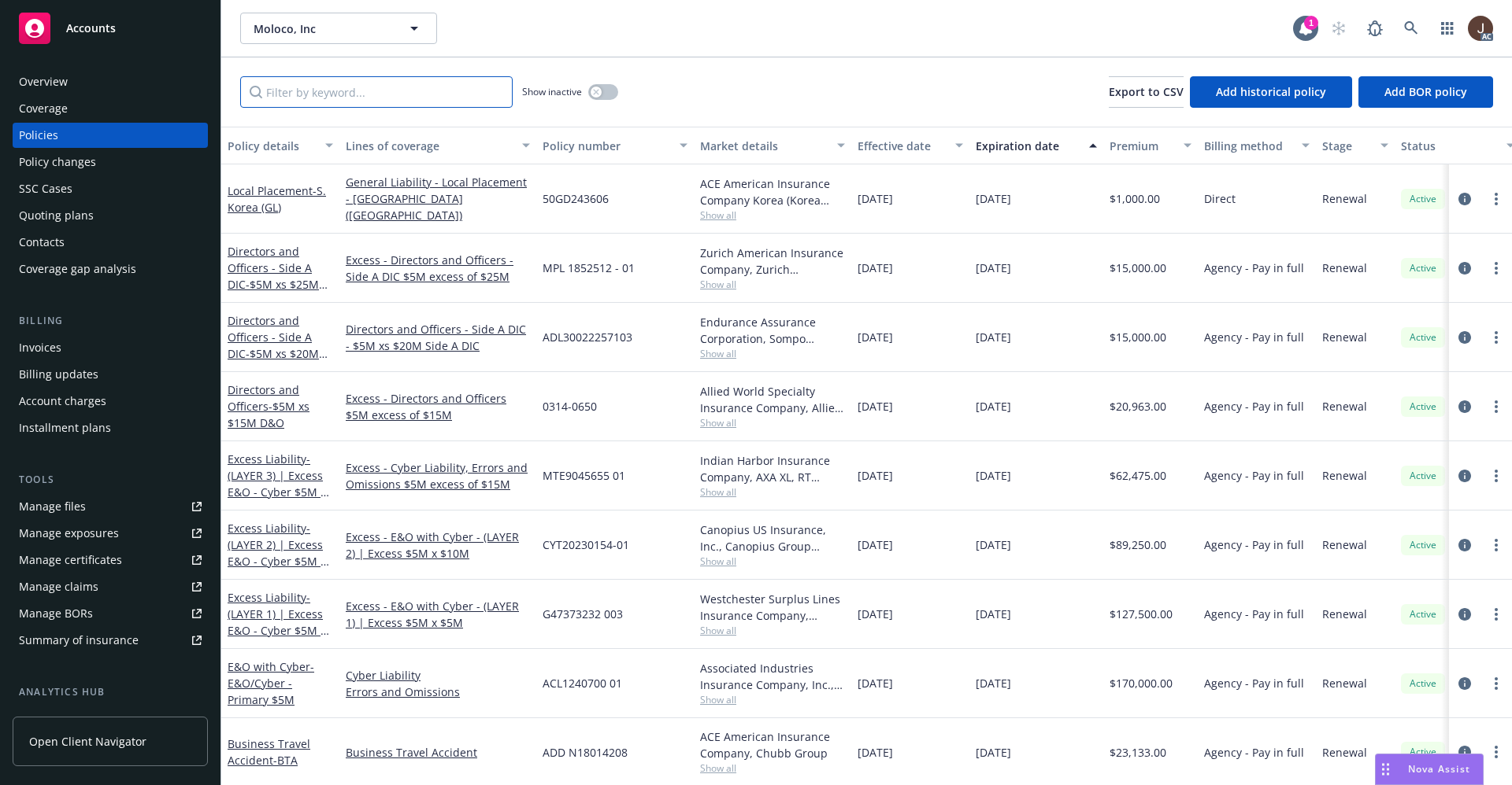
click at [324, 98] on input "Filter by keyword..." at bounding box center [376, 92] width 272 height 31
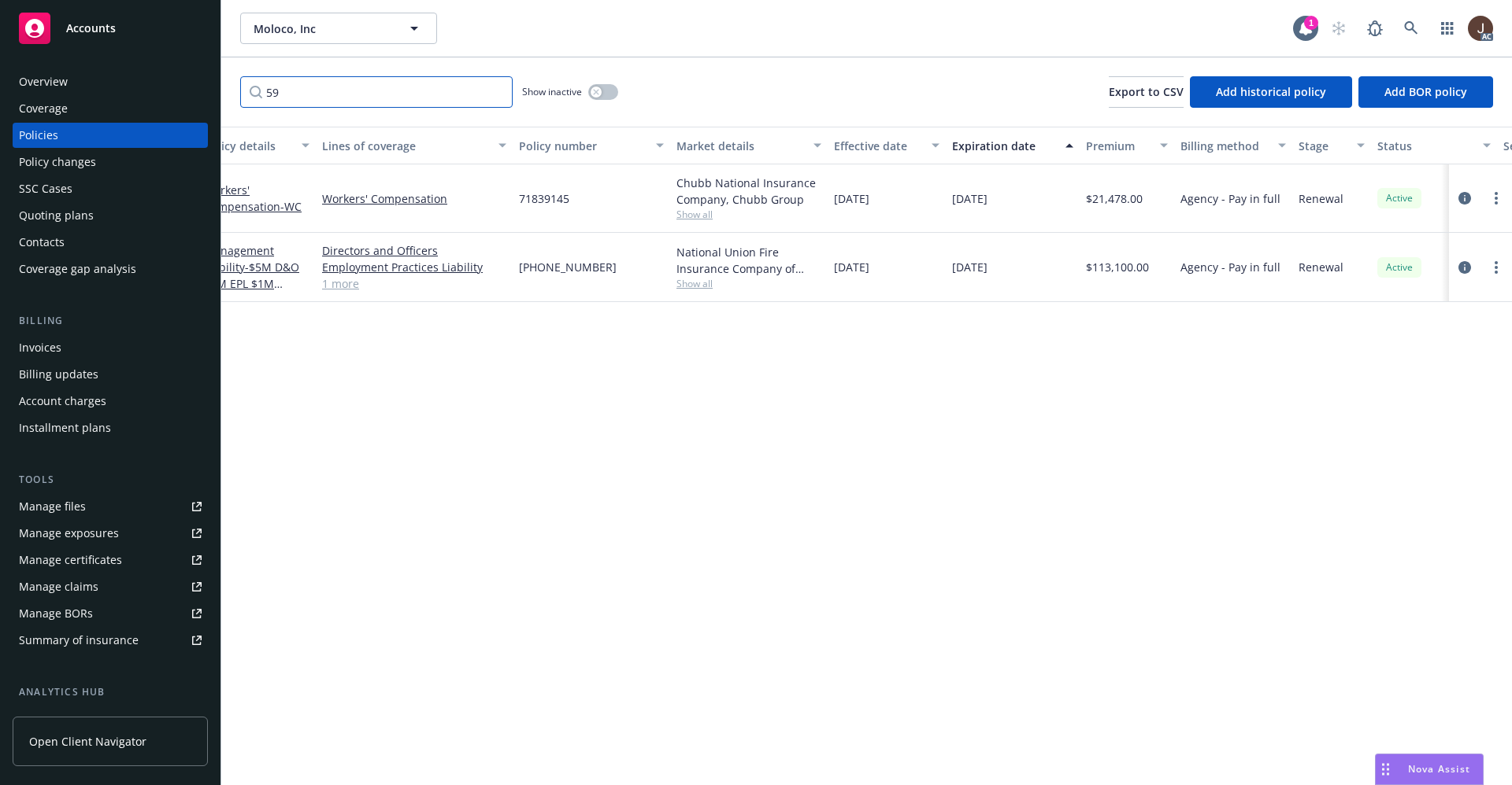
scroll to position [0, 229]
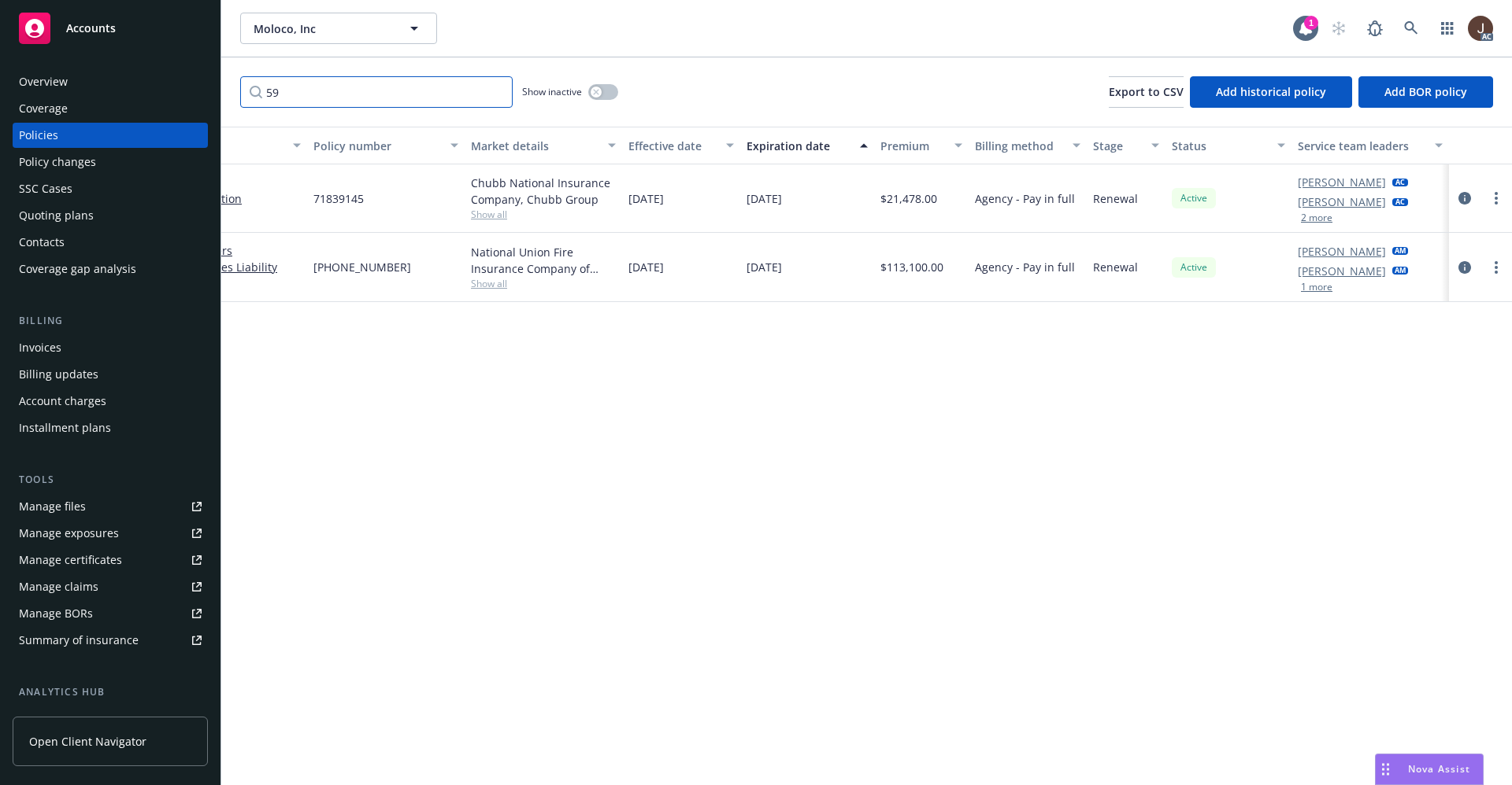
type input "59"
click at [1313, 283] on button "1 more" at bounding box center [1316, 287] width 31 height 10
click at [44, 511] on div "Manage files" at bounding box center [52, 506] width 67 height 25
click at [1461, 266] on icon "circleInformation" at bounding box center [1464, 267] width 12 height 12
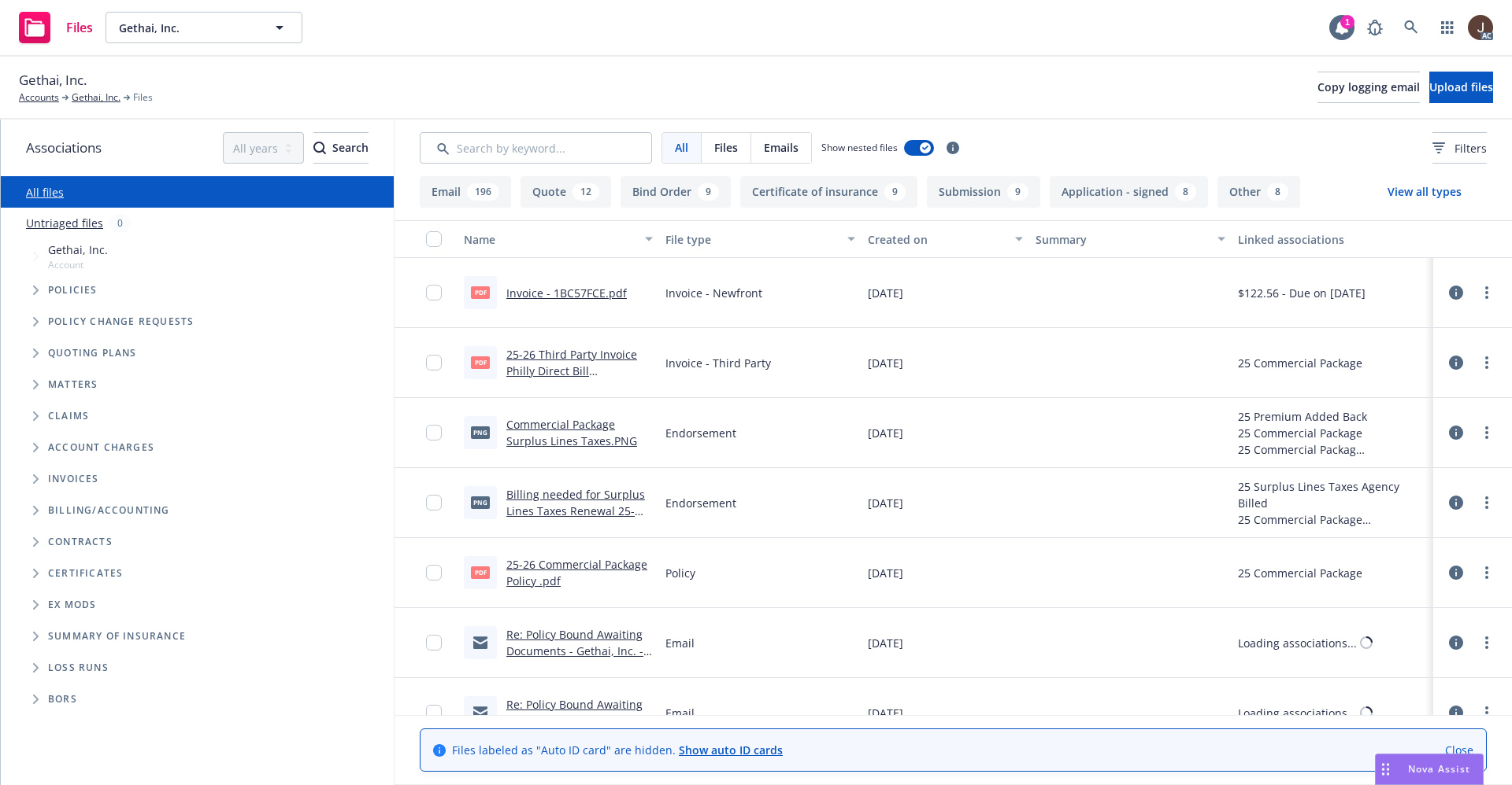
click at [70, 221] on link "Untriaged files" at bounding box center [65, 223] width 77 height 17
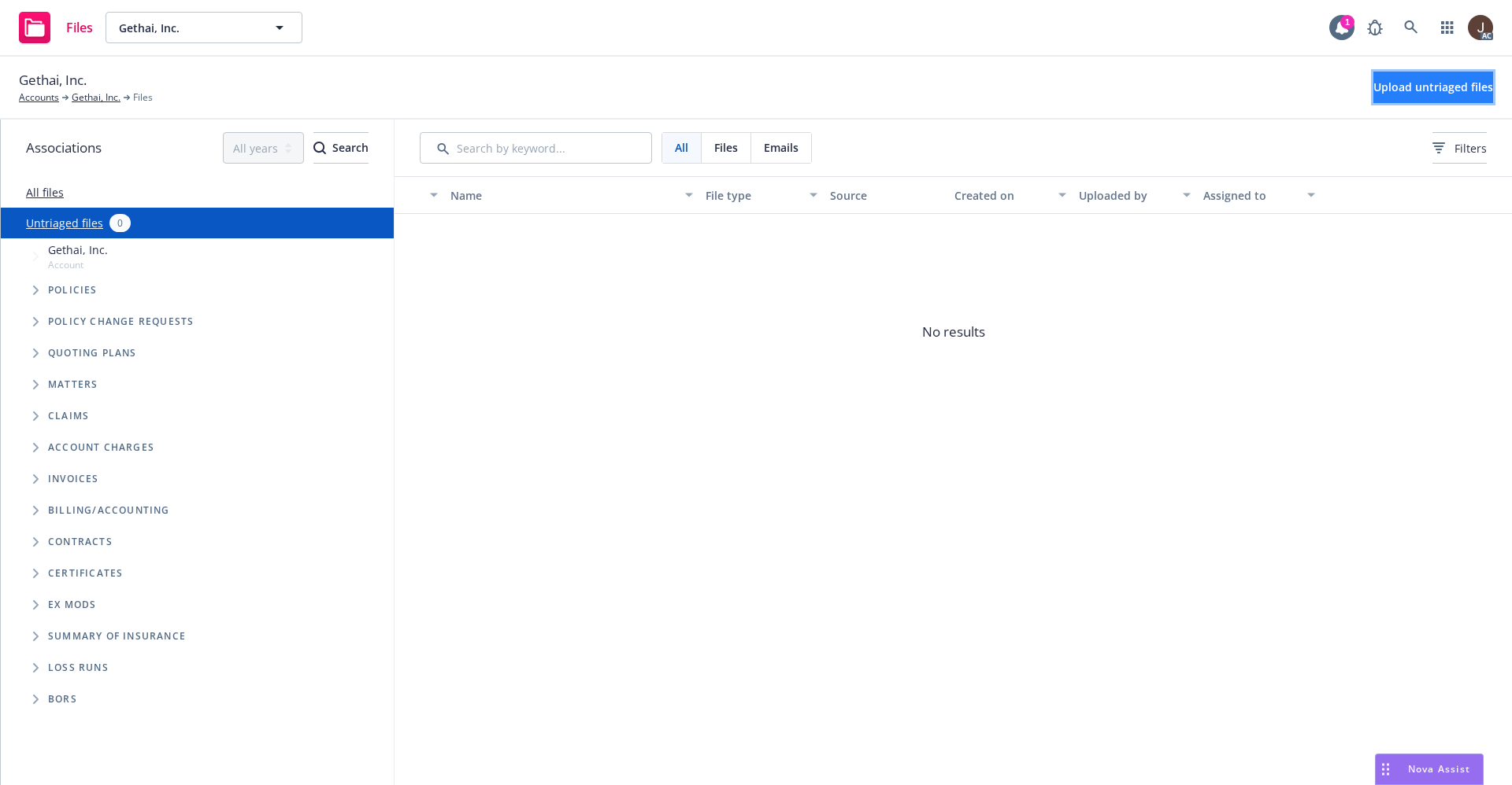
click at [1427, 84] on span "Upload untriaged files" at bounding box center [1432, 87] width 120 height 15
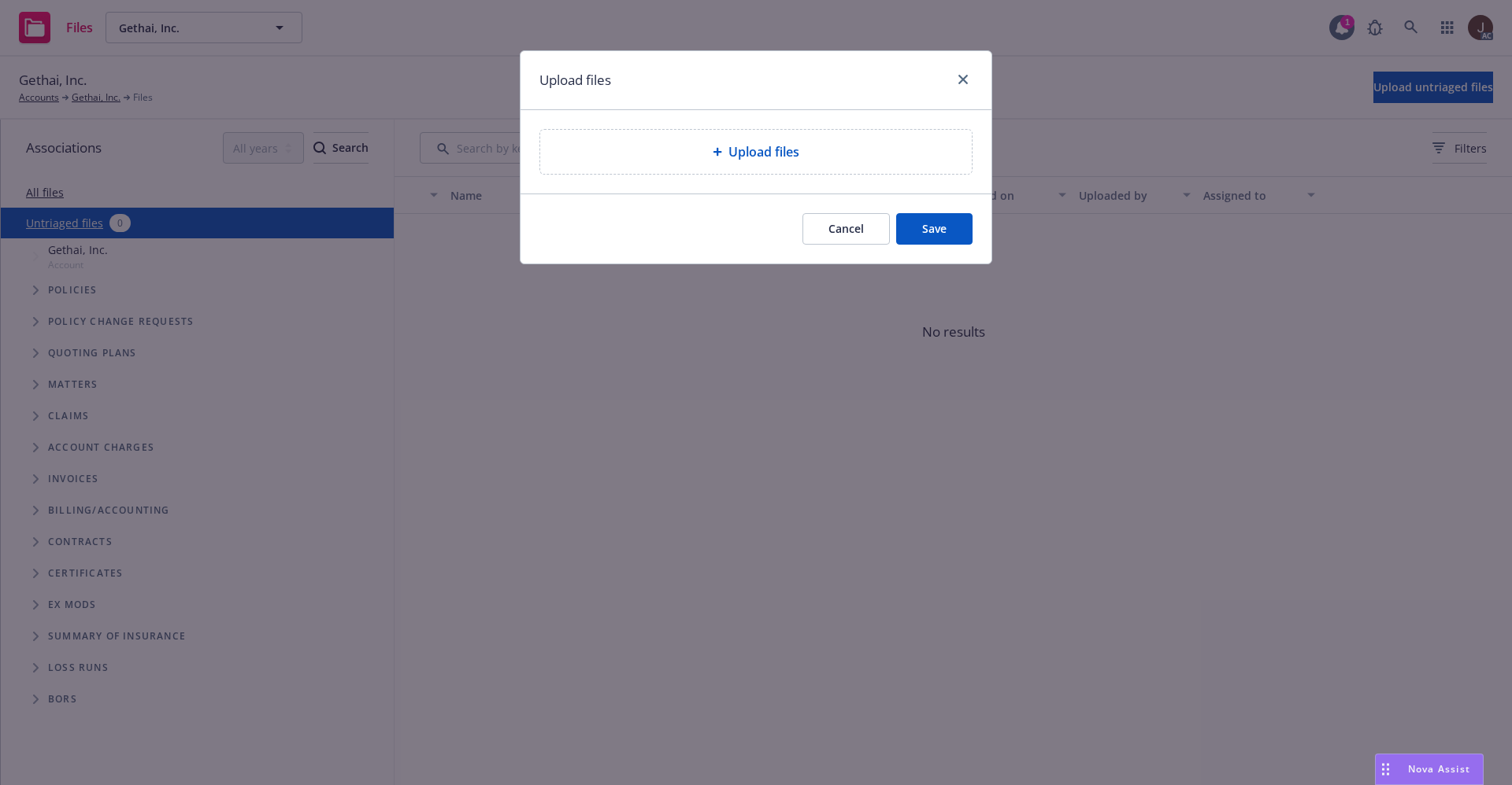
click at [756, 145] on span "Upload files" at bounding box center [763, 152] width 71 height 19
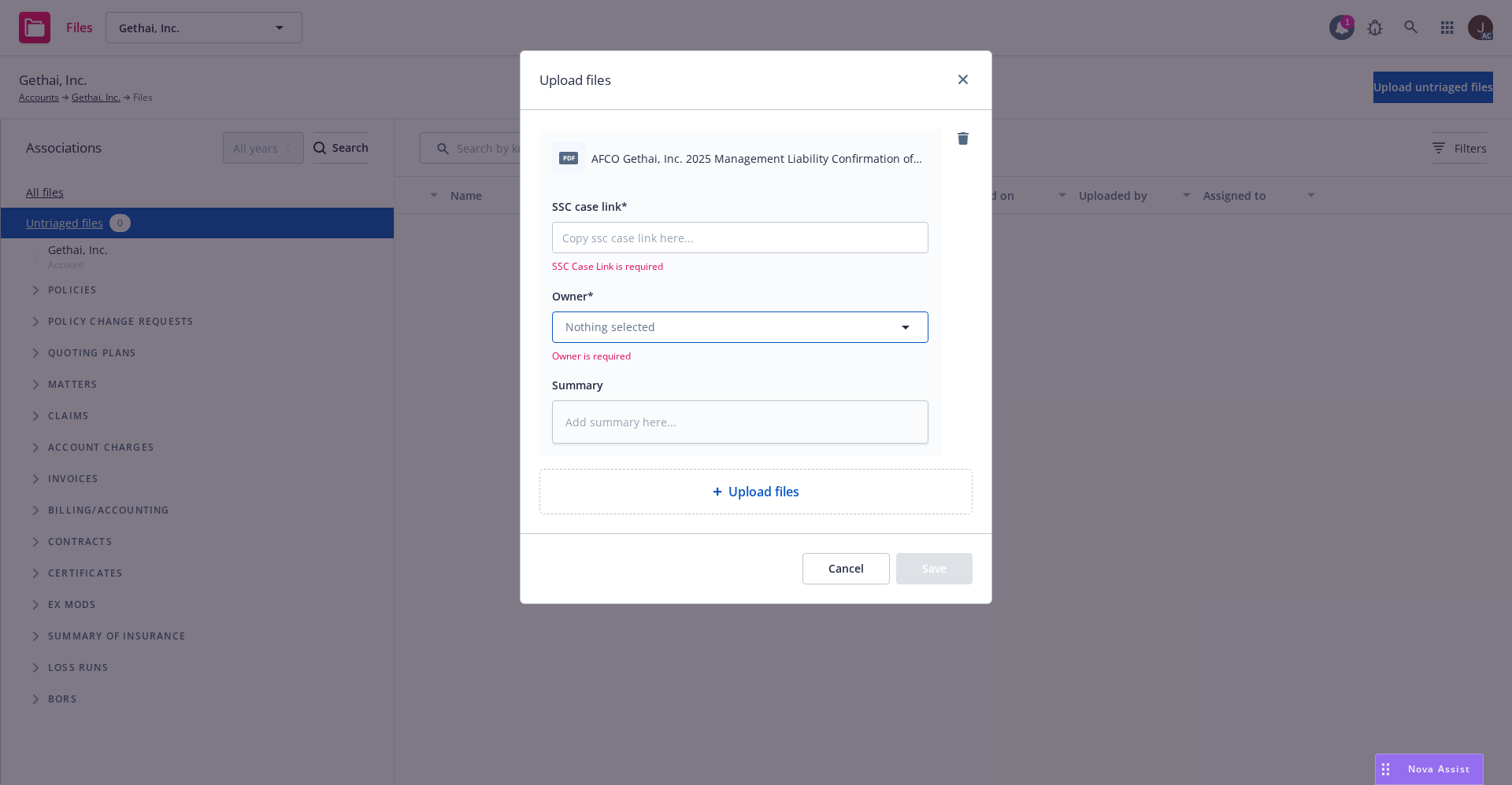
click at [724, 332] on button "Nothing selected" at bounding box center [740, 328] width 376 height 31
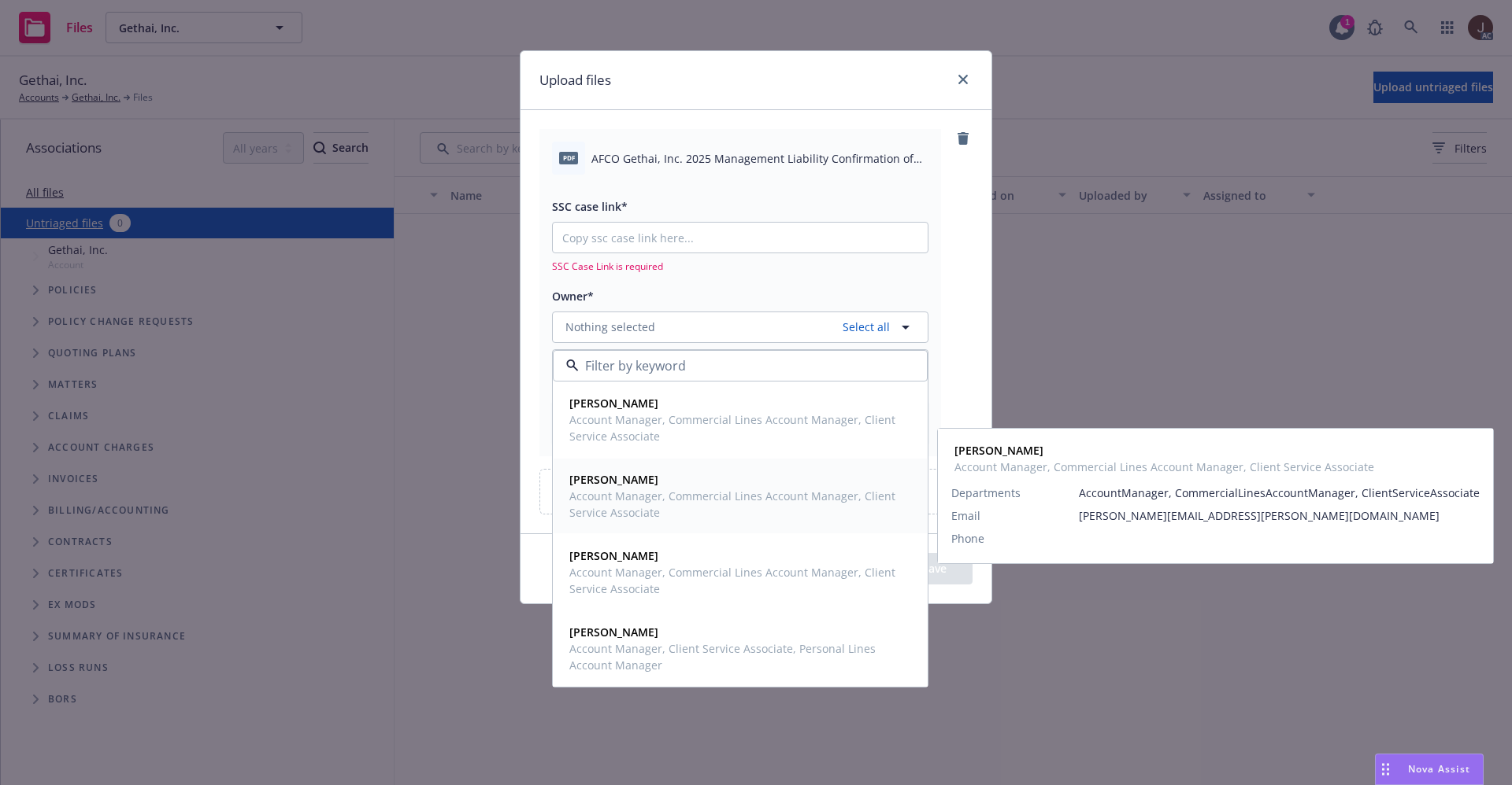
click at [626, 493] on span "Account Manager, Commercial Lines Account Manager, Client Service Associate" at bounding box center [738, 504] width 338 height 33
type textarea "x"
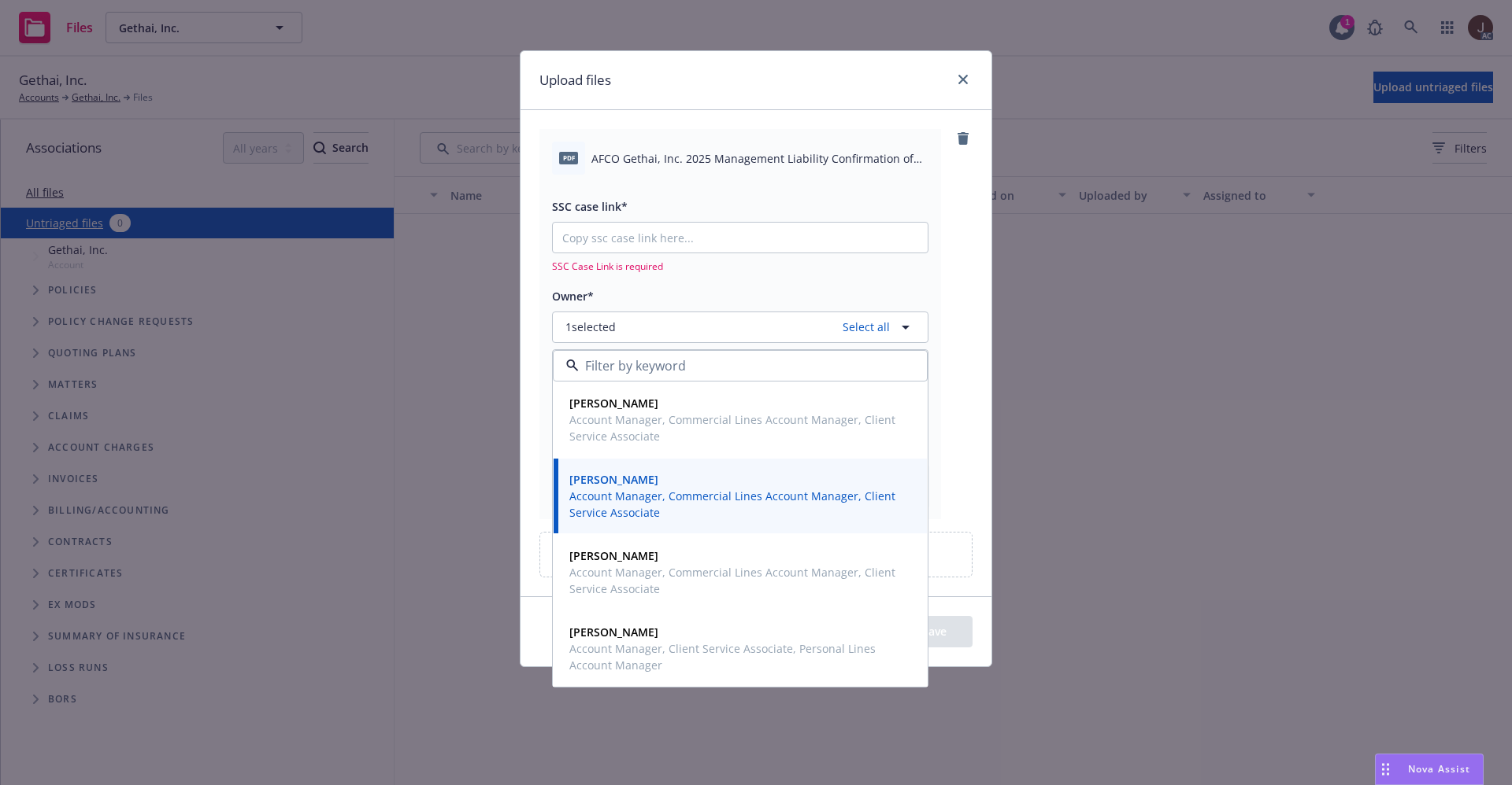
click at [964, 243] on div "pdf AFCO Gethai, Inc. 2025 Management Liability Confirmation of Financed Policy…" at bounding box center [756, 324] width 433 height 390
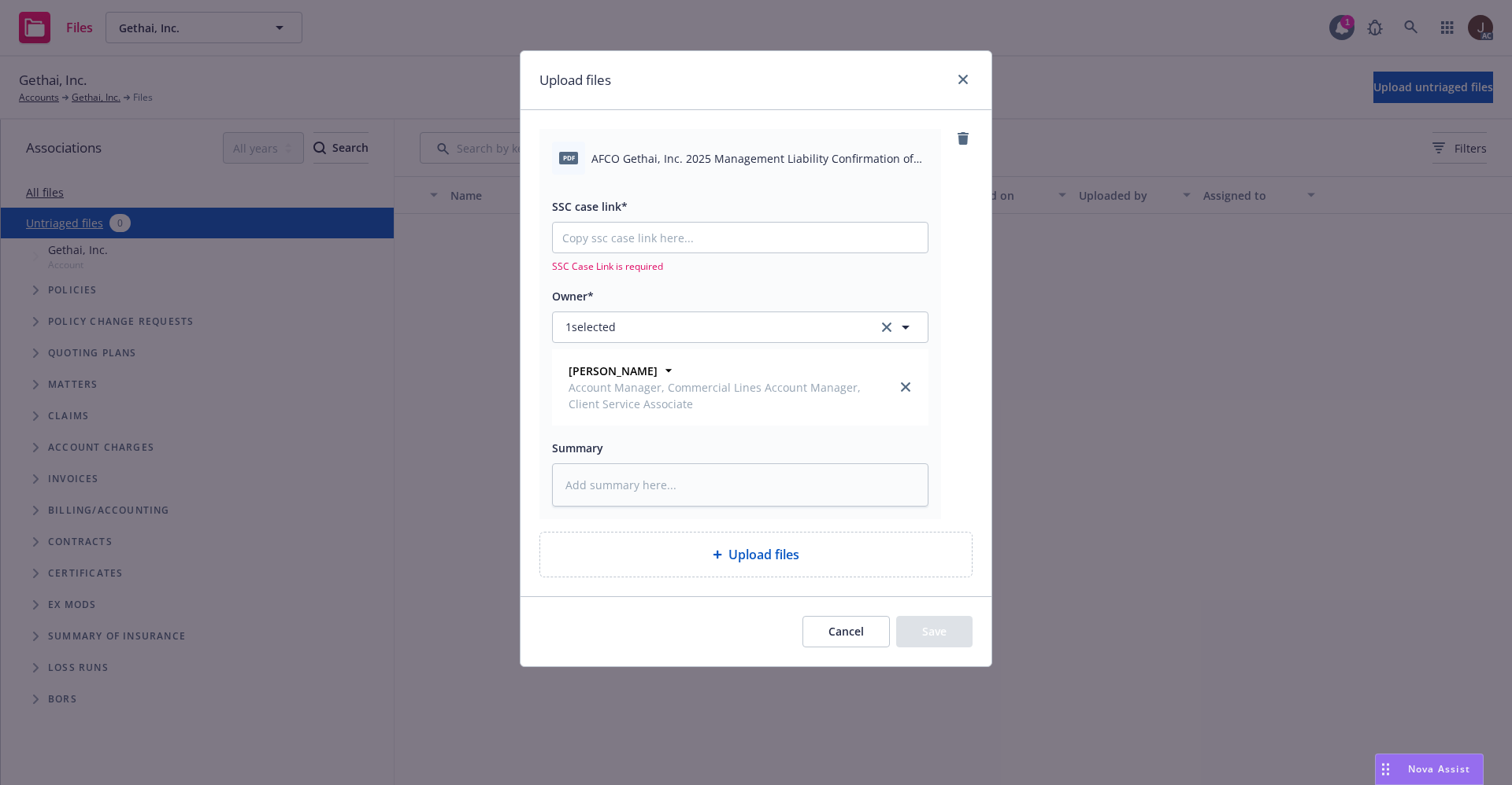
click at [721, 154] on span "AFCO Gethai, Inc. 2025 Management Liability Confirmation of Financed Policy.pdf" at bounding box center [759, 158] width 337 height 17
copy div "AFCO Gethai, Inc. 2025 Management Liability Confirmation of Financed Policy.pdf"
click at [643, 475] on textarea at bounding box center [740, 485] width 376 height 44
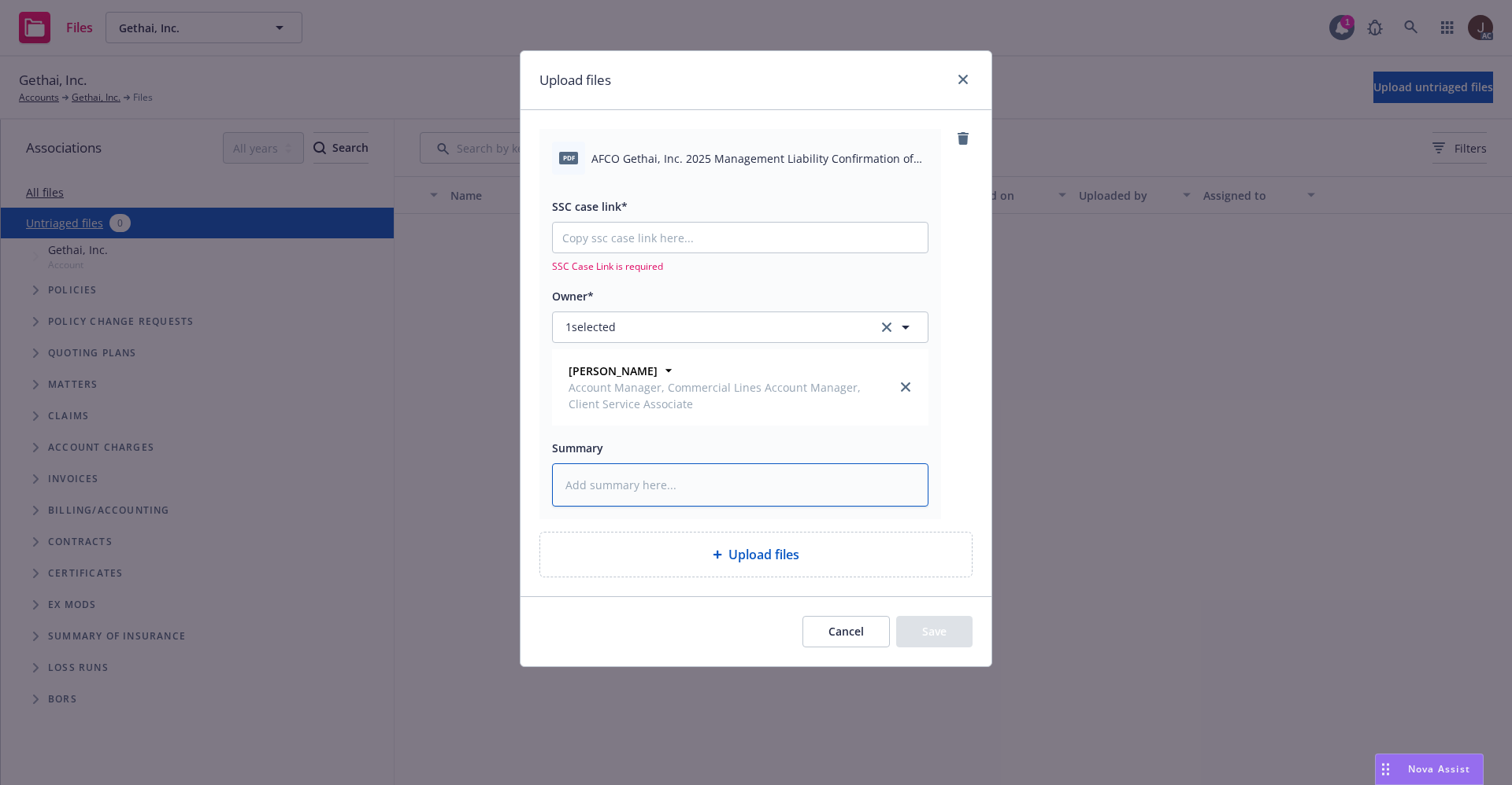
paste textarea "AFCO Gethai, Inc. 2025 Management Liability Confirmation of Financed Policy.pdf"
type textarea "AFCO Gethai, Inc. 2025 Management Liability Confirmation of Financed Policy.pdf"
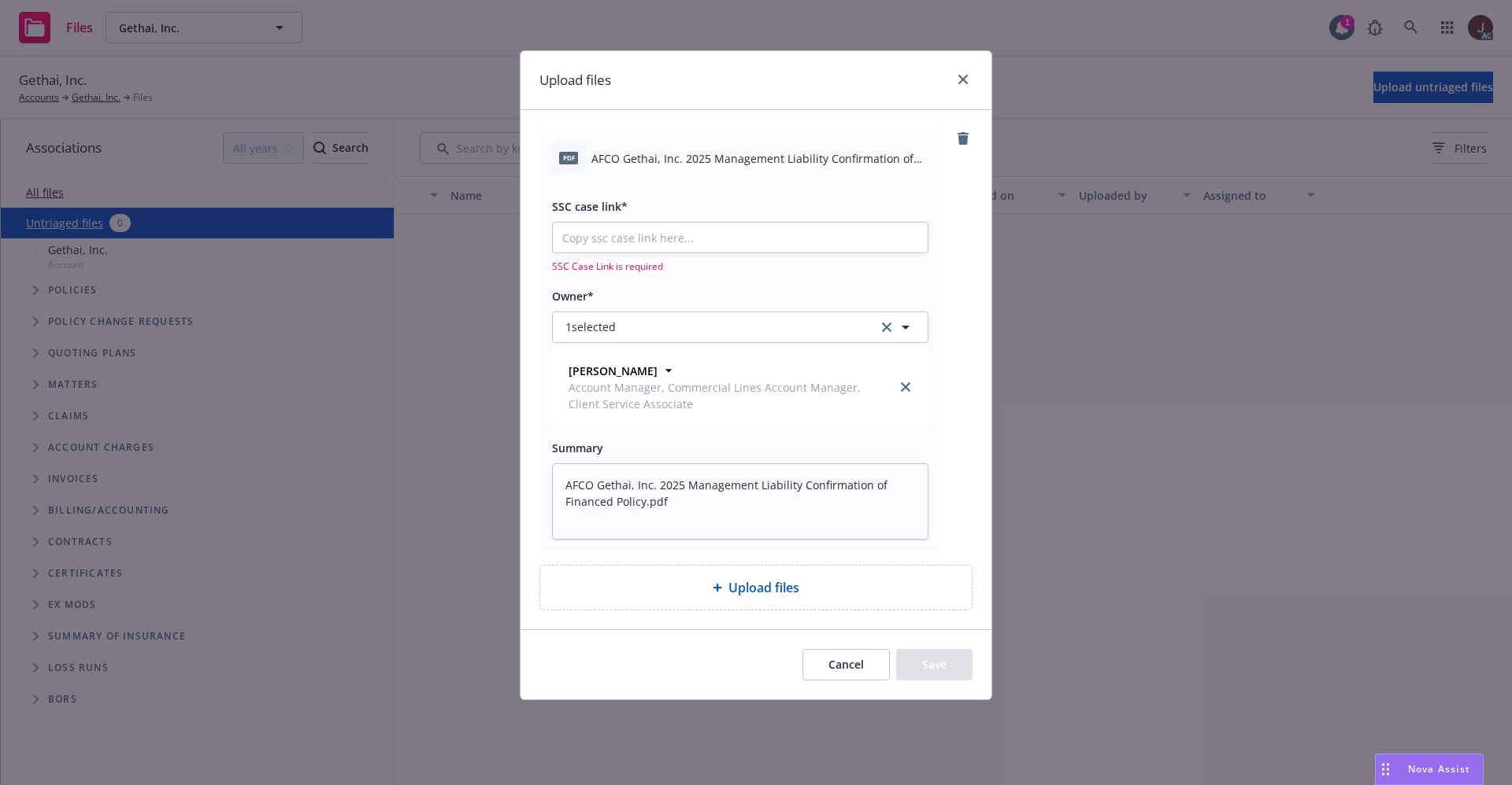
drag, startPoint x: 1073, startPoint y: 445, endPoint x: 1052, endPoint y: 446, distance: 21.0
click at [1074, 446] on div "Upload files pdf AFCO Gethai, Inc. 2025 Management Liability Confirmation of Fi…" at bounding box center [756, 392] width 1512 height 785
click at [964, 435] on div "pdf AFCO Gethai, Inc. 2025 Management Liability Confirmation of Financed Policy…" at bounding box center [756, 340] width 433 height 422
click at [905, 379] on link "close" at bounding box center [905, 387] width 19 height 19
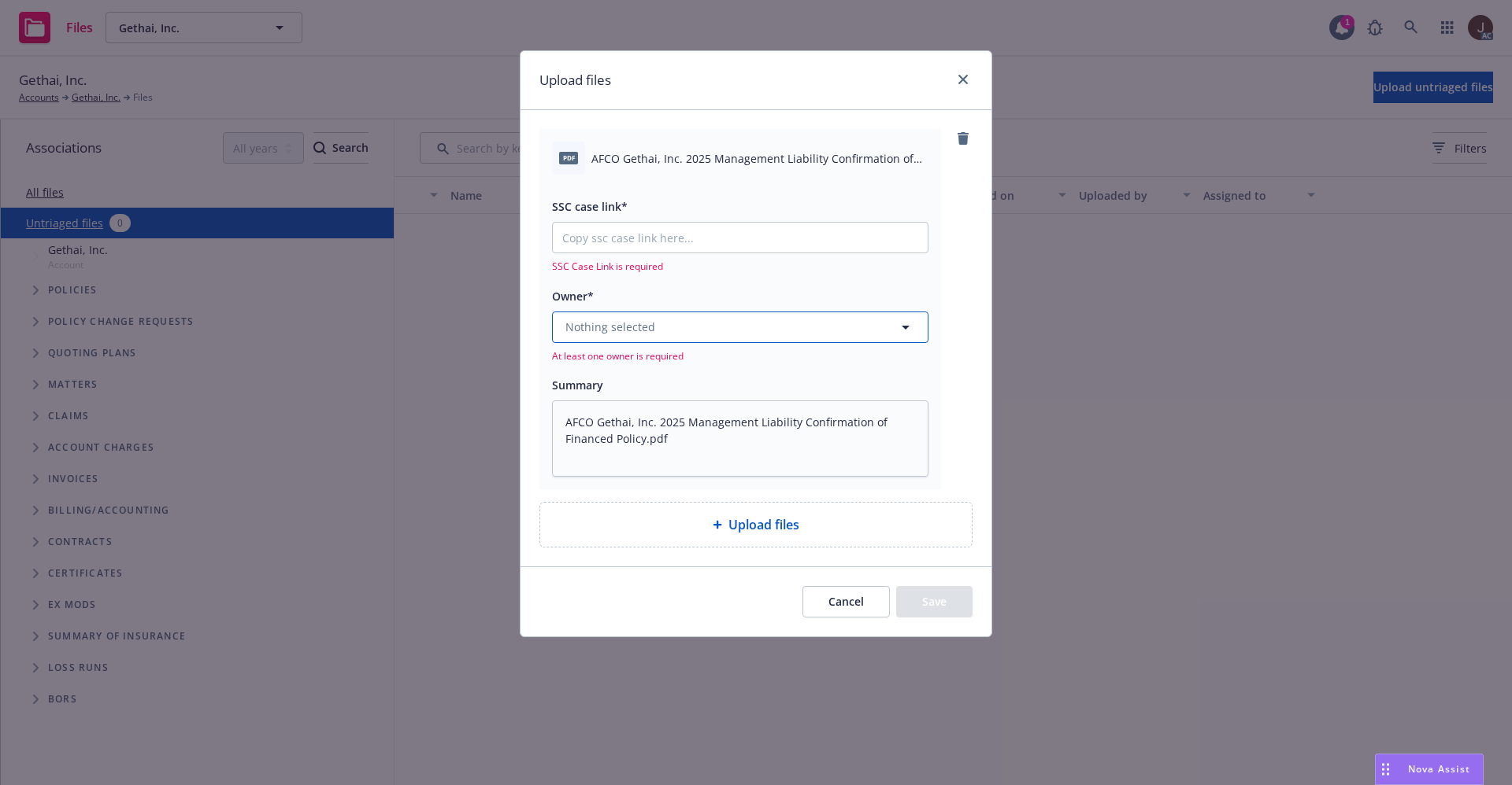
click at [712, 323] on button "Nothing selected" at bounding box center [740, 328] width 376 height 31
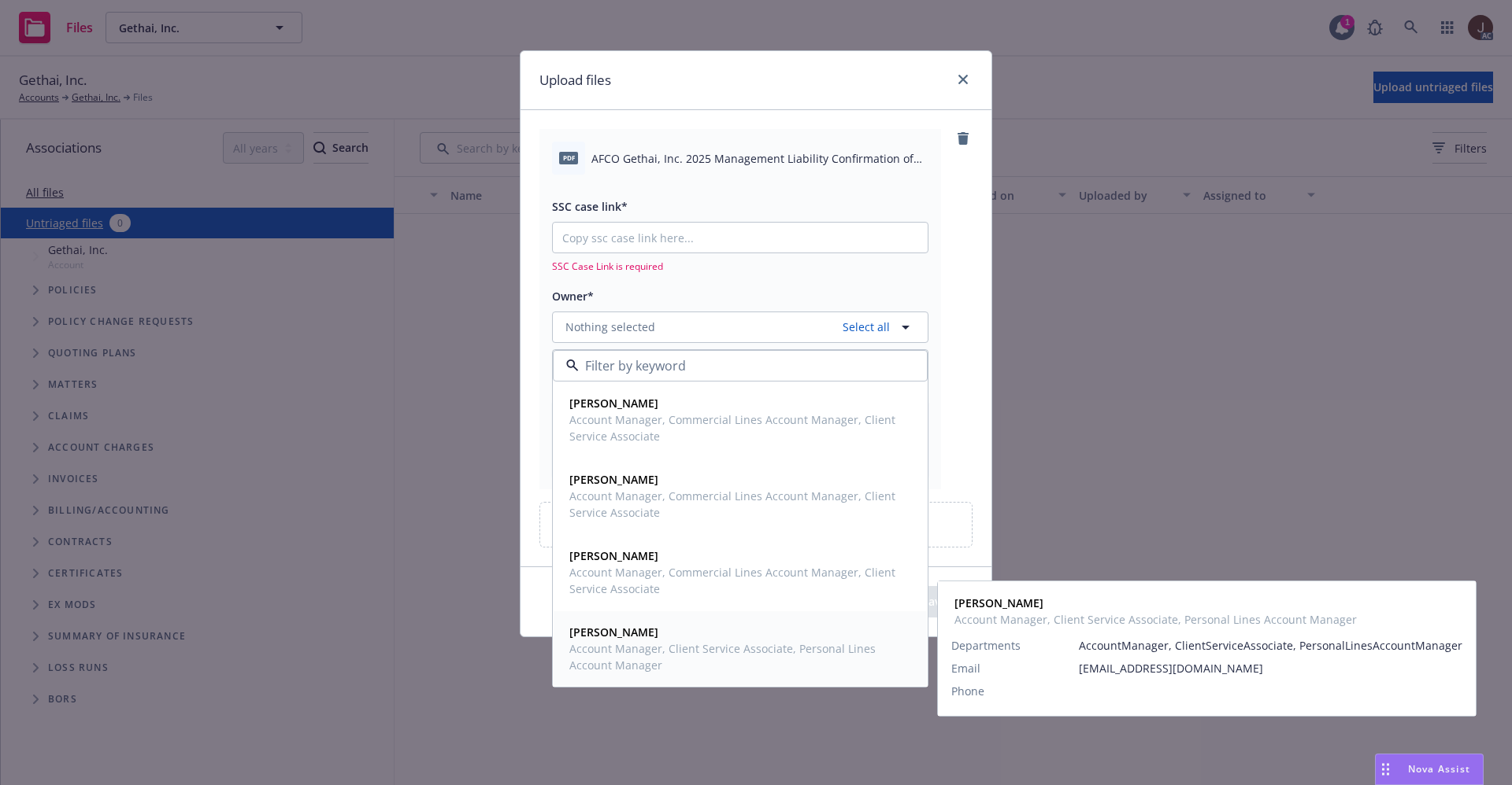
click at [658, 634] on strong "Takeshi Lilly-Pinnock" at bounding box center [614, 632] width 89 height 15
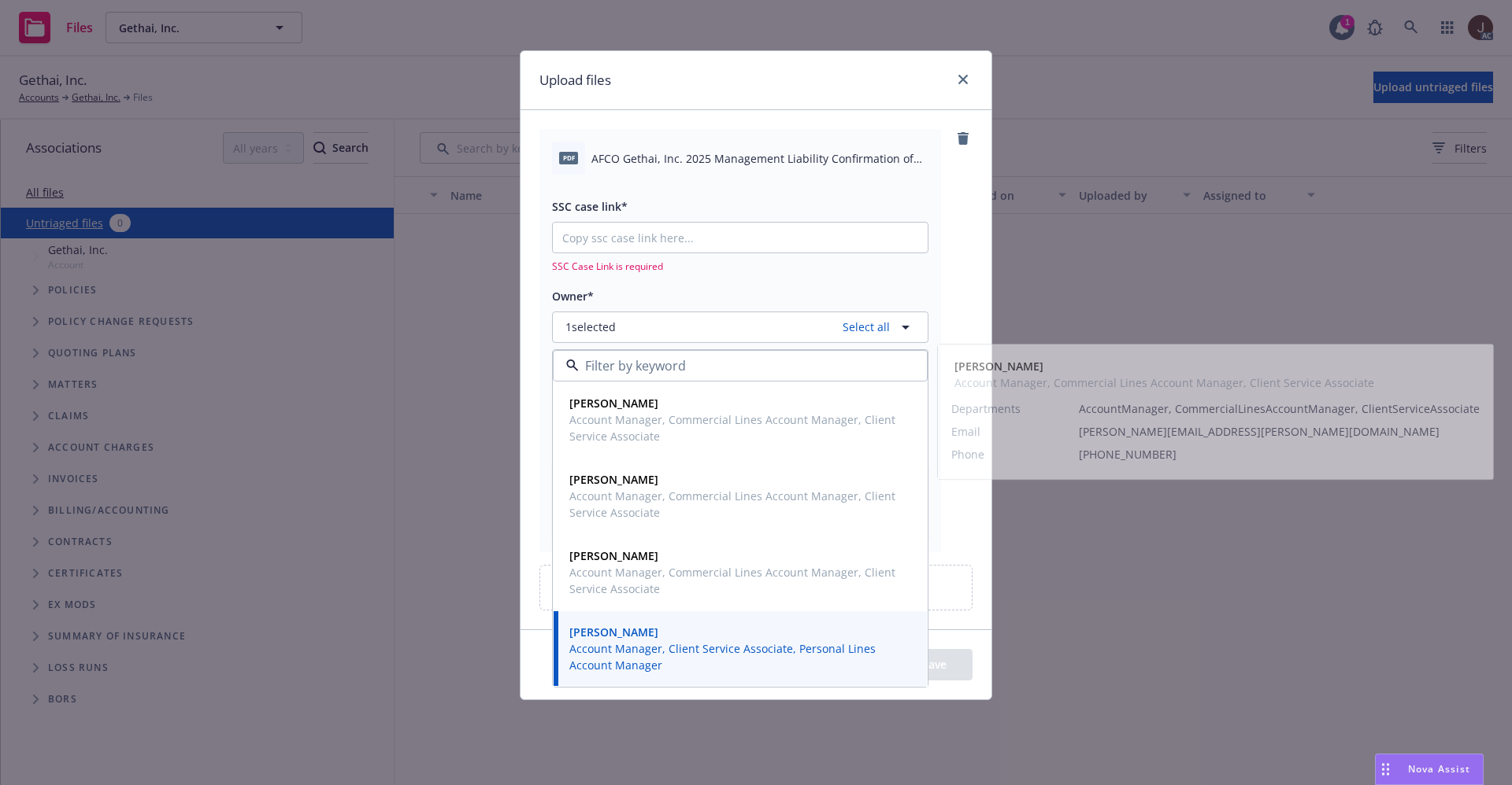
click at [951, 262] on div "pdf AFCO Gethai, Inc. 2025 Management Liability Confirmation of Financed Policy…" at bounding box center [756, 340] width 433 height 422
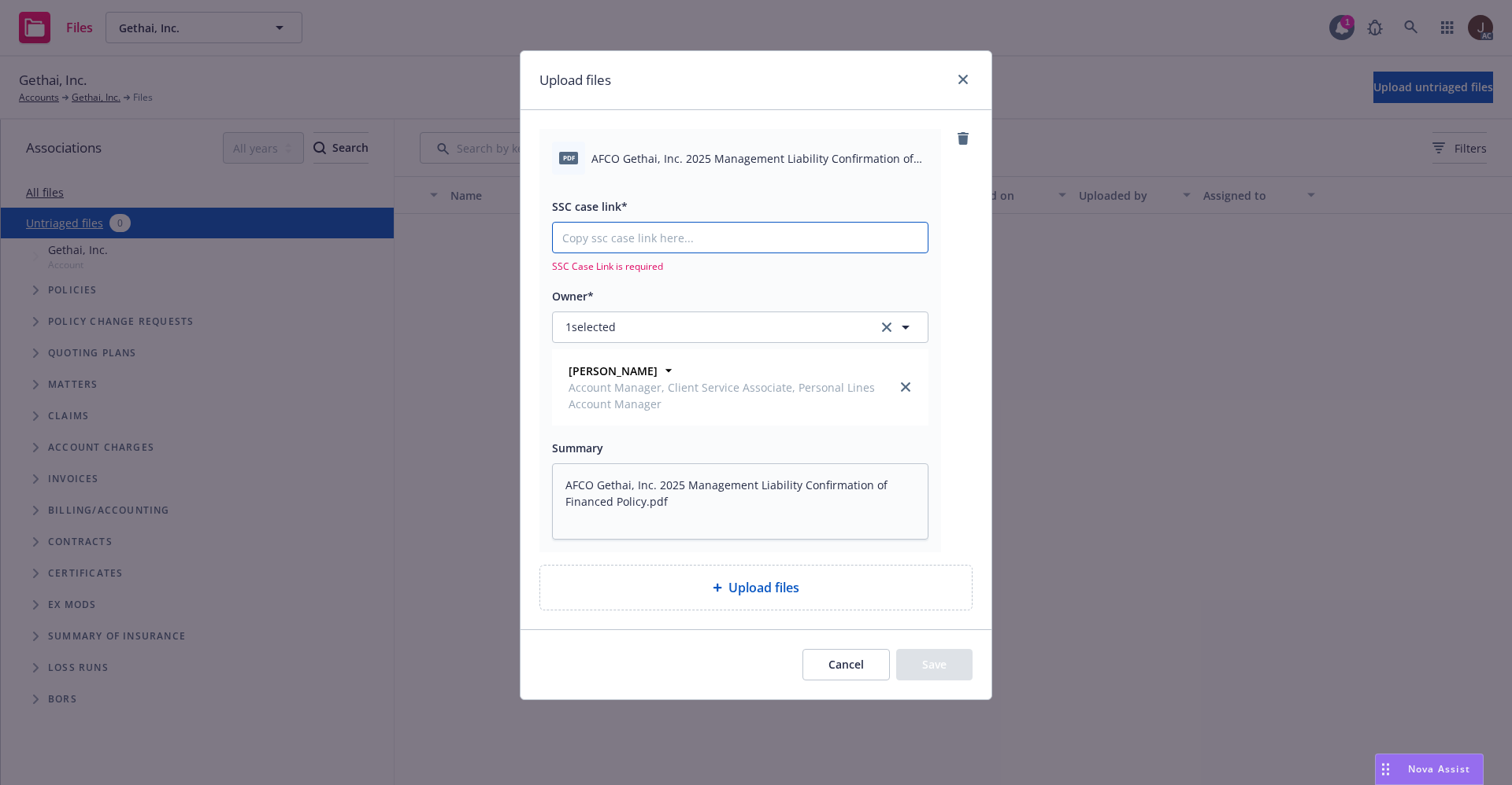
click at [626, 240] on input "SSC case link*" at bounding box center [740, 238] width 375 height 30
paste input "https://newfront-ssc.lightning.force.com/lightning/r/Case/500Vz00000Qg8SAIAZ/vi…"
type textarea "x"
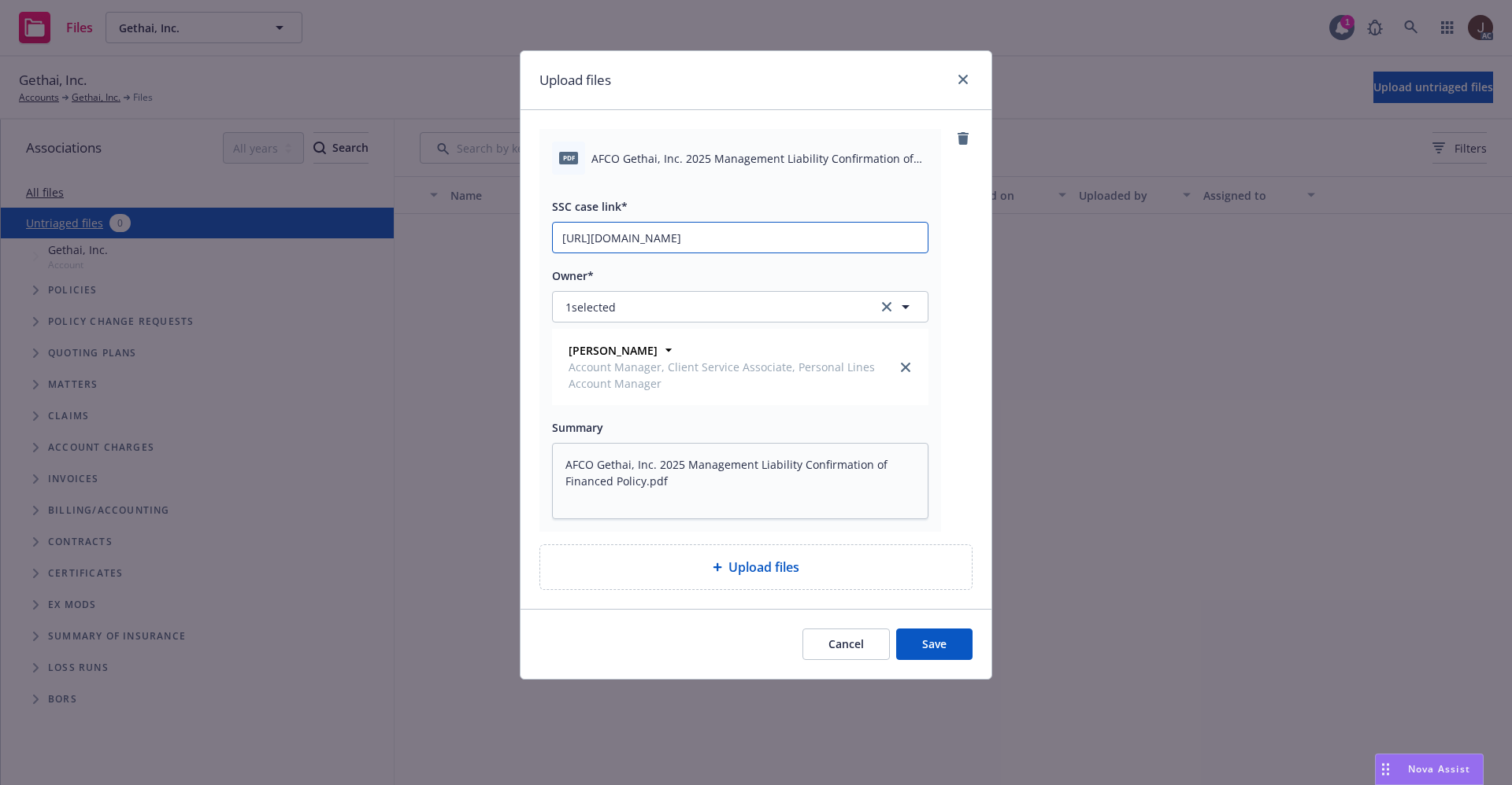
scroll to position [0, 79]
type input "https://newfront-ssc.lightning.force.com/lightning/r/Case/500Vz00000Qg8SAIAZ/vi…"
click at [956, 270] on div "pdf AFCO Gethai, Inc. 2025 Management Liability Confirmation of Financed Policy…" at bounding box center [756, 330] width 433 height 403
click at [931, 648] on button "Save" at bounding box center [933, 644] width 76 height 31
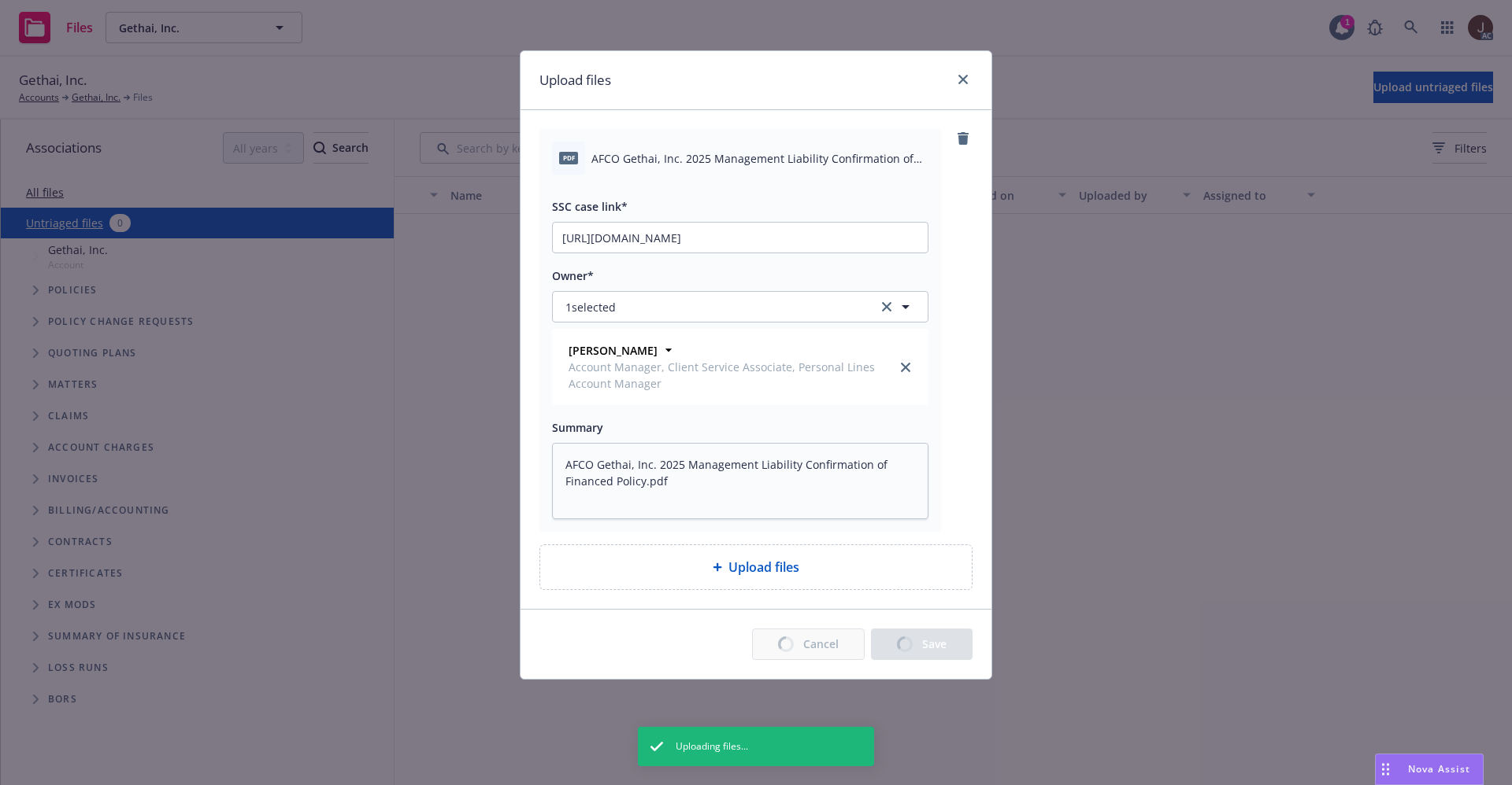
type textarea "x"
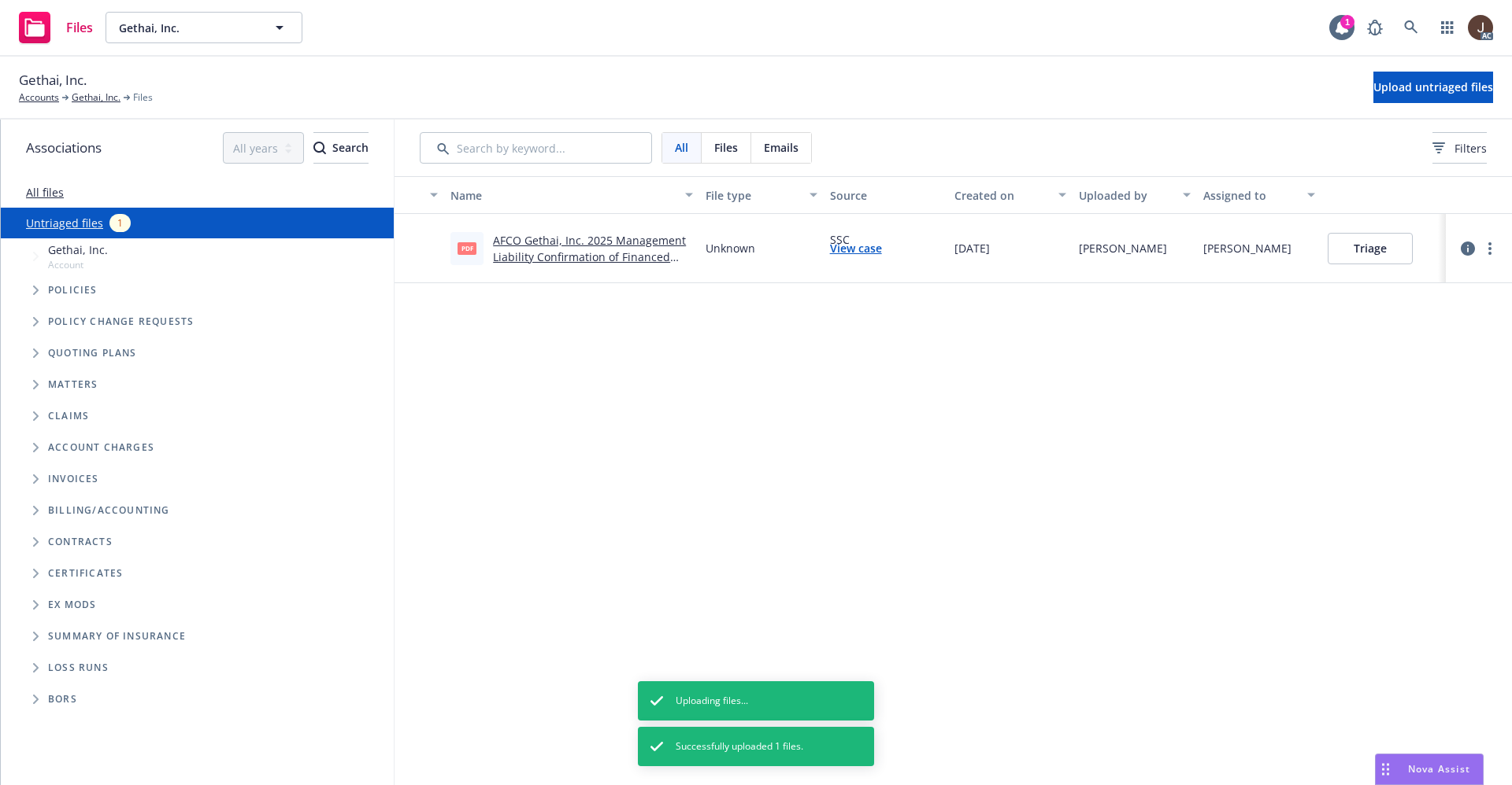
drag, startPoint x: 762, startPoint y: 498, endPoint x: 762, endPoint y: 479, distance: 19.0
click at [762, 495] on div "Name File type Source Created on Uploaded by Assigned to pdf AFCO Gethai, Inc. …" at bounding box center [952, 481] width 1117 height 609
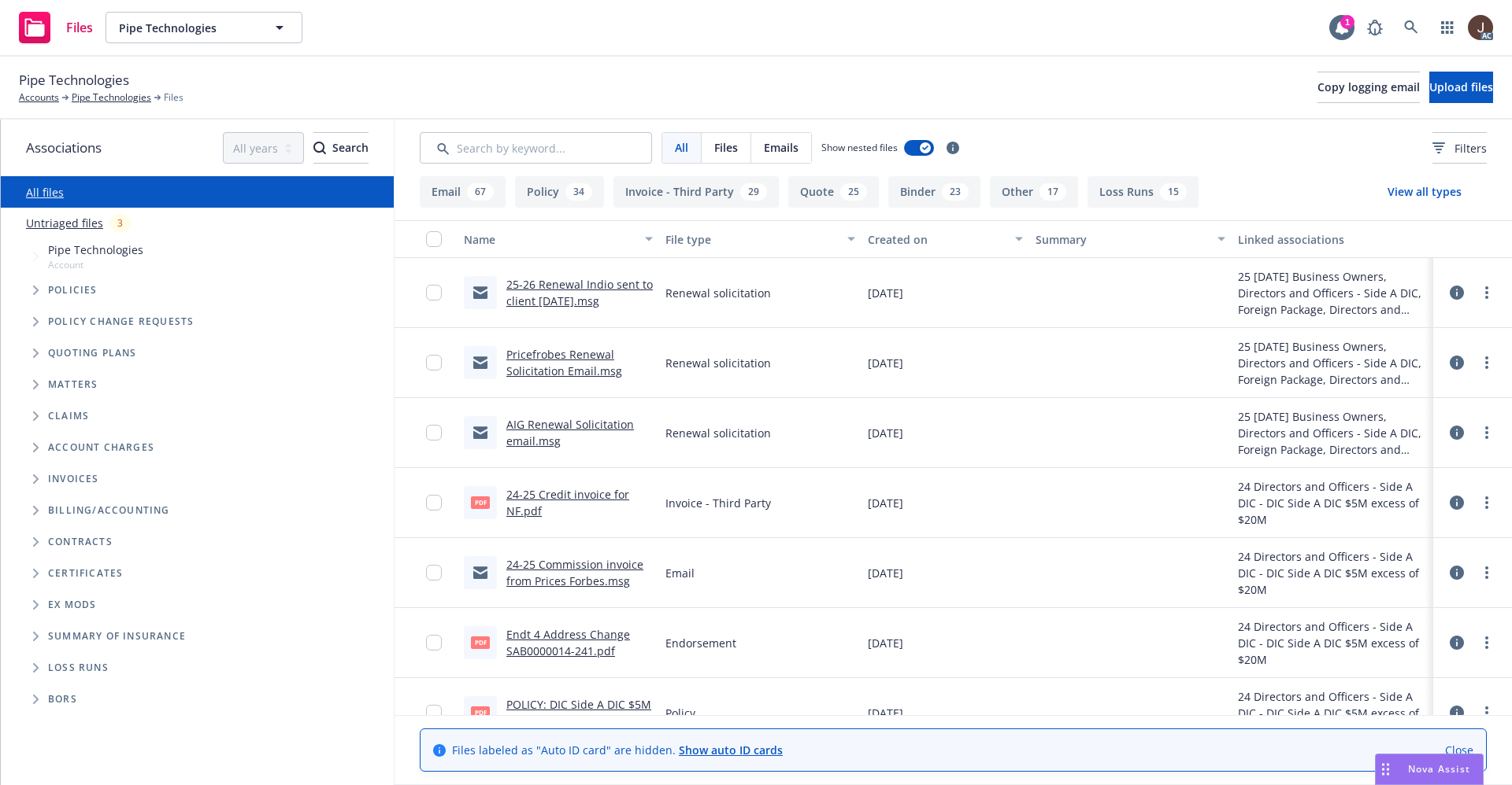
click at [52, 225] on link "Untriaged files" at bounding box center [65, 223] width 77 height 17
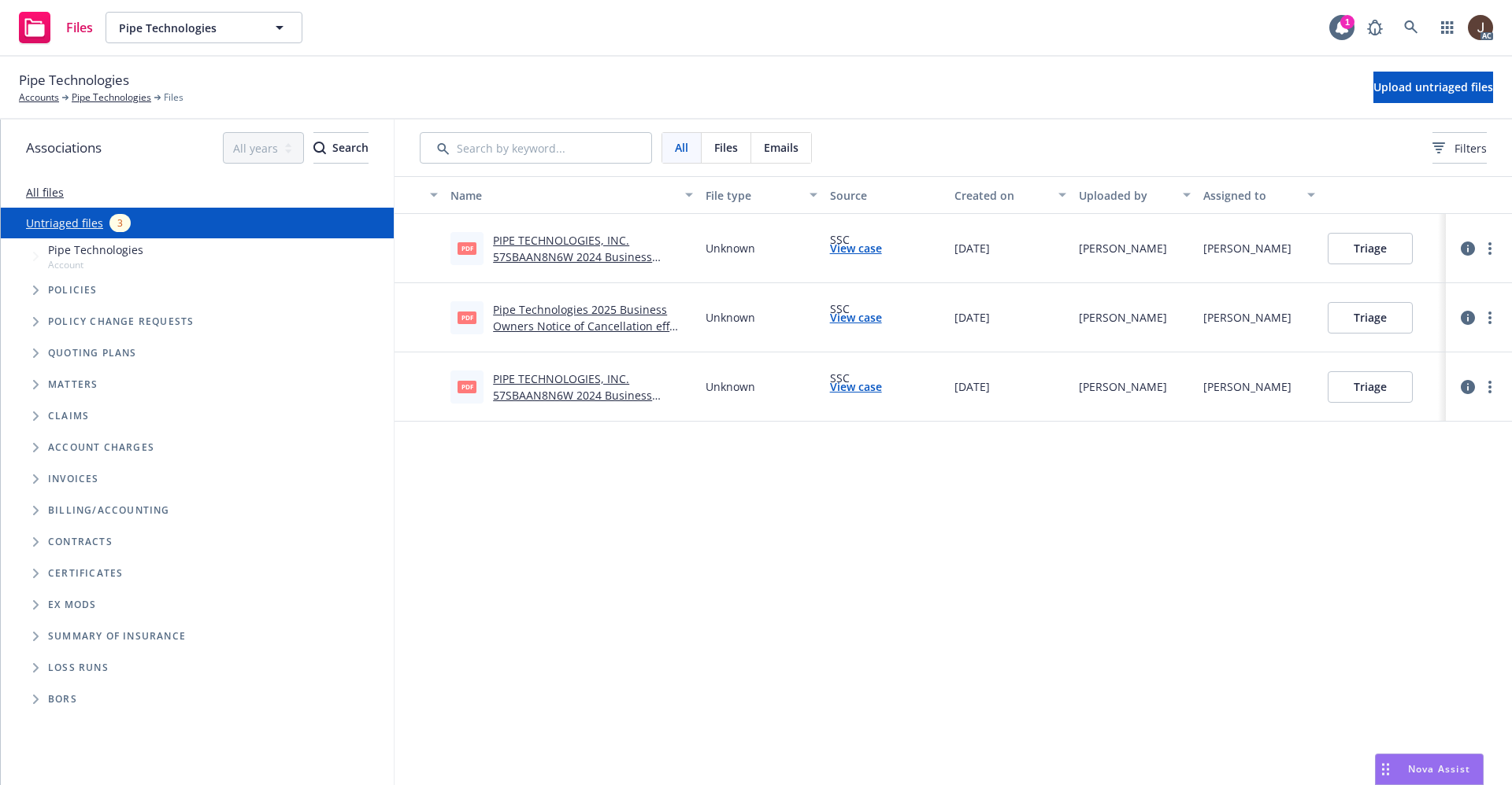
click at [746, 514] on div "Name File type Source Created on Uploaded by Assigned to pdf PIPE TECHNOLOGIES,…" at bounding box center [952, 481] width 1117 height 609
click at [1425, 89] on span "Upload untriaged files" at bounding box center [1432, 87] width 120 height 15
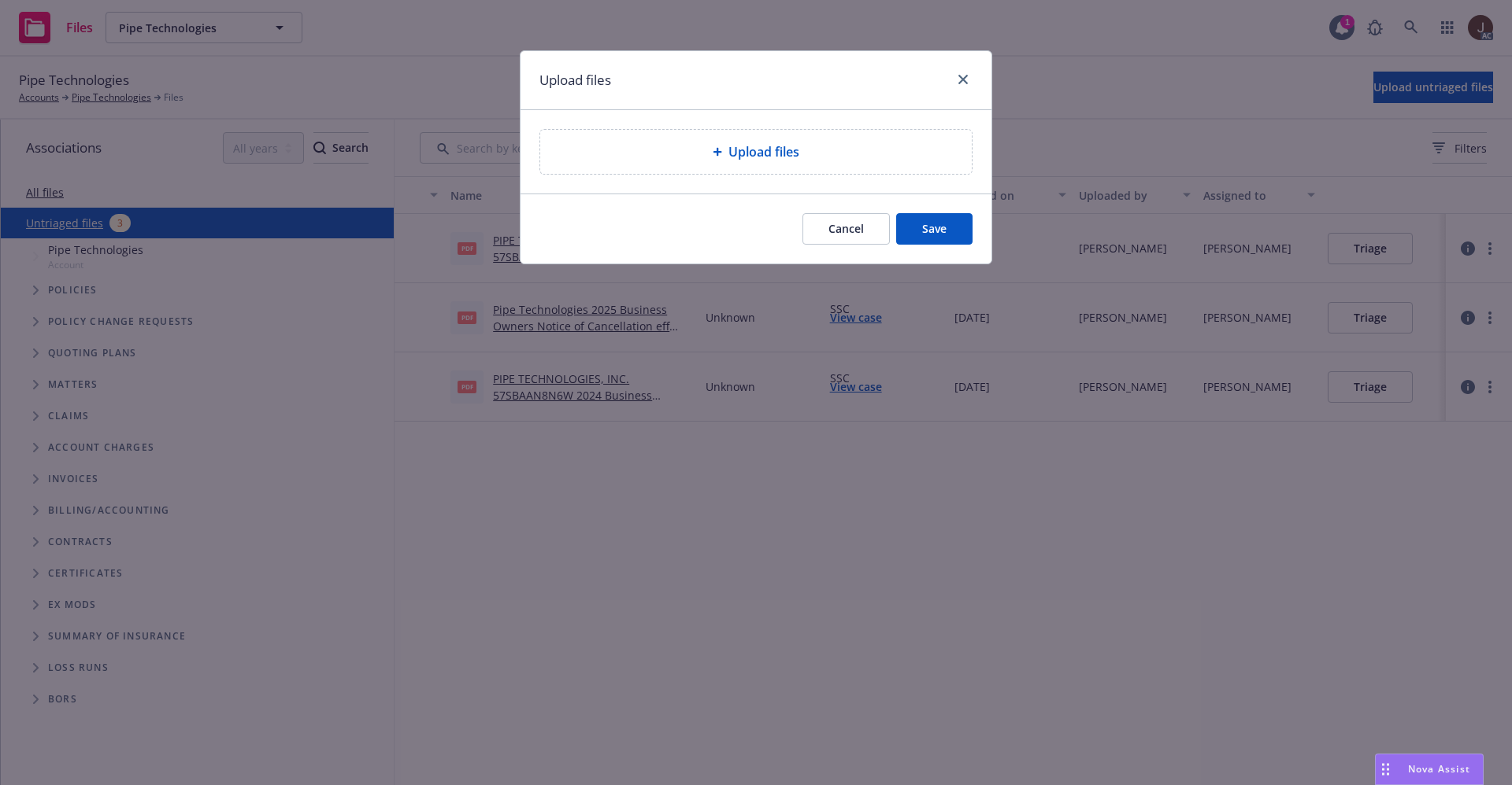
click at [741, 148] on span "Upload files" at bounding box center [763, 152] width 71 height 19
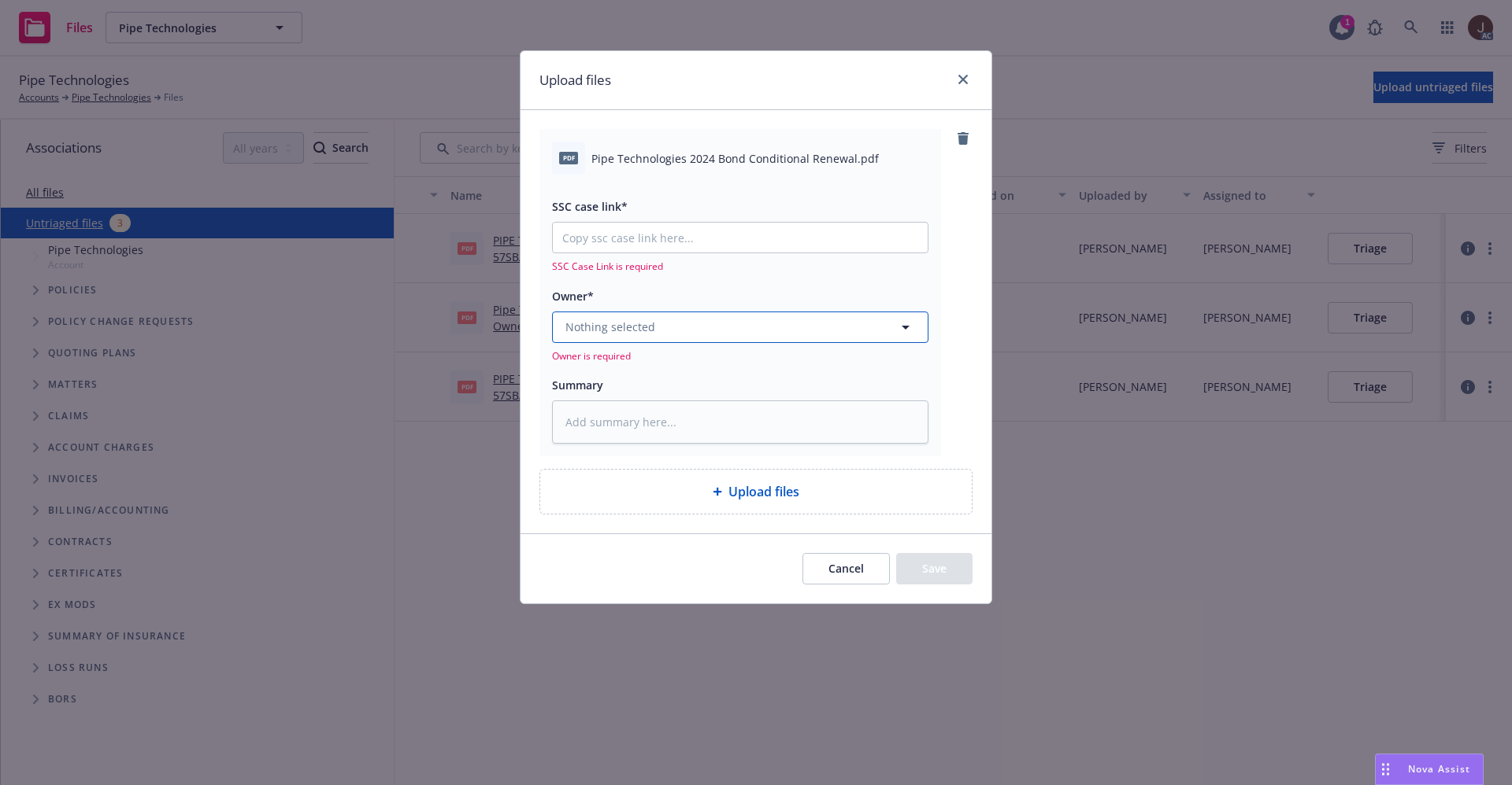
click at [691, 325] on button "Nothing selected" at bounding box center [740, 328] width 376 height 31
click at [665, 330] on button "Nothing selected" at bounding box center [740, 328] width 376 height 31
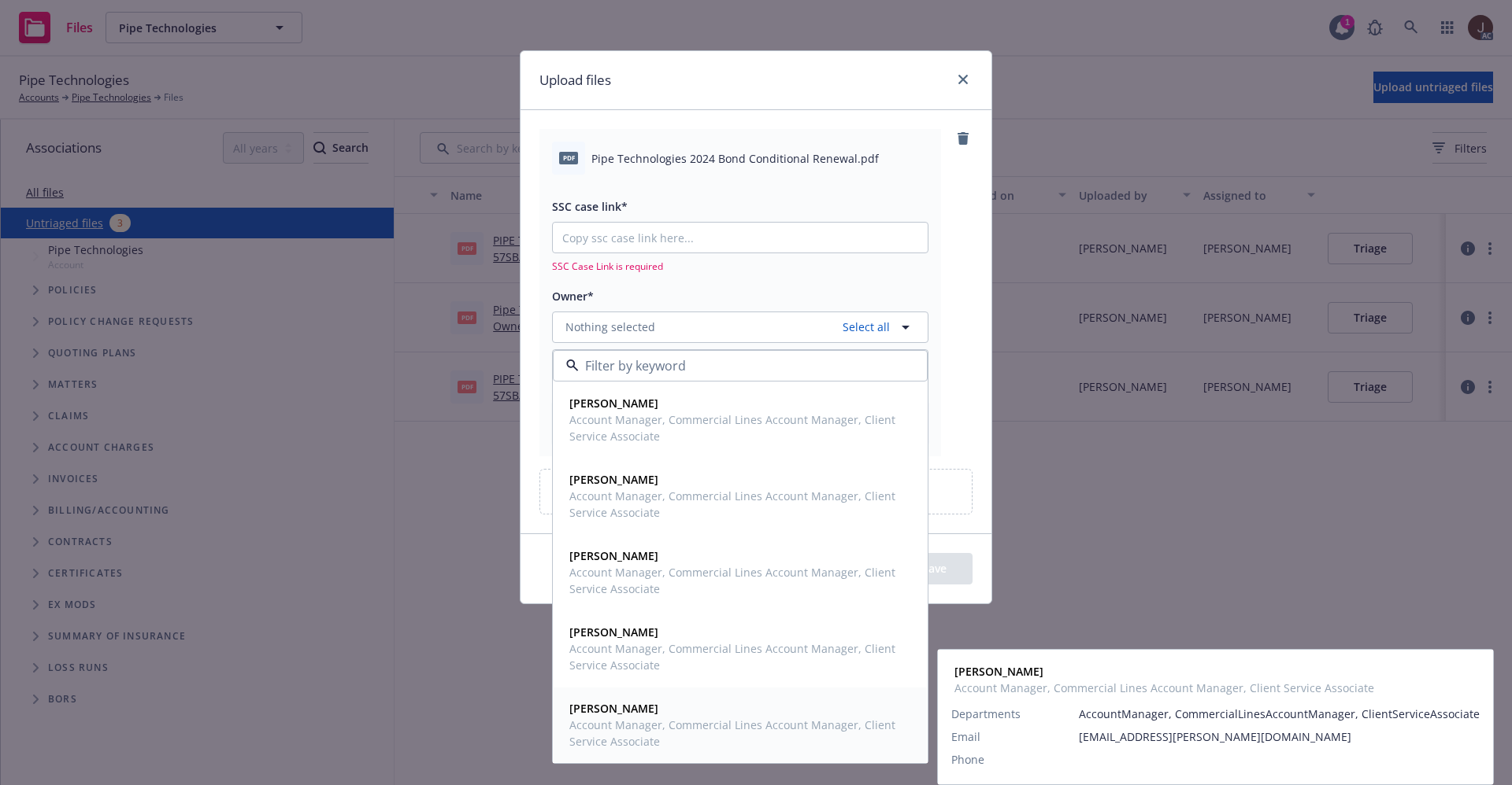
click at [615, 709] on strong "[PERSON_NAME]" at bounding box center [614, 708] width 89 height 15
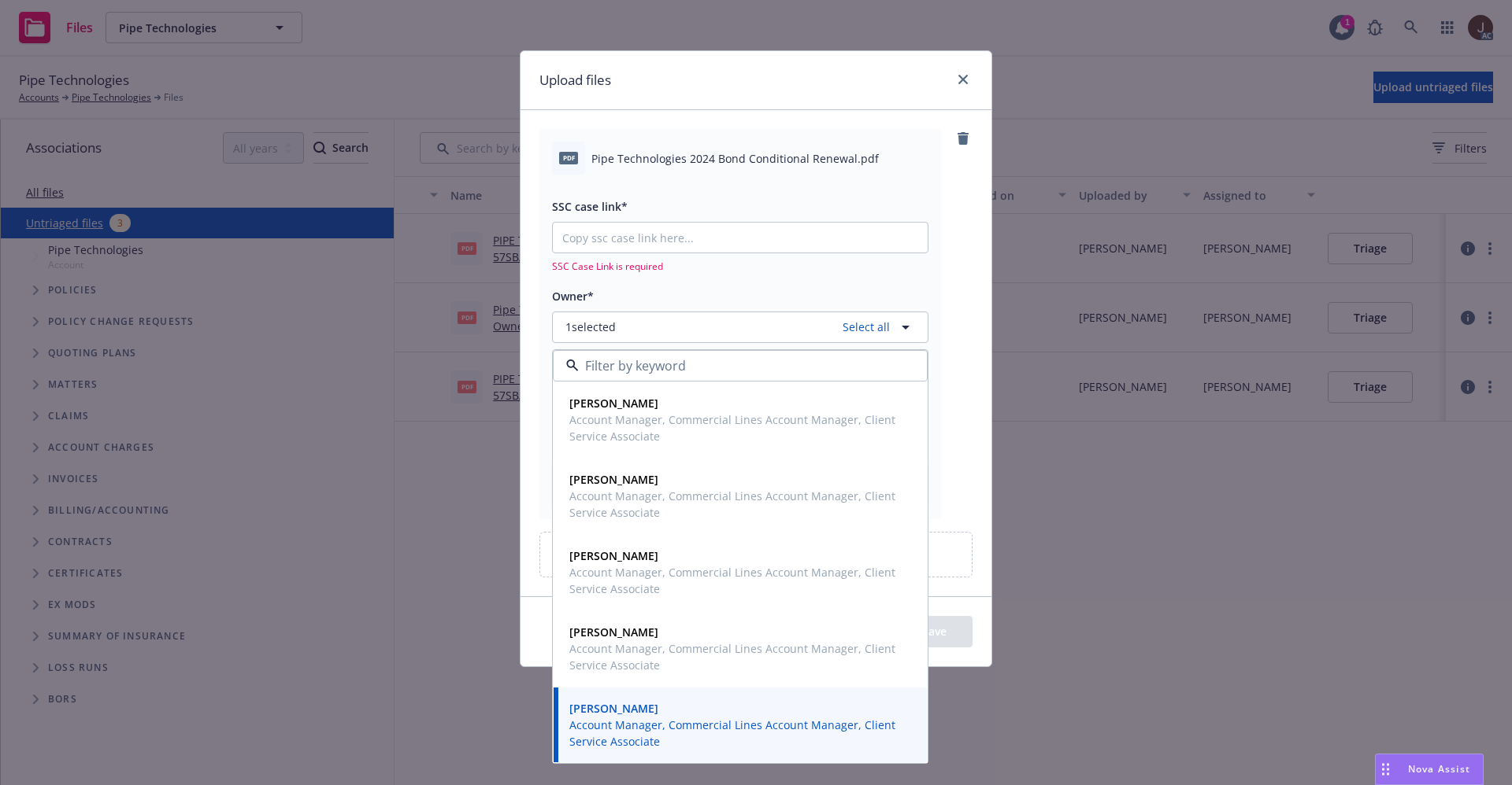
click at [965, 288] on div "pdf Pipe Technologies 2024 Bond Conditional Renewal.pdf SSC case link* SSC Case…" at bounding box center [756, 324] width 433 height 390
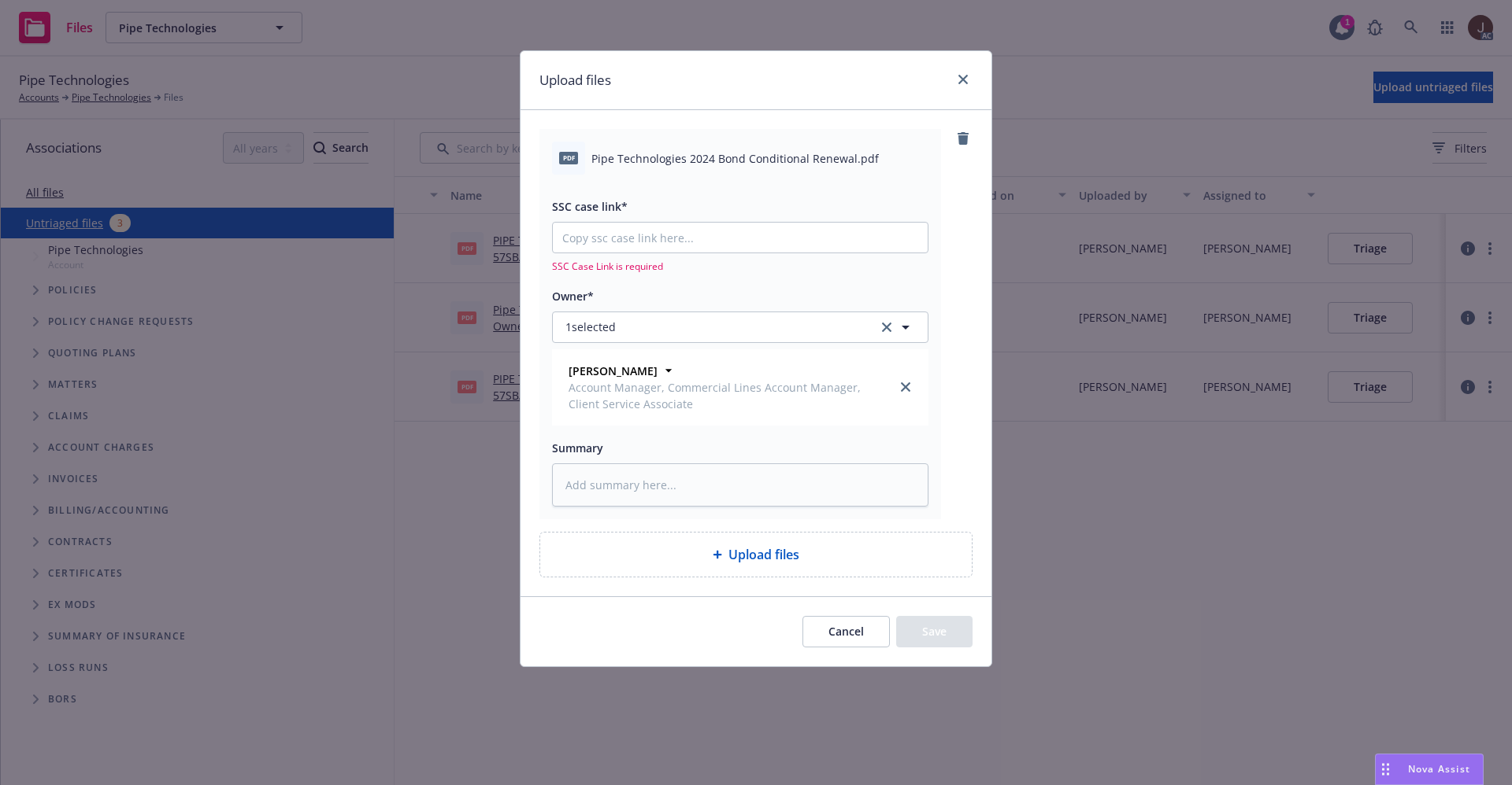
click at [742, 151] on span "Pipe Technologies 2024 Bond Conditional Renewal.pdf" at bounding box center [735, 158] width 288 height 17
copy div "Pipe Technologies 2024 Bond Conditional Renewal.pdf"
click at [607, 497] on textarea at bounding box center [740, 485] width 376 height 44
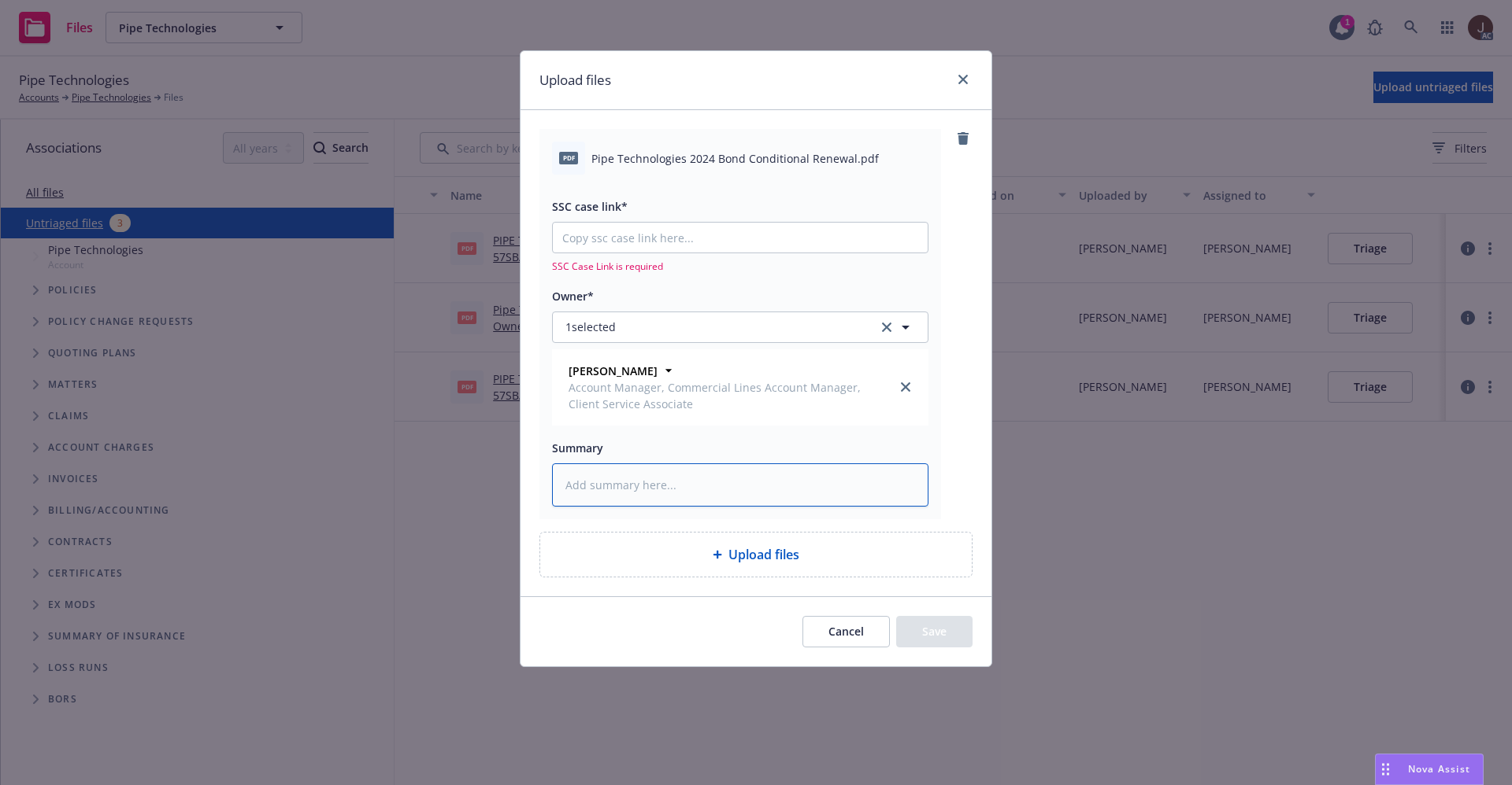
paste textarea "Pipe Technologies 2024 Bond Conditional Renewal.pdf"
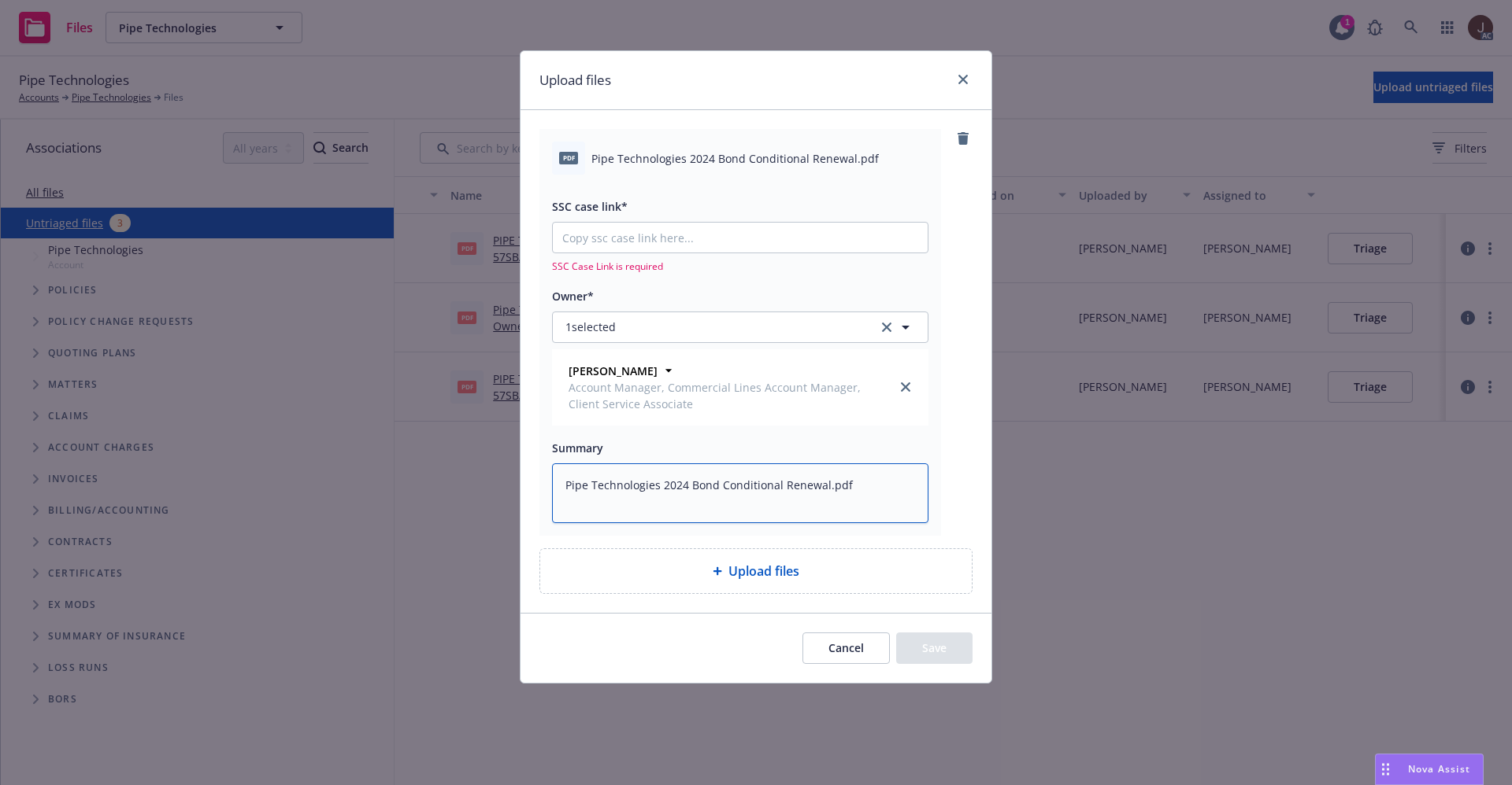
type textarea "x"
type textarea "Pipe Technologies 2024 Bond Conditional Renewal.pdf"
click at [621, 233] on input "SSC case link*" at bounding box center [740, 238] width 375 height 30
paste input "[URL][DOMAIN_NAME]"
type textarea "x"
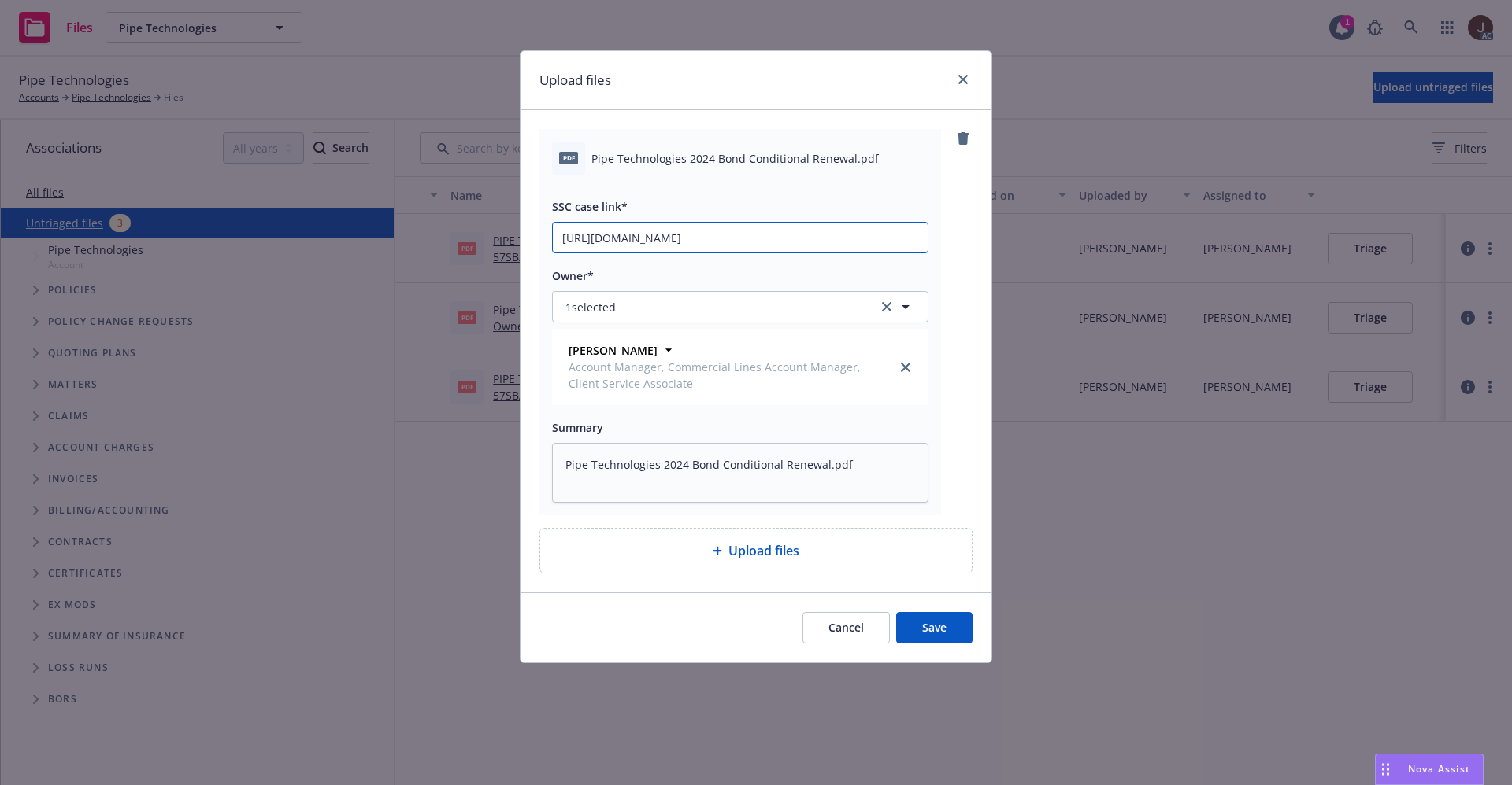
scroll to position [0, 79]
type input "[URL][DOMAIN_NAME]"
click at [944, 255] on div "pdf Pipe Technologies 2024 Bond Conditional Renewal.pdf SSC case link* [URL][DO…" at bounding box center [756, 323] width 433 height 386
click at [932, 635] on button "Save" at bounding box center [933, 628] width 76 height 31
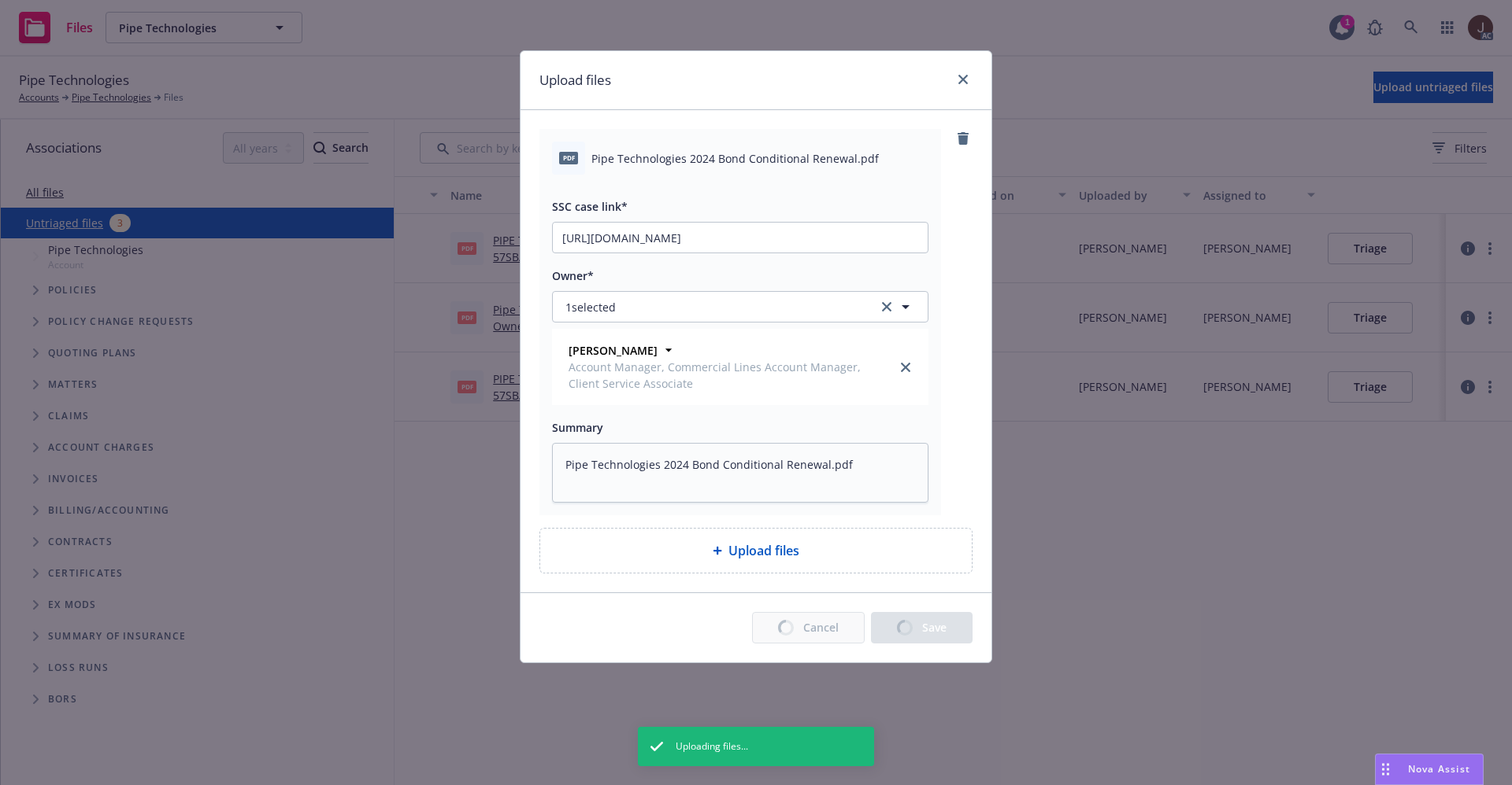
type textarea "x"
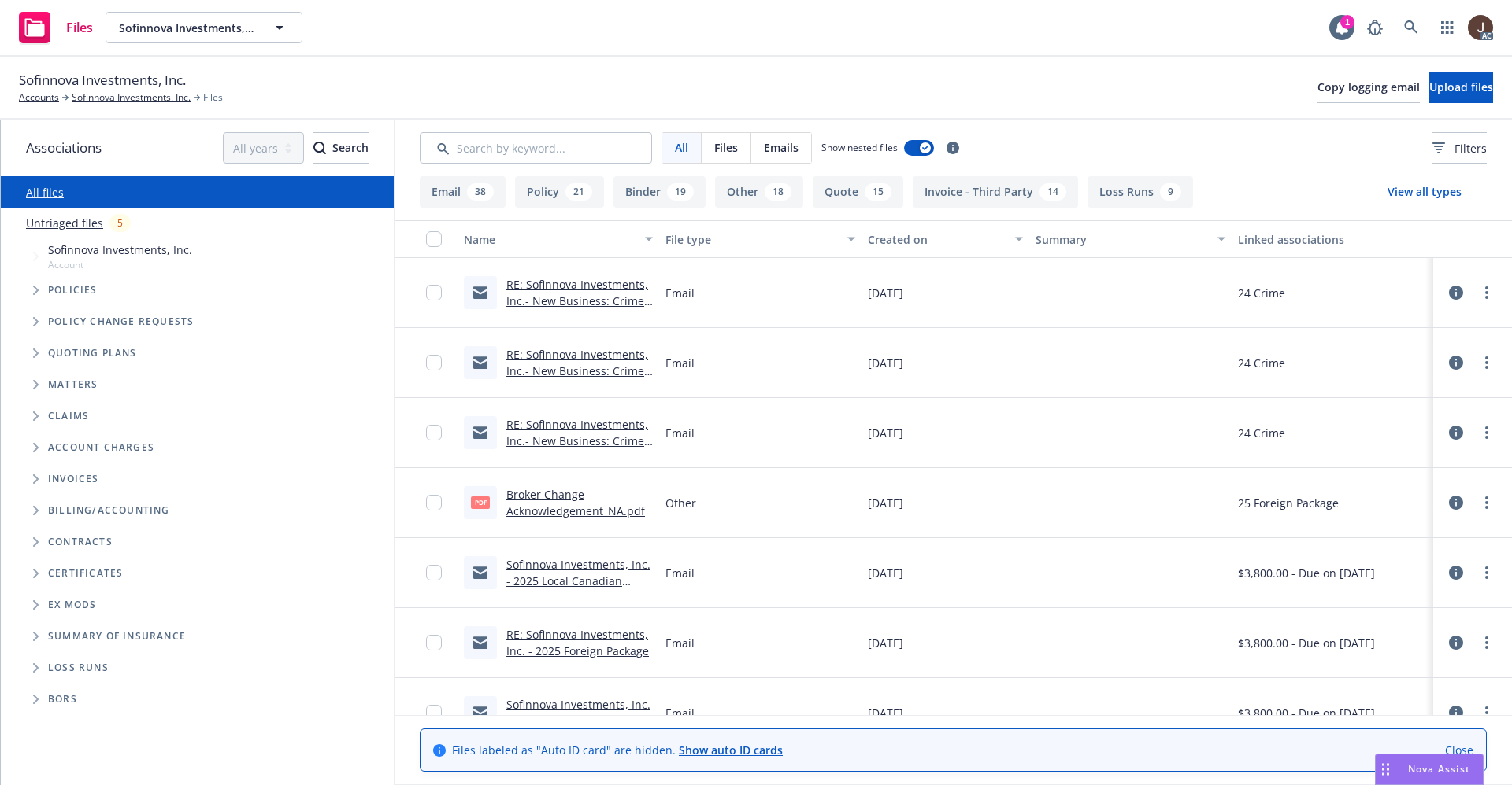
click at [59, 226] on link "Untriaged files" at bounding box center [65, 223] width 77 height 17
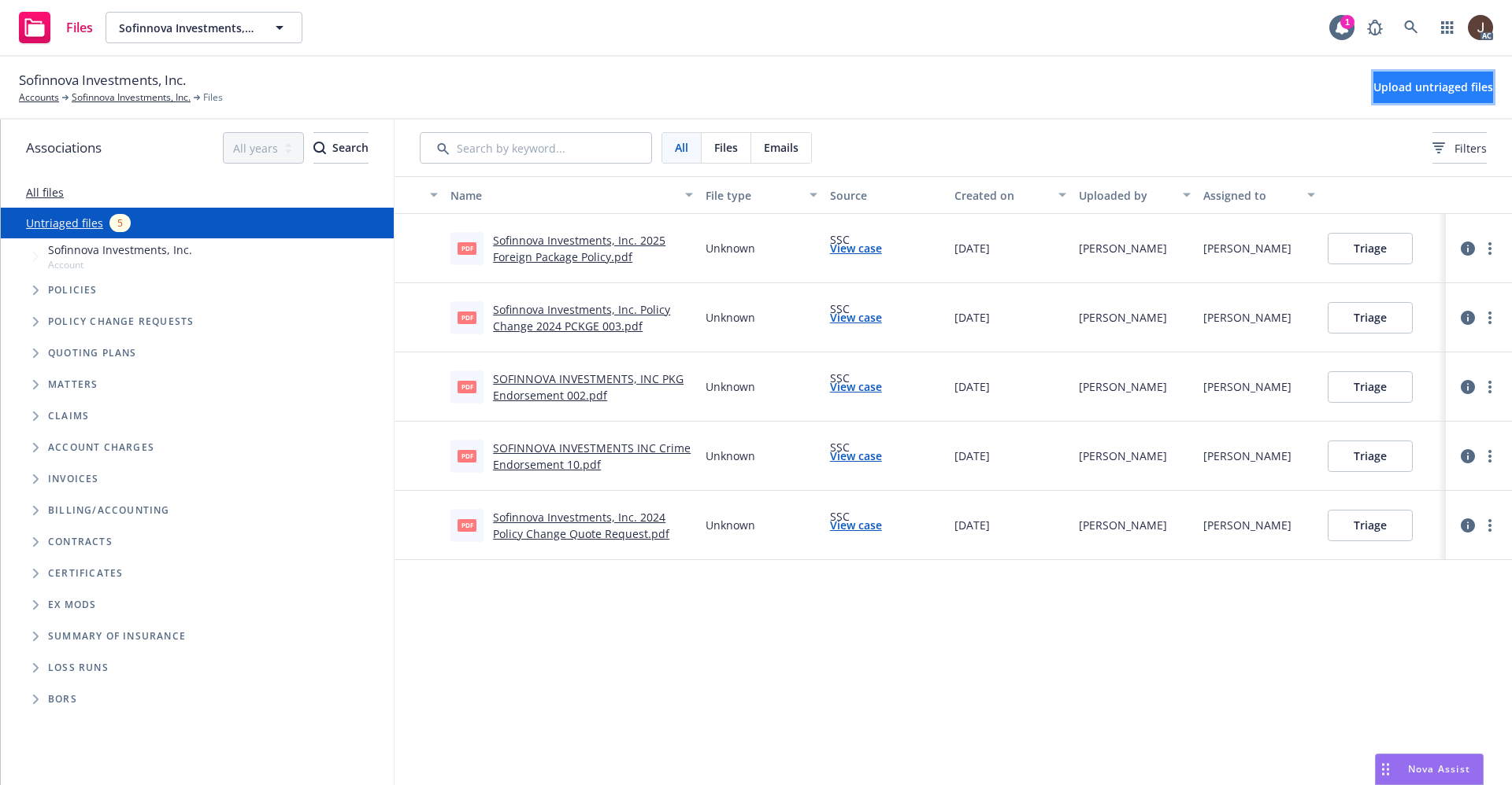
click at [1425, 89] on span "Upload untriaged files" at bounding box center [1432, 87] width 120 height 15
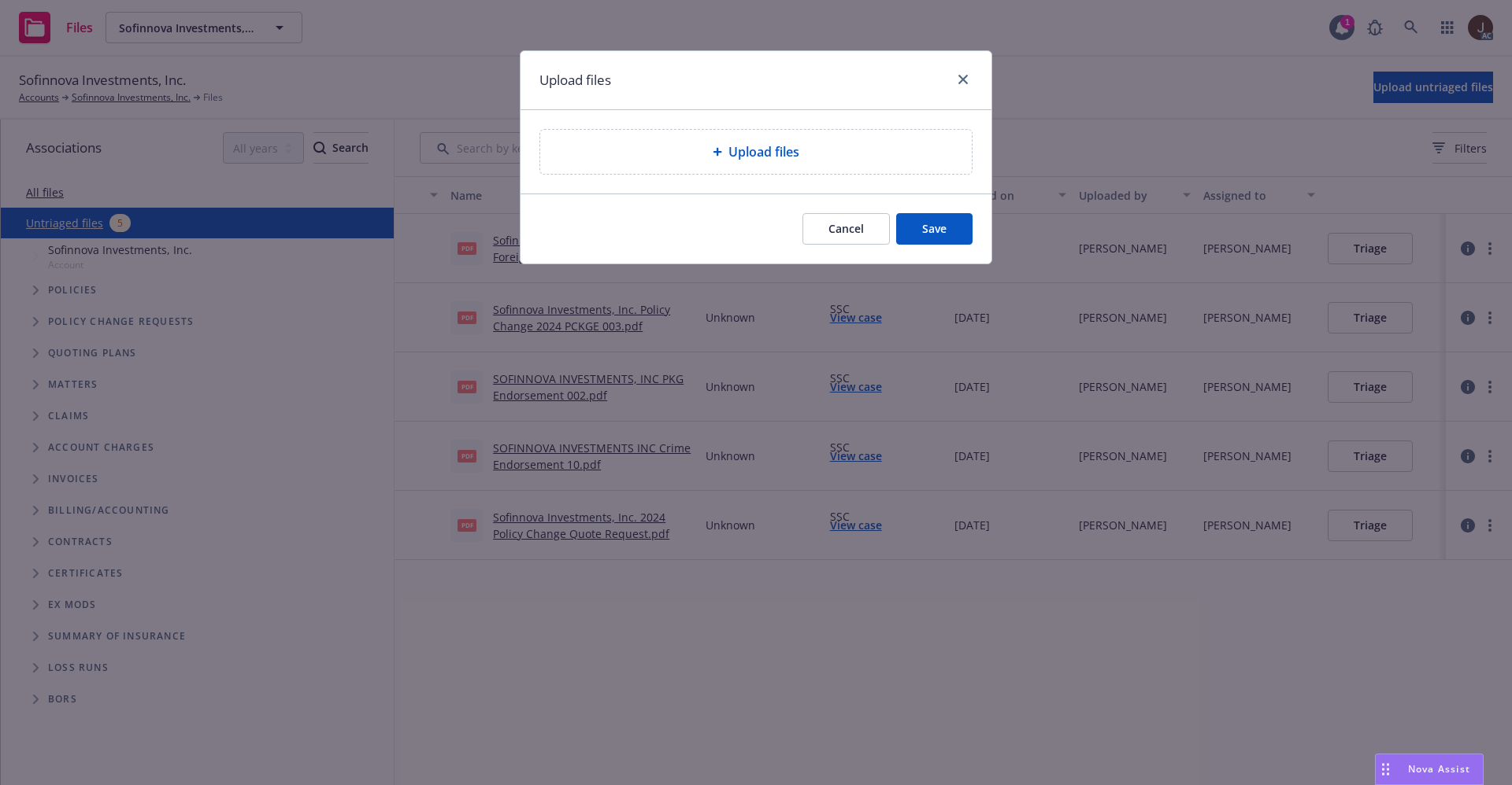
click at [756, 151] on span "Upload files" at bounding box center [763, 152] width 71 height 19
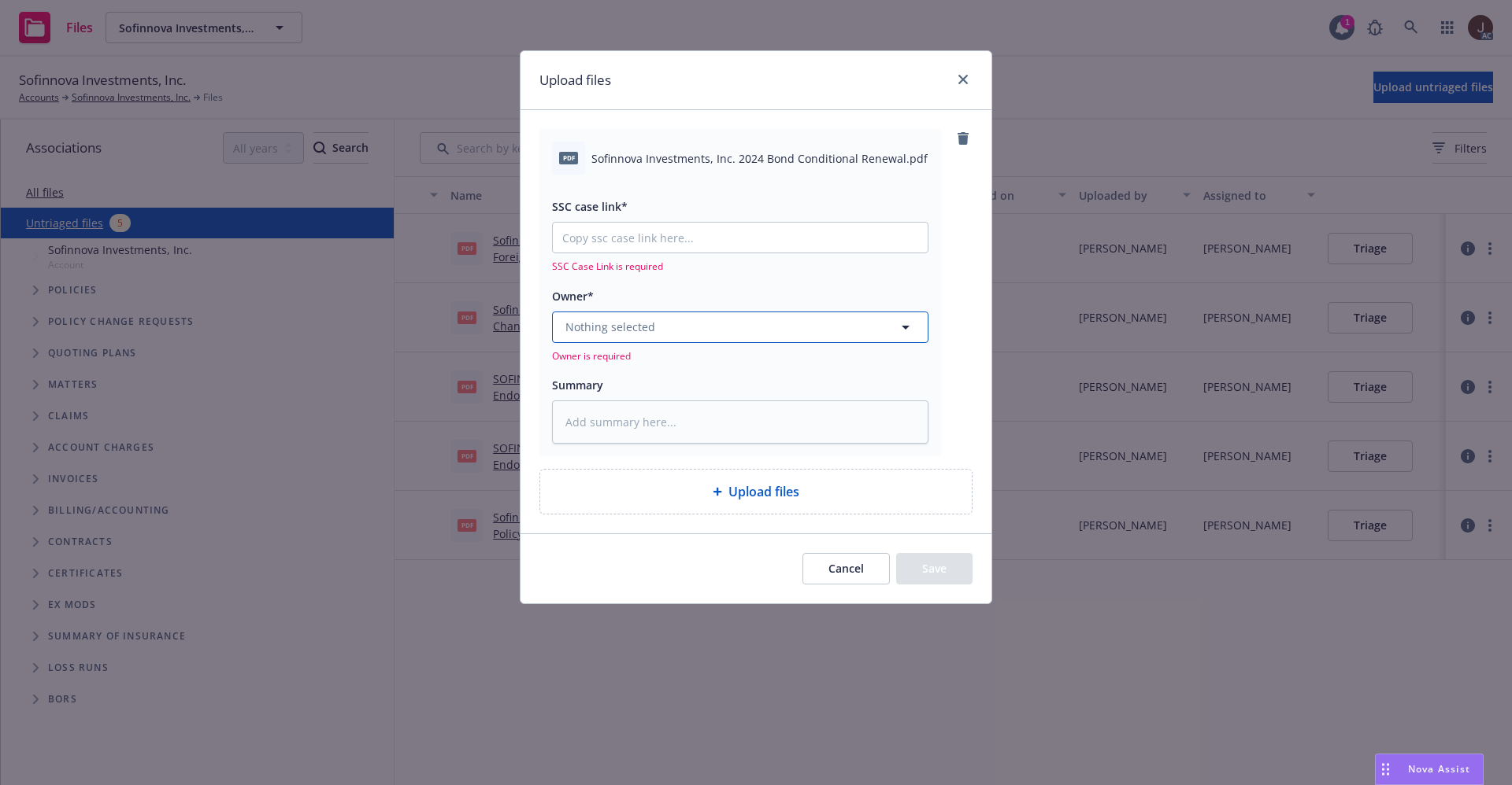
click at [671, 338] on button "Nothing selected" at bounding box center [740, 328] width 376 height 31
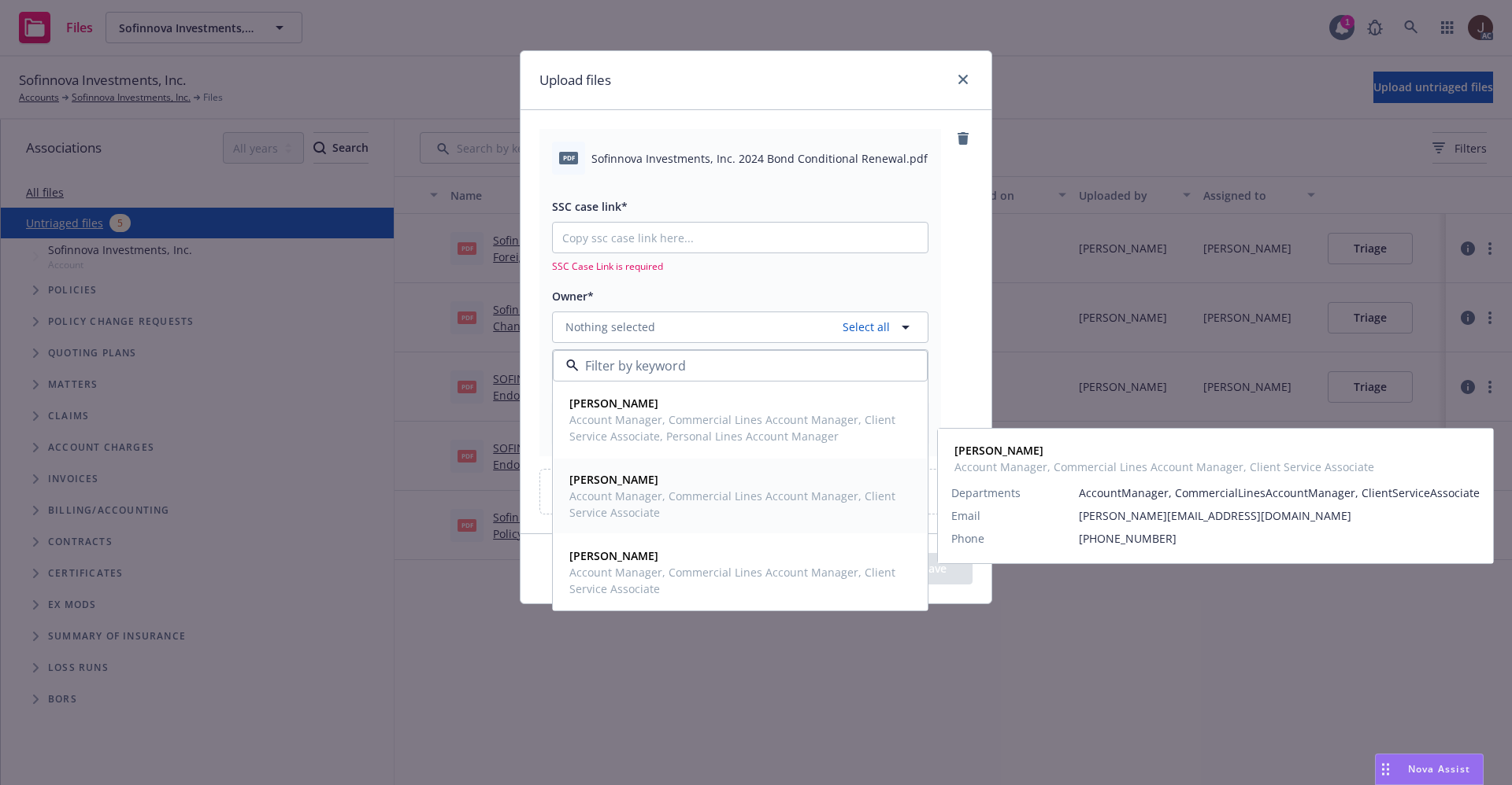
click at [644, 498] on span "Account Manager, Commercial Lines Account Manager, Client Service Associate" at bounding box center [738, 504] width 338 height 33
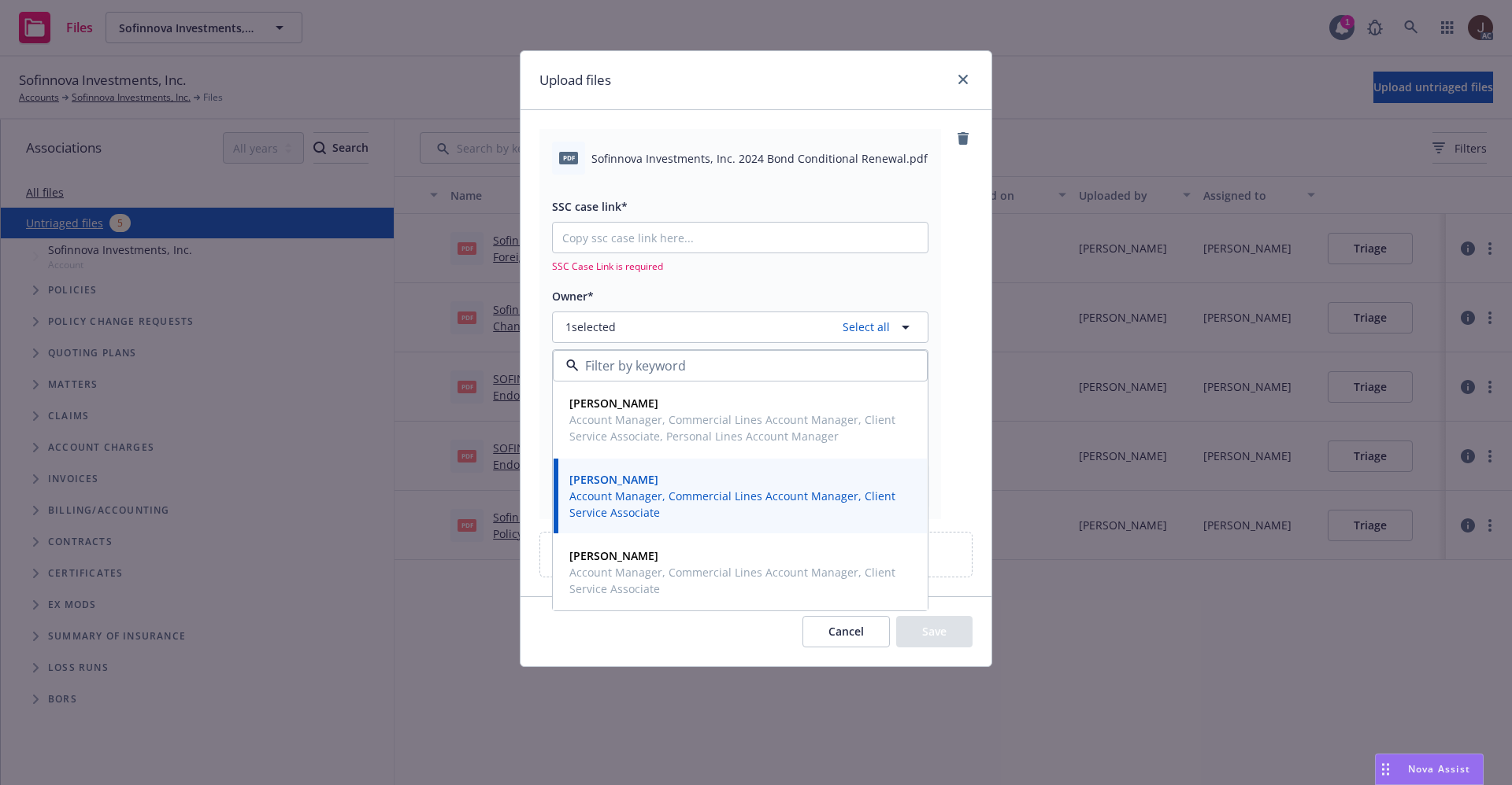
click at [698, 151] on span "Sofinnova Investments, Inc. 2024 Bond Conditional Renewal.pdf" at bounding box center [759, 158] width 336 height 17
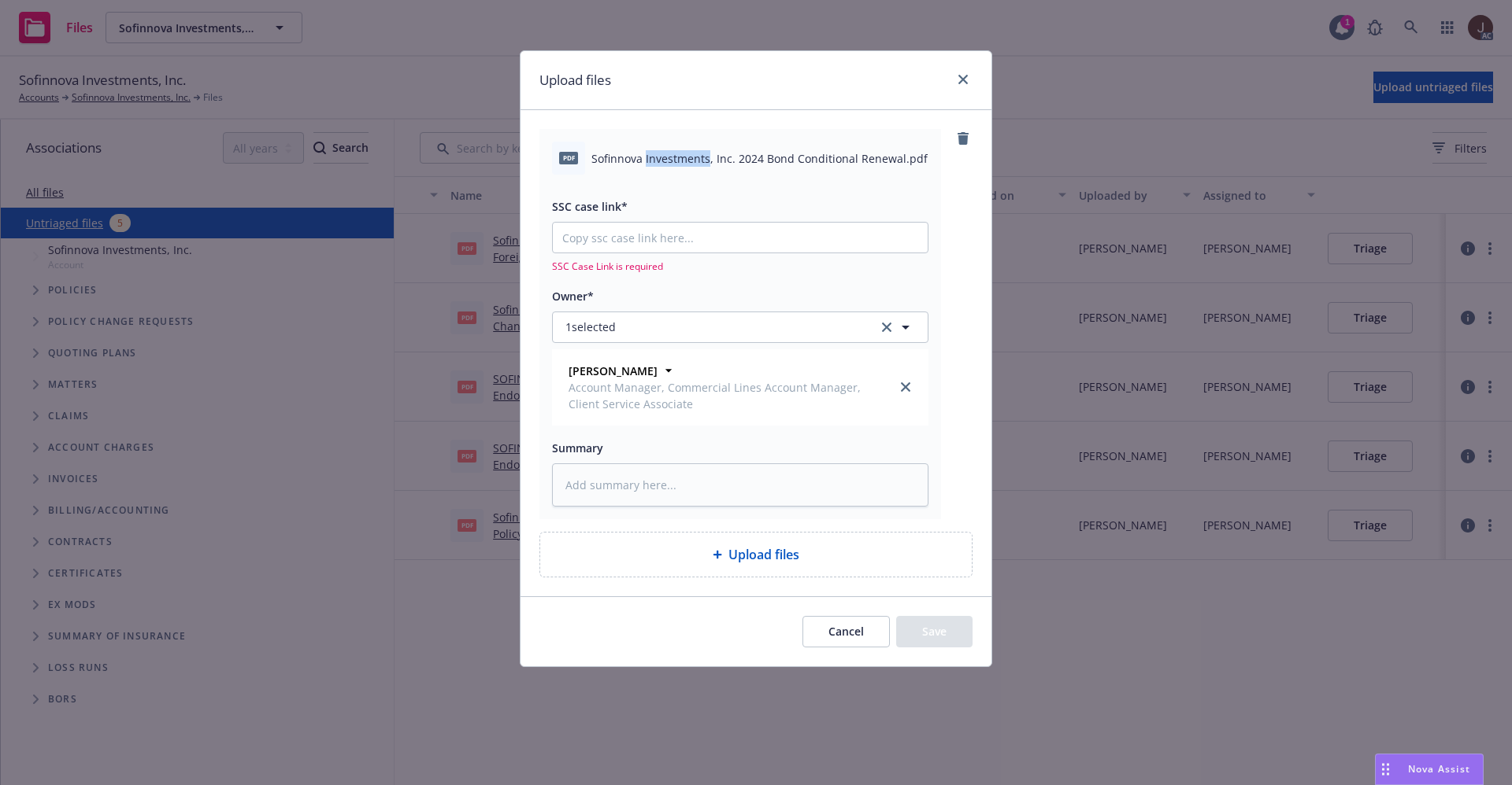
click at [698, 151] on span "Sofinnova Investments, Inc. 2024 Bond Conditional Renewal.pdf" at bounding box center [759, 158] width 336 height 17
copy div "Sofinnova Investments, Inc. 2024 Bond Conditional Renewal.pdf"
click at [652, 497] on textarea at bounding box center [740, 485] width 376 height 44
paste textarea "Sofinnova Investments, Inc. 2024 Bond Conditional Renewal.pdf"
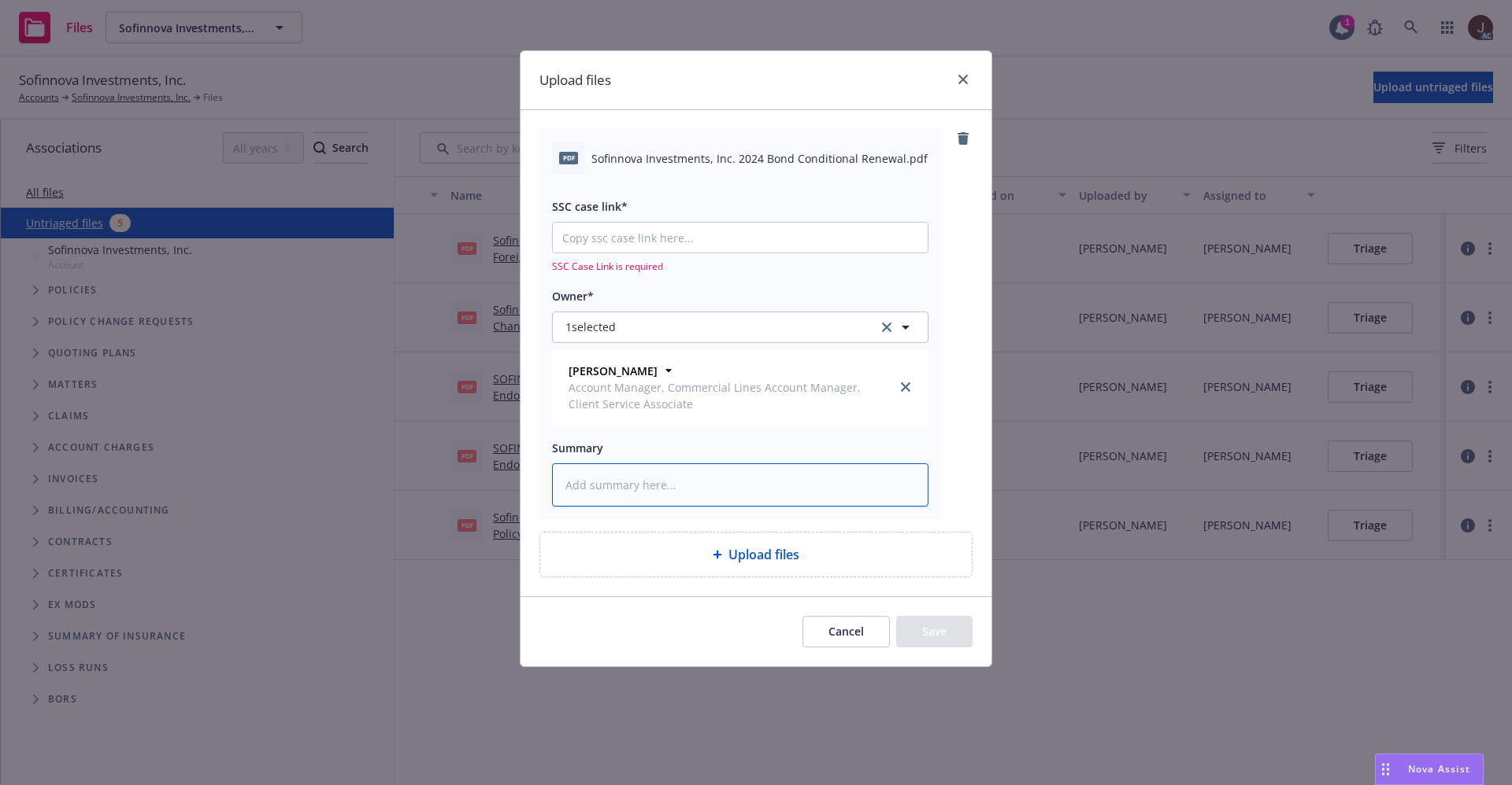
type textarea "x"
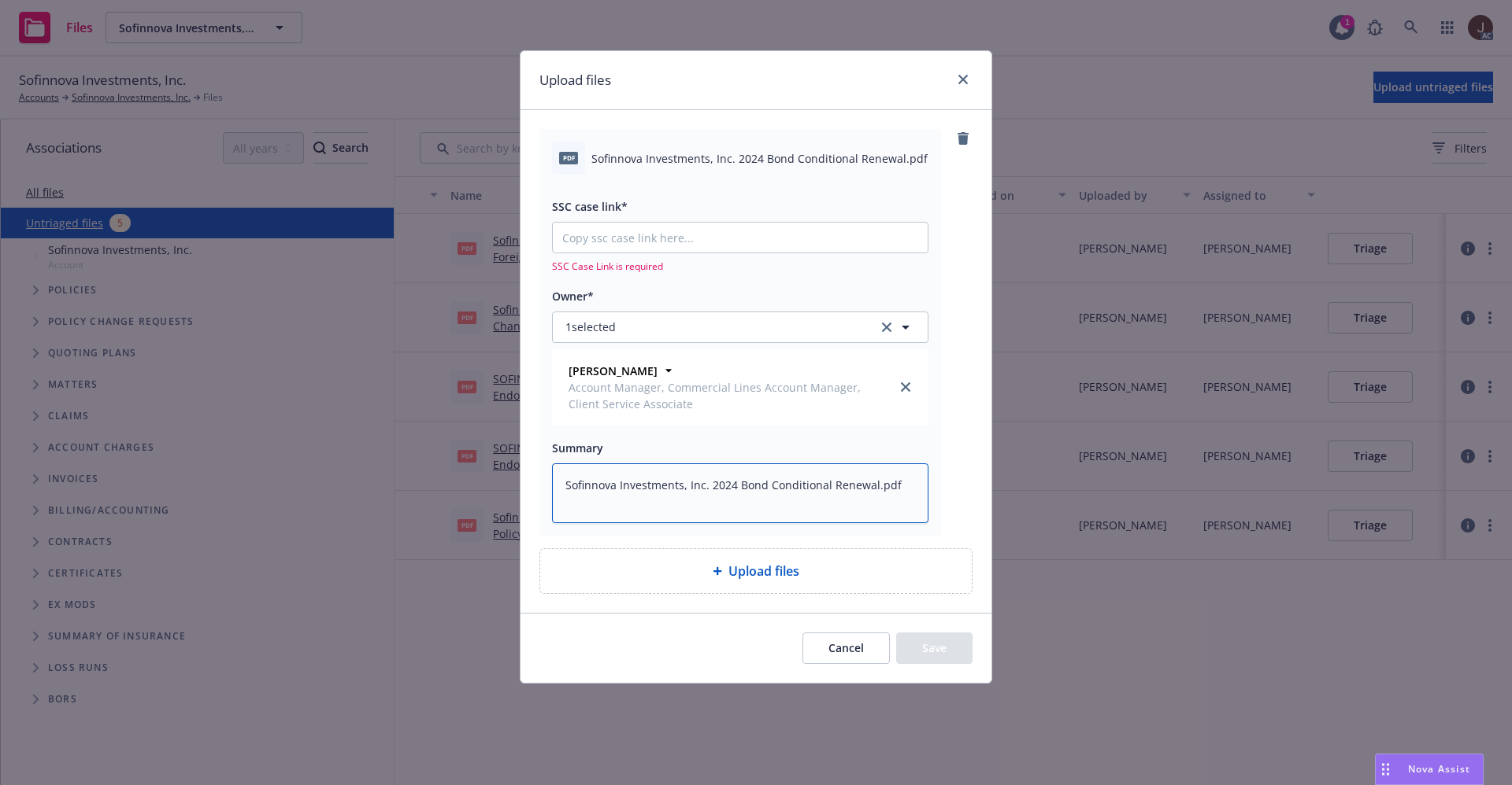
type textarea "Sofinnova Investments, Inc. 2024 Bond Conditional Renewal.pdf"
click at [959, 443] on div "pdf Sofinnova Investments, Inc. 2024 Bond Conditional Renewal.pdf SSC case link…" at bounding box center [756, 332] width 433 height 406
click at [641, 240] on input "SSC case link*" at bounding box center [740, 238] width 375 height 30
paste input "https://newfront-ssc.lightning.force.com/lightning/r/Case/500Vz00000Qg3XIIAZ/vi…"
type textarea "x"
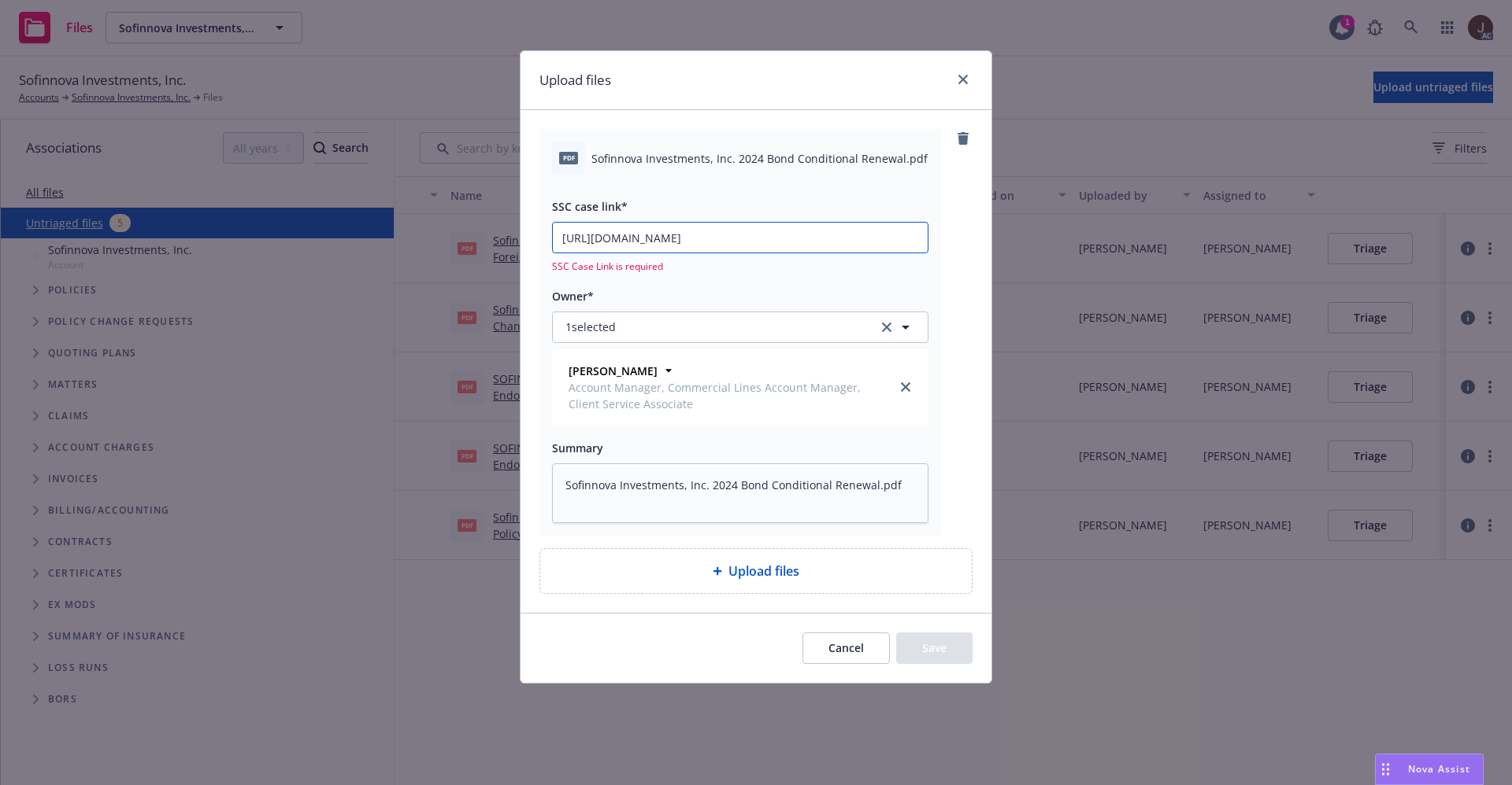
scroll to position [0, 75]
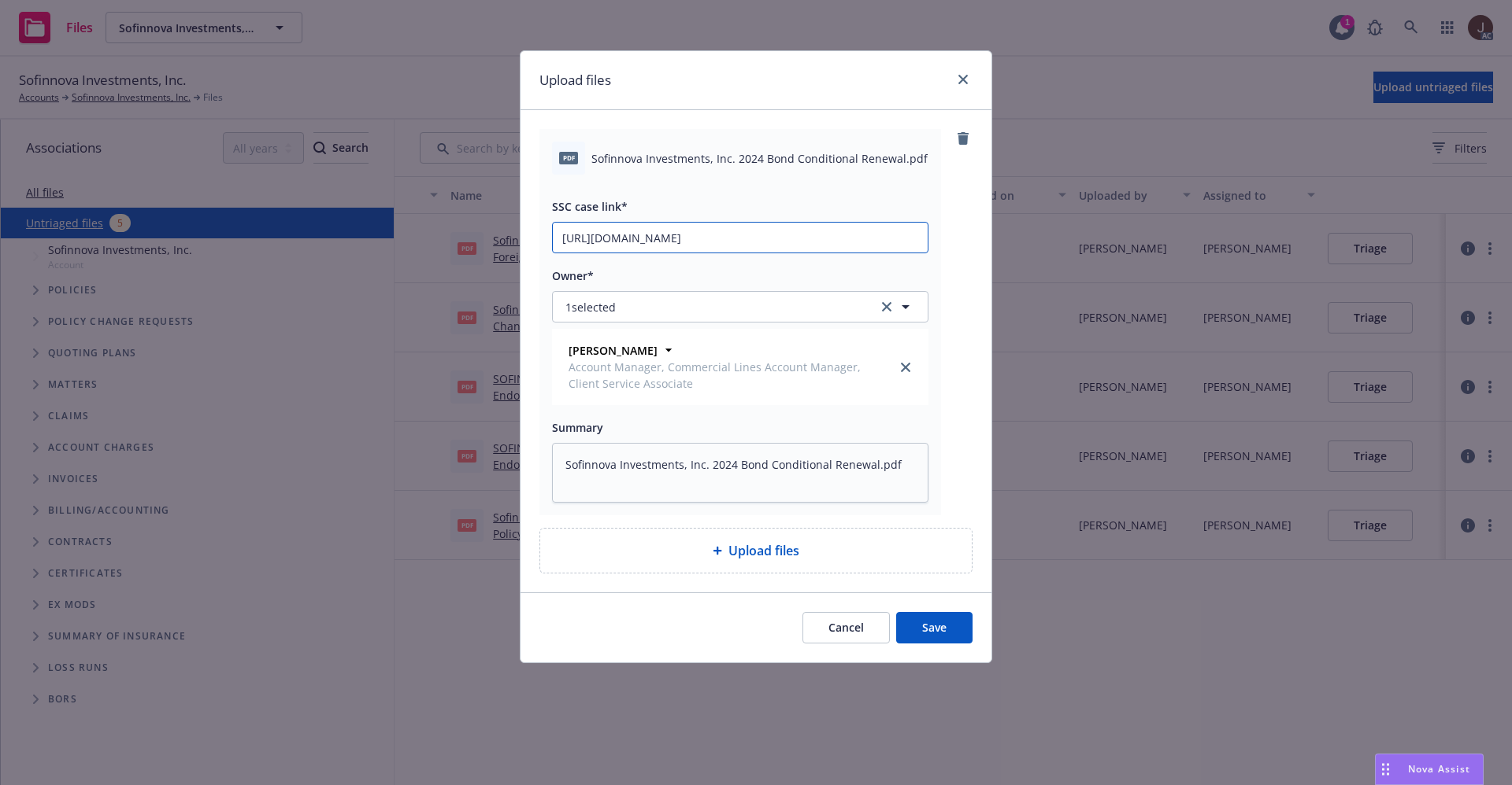
type input "https://newfront-ssc.lightning.force.com/lightning/r/Case/500Vz00000Qg3XIIAZ/vi…"
click at [944, 251] on div "pdf Sofinnova Investments, Inc. 2024 Bond Conditional Renewal.pdf SSC case link…" at bounding box center [756, 323] width 433 height 386
click at [931, 633] on button "Save" at bounding box center [933, 628] width 76 height 31
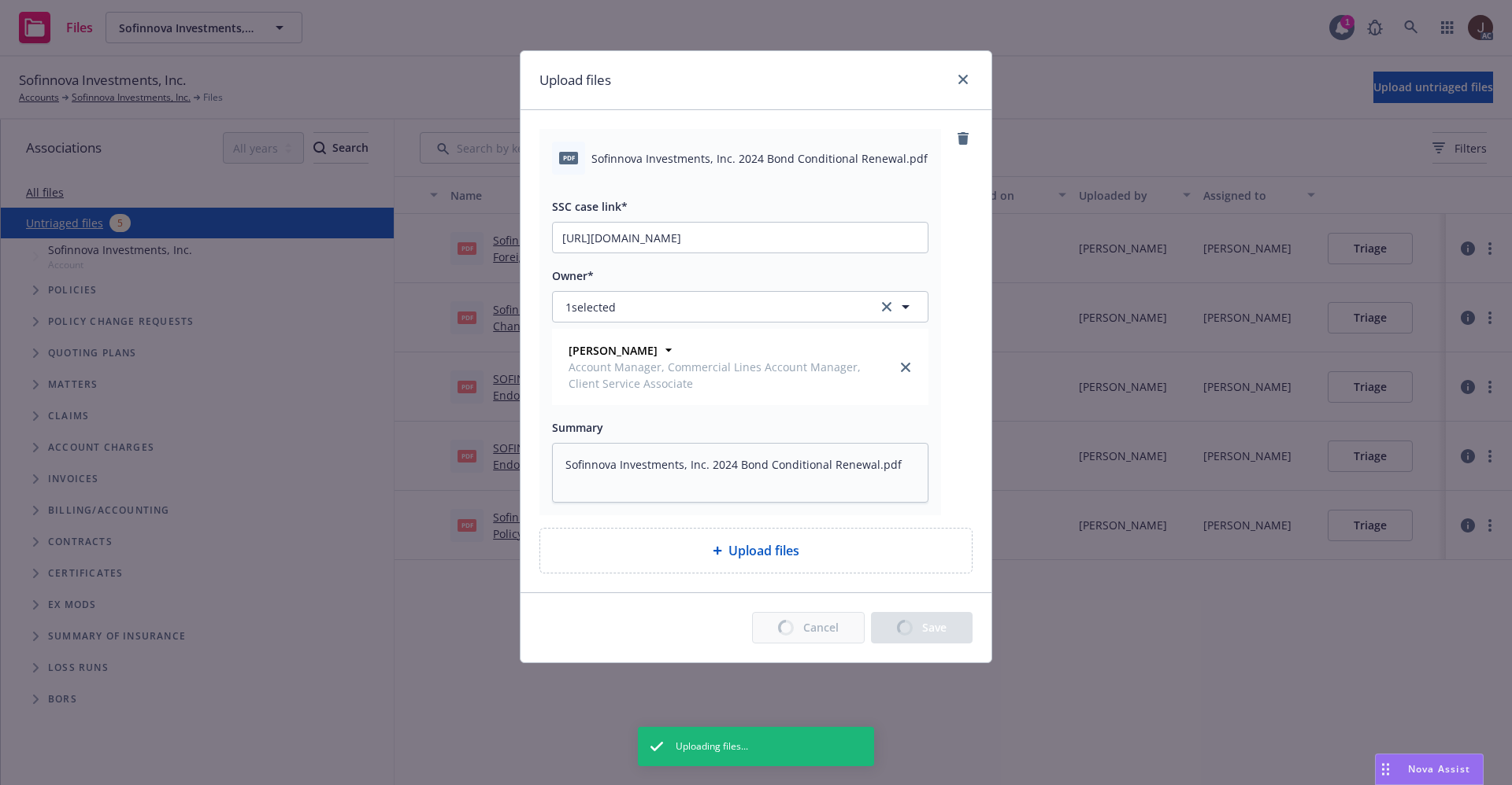
type textarea "x"
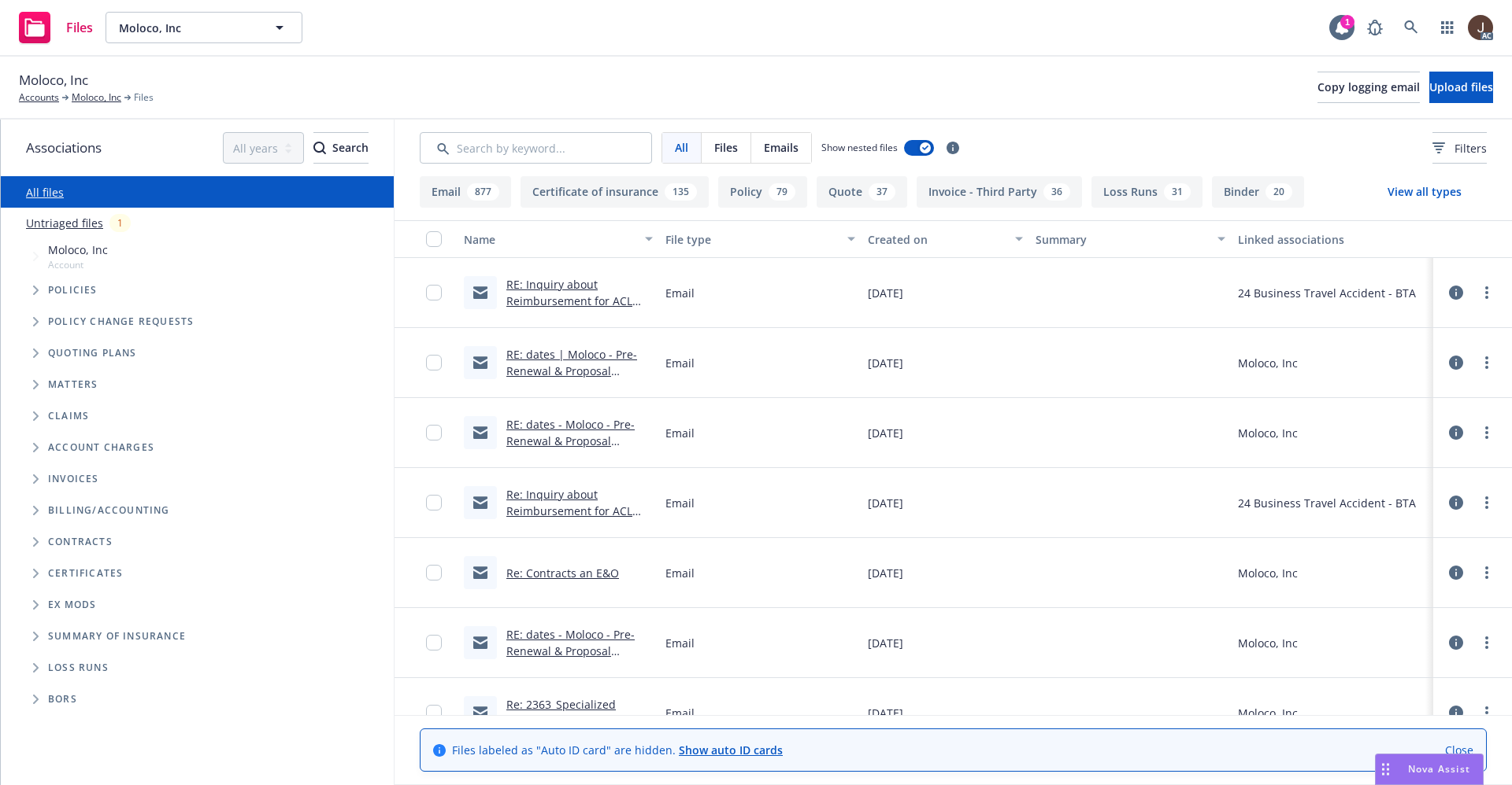
click at [52, 221] on link "Untriaged files" at bounding box center [65, 223] width 77 height 17
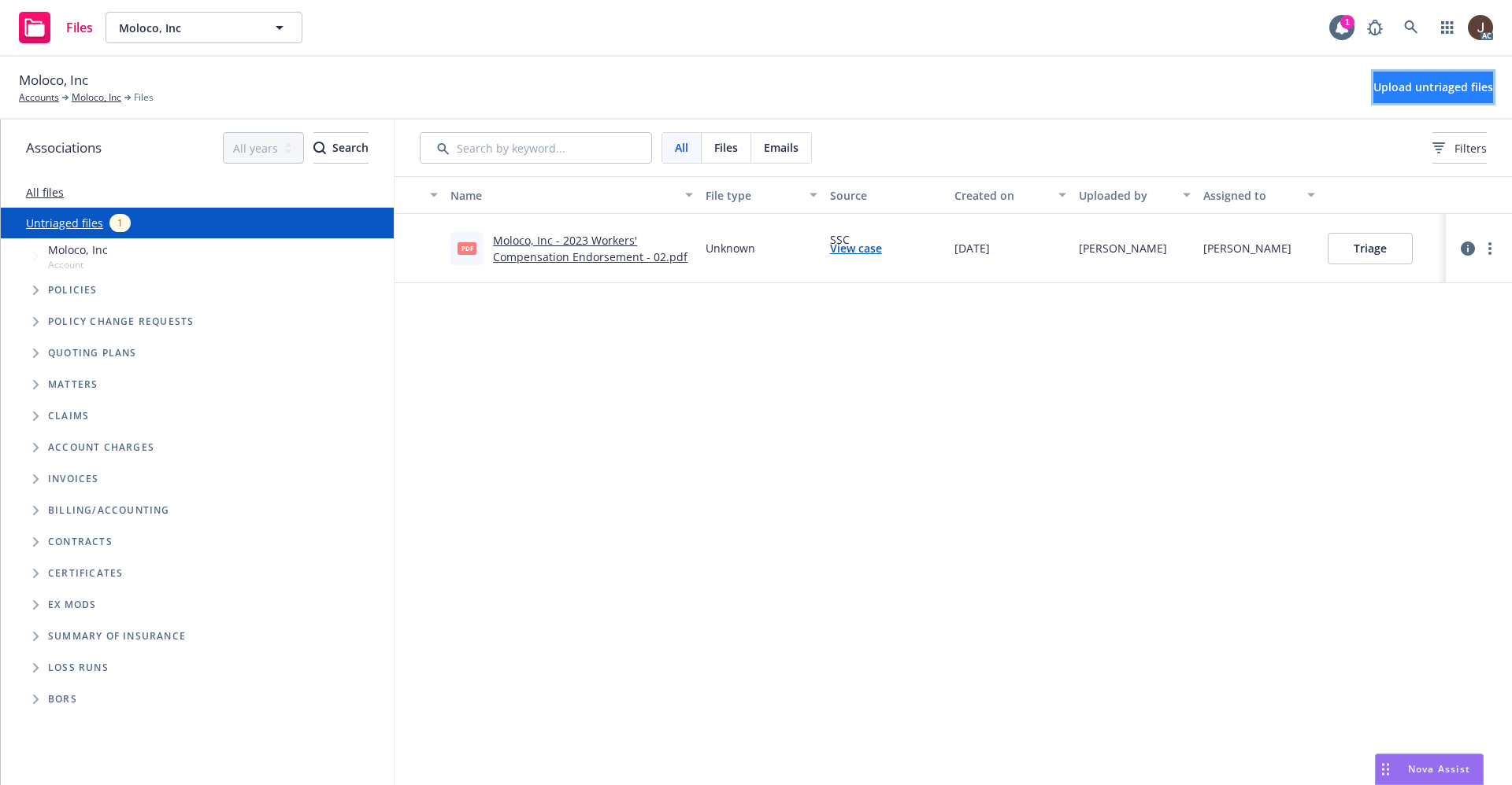
click at [1385, 94] on span "Upload untriaged files" at bounding box center [1432, 87] width 120 height 15
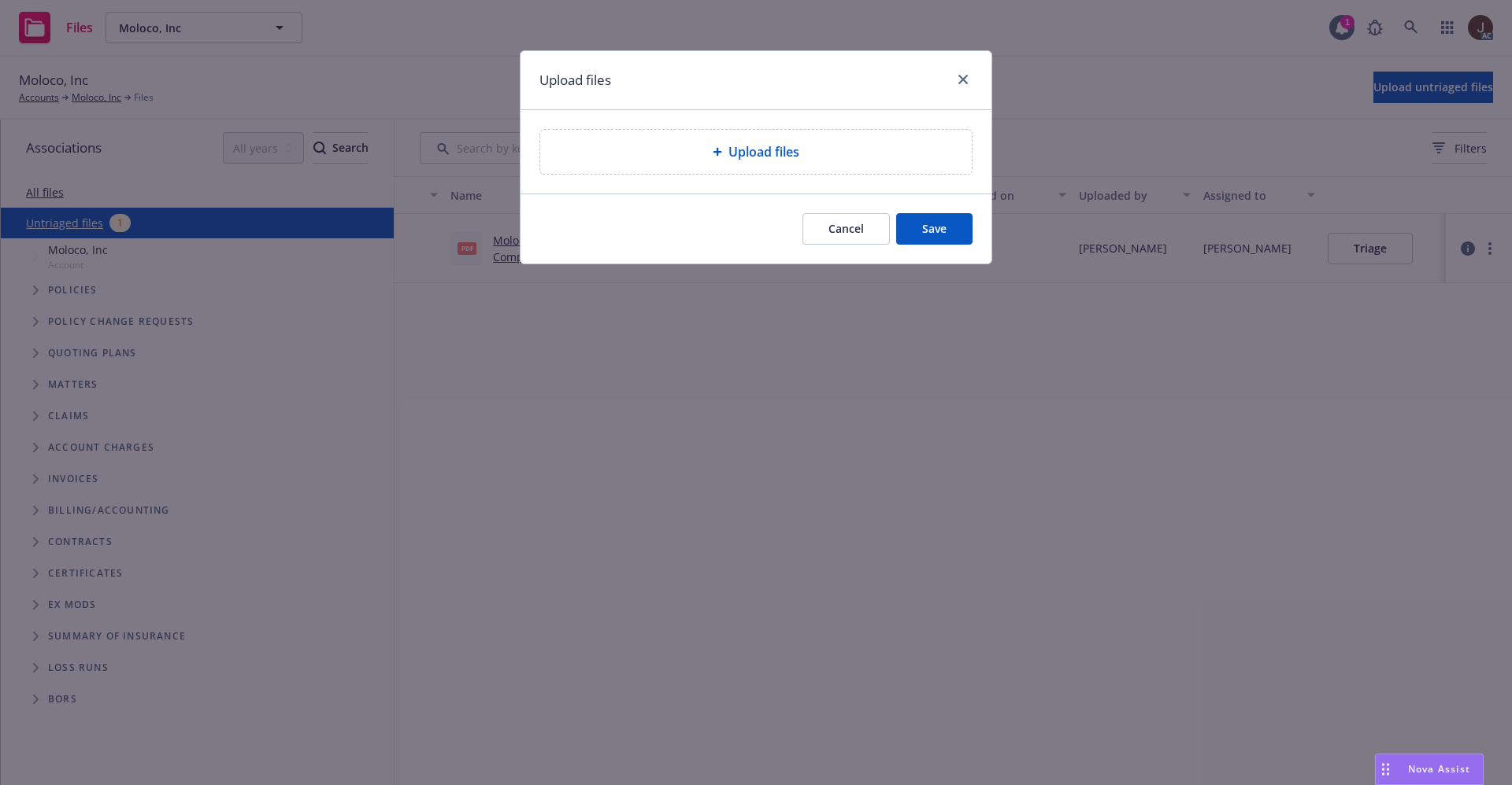
click at [778, 163] on div "Upload files" at bounding box center [756, 152] width 431 height 44
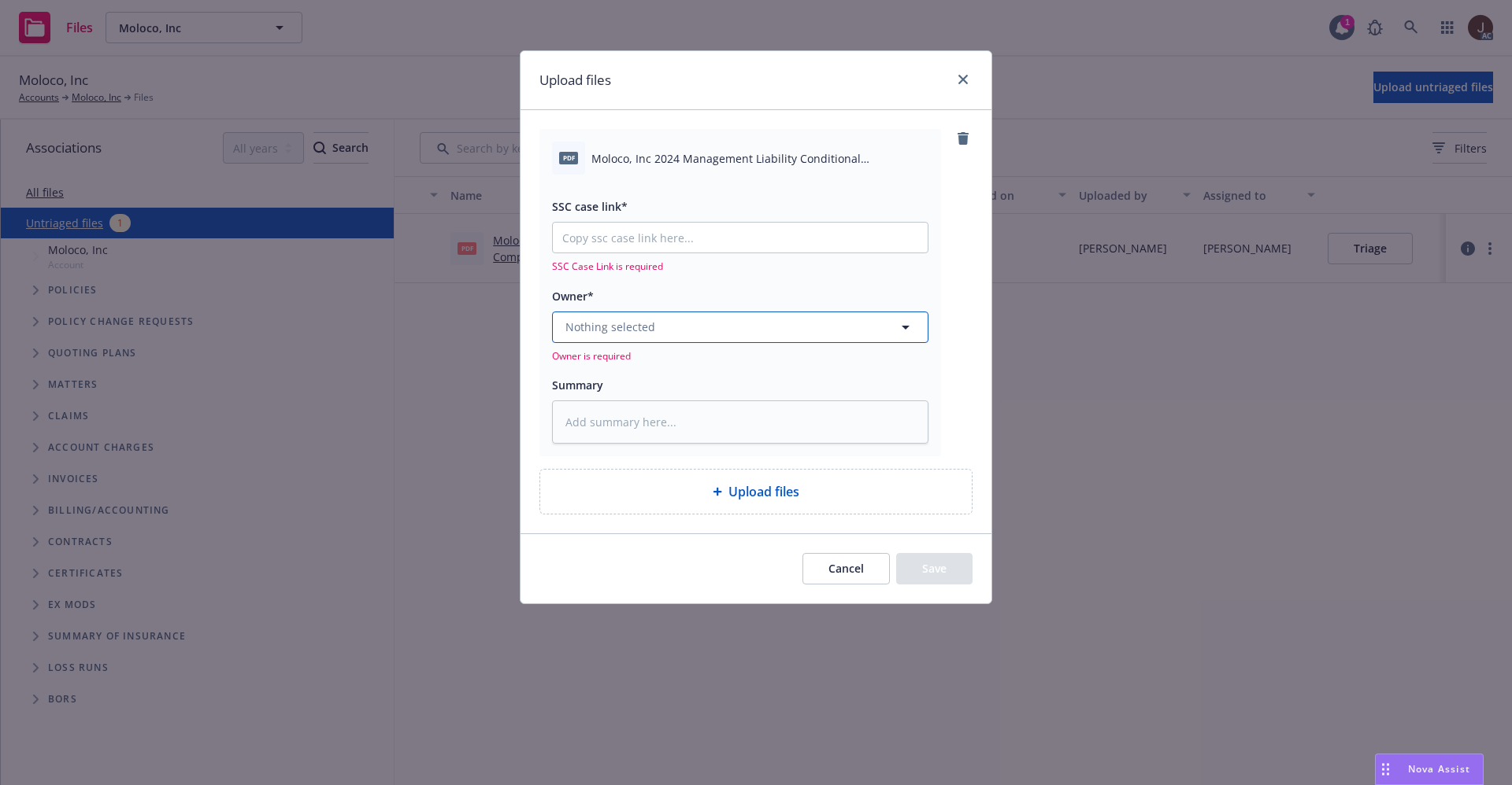
click at [702, 330] on button "Nothing selected" at bounding box center [740, 328] width 376 height 31
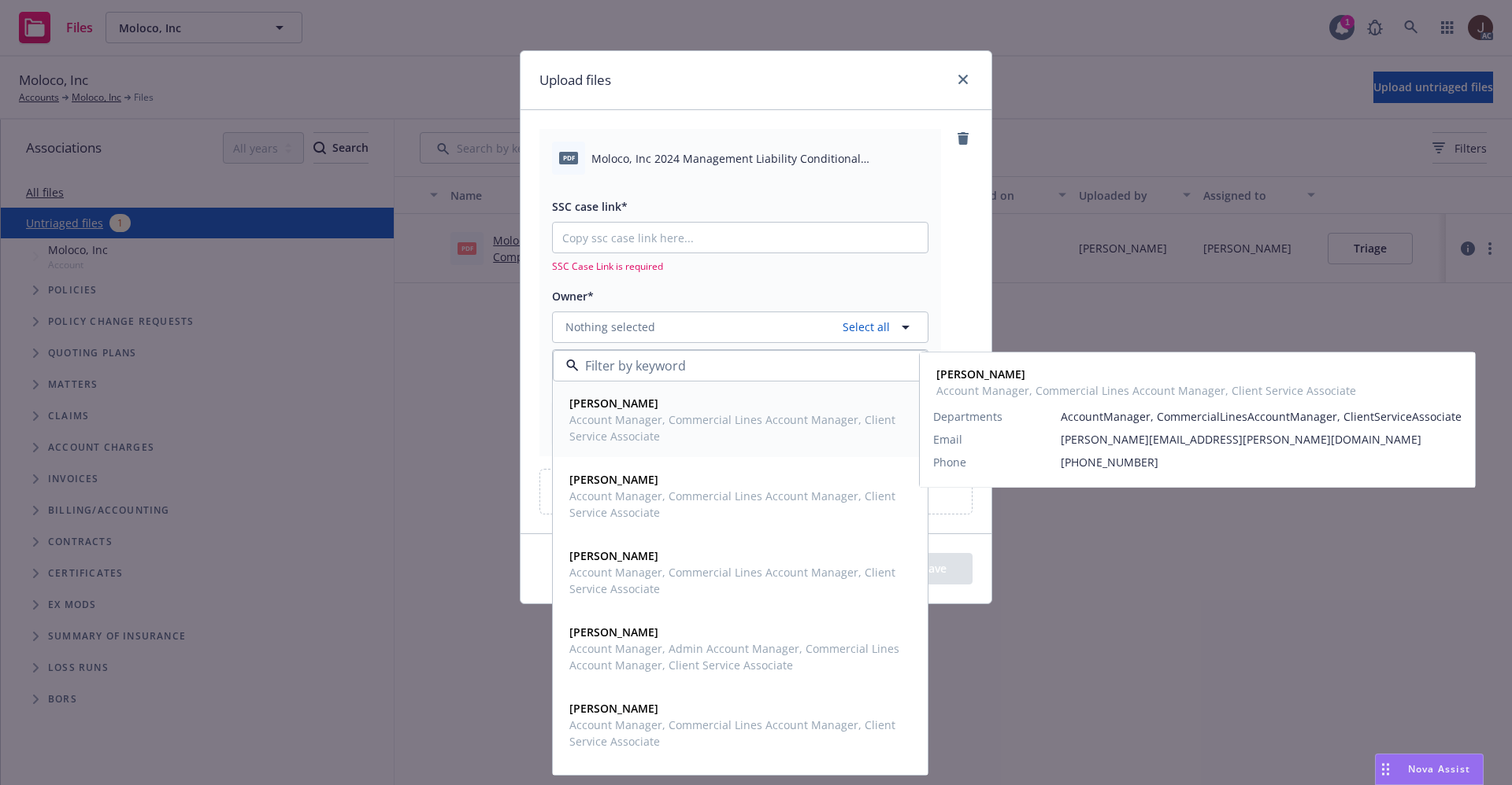
click at [624, 422] on span "Account Manager, Commercial Lines Account Manager, Client Service Associate" at bounding box center [738, 428] width 338 height 33
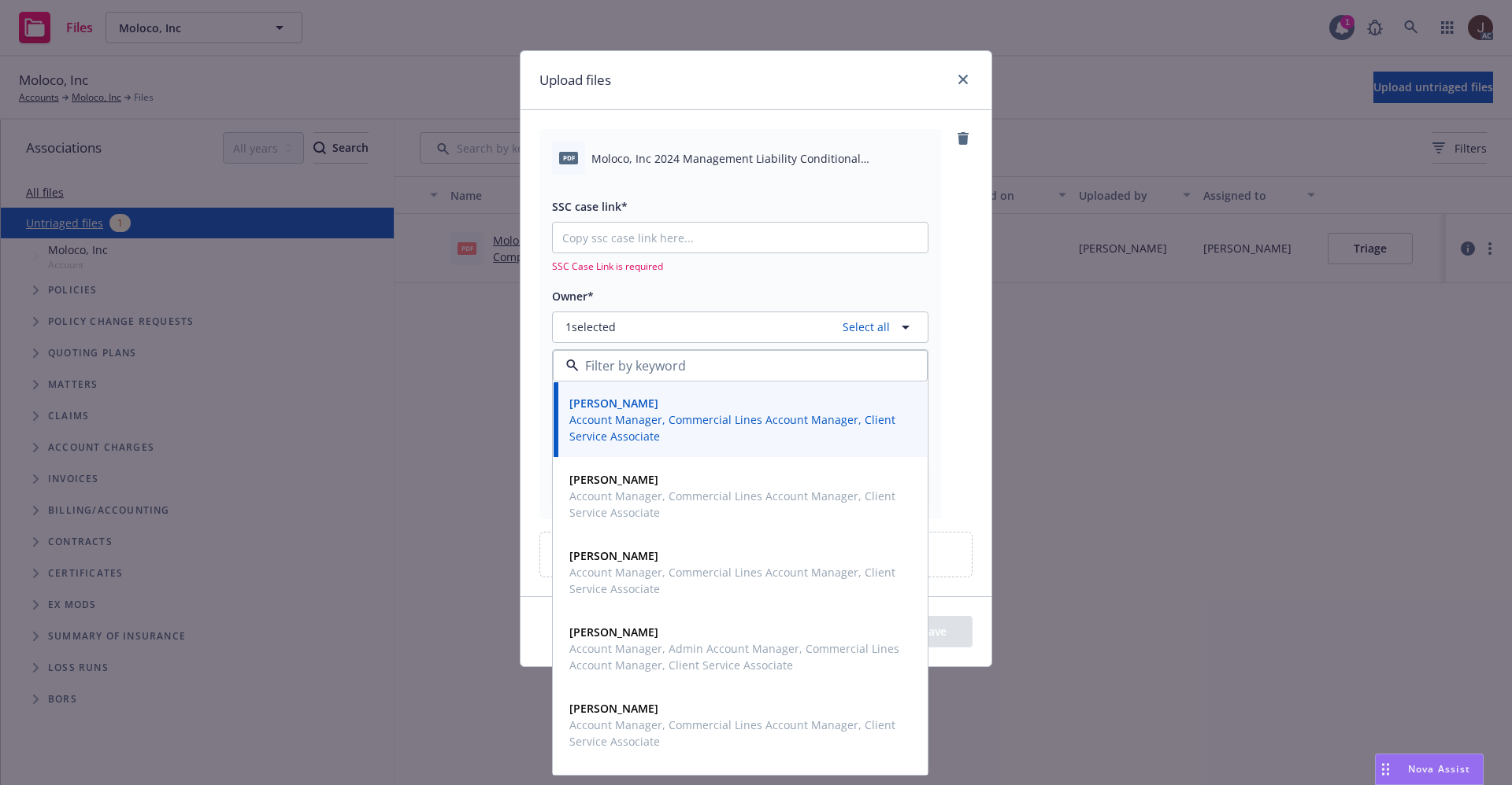
click at [955, 287] on div "pdf Moloco, Inc 2024 Management Liability Conditional Renewal.pdf SSC case link…" at bounding box center [756, 324] width 433 height 390
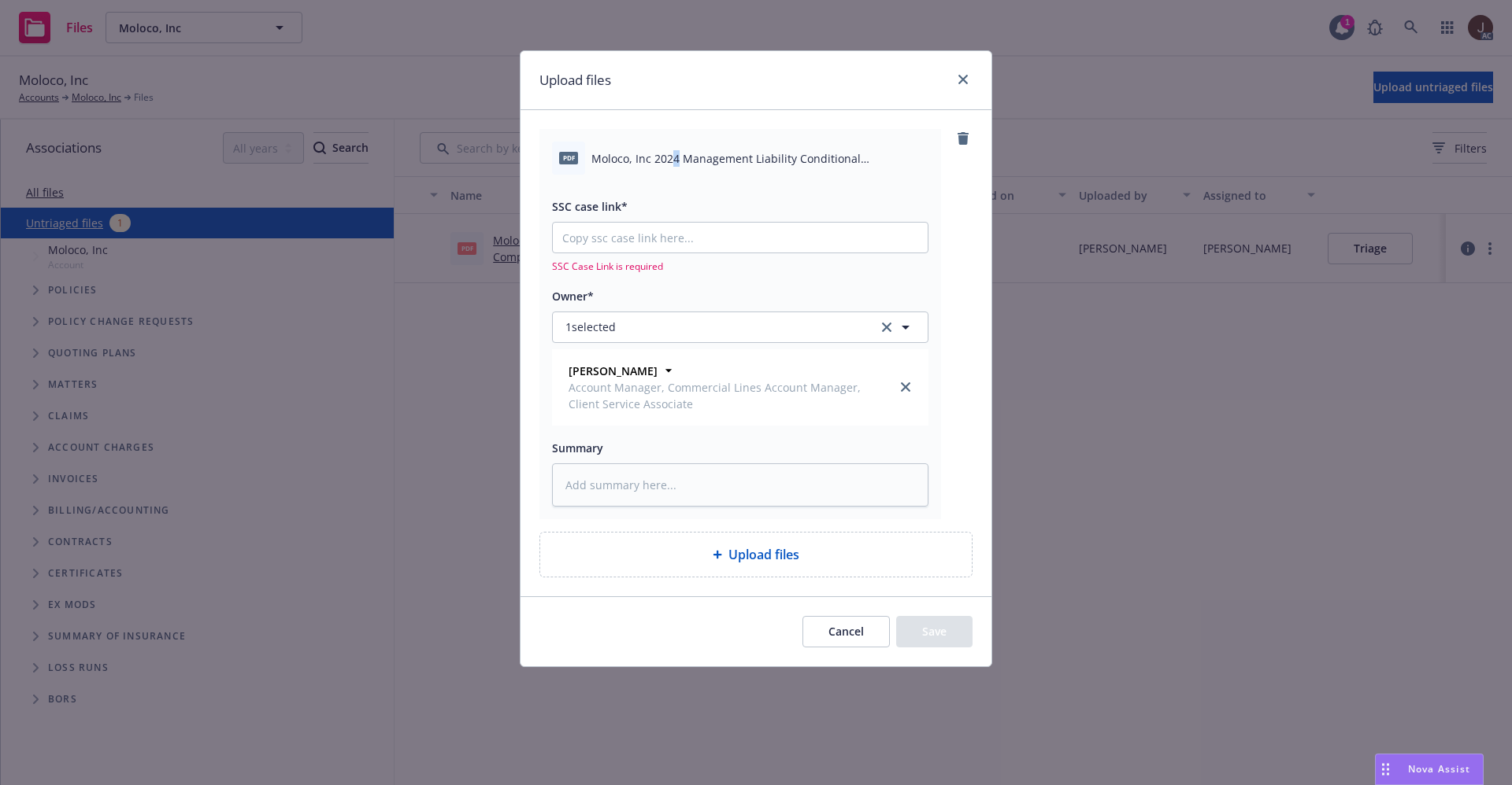
click at [675, 154] on span "Moloco, Inc 2024 Management Liability Conditional Renewal.pdf" at bounding box center [759, 158] width 337 height 17
copy div "Moloco, Inc 2024 Management Liability Conditional Renewal.pdf"
click at [640, 483] on textarea at bounding box center [740, 485] width 376 height 44
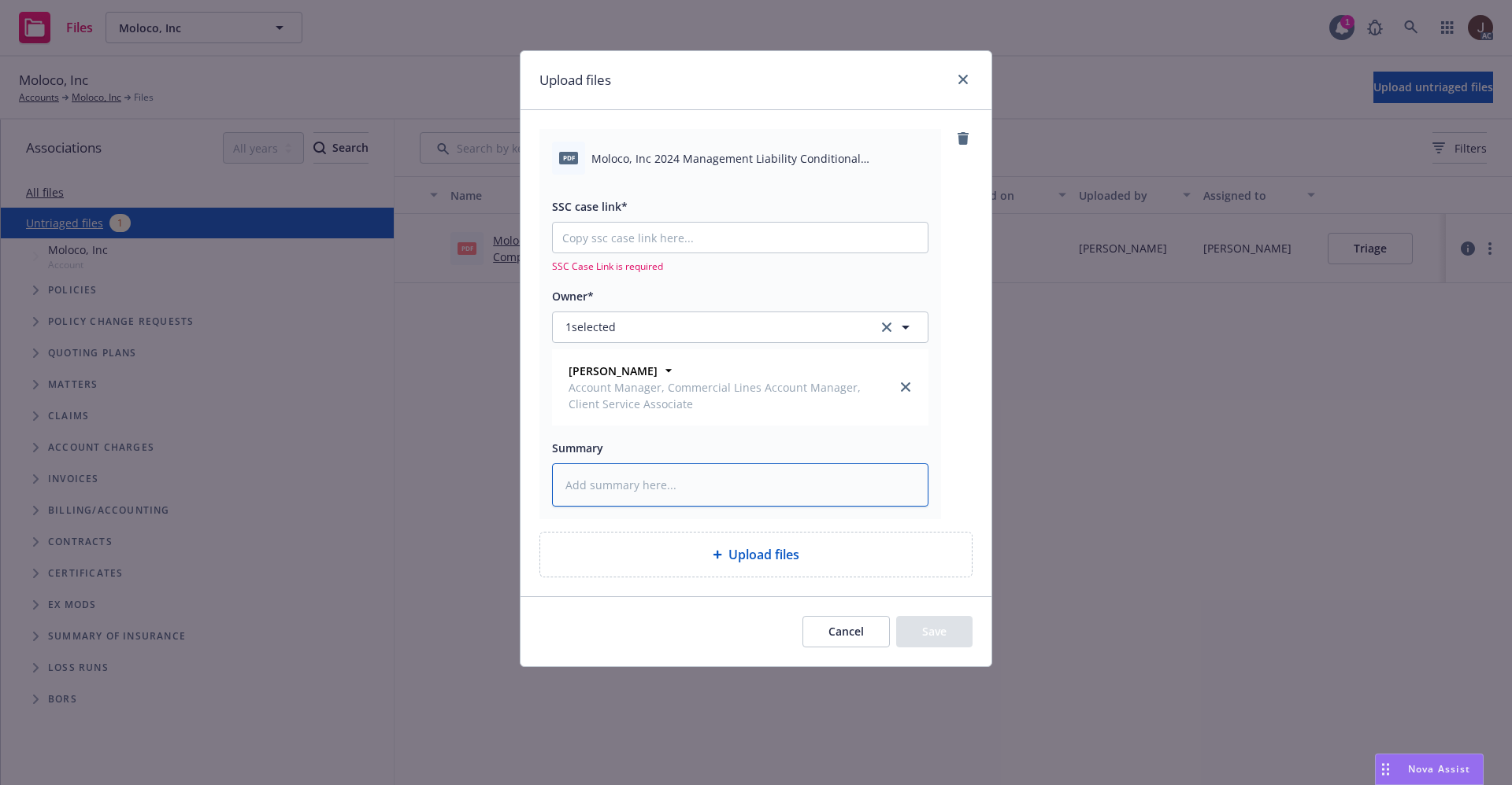
paste textarea "Moloco, Inc 2024 Management Liability Conditional Renewal.pdf"
type textarea "x"
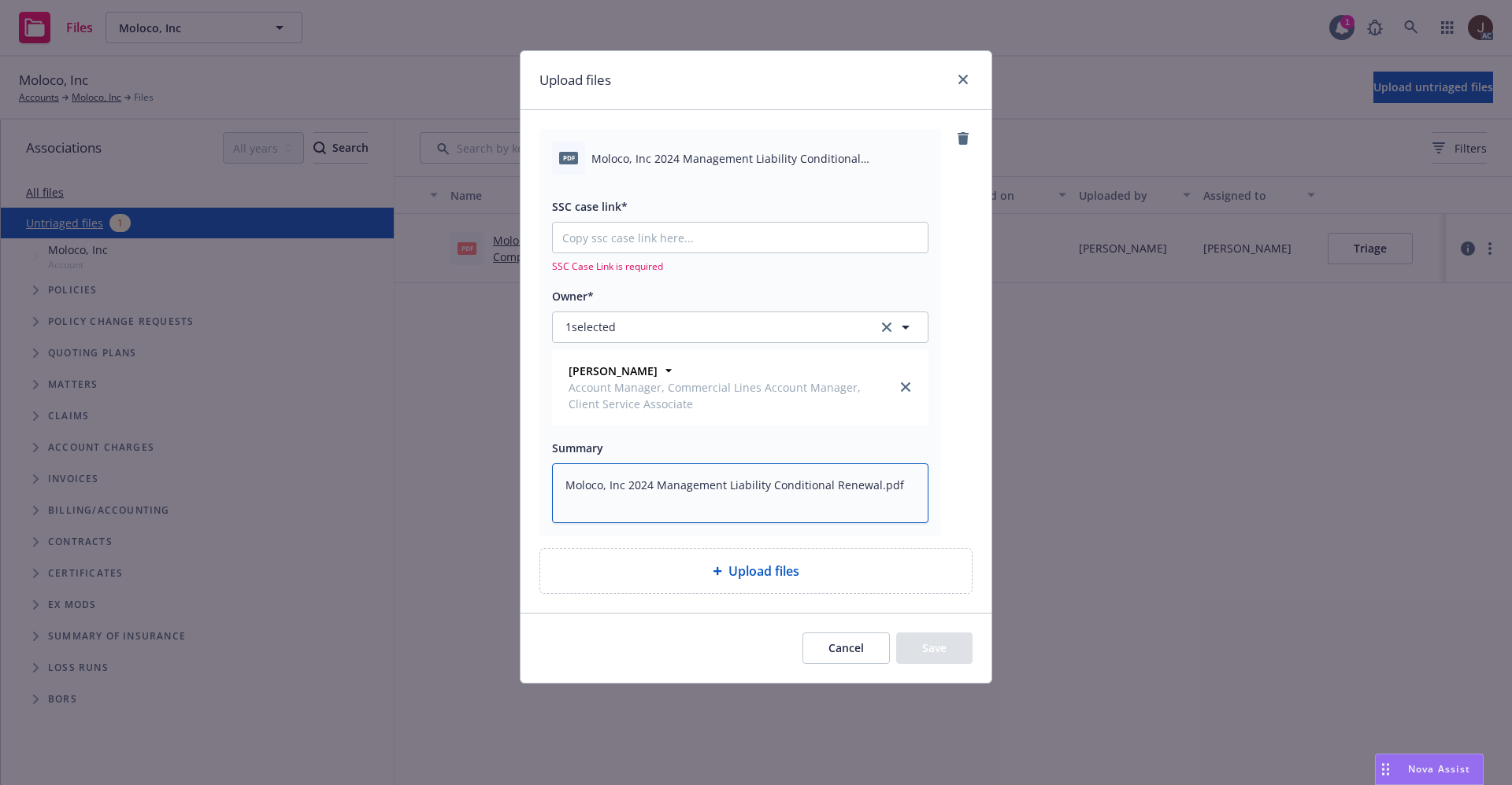
type textarea "Moloco, Inc 2024 Management Liability Conditional Renewal.pdf"
click at [644, 225] on input "SSC case link*" at bounding box center [740, 238] width 375 height 30
paste input "[URL][DOMAIN_NAME]"
type textarea "x"
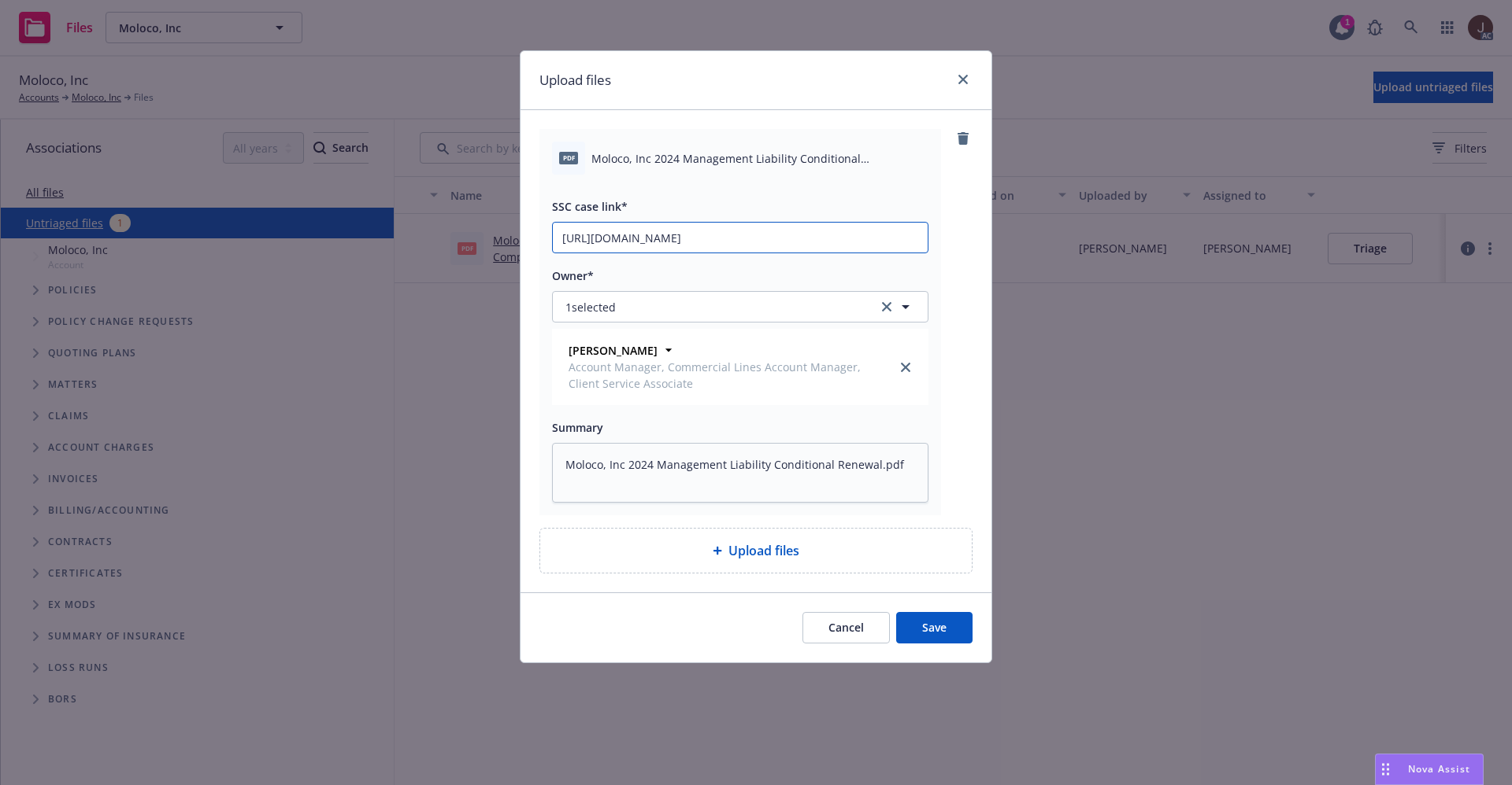
type input "[URL][DOMAIN_NAME]"
click at [959, 233] on div "pdf Moloco, Inc 2024 Management Liability Conditional Renewal.pdf SSC case link…" at bounding box center [756, 323] width 433 height 386
click at [928, 625] on button "Save" at bounding box center [933, 628] width 76 height 31
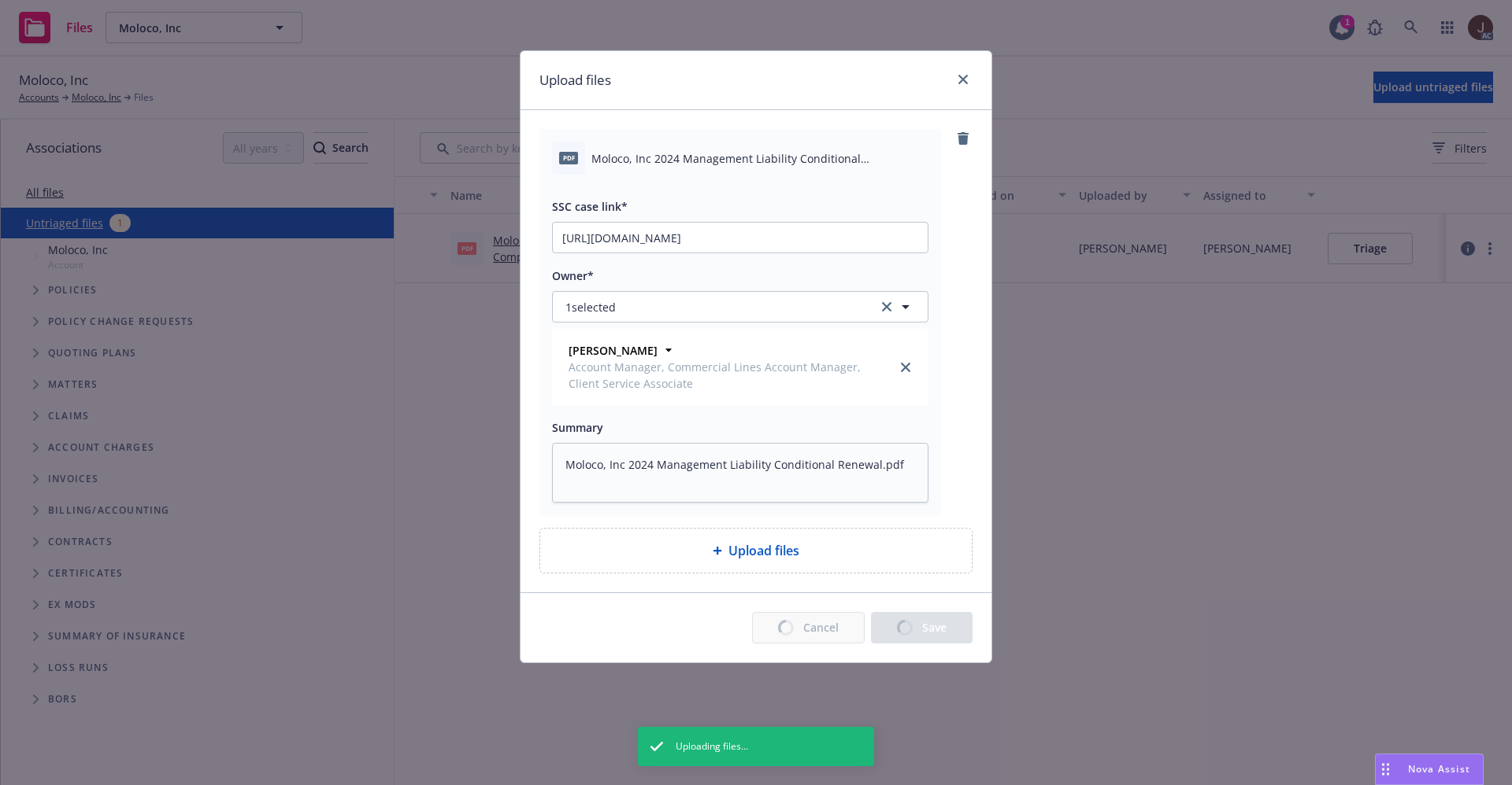
type textarea "x"
